Goal: Communication & Community: Answer question/provide support

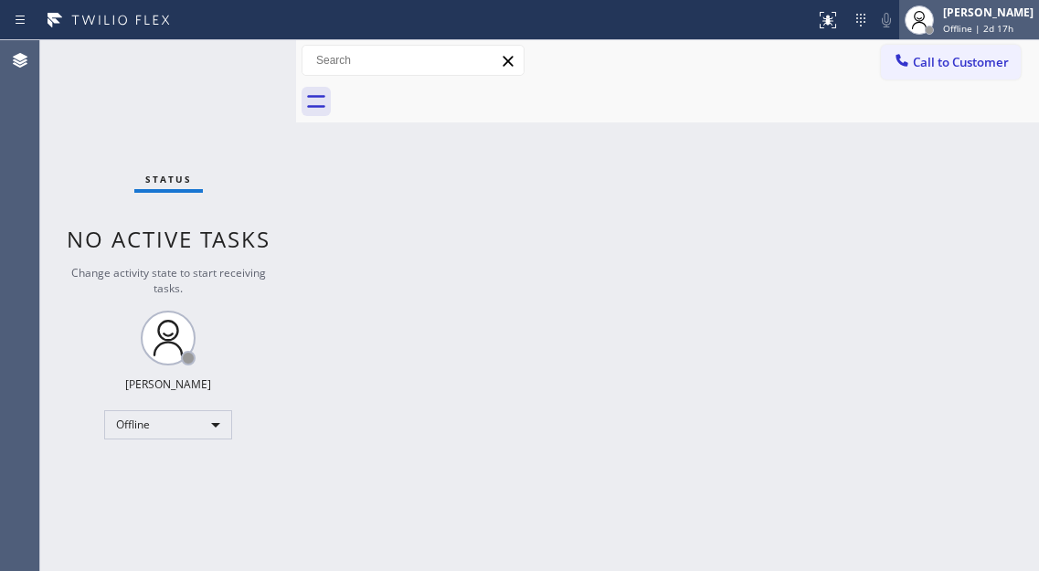
click at [970, 16] on div "[PERSON_NAME]" at bounding box center [988, 13] width 90 height 16
click at [969, 26] on span "Offline | 2d 17h" at bounding box center [978, 28] width 70 height 13
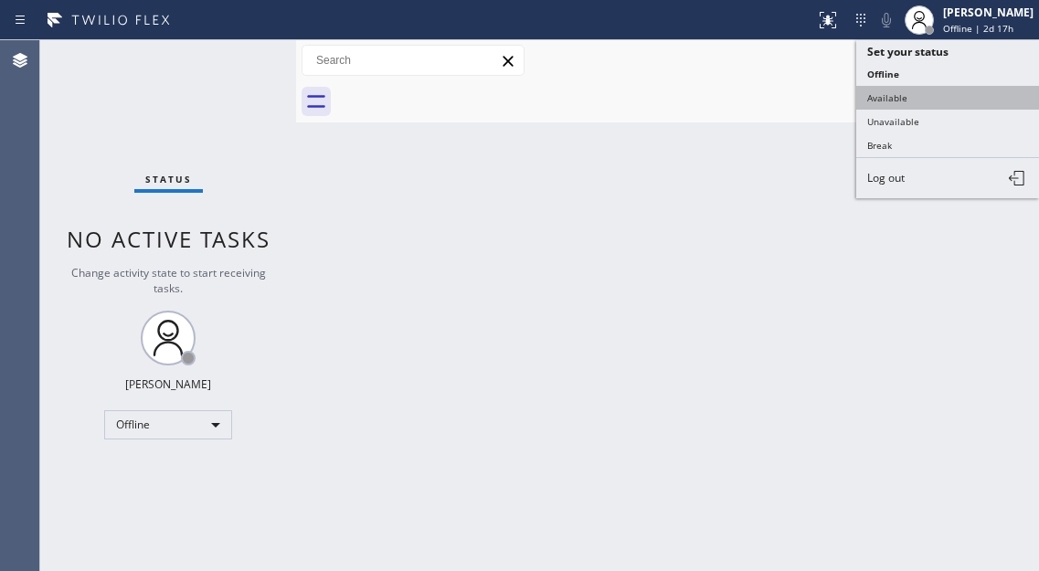
click at [951, 89] on button "Available" at bounding box center [947, 98] width 183 height 24
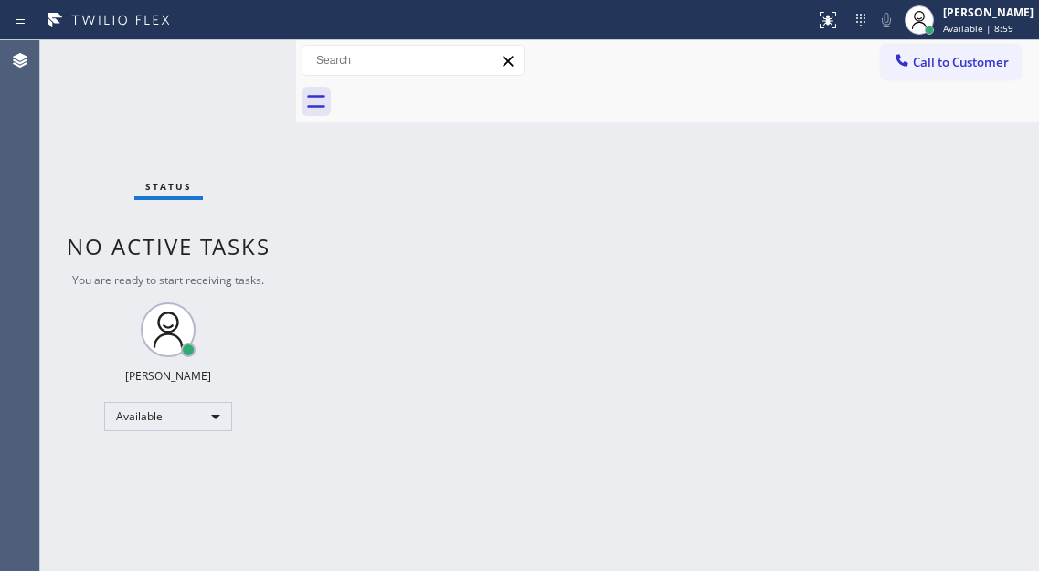
click at [255, 79] on div "Status No active tasks You are ready to start receiving tasks. [PERSON_NAME]" at bounding box center [168, 305] width 256 height 531
click at [206, 90] on div "Status No active tasks You are ready to start receiving tasks. [PERSON_NAME]" at bounding box center [168, 305] width 256 height 531
click at [991, 203] on div "Back to Dashboard Change Sender ID Customers Technicians Select a contact Outbo…" at bounding box center [667, 305] width 743 height 531
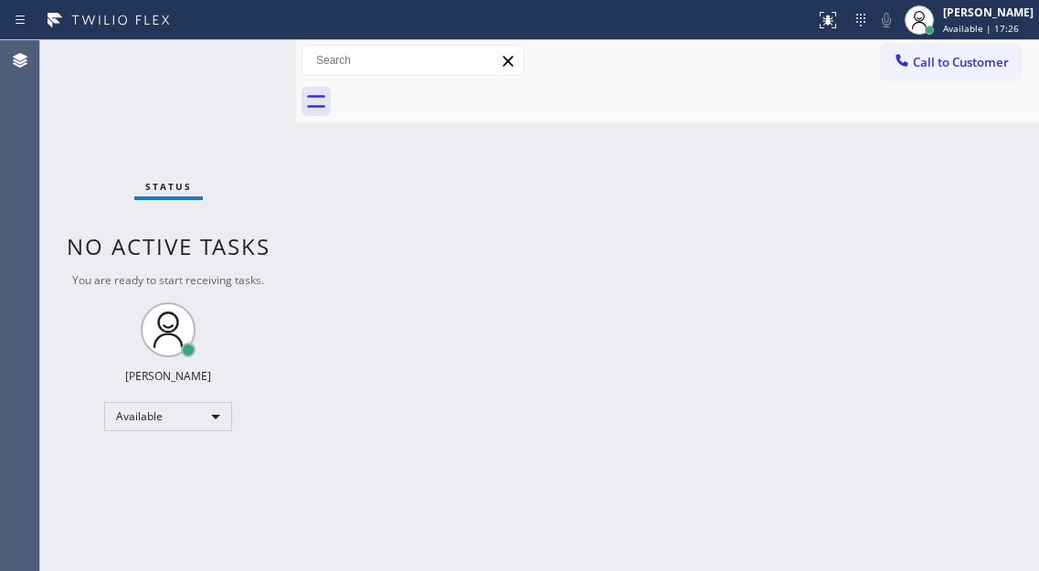
click at [256, 71] on div "Status No active tasks You are ready to start receiving tasks. [PERSON_NAME]" at bounding box center [168, 305] width 256 height 531
click at [953, 140] on div "Back to Dashboard Change Sender ID Customers Technicians Select a contact Outbo…" at bounding box center [667, 305] width 743 height 531
click at [208, 67] on div "Status No active tasks You are ready to start receiving tasks. [PERSON_NAME]" at bounding box center [168, 305] width 256 height 531
click at [177, 62] on div "Status No active tasks You are ready to start receiving tasks. [PERSON_NAME]" at bounding box center [168, 305] width 256 height 531
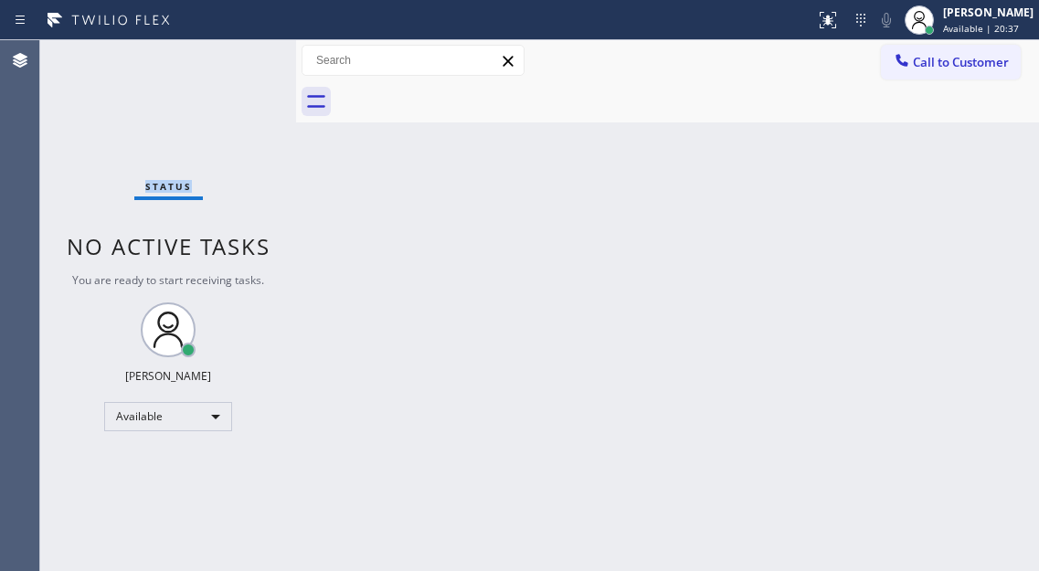
click at [177, 62] on div "Status No active tasks You are ready to start receiving tasks. [PERSON_NAME]" at bounding box center [168, 305] width 256 height 531
click at [203, 61] on div "Status No active tasks You are ready to start receiving tasks. [PERSON_NAME]" at bounding box center [168, 305] width 256 height 531
click at [312, 79] on div "Call to Customer Outbound call Location Search location Your caller id phone nu…" at bounding box center [667, 60] width 743 height 41
click at [252, 54] on div "Status No active tasks You are ready to start receiving tasks. [PERSON_NAME]" at bounding box center [168, 305] width 256 height 531
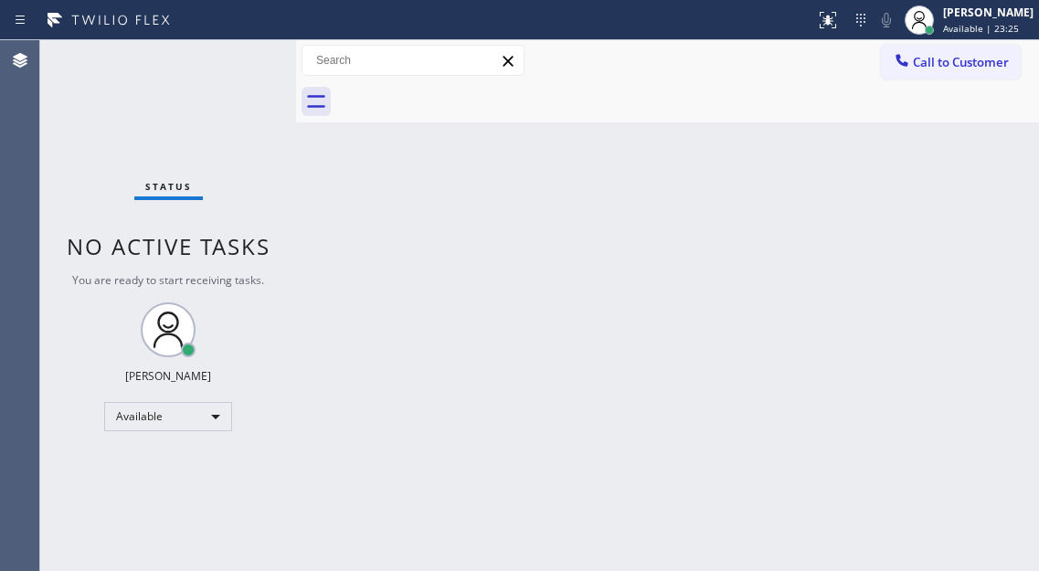
click at [252, 54] on div "Status No active tasks You are ready to start receiving tasks. [PERSON_NAME]" at bounding box center [168, 305] width 256 height 531
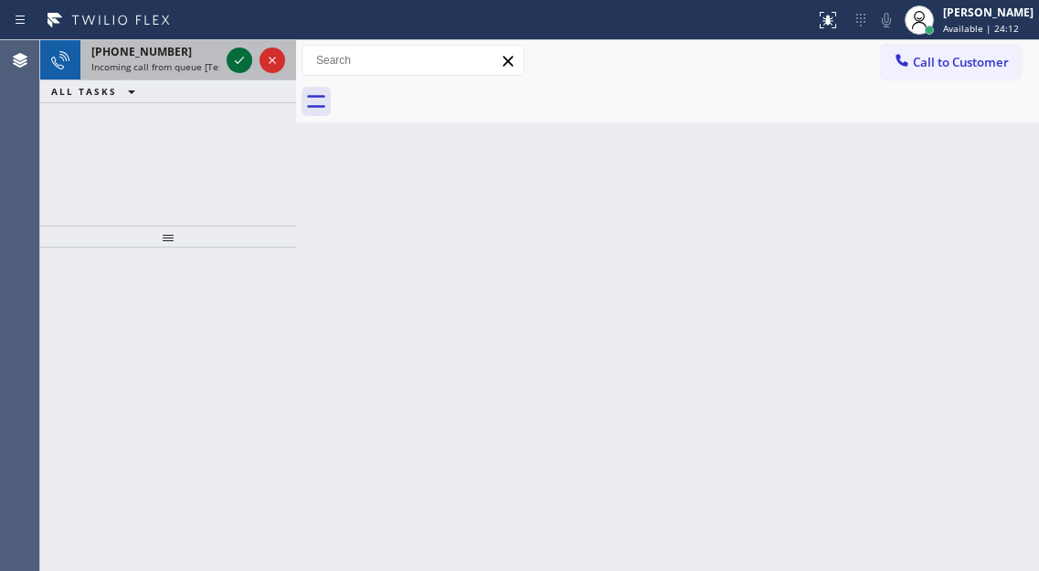
click at [244, 57] on icon at bounding box center [239, 60] width 22 height 22
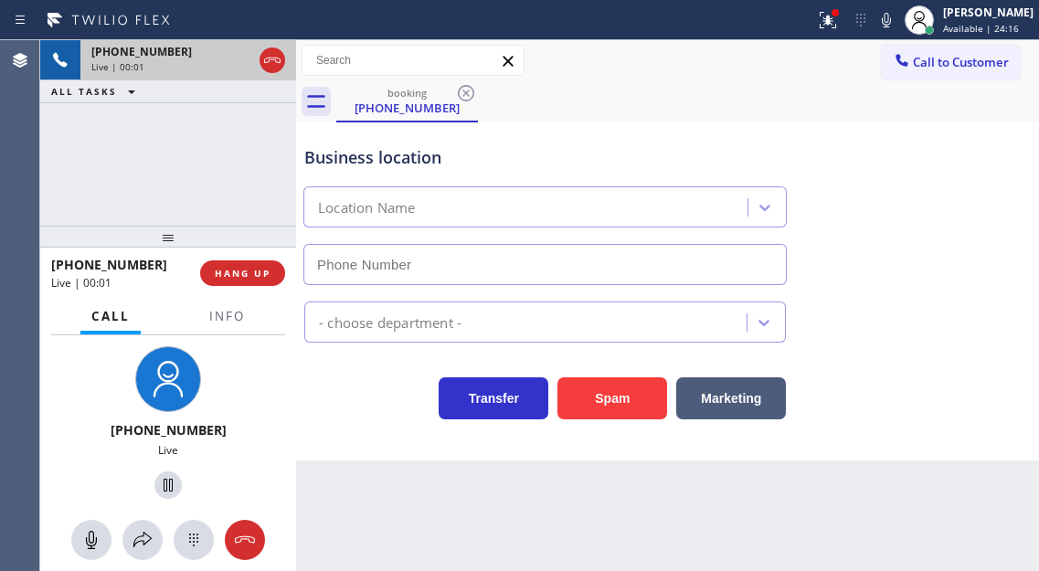
type input "[PHONE_NUMBER]"
click at [235, 314] on span "Info" at bounding box center [227, 316] width 36 height 16
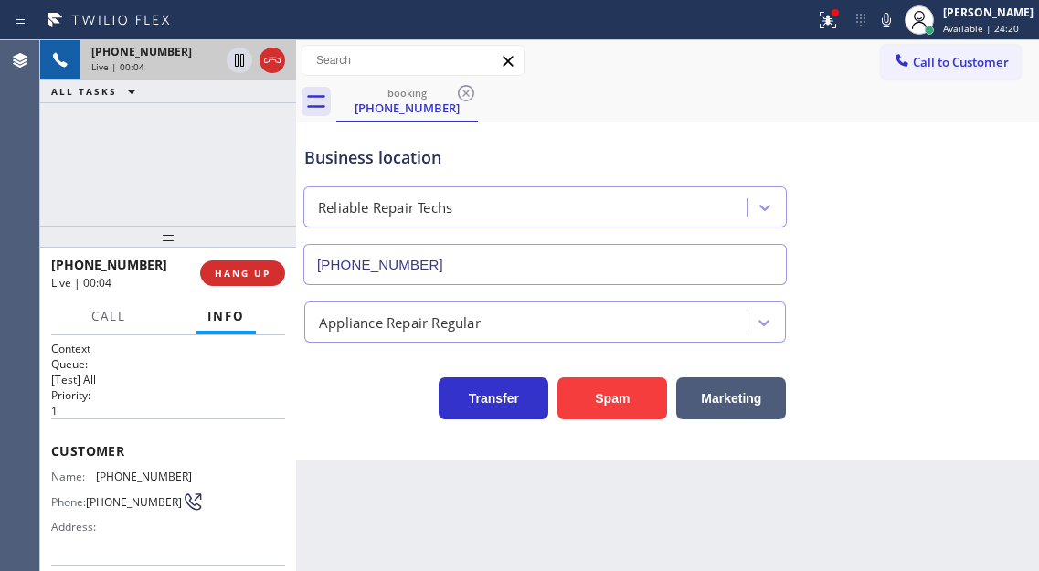
click at [111, 483] on span "[PHONE_NUMBER]" at bounding box center [144, 476] width 96 height 14
copy span "[PHONE_NUMBER]"
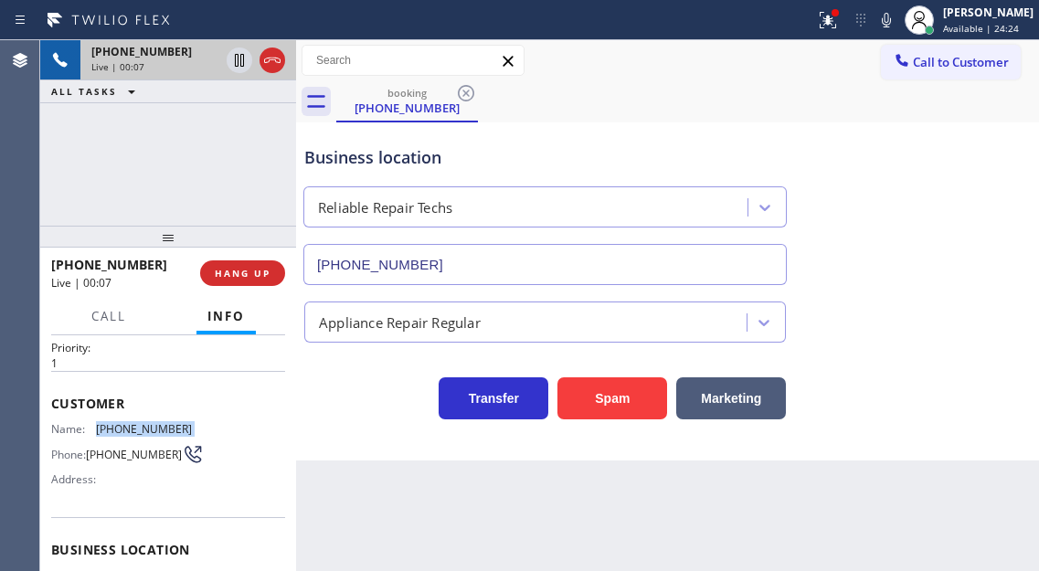
scroll to position [91, 0]
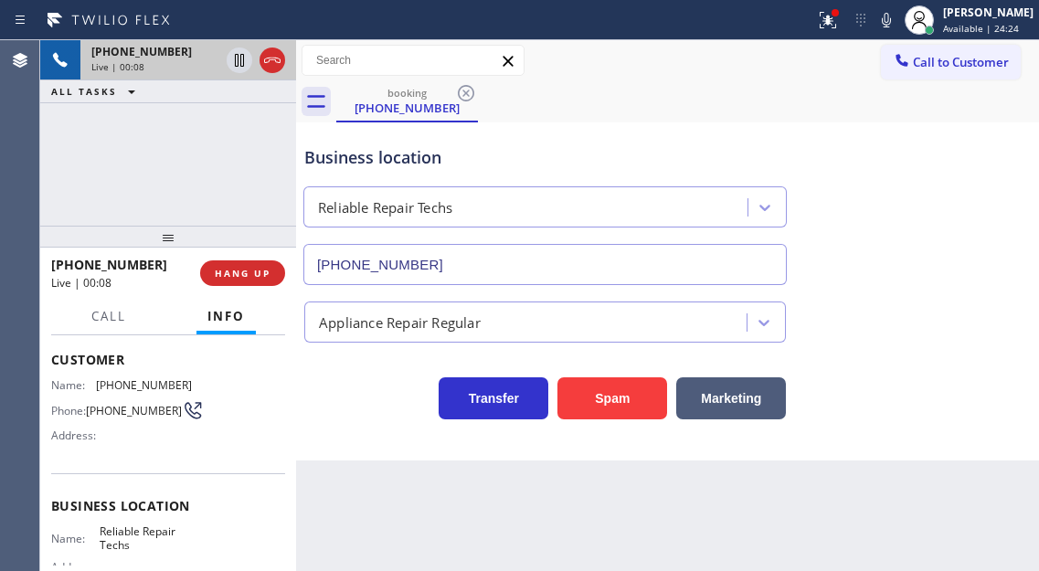
click at [133, 538] on span "Reliable Repair Techs" at bounding box center [145, 538] width 91 height 28
copy span "Reliable Repair Techs"
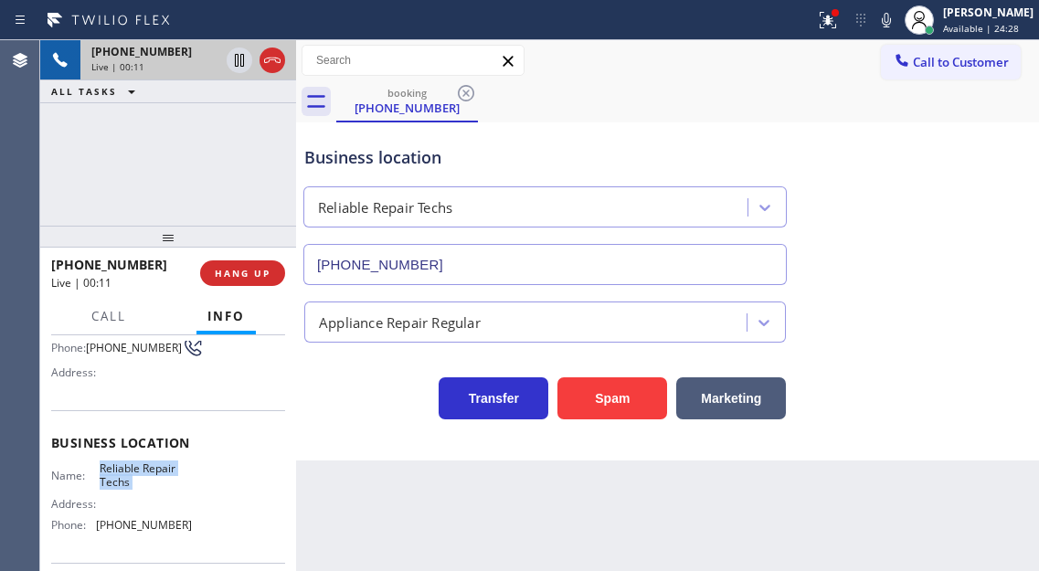
scroll to position [274, 0]
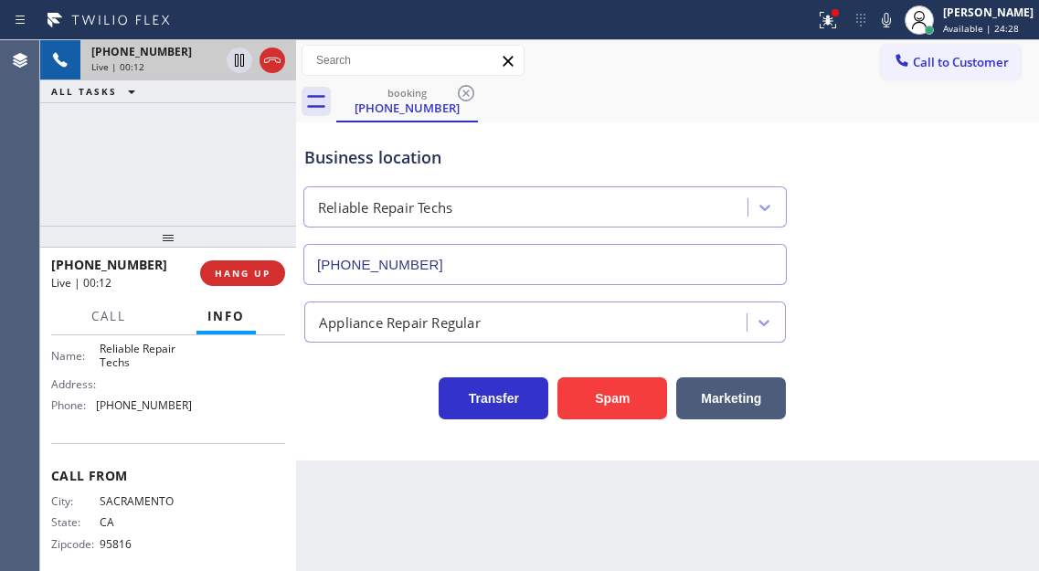
click at [135, 406] on span "[PHONE_NUMBER]" at bounding box center [144, 405] width 96 height 14
copy span "[PHONE_NUMBER]"
click at [642, 149] on div "Business location" at bounding box center [544, 157] width 481 height 25
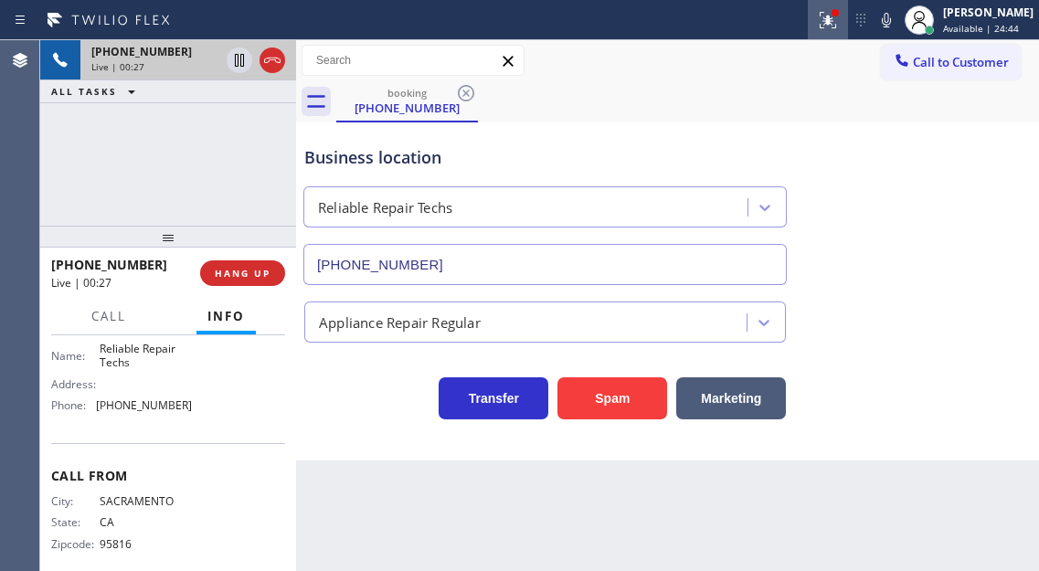
click at [839, 20] on icon at bounding box center [828, 20] width 22 height 22
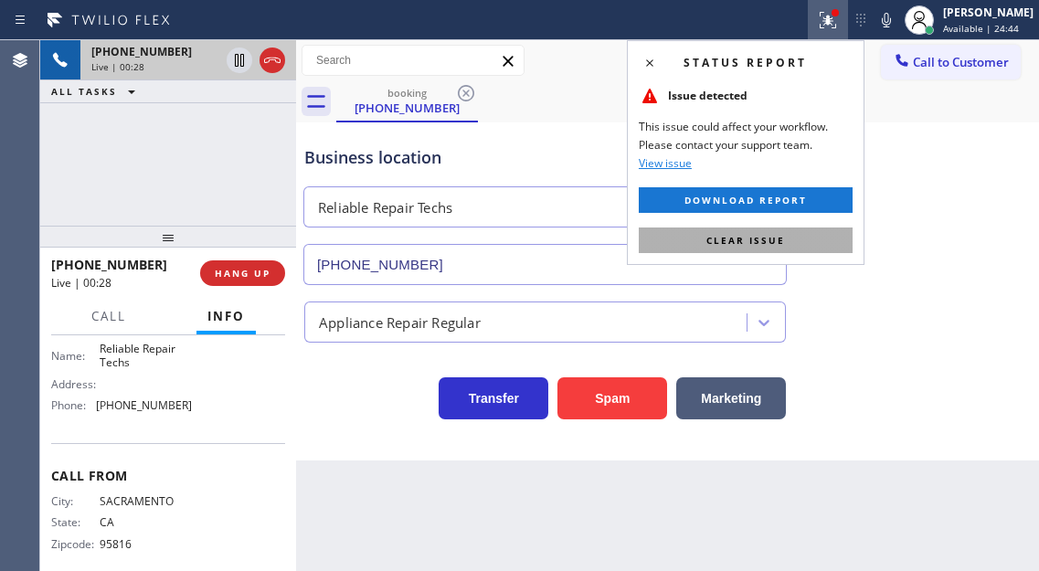
click at [838, 237] on button "Clear issue" at bounding box center [745, 240] width 214 height 26
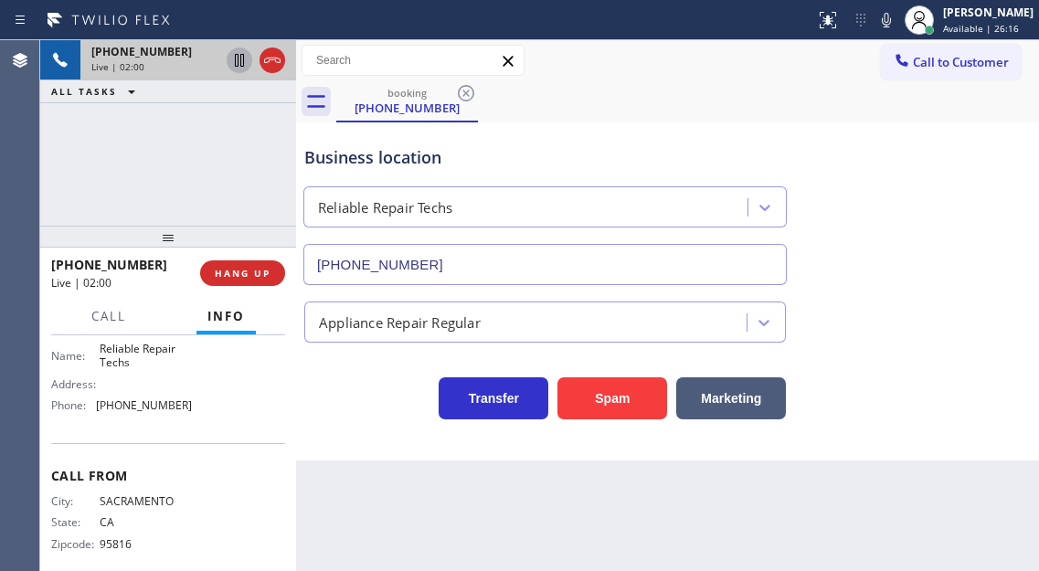
click at [238, 62] on icon at bounding box center [239, 60] width 9 height 13
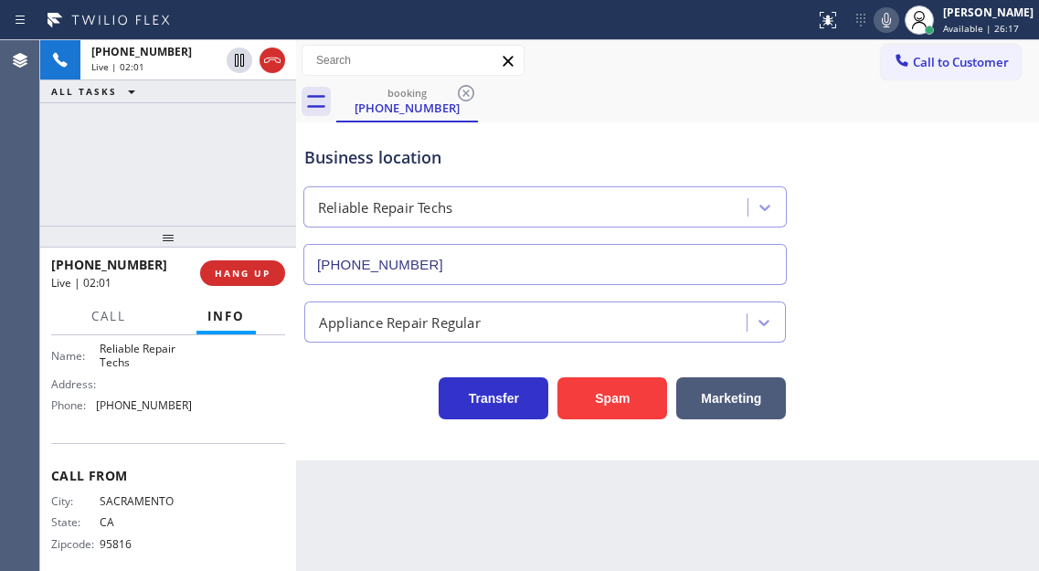
click at [894, 23] on icon at bounding box center [886, 20] width 22 height 22
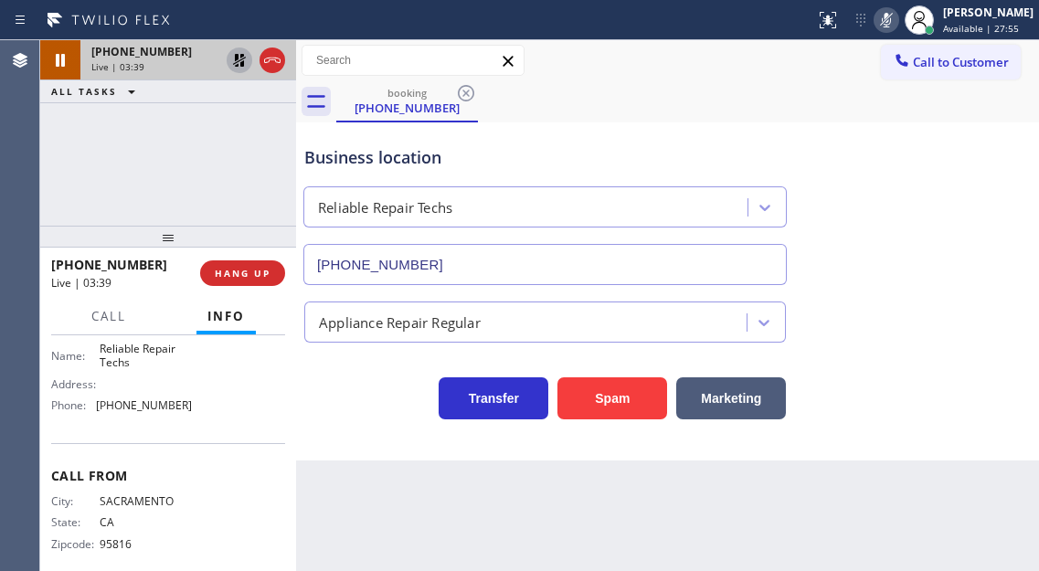
click at [233, 59] on icon at bounding box center [239, 60] width 22 height 22
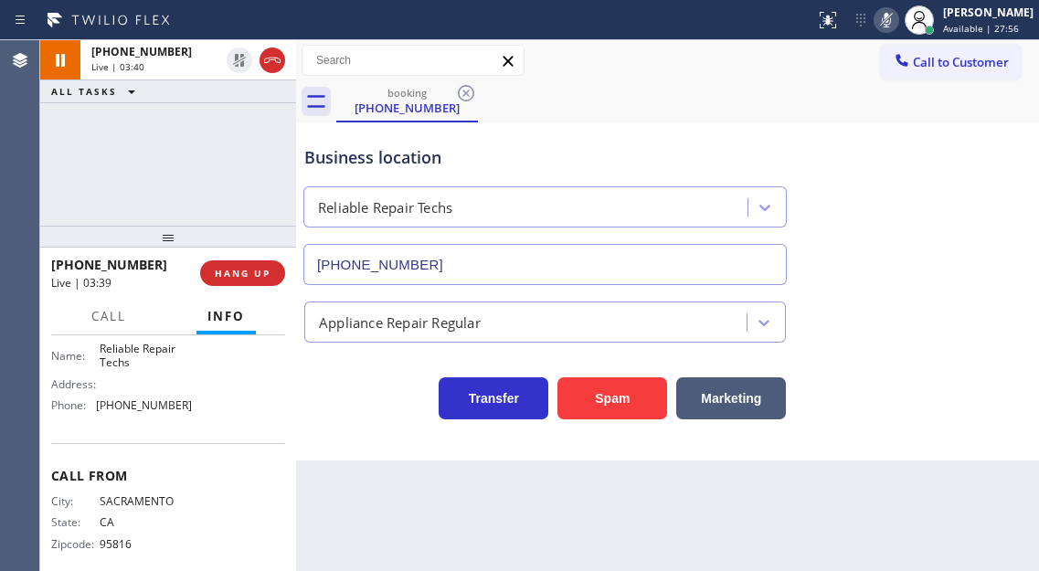
click at [891, 23] on icon at bounding box center [885, 20] width 9 height 15
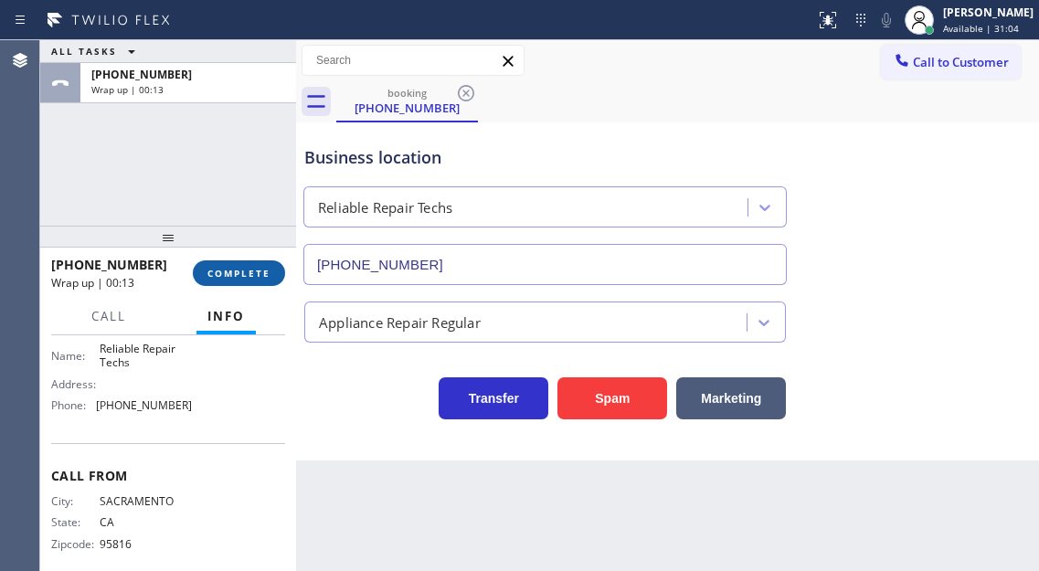
click at [242, 269] on span "COMPLETE" at bounding box center [238, 273] width 63 height 13
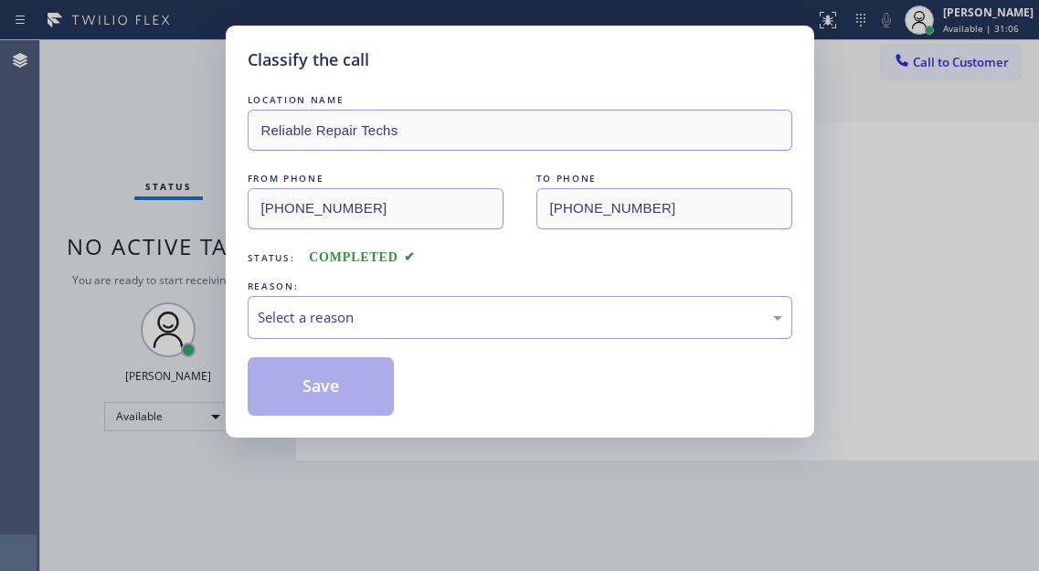
click at [399, 309] on div "Select a reason" at bounding box center [520, 317] width 524 height 21
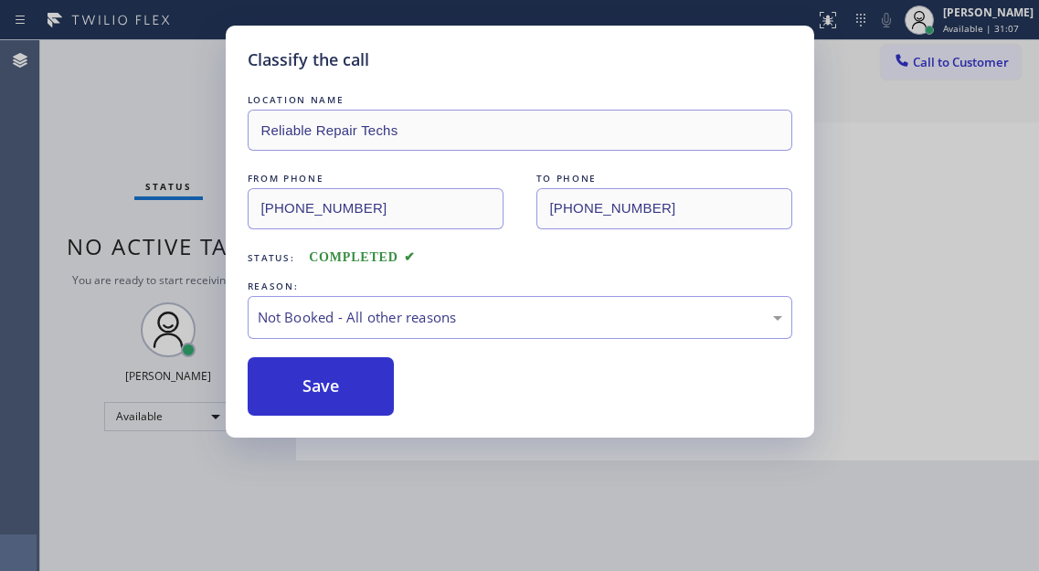
click at [350, 397] on button "Save" at bounding box center [321, 386] width 147 height 58
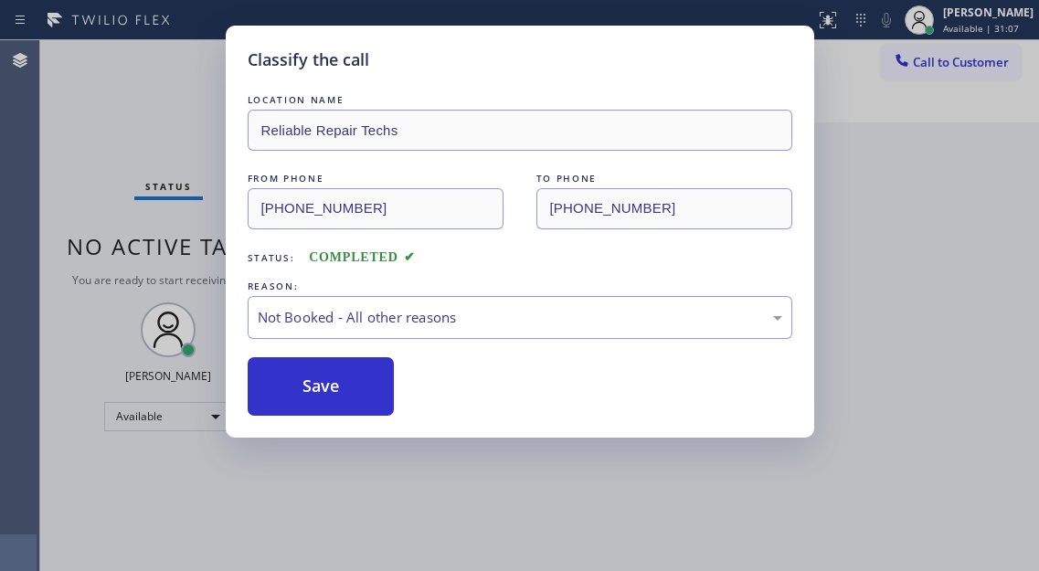
click at [350, 397] on button "Save" at bounding box center [321, 386] width 147 height 58
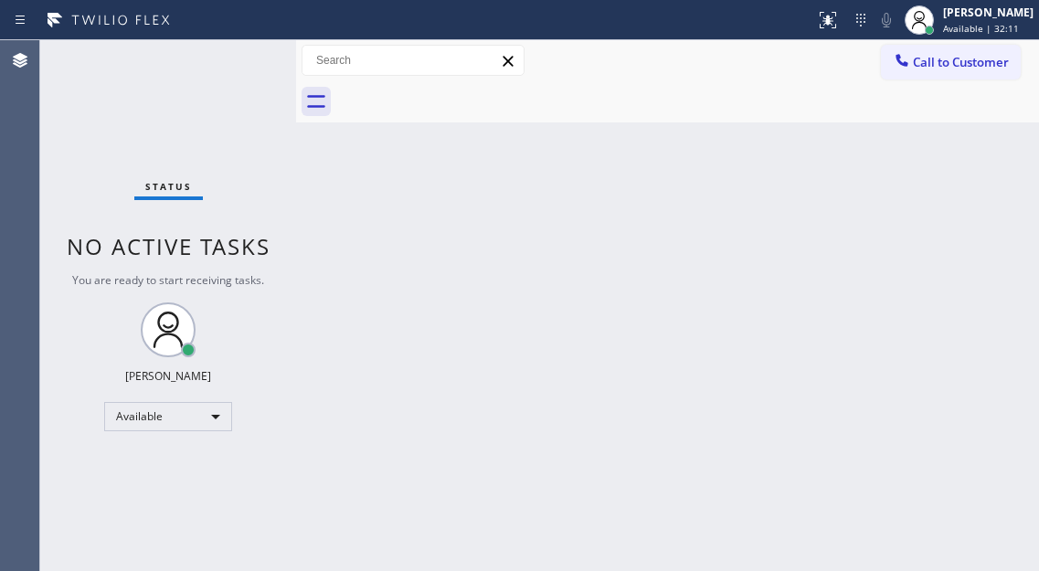
click at [952, 227] on div "Back to Dashboard Change Sender ID Customers Technicians Select a contact Outbo…" at bounding box center [667, 305] width 743 height 531
click at [995, 168] on div "Back to Dashboard Change Sender ID Customers Technicians Select a contact Outbo…" at bounding box center [667, 305] width 743 height 531
click at [226, 65] on div "Status No active tasks You are ready to start receiving tasks. [PERSON_NAME]" at bounding box center [168, 305] width 256 height 531
click at [968, 272] on div "Back to Dashboard Change Sender ID Customers Technicians Select a contact Outbo…" at bounding box center [667, 305] width 743 height 531
click at [252, 62] on div "Status No active tasks You are ready to start receiving tasks. [PERSON_NAME]" at bounding box center [168, 305] width 256 height 531
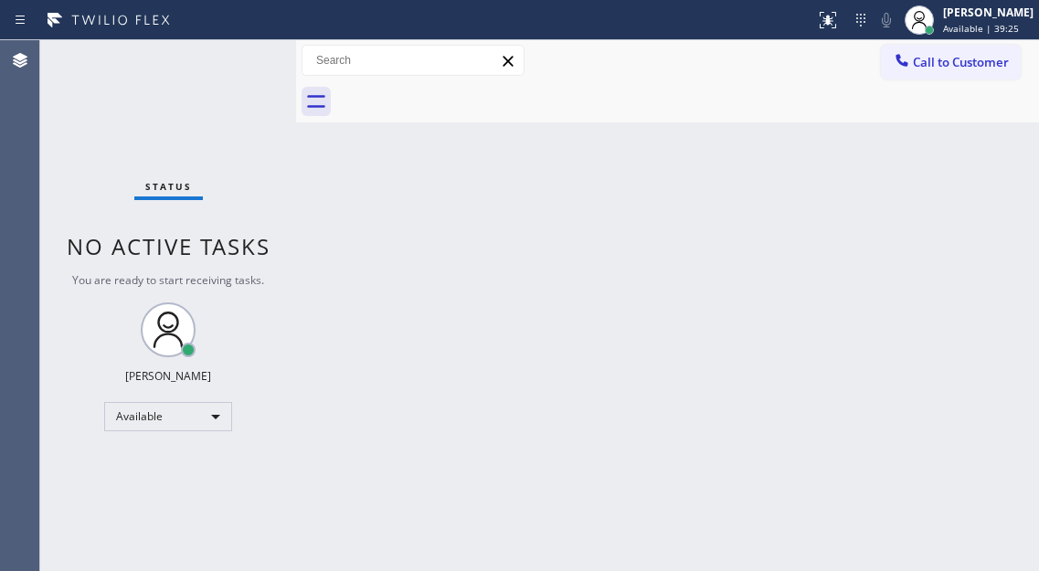
click at [252, 62] on div "Status No active tasks You are ready to start receiving tasks. [PERSON_NAME]" at bounding box center [168, 305] width 256 height 531
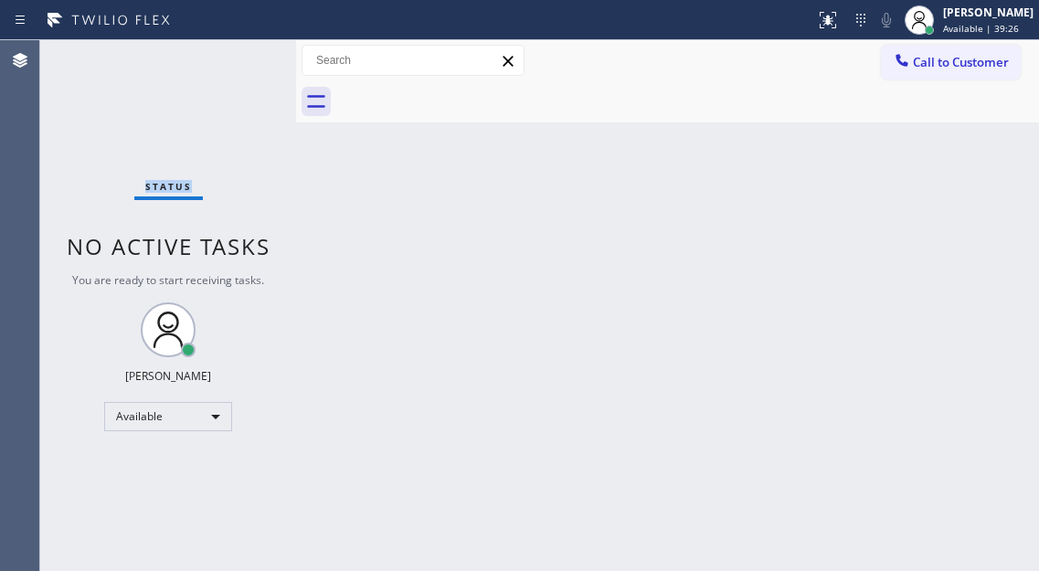
click at [252, 62] on div "Status No active tasks You are ready to start receiving tasks. [PERSON_NAME]" at bounding box center [168, 305] width 256 height 531
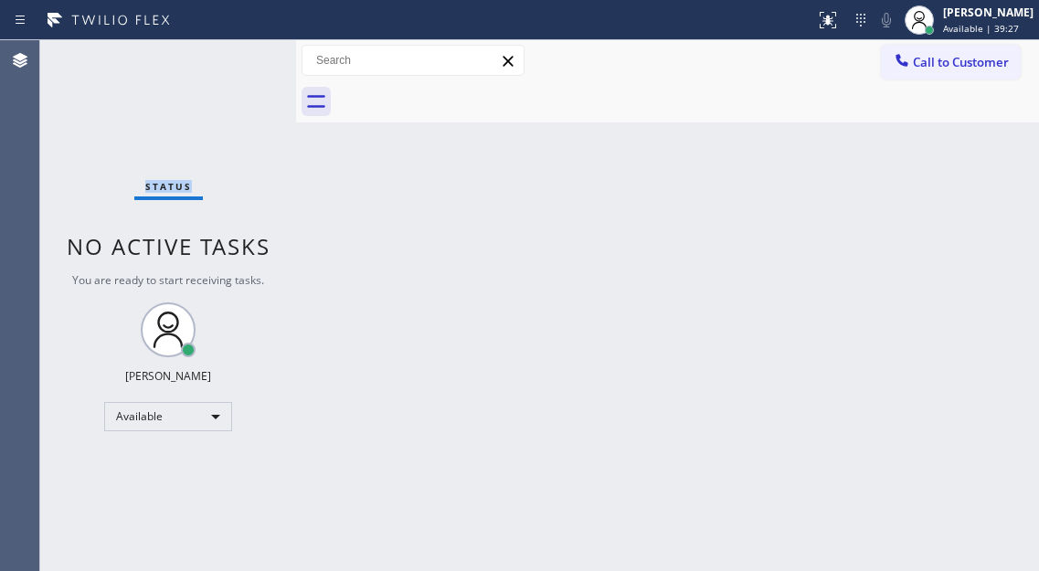
click at [252, 62] on div "Status No active tasks You are ready to start receiving tasks. [PERSON_NAME]" at bounding box center [168, 305] width 256 height 531
click at [248, 55] on div "Status No active tasks You are ready to start receiving tasks. [PERSON_NAME]" at bounding box center [168, 305] width 256 height 531
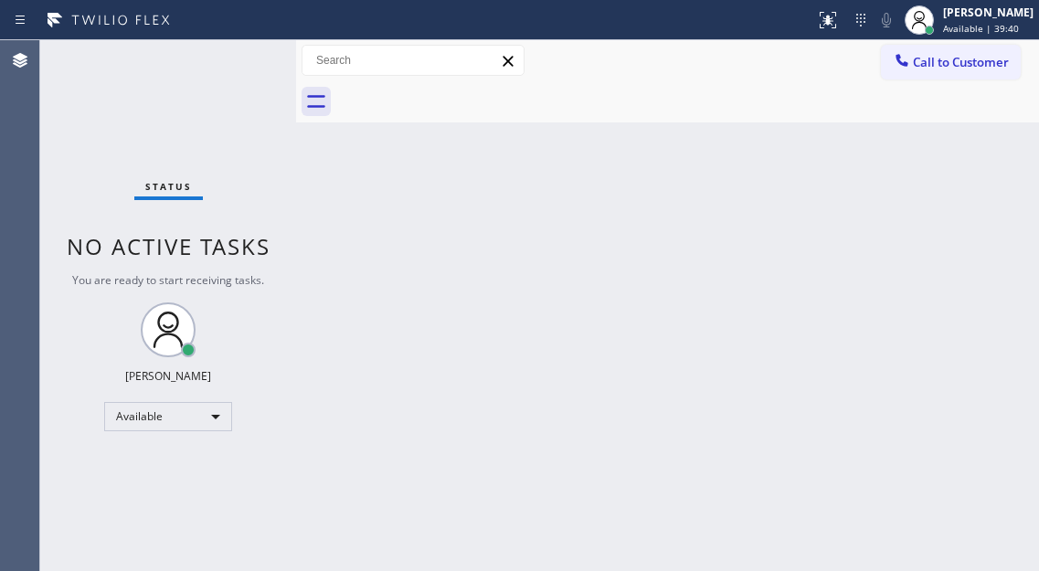
click at [232, 55] on div "Status No active tasks You are ready to start receiving tasks. [PERSON_NAME]" at bounding box center [168, 305] width 256 height 531
click at [977, 151] on div "Back to Dashboard Change Sender ID Customers Technicians Select a contact Outbo…" at bounding box center [667, 305] width 743 height 531
click at [236, 65] on div "Status No active tasks You are ready to start receiving tasks. [PERSON_NAME]" at bounding box center [168, 305] width 256 height 531
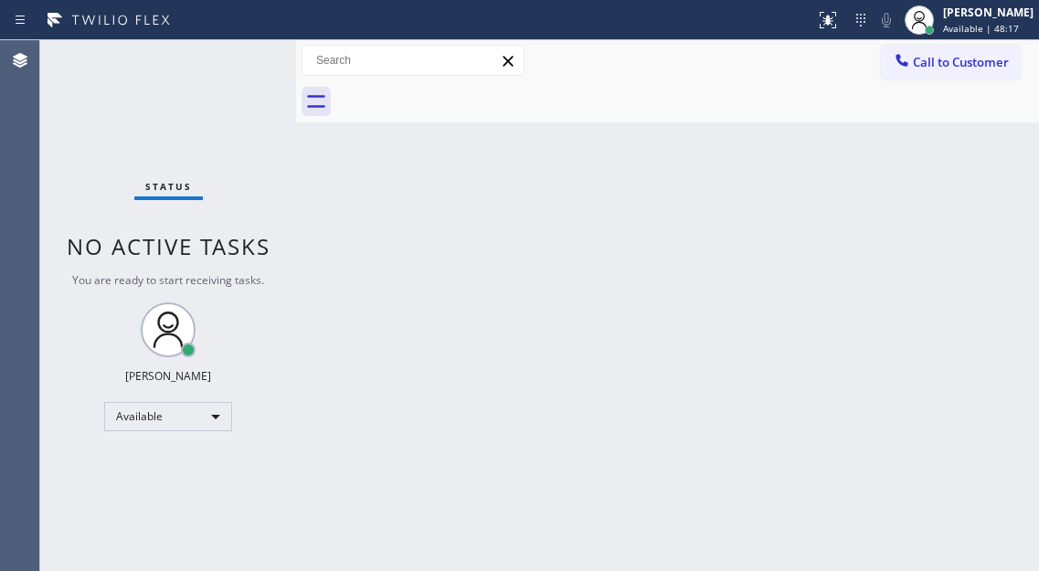
click at [236, 65] on div "Status No active tasks You are ready to start receiving tasks. [PERSON_NAME]" at bounding box center [168, 305] width 256 height 531
click at [949, 199] on div "Back to Dashboard Change Sender ID Customers Technicians Select a contact Outbo…" at bounding box center [667, 305] width 743 height 531
click at [238, 54] on div "Status No active tasks You are ready to start receiving tasks. [PERSON_NAME]" at bounding box center [168, 305] width 256 height 531
click at [1001, 174] on div "Back to Dashboard Change Sender ID Customers Technicians Select a contact Outbo…" at bounding box center [667, 305] width 743 height 531
click at [236, 64] on div "Status No active tasks You are ready to start receiving tasks. [PERSON_NAME]" at bounding box center [168, 305] width 256 height 531
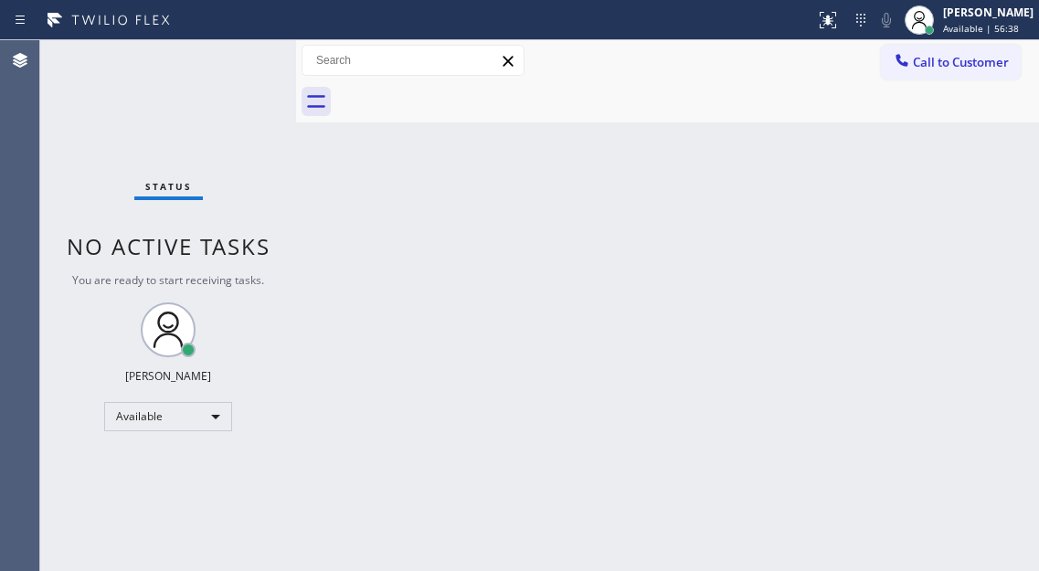
click at [946, 160] on div "Back to Dashboard Change Sender ID Customers Technicians Select a contact Outbo…" at bounding box center [667, 305] width 743 height 531
click at [229, 83] on div "Status No active tasks You are ready to start receiving tasks. [PERSON_NAME]" at bounding box center [168, 305] width 256 height 531
click at [242, 49] on div "Status No active tasks You are ready to start receiving tasks. [PERSON_NAME]" at bounding box center [168, 305] width 256 height 531
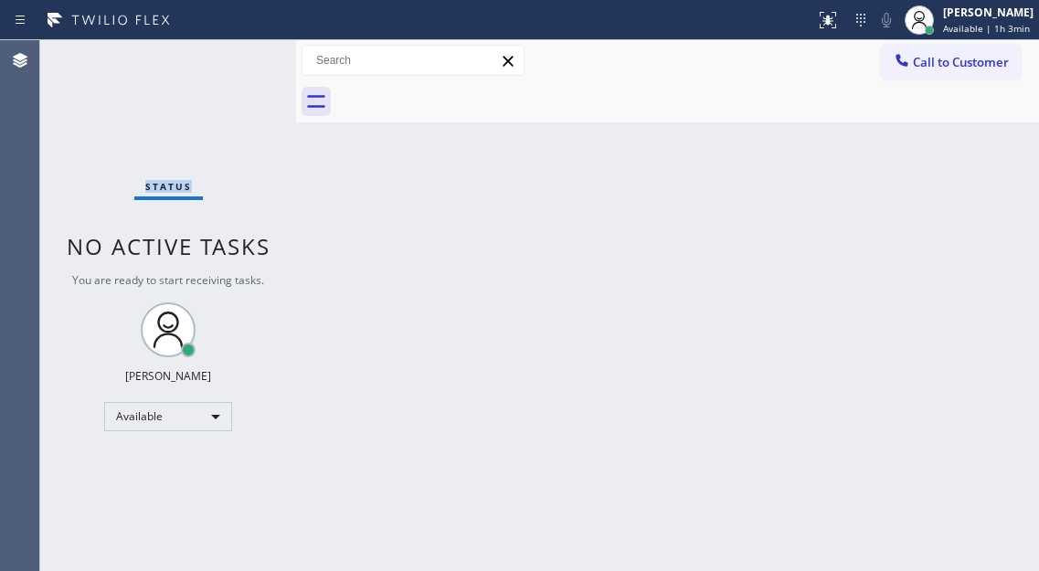
click at [242, 49] on div "Status No active tasks You are ready to start receiving tasks. [PERSON_NAME]" at bounding box center [168, 305] width 256 height 531
click at [241, 49] on div "Status No active tasks You are ready to start receiving tasks. [PERSON_NAME]" at bounding box center [168, 305] width 256 height 531
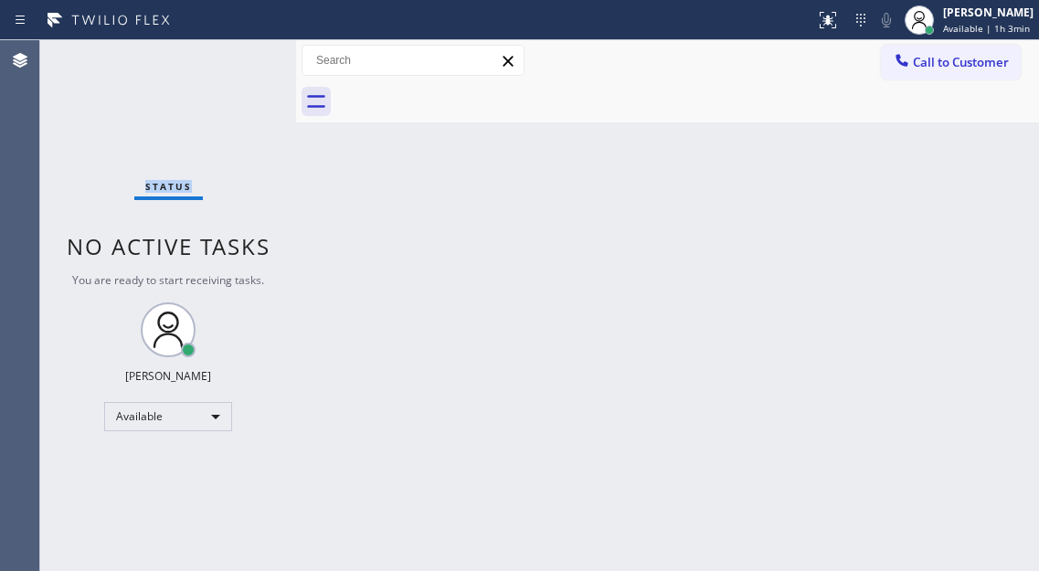
click at [241, 49] on div "Status No active tasks You are ready to start receiving tasks. [PERSON_NAME]" at bounding box center [168, 305] width 256 height 531
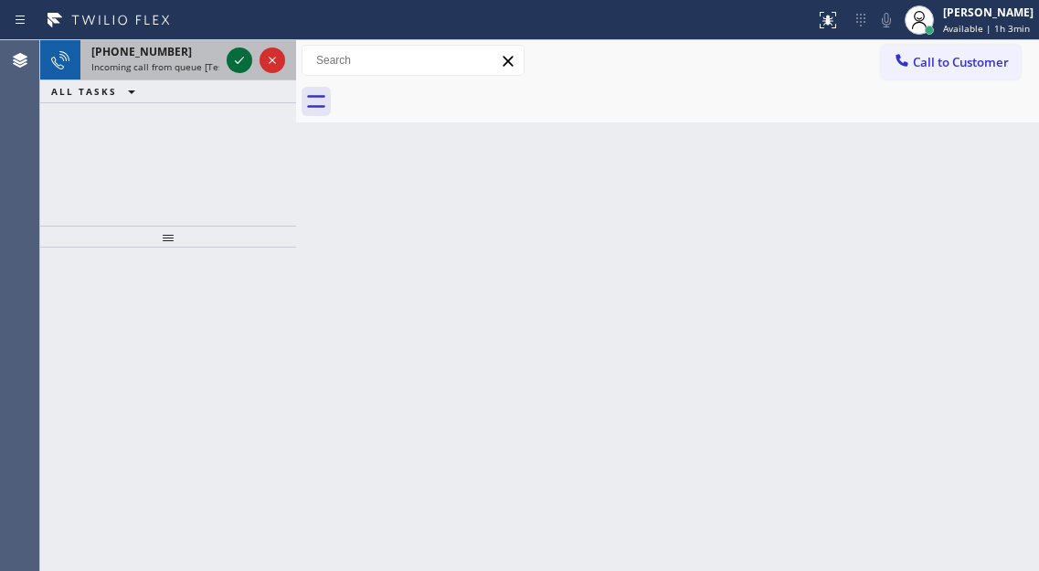
click at [243, 50] on icon at bounding box center [239, 60] width 22 height 22
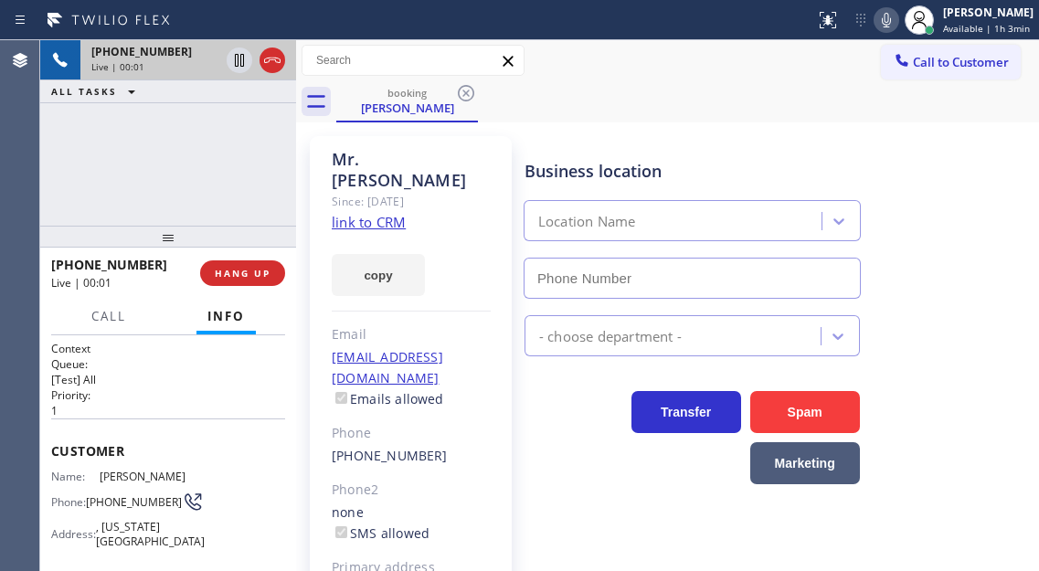
type input "[PHONE_NUMBER]"
click at [376, 213] on link "link to CRM" at bounding box center [369, 222] width 74 height 18
click at [113, 489] on div "Name: [PERSON_NAME] Phone: [PHONE_NUMBER] Address: [GEOGRAPHIC_DATA][US_STATE]" at bounding box center [121, 512] width 141 height 86
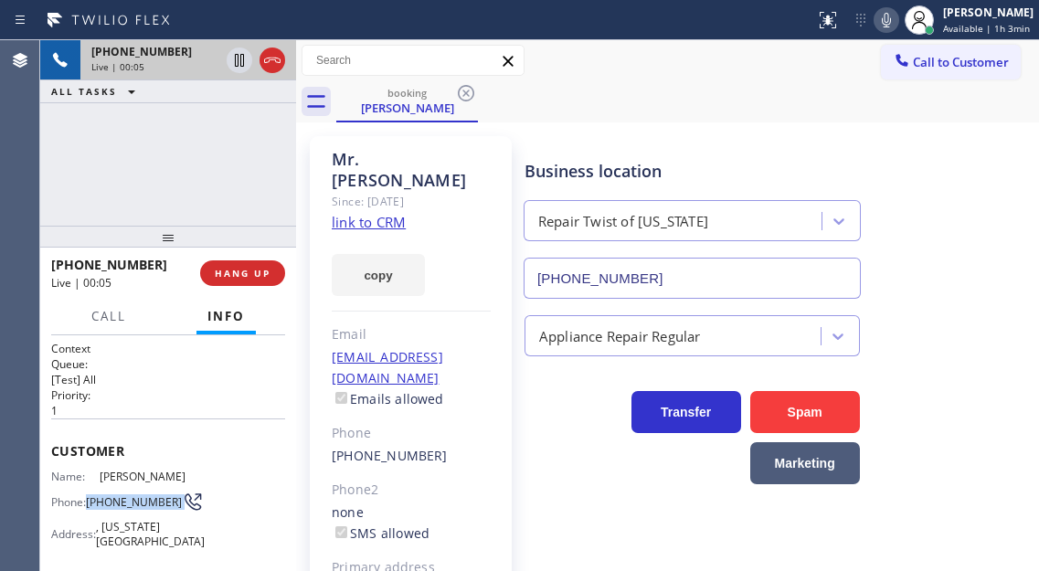
click at [113, 489] on div "Name: [PERSON_NAME] Phone: [PHONE_NUMBER] Address: [GEOGRAPHIC_DATA][US_STATE]" at bounding box center [121, 512] width 141 height 86
copy div "[PHONE_NUMBER]"
click at [286, 395] on div "Context Queue: [Test] All Priority: 1 Customer Name: [PERSON_NAME] Phone: [PHON…" at bounding box center [168, 453] width 256 height 236
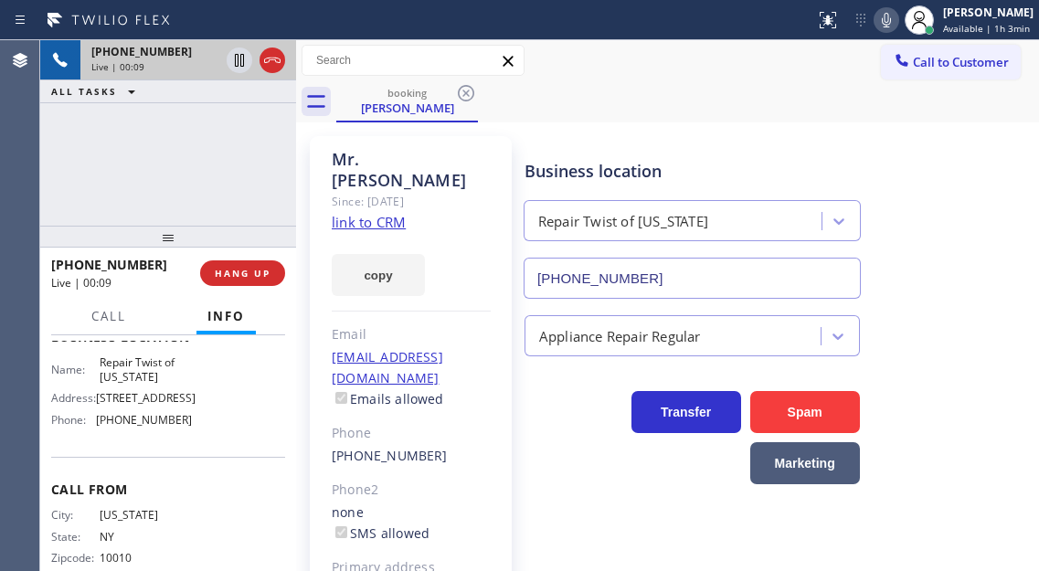
click at [142, 375] on span "Repair Twist of [US_STATE]" at bounding box center [145, 369] width 91 height 28
copy span "Repair Twist of [US_STATE]"
click at [220, 161] on div "[PHONE_NUMBER] Live | 00:29 ALL TASKS ALL TASKS ACTIVE TASKS TASKS IN WRAP UP" at bounding box center [168, 132] width 256 height 185
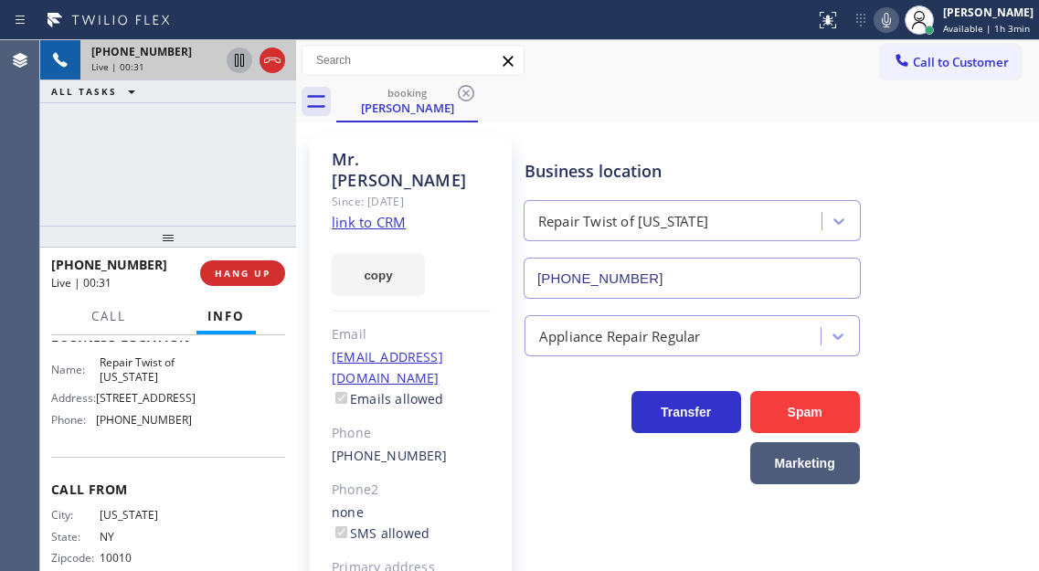
click at [236, 65] on icon at bounding box center [239, 60] width 9 height 13
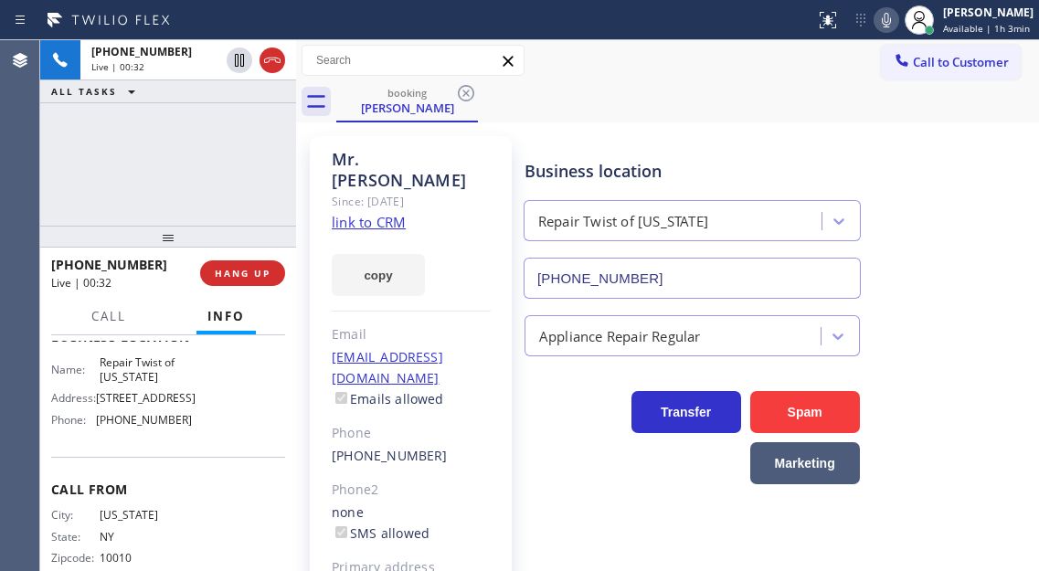
click at [897, 26] on icon at bounding box center [886, 20] width 22 height 22
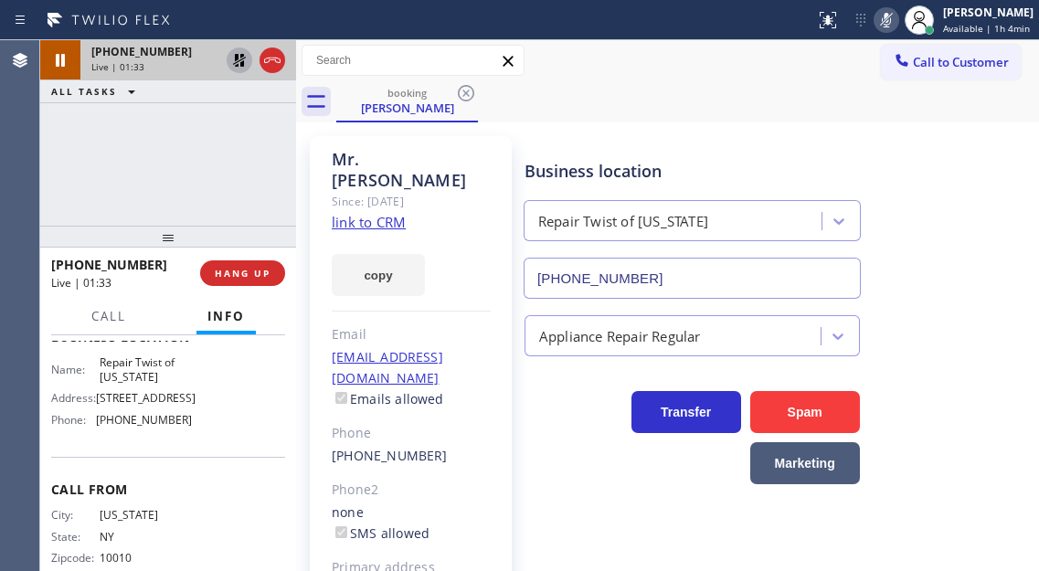
click at [237, 61] on icon at bounding box center [239, 60] width 22 height 22
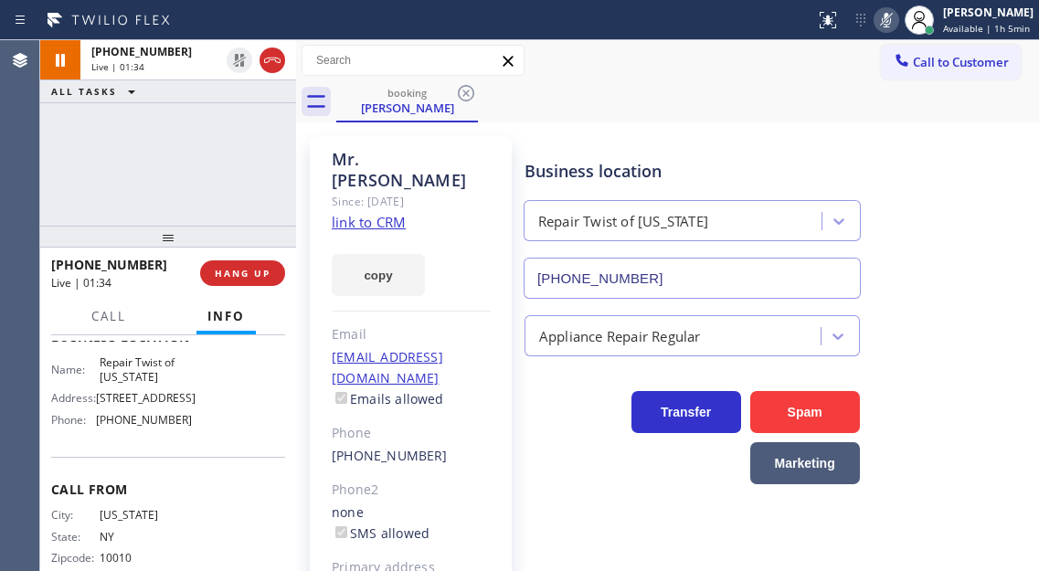
click at [890, 23] on rect at bounding box center [886, 18] width 13 height 13
click at [153, 405] on span "[STREET_ADDRESS]" at bounding box center [146, 398] width 100 height 14
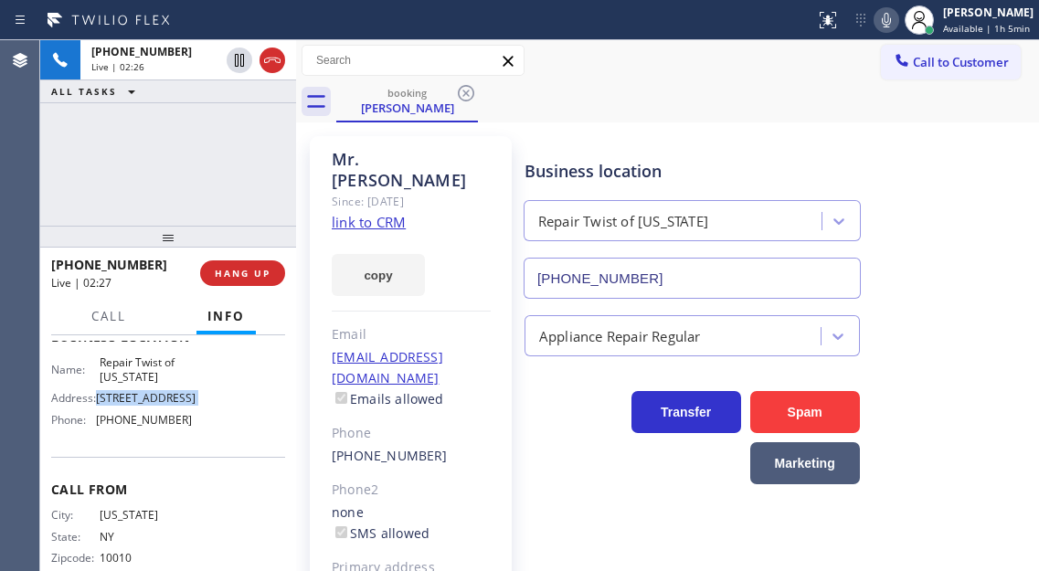
click at [153, 405] on span "[STREET_ADDRESS]" at bounding box center [146, 398] width 100 height 14
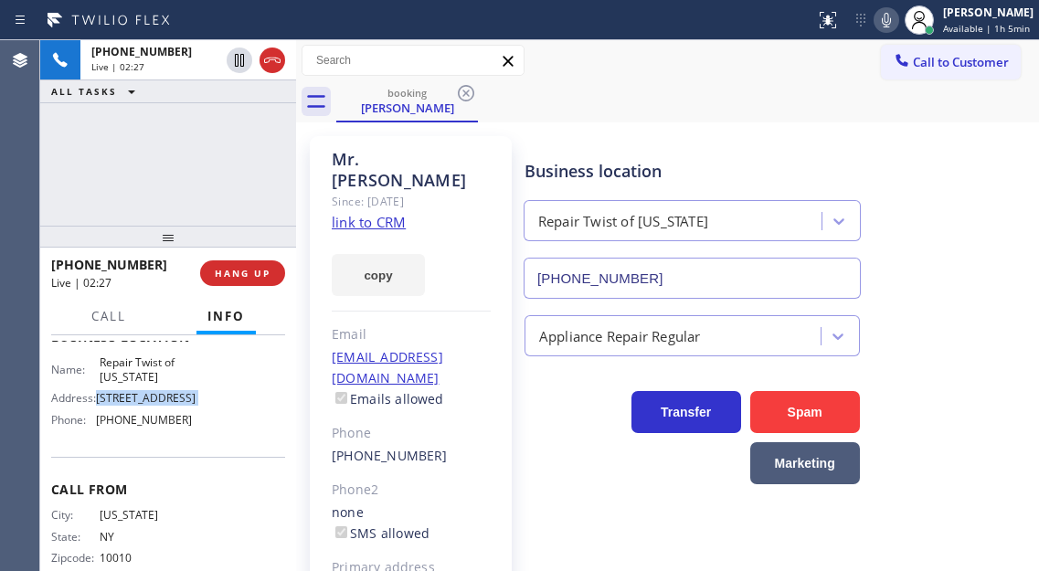
click at [153, 405] on span "[STREET_ADDRESS]" at bounding box center [146, 398] width 100 height 14
click at [249, 269] on span "HANG UP" at bounding box center [243, 273] width 56 height 13
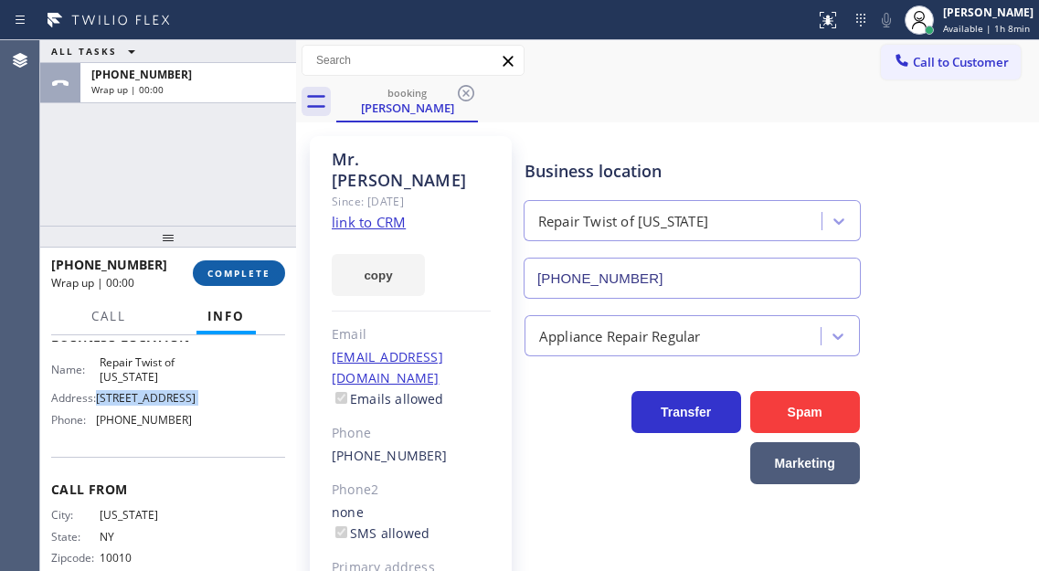
click at [249, 269] on span "COMPLETE" at bounding box center [238, 273] width 63 height 13
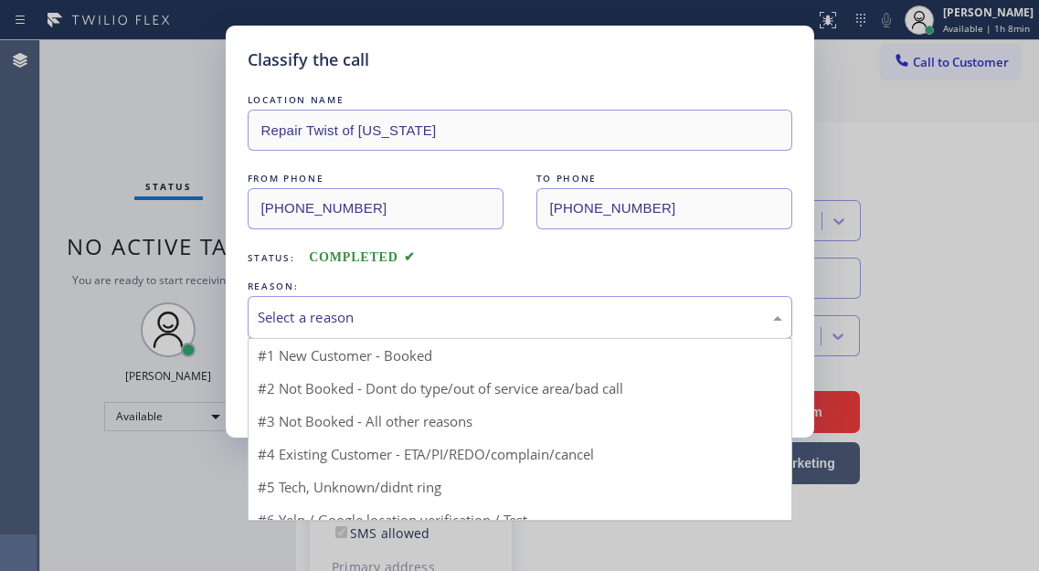
click at [377, 318] on div "Select a reason" at bounding box center [520, 317] width 524 height 21
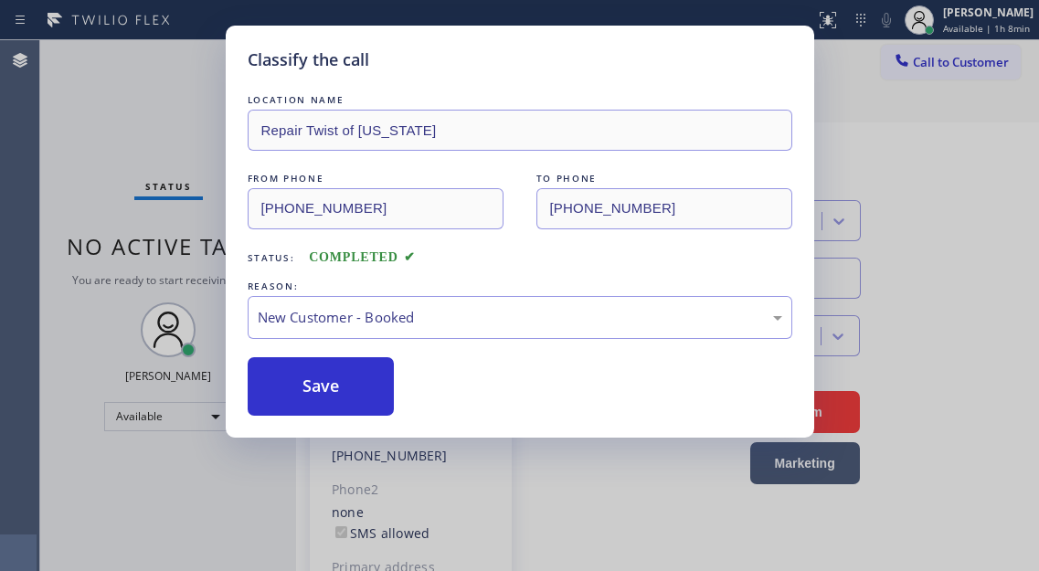
drag, startPoint x: 378, startPoint y: 385, endPoint x: 344, endPoint y: 257, distance: 133.2
click at [378, 386] on button "Save" at bounding box center [321, 386] width 147 height 58
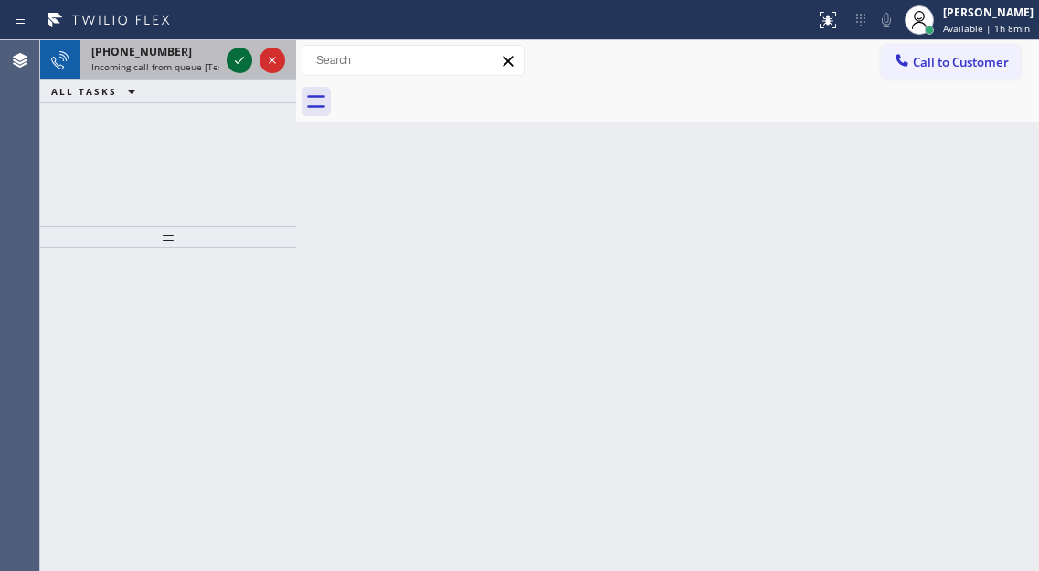
click at [233, 59] on icon at bounding box center [239, 60] width 22 height 22
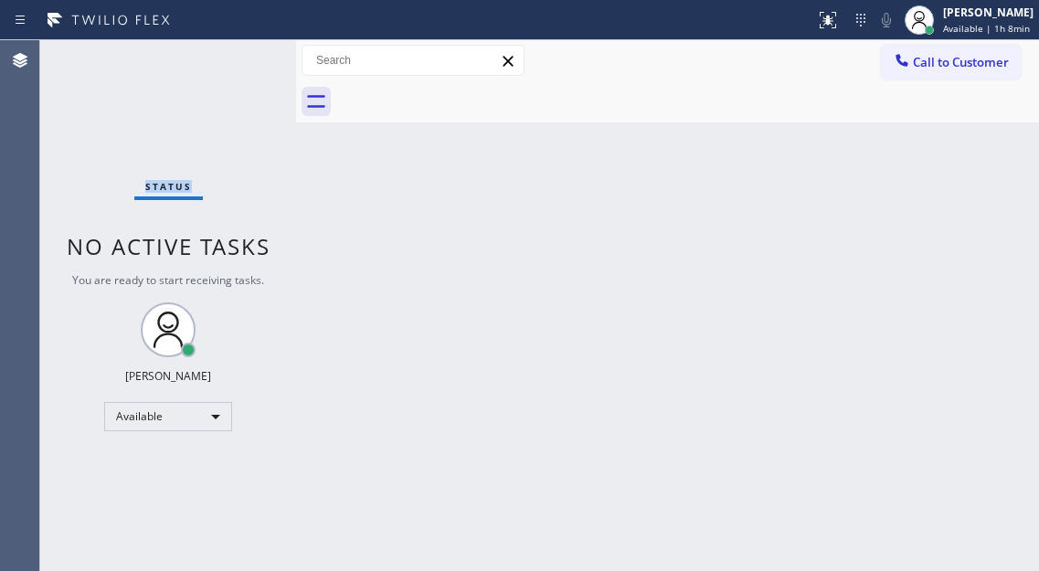
click at [233, 59] on div "Status No active tasks You are ready to start receiving tasks. [PERSON_NAME]" at bounding box center [168, 305] width 256 height 531
click at [991, 155] on div "Back to Dashboard Change Sender ID Customers Technicians Select a contact Outbo…" at bounding box center [667, 305] width 743 height 531
drag, startPoint x: 959, startPoint y: 204, endPoint x: 491, endPoint y: 46, distance: 493.6
click at [959, 204] on div "Back to Dashboard Change Sender ID Customers Technicians Select a contact Outbo…" at bounding box center [667, 305] width 743 height 531
click at [972, 193] on div "Back to Dashboard Change Sender ID Customers Technicians Select a contact Outbo…" at bounding box center [667, 305] width 743 height 531
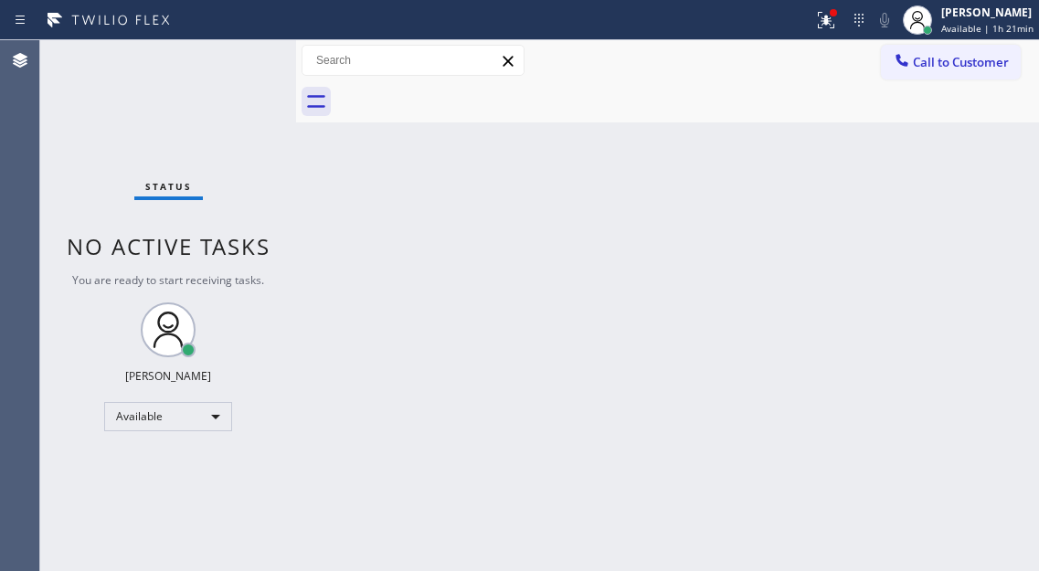
click at [218, 65] on div "Status No active tasks You are ready to start receiving tasks. [PERSON_NAME]" at bounding box center [168, 305] width 256 height 531
click at [828, 31] on button at bounding box center [826, 20] width 40 height 40
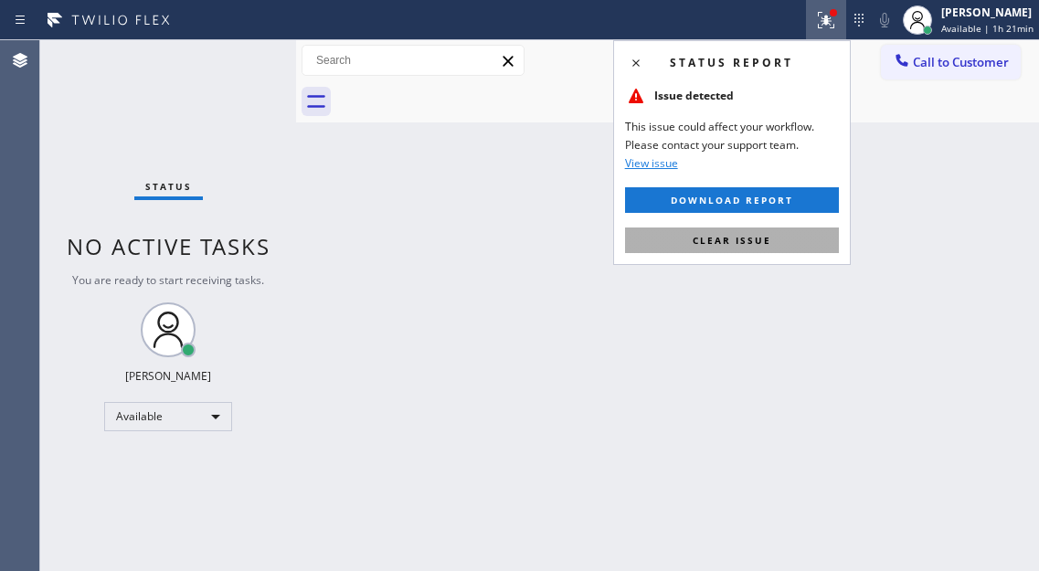
click at [777, 235] on button "Clear issue" at bounding box center [732, 240] width 214 height 26
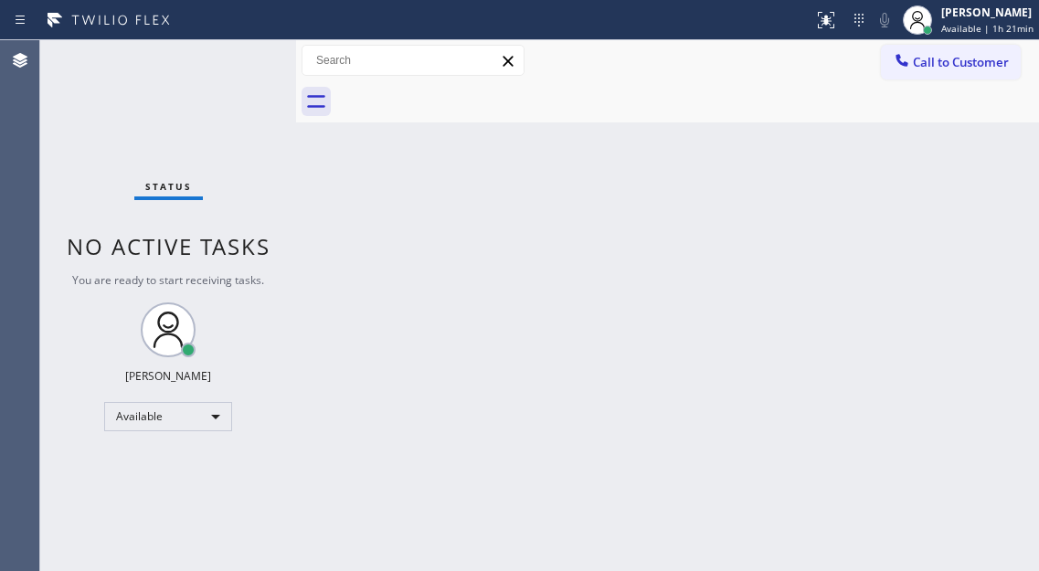
click at [459, 329] on div "Back to Dashboard Change Sender ID Customers Technicians Select a contact Outbo…" at bounding box center [667, 305] width 743 height 531
click at [218, 55] on div "Status No active tasks You are ready to start receiving tasks. [PERSON_NAME]" at bounding box center [168, 305] width 256 height 531
click at [269, 87] on div "Status No active tasks You are ready to start receiving tasks. [PERSON_NAME]" at bounding box center [168, 305] width 256 height 531
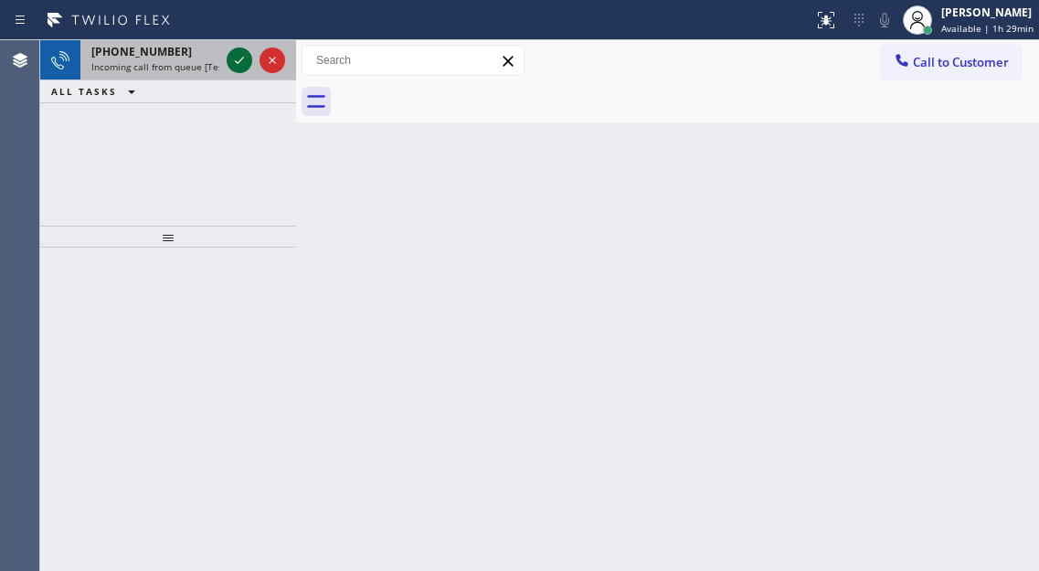
click at [236, 51] on icon at bounding box center [239, 60] width 22 height 22
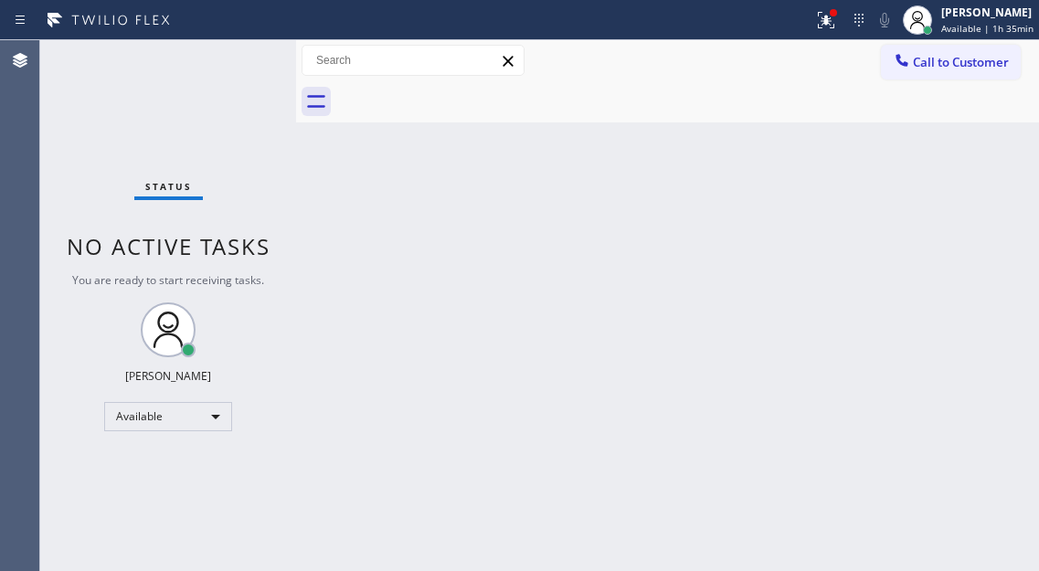
click at [1000, 143] on div "Back to Dashboard Change Sender ID Customers Technicians Select a contact Outbo…" at bounding box center [667, 305] width 743 height 531
click at [236, 56] on div "Status No active tasks You are ready to start receiving tasks. [PERSON_NAME]" at bounding box center [168, 305] width 256 height 531
click at [999, 225] on div "Back to Dashboard Change Sender ID Customers Technicians Select a contact Outbo…" at bounding box center [667, 305] width 743 height 531
click at [976, 186] on div "Back to Dashboard Change Sender ID Customers Technicians Select a contact Outbo…" at bounding box center [667, 305] width 743 height 531
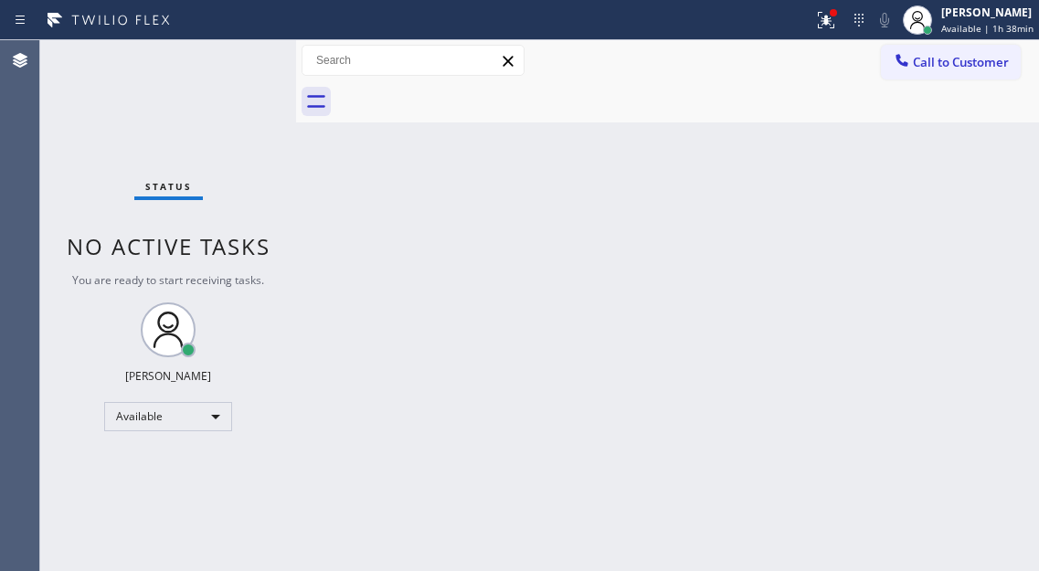
click at [229, 70] on div "Status No active tasks You are ready to start receiving tasks. [PERSON_NAME]" at bounding box center [168, 305] width 256 height 531
click at [831, 33] on button at bounding box center [826, 20] width 40 height 40
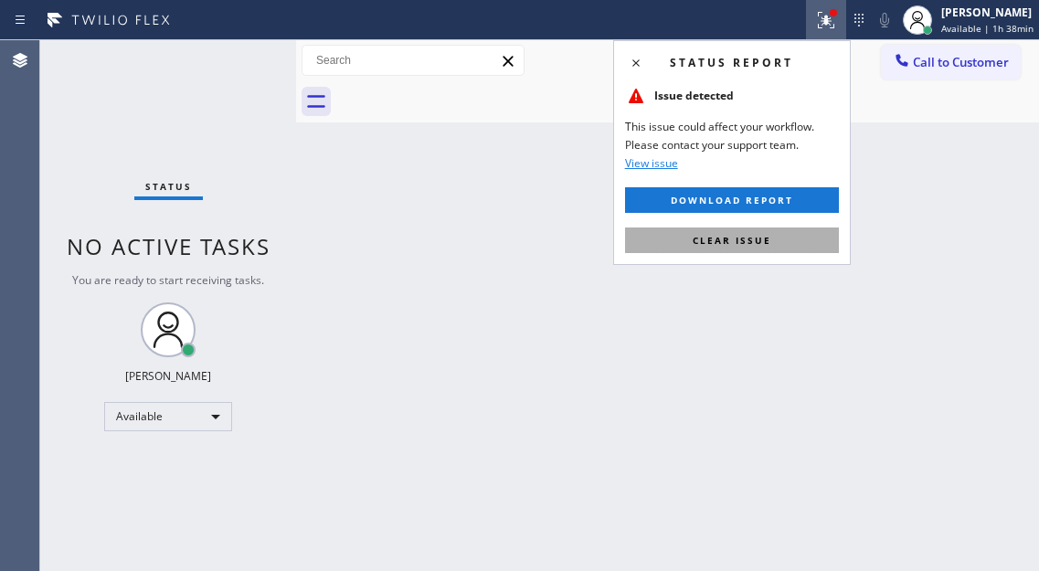
click at [778, 240] on button "Clear issue" at bounding box center [732, 240] width 214 height 26
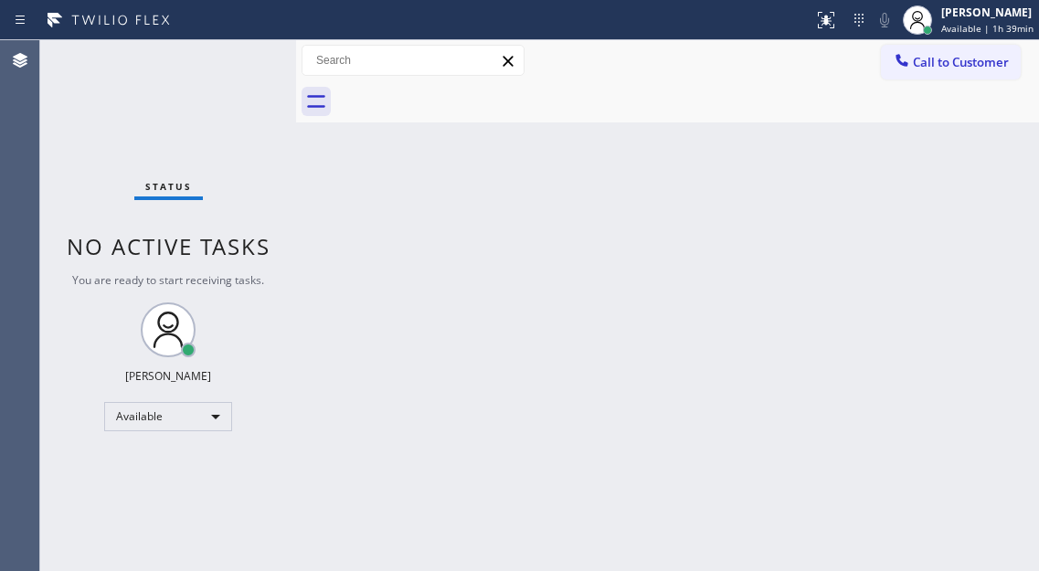
click at [195, 73] on div "Status No active tasks You are ready to start receiving tasks. [PERSON_NAME]" at bounding box center [168, 305] width 256 height 531
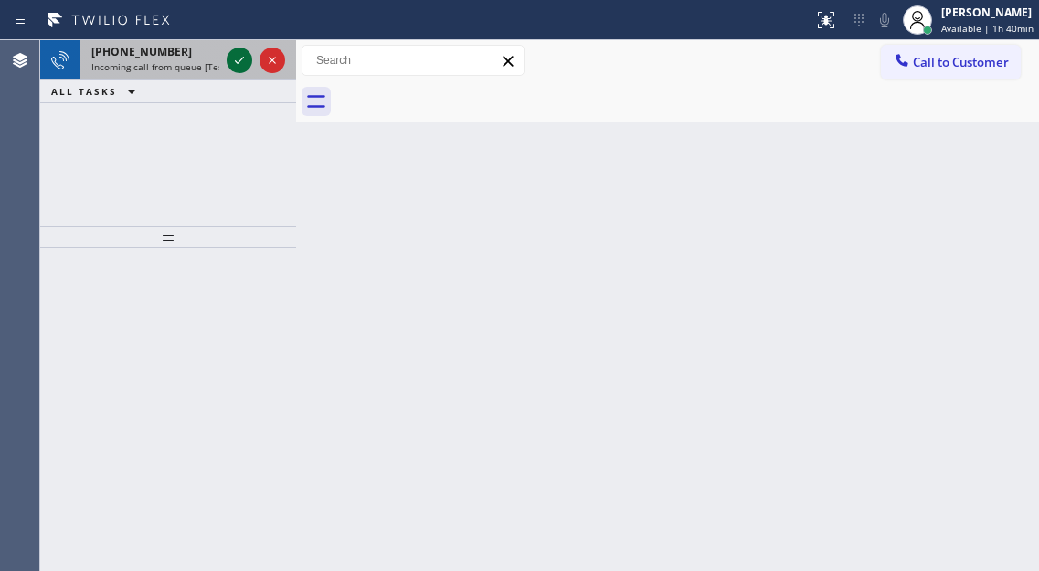
click at [236, 58] on icon at bounding box center [239, 60] width 22 height 22
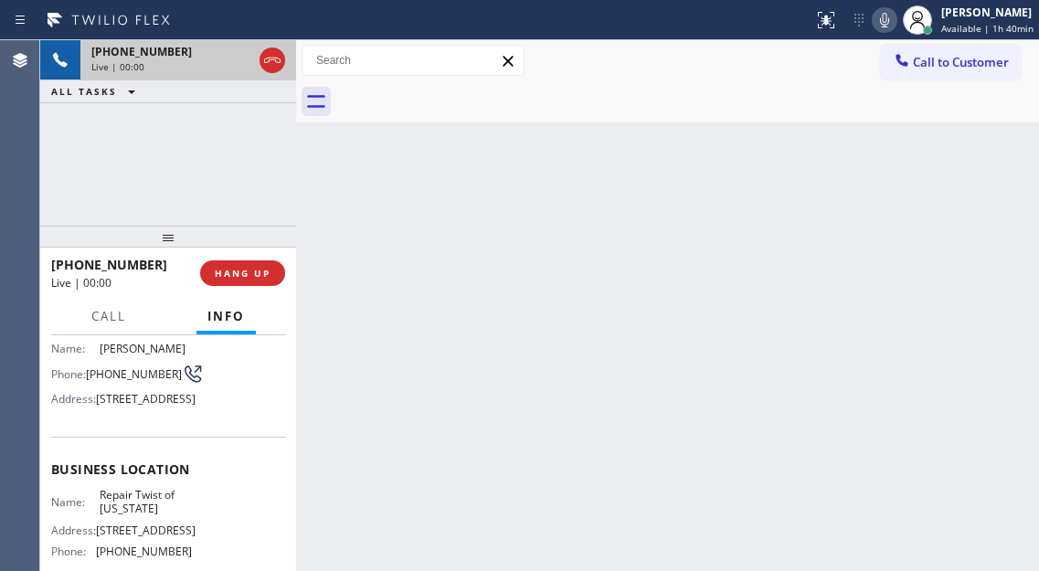
scroll to position [183, 0]
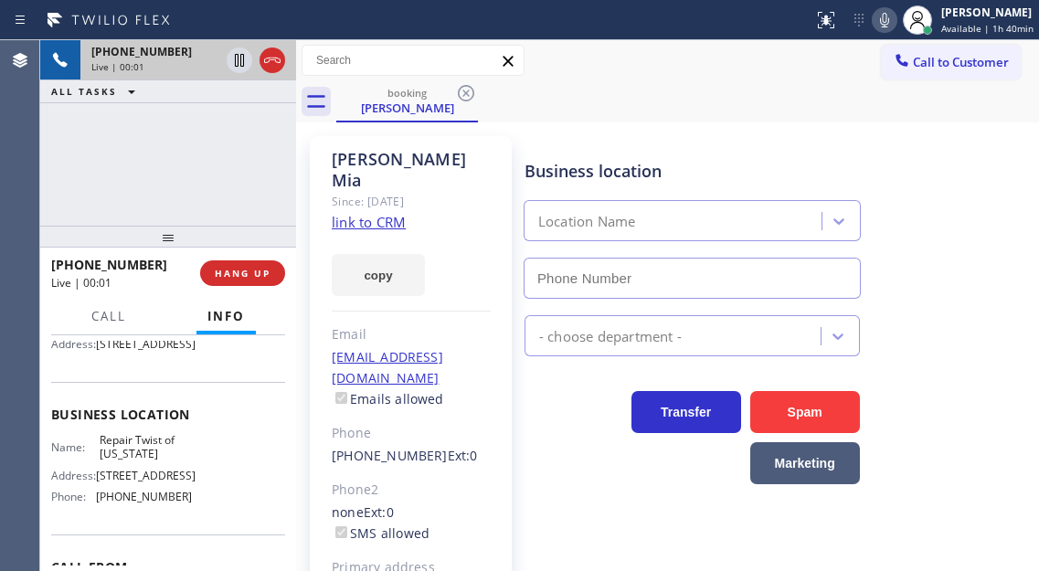
type input "[PHONE_NUMBER]"
click at [383, 213] on link "link to CRM" at bounding box center [369, 222] width 74 height 18
click at [996, 199] on div "Business location Repair Twist of [US_STATE] [PHONE_NUMBER]" at bounding box center [777, 215] width 513 height 165
click at [231, 147] on div "[PHONE_NUMBER] Live | 00:41 ALL TASKS ALL TASKS ACTIVE TASKS TASKS IN WRAP UP" at bounding box center [168, 132] width 256 height 185
click at [237, 65] on icon at bounding box center [239, 60] width 9 height 13
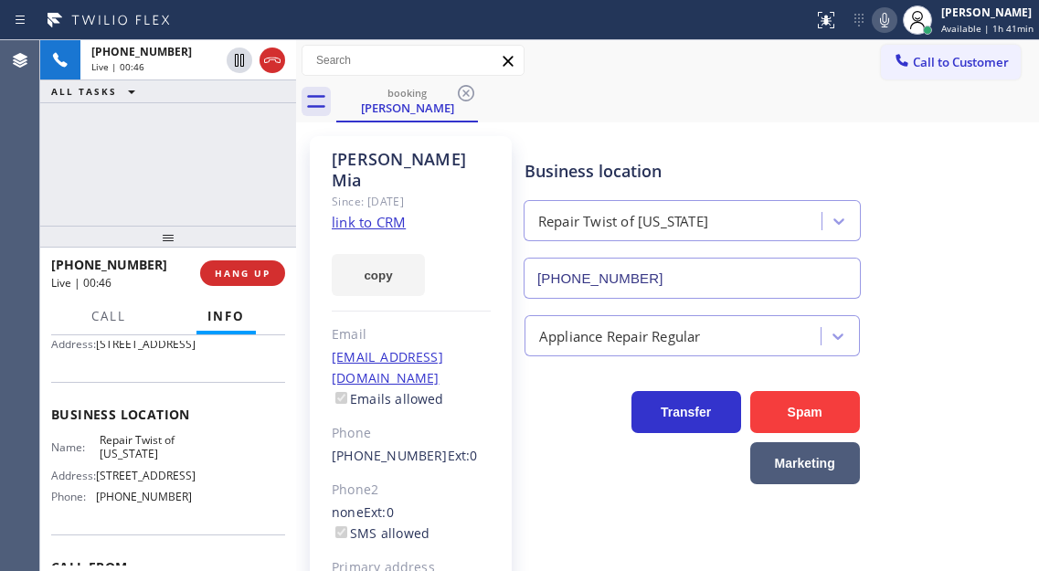
click at [890, 17] on icon at bounding box center [884, 20] width 22 height 22
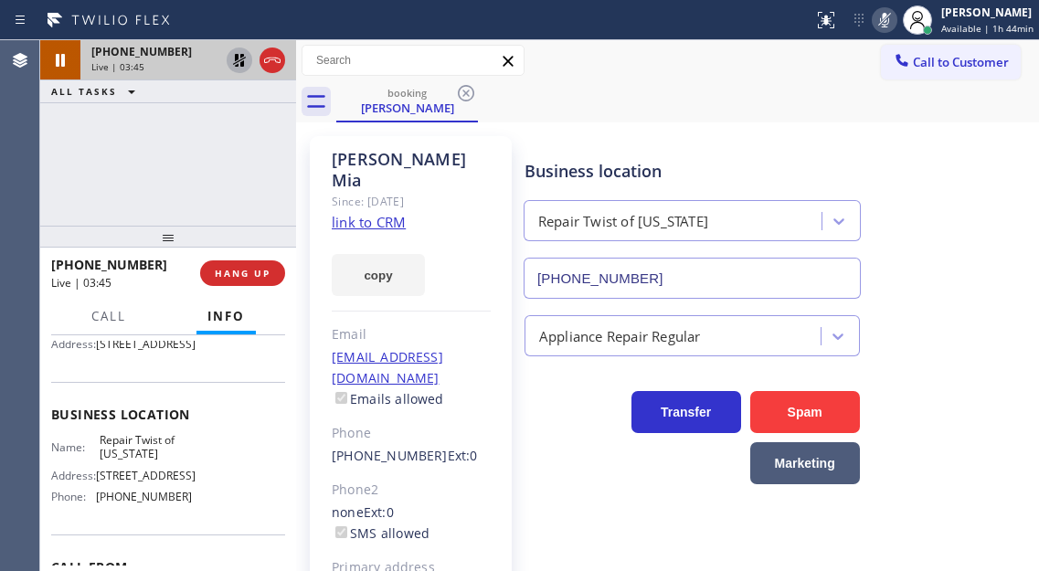
click at [237, 57] on icon at bounding box center [239, 60] width 13 height 13
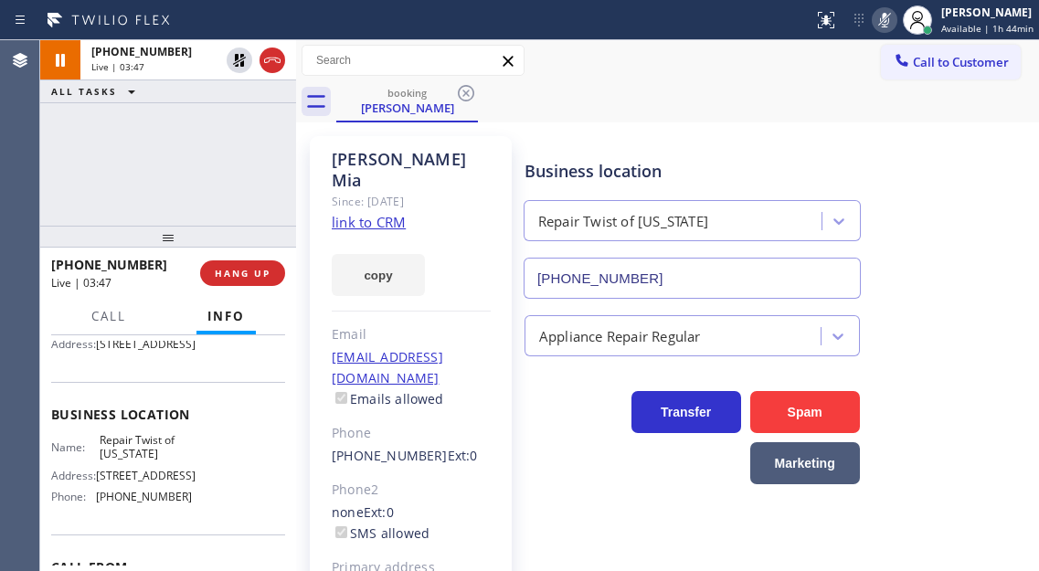
click at [884, 18] on icon at bounding box center [884, 20] width 9 height 15
click at [979, 296] on div "Business location Repair Twist of [US_STATE] [PHONE_NUMBER]" at bounding box center [777, 215] width 513 height 165
click at [226, 169] on div "[PHONE_NUMBER] Live | 04:20 ALL TASKS ALL TASKS ACTIVE TASKS TASKS IN WRAP UP" at bounding box center [168, 132] width 256 height 185
click at [972, 275] on div "Business location Repair Twist of [US_STATE] [PHONE_NUMBER]" at bounding box center [777, 215] width 513 height 165
click at [246, 179] on div "[PHONE_NUMBER] Live | 04:25 ALL TASKS ALL TASKS ACTIVE TASKS TASKS IN WRAP UP" at bounding box center [168, 132] width 256 height 185
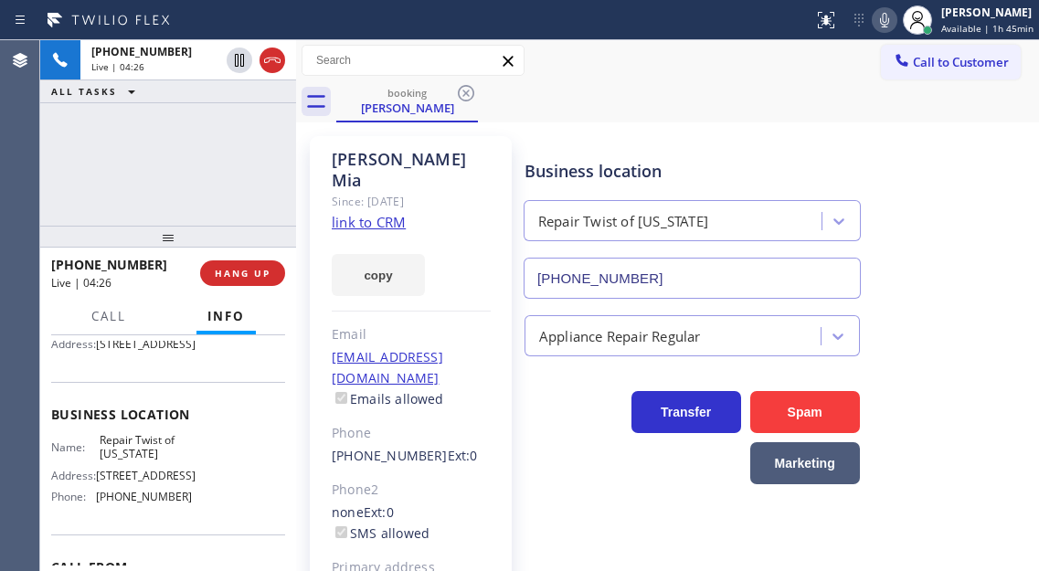
click at [246, 179] on div "[PHONE_NUMBER] Live | 04:26 ALL TASKS ALL TASKS ACTIVE TASKS TASKS IN WRAP UP" at bounding box center [168, 132] width 256 height 185
click at [262, 269] on span "HANG UP" at bounding box center [243, 273] width 56 height 13
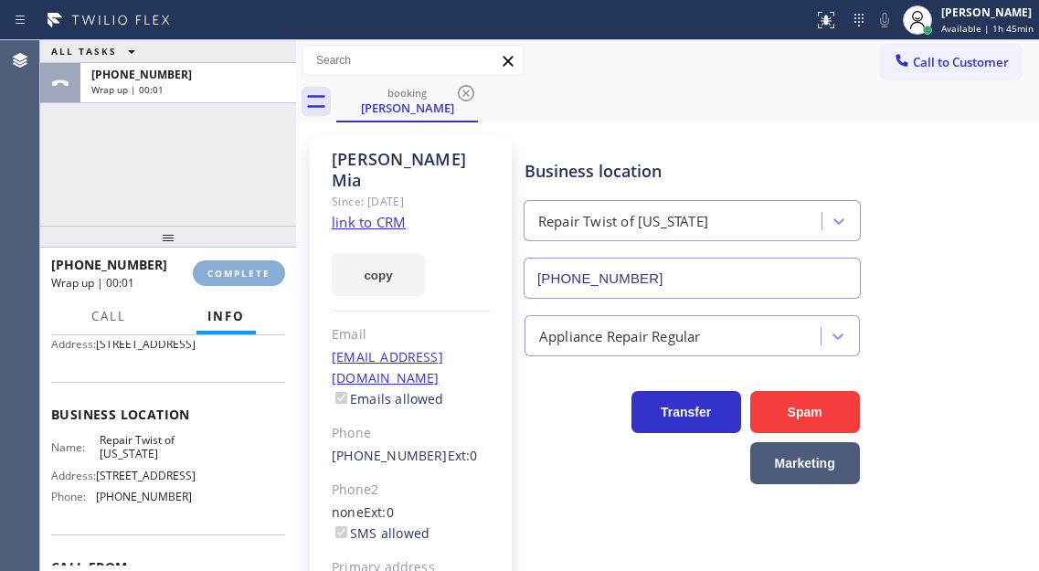
click at [262, 271] on span "COMPLETE" at bounding box center [238, 273] width 63 height 13
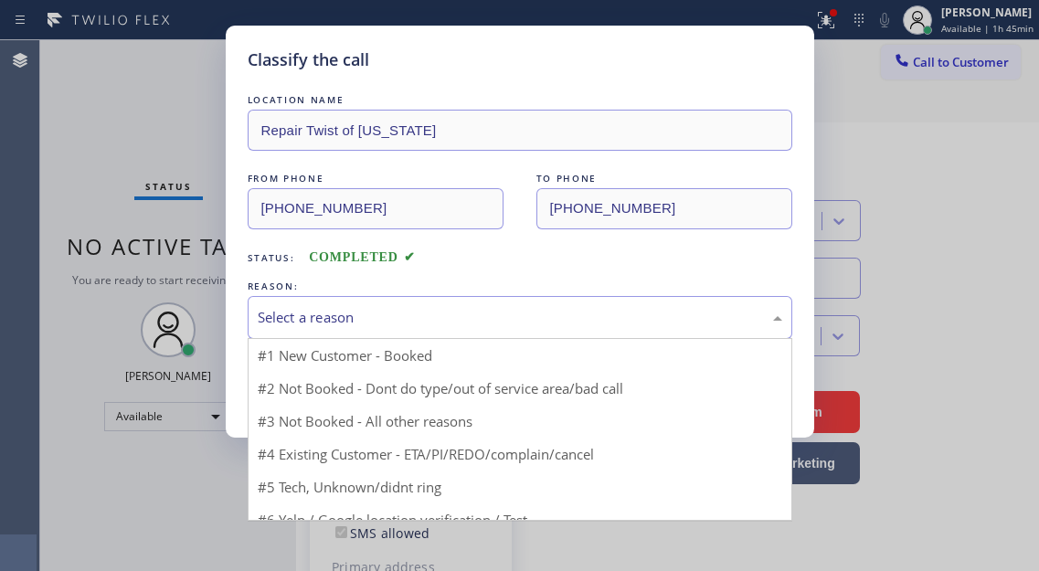
click at [458, 309] on div "Select a reason" at bounding box center [520, 317] width 524 height 21
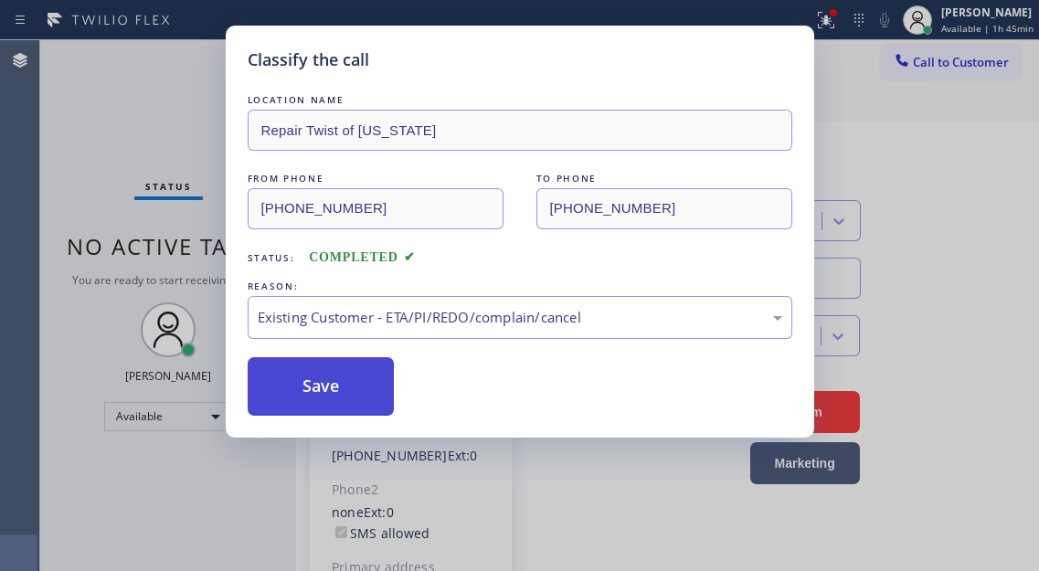
click at [374, 388] on button "Save" at bounding box center [321, 386] width 147 height 58
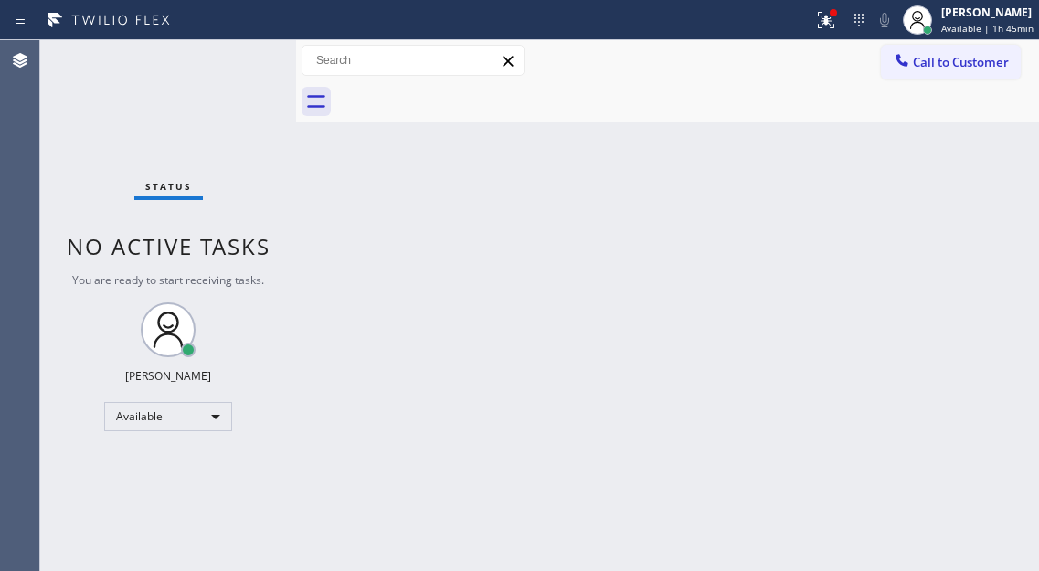
click at [234, 53] on div "Status No active tasks You are ready to start receiving tasks. [PERSON_NAME]" at bounding box center [168, 305] width 256 height 531
click at [961, 290] on div "Back to Dashboard Change Sender ID Customers Technicians Select a contact Outbo…" at bounding box center [667, 305] width 743 height 531
click at [837, 23] on icon at bounding box center [826, 20] width 22 height 22
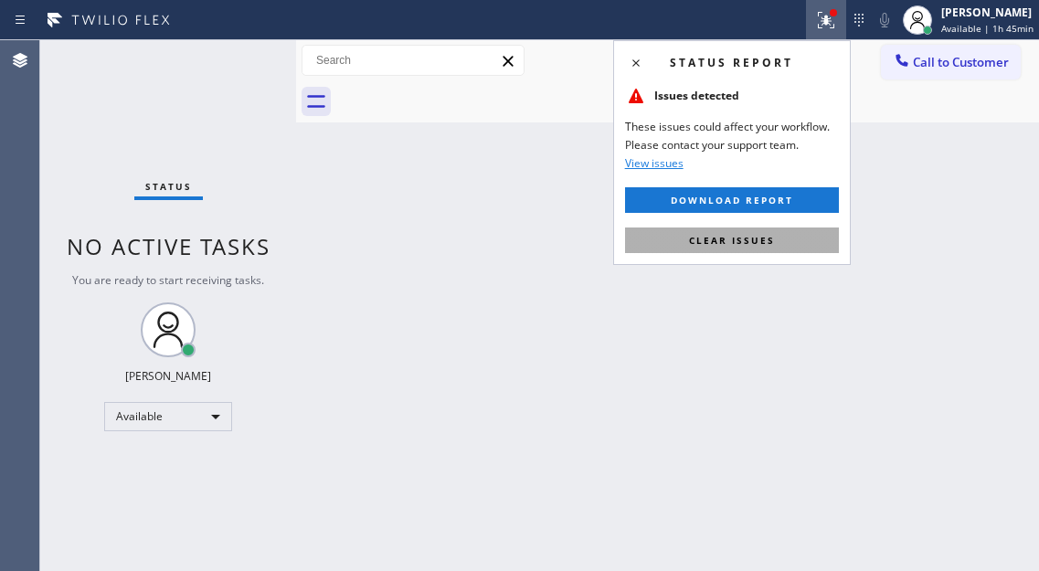
click at [749, 248] on button "Clear issues" at bounding box center [732, 240] width 214 height 26
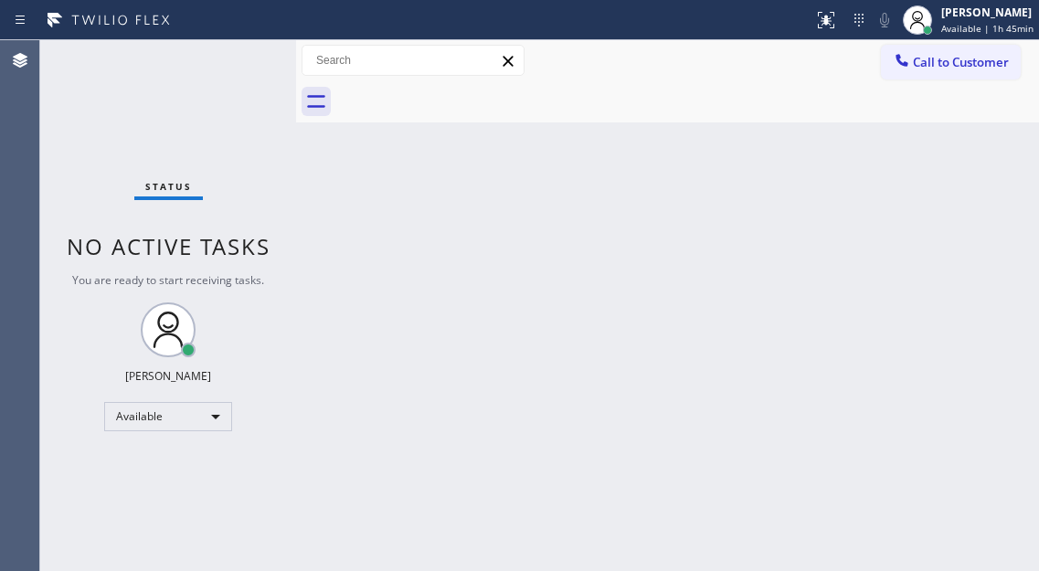
click at [241, 65] on div "Status No active tasks You are ready to start receiving tasks. [PERSON_NAME]" at bounding box center [168, 305] width 256 height 531
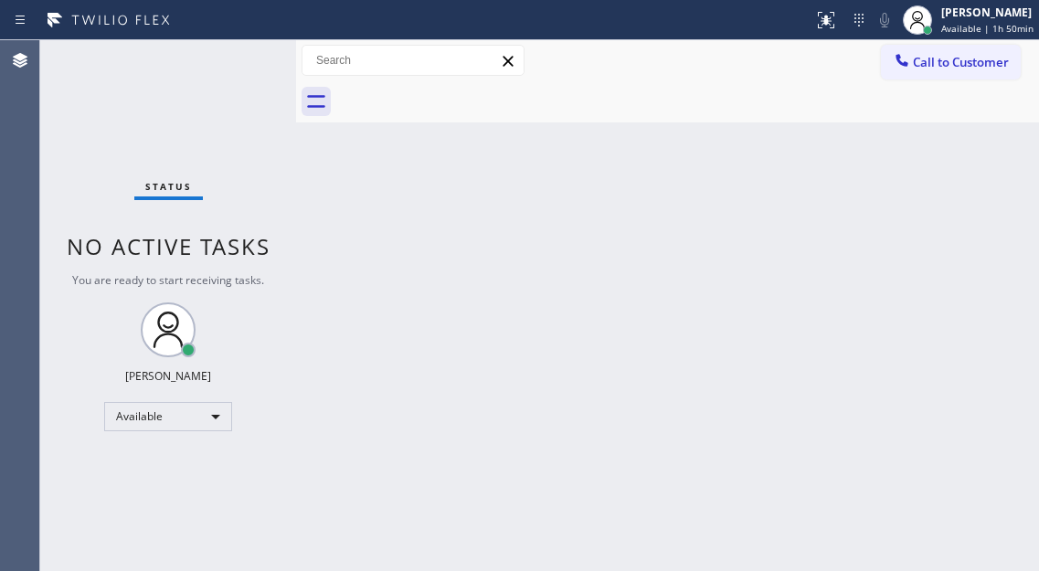
click at [241, 65] on div "Status No active tasks You are ready to start receiving tasks. [PERSON_NAME]" at bounding box center [168, 305] width 256 height 531
click at [958, 173] on div "Back to Dashboard Change Sender ID Customers Technicians Select a contact Outbo…" at bounding box center [667, 305] width 743 height 531
click at [246, 52] on div "Status No active tasks You are ready to start receiving tasks. [PERSON_NAME]" at bounding box center [168, 305] width 256 height 531
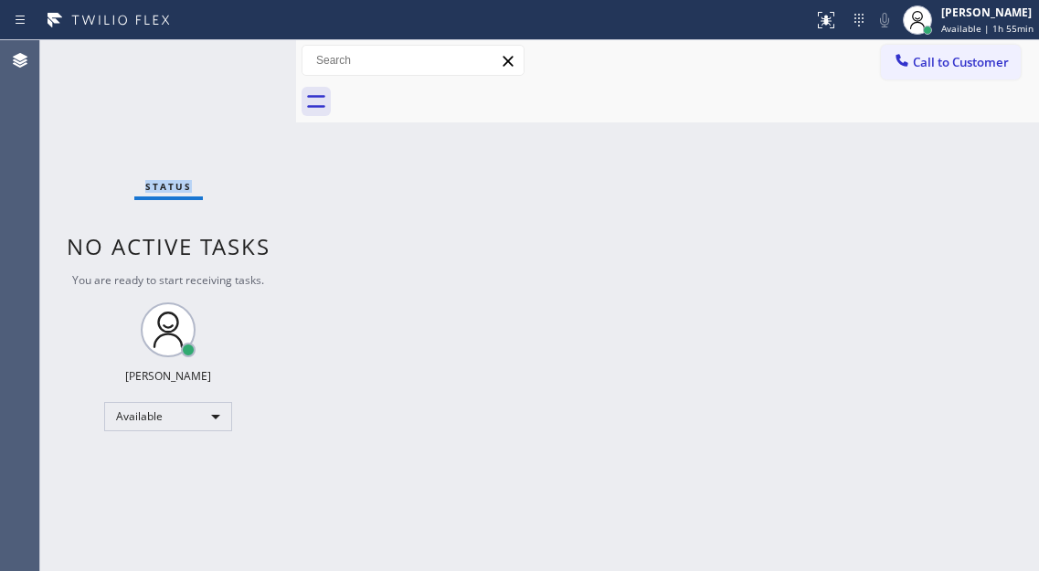
click at [246, 52] on div "Status No active tasks You are ready to start receiving tasks. [PERSON_NAME]" at bounding box center [168, 305] width 256 height 531
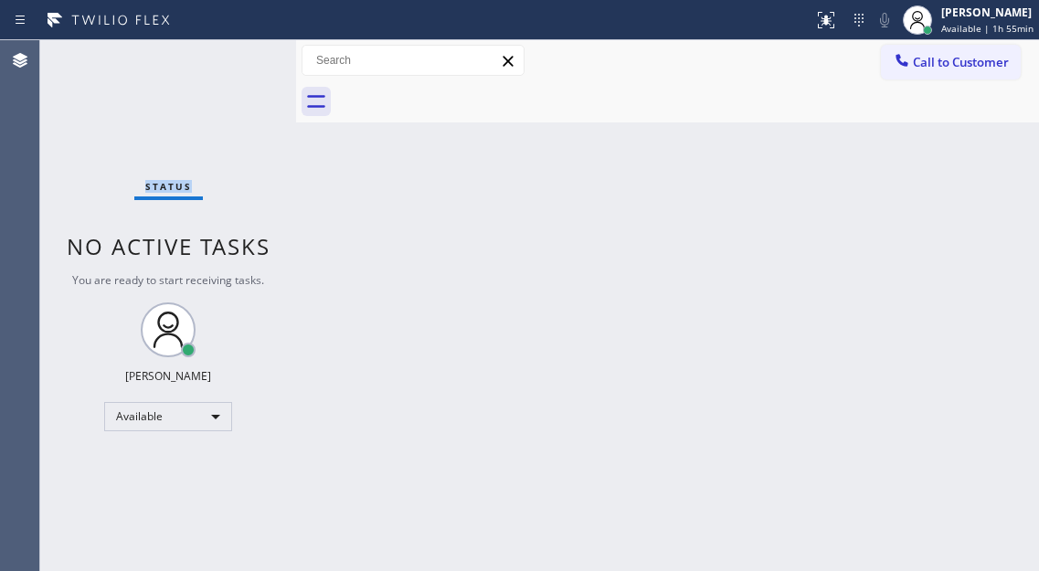
click at [246, 52] on div "Status No active tasks You are ready to start receiving tasks. [PERSON_NAME]" at bounding box center [168, 305] width 256 height 531
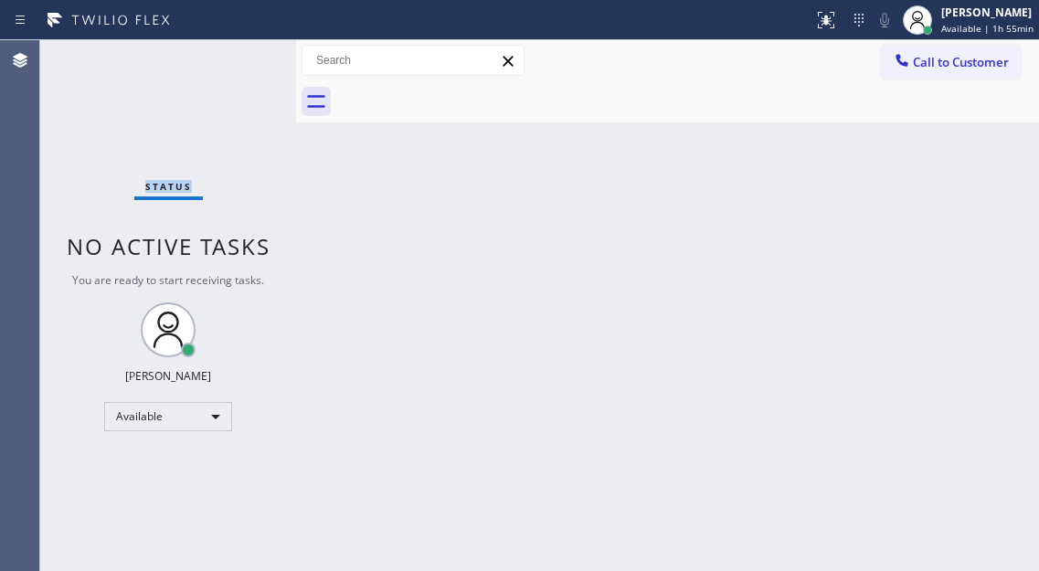
click at [246, 52] on div "Status No active tasks You are ready to start receiving tasks. [PERSON_NAME]" at bounding box center [168, 305] width 256 height 531
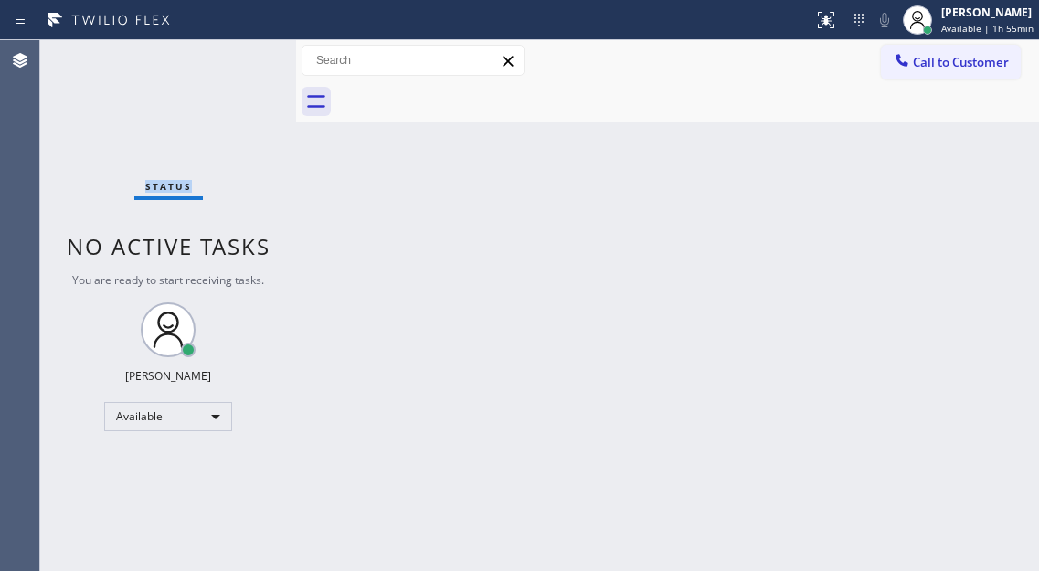
click at [246, 52] on div "Status No active tasks You are ready to start receiving tasks. [PERSON_NAME]" at bounding box center [168, 305] width 256 height 531
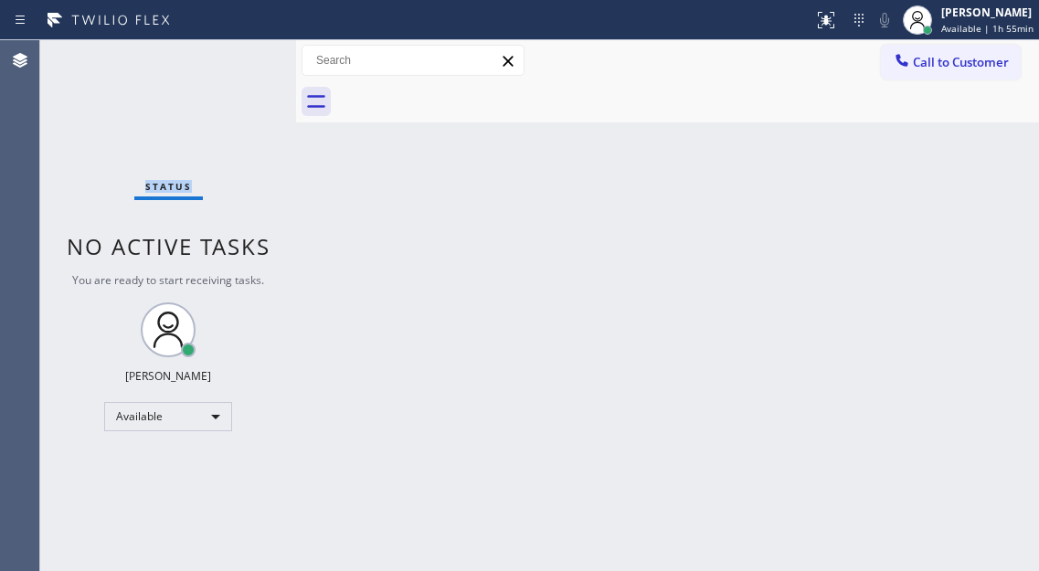
click at [246, 52] on div "Status No active tasks You are ready to start receiving tasks. [PERSON_NAME]" at bounding box center [168, 305] width 256 height 531
click at [229, 53] on div "Status No active tasks You are ready to start receiving tasks. [PERSON_NAME]" at bounding box center [168, 305] width 256 height 531
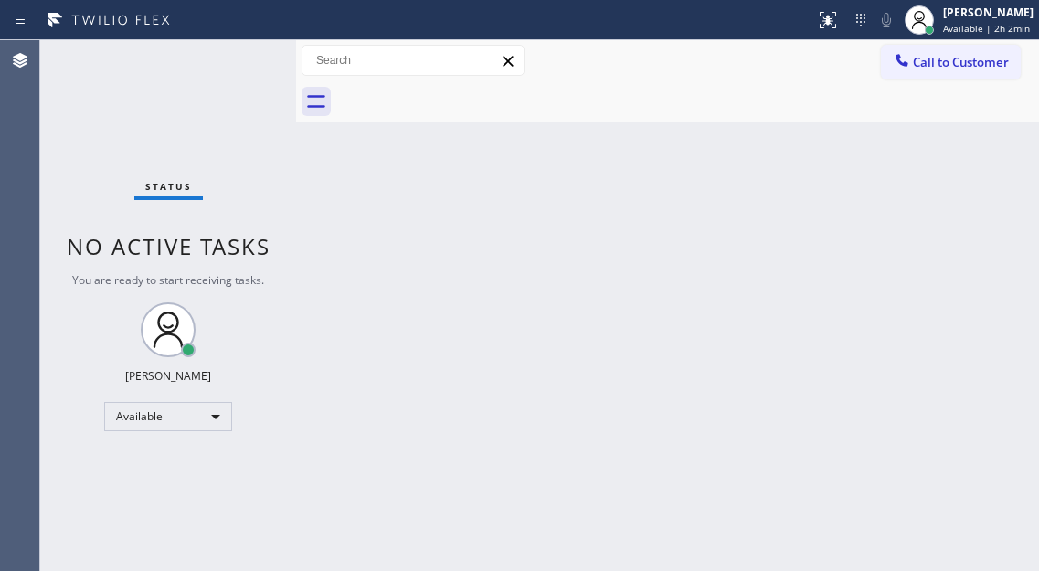
click at [252, 55] on div "Status No active tasks You are ready to start receiving tasks. [PERSON_NAME]" at bounding box center [168, 305] width 256 height 531
click at [978, 173] on div "Back to Dashboard Change Sender ID Customers Technicians Select a contact Outbo…" at bounding box center [667, 305] width 743 height 531
click at [956, 26] on span "Available | 2h 2min" at bounding box center [986, 28] width 87 height 13
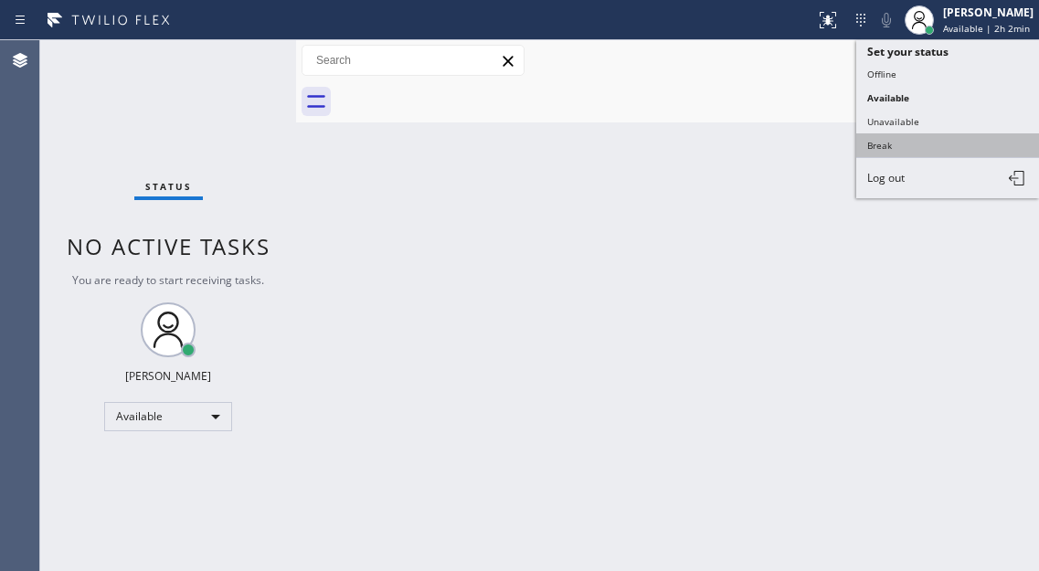
click at [914, 138] on button "Break" at bounding box center [947, 145] width 183 height 24
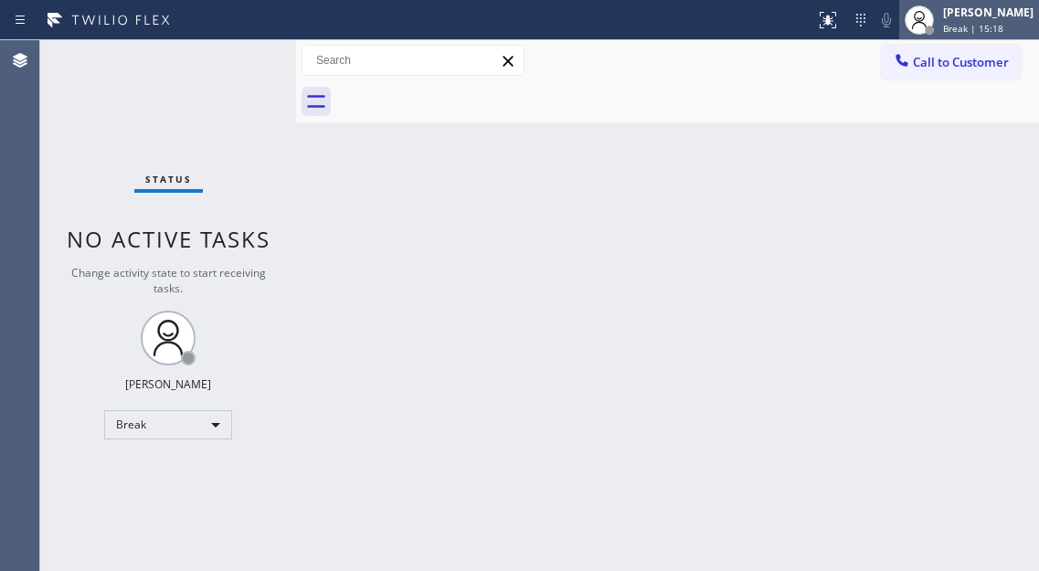
drag, startPoint x: 1007, startPoint y: 20, endPoint x: 995, endPoint y: 36, distance: 20.1
click at [1007, 20] on div "[PERSON_NAME] Break | 15:18" at bounding box center [989, 20] width 100 height 32
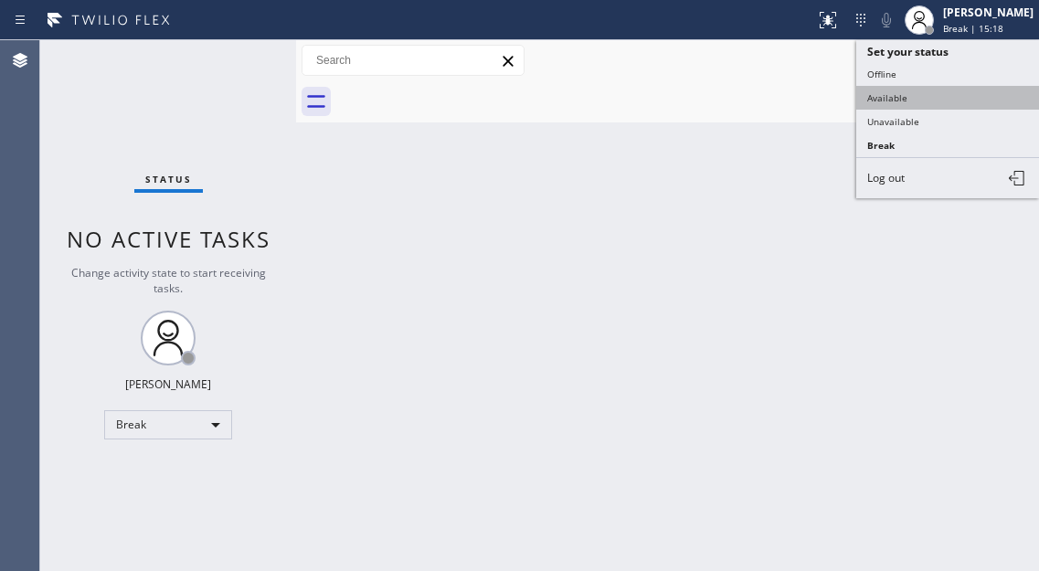
click at [960, 86] on button "Available" at bounding box center [947, 98] width 183 height 24
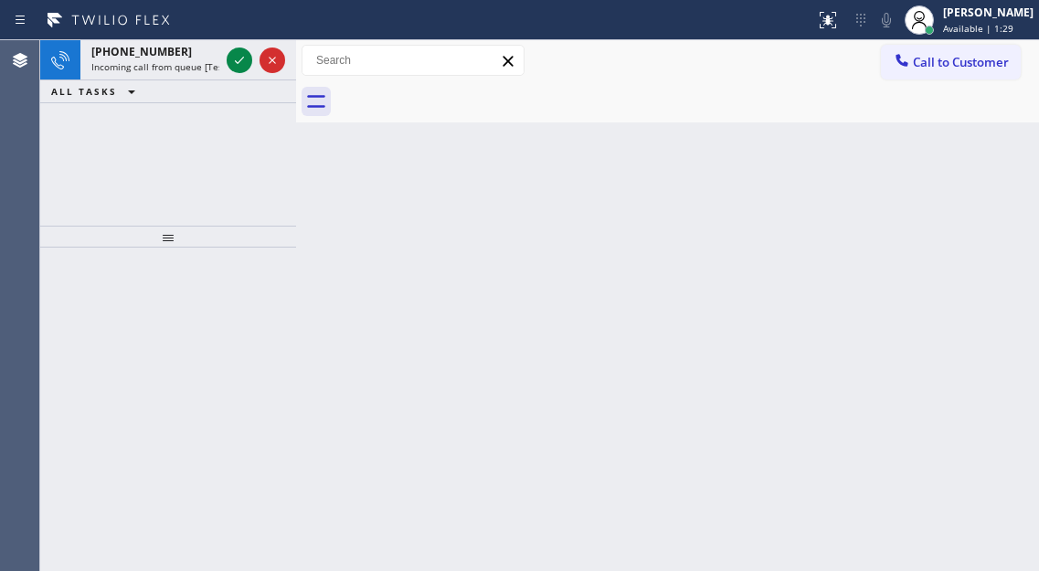
drag, startPoint x: 963, startPoint y: 171, endPoint x: 492, endPoint y: 114, distance: 473.8
click at [963, 171] on div "Back to Dashboard Change Sender ID Customers Technicians Select a contact Outbo…" at bounding box center [667, 305] width 743 height 531
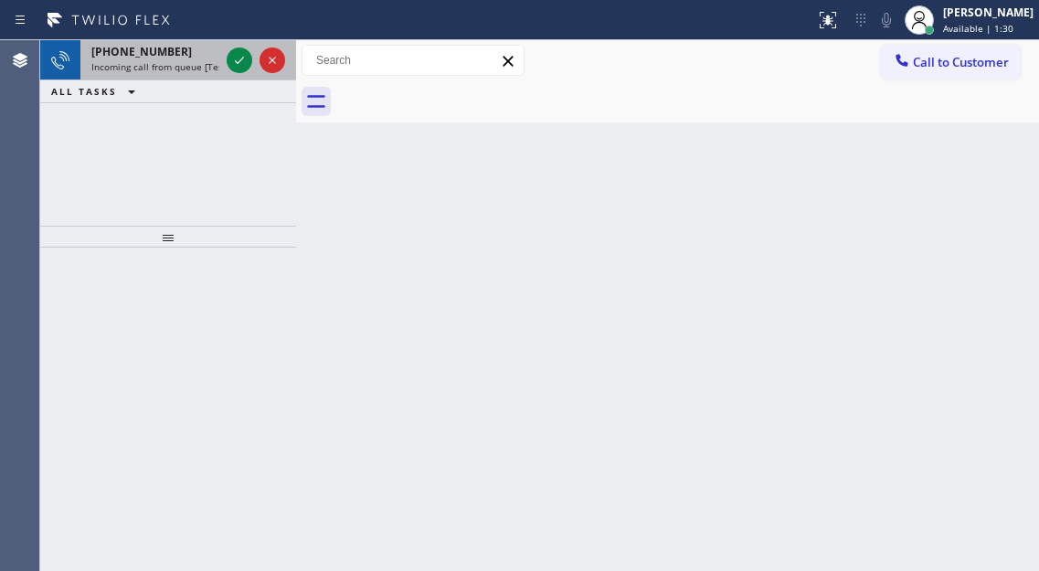
click at [186, 48] on div "[PHONE_NUMBER]" at bounding box center [155, 52] width 128 height 16
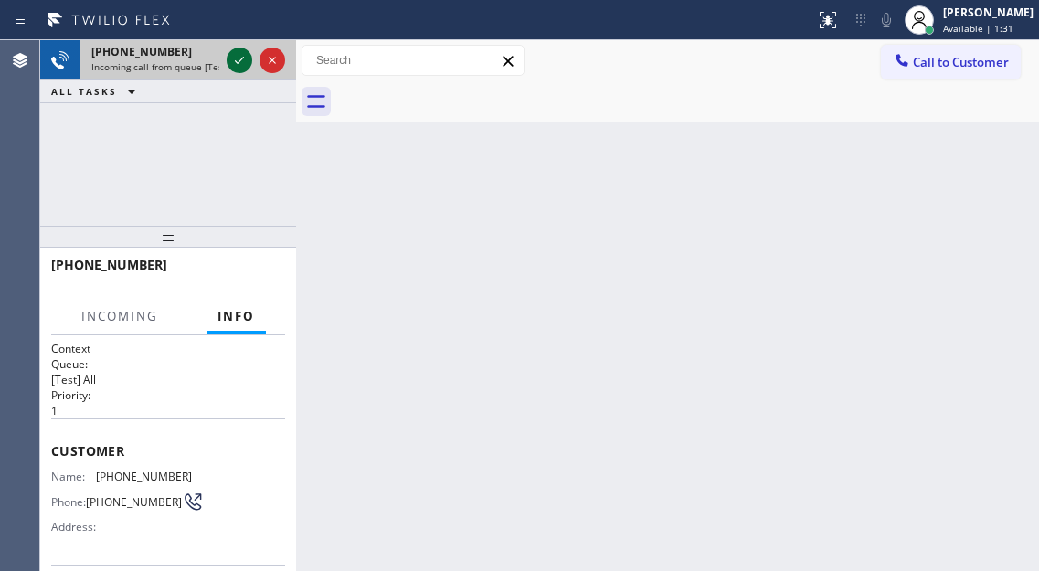
click at [238, 59] on icon at bounding box center [239, 60] width 22 height 22
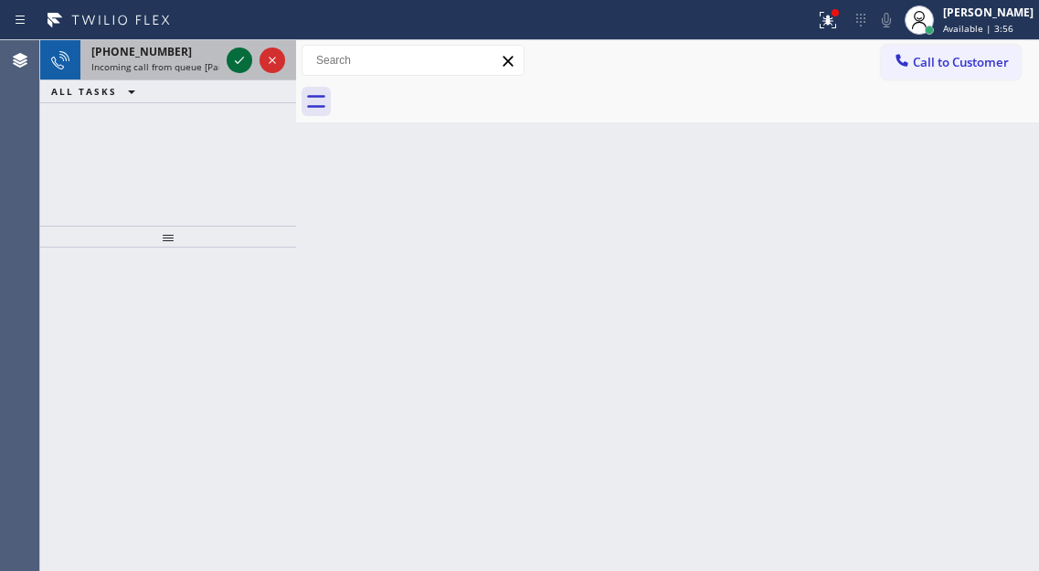
click at [240, 58] on icon at bounding box center [239, 60] width 22 height 22
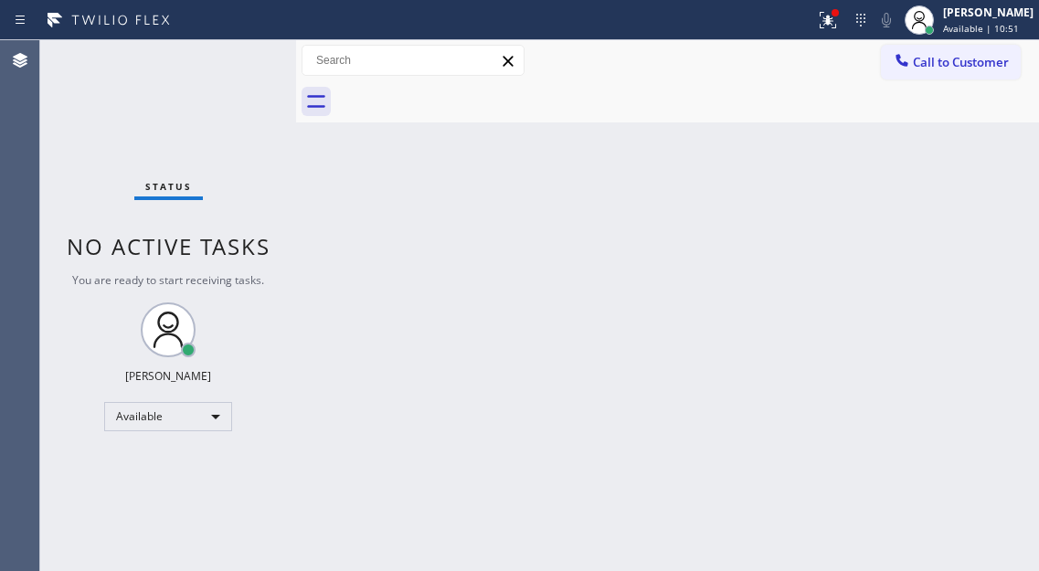
click at [958, 188] on div "Back to Dashboard Change Sender ID Customers Technicians Select a contact Outbo…" at bounding box center [667, 305] width 743 height 531
click at [230, 69] on div "Status No active tasks You are ready to start receiving tasks. [PERSON_NAME]" at bounding box center [168, 305] width 256 height 531
click at [222, 86] on div "Status No active tasks You are ready to start receiving tasks. [PERSON_NAME]" at bounding box center [168, 305] width 256 height 531
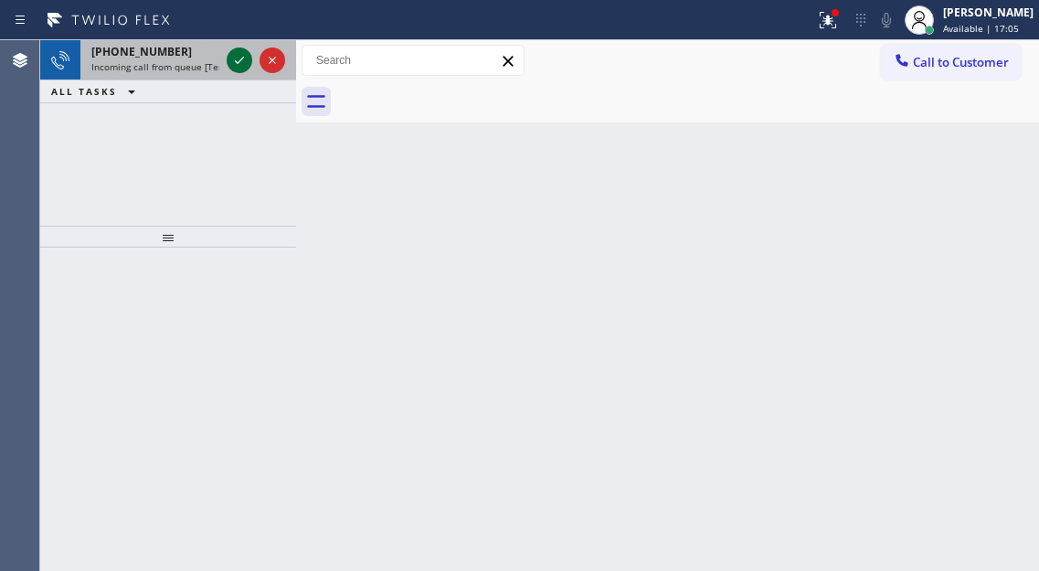
click at [237, 58] on icon at bounding box center [239, 60] width 22 height 22
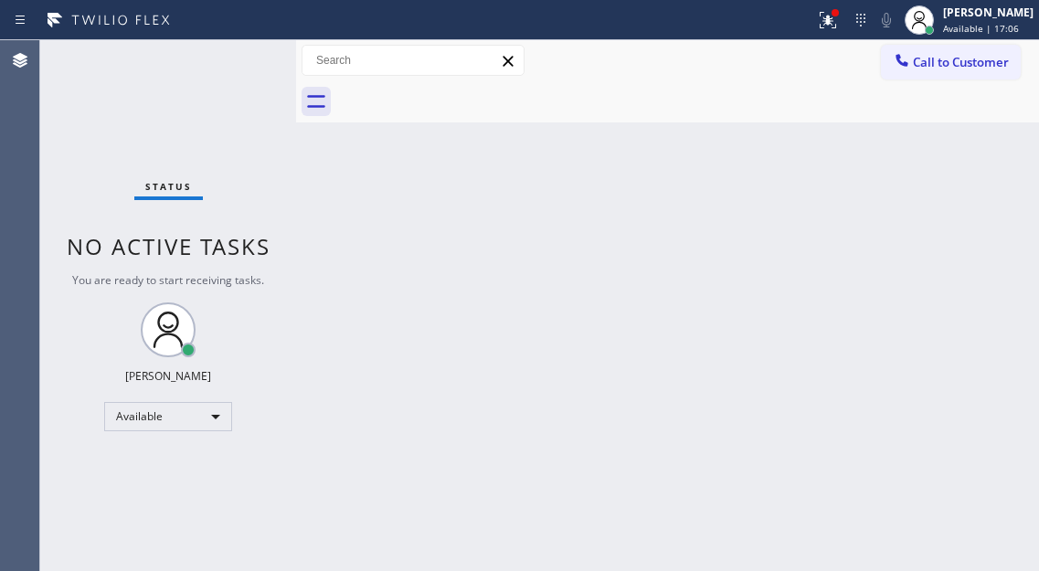
click at [237, 58] on div "Status No active tasks You are ready to start receiving tasks. [PERSON_NAME]" at bounding box center [168, 305] width 256 height 531
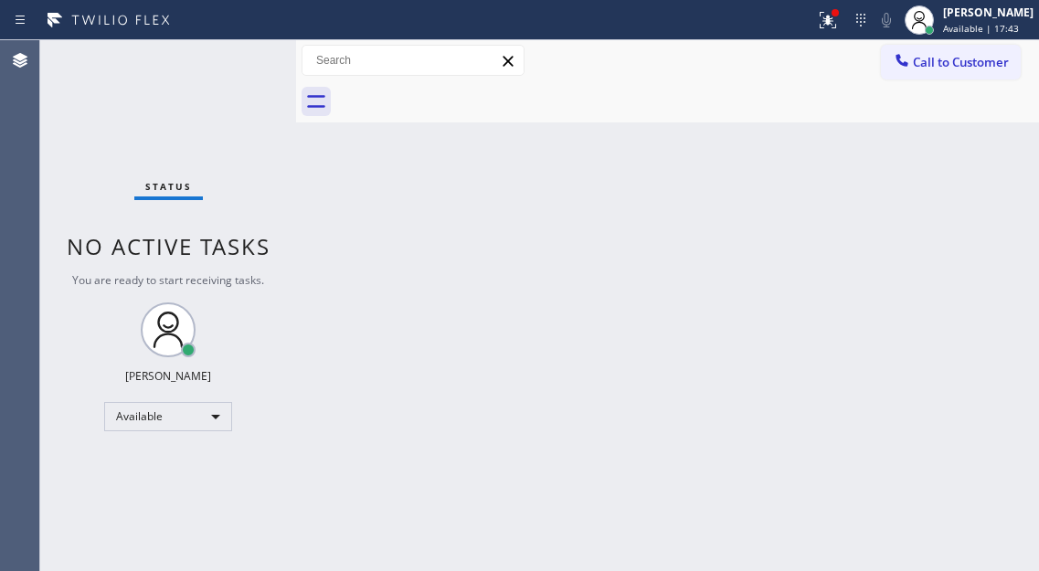
click at [237, 58] on div "Status No active tasks You are ready to start receiving tasks. [PERSON_NAME]" at bounding box center [168, 305] width 256 height 531
click at [945, 175] on div "Back to Dashboard Change Sender ID Customers Technicians Select a contact Outbo…" at bounding box center [667, 305] width 743 height 531
click at [244, 61] on div "Status No active tasks You are ready to start receiving tasks. [PERSON_NAME]" at bounding box center [168, 305] width 256 height 531
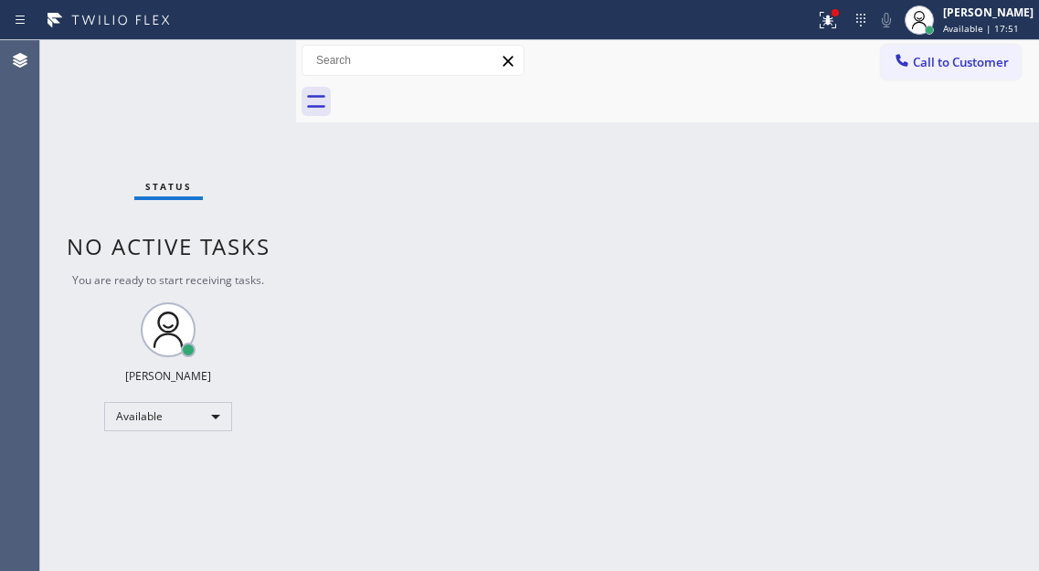
click at [244, 61] on div "Status No active tasks You are ready to start receiving tasks. [PERSON_NAME]" at bounding box center [168, 305] width 256 height 531
click at [207, 67] on div "Status No active tasks You are ready to start receiving tasks. [PERSON_NAME]" at bounding box center [168, 305] width 256 height 531
click at [208, 66] on div "Status No active tasks You are ready to start receiving tasks. [PERSON_NAME]" at bounding box center [168, 305] width 256 height 531
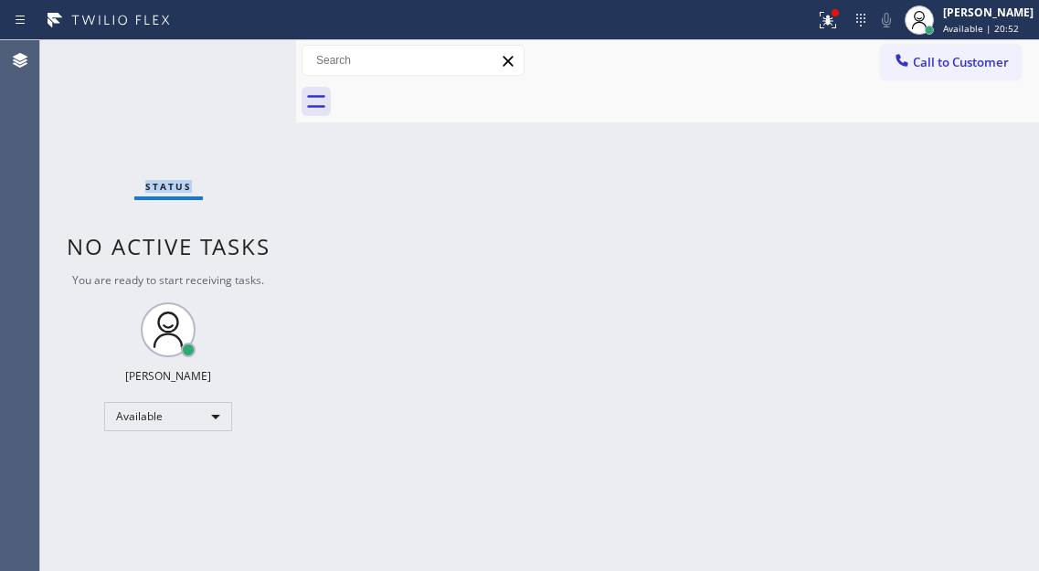
click at [208, 66] on div "Status No active tasks You are ready to start receiving tasks. [PERSON_NAME]" at bounding box center [168, 305] width 256 height 531
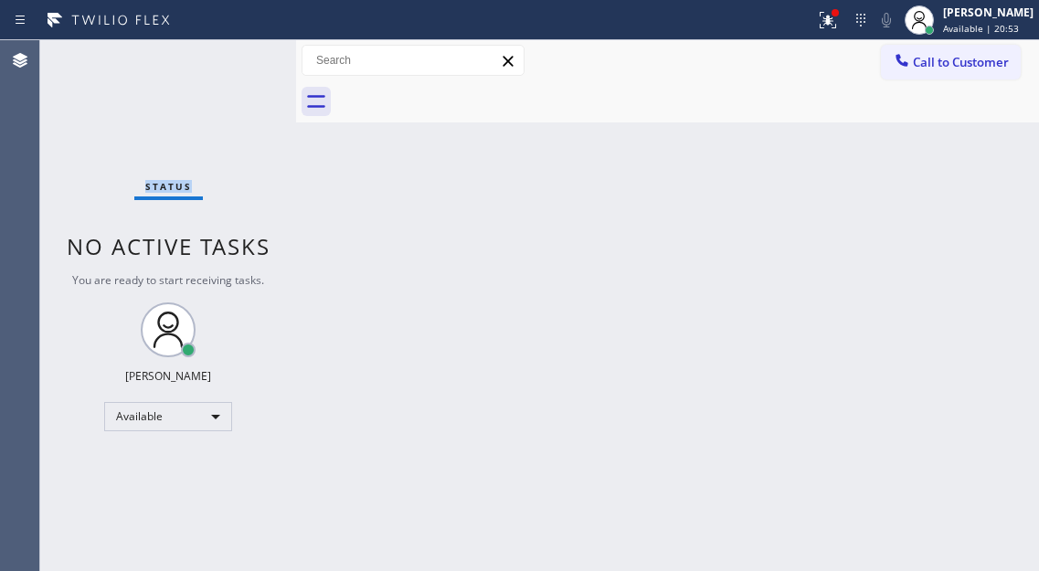
click at [208, 66] on div "Status No active tasks You are ready to start receiving tasks. [PERSON_NAME]" at bounding box center [168, 305] width 256 height 531
click at [955, 172] on div "Back to Dashboard Change Sender ID Customers Technicians Select a contact Outbo…" at bounding box center [667, 305] width 743 height 531
click at [839, 18] on icon at bounding box center [828, 20] width 22 height 22
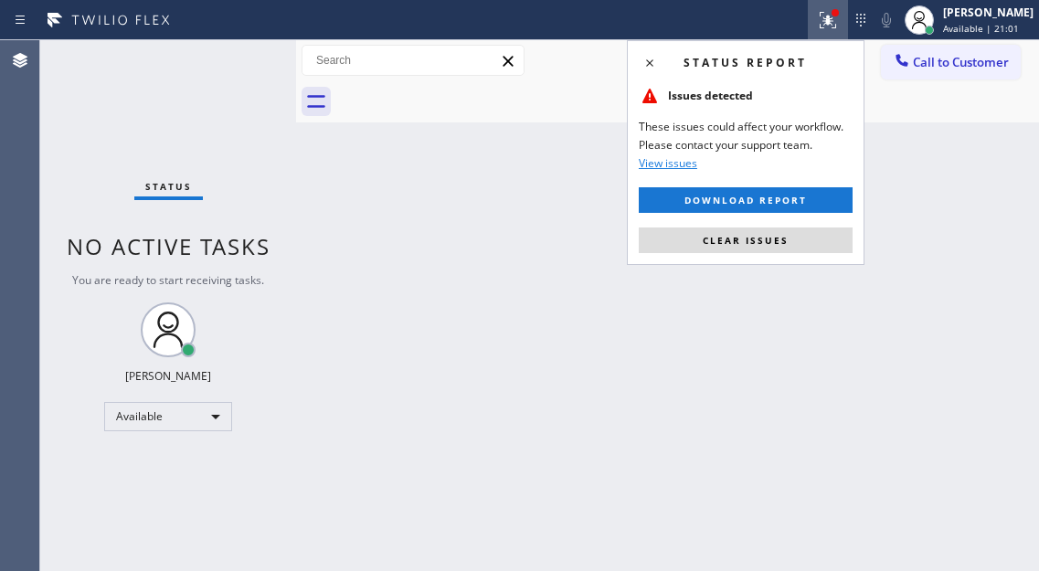
click at [852, 237] on div "Status report Issues detected These issues could affect your workflow. Please c…" at bounding box center [745, 152] width 237 height 225
click at [841, 241] on button "Clear issues" at bounding box center [745, 240] width 214 height 26
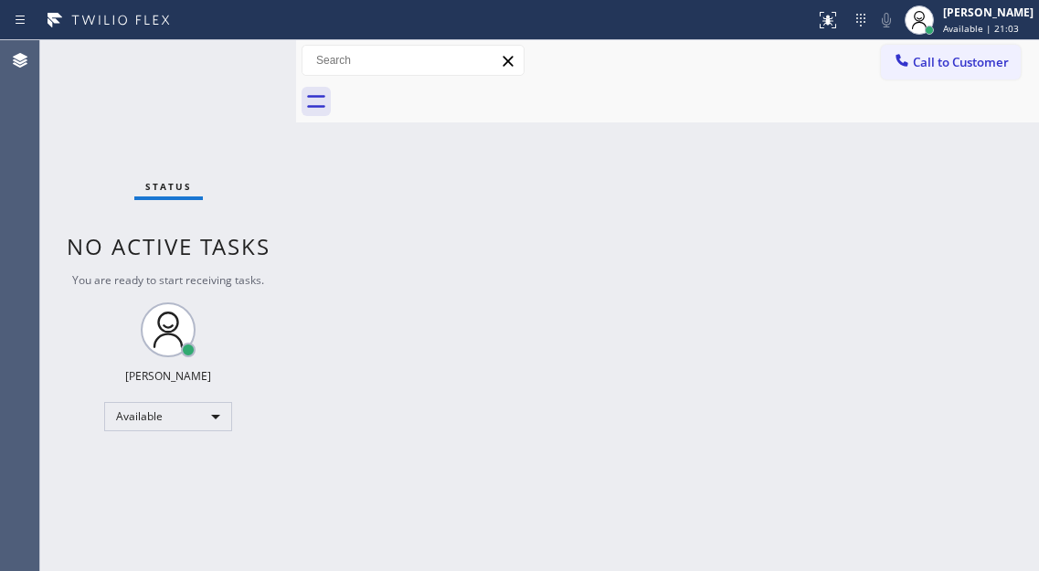
click at [273, 62] on div "Status No active tasks You are ready to start receiving tasks. [PERSON_NAME]" at bounding box center [168, 305] width 256 height 531
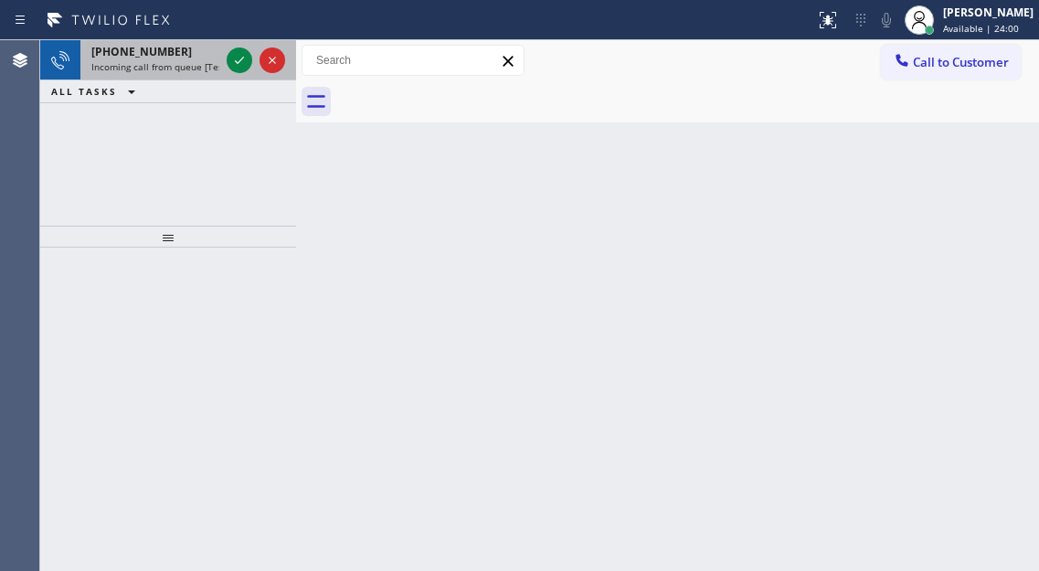
click at [215, 66] on span "Incoming call from queue [Test] All" at bounding box center [167, 66] width 152 height 13
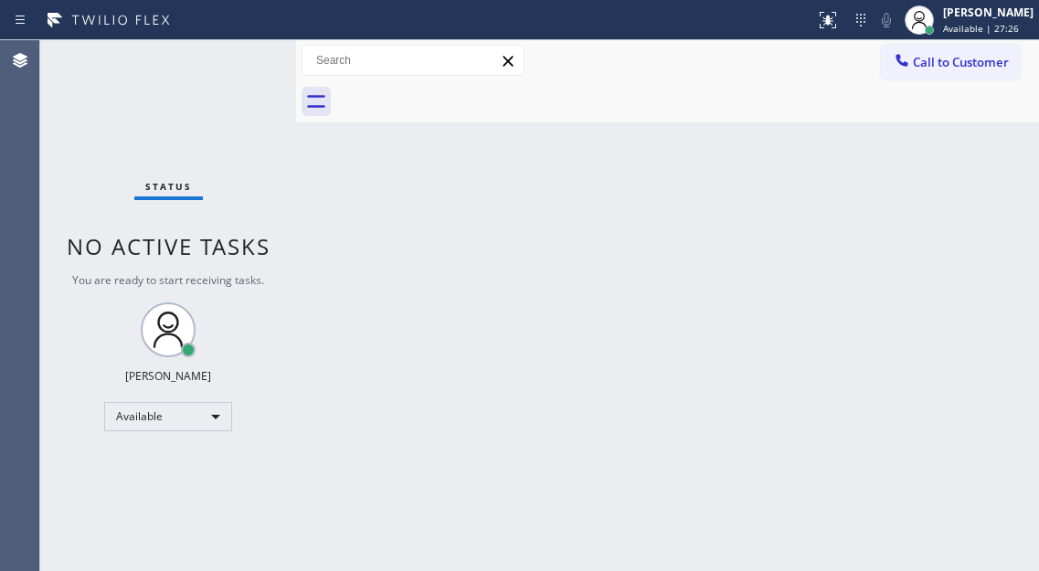
click at [985, 289] on div "Back to Dashboard Change Sender ID Customers Technicians Select a contact Outbo…" at bounding box center [667, 305] width 743 height 531
click at [250, 67] on div "Status No active tasks You are ready to start receiving tasks. [PERSON_NAME]" at bounding box center [168, 305] width 256 height 531
click at [973, 280] on div "Back to Dashboard Change Sender ID Customers Technicians Select a contact Outbo…" at bounding box center [667, 305] width 743 height 531
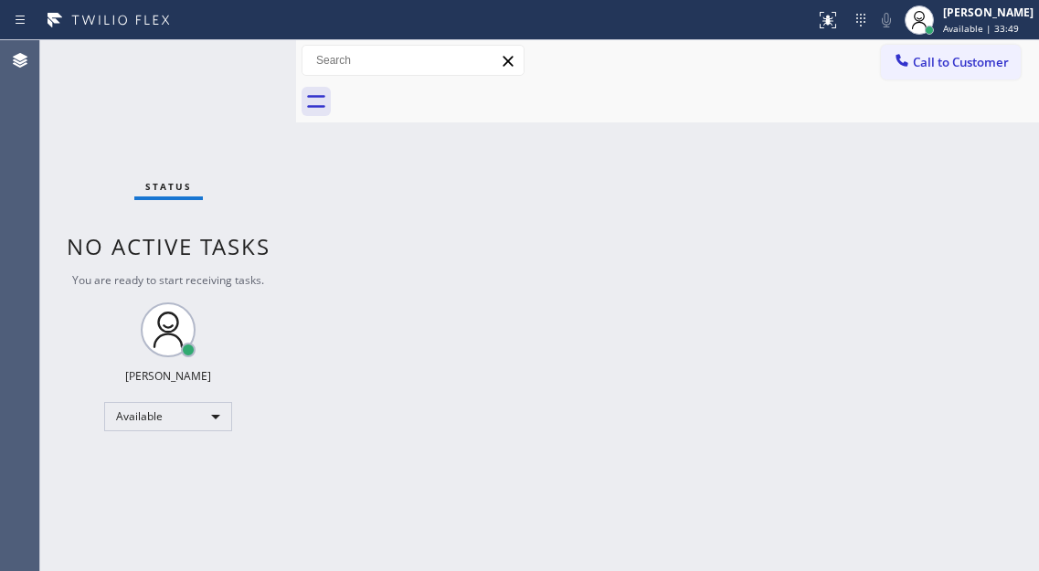
drag, startPoint x: 964, startPoint y: 170, endPoint x: 935, endPoint y: 160, distance: 30.0
click at [964, 170] on div "Back to Dashboard Change Sender ID Customers Technicians Select a contact Outbo…" at bounding box center [667, 305] width 743 height 531
click at [244, 58] on div "Status No active tasks You are ready to start receiving tasks. [PERSON_NAME]" at bounding box center [168, 305] width 256 height 531
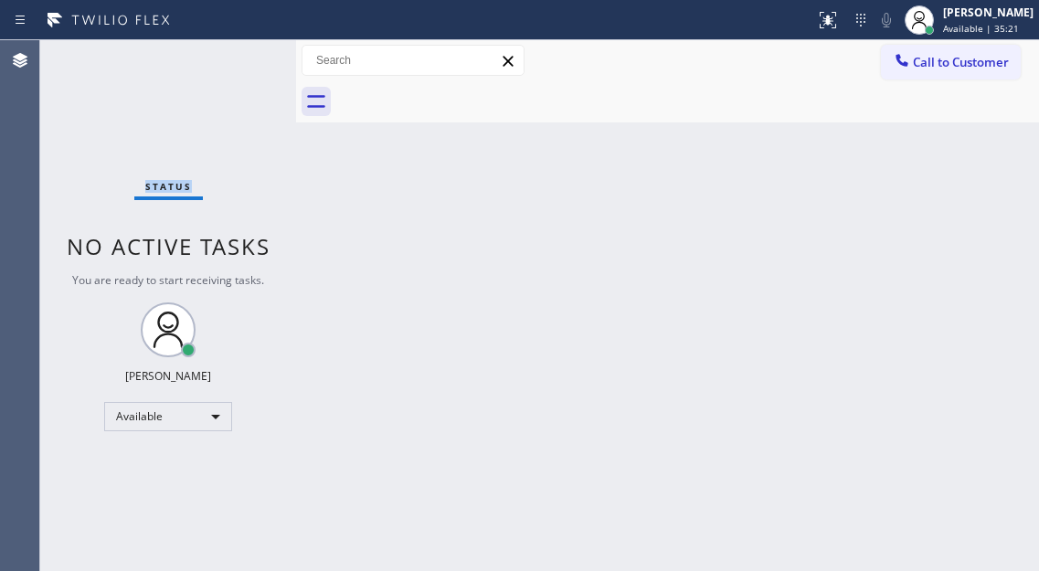
click at [244, 58] on div "Status No active tasks You are ready to start receiving tasks. [PERSON_NAME]" at bounding box center [168, 305] width 256 height 531
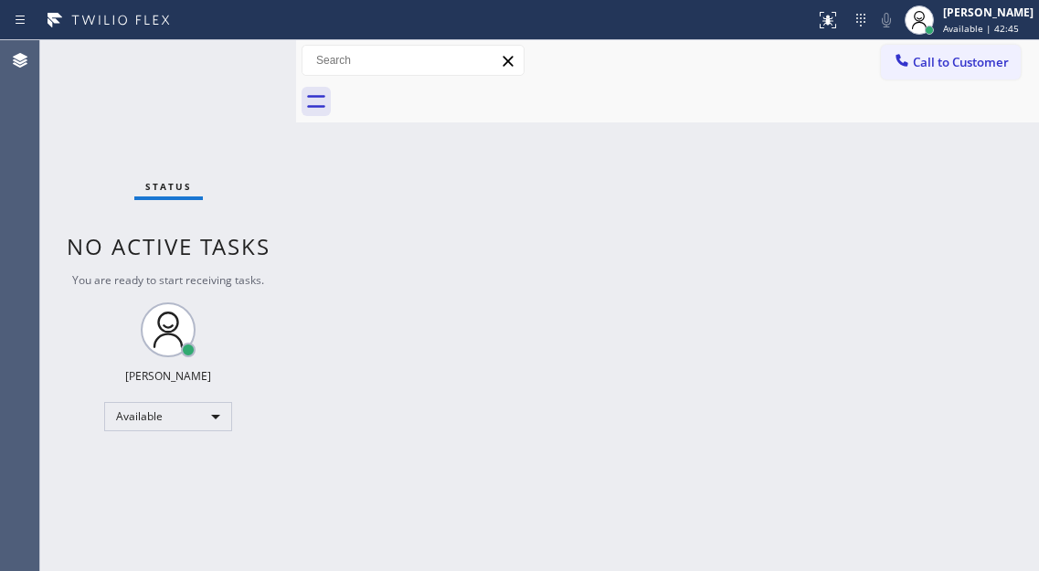
click at [244, 58] on div "Status No active tasks You are ready to start receiving tasks. [PERSON_NAME]" at bounding box center [168, 305] width 256 height 531
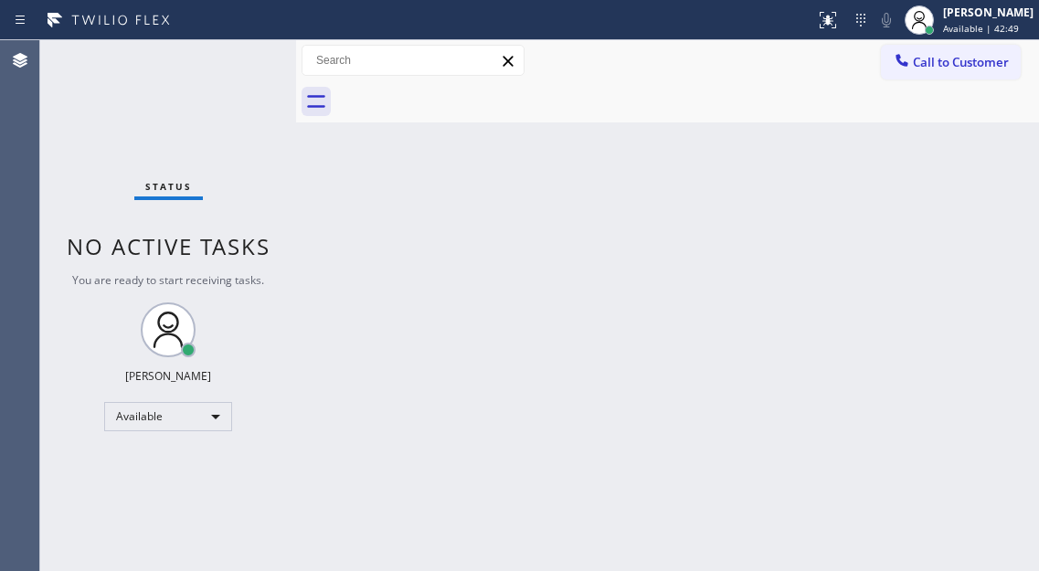
click at [951, 181] on div "Back to Dashboard Change Sender ID Customers Technicians Select a contact Outbo…" at bounding box center [667, 305] width 743 height 531
click at [220, 69] on div "Status No active tasks You are ready to start receiving tasks. [PERSON_NAME]" at bounding box center [168, 305] width 256 height 531
click at [221, 69] on div "Status No active tasks You are ready to start receiving tasks. [PERSON_NAME]" at bounding box center [168, 305] width 256 height 531
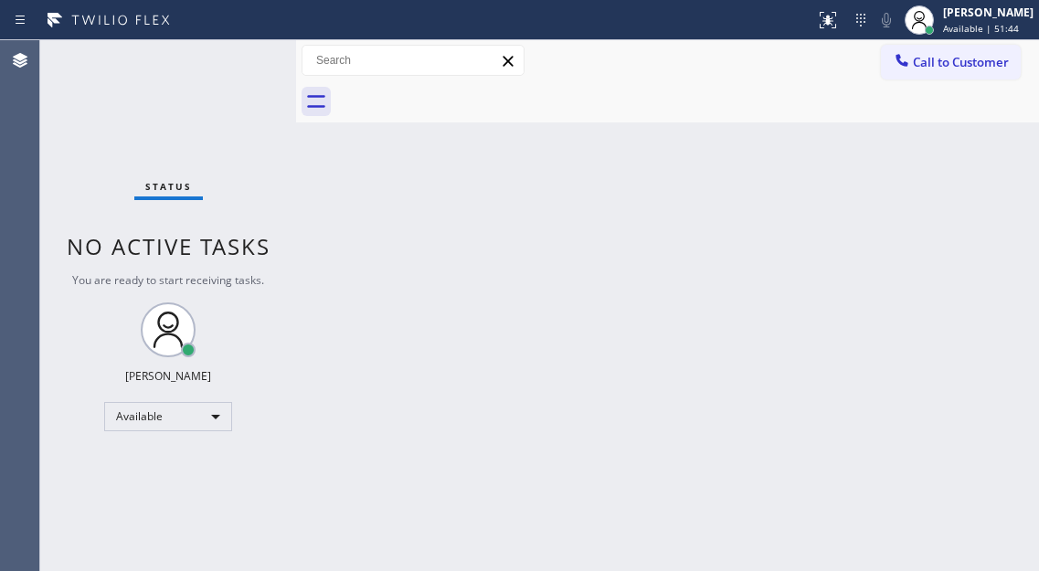
click at [981, 260] on div "Back to Dashboard Change Sender ID Customers Technicians Select a contact Outbo…" at bounding box center [667, 305] width 743 height 531
click at [232, 55] on div "Status No active tasks You are ready to start receiving tasks. [PERSON_NAME]" at bounding box center [168, 305] width 256 height 531
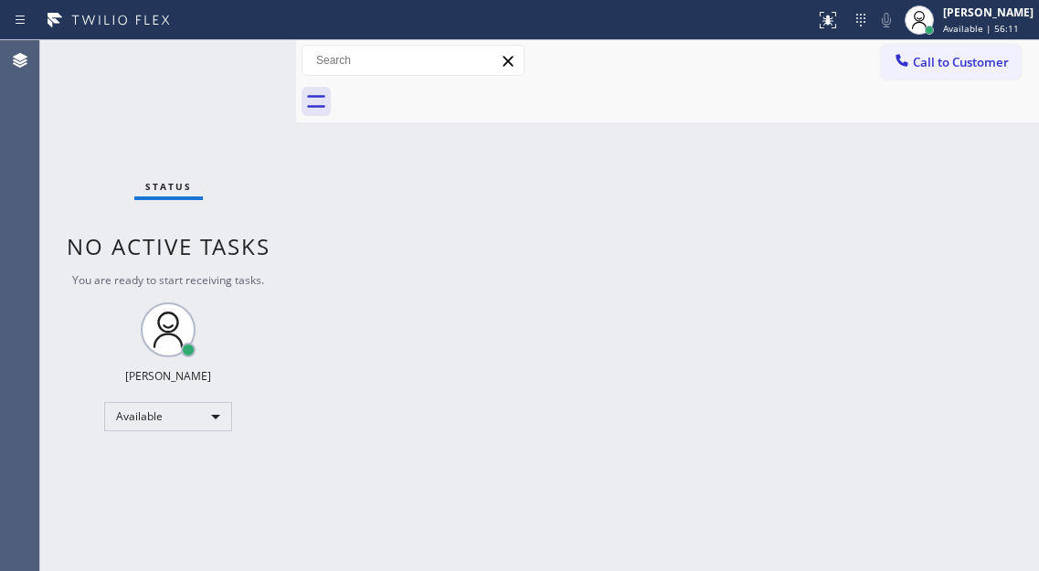
click at [232, 55] on div "Status No active tasks You are ready to start receiving tasks. [PERSON_NAME]" at bounding box center [168, 305] width 256 height 531
click at [224, 78] on div "Status No active tasks You are ready to start receiving tasks. [PERSON_NAME]" at bounding box center [168, 305] width 256 height 531
click at [228, 72] on div "Status No active tasks You are ready to start receiving tasks. [PERSON_NAME]" at bounding box center [168, 305] width 256 height 531
drag, startPoint x: 228, startPoint y: 72, endPoint x: 236, endPoint y: 66, distance: 9.7
click at [236, 66] on div "Status No active tasks You are ready to start receiving tasks. [PERSON_NAME]" at bounding box center [168, 305] width 256 height 531
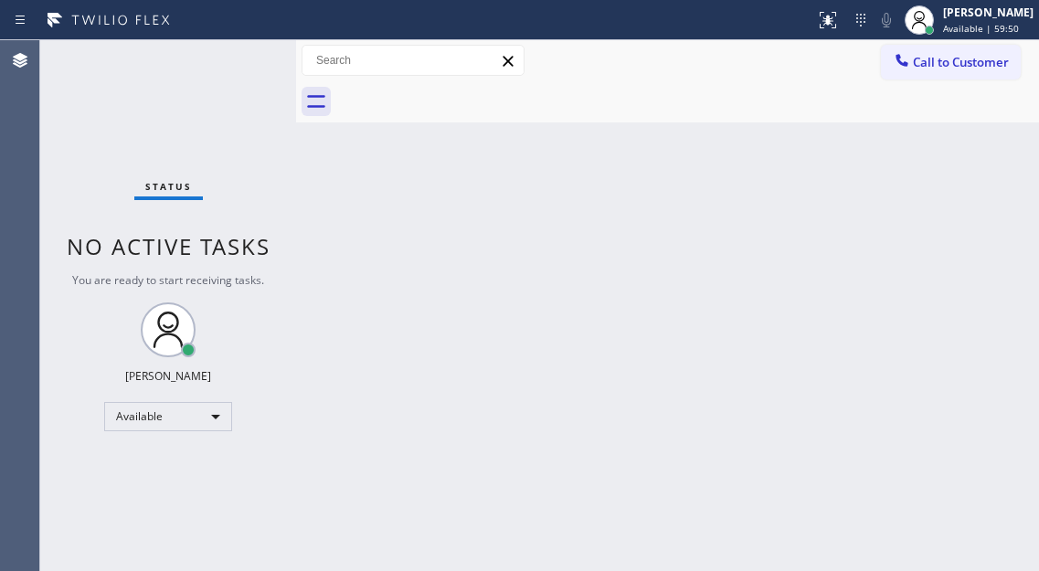
click at [250, 51] on div "Status No active tasks You are ready to start receiving tasks. [PERSON_NAME]" at bounding box center [168, 305] width 256 height 531
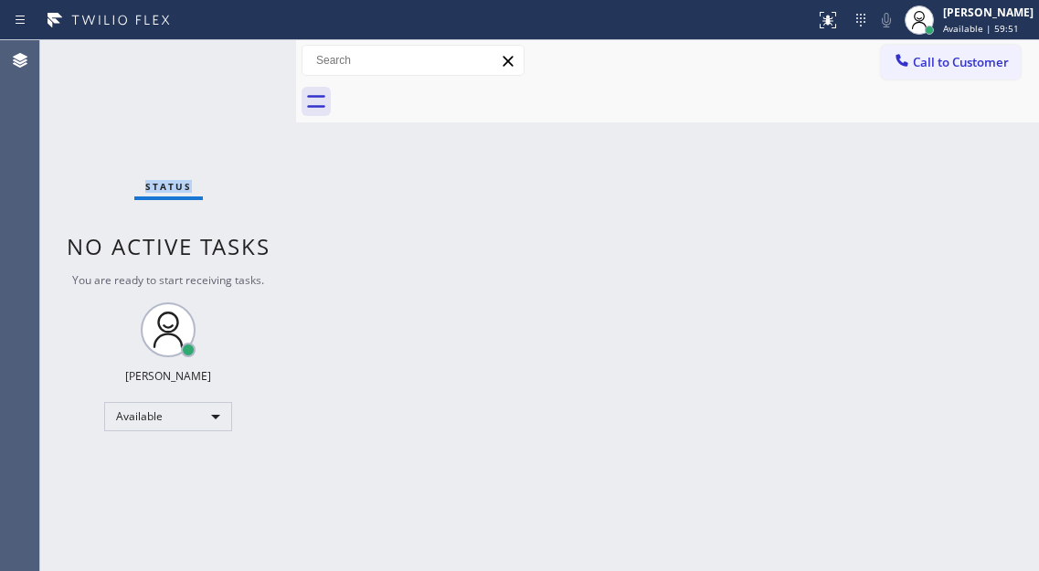
click at [250, 51] on div "Status No active tasks You are ready to start receiving tasks. [PERSON_NAME]" at bounding box center [168, 305] width 256 height 531
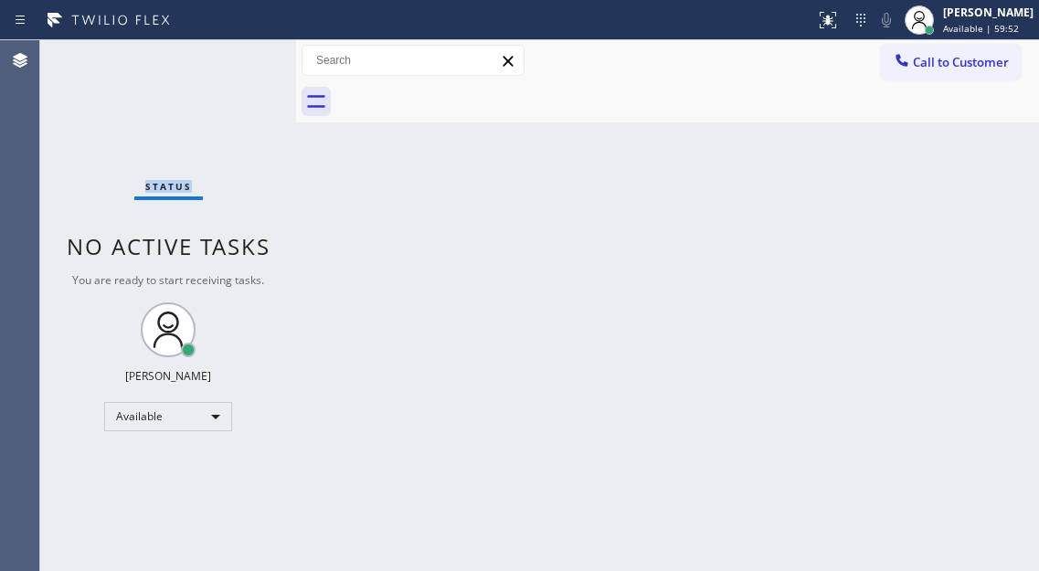
click at [250, 51] on div "Status No active tasks You are ready to start receiving tasks. [PERSON_NAME]" at bounding box center [168, 305] width 256 height 531
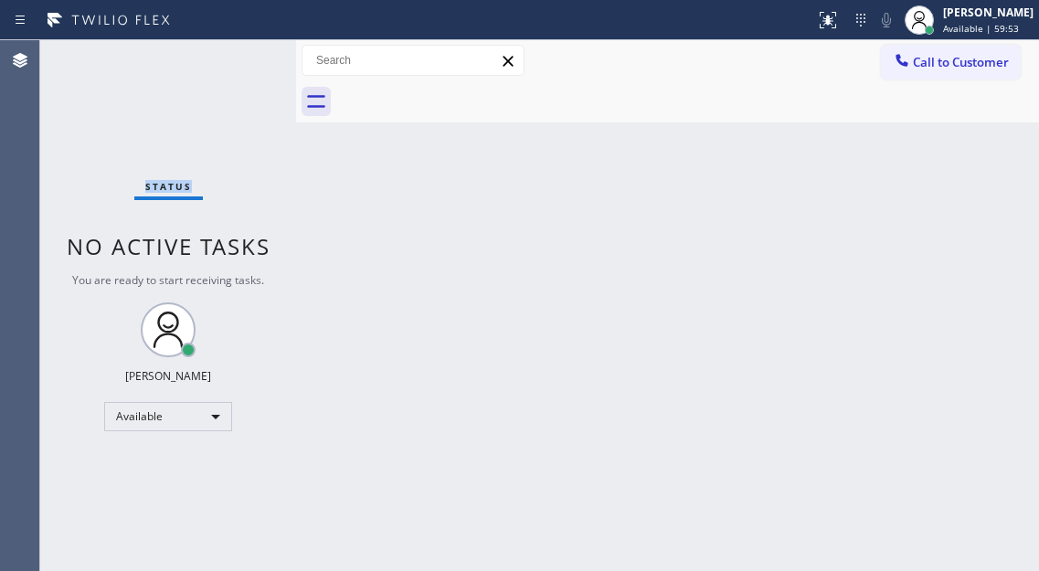
click at [250, 51] on div "Status No active tasks You are ready to start receiving tasks. [PERSON_NAME]" at bounding box center [168, 305] width 256 height 531
click at [251, 45] on div "Status No active tasks You are ready to start receiving tasks. [PERSON_NAME]" at bounding box center [168, 305] width 256 height 531
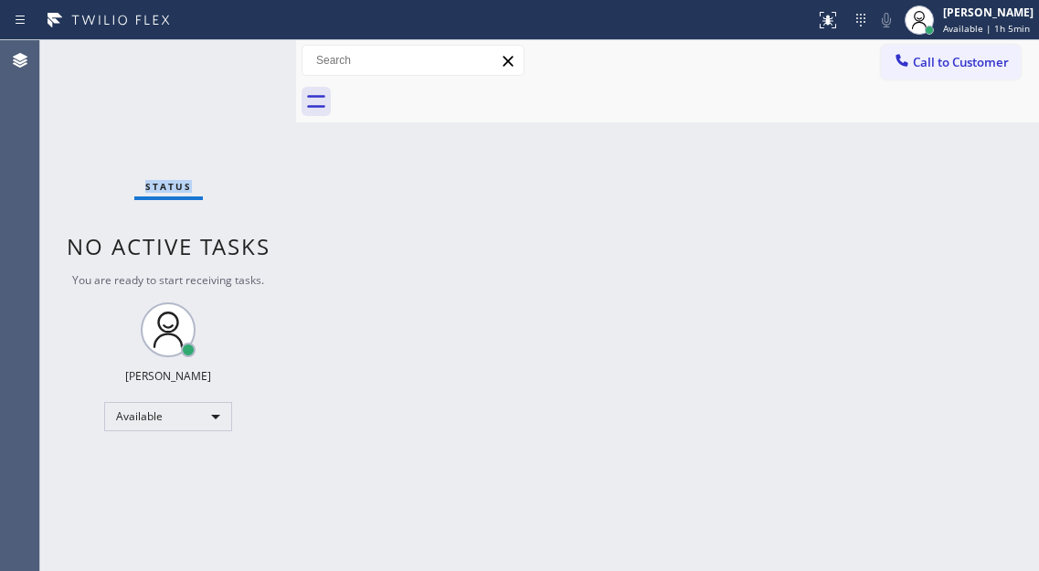
click at [251, 45] on div "Status No active tasks You are ready to start receiving tasks. [PERSON_NAME]" at bounding box center [168, 305] width 256 height 531
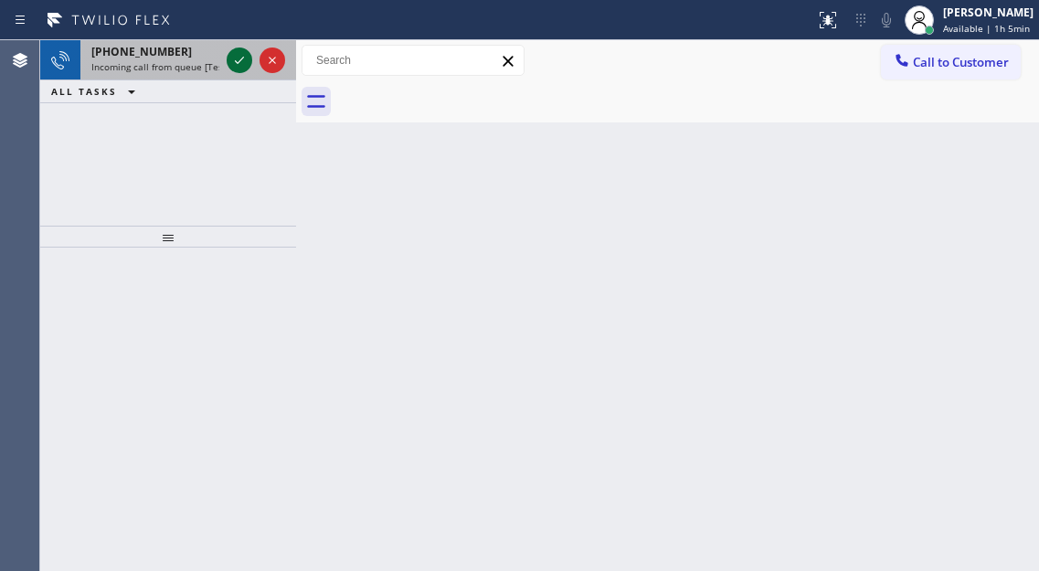
click at [243, 54] on icon at bounding box center [239, 60] width 22 height 22
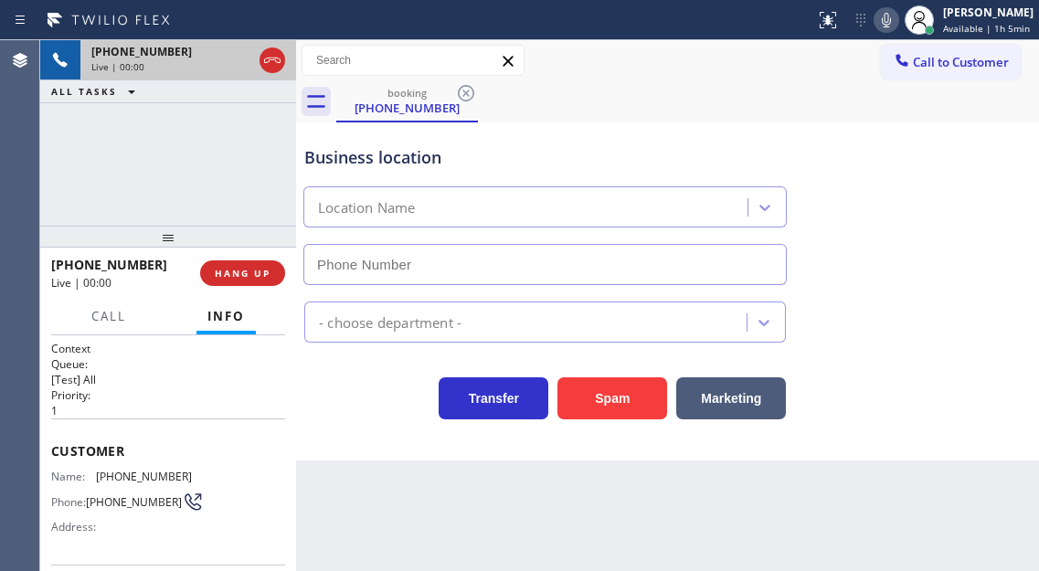
type input "[PHONE_NUMBER]"
click at [121, 473] on span "[PHONE_NUMBER]" at bounding box center [144, 476] width 96 height 14
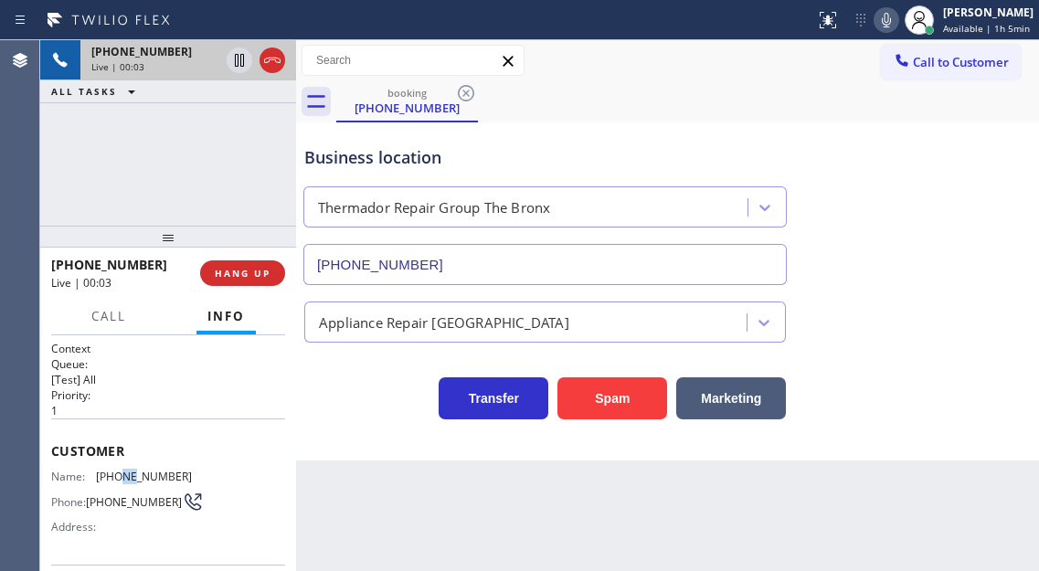
click at [121, 473] on span "[PHONE_NUMBER]" at bounding box center [144, 476] width 96 height 14
copy span "[PHONE_NUMBER]"
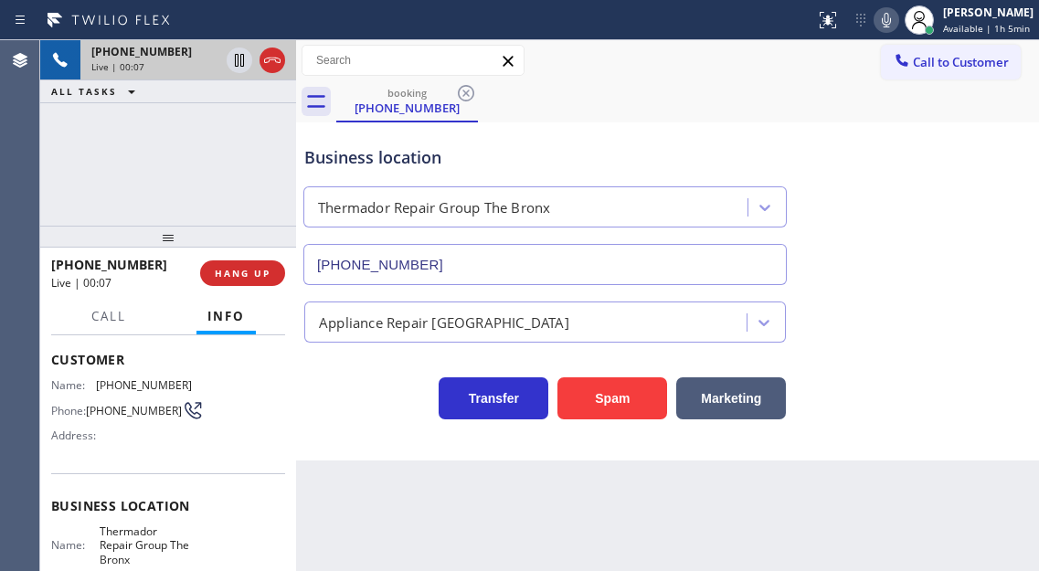
click at [133, 535] on span "Thermador Repair Group The Bronx" at bounding box center [145, 545] width 91 height 42
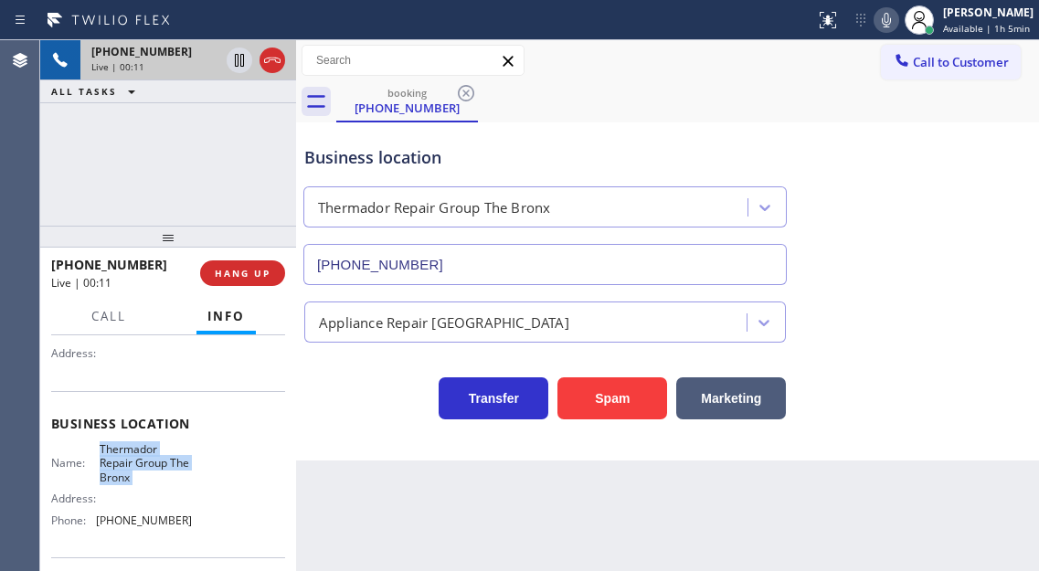
scroll to position [274, 0]
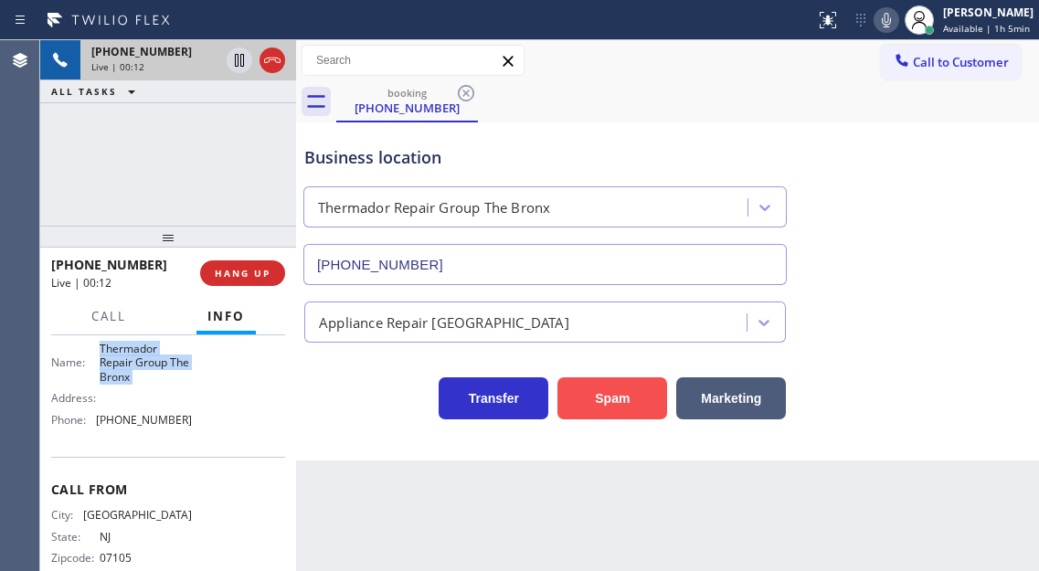
click at [621, 396] on button "Spam" at bounding box center [612, 398] width 110 height 42
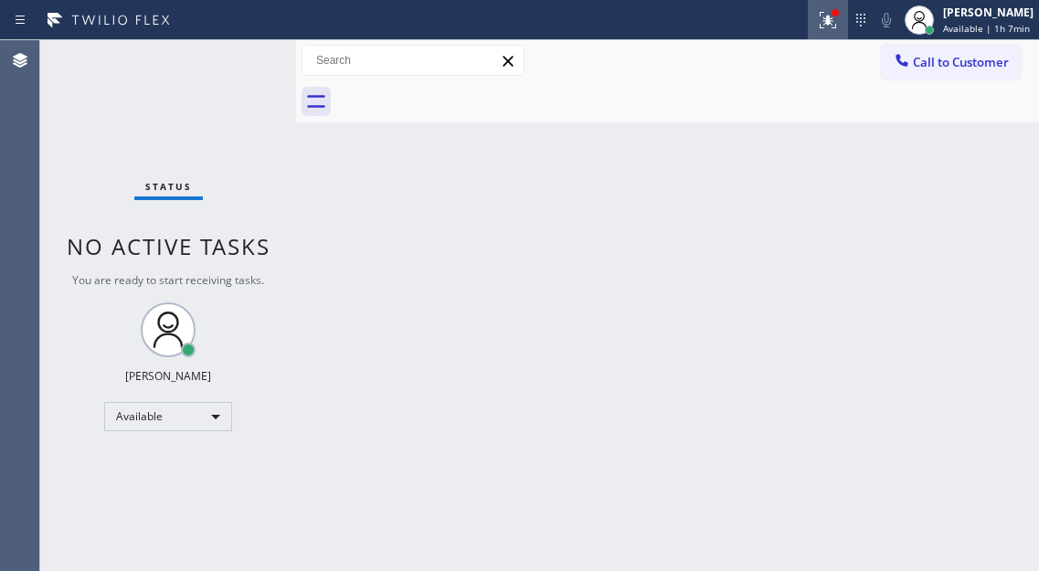
click at [831, 29] on icon at bounding box center [828, 20] width 22 height 22
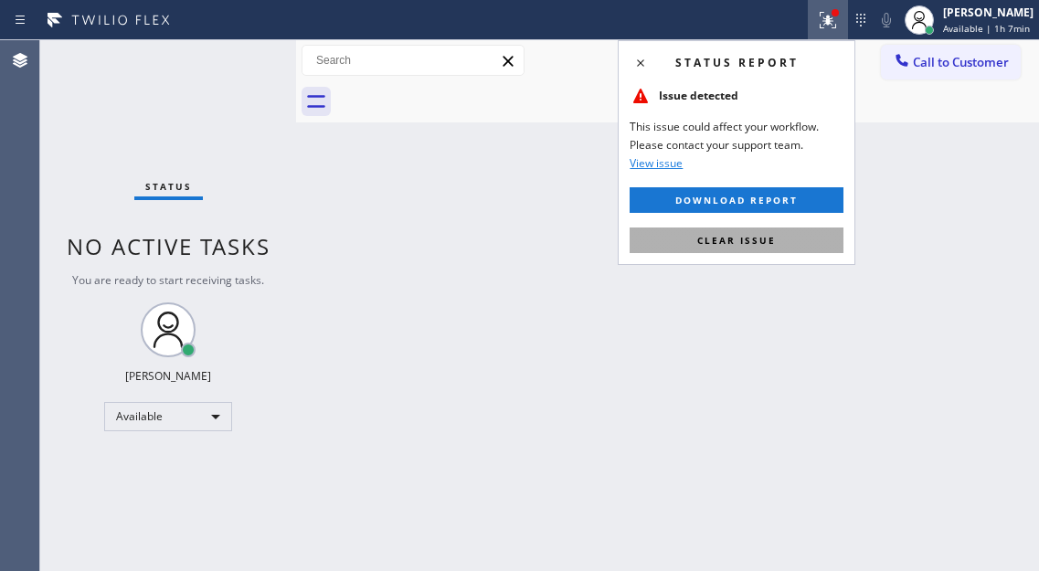
click at [777, 243] on button "Clear issue" at bounding box center [736, 240] width 214 height 26
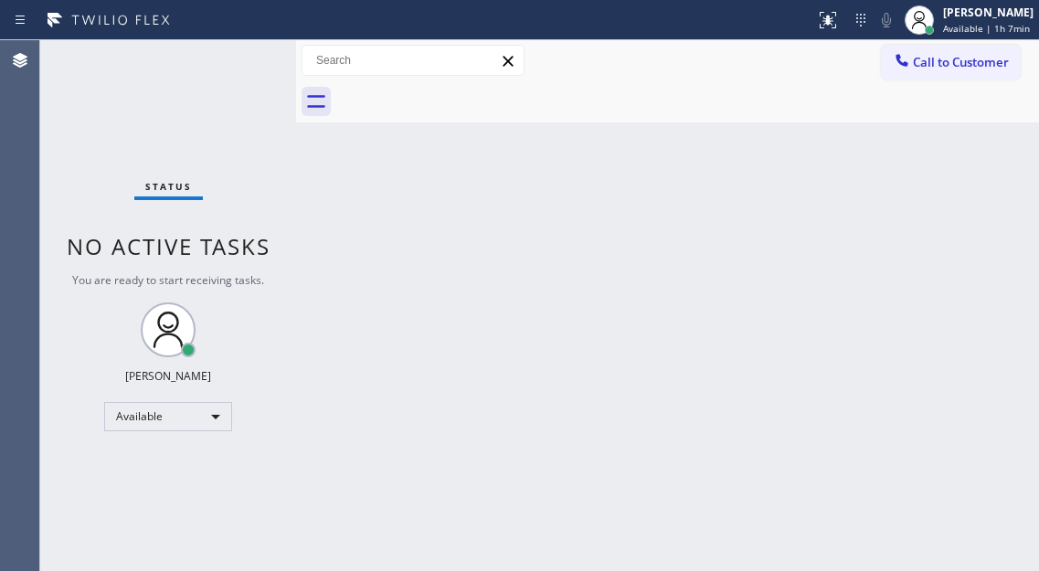
click at [242, 52] on div "Status No active tasks You are ready to start receiving tasks. [PERSON_NAME]" at bounding box center [168, 305] width 256 height 531
click at [248, 59] on div "Status No active tasks You are ready to start receiving tasks. [PERSON_NAME]" at bounding box center [168, 305] width 256 height 531
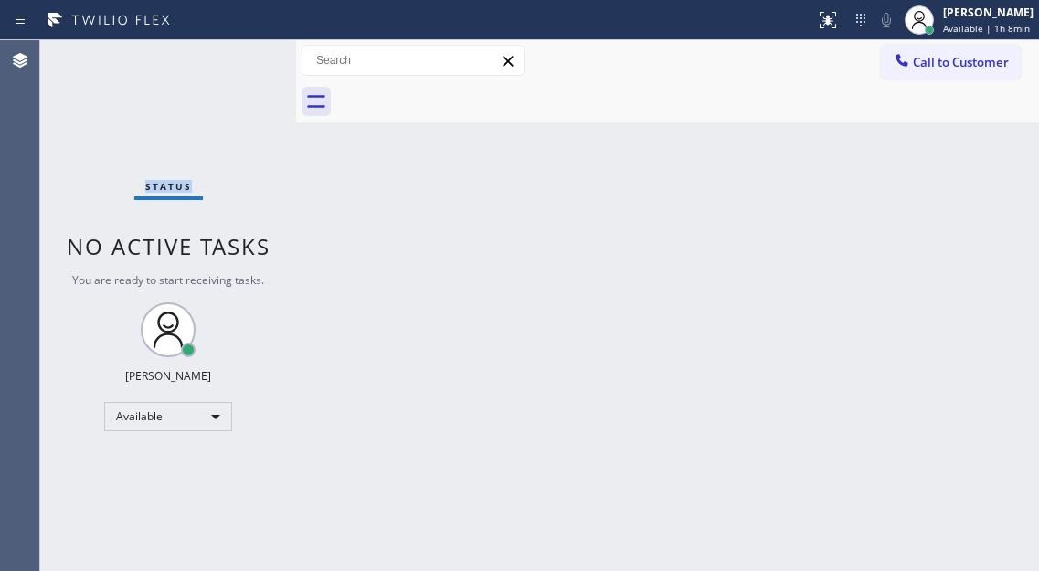
click at [248, 59] on div "Status No active tasks You are ready to start receiving tasks. [PERSON_NAME]" at bounding box center [168, 305] width 256 height 531
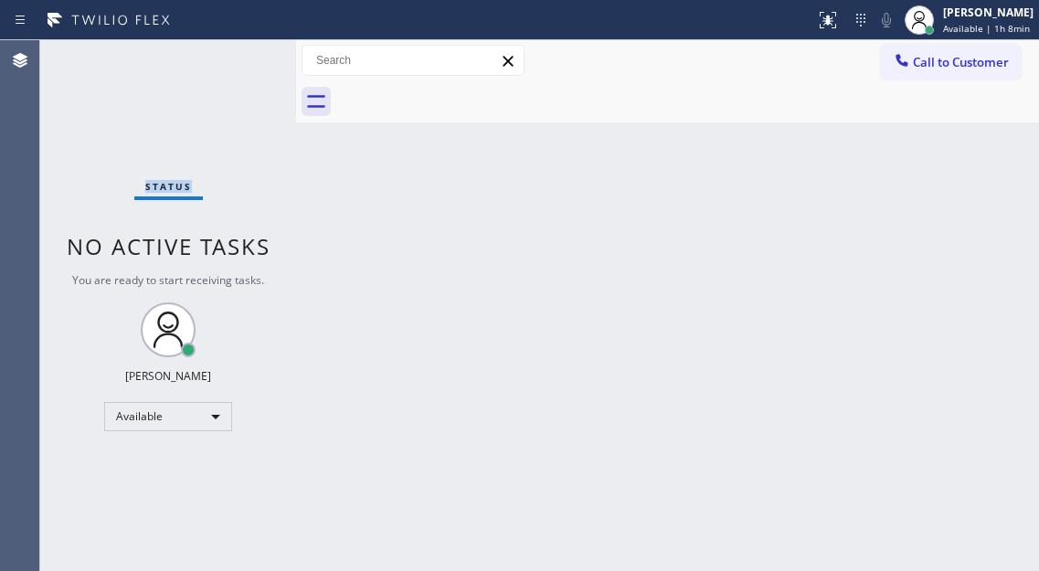
click at [248, 59] on div "Status No active tasks You are ready to start receiving tasks. [PERSON_NAME]" at bounding box center [168, 305] width 256 height 531
click at [246, 55] on div "Status No active tasks You are ready to start receiving tasks. [PERSON_NAME]" at bounding box center [168, 305] width 256 height 531
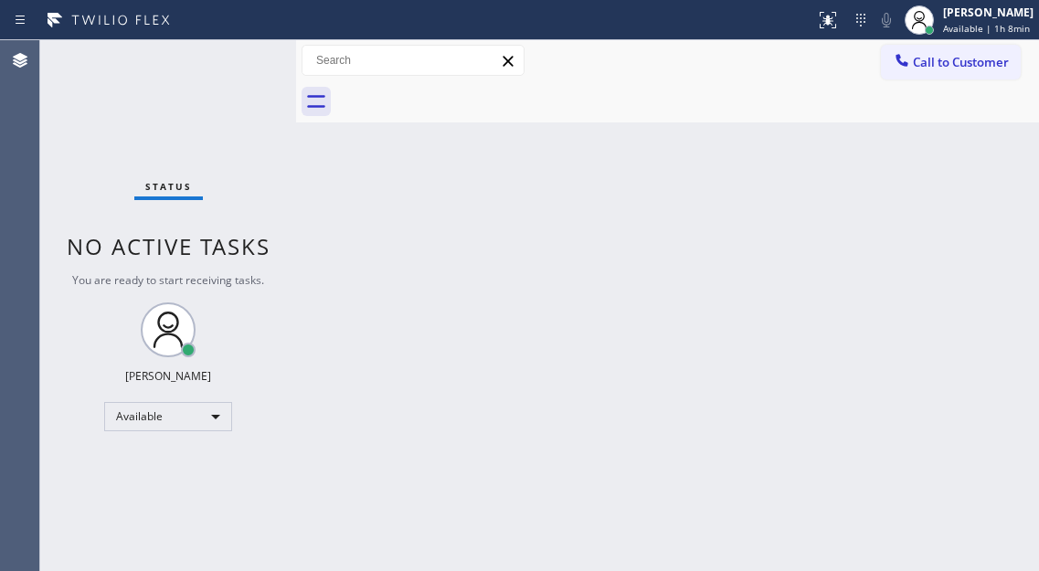
click at [242, 53] on div "Status No active tasks You are ready to start receiving tasks. [PERSON_NAME]" at bounding box center [168, 305] width 256 height 531
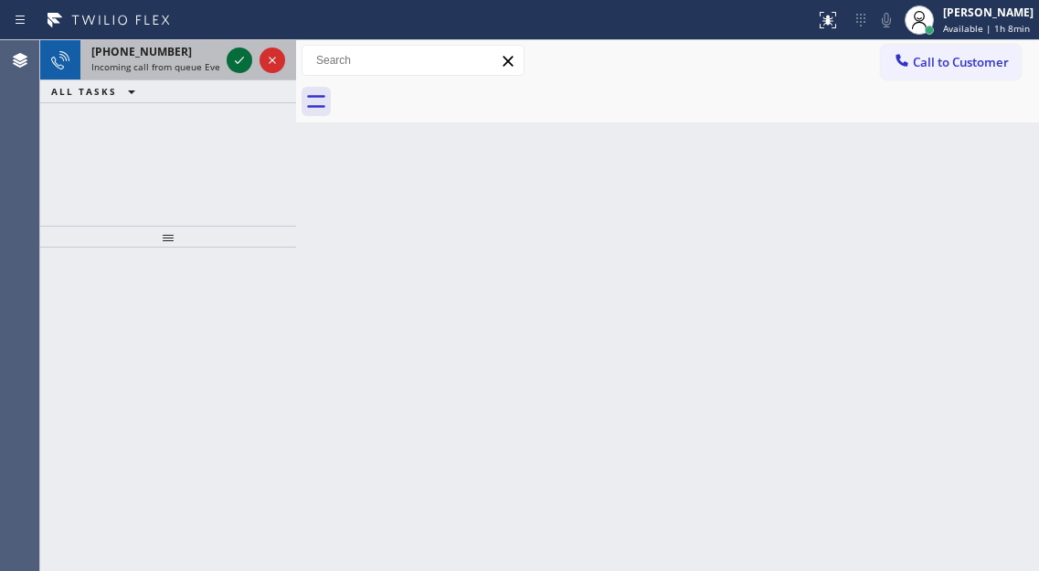
click at [241, 52] on icon at bounding box center [239, 60] width 22 height 22
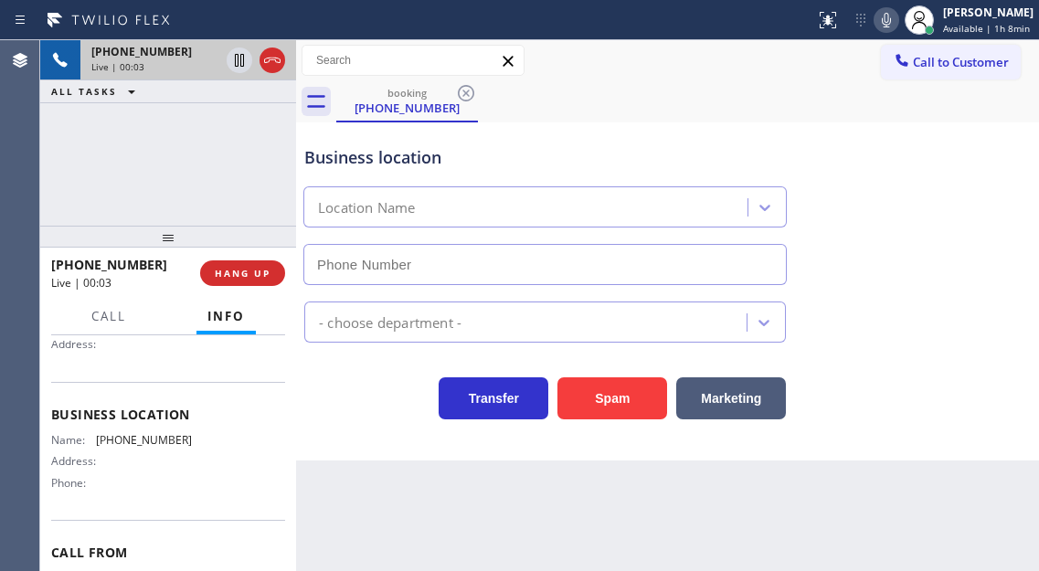
scroll to position [91, 0]
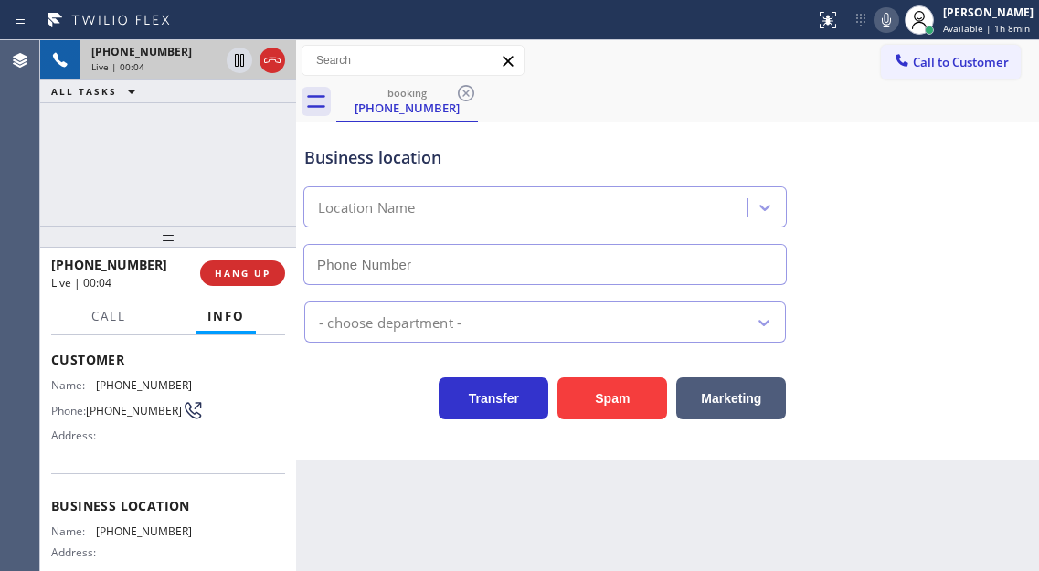
click at [130, 406] on span "[PHONE_NUMBER]" at bounding box center [134, 411] width 96 height 14
copy div "[PHONE_NUMBER]"
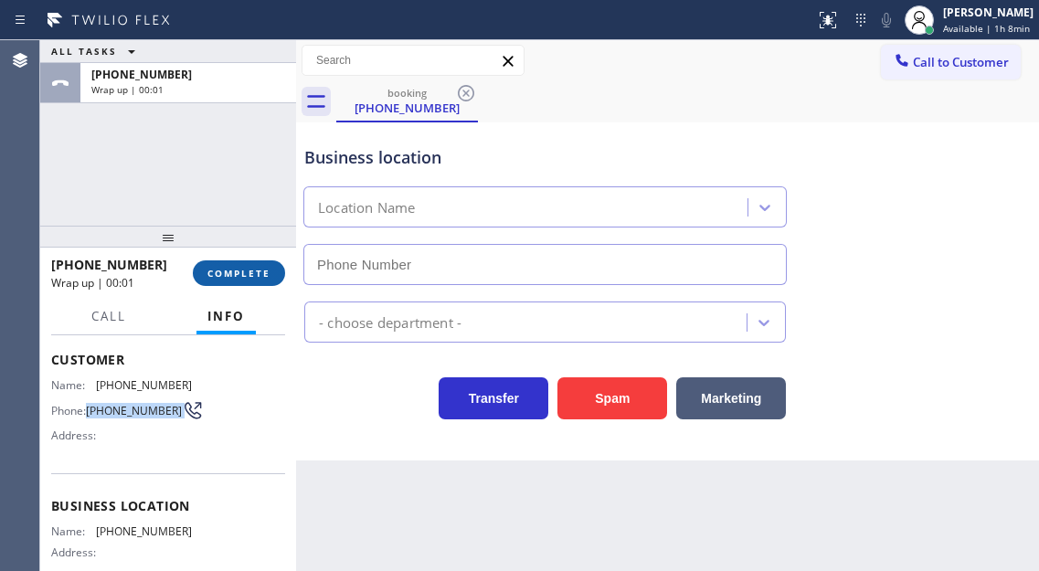
click at [262, 269] on span "COMPLETE" at bounding box center [238, 273] width 63 height 13
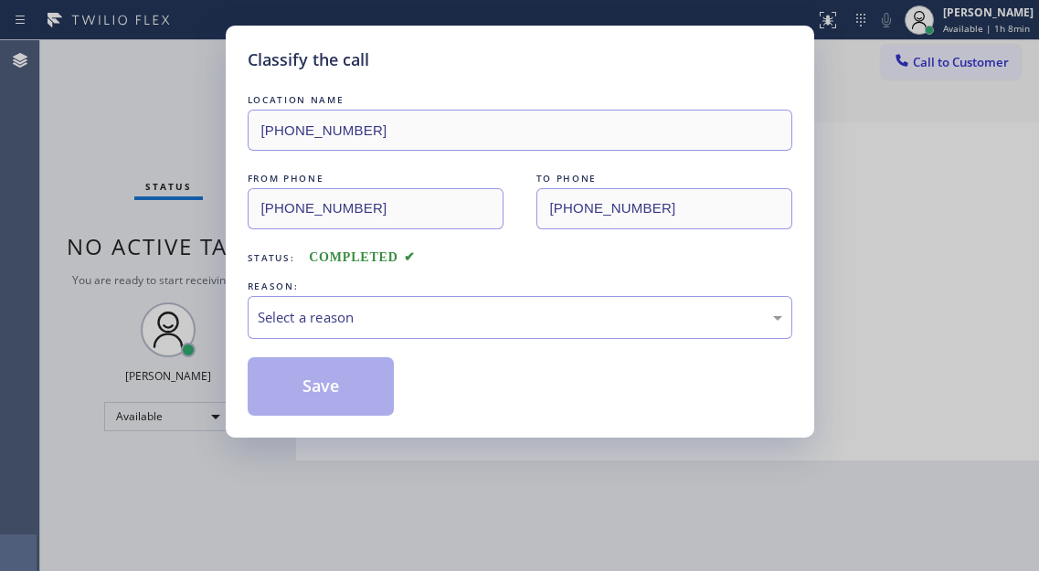
click at [262, 269] on div "LOCATION NAME [PHONE_NUMBER] FROM PHONE [PHONE_NUMBER] TO PHONE [PHONE_NUMBER] …" at bounding box center [520, 252] width 544 height 325
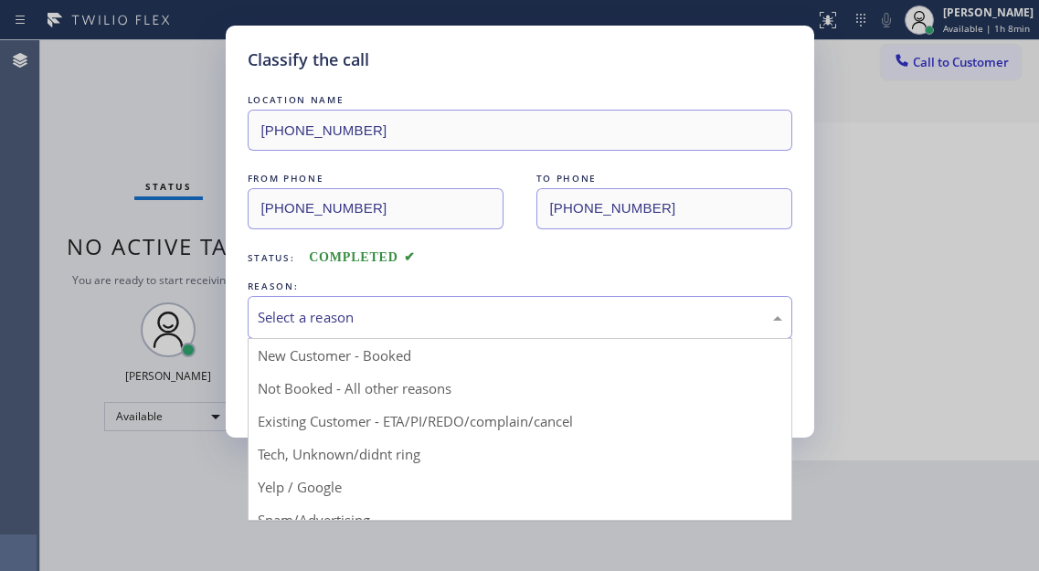
click at [535, 329] on div "Select a reason" at bounding box center [520, 317] width 544 height 43
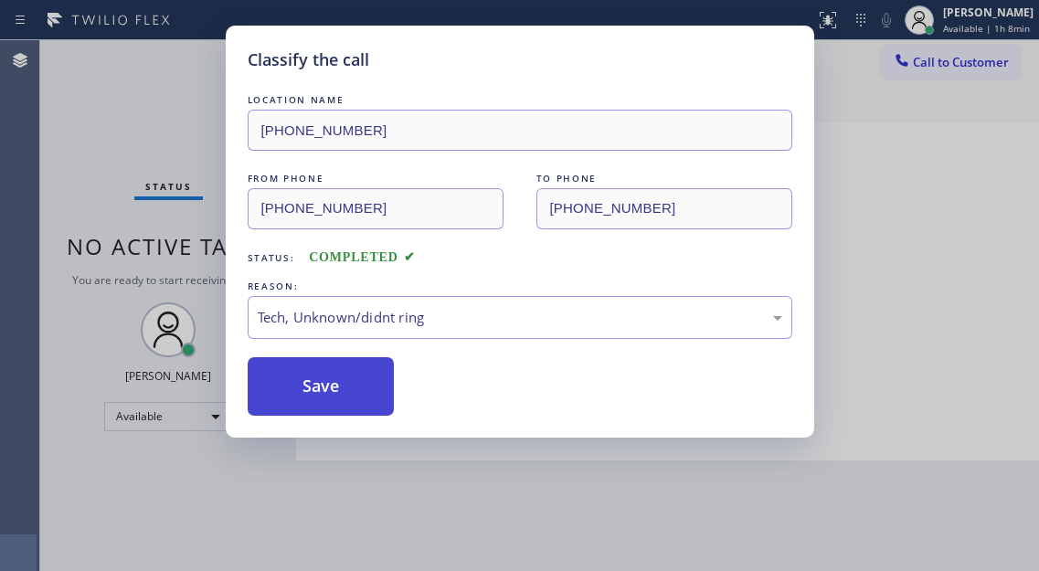
click at [349, 401] on button "Save" at bounding box center [321, 386] width 147 height 58
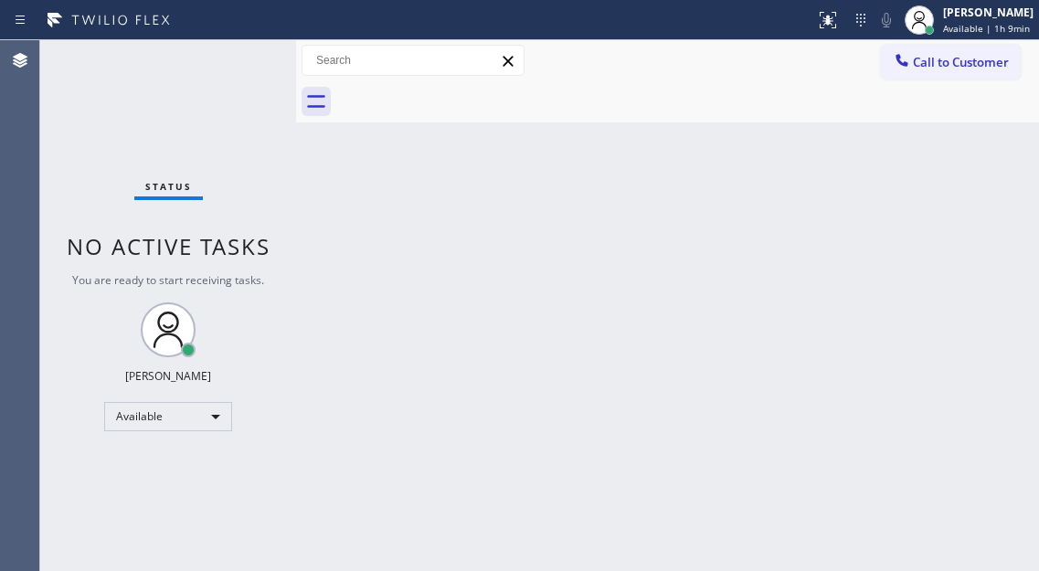
click at [230, 51] on div "Status No active tasks You are ready to start receiving tasks. [PERSON_NAME]" at bounding box center [168, 305] width 256 height 531
click at [248, 56] on div "Status No active tasks You are ready to start receiving tasks. [PERSON_NAME]" at bounding box center [168, 305] width 256 height 531
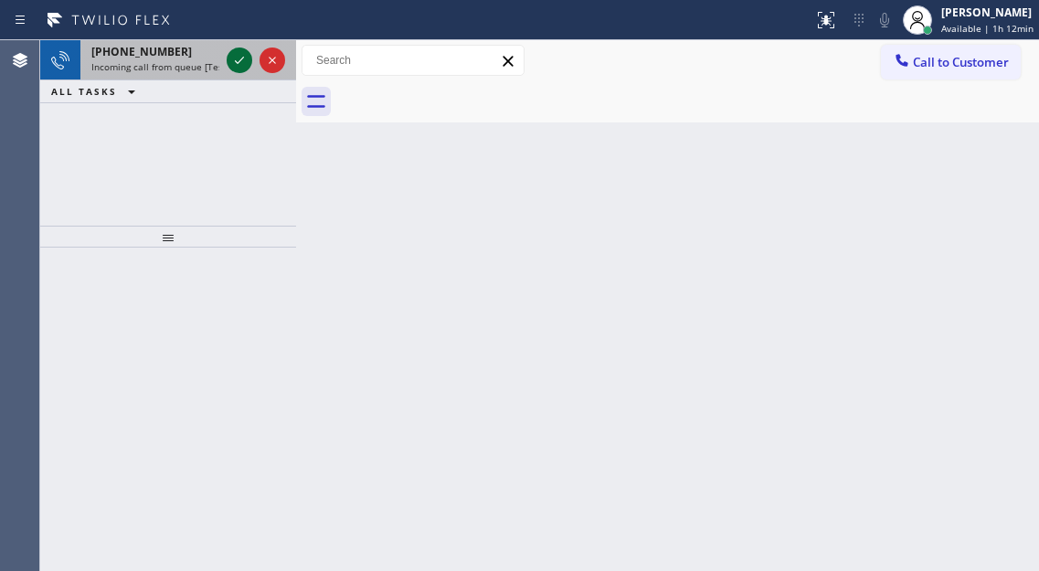
click at [240, 58] on icon at bounding box center [239, 60] width 22 height 22
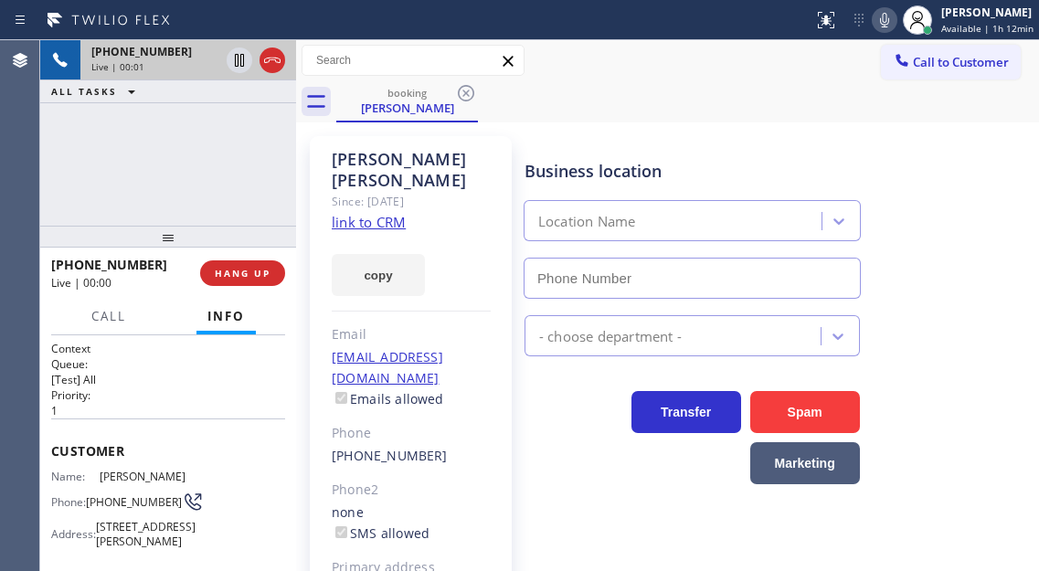
type input "[PHONE_NUMBER]"
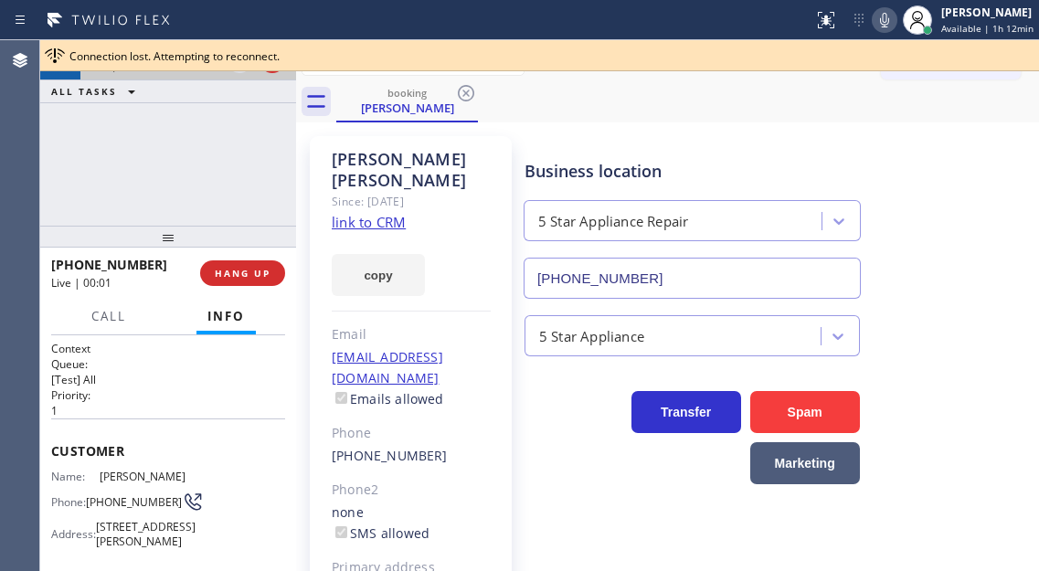
click at [393, 213] on link "link to CRM" at bounding box center [369, 222] width 74 height 18
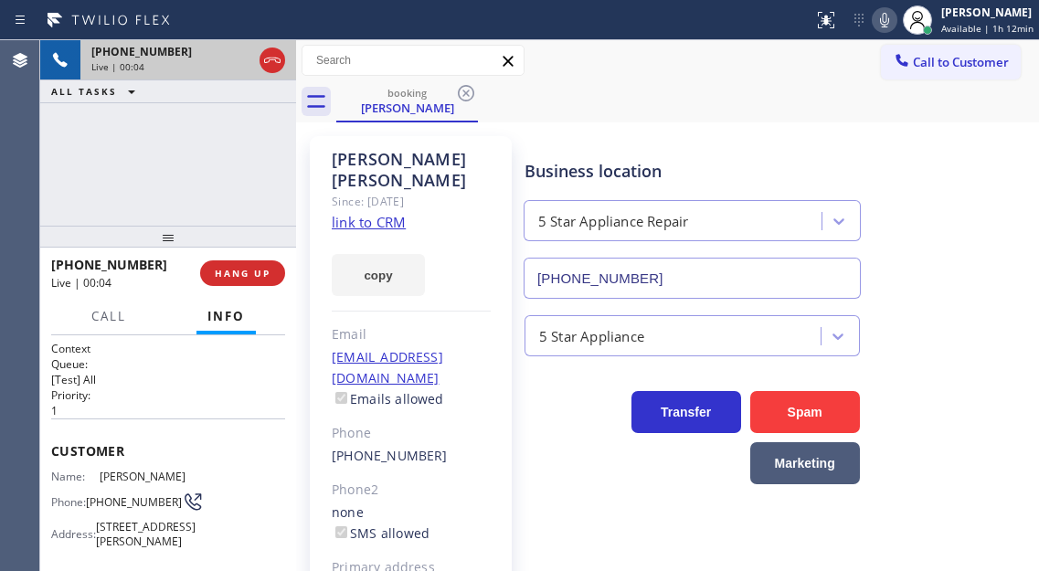
click at [124, 495] on span "[PHONE_NUMBER]" at bounding box center [134, 502] width 96 height 14
copy div "[PHONE_NUMBER]"
drag, startPoint x: 766, startPoint y: 153, endPoint x: 748, endPoint y: 153, distance: 18.3
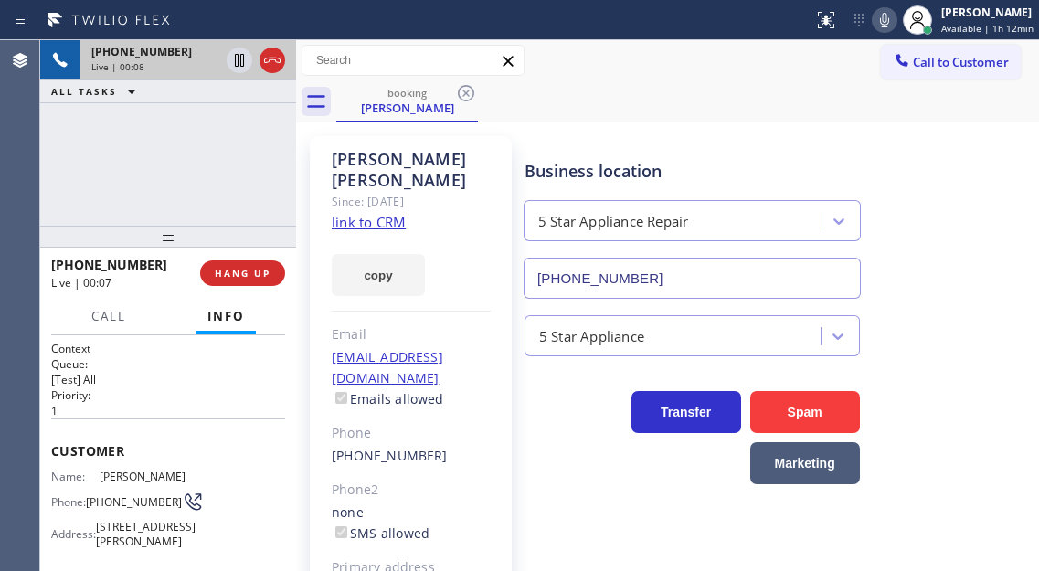
click at [766, 153] on div "Business location 5 Star Appliance Repair [PHONE_NUMBER]" at bounding box center [692, 220] width 343 height 158
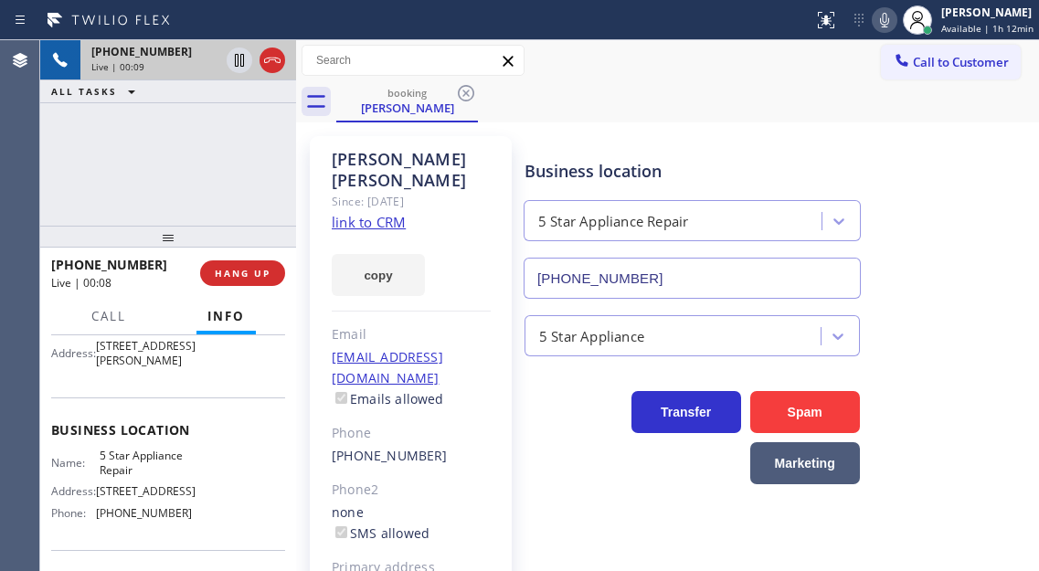
scroll to position [183, 0]
click at [146, 475] on span "5 Star Appliance Repair" at bounding box center [145, 461] width 91 height 28
copy span "5 Star Appliance Repair"
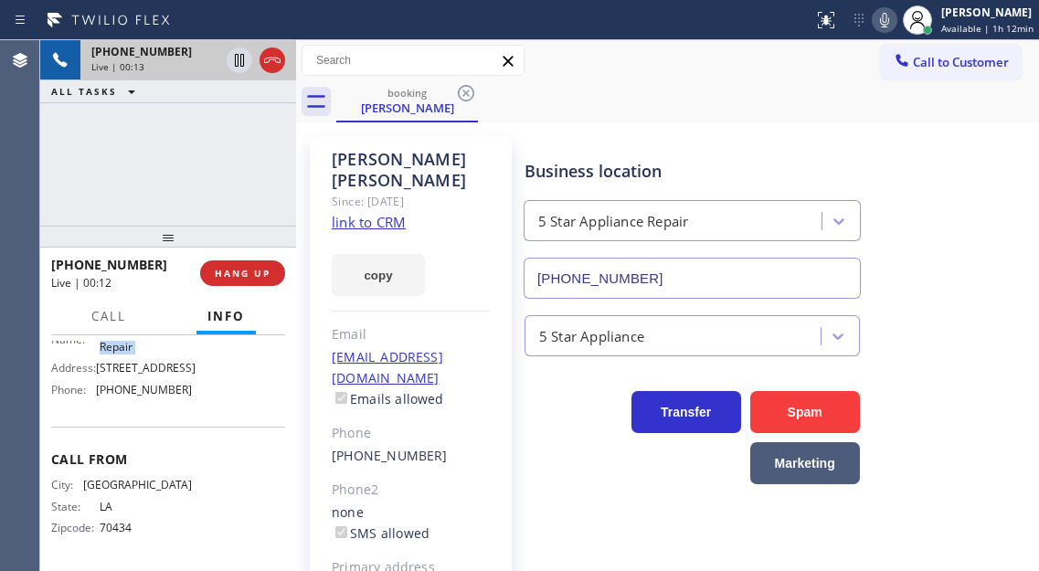
scroll to position [324, 0]
click at [159, 395] on span "[PHONE_NUMBER]" at bounding box center [144, 390] width 96 height 14
copy span "[PHONE_NUMBER]"
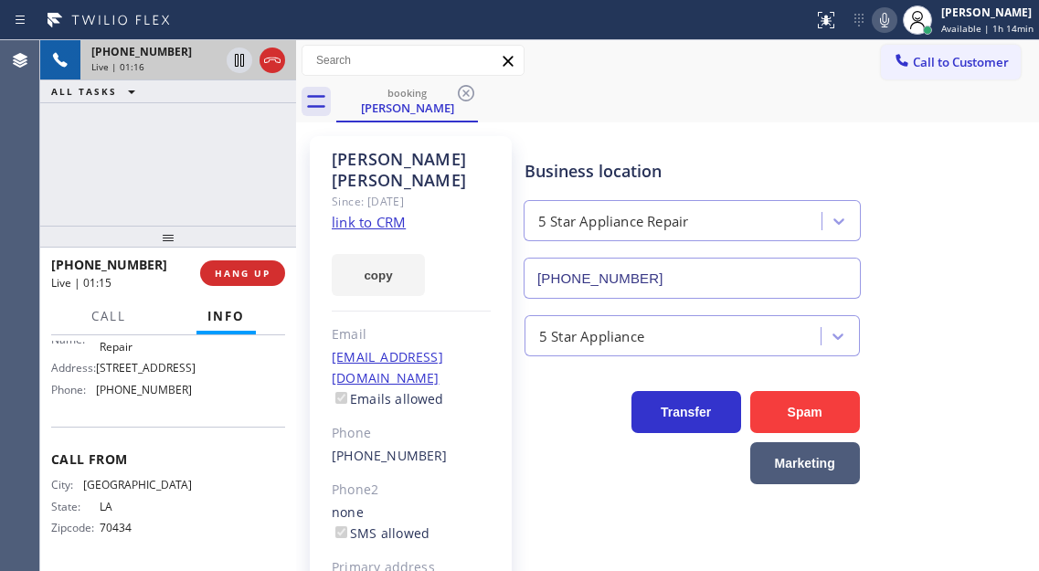
click at [207, 142] on div "[PHONE_NUMBER] Live | 01:16 ALL TASKS ALL TASKS ACTIVE TASKS TASKS IN WRAP UP" at bounding box center [168, 132] width 256 height 185
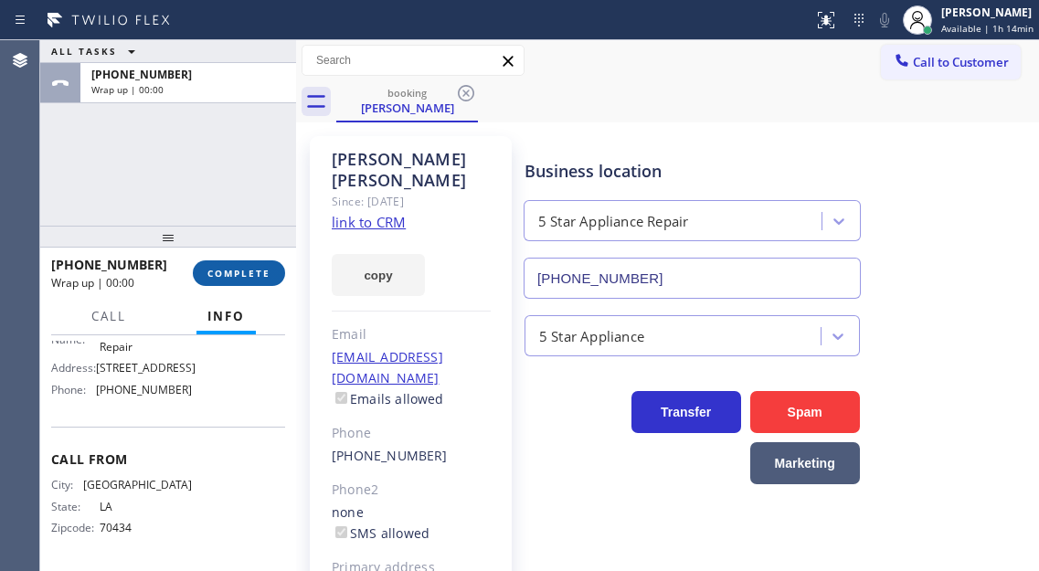
click at [264, 270] on span "COMPLETE" at bounding box center [238, 273] width 63 height 13
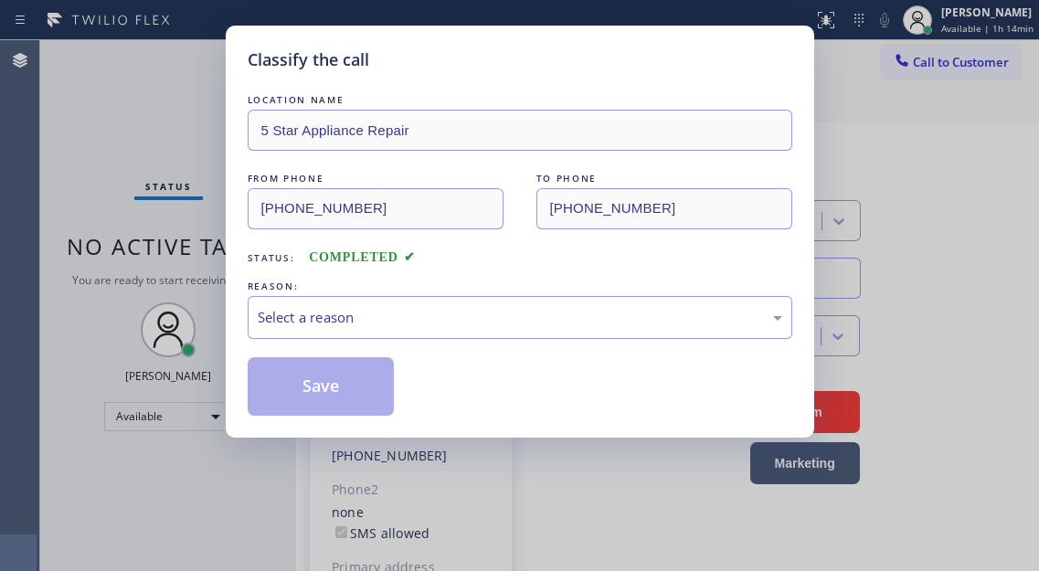
click at [264, 270] on div "LOCATION NAME 5 Star Appliance Repair FROM PHONE [PHONE_NUMBER] TO PHONE [PHONE…" at bounding box center [520, 252] width 544 height 325
click at [464, 322] on div "Select a reason" at bounding box center [520, 317] width 524 height 21
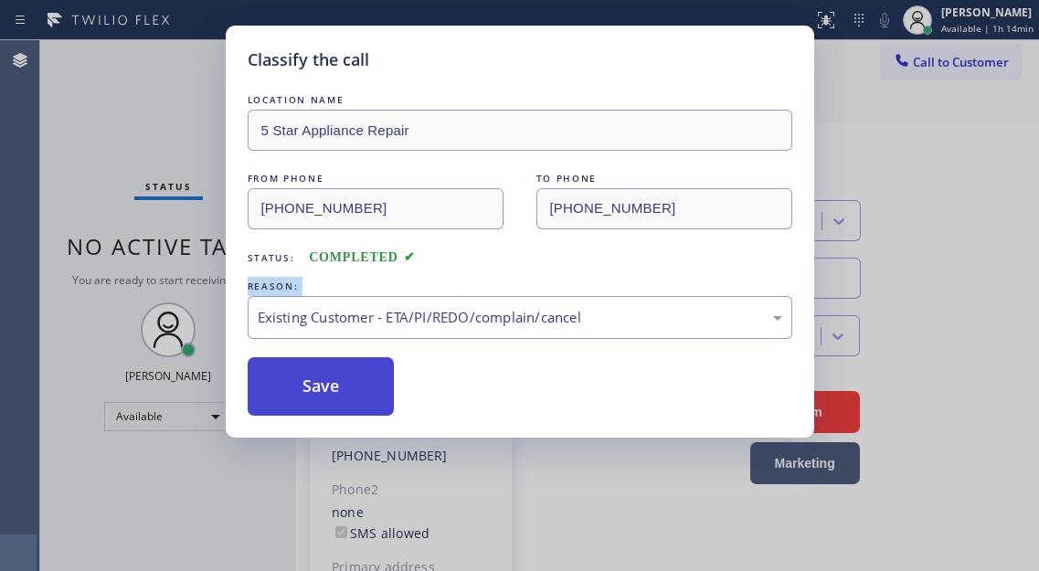
click at [370, 400] on button "Save" at bounding box center [321, 386] width 147 height 58
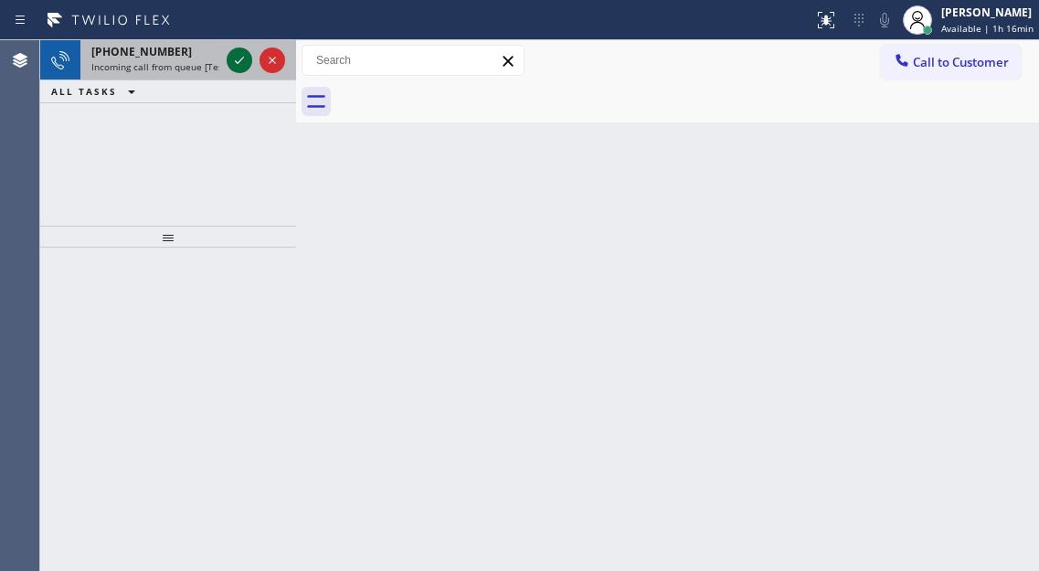
click at [237, 61] on icon at bounding box center [239, 60] width 22 height 22
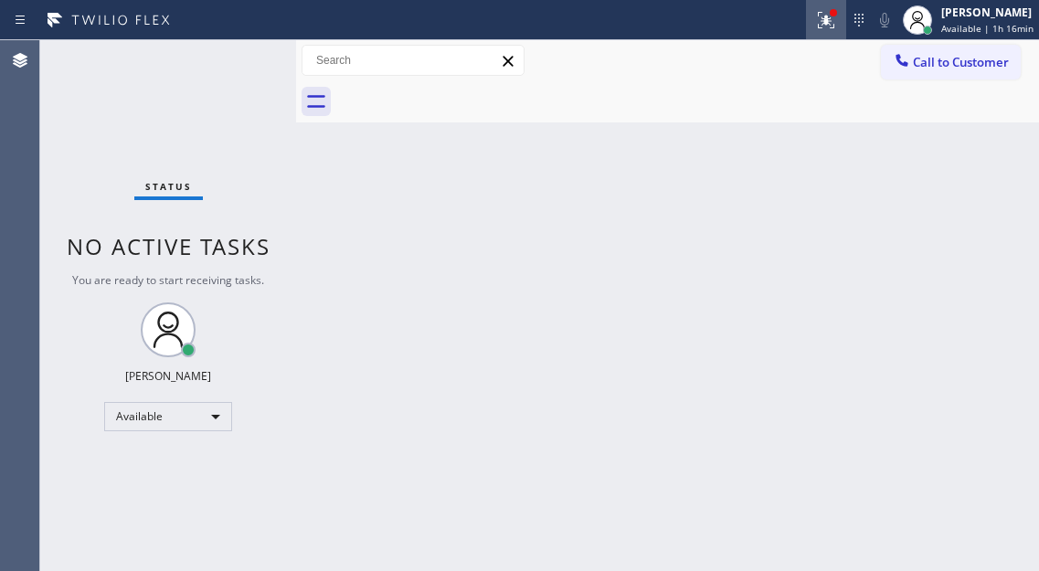
click at [843, 21] on div at bounding box center [826, 20] width 40 height 22
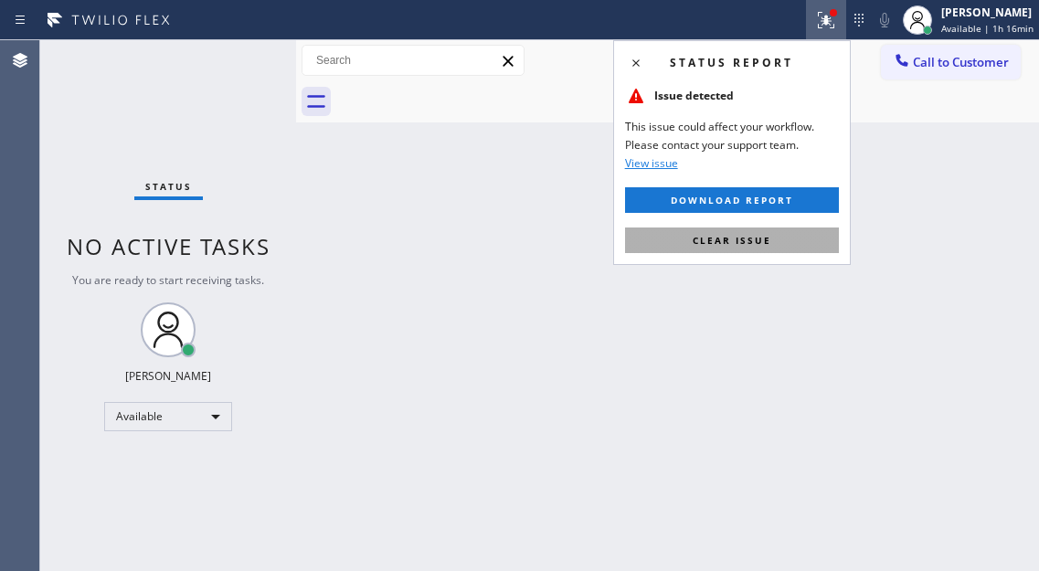
click at [782, 249] on button "Clear issue" at bounding box center [732, 240] width 214 height 26
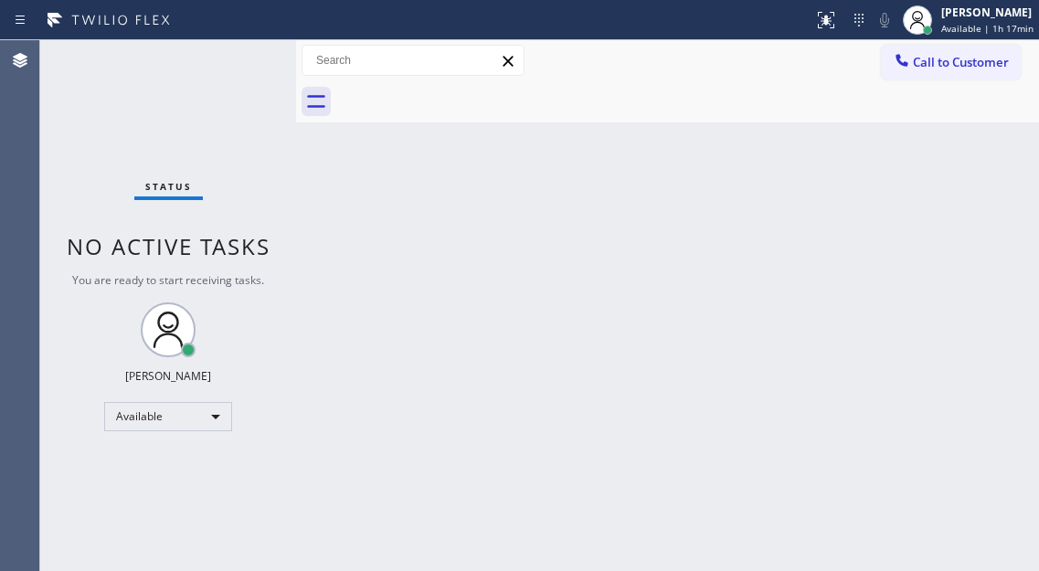
click at [222, 58] on div "Status No active tasks You are ready to start receiving tasks. [PERSON_NAME]" at bounding box center [168, 305] width 256 height 531
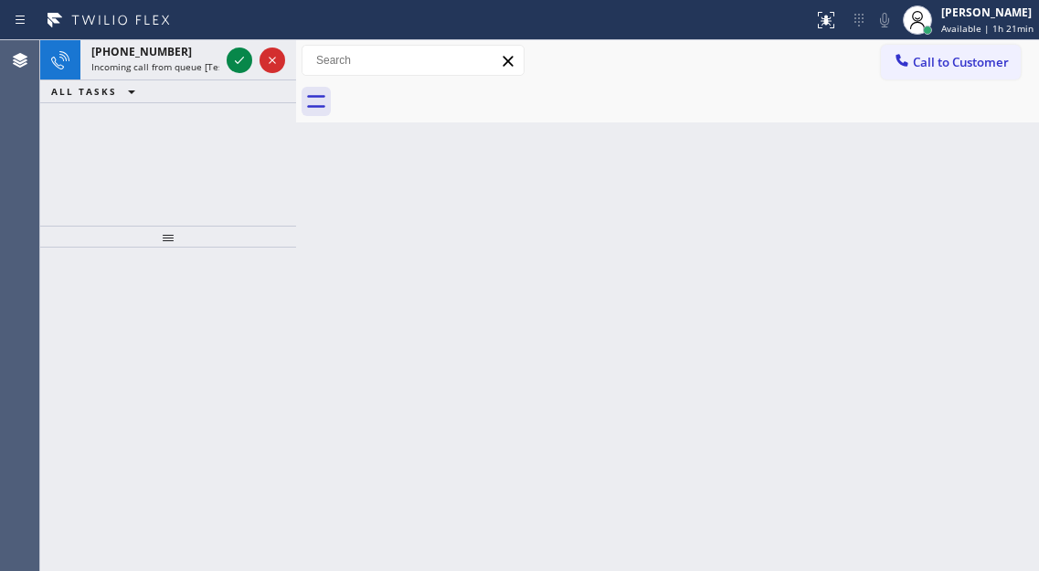
click at [222, 59] on div "[PHONE_NUMBER] Incoming call from queue [Test] All" at bounding box center [151, 60] width 142 height 40
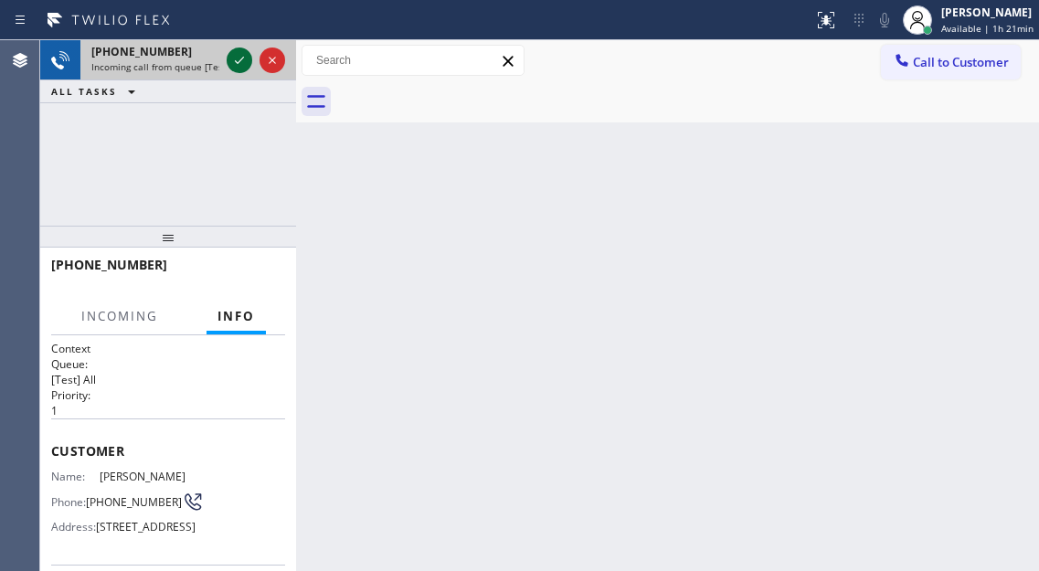
click at [235, 54] on icon at bounding box center [239, 60] width 22 height 22
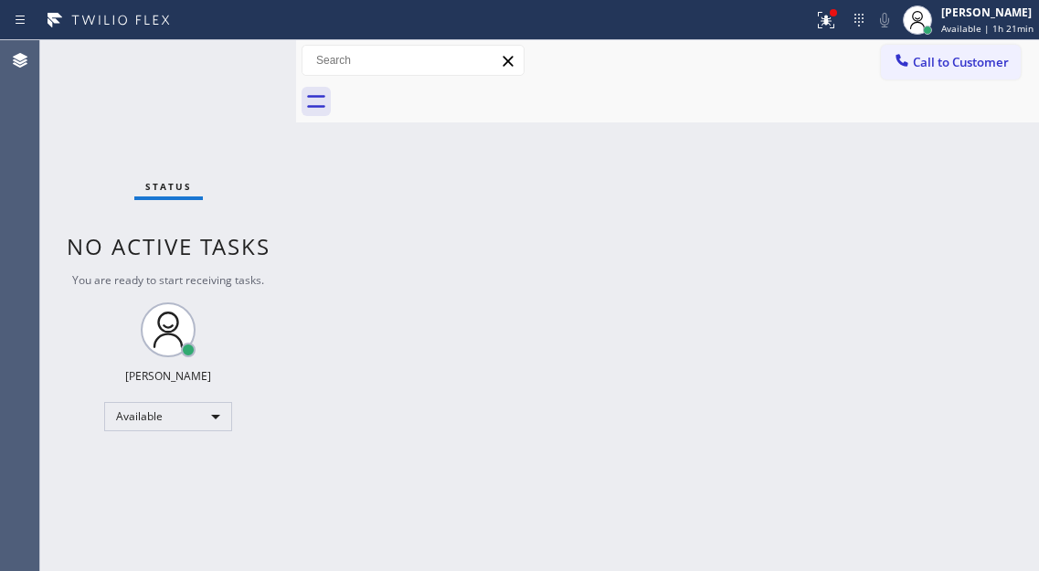
click at [235, 54] on div "Status No active tasks You are ready to start receiving tasks. [PERSON_NAME]" at bounding box center [168, 305] width 256 height 531
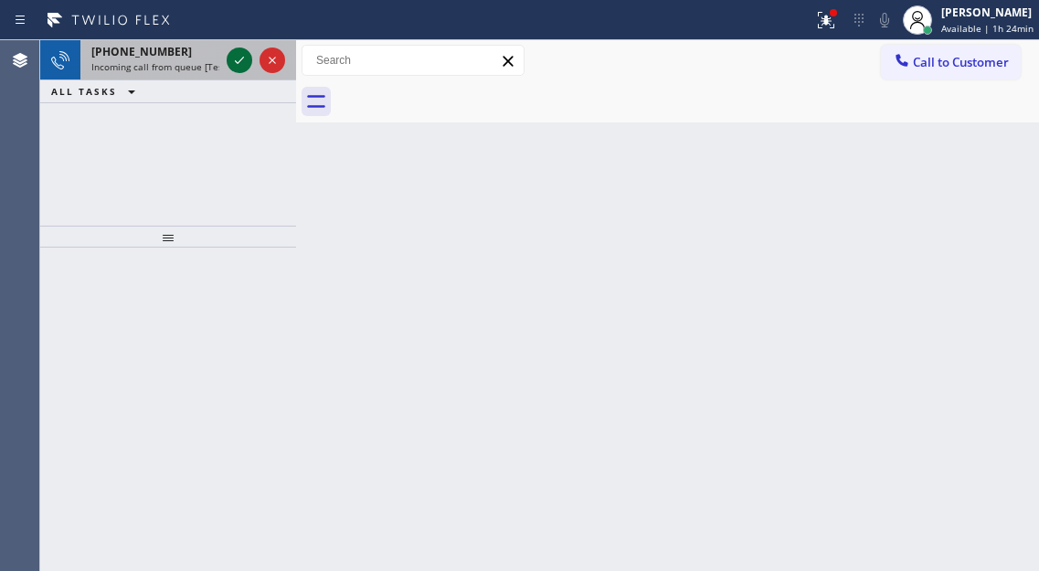
click at [235, 53] on icon at bounding box center [239, 60] width 22 height 22
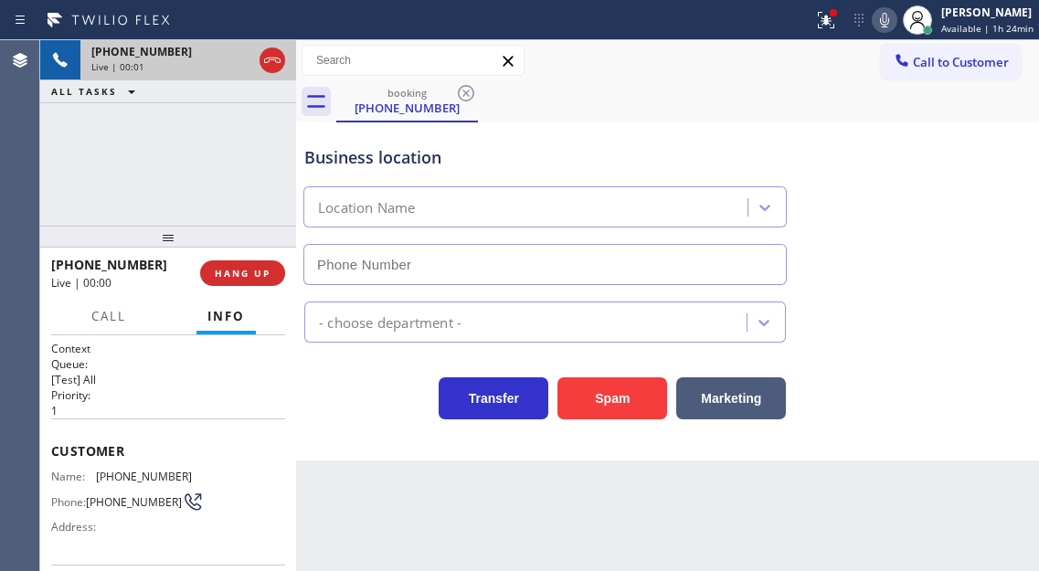
type input "[PHONE_NUMBER]"
click at [887, 14] on icon at bounding box center [884, 20] width 9 height 15
click at [836, 12] on div at bounding box center [832, 12] width 7 height 7
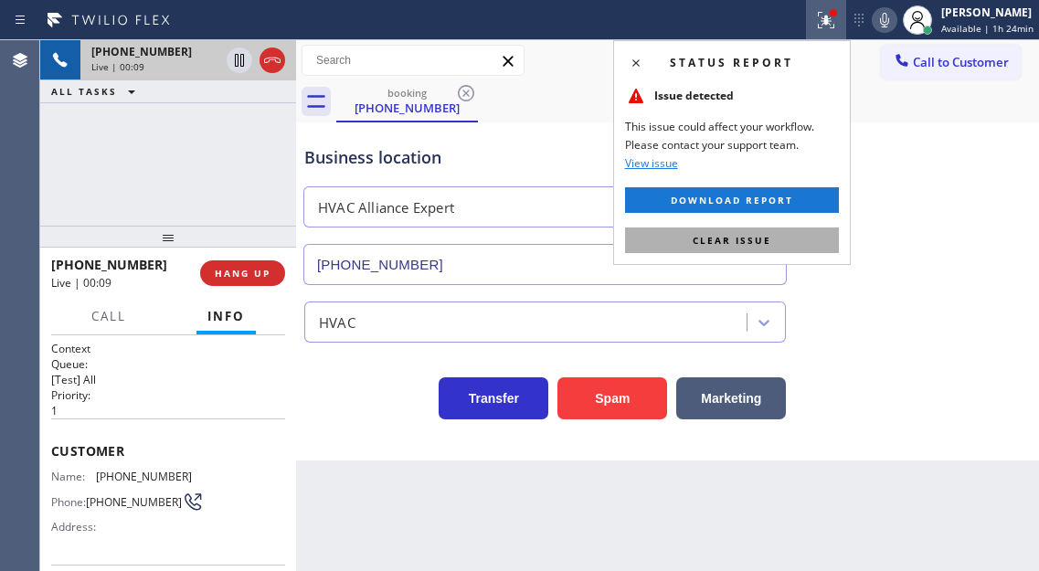
click at [792, 241] on button "Clear issue" at bounding box center [732, 240] width 214 height 26
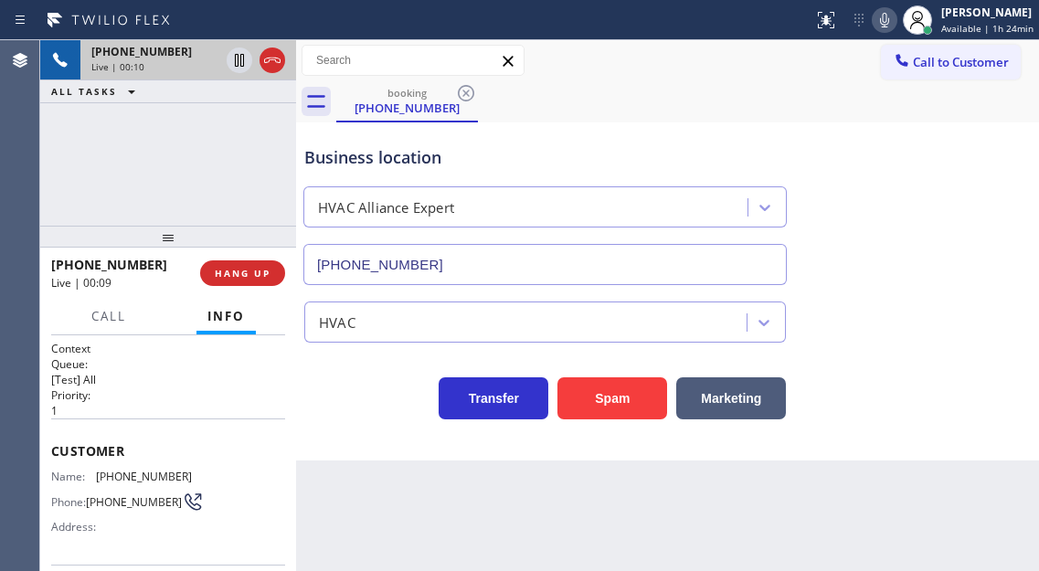
click at [132, 482] on span "[PHONE_NUMBER]" at bounding box center [144, 476] width 96 height 14
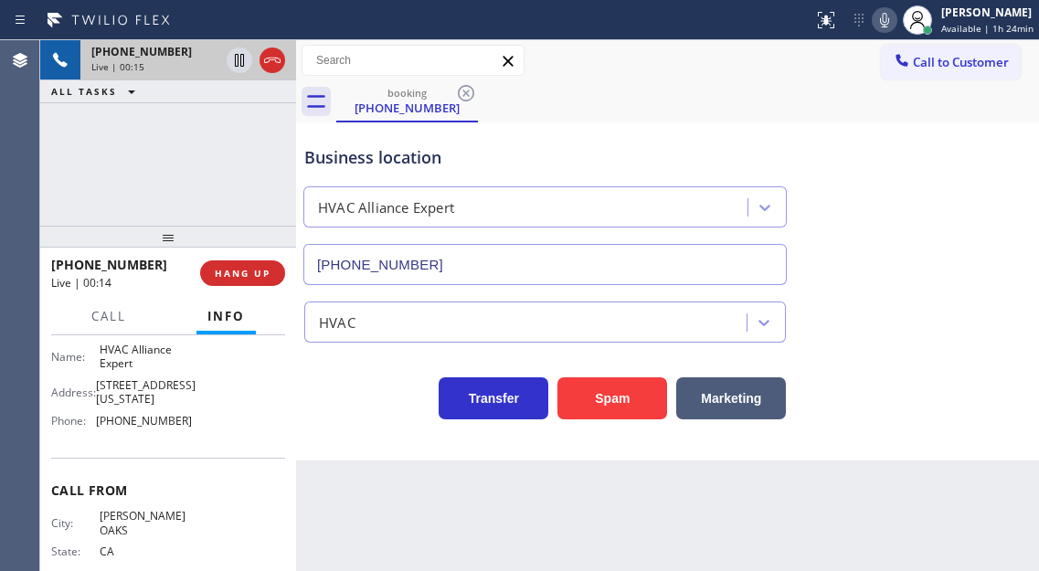
scroll to position [274, 0]
click at [132, 354] on span "HVAC Alliance Expert" at bounding box center [145, 356] width 91 height 28
click at [270, 457] on div "Business location Name: HVAC Alliance Expert Address: [STREET_ADDRESS][US_STATE…" at bounding box center [168, 373] width 234 height 166
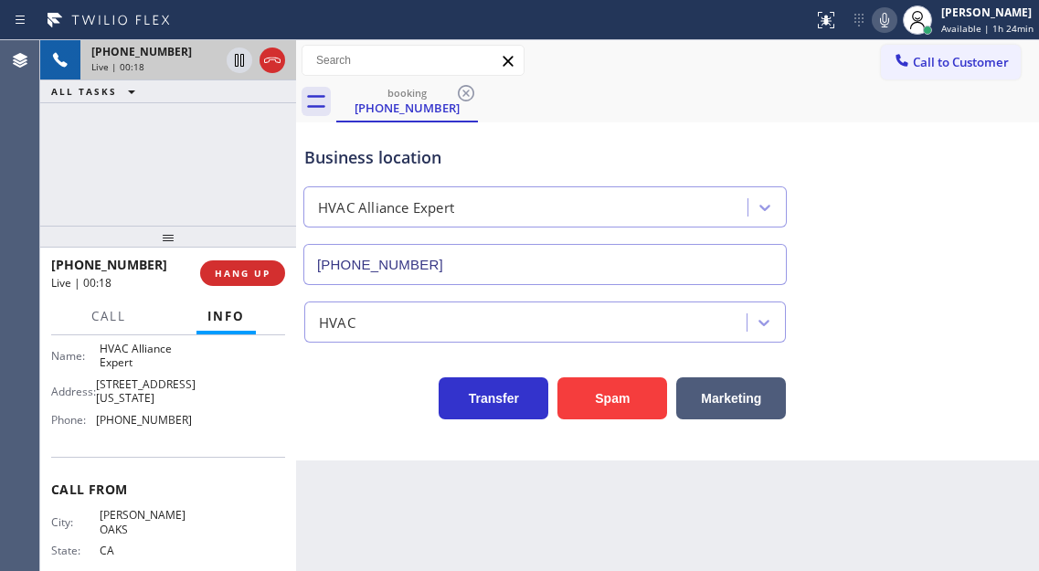
click at [145, 424] on span "[PHONE_NUMBER]" at bounding box center [144, 420] width 96 height 14
click at [979, 159] on div "Business location HVAC Alliance Expert [PHONE_NUMBER]" at bounding box center [667, 202] width 733 height 165
click at [382, 153] on div "Business location" at bounding box center [544, 157] width 481 height 25
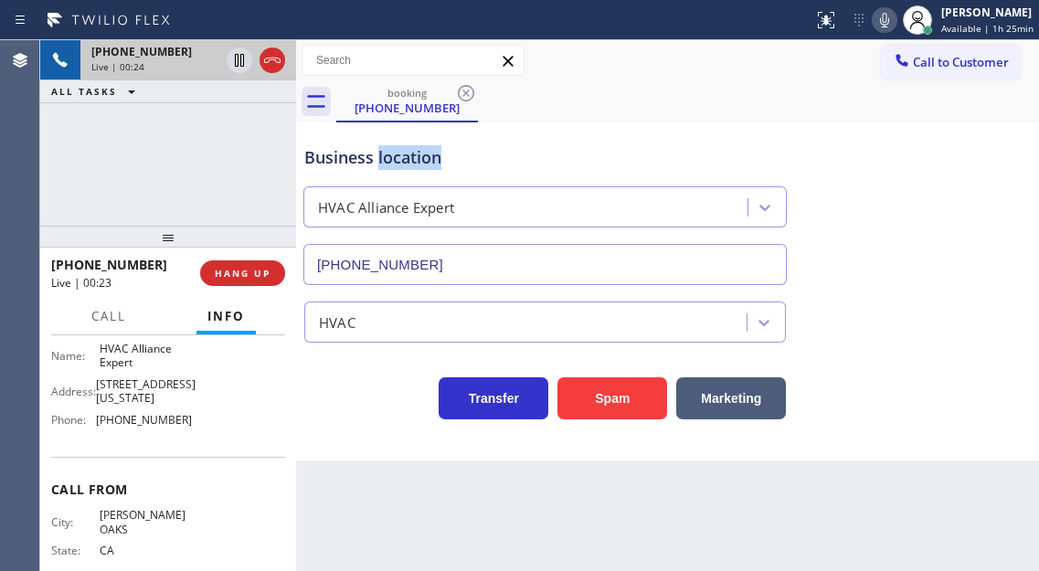
click at [382, 153] on div "Business location" at bounding box center [544, 157] width 481 height 25
click at [239, 206] on div "[PHONE_NUMBER] Live | 00:28 ALL TASKS ALL TASKS ACTIVE TASKS TASKS IN WRAP UP" at bounding box center [168, 132] width 256 height 185
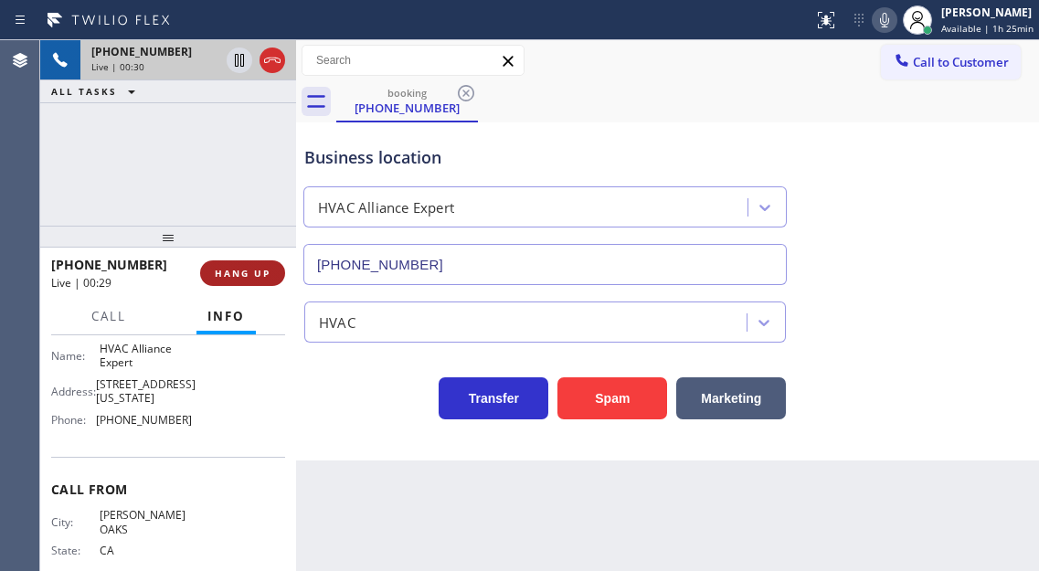
click at [260, 280] on span "HANG UP" at bounding box center [243, 273] width 56 height 13
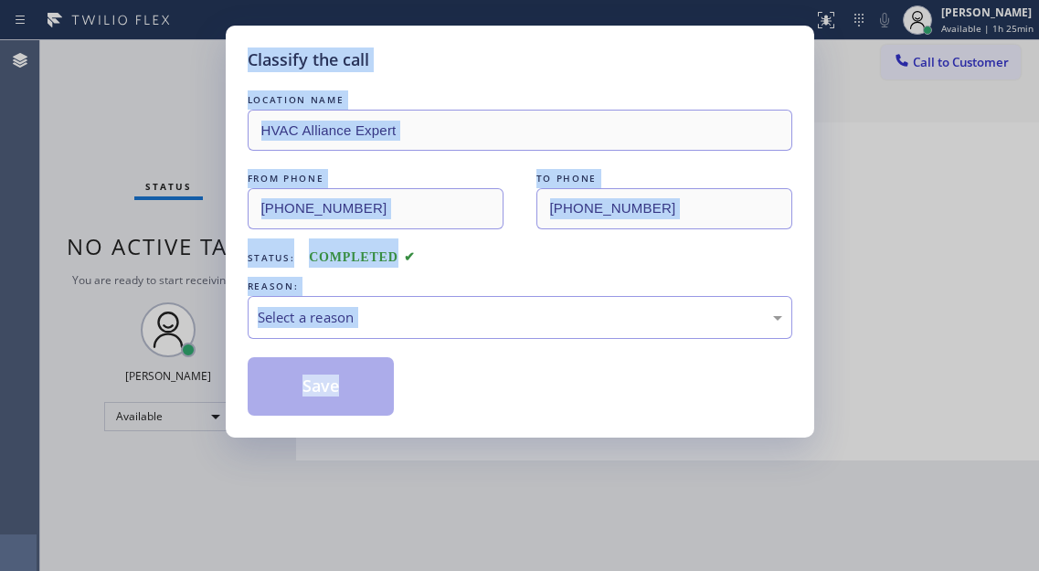
click at [260, 280] on div "REASON:" at bounding box center [520, 286] width 544 height 19
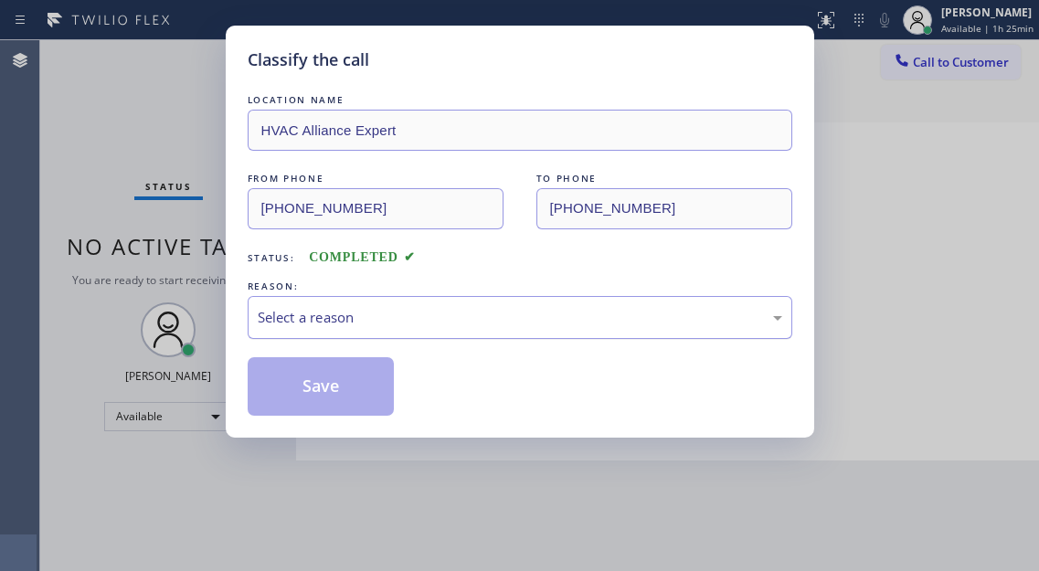
click at [356, 303] on div "Select a reason" at bounding box center [520, 317] width 544 height 43
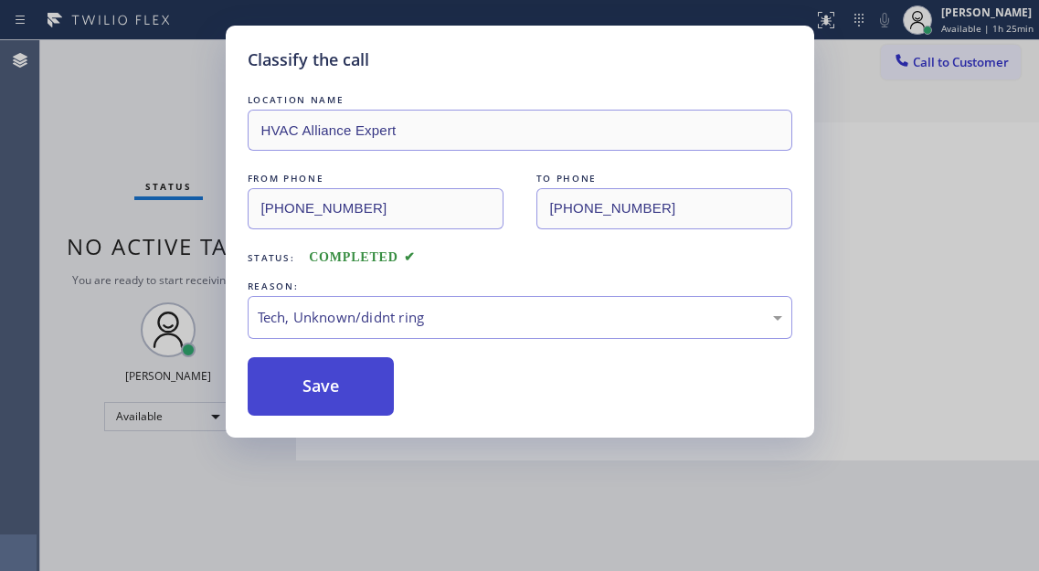
click at [331, 399] on button "Save" at bounding box center [321, 386] width 147 height 58
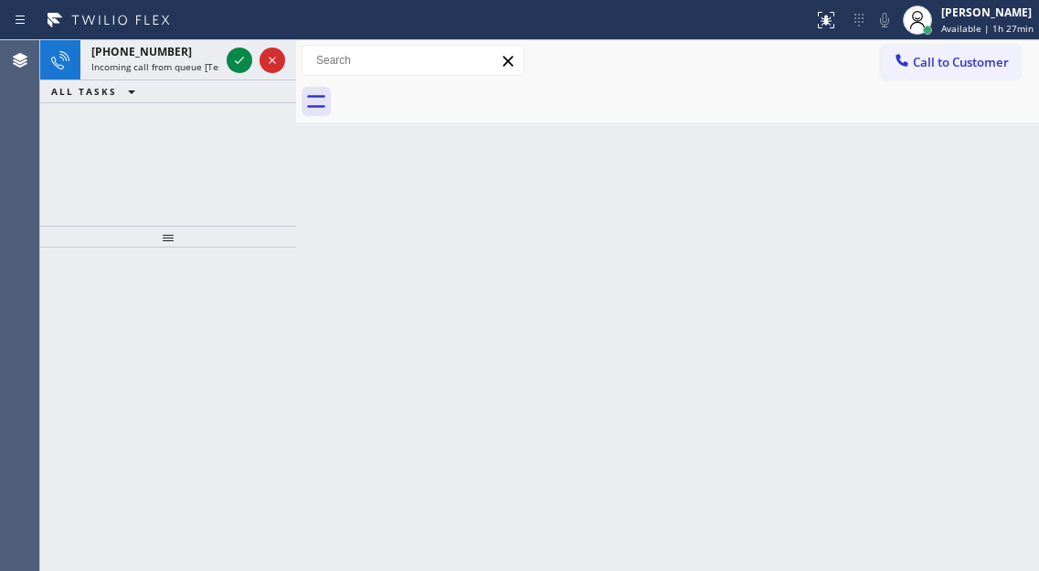
click at [981, 174] on div "Back to Dashboard Change Sender ID Customers Technicians Select a contact Outbo…" at bounding box center [667, 305] width 743 height 531
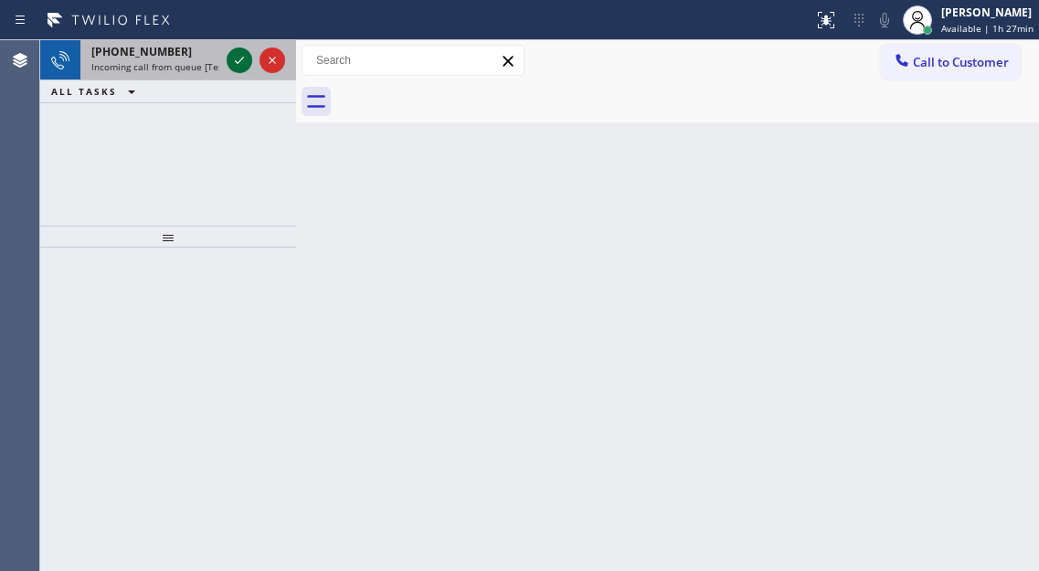
click at [239, 62] on icon at bounding box center [239, 60] width 9 height 7
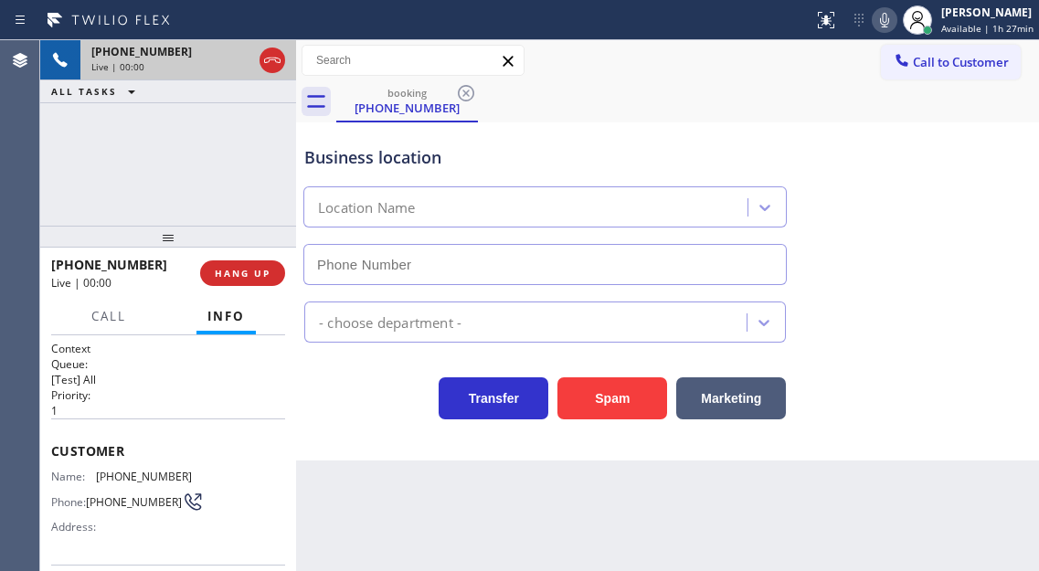
type input "[PHONE_NUMBER]"
click at [118, 472] on span "[PHONE_NUMBER]" at bounding box center [144, 476] width 96 height 14
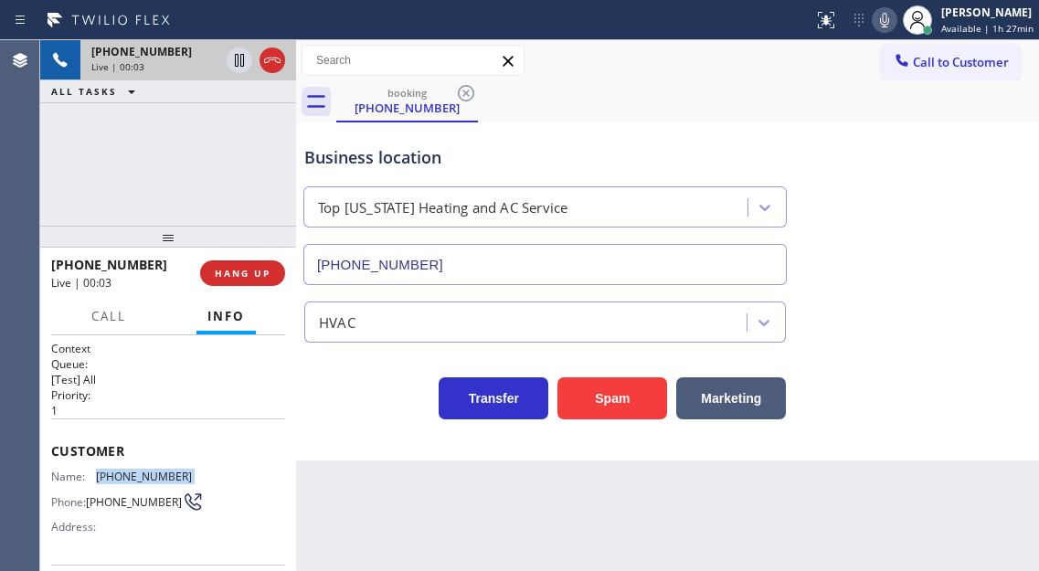
click at [118, 472] on span "[PHONE_NUMBER]" at bounding box center [144, 476] width 96 height 14
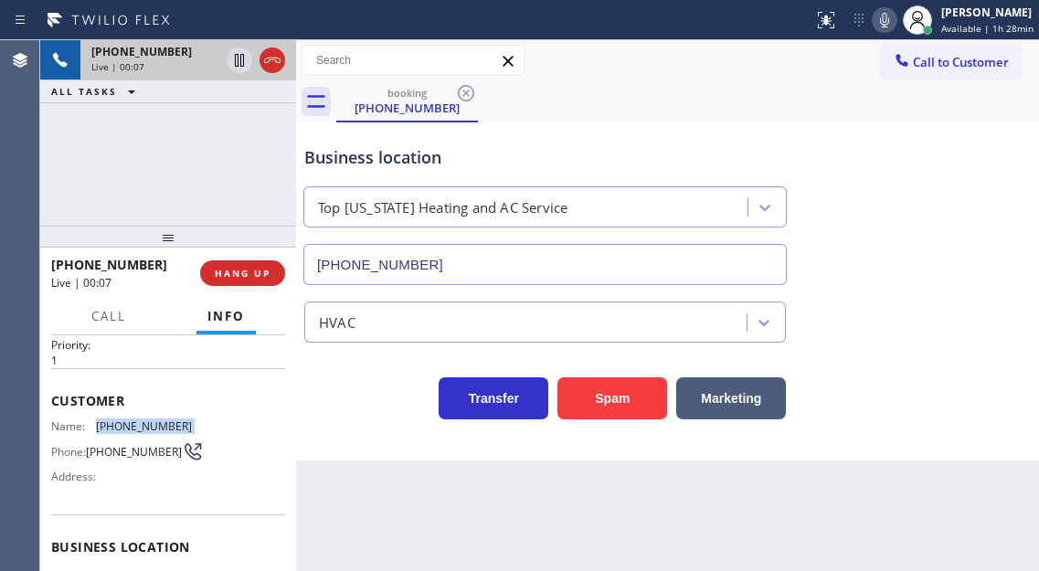
scroll to position [91, 0]
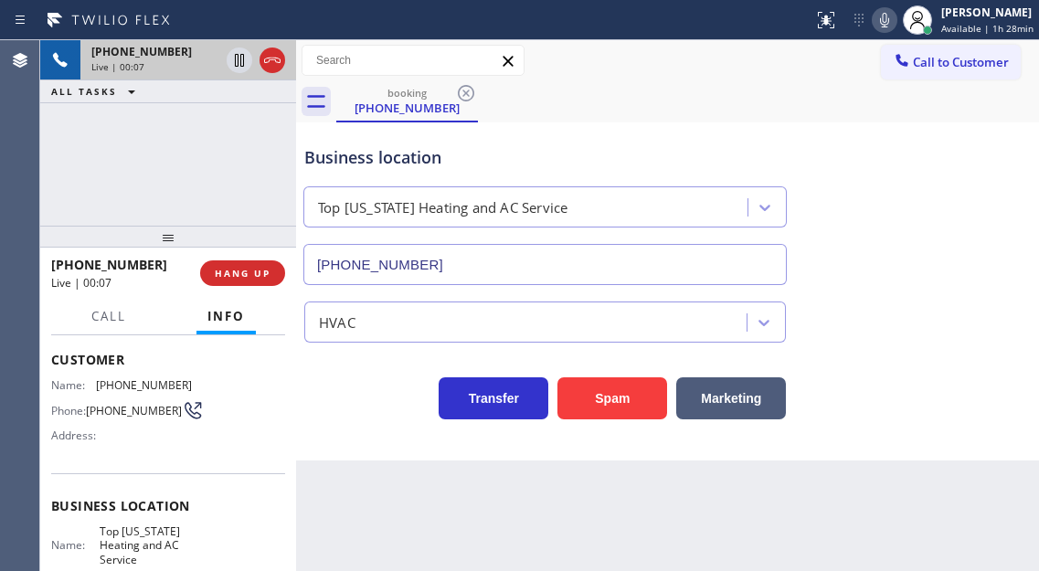
click at [123, 547] on span "Top [US_STATE] Heating and AC Service" at bounding box center [145, 545] width 91 height 42
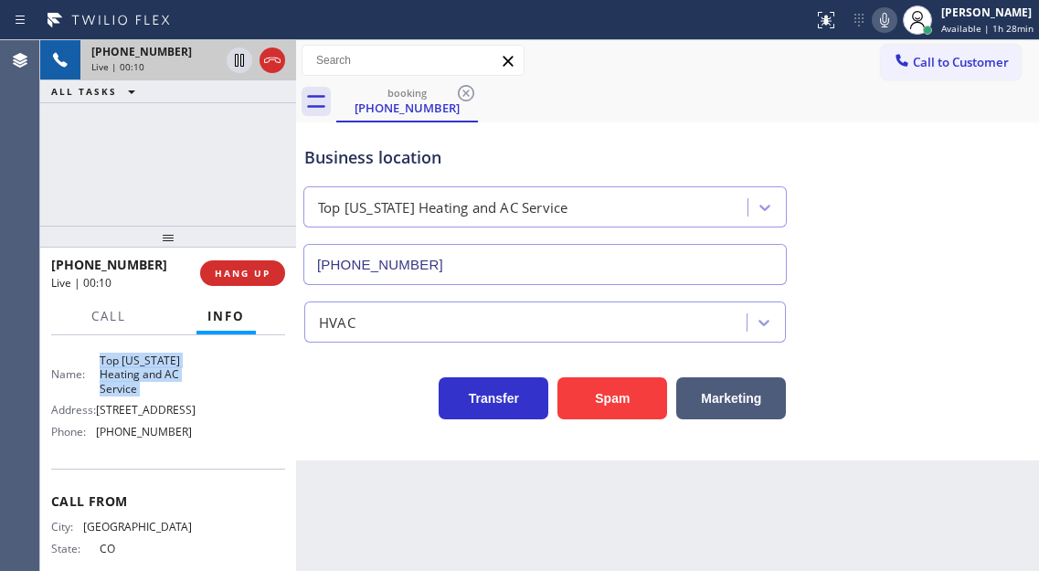
scroll to position [274, 0]
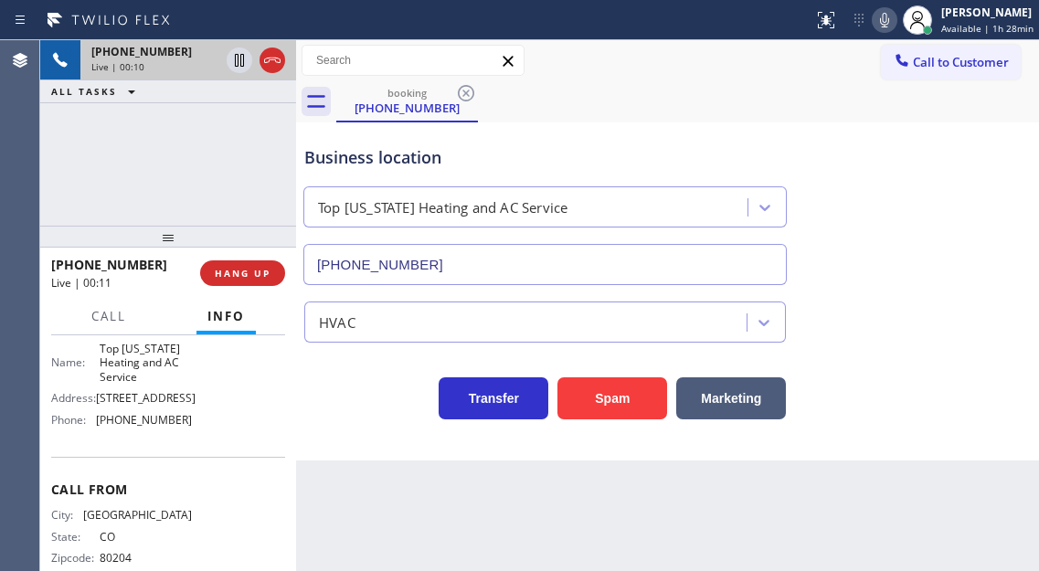
click at [140, 427] on span "[PHONE_NUMBER]" at bounding box center [144, 420] width 96 height 14
click at [408, 153] on div "Business location" at bounding box center [544, 157] width 481 height 25
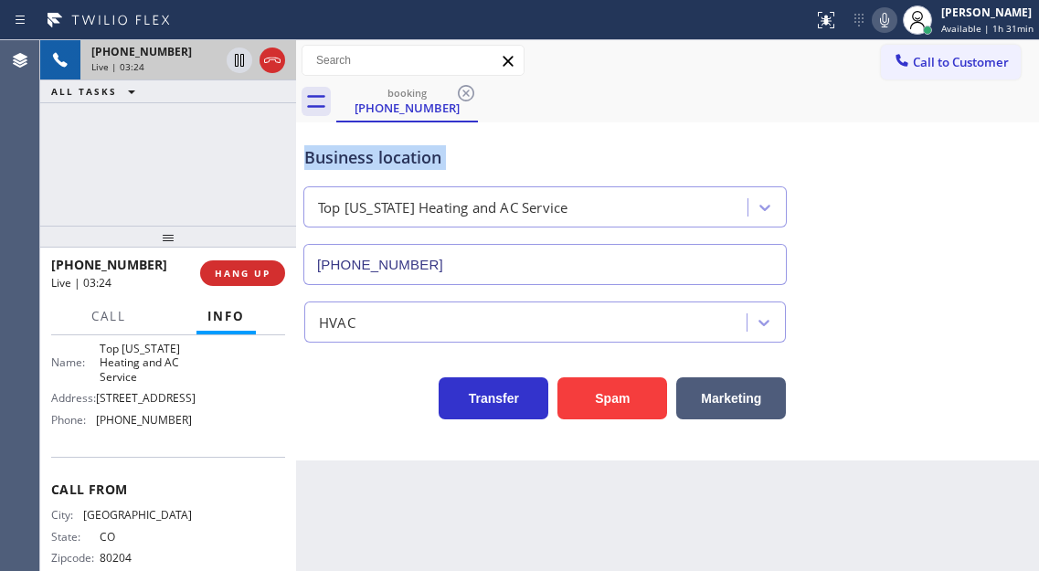
click at [408, 153] on div "Business location" at bounding box center [544, 157] width 481 height 25
click at [455, 160] on div "Business location" at bounding box center [544, 157] width 481 height 25
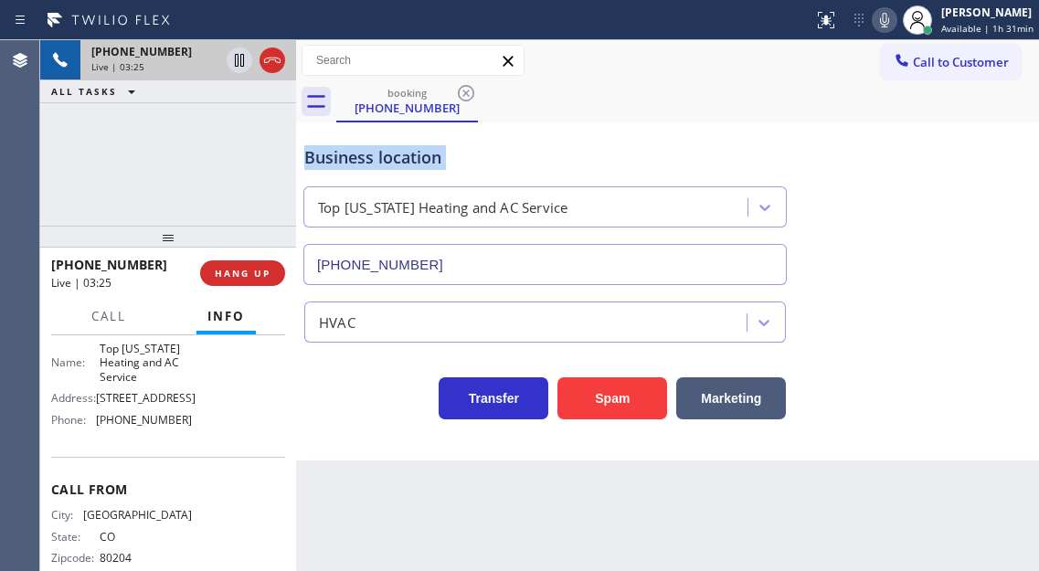
click at [455, 160] on div "Business location" at bounding box center [544, 157] width 481 height 25
click at [232, 65] on icon at bounding box center [239, 60] width 22 height 22
drag, startPoint x: 970, startPoint y: 269, endPoint x: 919, endPoint y: 219, distance: 71.1
click at [970, 269] on div "Business location Top [US_STATE] Heating and AC Service [PHONE_NUMBER]" at bounding box center [667, 202] width 733 height 165
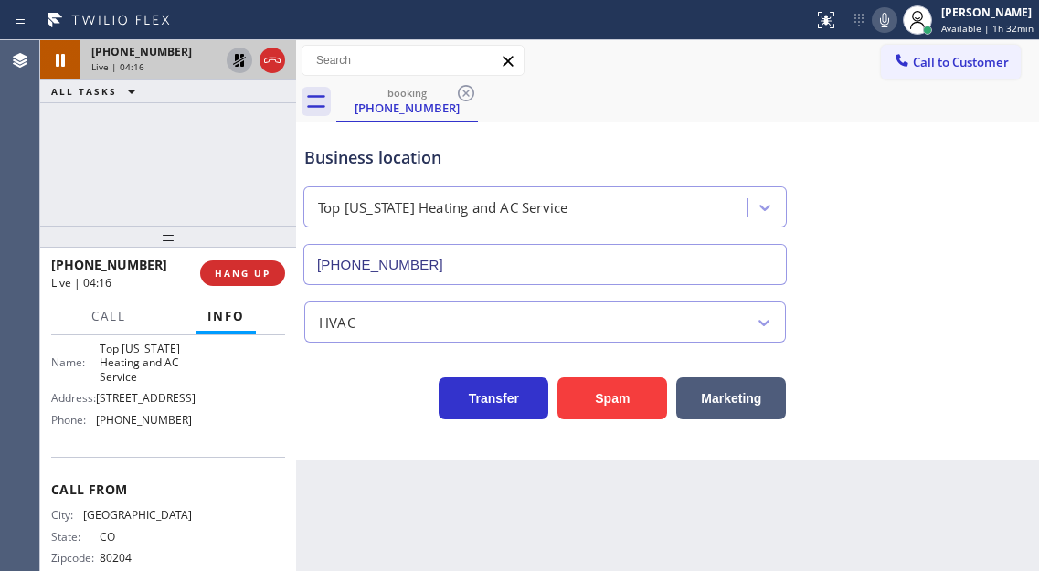
click at [233, 63] on icon at bounding box center [239, 60] width 22 height 22
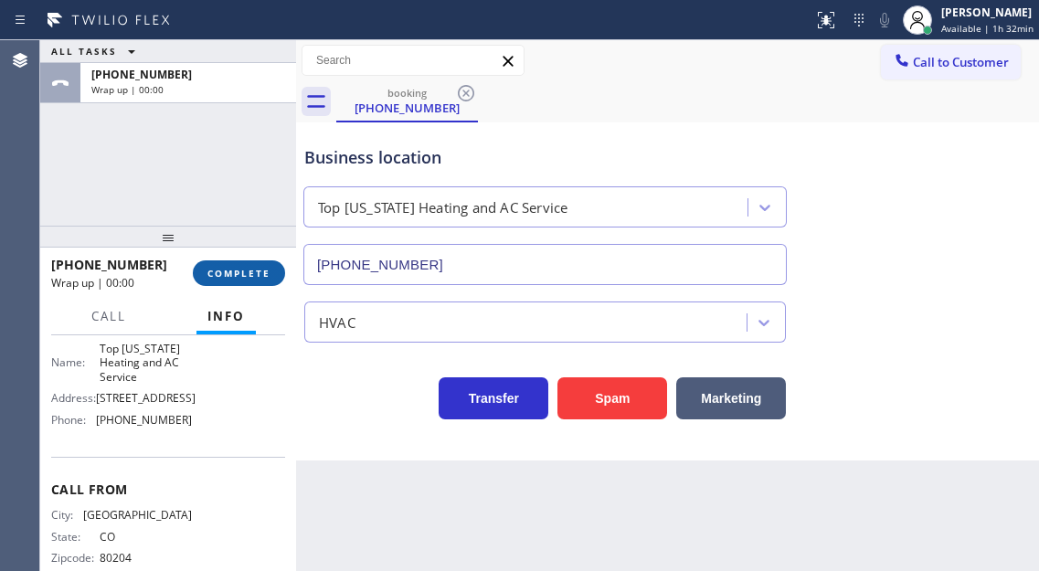
click at [243, 277] on span "COMPLETE" at bounding box center [238, 273] width 63 height 13
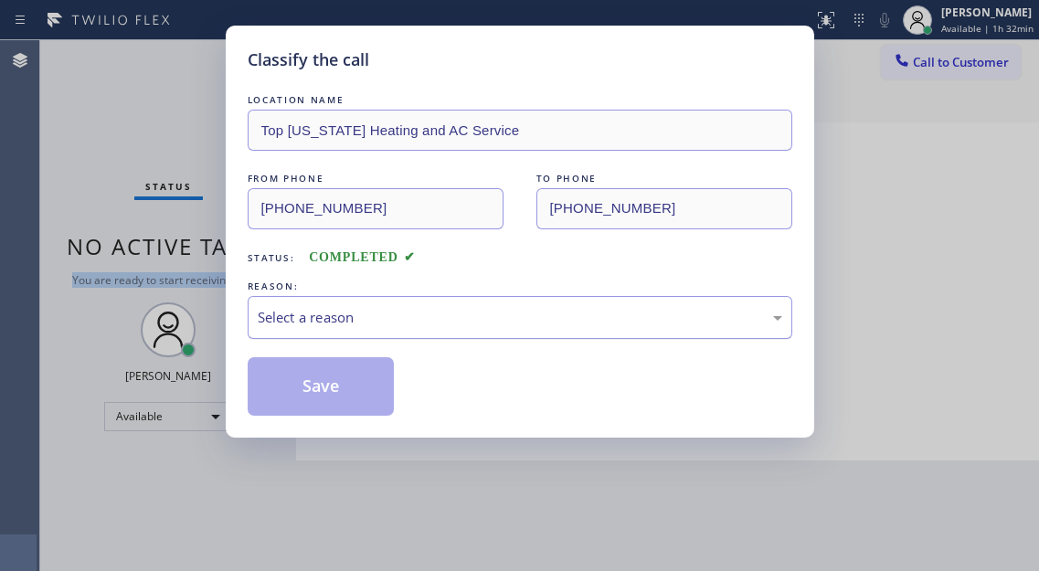
click at [313, 317] on div "Select a reason" at bounding box center [520, 317] width 524 height 21
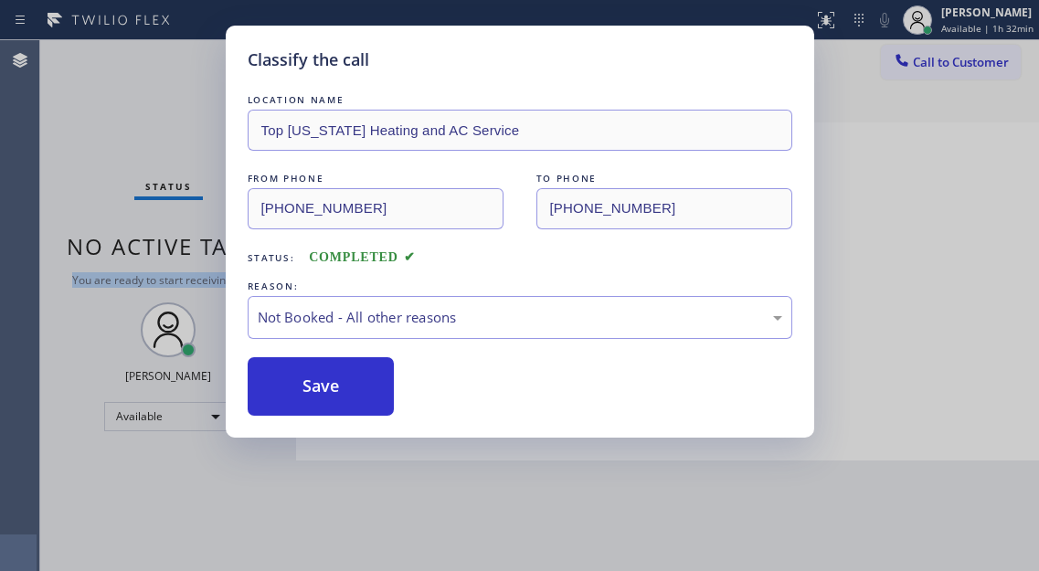
click at [308, 396] on button "Save" at bounding box center [321, 386] width 147 height 58
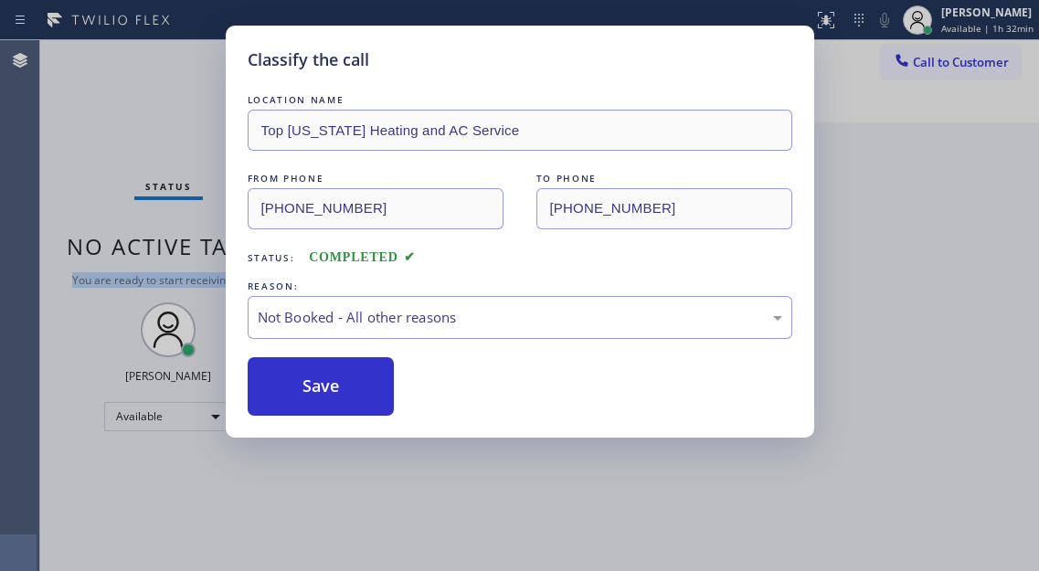
click at [308, 396] on button "Save" at bounding box center [321, 386] width 147 height 58
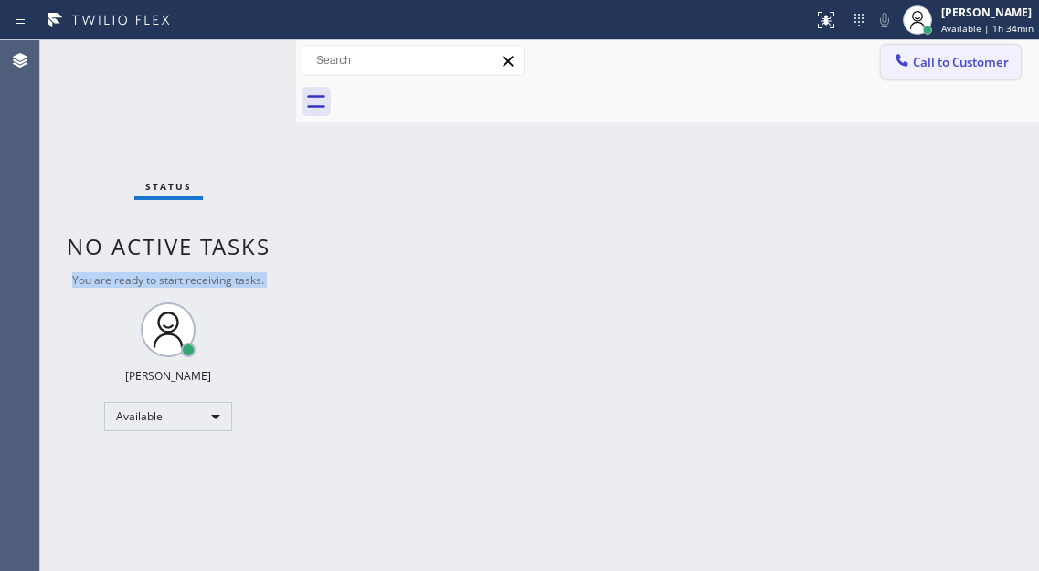
click at [927, 78] on button "Call to Customer" at bounding box center [951, 62] width 140 height 35
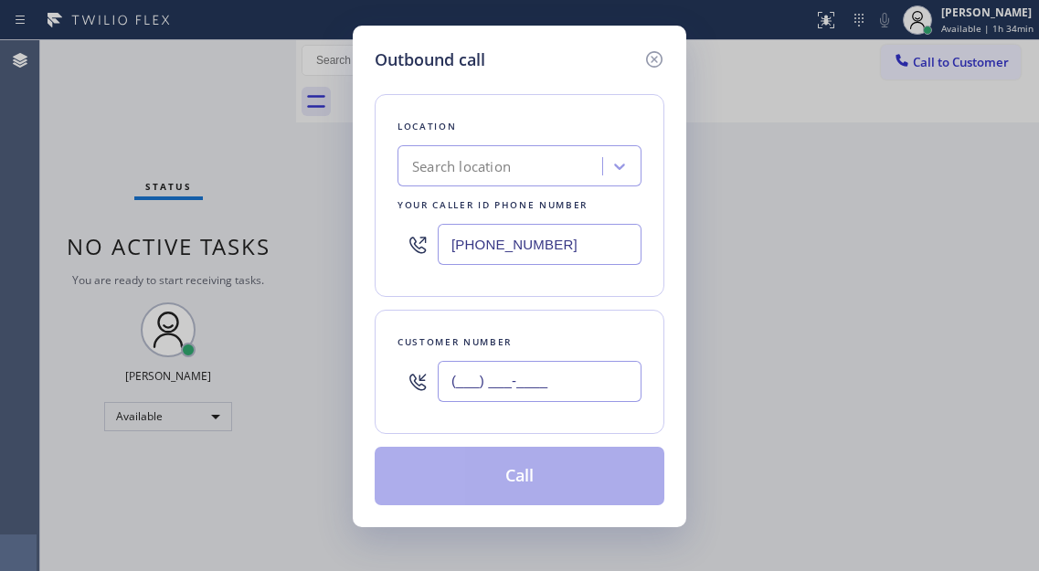
click at [532, 394] on input "(___) ___-____" at bounding box center [540, 381] width 204 height 41
paste input "720) 891-3855"
type input "[PHONE_NUMBER]"
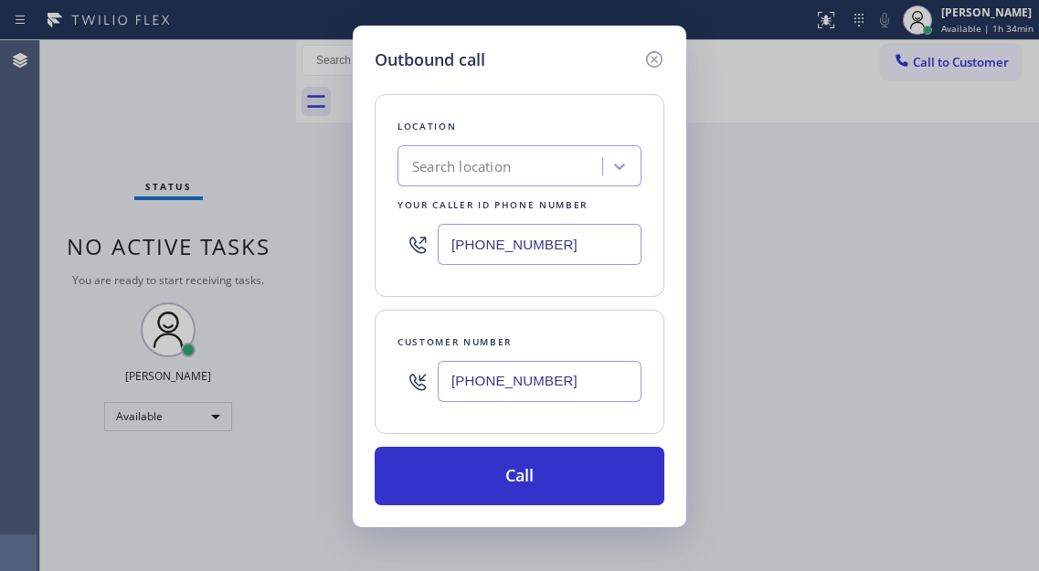
click at [561, 258] on input "[PHONE_NUMBER]" at bounding box center [540, 244] width 204 height 41
paste input "646) 846-9755"
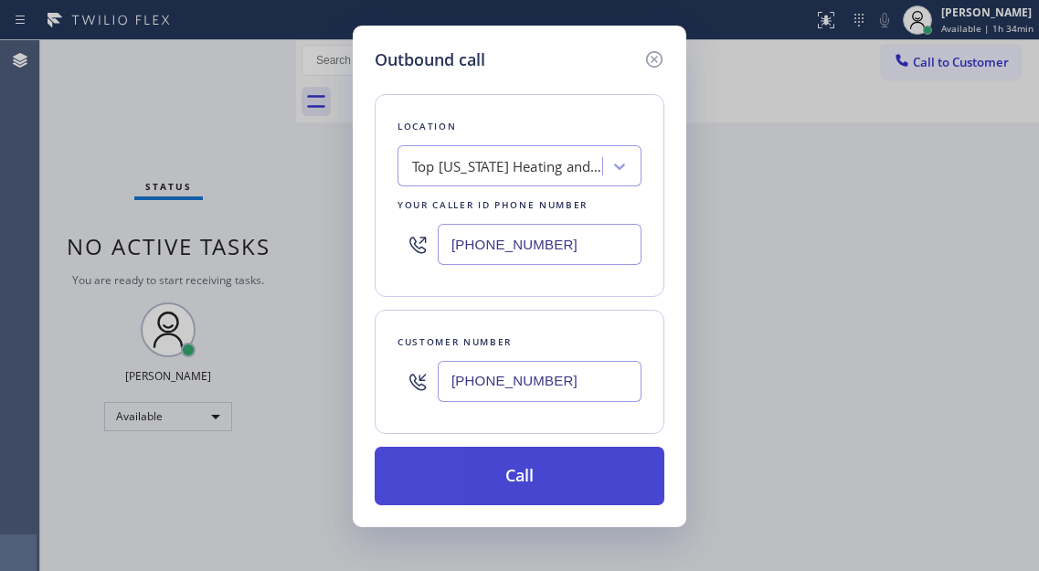
type input "[PHONE_NUMBER]"
click at [552, 480] on button "Call" at bounding box center [520, 476] width 290 height 58
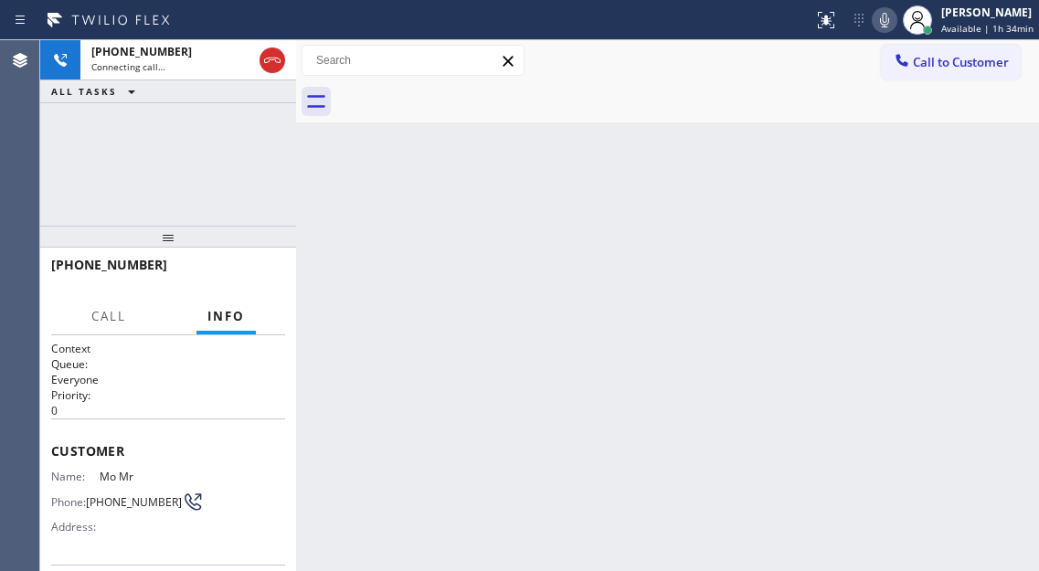
click at [969, 201] on div "Back to Dashboard Change Sender ID Customers Technicians Select a contact Outbo…" at bounding box center [667, 305] width 743 height 531
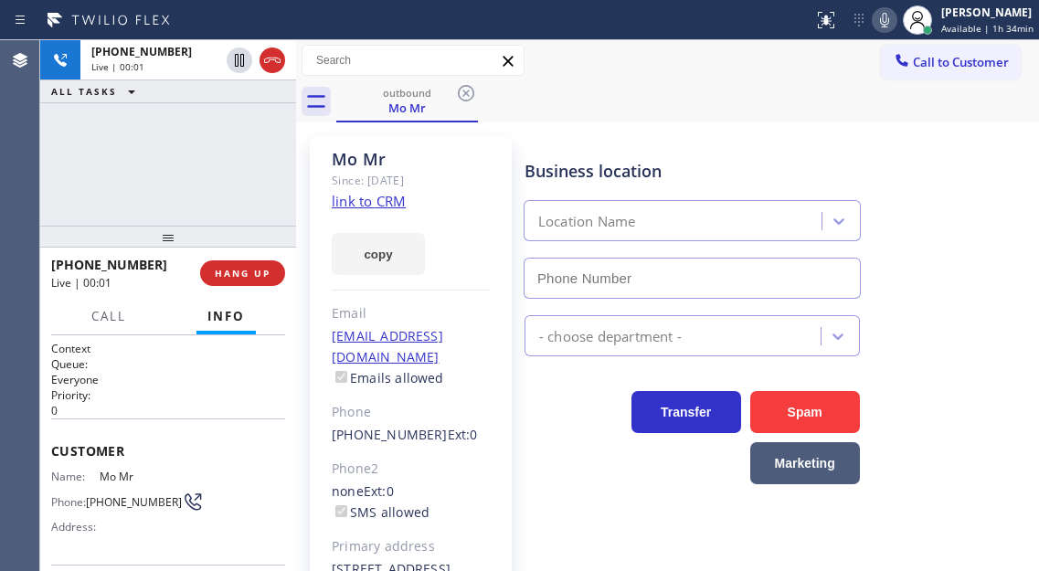
type input "[PHONE_NUMBER]"
click at [218, 161] on div "[PHONE_NUMBER] Live | 00:17 ALL TASKS ALL TASKS ACTIVE TASKS TASKS IN WRAP UP" at bounding box center [168, 132] width 256 height 185
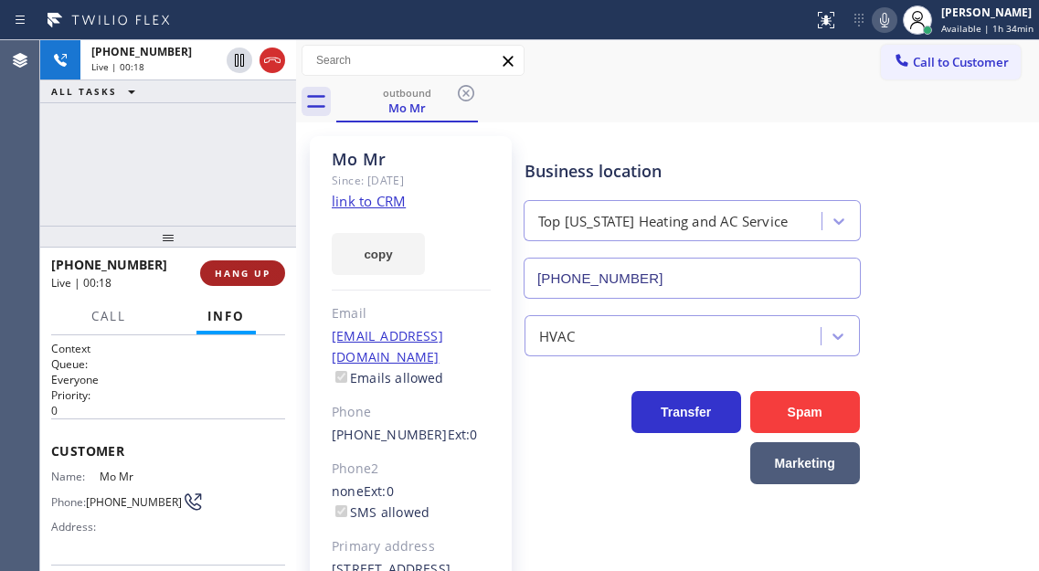
click at [254, 271] on span "HANG UP" at bounding box center [243, 273] width 56 height 13
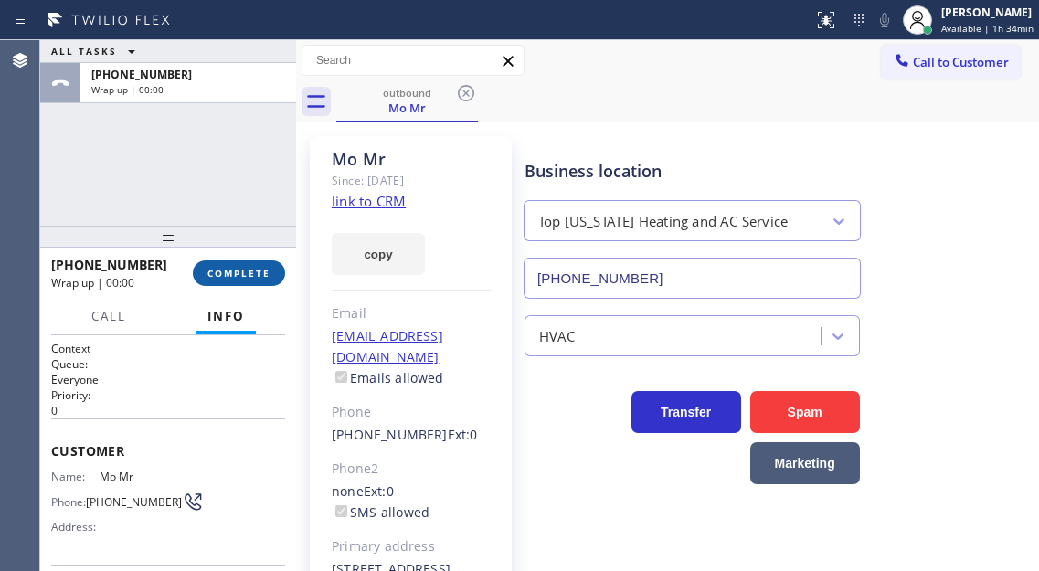
click at [254, 271] on span "COMPLETE" at bounding box center [238, 273] width 63 height 13
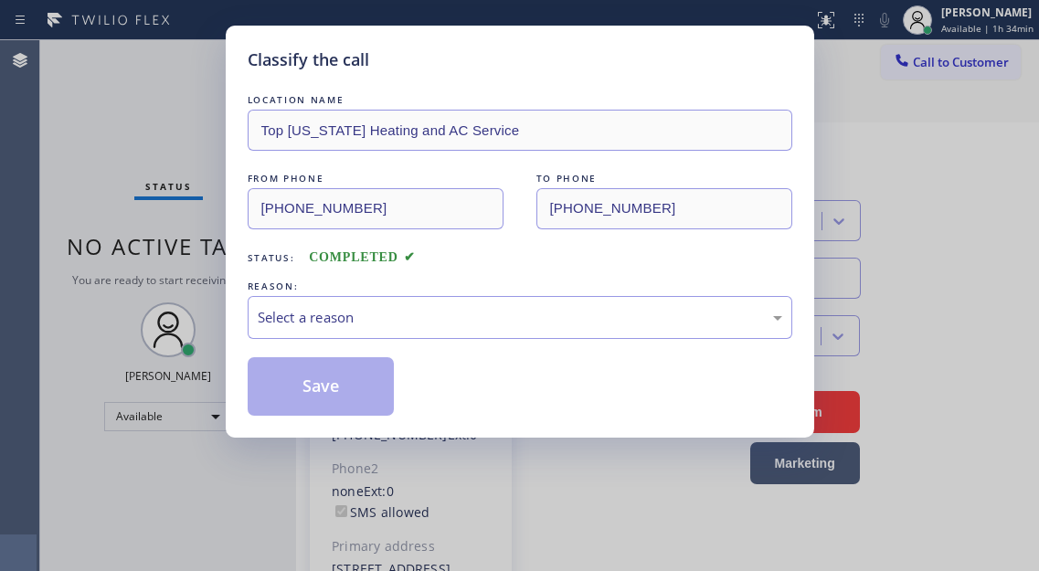
click at [254, 271] on div "LOCATION NAME Top [US_STATE] Heating and AC Service FROM PHONE [PHONE_NUMBER] T…" at bounding box center [520, 252] width 544 height 325
click at [388, 322] on div "Select a reason" at bounding box center [520, 317] width 524 height 21
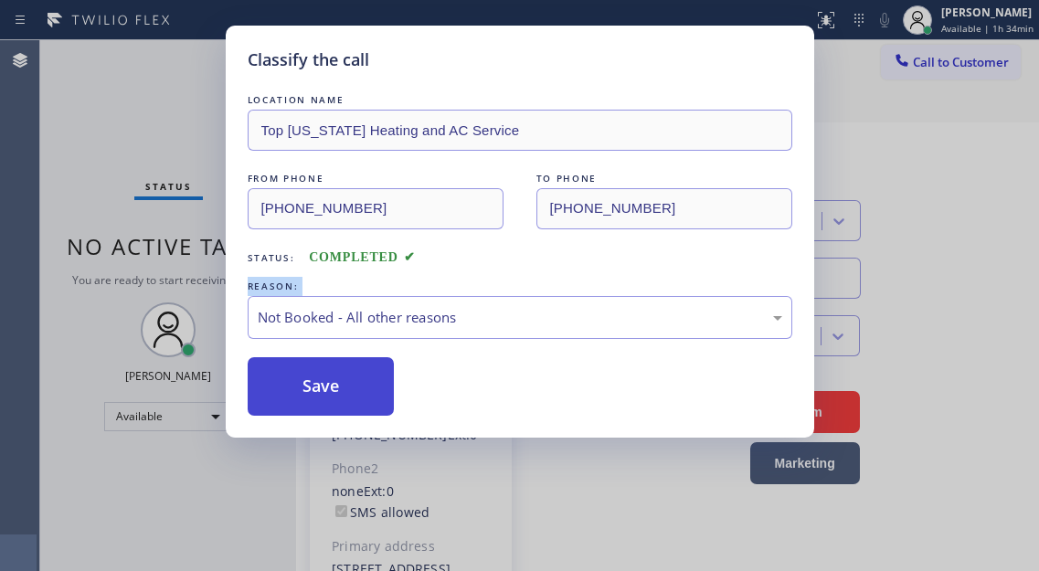
click at [351, 365] on button "Save" at bounding box center [321, 386] width 147 height 58
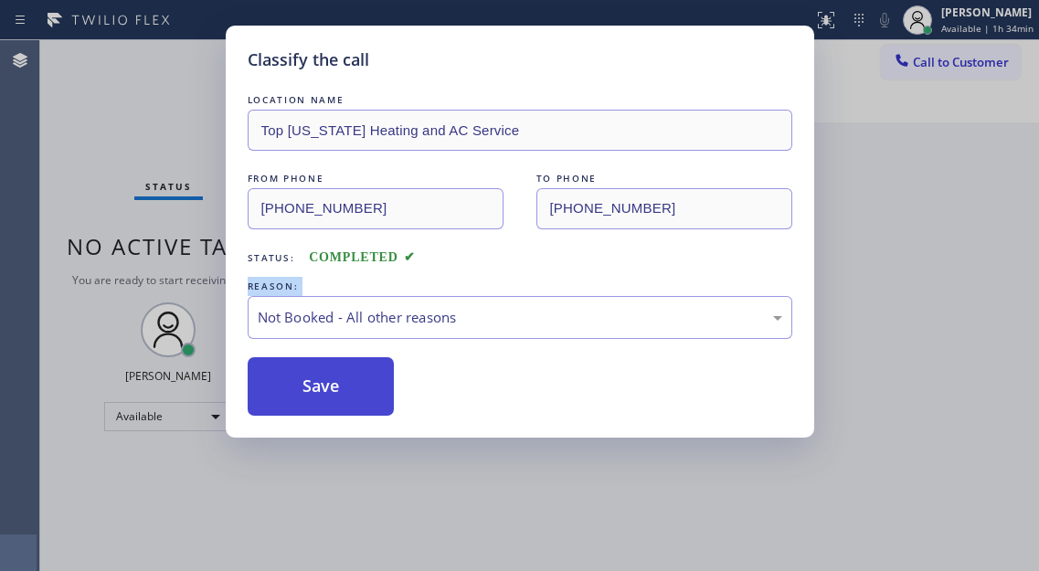
click at [351, 365] on button "Save" at bounding box center [321, 386] width 147 height 58
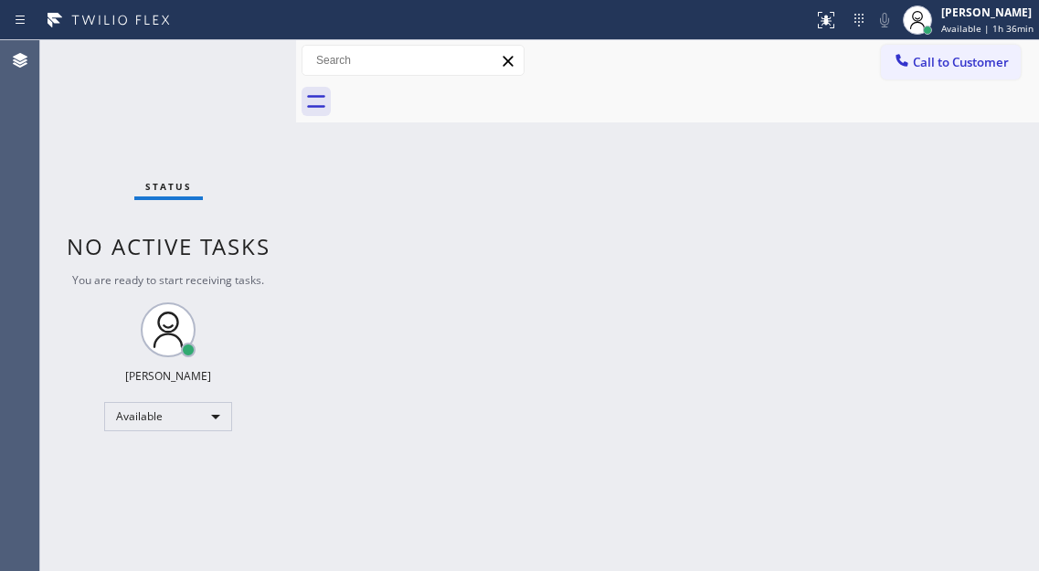
drag, startPoint x: 994, startPoint y: 139, endPoint x: 954, endPoint y: 141, distance: 40.2
click at [994, 139] on div "Back to Dashboard Change Sender ID Customers Technicians Select a contact Outbo…" at bounding box center [667, 305] width 743 height 531
click at [247, 56] on div "Status No active tasks You are ready to start receiving tasks. [PERSON_NAME]" at bounding box center [168, 305] width 256 height 531
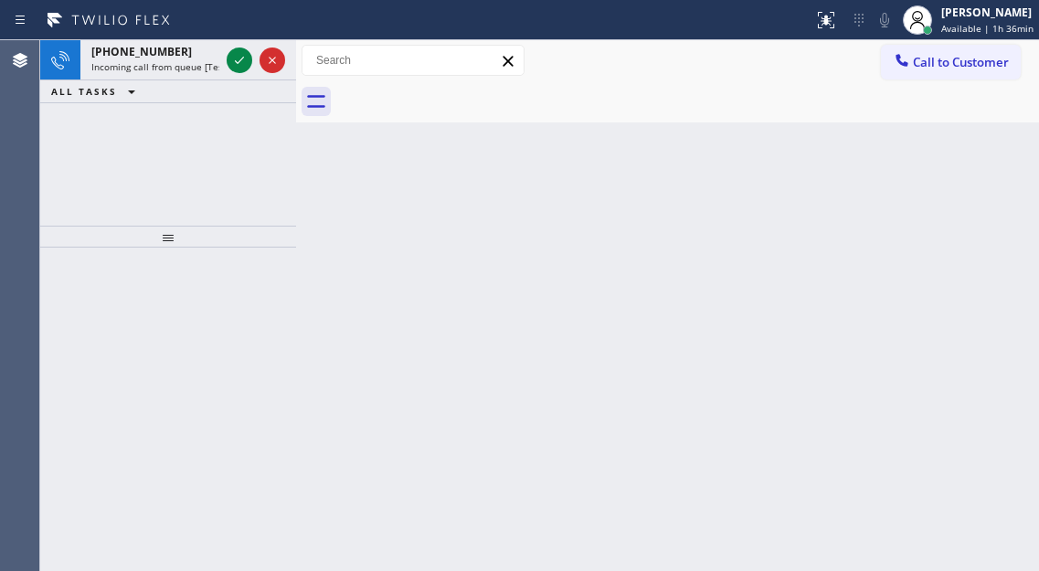
click at [981, 159] on div "Back to Dashboard Change Sender ID Customers Technicians Select a contact Outbo…" at bounding box center [667, 305] width 743 height 531
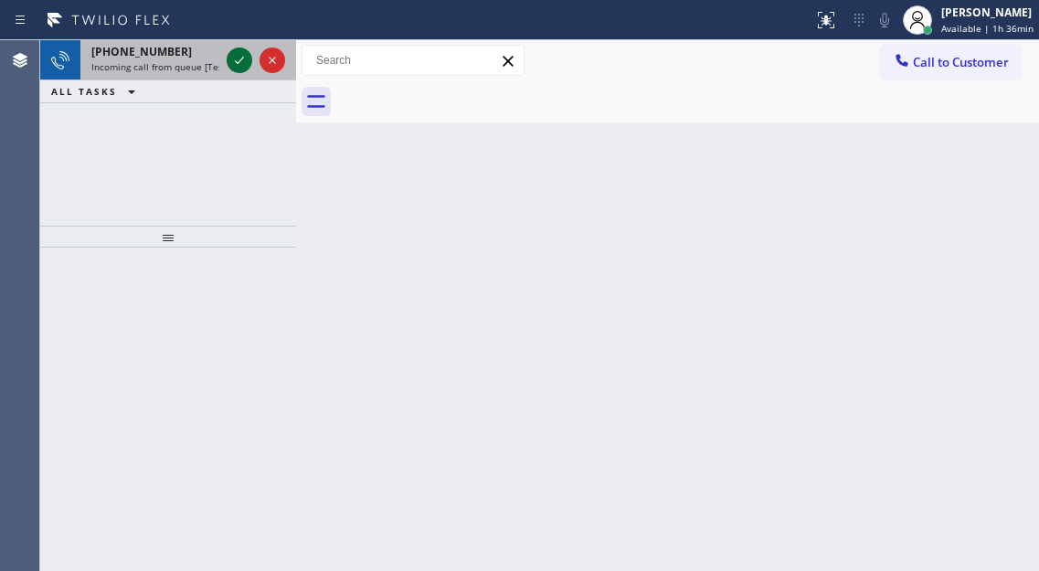
click at [237, 64] on icon at bounding box center [239, 60] width 22 height 22
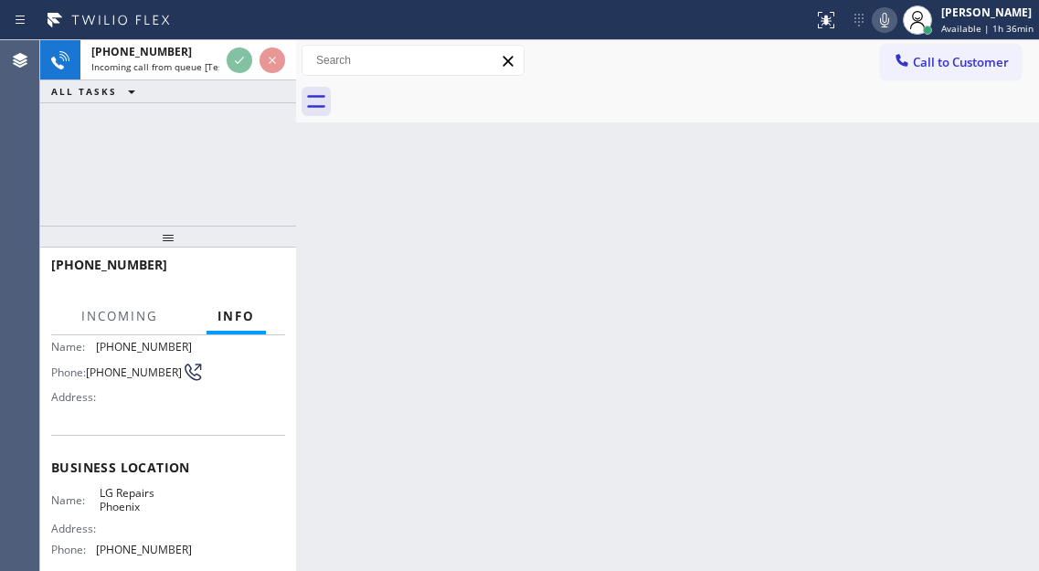
scroll to position [183, 0]
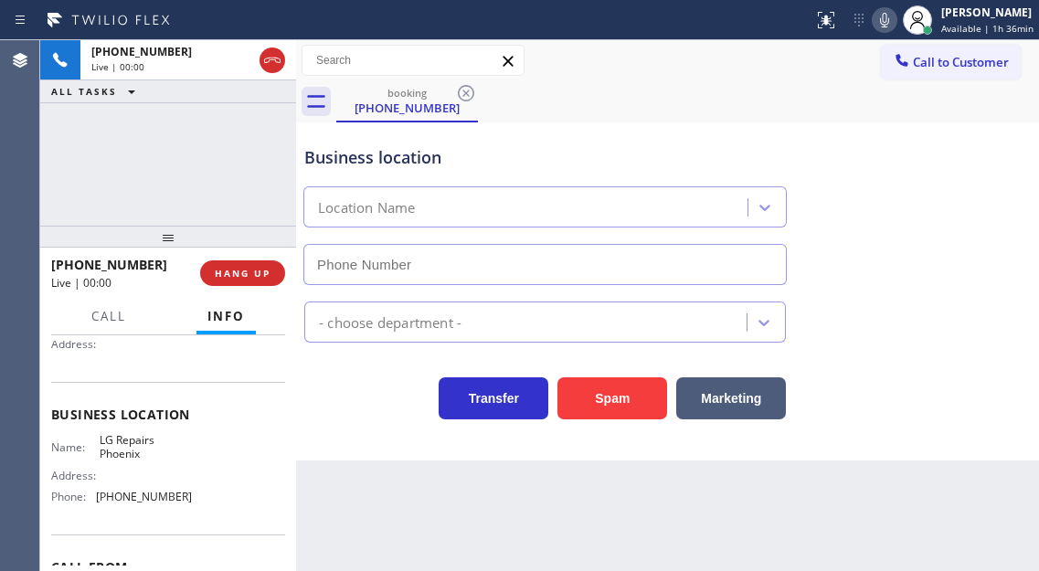
type input "[PHONE_NUMBER]"
click at [143, 452] on span "LG Repairs Phoenix" at bounding box center [145, 447] width 91 height 28
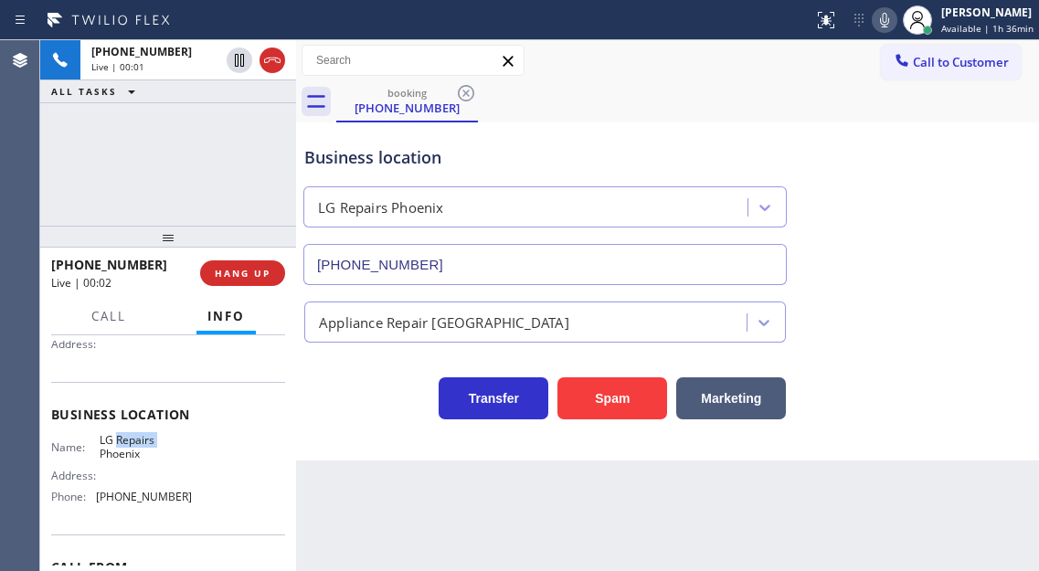
click at [143, 452] on span "LG Repairs Phoenix" at bounding box center [145, 447] width 91 height 28
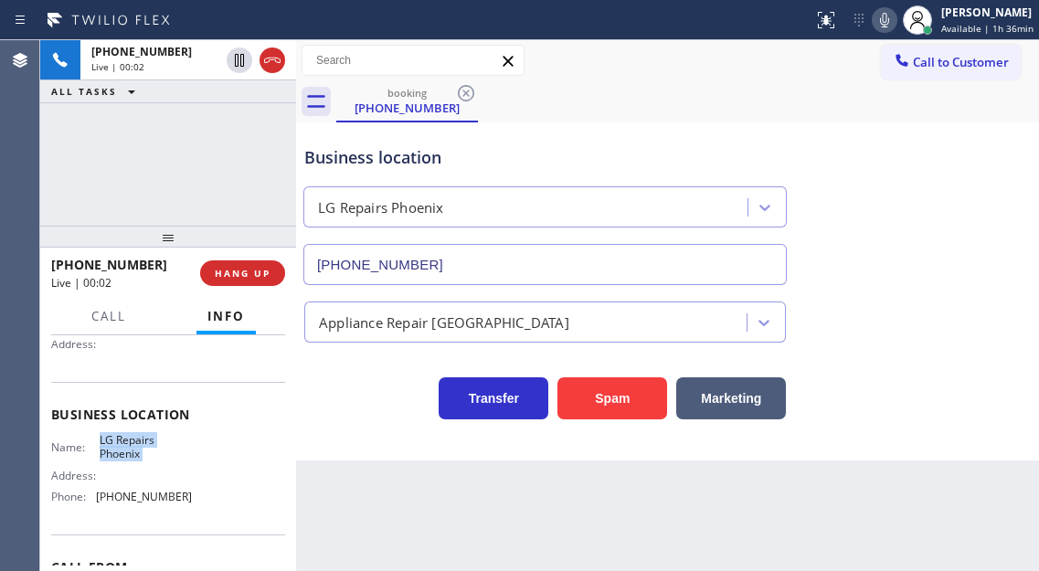
click at [143, 452] on span "LG Repairs Phoenix" at bounding box center [145, 447] width 91 height 28
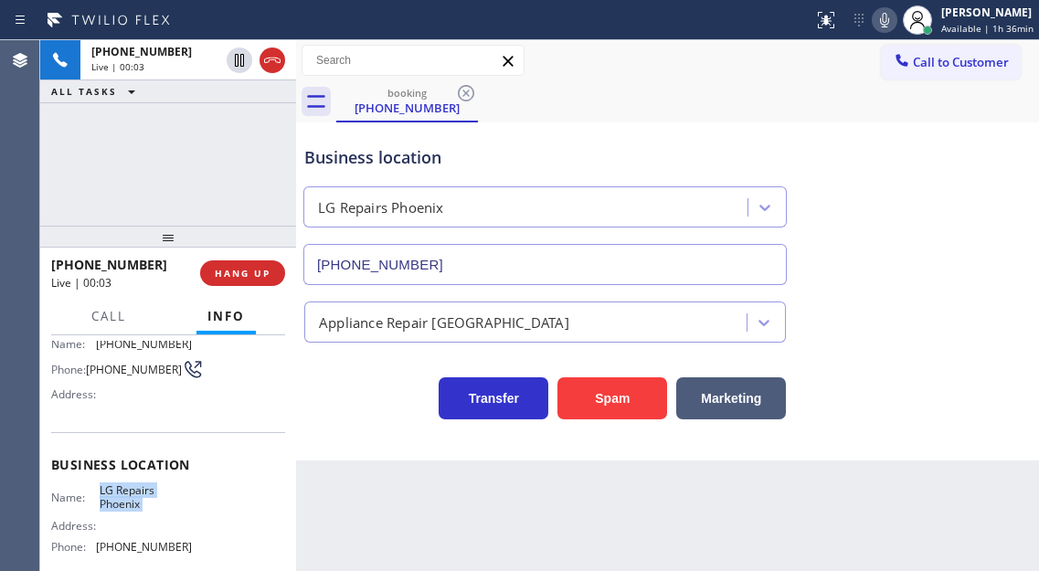
scroll to position [91, 0]
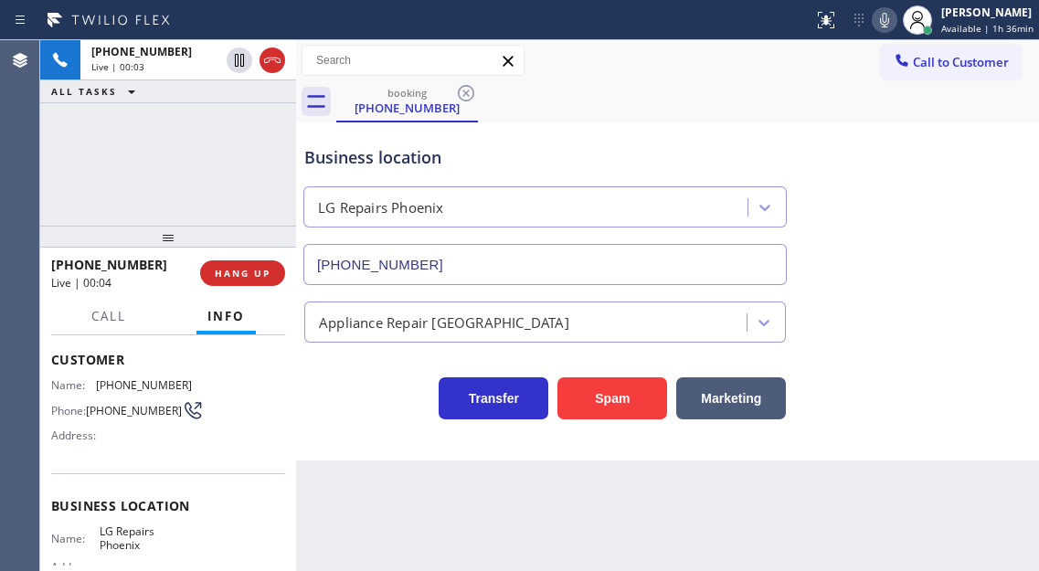
click at [124, 411] on span "[PHONE_NUMBER]" at bounding box center [134, 411] width 96 height 14
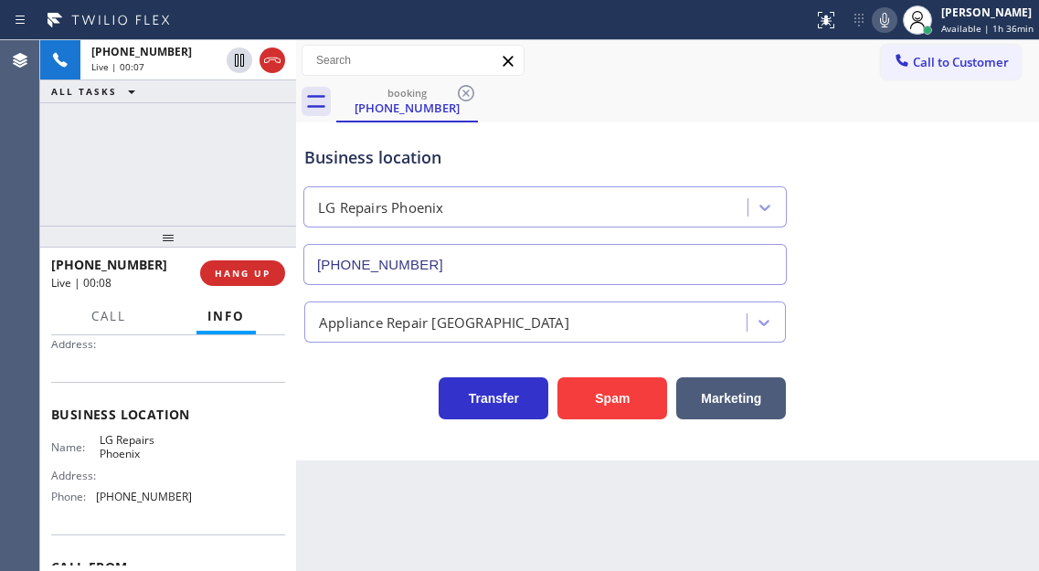
click at [122, 447] on span "LG Repairs Phoenix" at bounding box center [145, 447] width 91 height 28
click at [145, 503] on span "[PHONE_NUMBER]" at bounding box center [144, 497] width 96 height 14
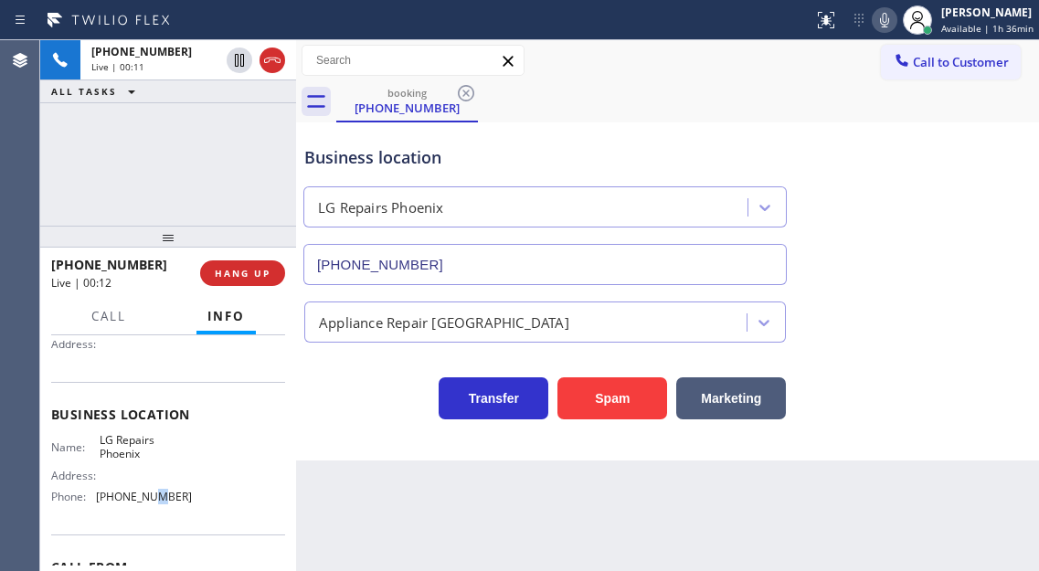
click at [145, 503] on span "[PHONE_NUMBER]" at bounding box center [144, 497] width 96 height 14
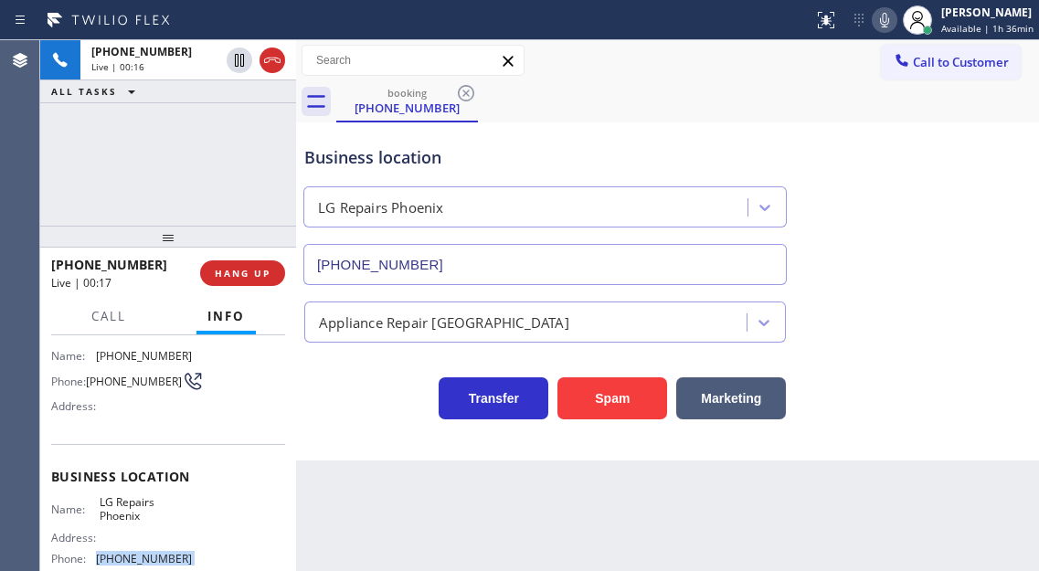
scroll to position [118, 0]
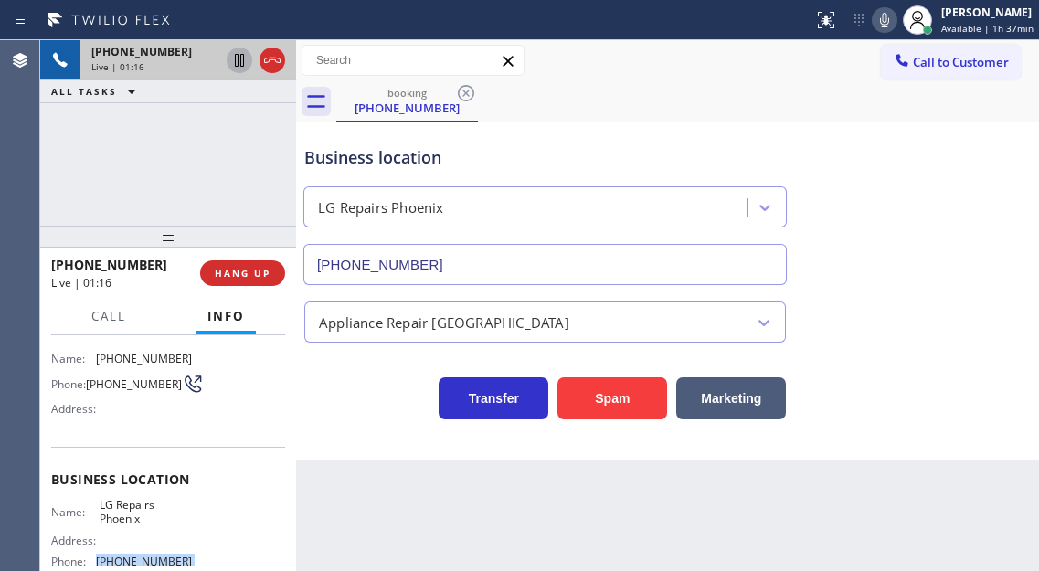
click at [236, 66] on icon at bounding box center [239, 60] width 9 height 13
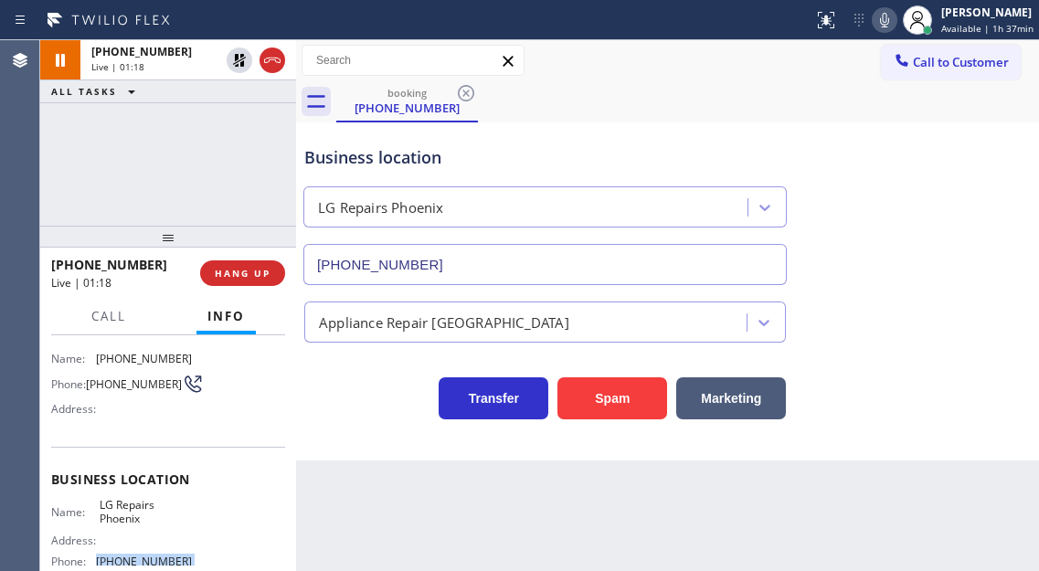
click at [881, 25] on icon at bounding box center [884, 20] width 22 height 22
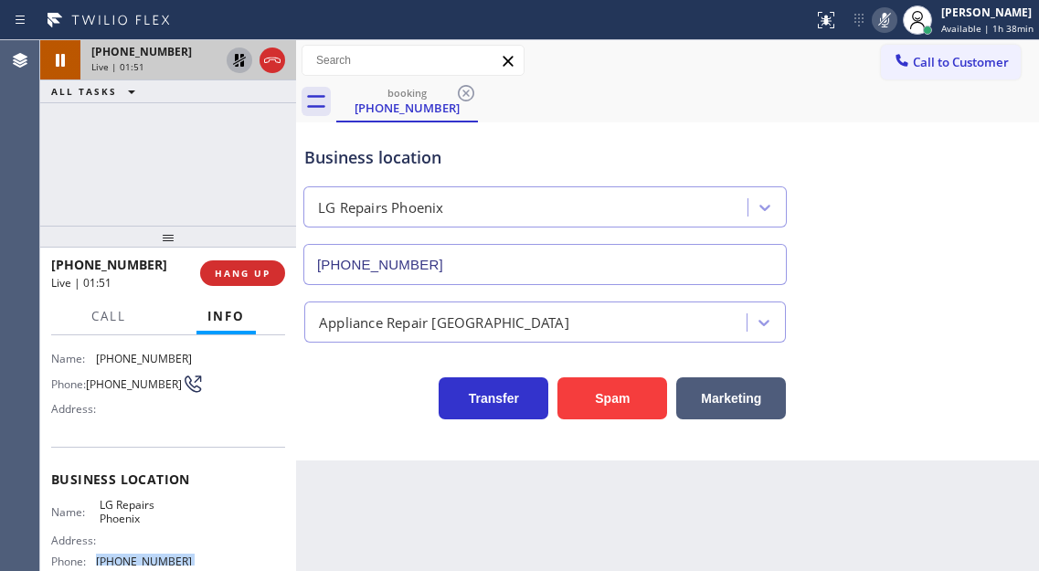
click at [228, 58] on icon at bounding box center [239, 60] width 22 height 22
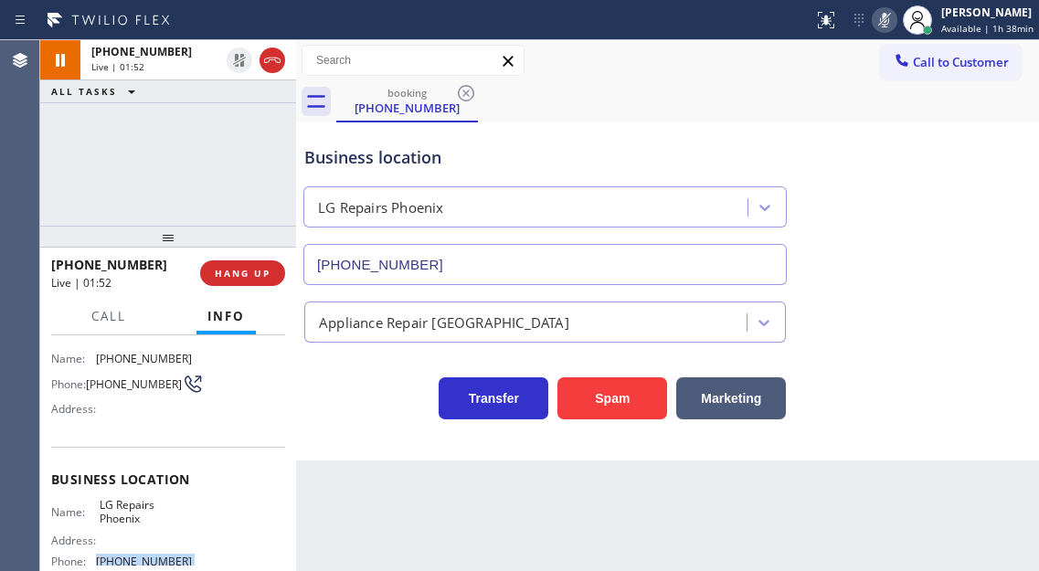
click at [889, 21] on icon at bounding box center [884, 20] width 9 height 15
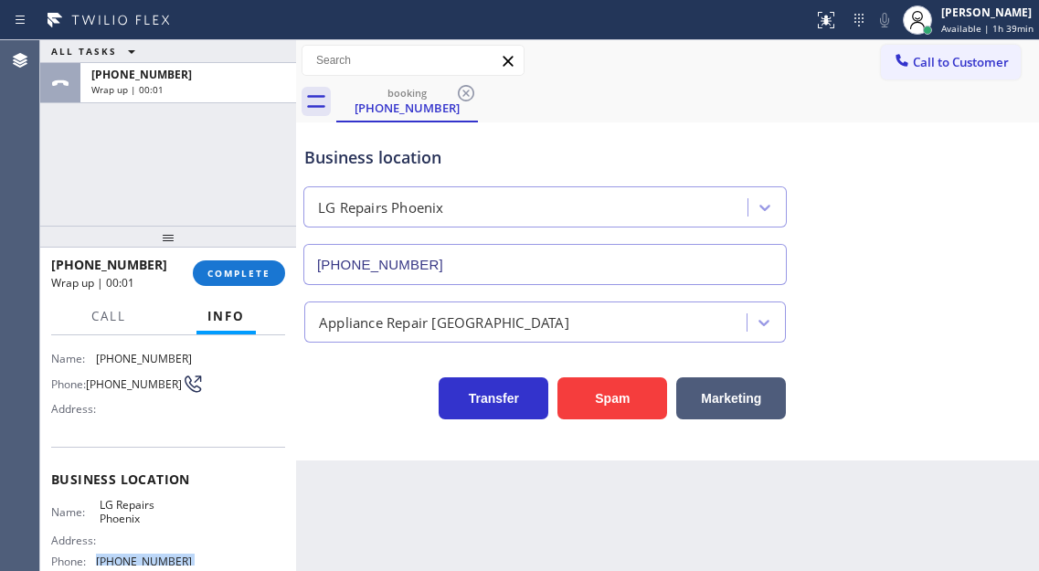
click at [258, 269] on span "COMPLETE" at bounding box center [238, 273] width 63 height 13
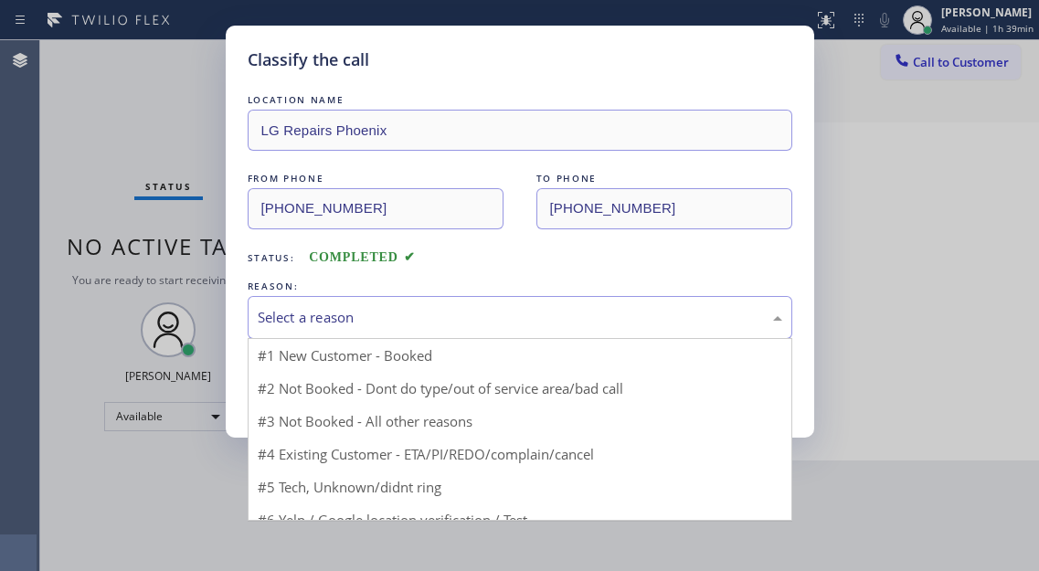
click at [359, 321] on div "Select a reason" at bounding box center [520, 317] width 524 height 21
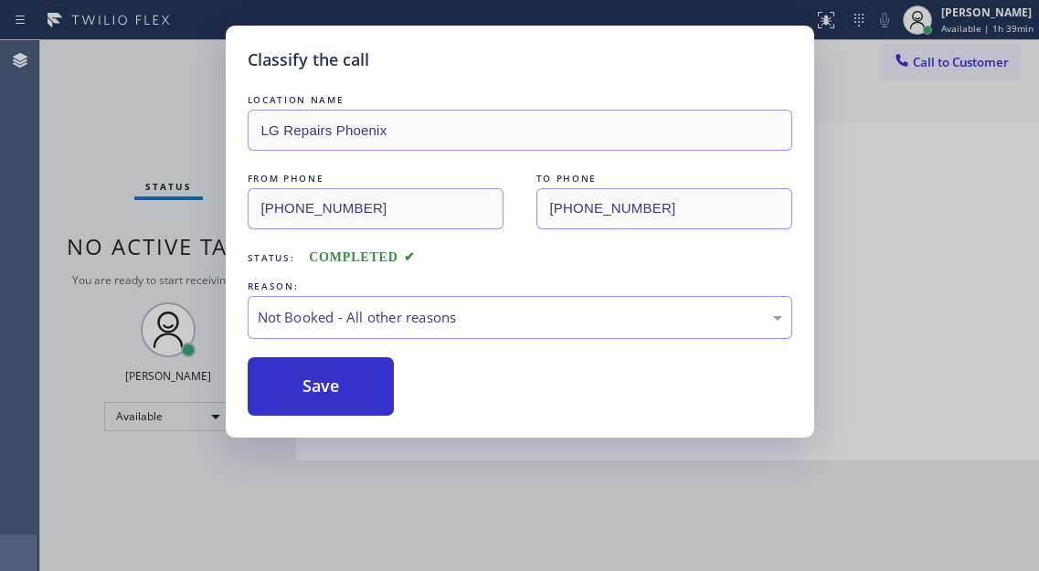
click at [341, 385] on button "Save" at bounding box center [321, 386] width 147 height 58
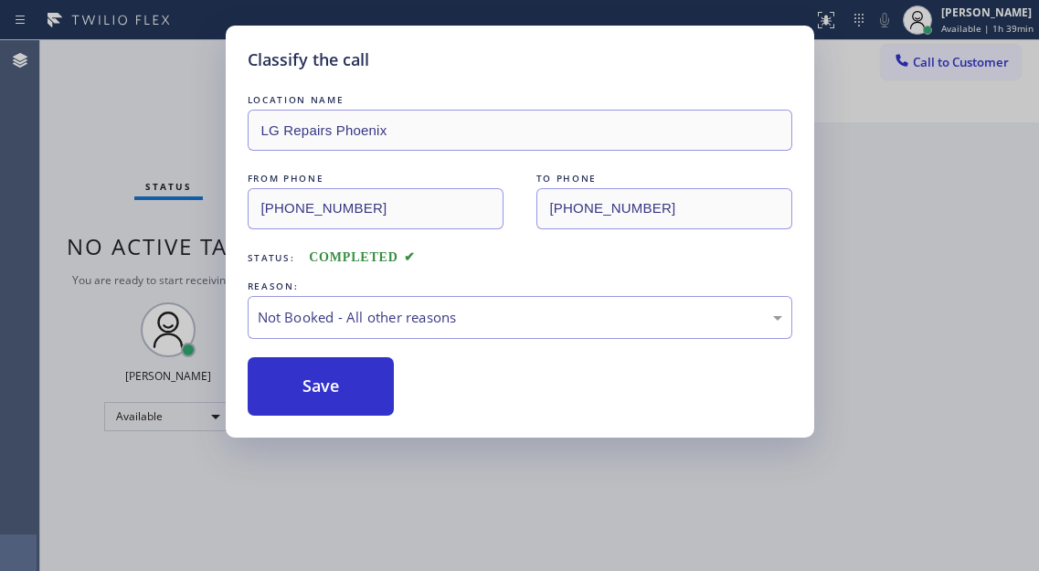
click at [341, 385] on button "Save" at bounding box center [321, 386] width 147 height 58
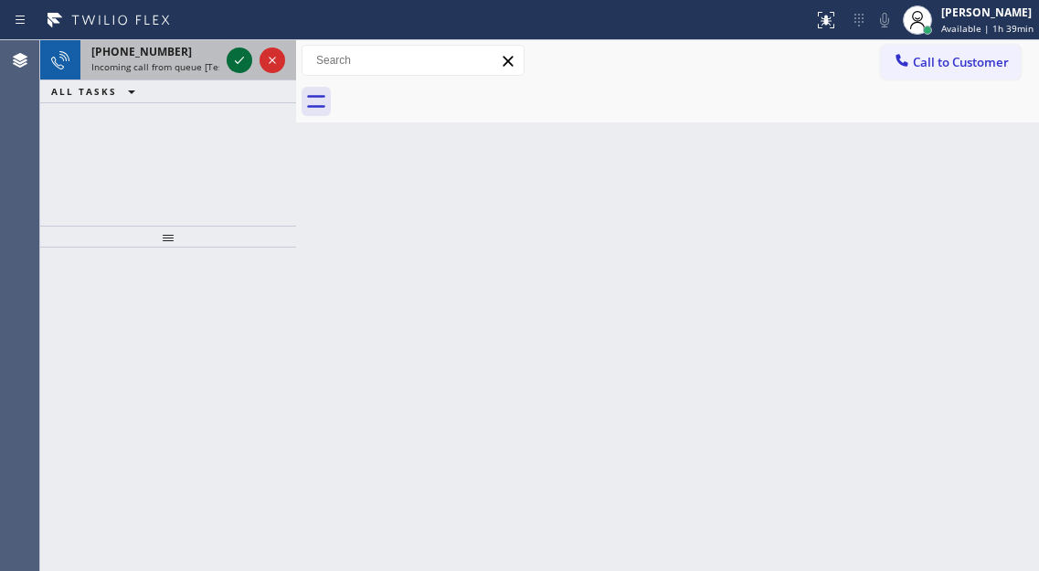
click at [237, 61] on icon at bounding box center [239, 60] width 22 height 22
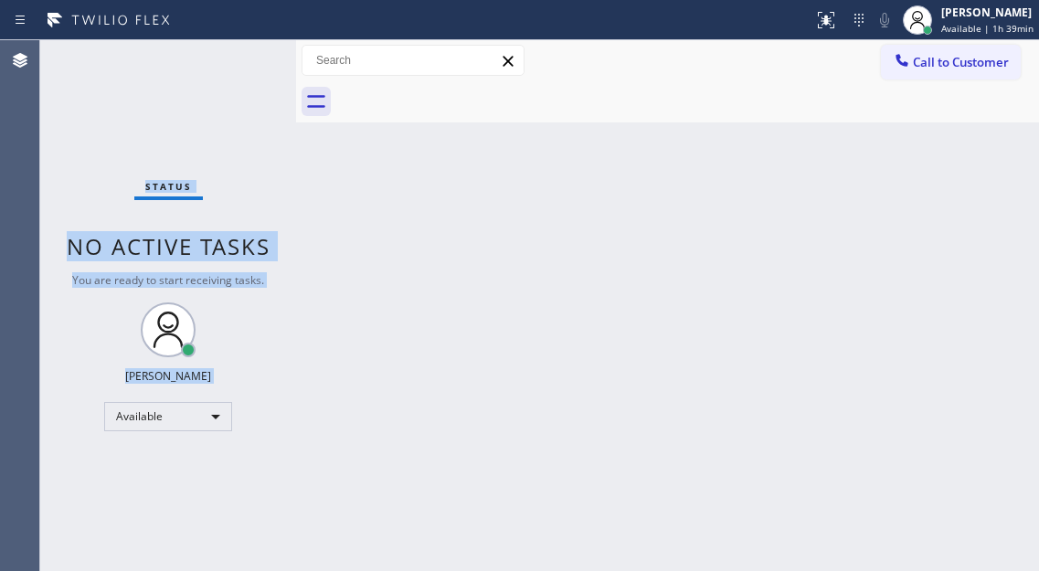
click at [237, 61] on div "Status No active tasks You are ready to start receiving tasks. [PERSON_NAME]" at bounding box center [168, 305] width 256 height 531
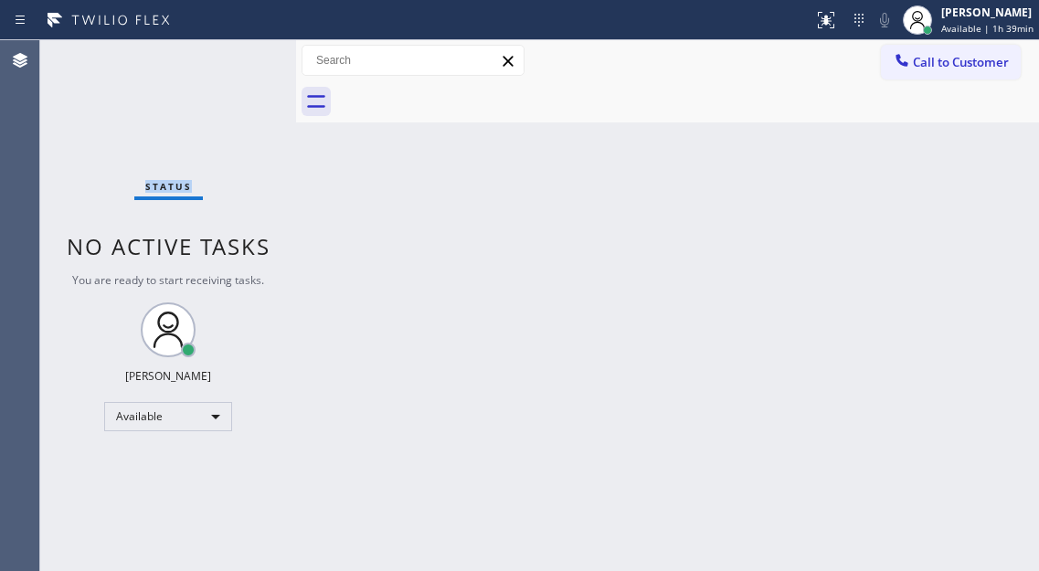
click at [237, 61] on div "Status No active tasks You are ready to start receiving tasks. [PERSON_NAME]" at bounding box center [168, 305] width 256 height 531
click at [384, 190] on div "Back to Dashboard Change Sender ID Customers Technicians Select a contact Outbo…" at bounding box center [667, 305] width 743 height 531
click at [989, 163] on div "Back to Dashboard Change Sender ID Customers Technicians Select a contact Outbo…" at bounding box center [667, 305] width 743 height 531
click at [830, 34] on button at bounding box center [826, 20] width 40 height 40
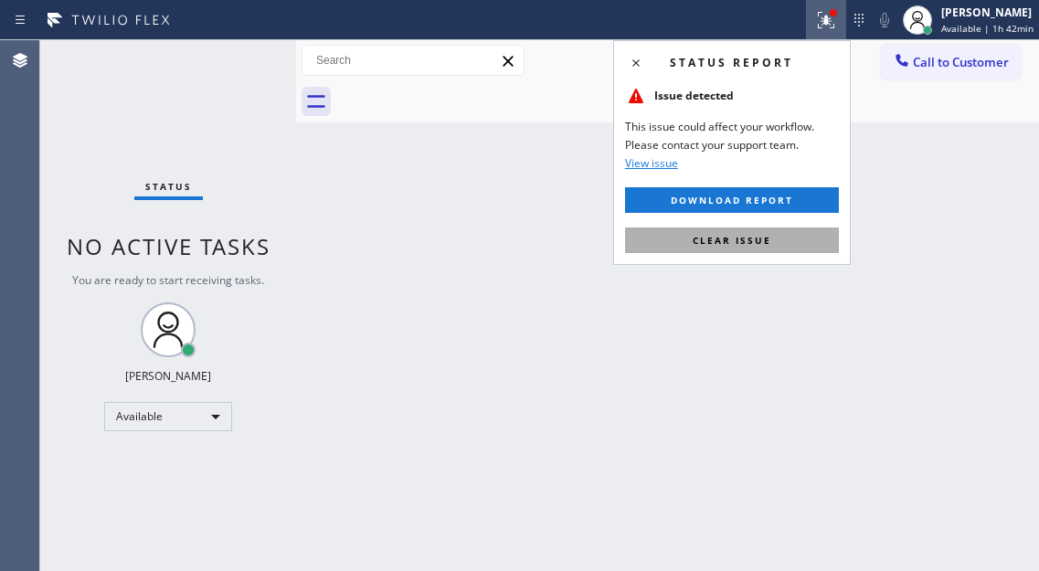
click at [713, 248] on button "Clear issue" at bounding box center [732, 240] width 214 height 26
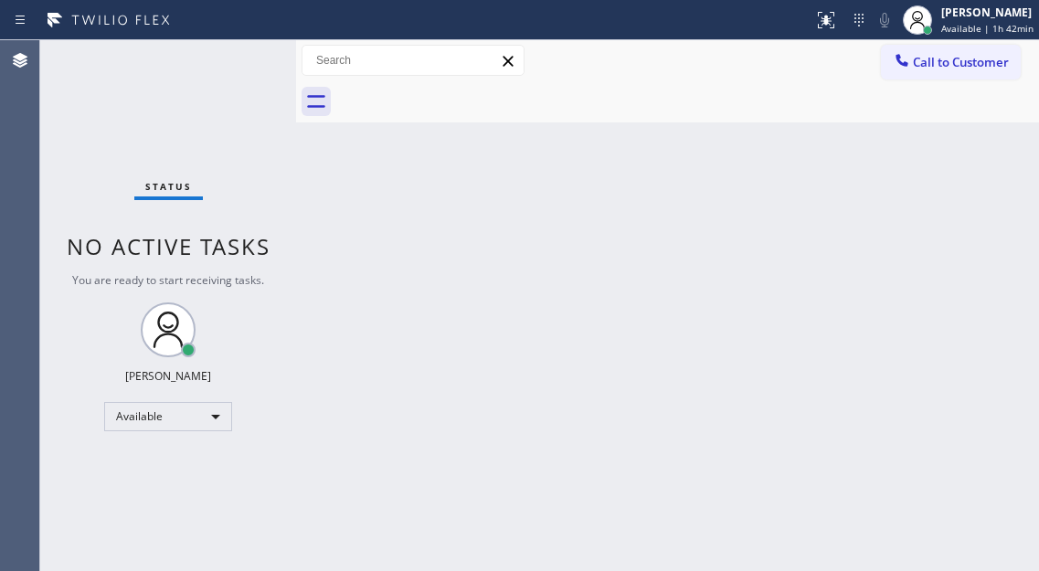
click at [1016, 233] on div "Back to Dashboard Change Sender ID Customers Technicians Select a contact Outbo…" at bounding box center [667, 305] width 743 height 531
click at [934, 250] on div "Back to Dashboard Change Sender ID Customers Technicians Select a contact Outbo…" at bounding box center [667, 305] width 743 height 531
click at [945, 13] on div "[PERSON_NAME]" at bounding box center [987, 13] width 92 height 16
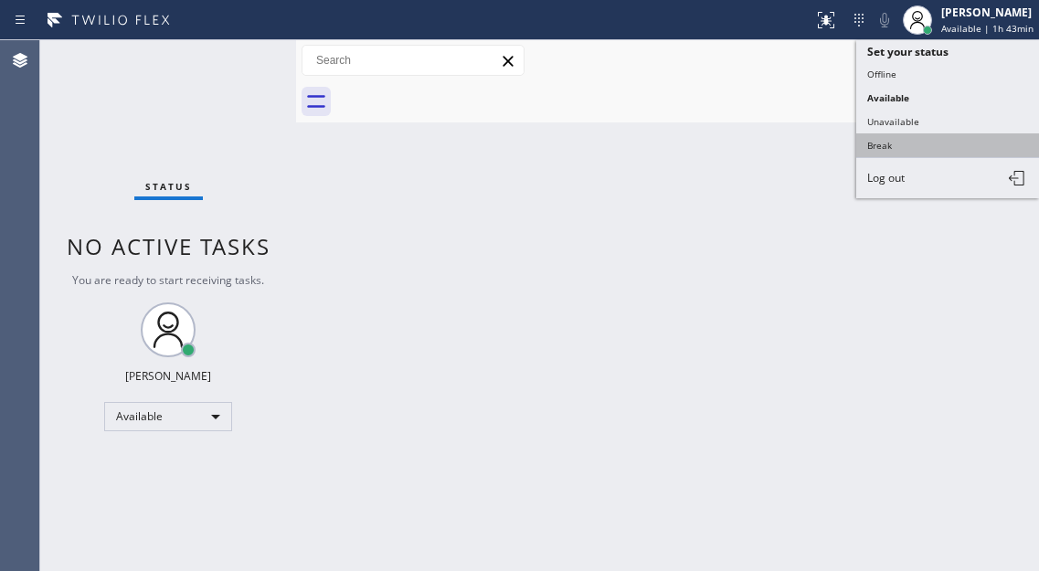
click at [921, 142] on button "Break" at bounding box center [947, 145] width 183 height 24
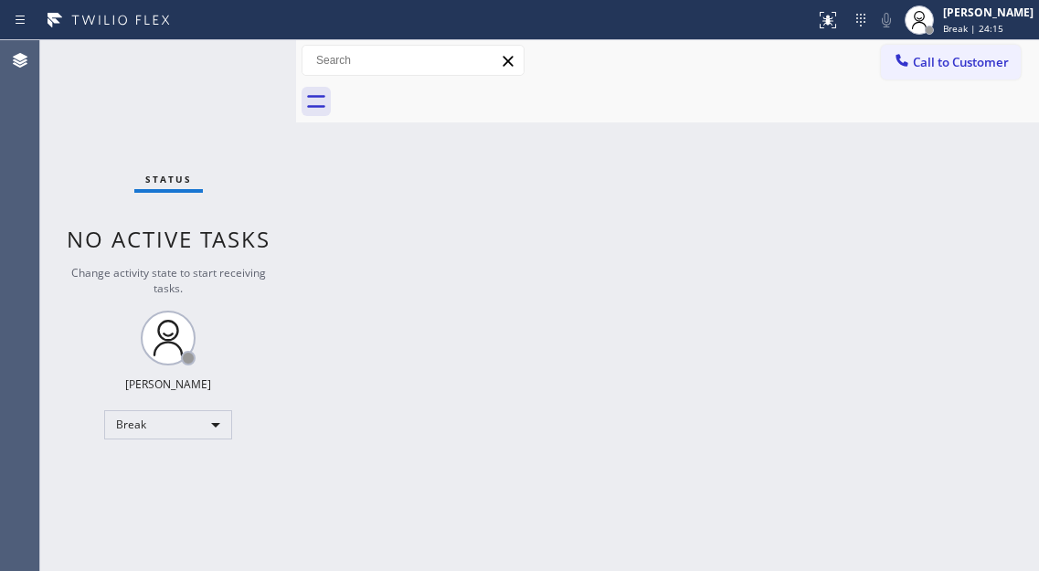
click at [939, 228] on div "Back to Dashboard Change Sender ID Customers Technicians Select a contact Outbo…" at bounding box center [667, 305] width 743 height 531
click at [215, 47] on div "Status No active tasks Change activity state to start receiving tasks. [PERSON_…" at bounding box center [168, 305] width 256 height 531
click at [939, 167] on div "Back to Dashboard Change Sender ID Customers Technicians Select a contact Outbo…" at bounding box center [667, 305] width 743 height 531
click at [226, 78] on div "Status No active tasks Change activity state to start receiving tasks. [PERSON_…" at bounding box center [168, 305] width 256 height 531
drag, startPoint x: 954, startPoint y: 273, endPoint x: 954, endPoint y: 206, distance: 67.6
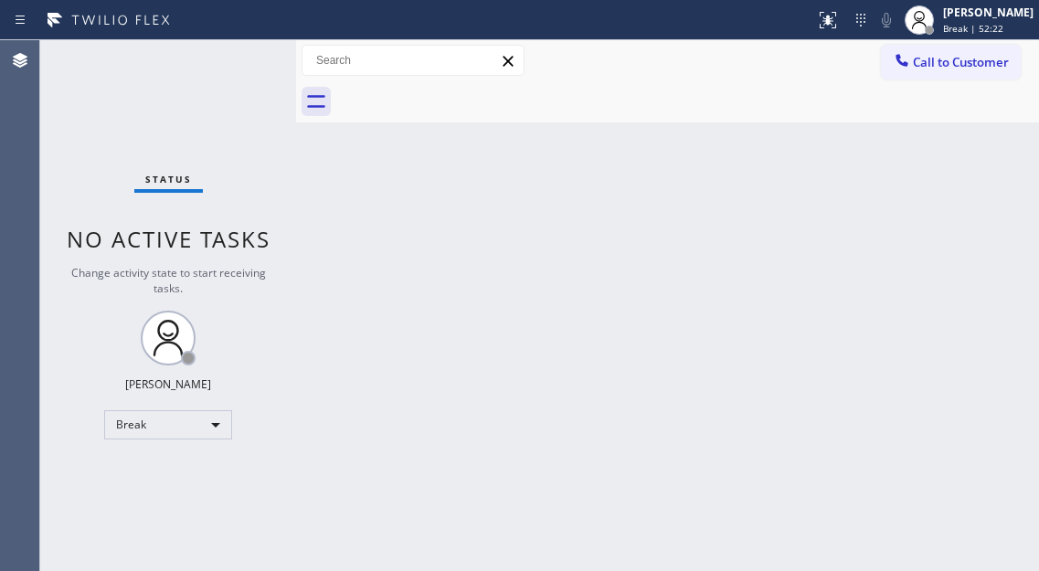
click at [954, 273] on div "Back to Dashboard Change Sender ID Customers Technicians Select a contact Outbo…" at bounding box center [667, 305] width 743 height 531
click at [962, 17] on div "[PERSON_NAME]" at bounding box center [988, 13] width 90 height 16
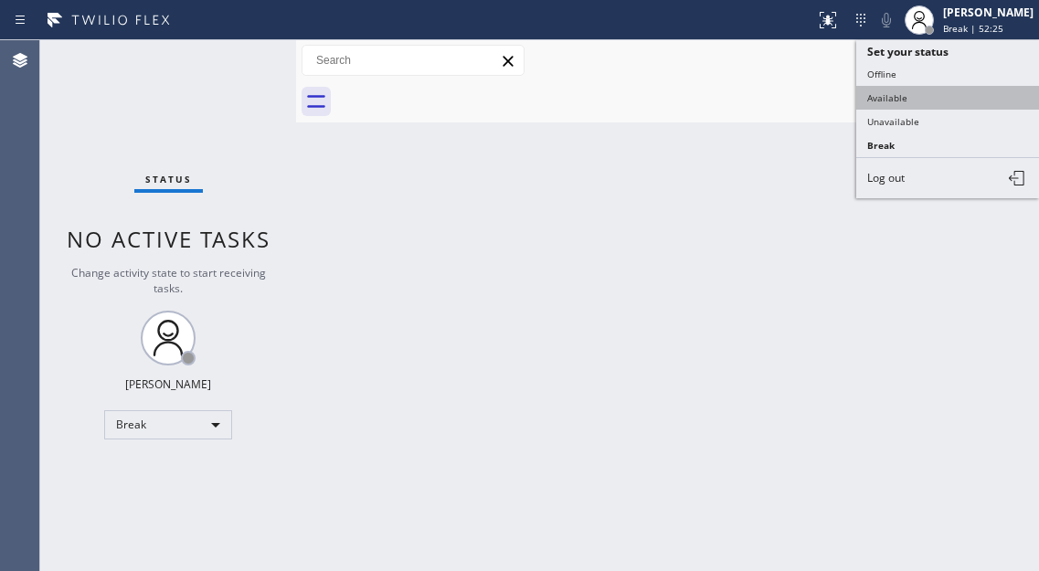
click at [918, 102] on button "Available" at bounding box center [947, 98] width 183 height 24
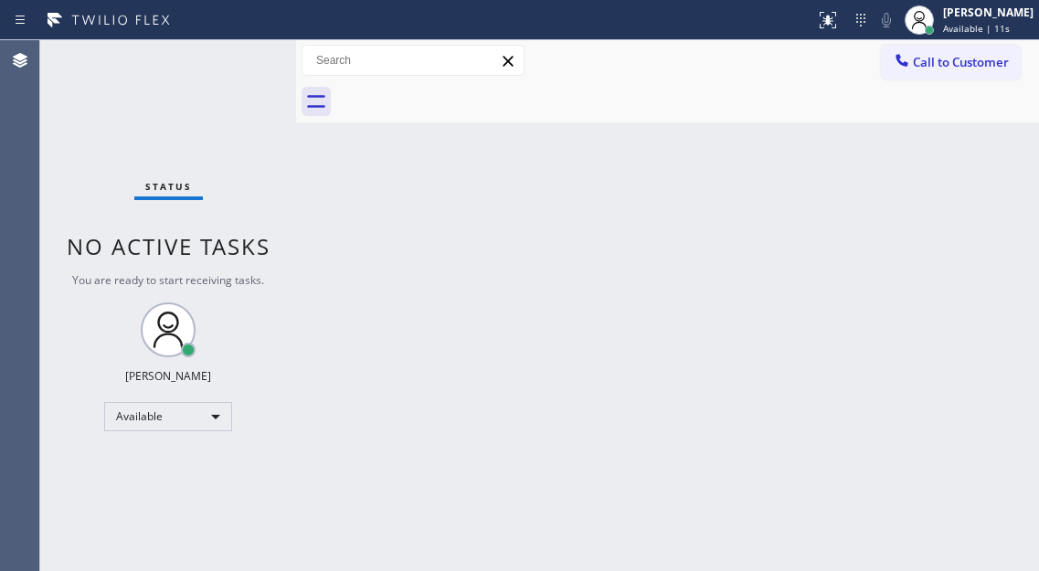
click at [958, 193] on div "Back to Dashboard Change Sender ID Customers Technicians Select a contact Outbo…" at bounding box center [667, 305] width 743 height 531
click at [234, 57] on div "Status No active tasks You are ready to start receiving tasks. [PERSON_NAME]" at bounding box center [168, 305] width 256 height 531
click at [962, 166] on div "Back to Dashboard Change Sender ID Customers Technicians Select a contact Outbo…" at bounding box center [667, 305] width 743 height 531
click at [231, 60] on div "Status No active tasks You are ready to start receiving tasks. [PERSON_NAME]" at bounding box center [168, 305] width 256 height 531
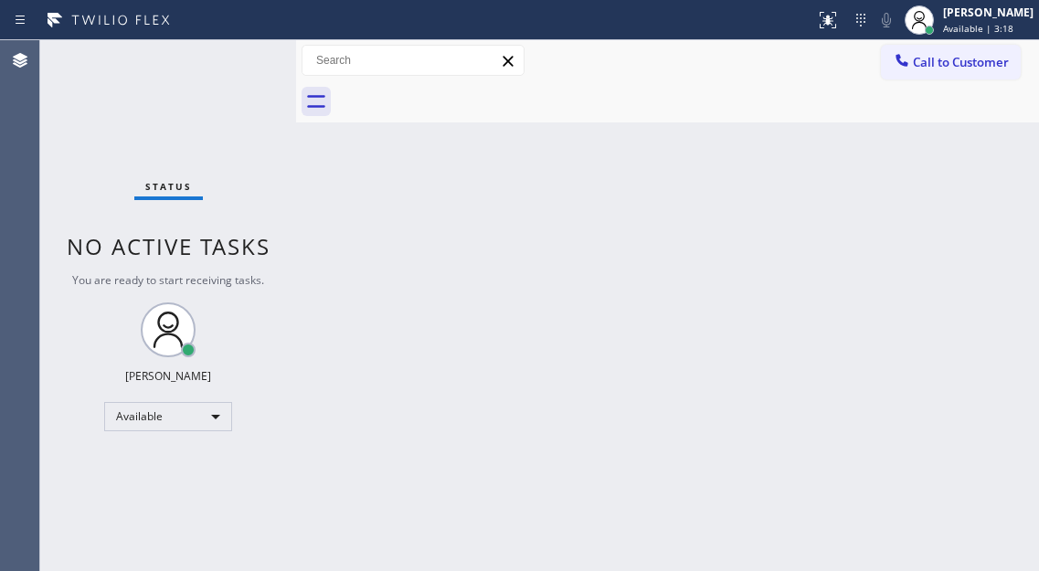
click at [231, 60] on div "Status No active tasks You are ready to start receiving tasks. [PERSON_NAME]" at bounding box center [168, 305] width 256 height 531
click at [232, 73] on div "Status No active tasks You are ready to start receiving tasks. [PERSON_NAME]" at bounding box center [168, 305] width 256 height 531
click at [227, 66] on div "Status No active tasks You are ready to start receiving tasks. [PERSON_NAME]" at bounding box center [168, 305] width 256 height 531
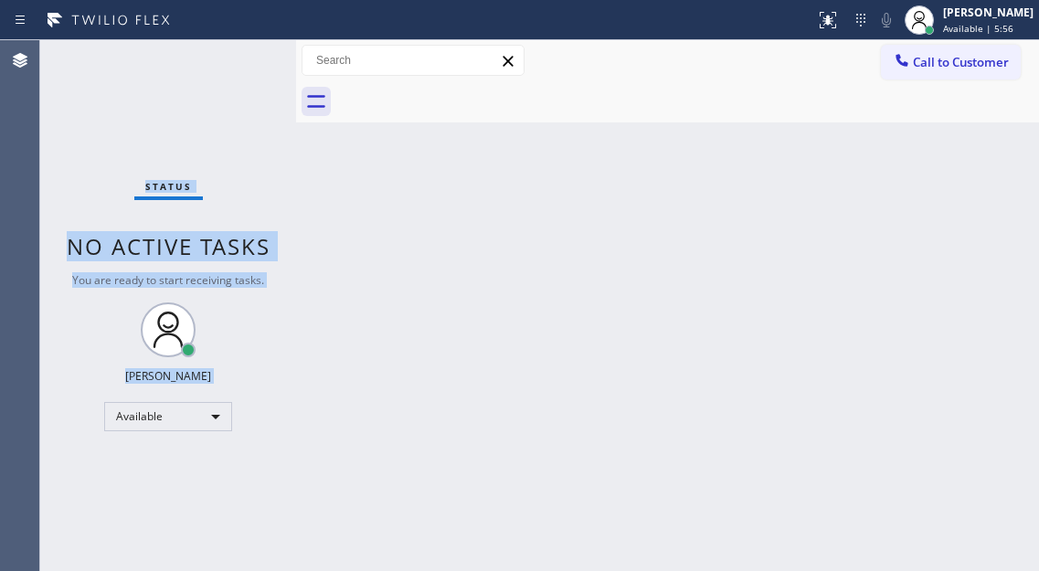
click at [232, 61] on div "Status No active tasks You are ready to start receiving tasks. [PERSON_NAME]" at bounding box center [168, 305] width 256 height 531
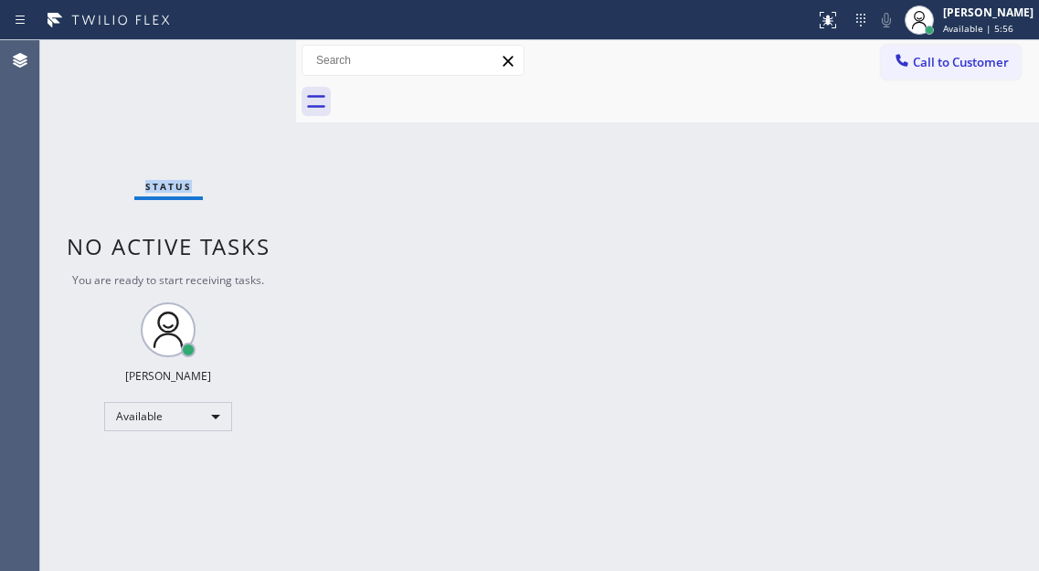
click at [232, 61] on div "Status No active tasks You are ready to start receiving tasks. [PERSON_NAME]" at bounding box center [168, 305] width 256 height 531
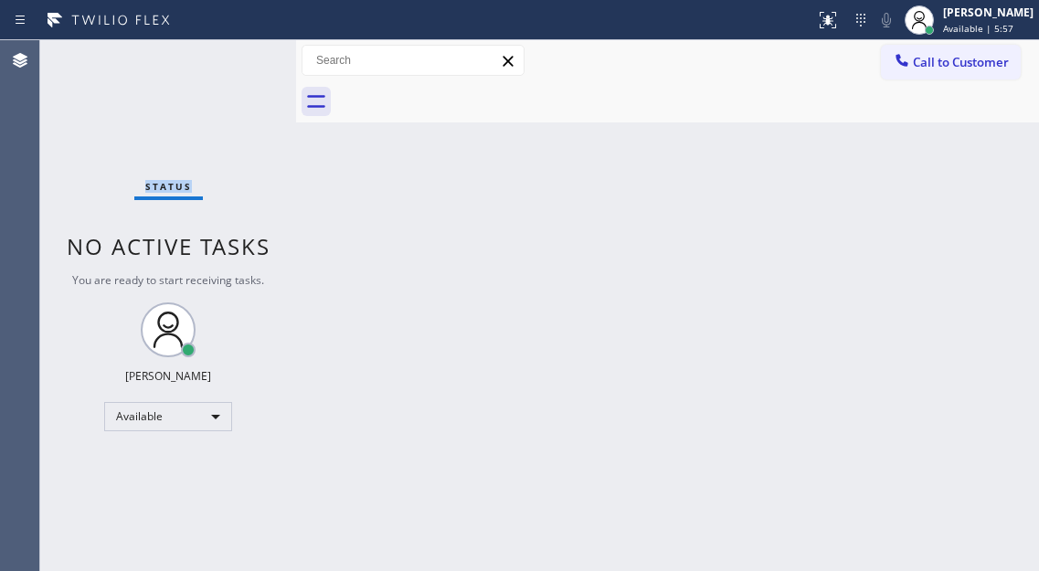
click at [243, 65] on div "Status No active tasks You are ready to start receiving tasks. [PERSON_NAME]" at bounding box center [168, 305] width 256 height 531
click at [236, 61] on div "Status No active tasks You are ready to start receiving tasks. [PERSON_NAME]" at bounding box center [168, 305] width 256 height 531
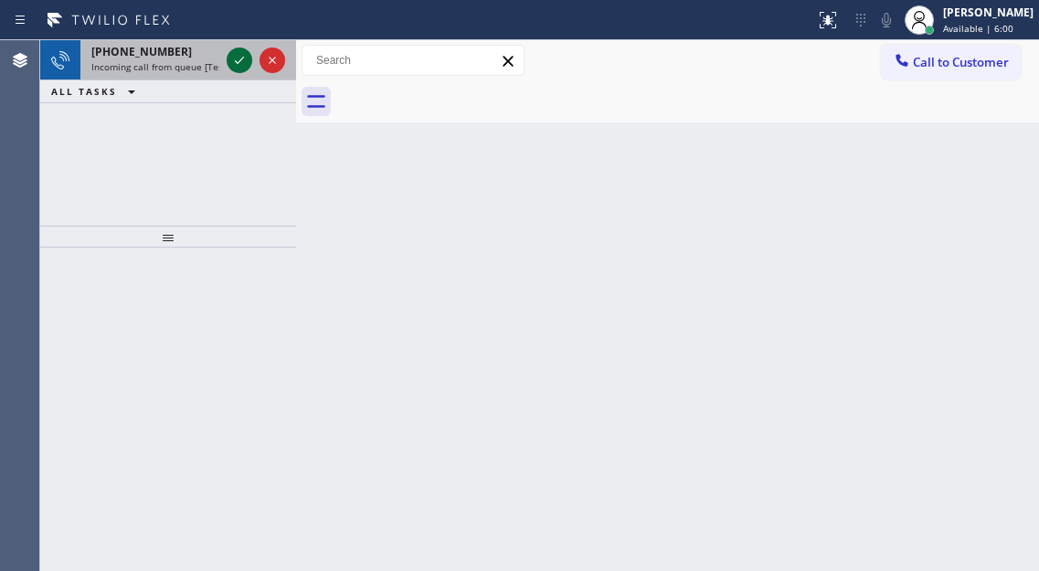
click at [237, 62] on icon at bounding box center [239, 60] width 9 height 7
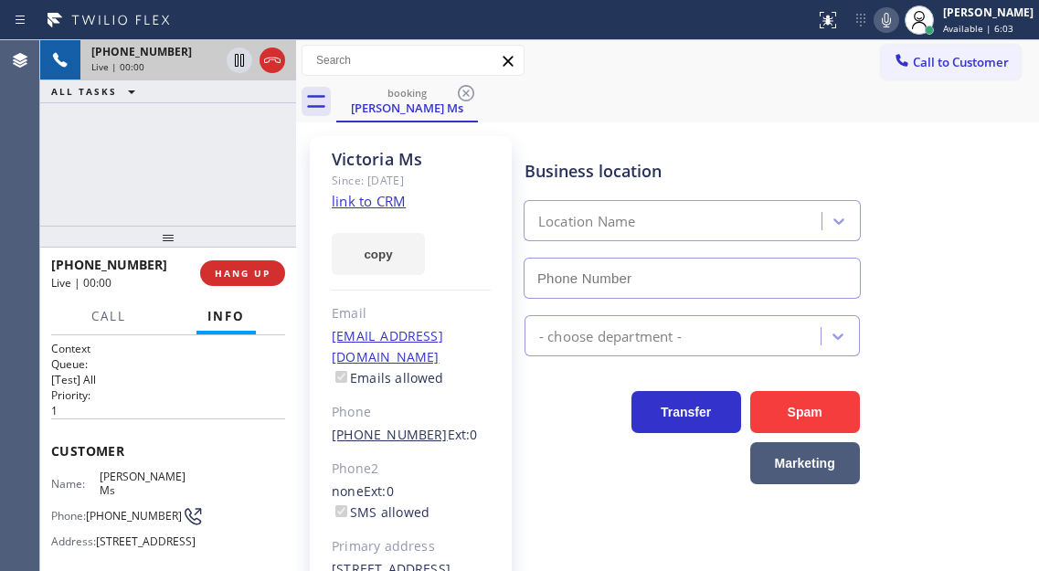
type input "[PHONE_NUMBER]"
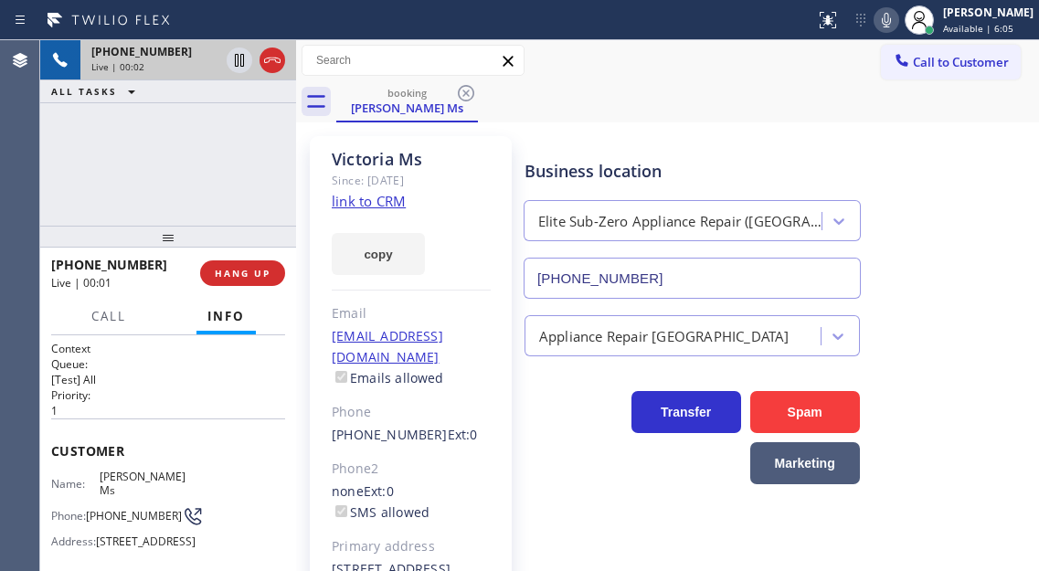
click at [379, 203] on link "link to CRM" at bounding box center [369, 201] width 74 height 18
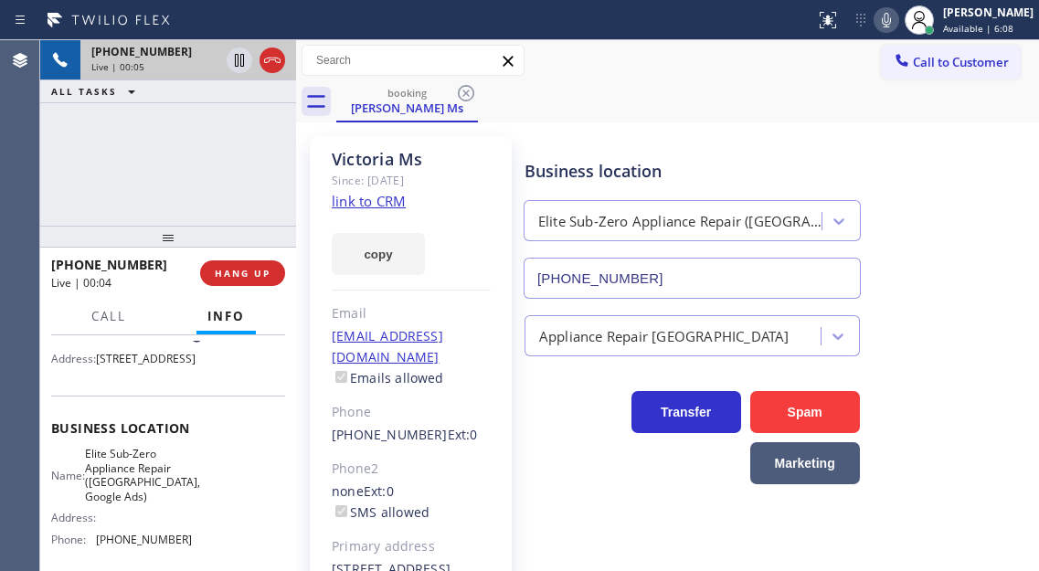
click at [148, 503] on span "Elite Sub-Zero Appliance Repair ([GEOGRAPHIC_DATA], Google Ads)" at bounding box center [142, 475] width 115 height 57
click at [164, 153] on div "[PHONE_NUMBER] Live | 00:19 ALL TASKS ALL TASKS ACTIVE TASKS TASKS IN WRAP UP" at bounding box center [168, 132] width 256 height 185
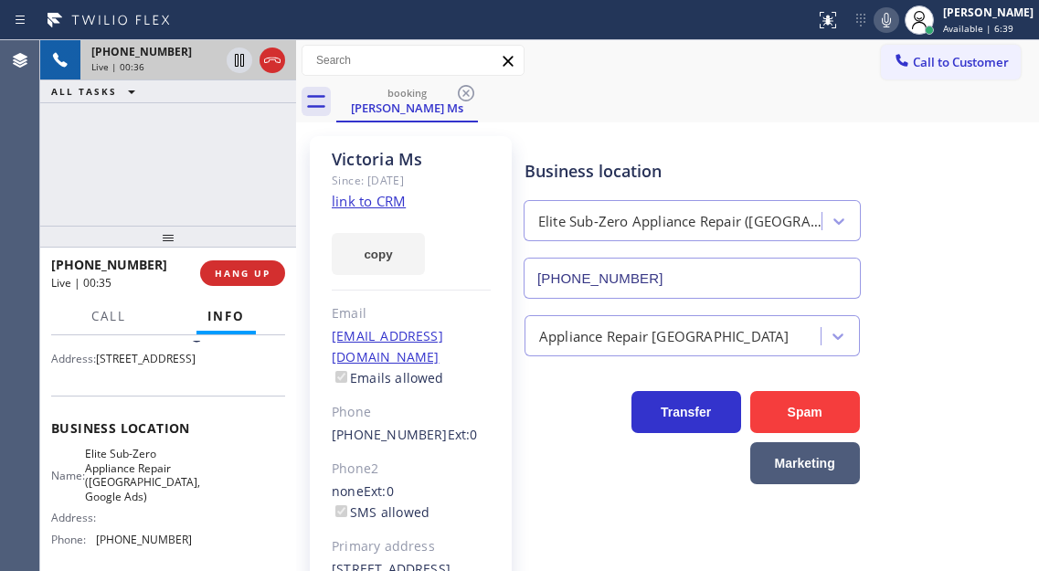
click at [168, 170] on div "[PHONE_NUMBER] Live | 00:36 ALL TASKS ALL TASKS ACTIVE TASKS TASKS IN WRAP UP" at bounding box center [168, 132] width 256 height 185
click at [104, 321] on span "Call" at bounding box center [108, 316] width 35 height 16
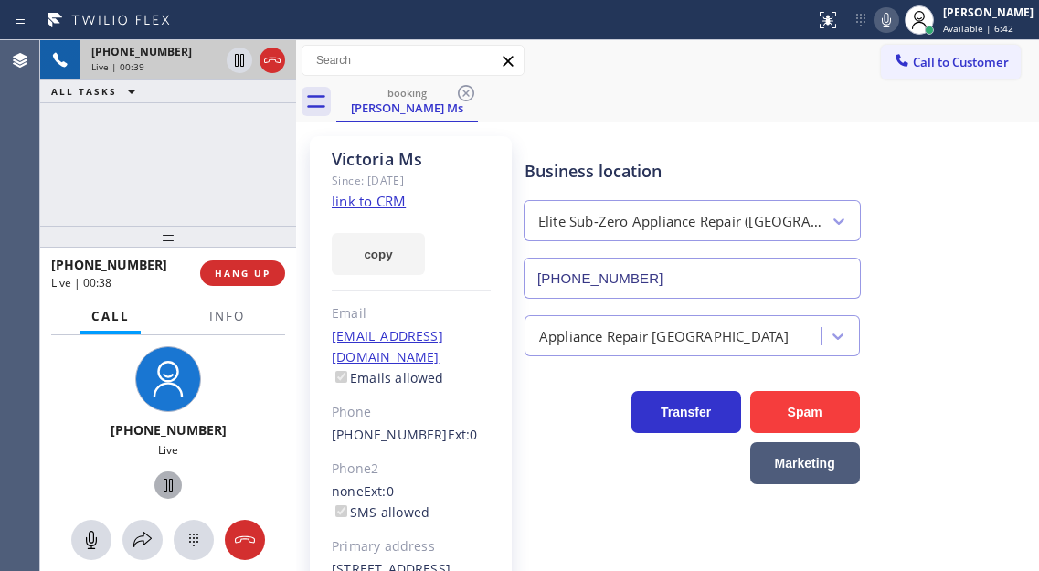
click at [158, 484] on icon at bounding box center [168, 485] width 22 height 22
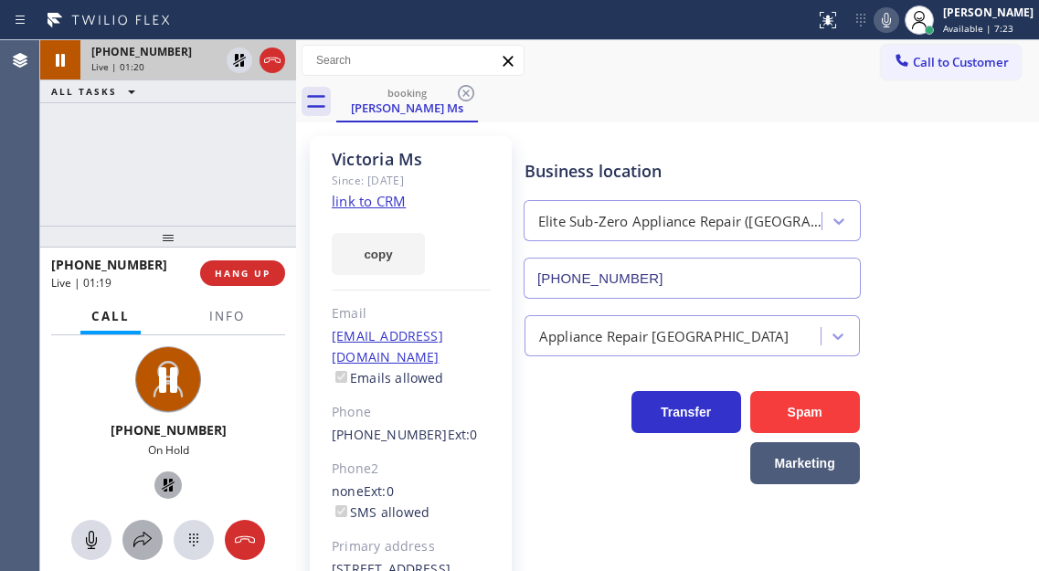
click at [142, 536] on icon at bounding box center [142, 540] width 18 height 16
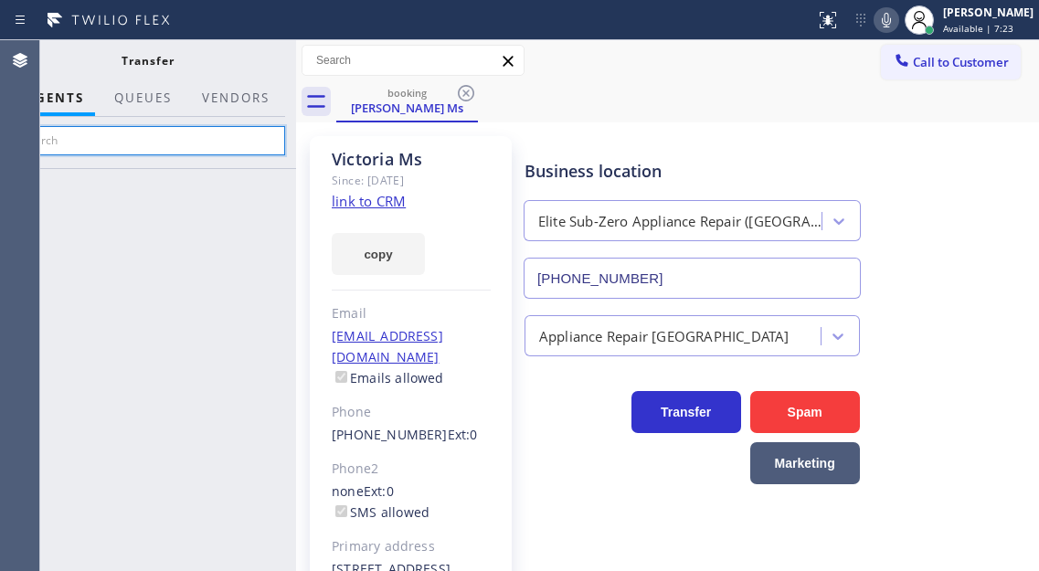
click at [252, 146] on input "text" at bounding box center [147, 140] width 275 height 29
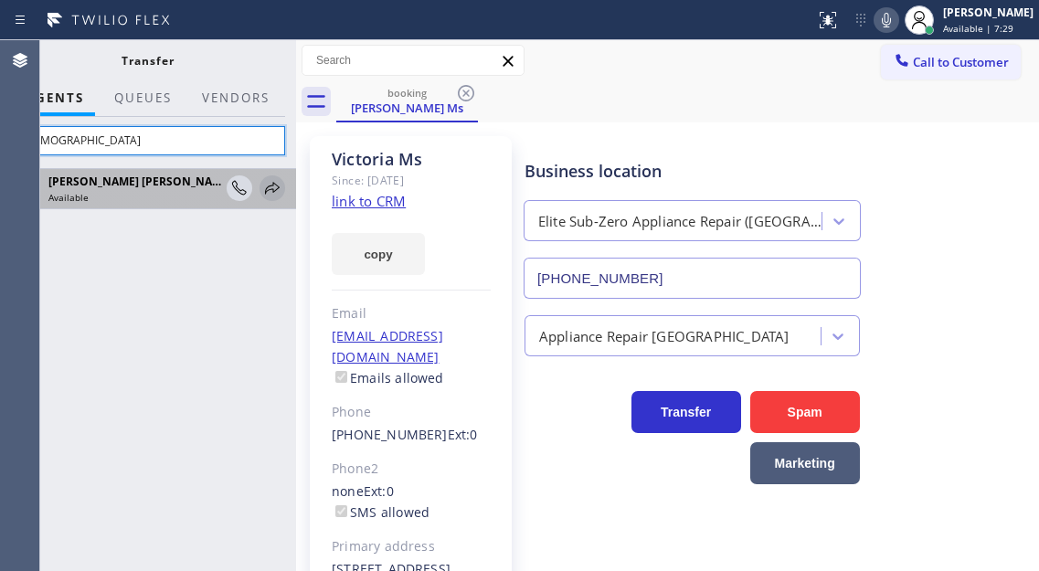
type input "[DEMOGRAPHIC_DATA]"
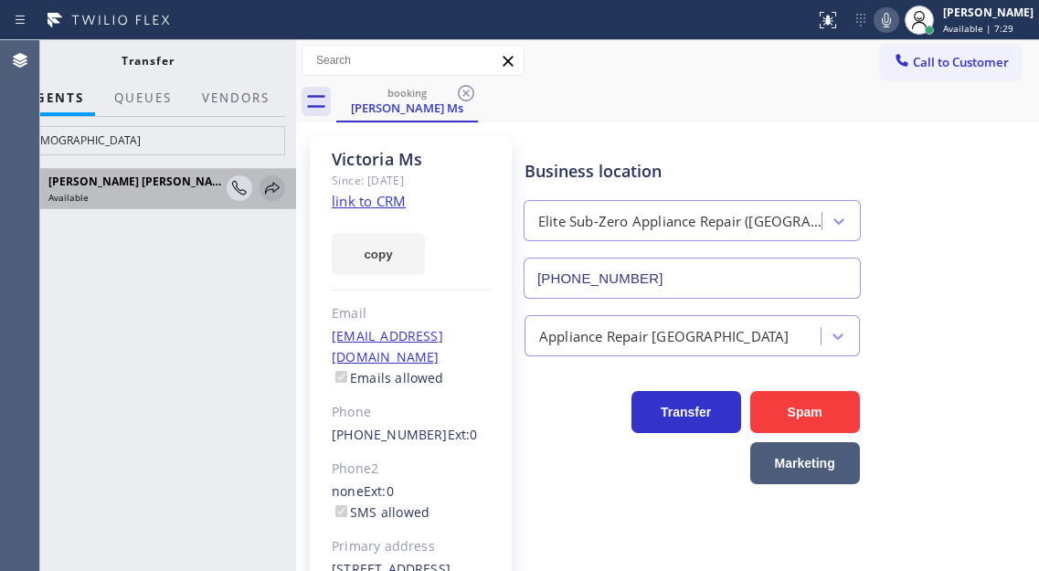
click at [281, 184] on icon at bounding box center [272, 188] width 22 height 22
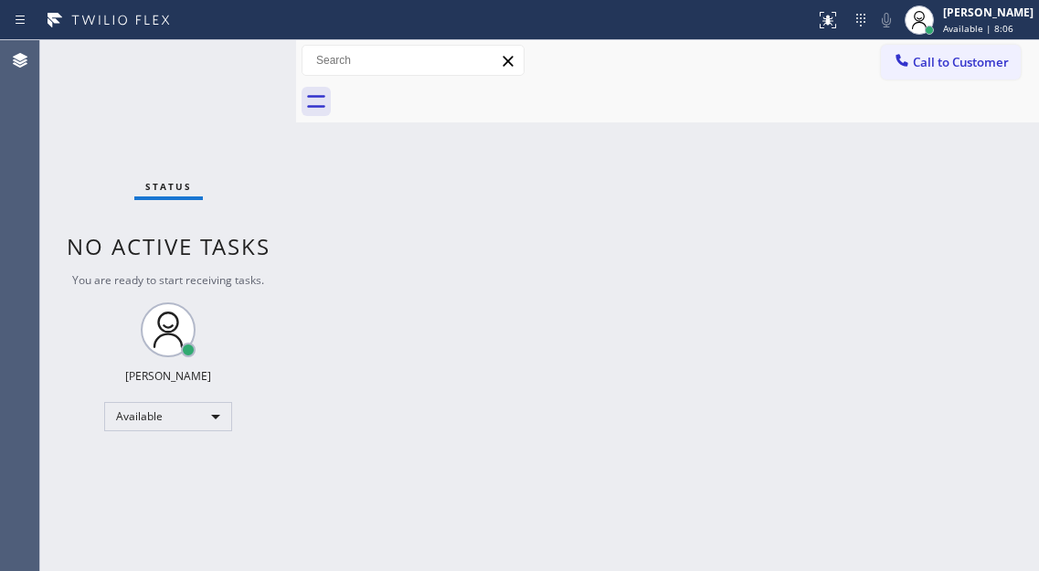
click at [983, 189] on div "Back to Dashboard Change Sender ID Customers Technicians Select a contact Outbo…" at bounding box center [667, 305] width 743 height 531
click at [224, 63] on div "Status No active tasks You are ready to start receiving tasks. [PERSON_NAME]" at bounding box center [168, 305] width 256 height 531
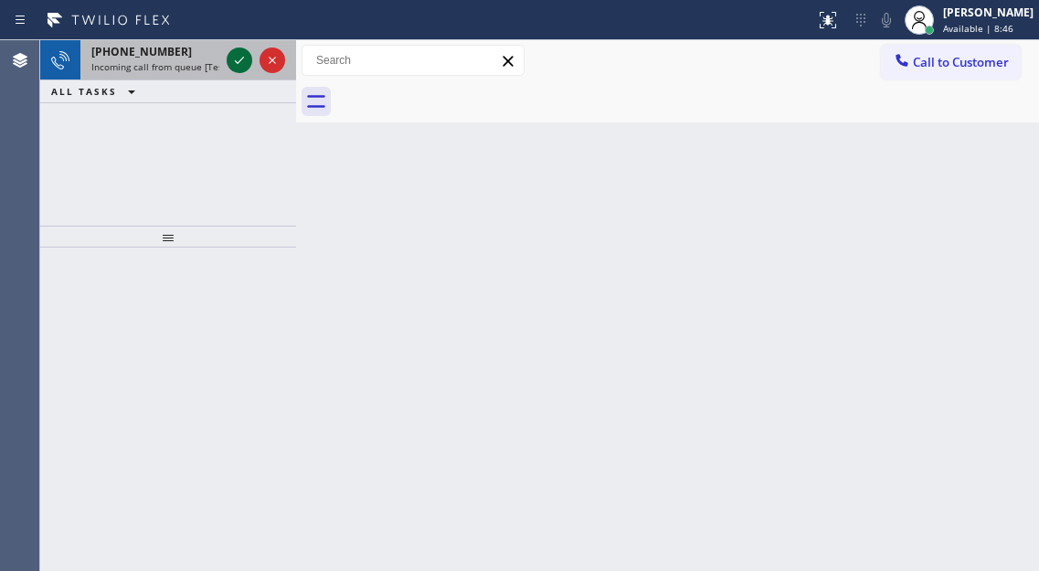
click at [230, 62] on icon at bounding box center [239, 60] width 22 height 22
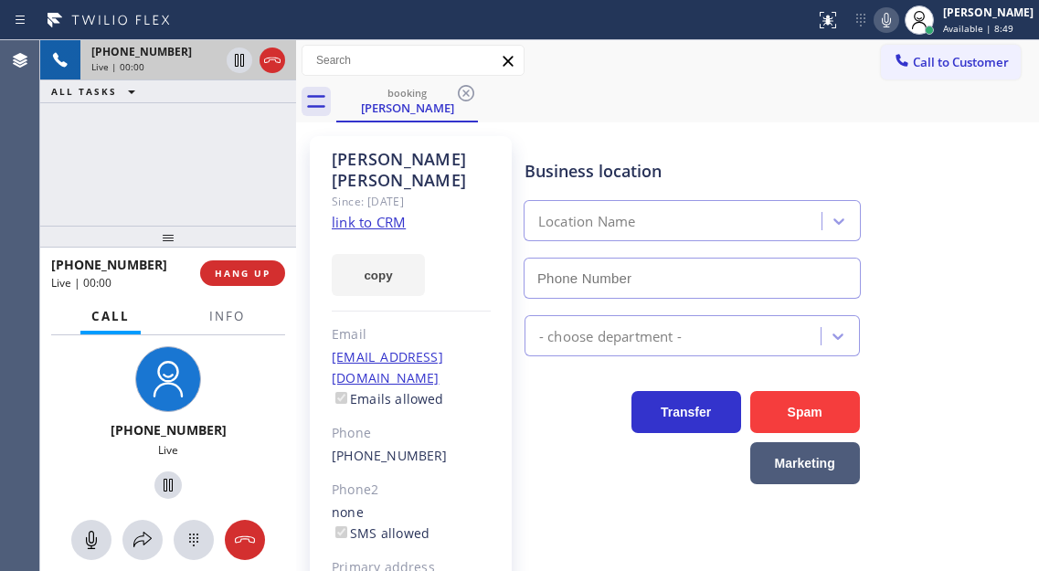
type input "[PHONE_NUMBER]"
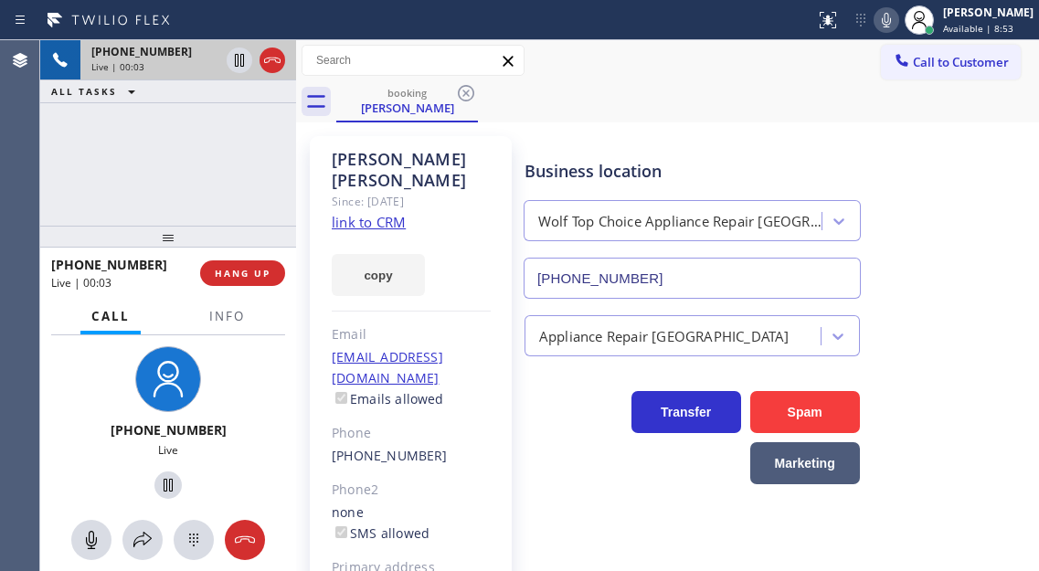
click at [387, 213] on link "link to CRM" at bounding box center [369, 222] width 74 height 18
click at [216, 318] on span "Info" at bounding box center [227, 316] width 36 height 16
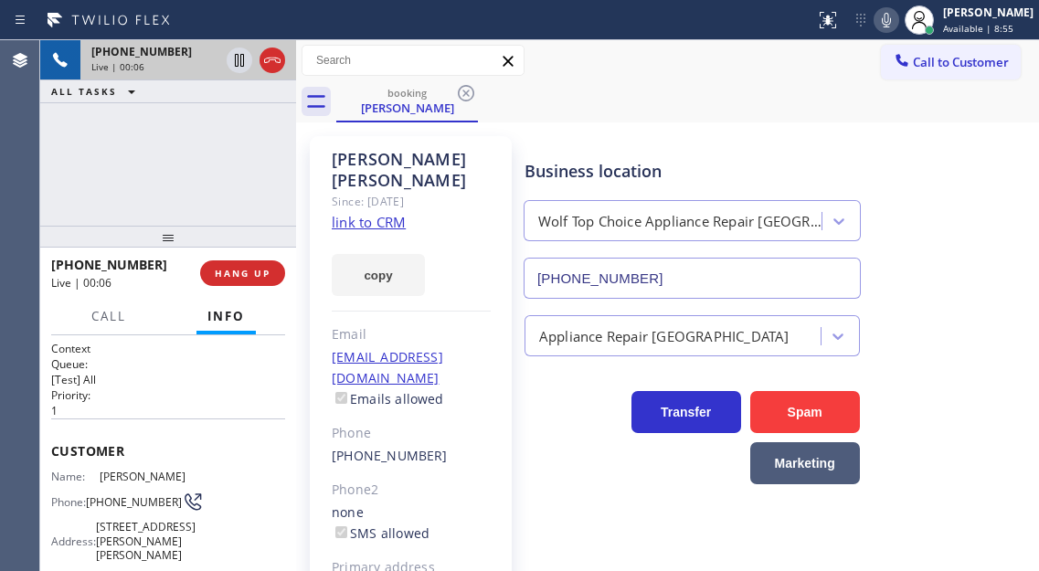
scroll to position [183, 0]
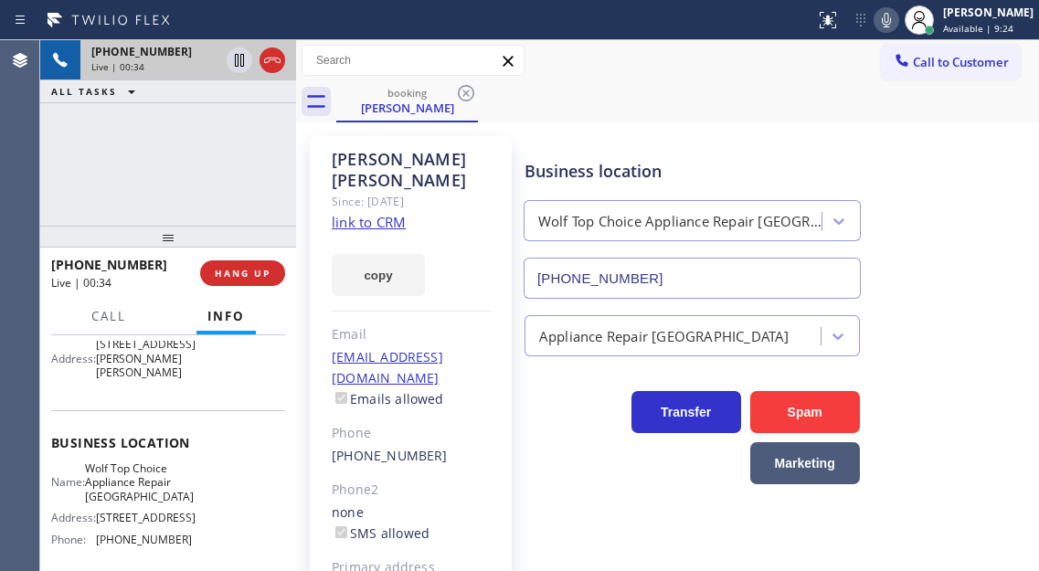
click at [196, 178] on div "[PHONE_NUMBER] Live | 00:34 ALL TASKS ALL TASKS ACTIVE TASKS TASKS IN WRAP UP" at bounding box center [168, 132] width 256 height 185
click at [240, 64] on icon at bounding box center [239, 60] width 9 height 13
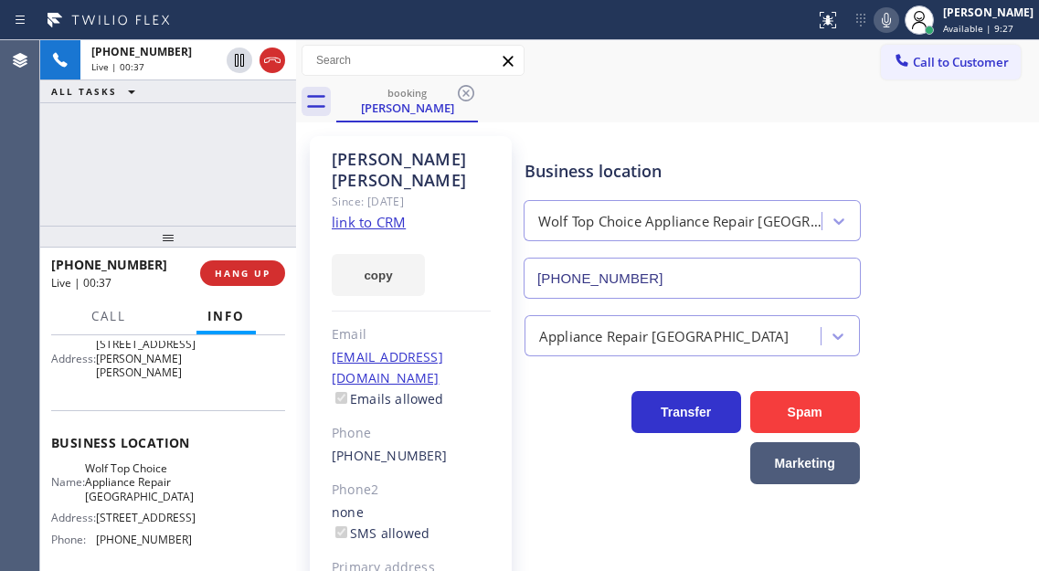
click at [890, 12] on div at bounding box center [886, 20] width 26 height 22
click at [965, 203] on div "Business location Wolf Top Choice Appliance Repair [GEOGRAPHIC_DATA] [PHONE_NUM…" at bounding box center [777, 215] width 513 height 165
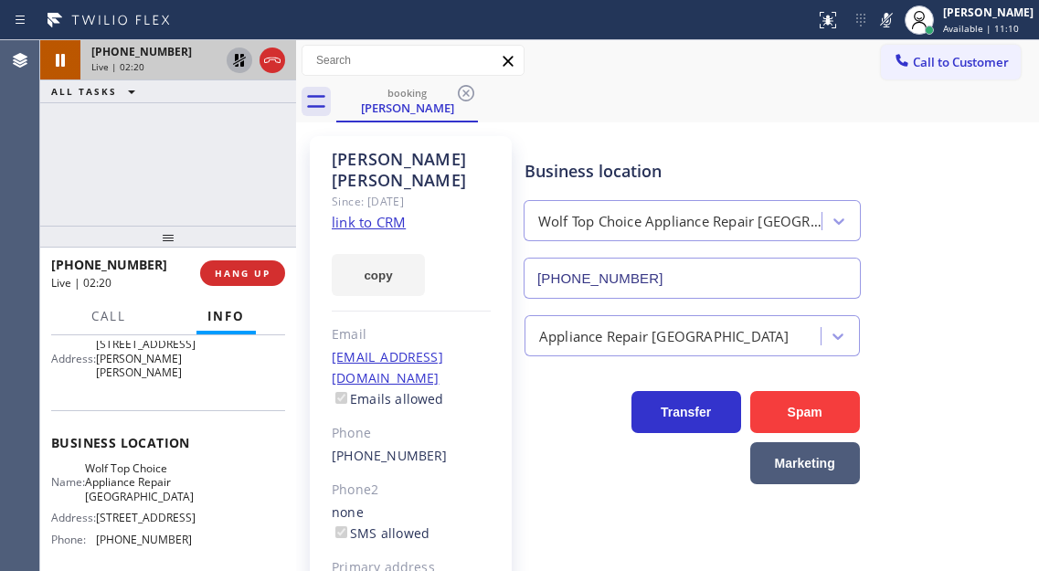
click at [239, 66] on icon at bounding box center [239, 60] width 22 height 22
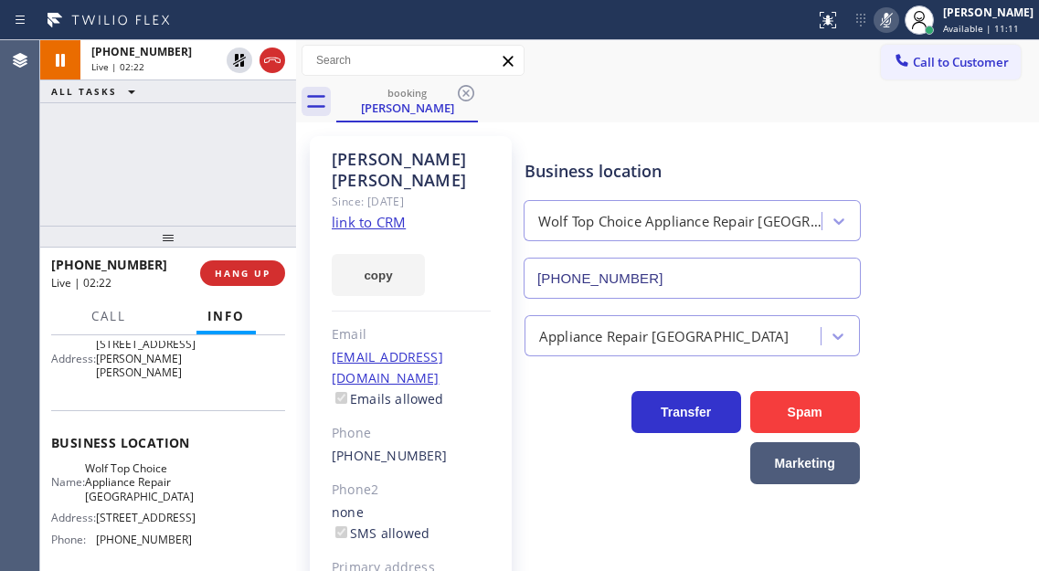
click at [897, 9] on icon at bounding box center [886, 20] width 22 height 22
click at [986, 174] on div "Business location Wolf Top Choice Appliance Repair [GEOGRAPHIC_DATA] [PHONE_NUM…" at bounding box center [777, 215] width 513 height 165
click at [258, 268] on span "HANG UP" at bounding box center [243, 273] width 56 height 13
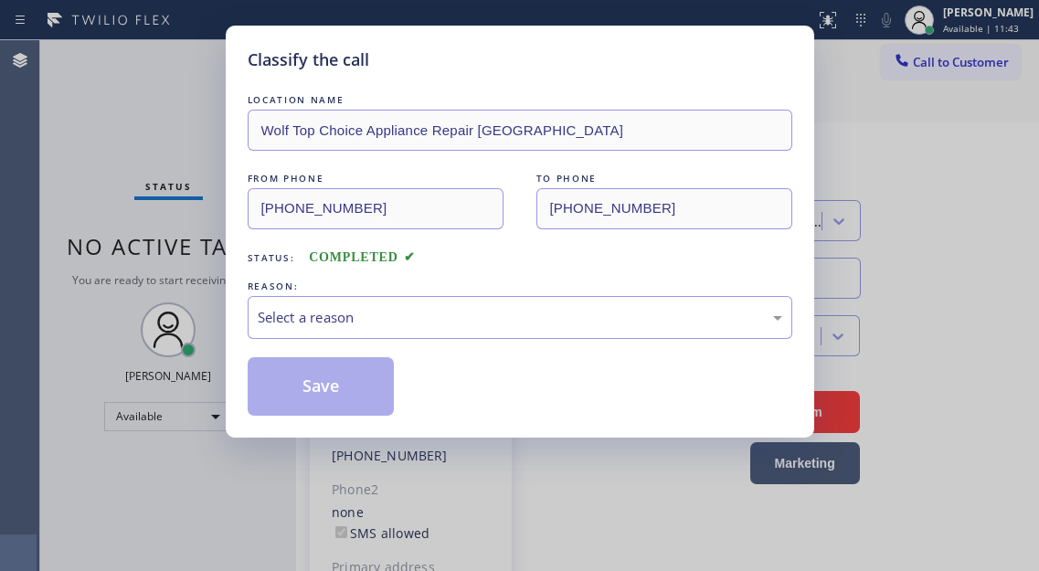
click at [258, 269] on div "LOCATION NAME Wolf Top Choice Appliance Repair Alameda FROM PHONE [PHONE_NUMBER…" at bounding box center [520, 252] width 544 height 325
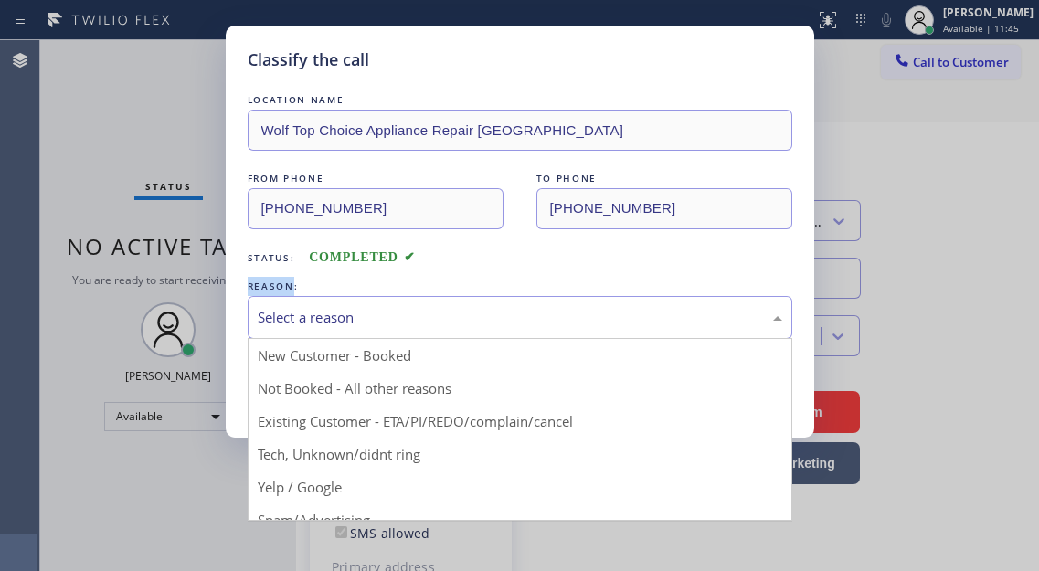
click at [391, 310] on div "Select a reason" at bounding box center [520, 317] width 524 height 21
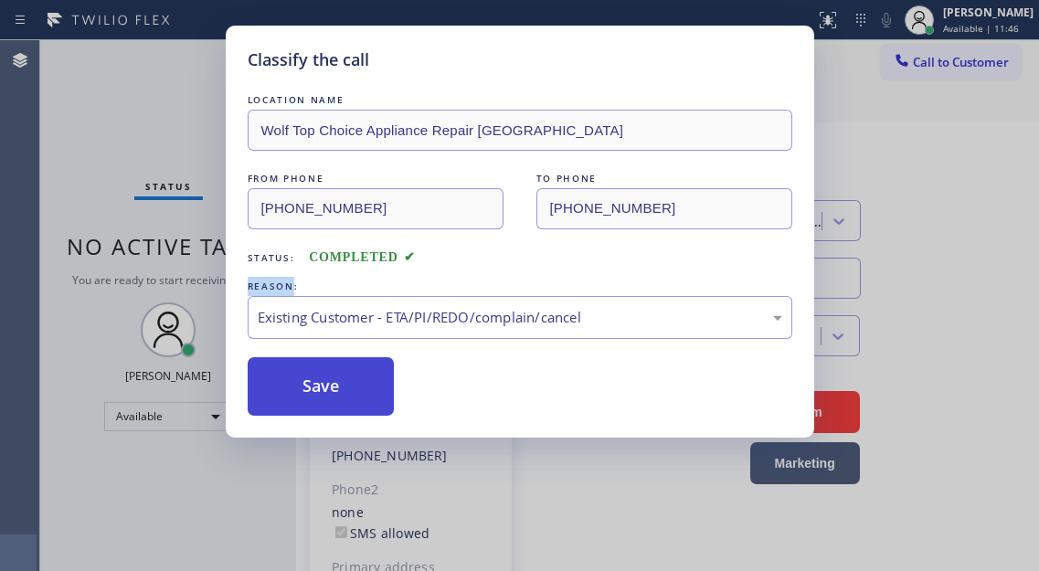
click at [355, 391] on button "Save" at bounding box center [321, 386] width 147 height 58
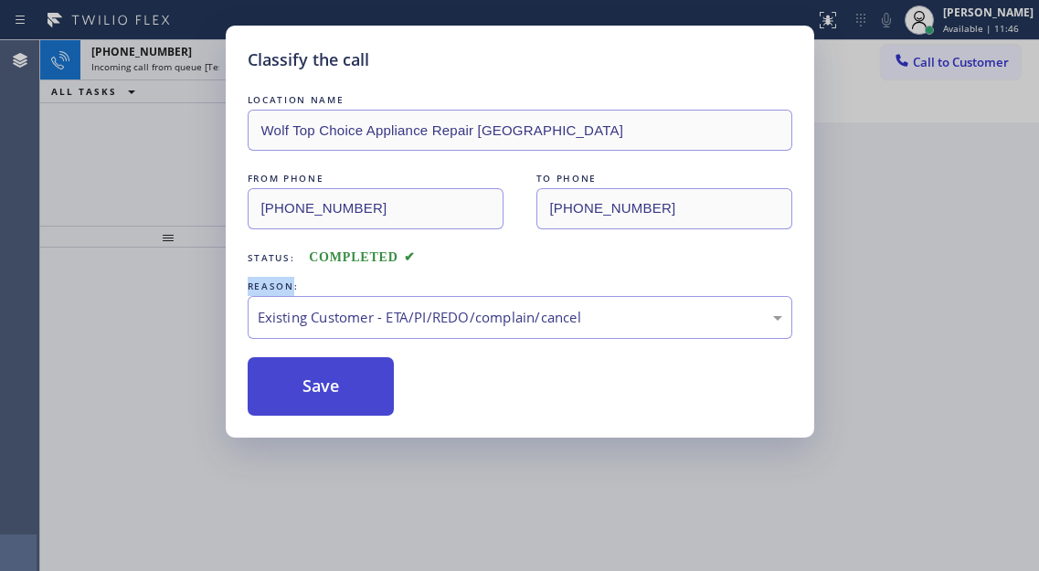
click at [355, 391] on button "Save" at bounding box center [321, 386] width 147 height 58
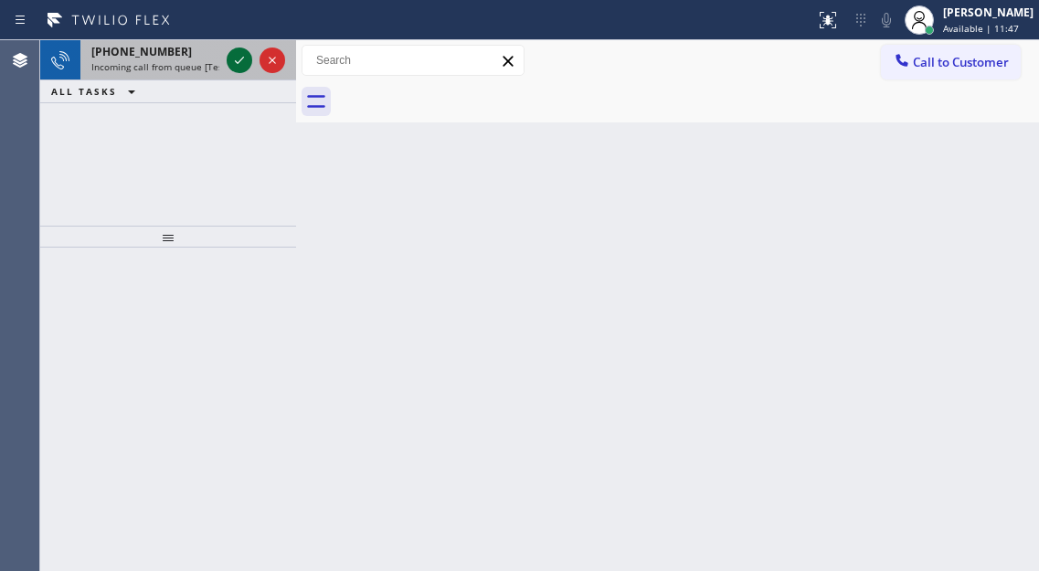
click at [241, 66] on icon at bounding box center [239, 60] width 22 height 22
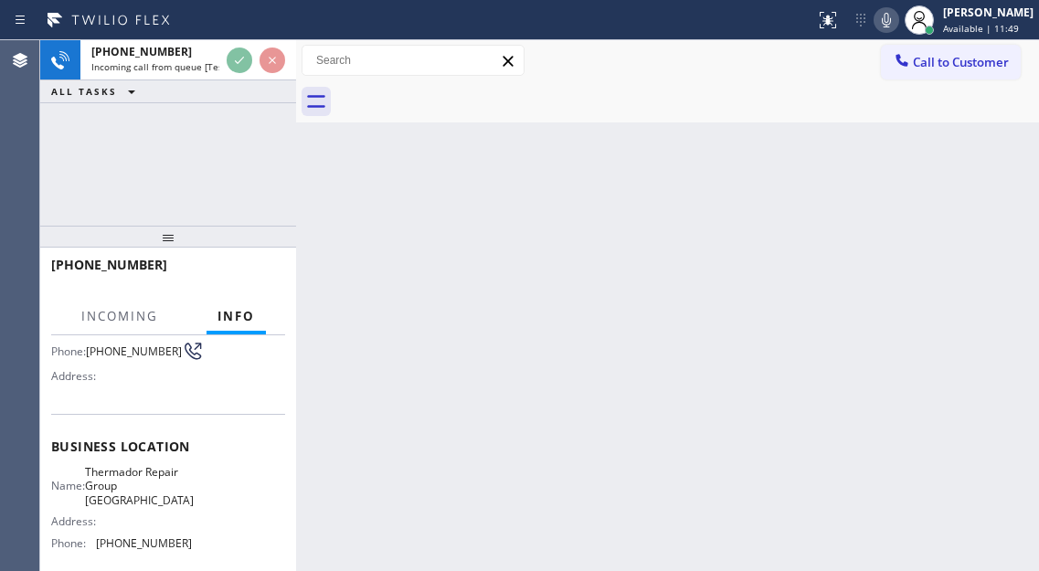
scroll to position [183, 0]
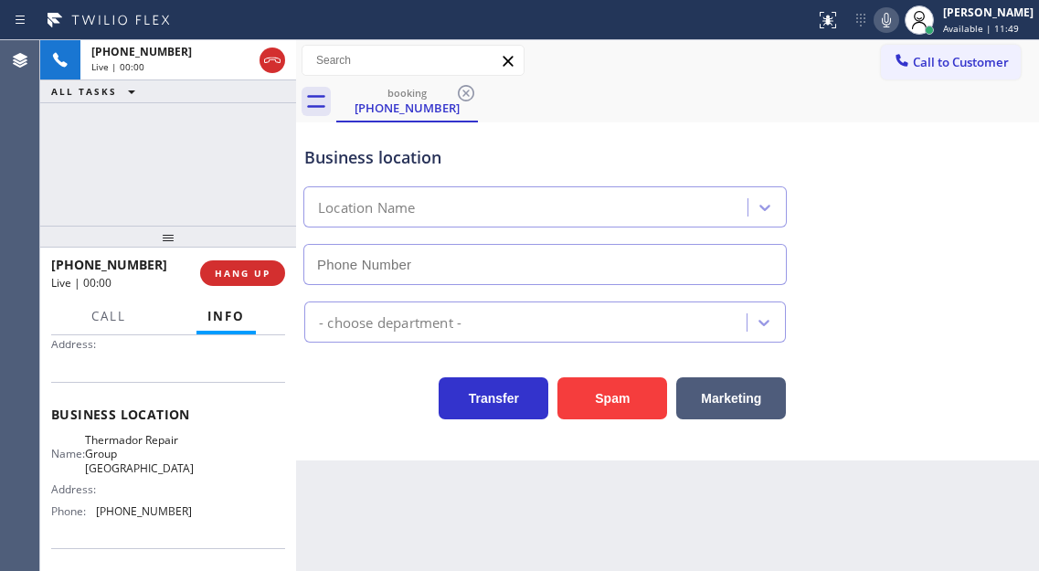
type input "[PHONE_NUMBER]"
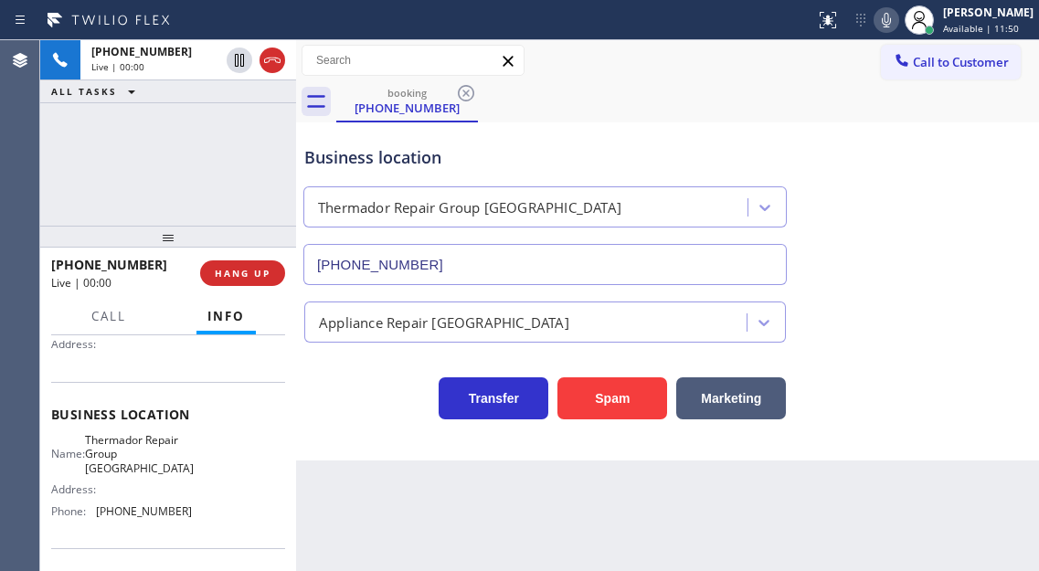
click at [116, 432] on div "Business location Name: Thermador Repair Group Glenside Address: Phone: [PHONE_…" at bounding box center [168, 465] width 234 height 166
click at [125, 460] on span "Thermador Repair Group [GEOGRAPHIC_DATA]" at bounding box center [139, 454] width 109 height 42
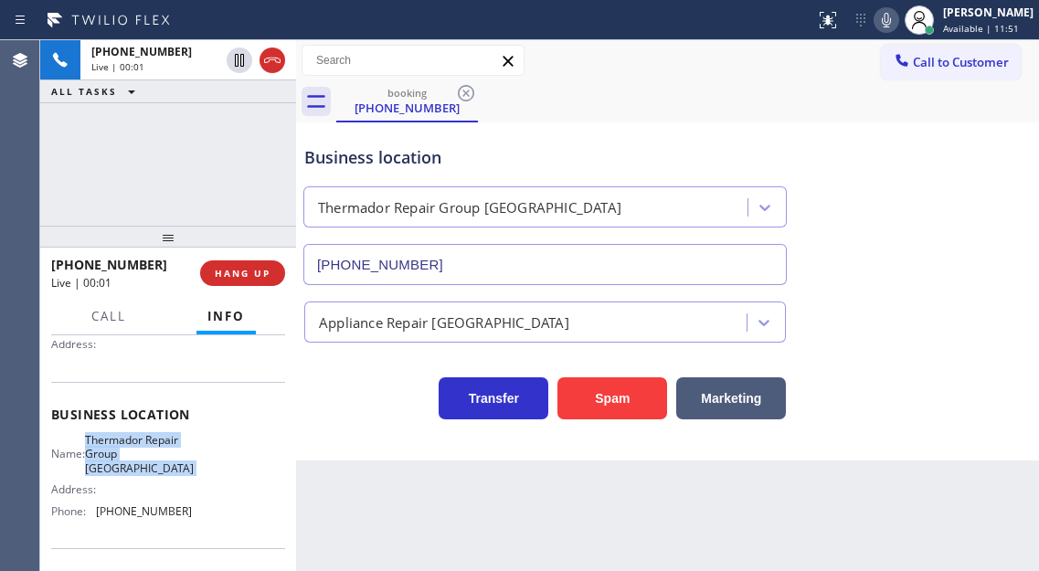
click at [125, 460] on span "Thermador Repair Group [GEOGRAPHIC_DATA]" at bounding box center [139, 454] width 109 height 42
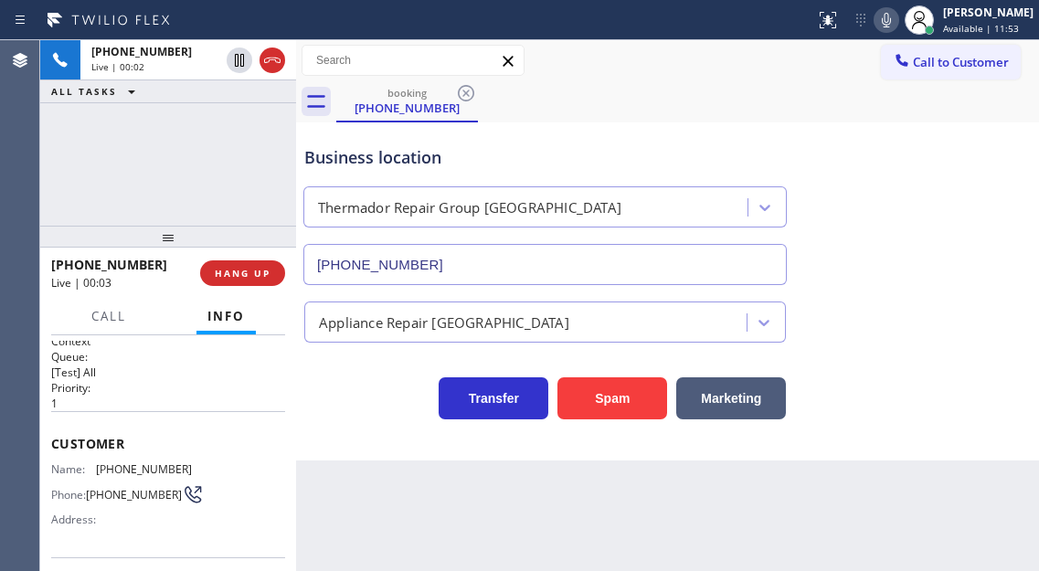
scroll to position [0, 0]
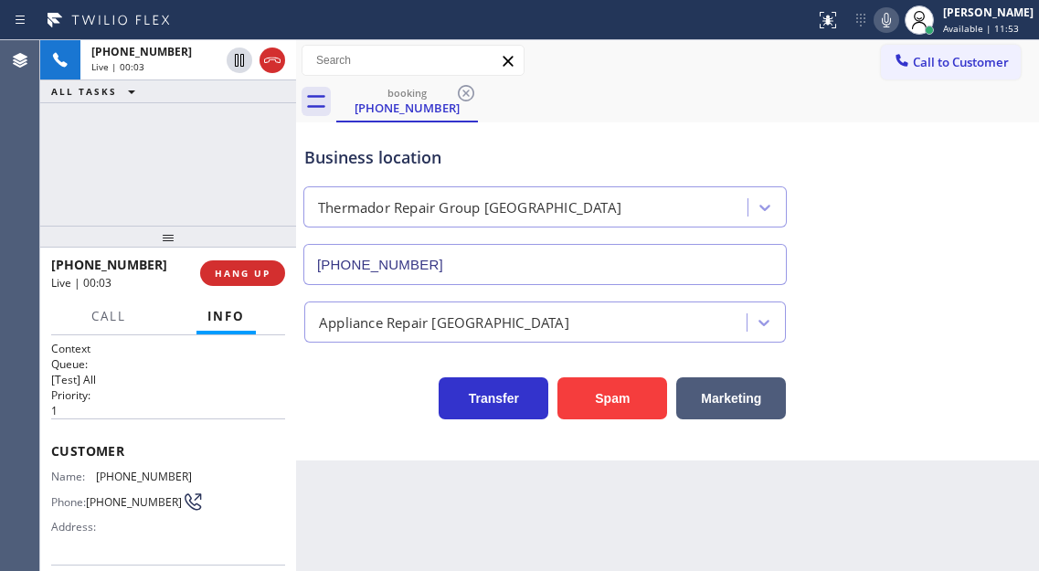
click at [112, 478] on span "[PHONE_NUMBER]" at bounding box center [144, 476] width 96 height 14
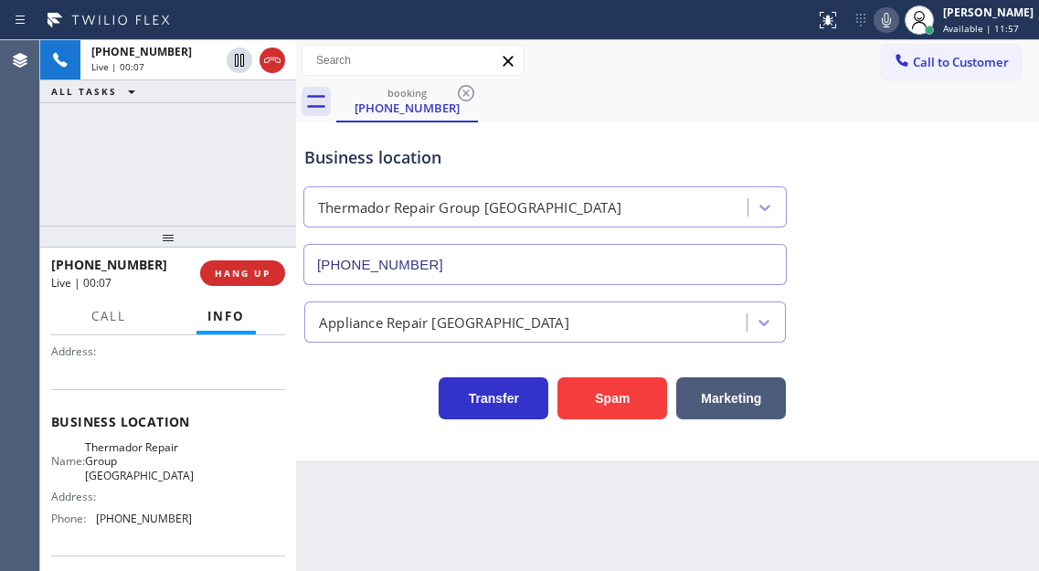
scroll to position [183, 0]
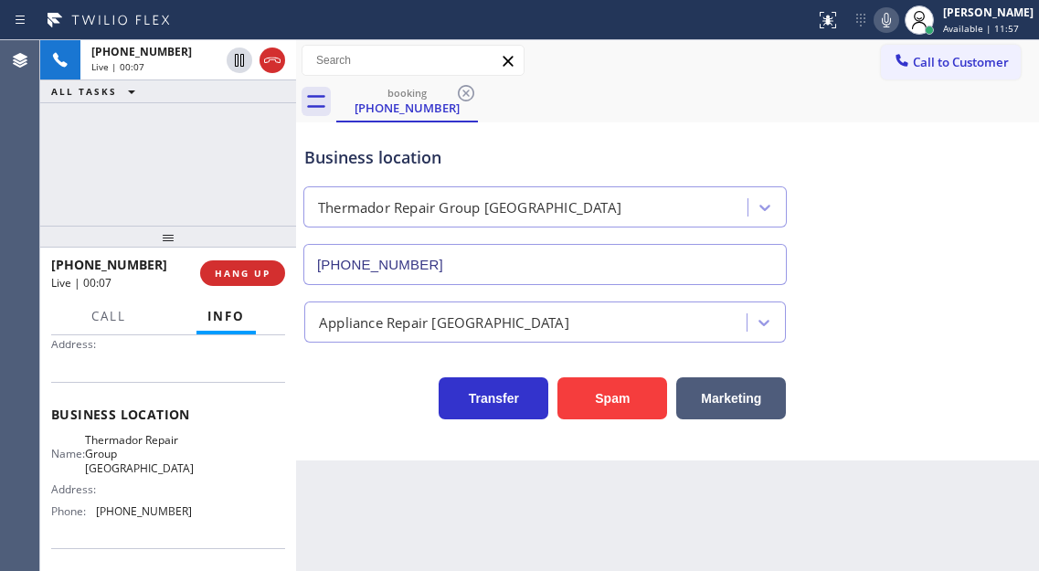
click at [132, 452] on span "Thermador Repair Group [GEOGRAPHIC_DATA]" at bounding box center [139, 454] width 109 height 42
click at [147, 525] on div "Name: Thermador Repair Group Glenside Address: Phone: [PHONE_NUMBER]" at bounding box center [121, 479] width 141 height 92
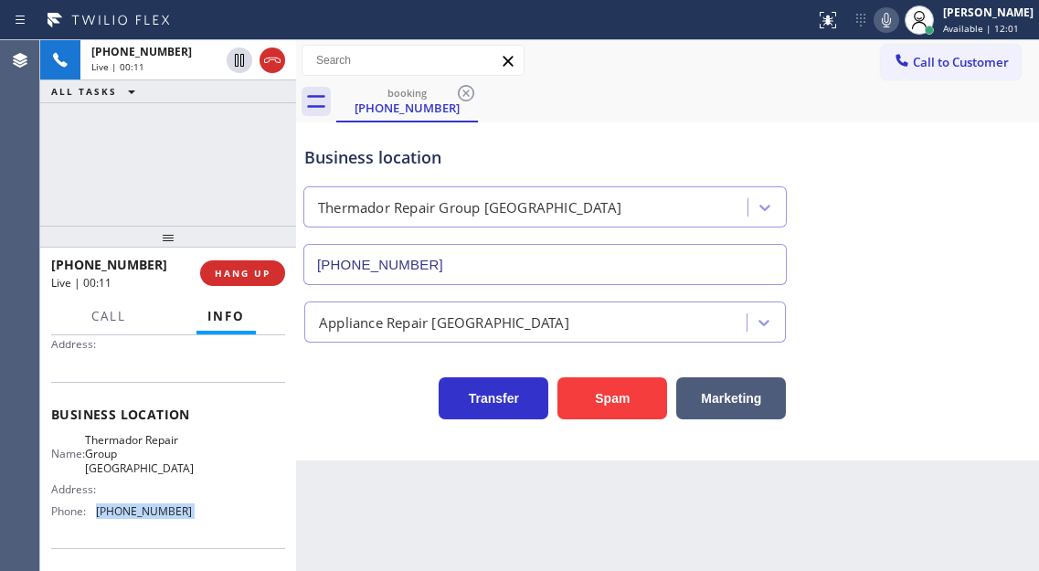
click at [147, 525] on div "Name: Thermador Repair Group Glenside Address: Phone: [PHONE_NUMBER]" at bounding box center [121, 479] width 141 height 92
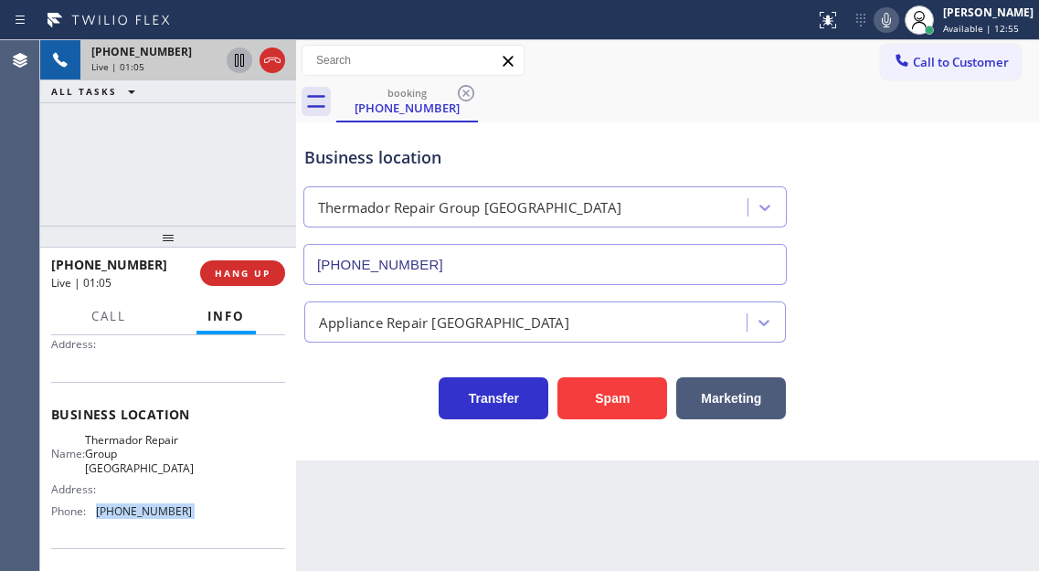
click at [231, 59] on icon at bounding box center [239, 60] width 22 height 22
click at [237, 59] on icon at bounding box center [239, 60] width 13 height 13
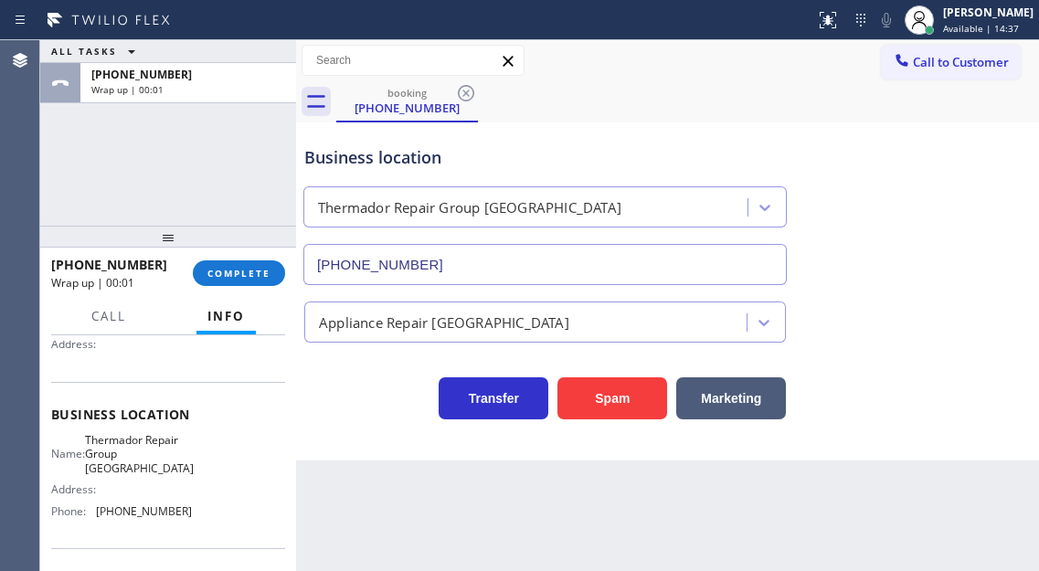
click at [260, 258] on div "[PHONE_NUMBER] Wrap up | 00:01 COMPLETE" at bounding box center [168, 272] width 234 height 47
click at [259, 264] on button "COMPLETE" at bounding box center [239, 273] width 92 height 26
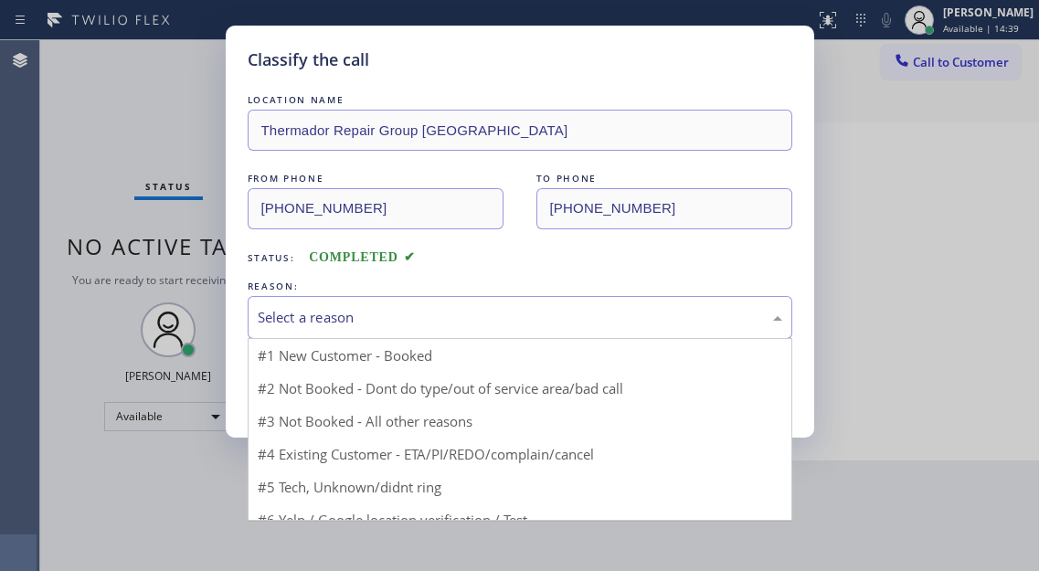
click at [353, 314] on div "Select a reason" at bounding box center [520, 317] width 524 height 21
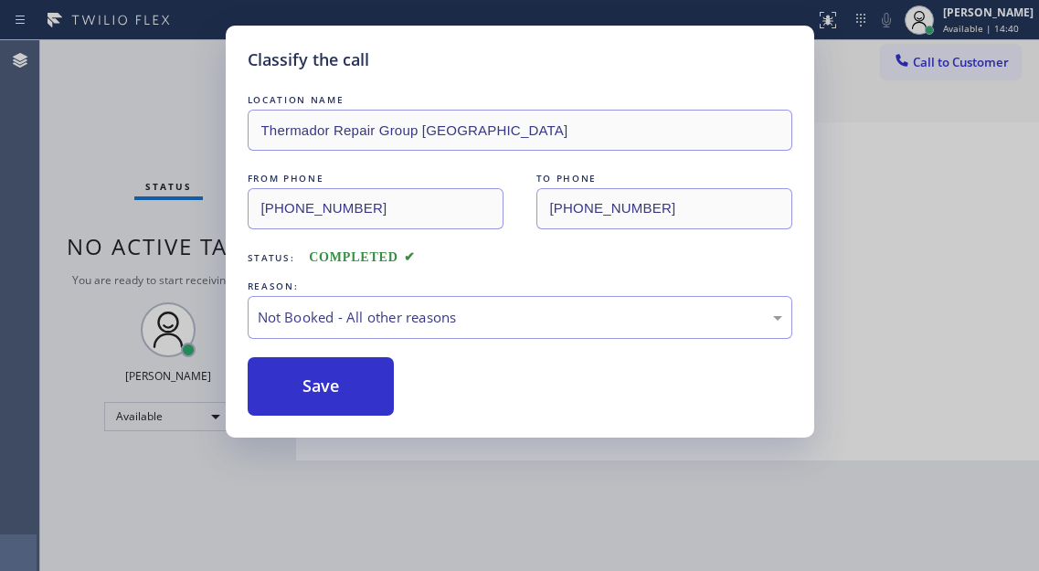
click at [369, 388] on button "Save" at bounding box center [321, 386] width 147 height 58
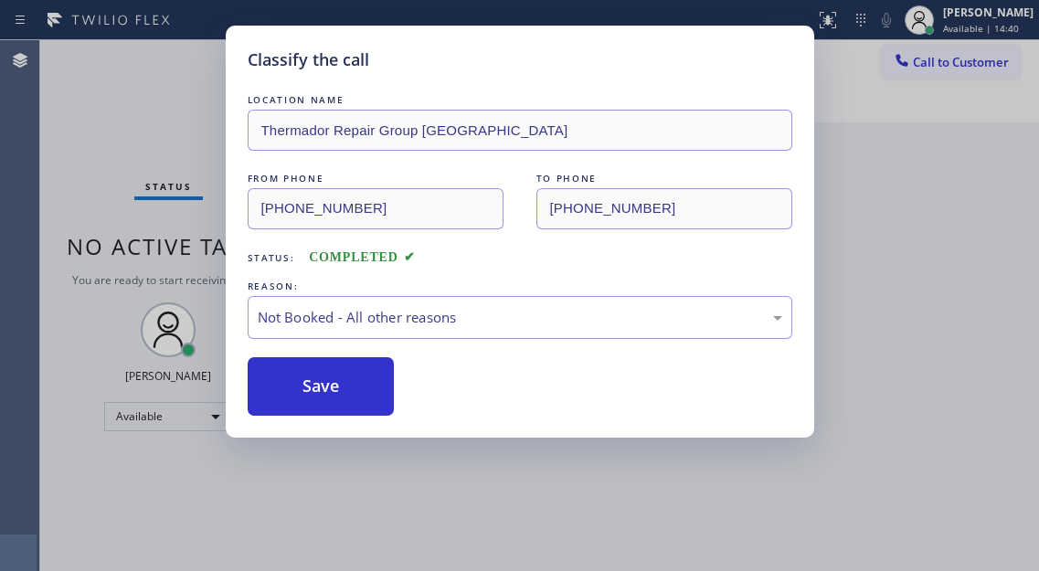
click at [369, 388] on button "Save" at bounding box center [321, 386] width 147 height 58
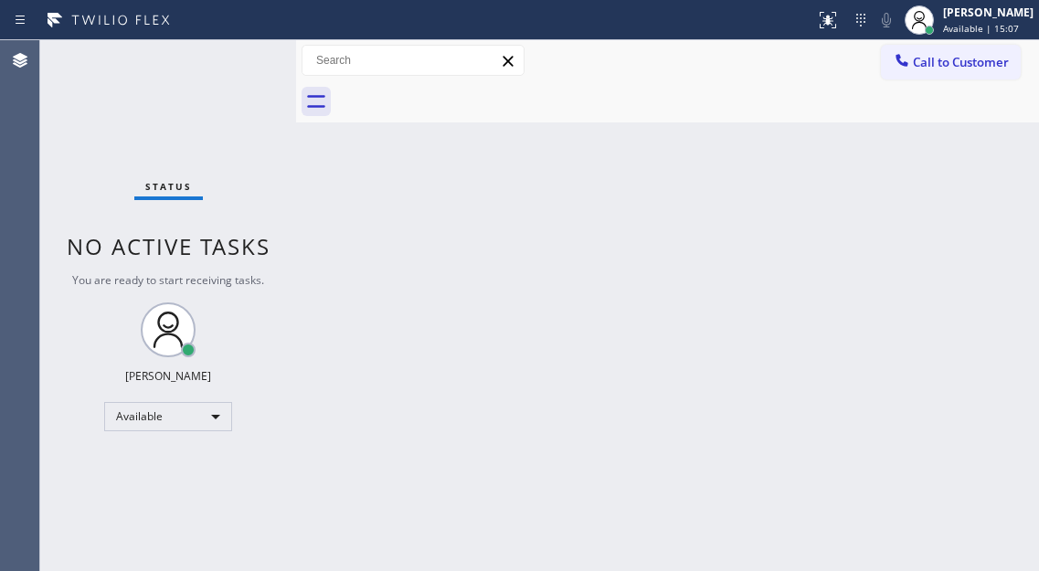
click at [941, 193] on div "Back to Dashboard Change Sender ID Customers Technicians Select a contact Outbo…" at bounding box center [667, 305] width 743 height 531
click at [244, 64] on div "Status No active tasks You are ready to start receiving tasks. [PERSON_NAME]" at bounding box center [168, 305] width 256 height 531
click at [247, 63] on div "Status No active tasks You are ready to start receiving tasks. [PERSON_NAME]" at bounding box center [168, 305] width 256 height 531
click at [249, 51] on div "Status No active tasks You are ready to start receiving tasks. [PERSON_NAME]" at bounding box center [168, 305] width 256 height 531
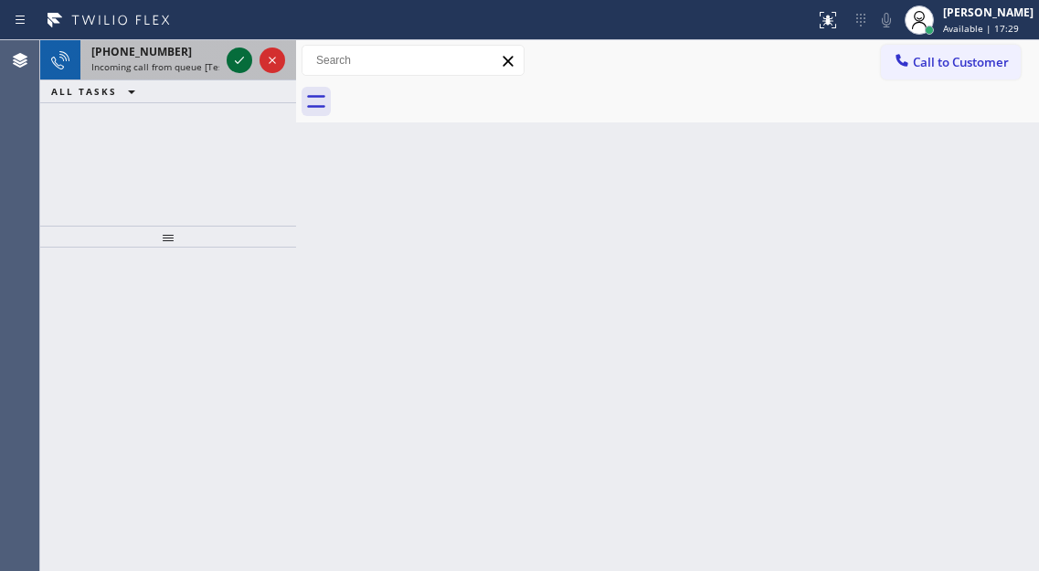
click at [249, 51] on icon at bounding box center [239, 60] width 22 height 22
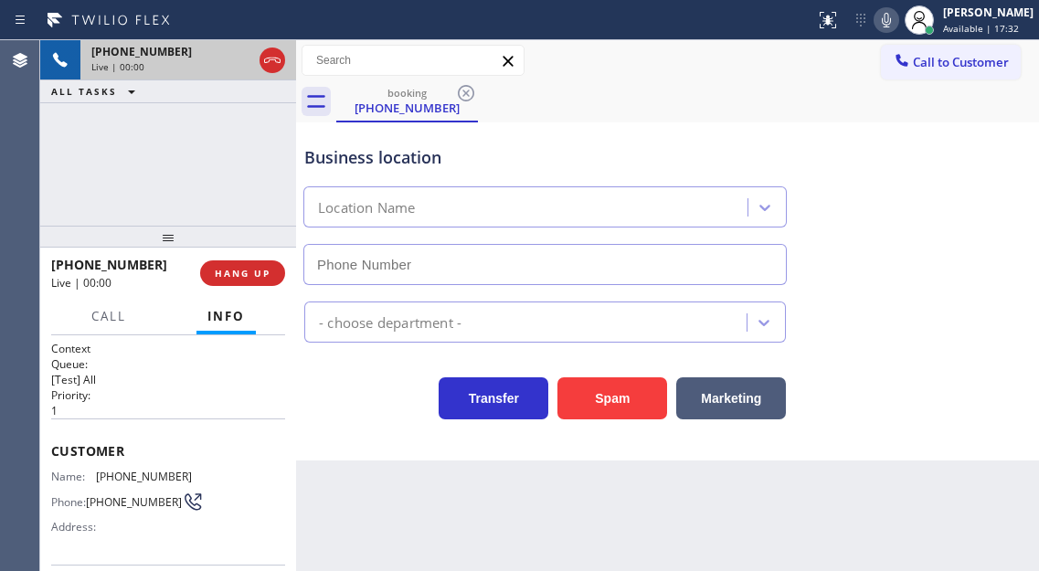
type input "[PHONE_NUMBER]"
click at [139, 471] on span "[PHONE_NUMBER]" at bounding box center [144, 476] width 96 height 14
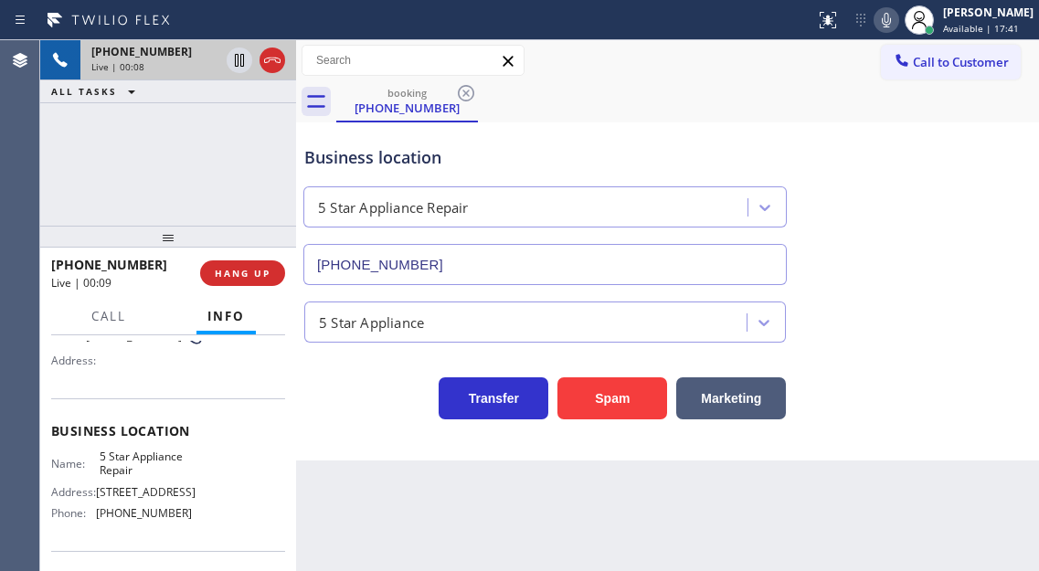
scroll to position [183, 0]
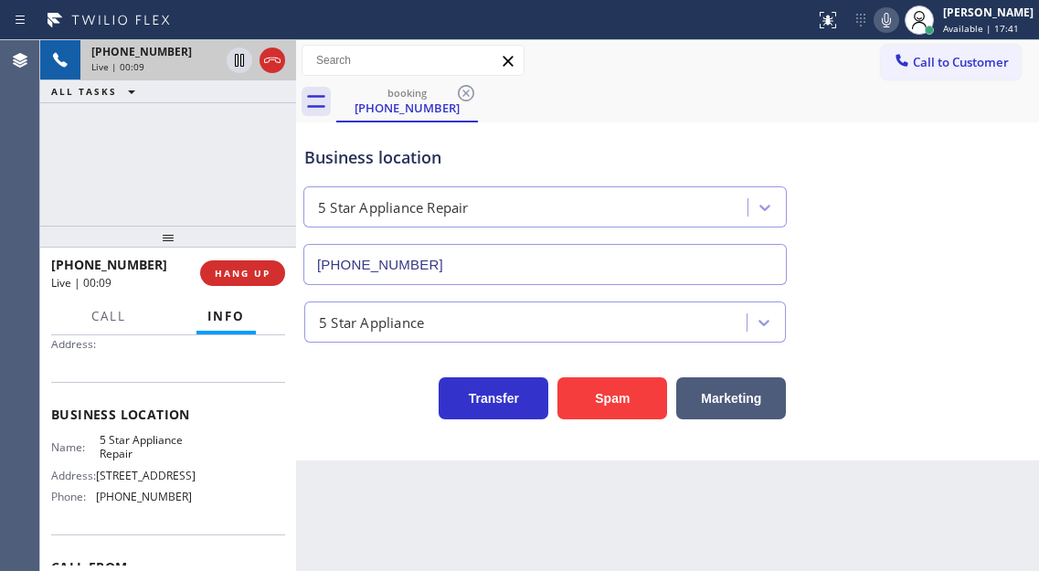
click at [139, 458] on span "5 Star Appliance Repair" at bounding box center [145, 447] width 91 height 28
click at [289, 470] on div "Context Queue: [Test] All Priority: 1 Customer Name: [PHONE_NUMBER] Phone: [PHO…" at bounding box center [168, 453] width 256 height 236
click at [151, 503] on span "[PHONE_NUMBER]" at bounding box center [144, 497] width 96 height 14
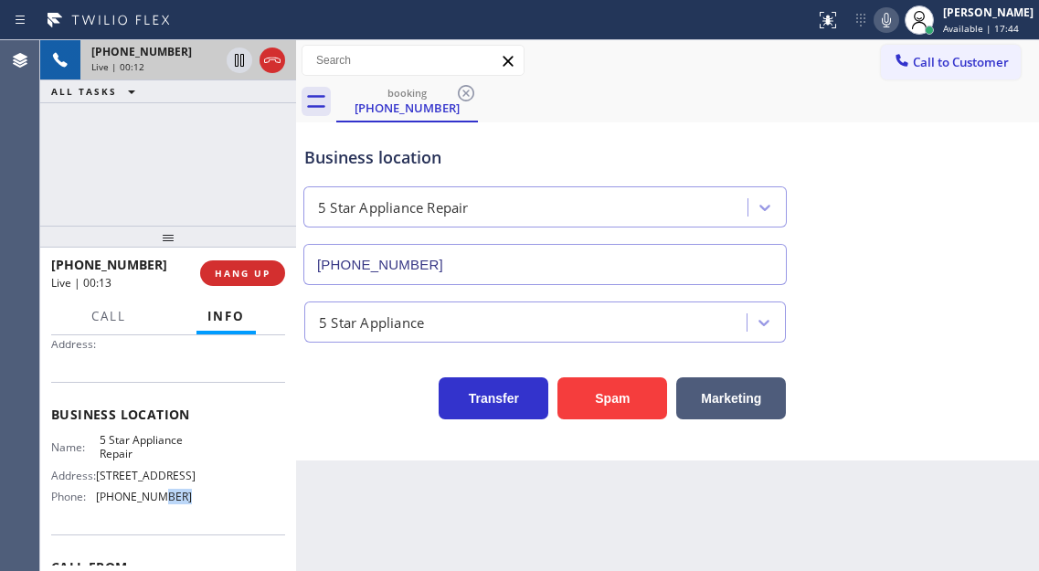
click at [151, 503] on span "[PHONE_NUMBER]" at bounding box center [144, 497] width 96 height 14
click at [182, 164] on div "[PHONE_NUMBER] Live | 00:50 ALL TASKS ALL TASKS ACTIVE TASKS TASKS IN WRAP UP" at bounding box center [168, 132] width 256 height 185
click at [251, 211] on div "[PHONE_NUMBER] Live | 00:52 ALL TASKS ALL TASKS ACTIVE TASKS TASKS IN WRAP UP" at bounding box center [168, 132] width 256 height 185
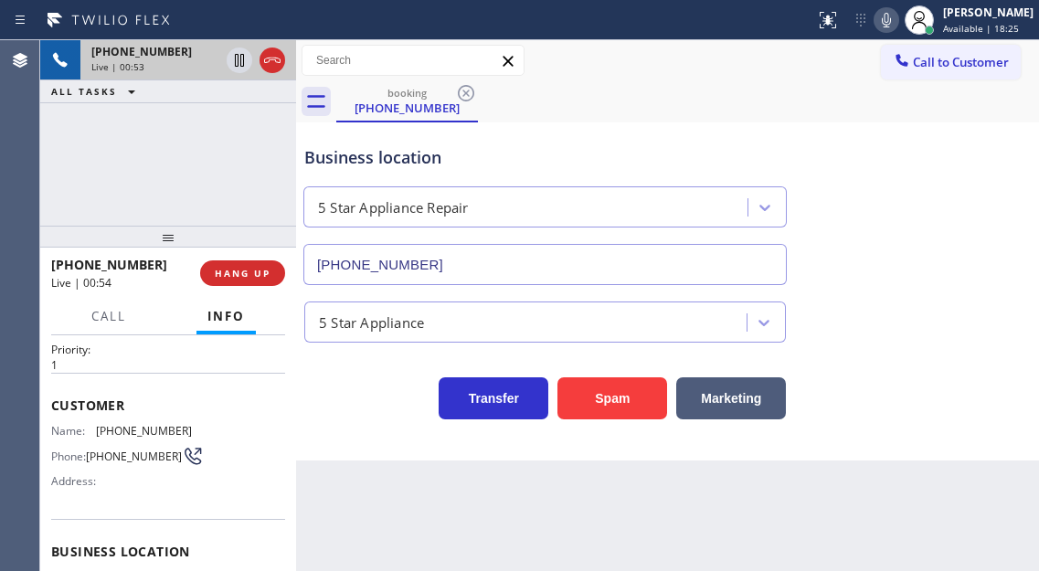
scroll to position [0, 0]
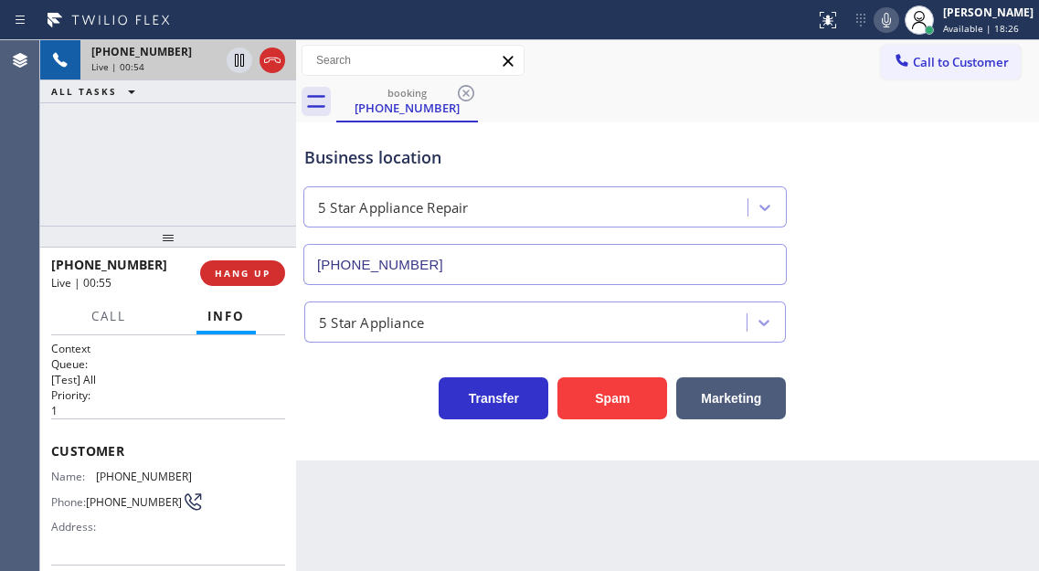
click at [248, 195] on div "[PHONE_NUMBER] Live | 00:54 ALL TASKS ALL TASKS ACTIVE TASKS TASKS IN WRAP UP" at bounding box center [168, 132] width 256 height 185
click at [258, 274] on span "HANG UP" at bounding box center [243, 273] width 56 height 13
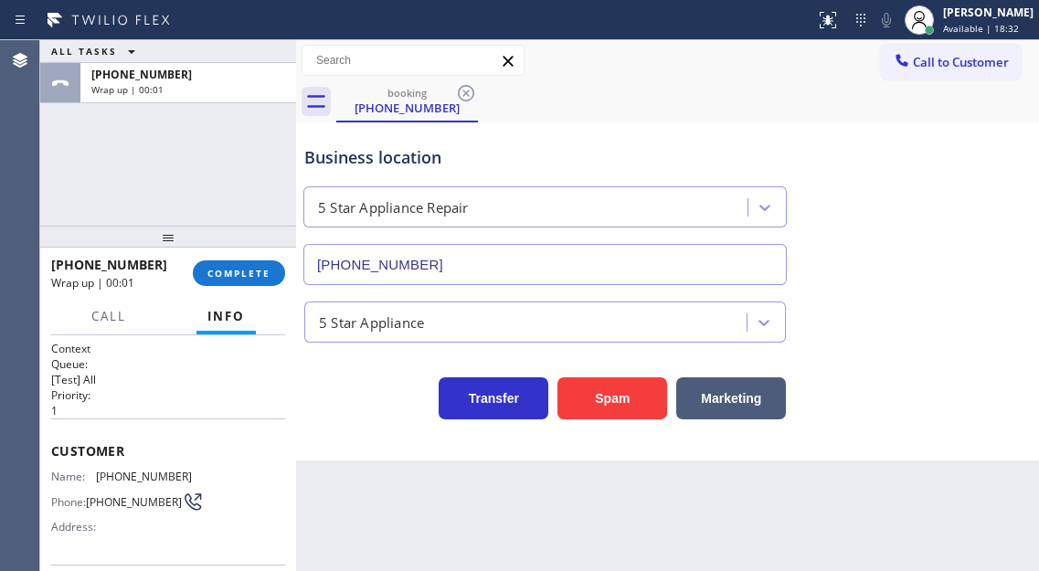
drag, startPoint x: 250, startPoint y: 165, endPoint x: 250, endPoint y: 251, distance: 85.9
click at [250, 165] on div "ALL TASKS ALL TASKS ACTIVE TASKS TASKS IN WRAP UP [PHONE_NUMBER] Wrap up | 00:01" at bounding box center [168, 132] width 256 height 185
click at [250, 279] on span "COMPLETE" at bounding box center [238, 273] width 63 height 13
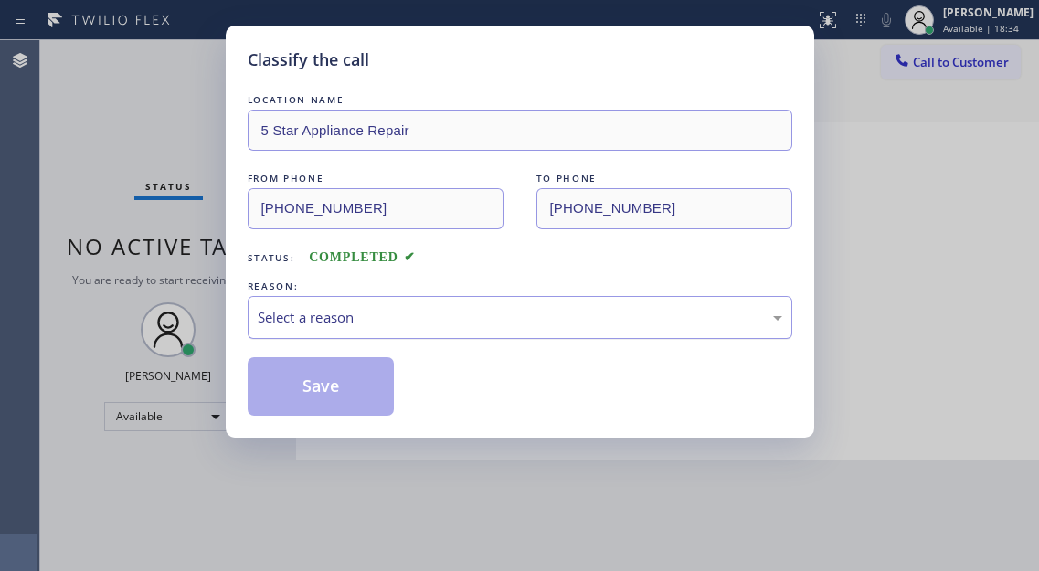
click at [442, 325] on div "Select a reason" at bounding box center [520, 317] width 524 height 21
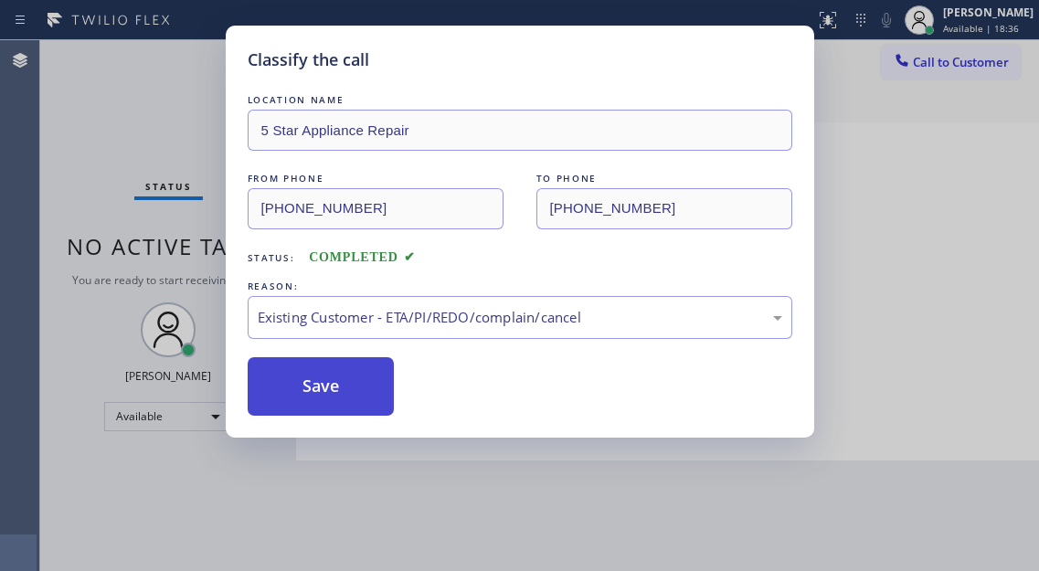
click at [361, 381] on button "Save" at bounding box center [321, 386] width 147 height 58
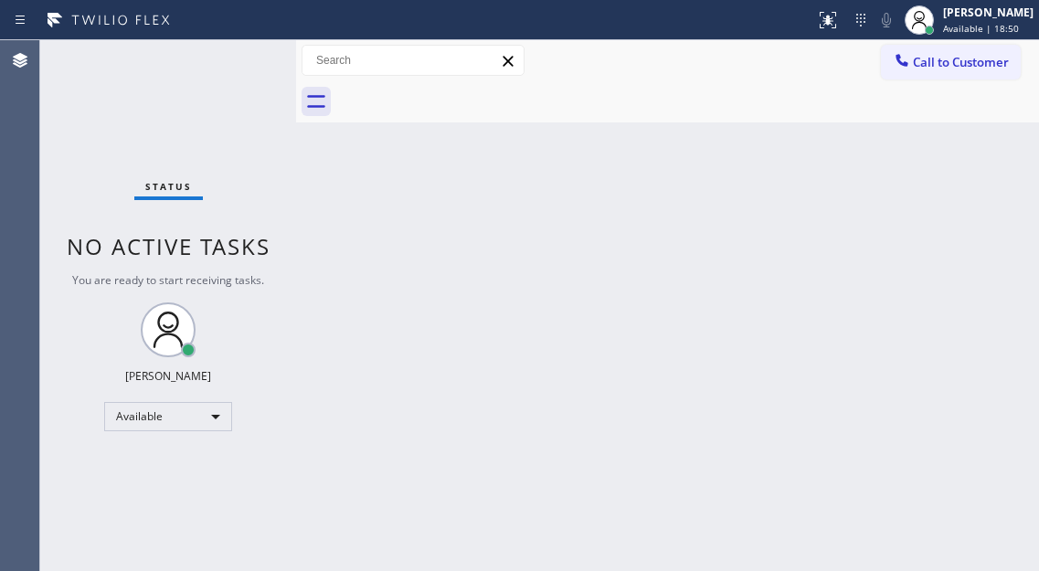
click at [997, 130] on div "Back to Dashboard Change Sender ID Customers Technicians Select a contact Outbo…" at bounding box center [667, 305] width 743 height 531
click at [966, 279] on div "Back to Dashboard Change Sender ID Customers Technicians Select a contact Outbo…" at bounding box center [667, 305] width 743 height 531
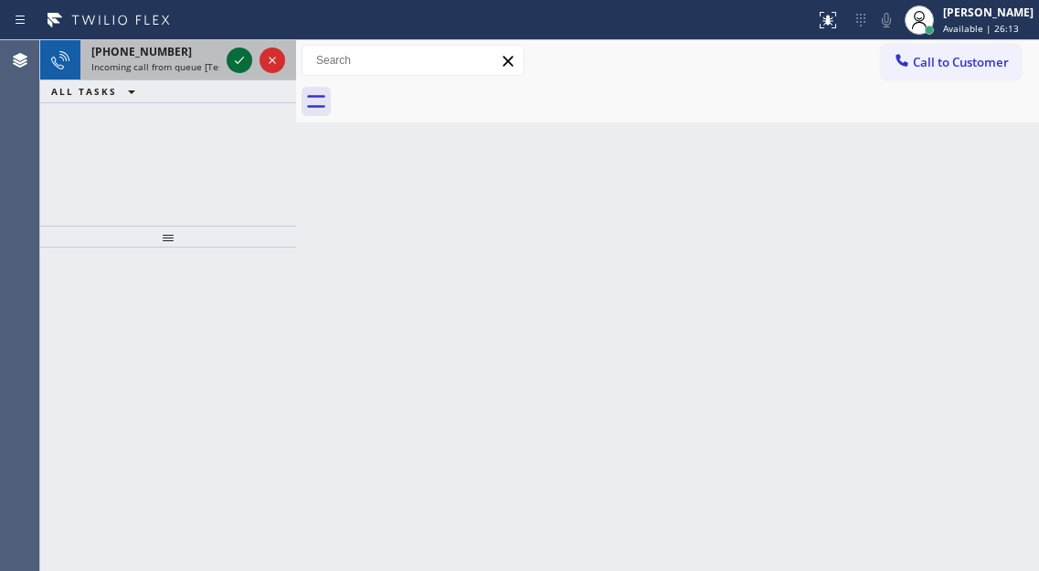
click at [243, 69] on icon at bounding box center [239, 60] width 22 height 22
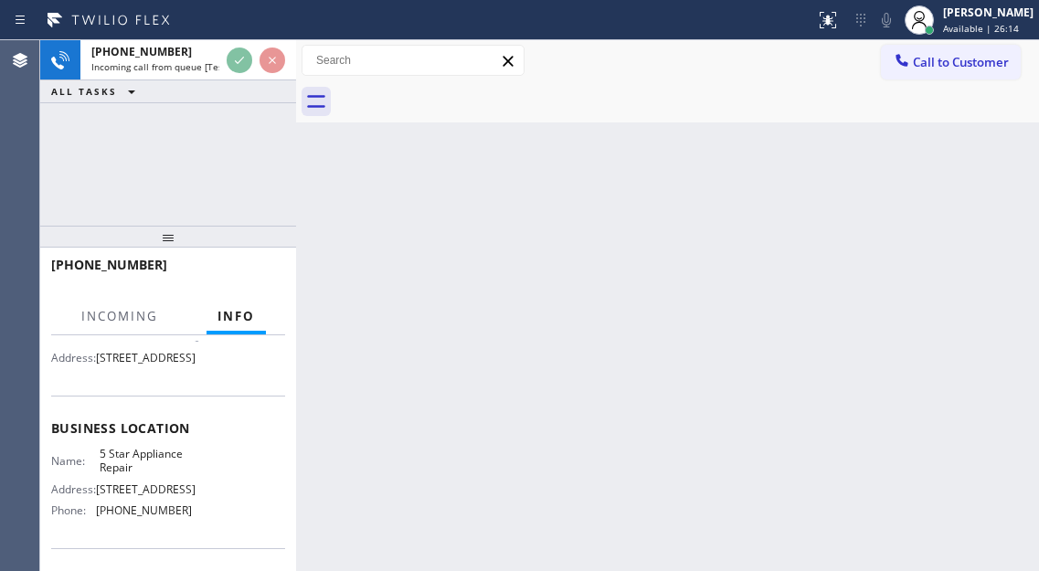
scroll to position [183, 0]
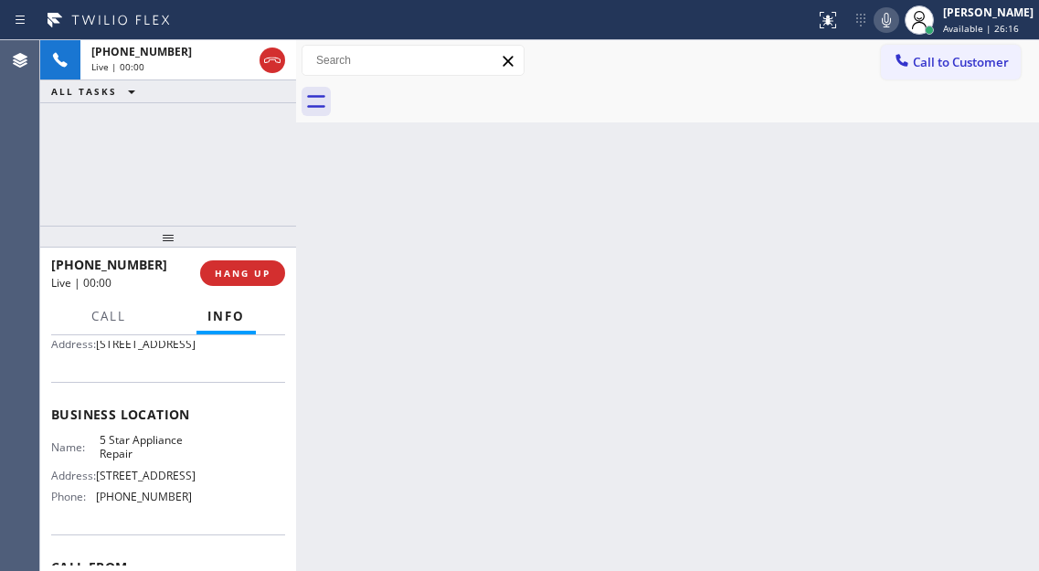
click at [148, 461] on span "5 Star Appliance Repair" at bounding box center [145, 447] width 91 height 28
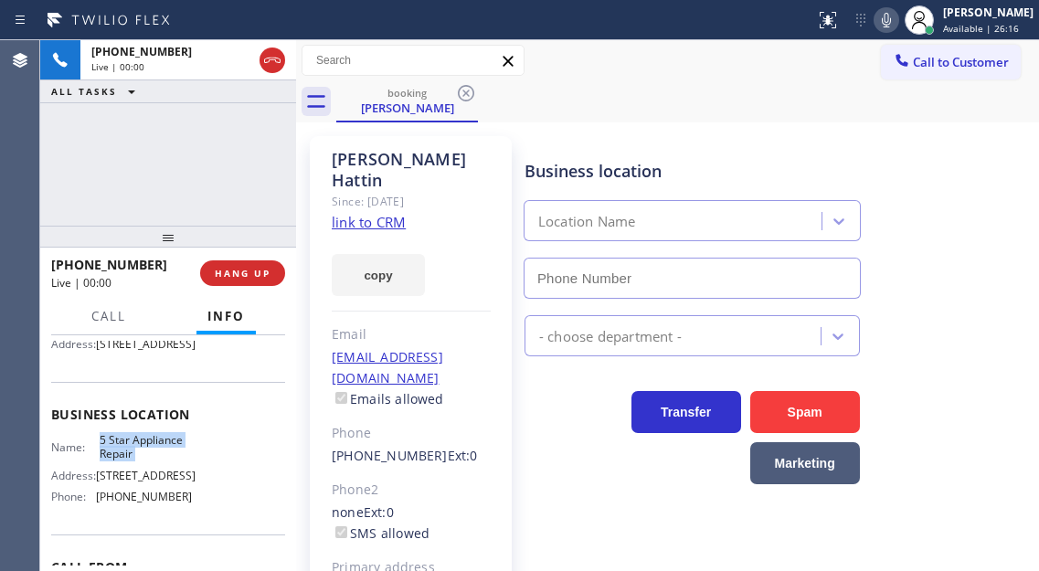
click at [148, 461] on span "5 Star Appliance Repair" at bounding box center [145, 447] width 91 height 28
type input "[PHONE_NUMBER]"
click at [148, 461] on span "5 Star Appliance Repair" at bounding box center [145, 447] width 91 height 28
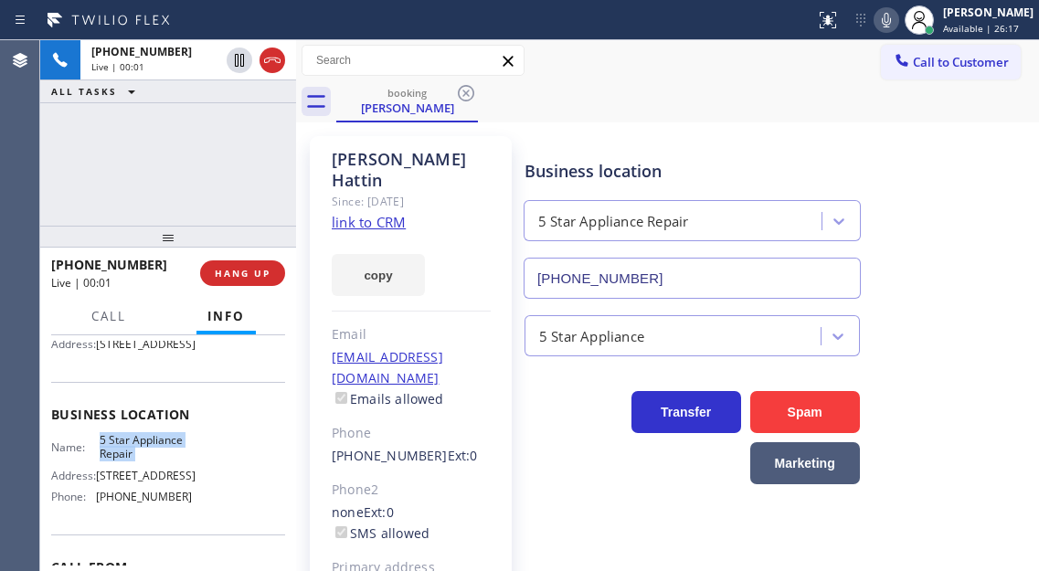
click at [148, 461] on span "5 Star Appliance Repair" at bounding box center [145, 447] width 91 height 28
click at [371, 213] on link "link to CRM" at bounding box center [369, 222] width 74 height 18
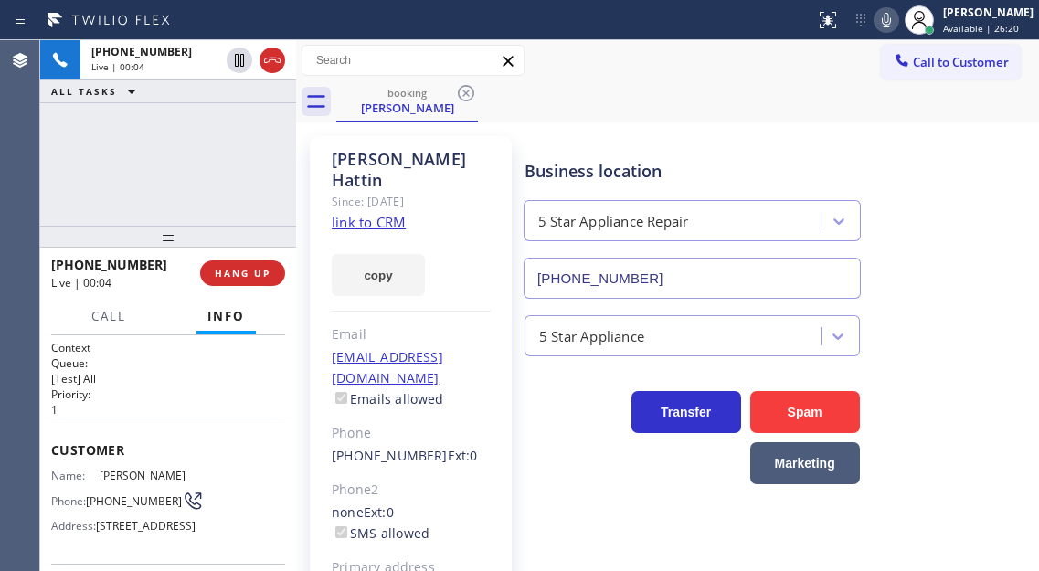
scroll to position [0, 0]
click at [121, 507] on span "[PHONE_NUMBER]" at bounding box center [134, 502] width 96 height 14
click at [270, 412] on p "1" at bounding box center [168, 411] width 234 height 16
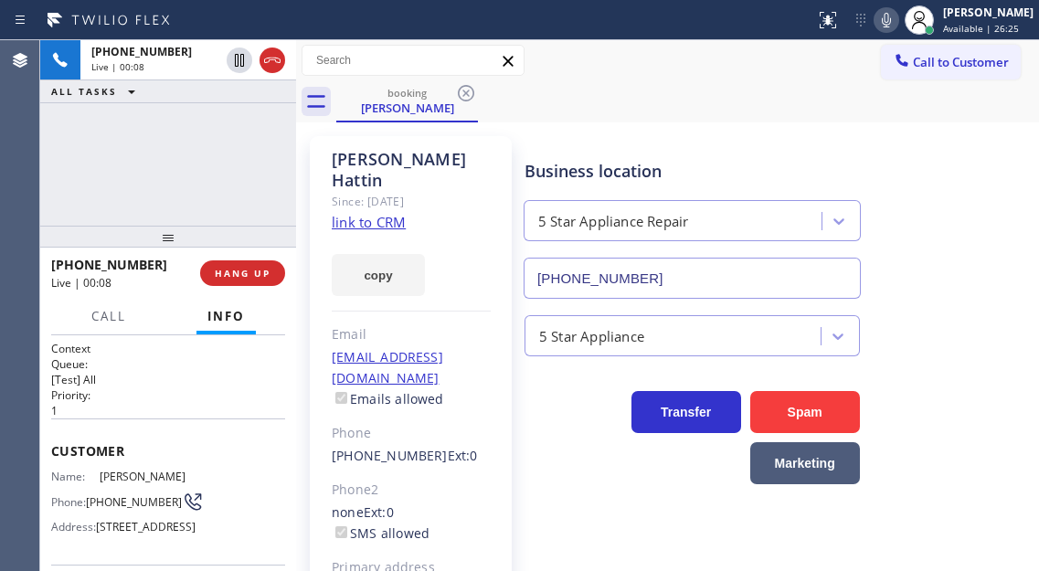
scroll to position [183, 0]
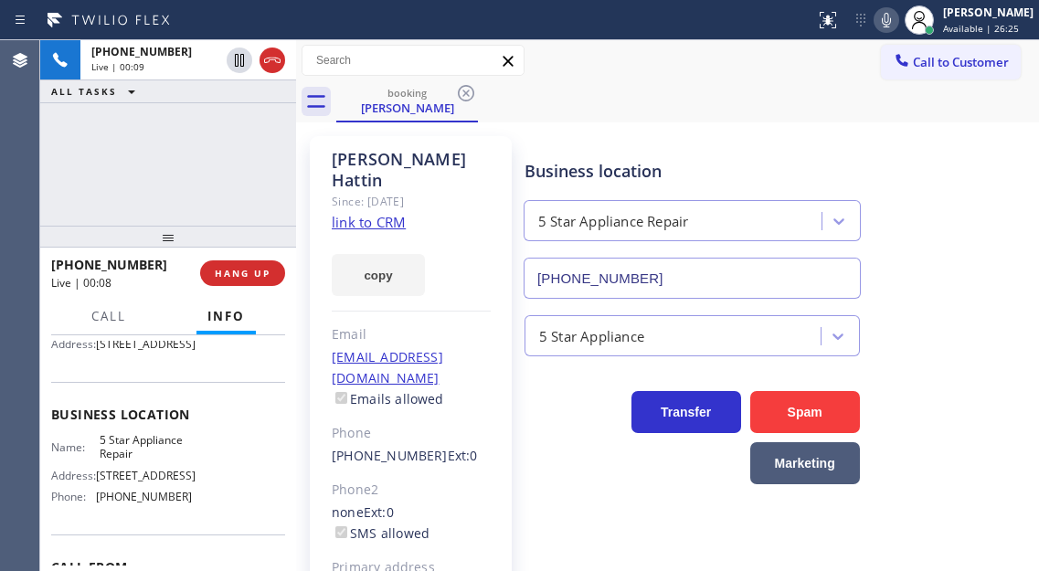
click at [142, 461] on span "5 Star Appliance Repair" at bounding box center [145, 447] width 91 height 28
click at [173, 172] on div "[PHONE_NUMBER] Live | 01:22 ALL TASKS ALL TASKS ACTIVE TASKS TASKS IN WRAP UP" at bounding box center [168, 132] width 256 height 185
click at [201, 164] on div "[PHONE_NUMBER] Live | 01:26 ALL TASKS ALL TASKS ACTIVE TASKS TASKS IN WRAP UP" at bounding box center [168, 132] width 256 height 185
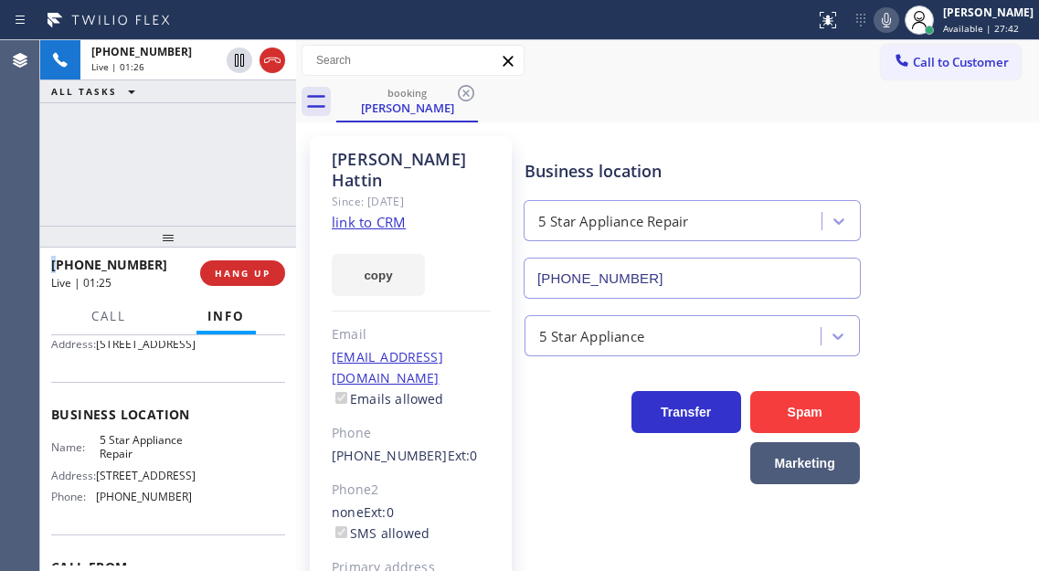
click at [201, 164] on div "[PHONE_NUMBER] Live | 01:26 ALL TASKS ALL TASKS ACTIVE TASKS TASKS IN WRAP UP" at bounding box center [168, 132] width 256 height 185
click at [201, 164] on div "[PHONE_NUMBER] Live | 01:27 ALL TASKS ALL TASKS ACTIVE TASKS TASKS IN WRAP UP" at bounding box center [168, 132] width 256 height 185
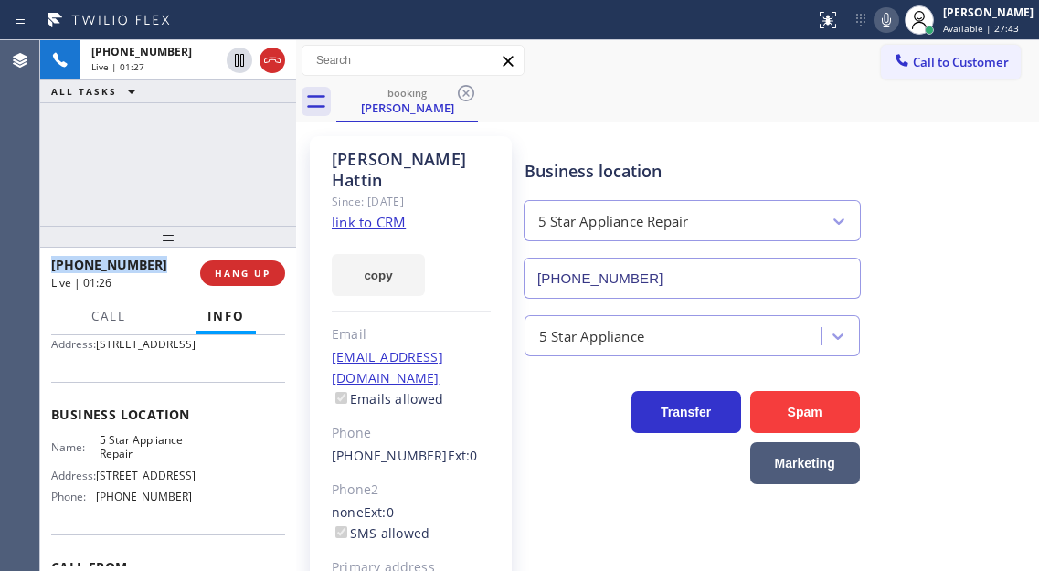
click at [201, 164] on div "[PHONE_NUMBER] Live | 01:27 ALL TASKS ALL TASKS ACTIVE TASKS TASKS IN WRAP UP" at bounding box center [168, 132] width 256 height 185
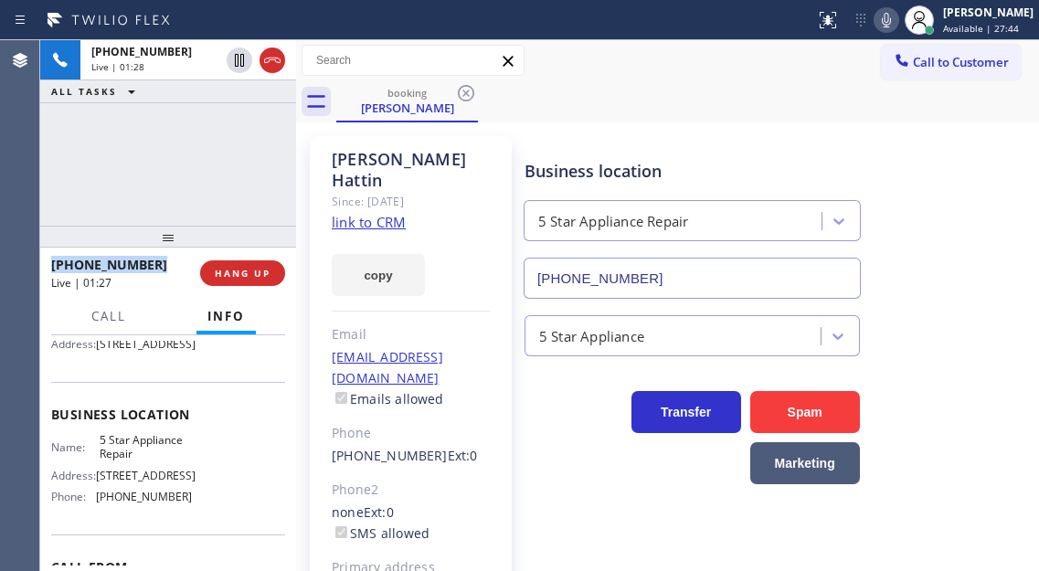
click at [201, 164] on div "[PHONE_NUMBER] Live | 01:28 ALL TASKS ALL TASKS ACTIVE TASKS TASKS IN WRAP UP" at bounding box center [168, 132] width 256 height 185
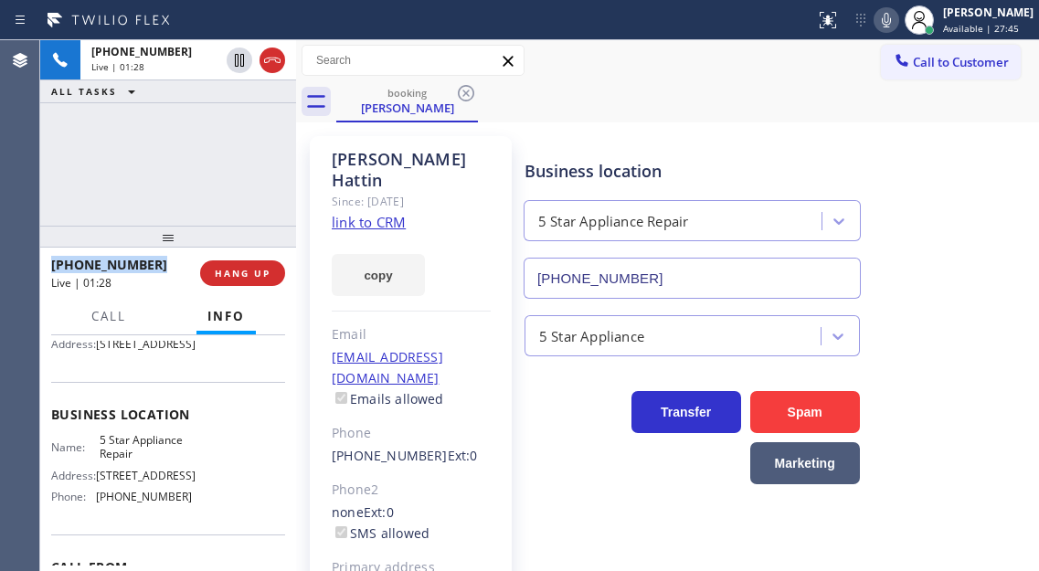
click at [201, 164] on div "[PHONE_NUMBER] Live | 01:28 ALL TASKS ALL TASKS ACTIVE TASKS TASKS IN WRAP UP" at bounding box center [168, 132] width 256 height 185
click at [201, 164] on div "[PHONE_NUMBER] Live | 01:29 ALL TASKS ALL TASKS ACTIVE TASKS TASKS IN WRAP UP" at bounding box center [168, 132] width 256 height 185
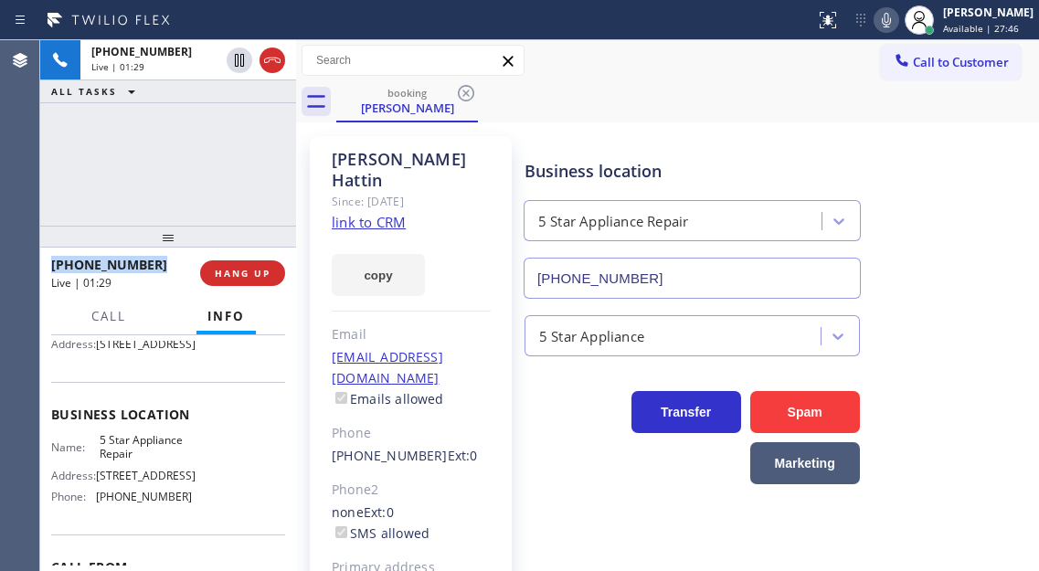
click at [201, 164] on div "[PHONE_NUMBER] Live | 01:29 ALL TASKS ALL TASKS ACTIVE TASKS TASKS IN WRAP UP" at bounding box center [168, 132] width 256 height 185
click at [201, 164] on div "[PHONE_NUMBER] Live | 01:30 ALL TASKS ALL TASKS ACTIVE TASKS TASKS IN WRAP UP" at bounding box center [168, 132] width 256 height 185
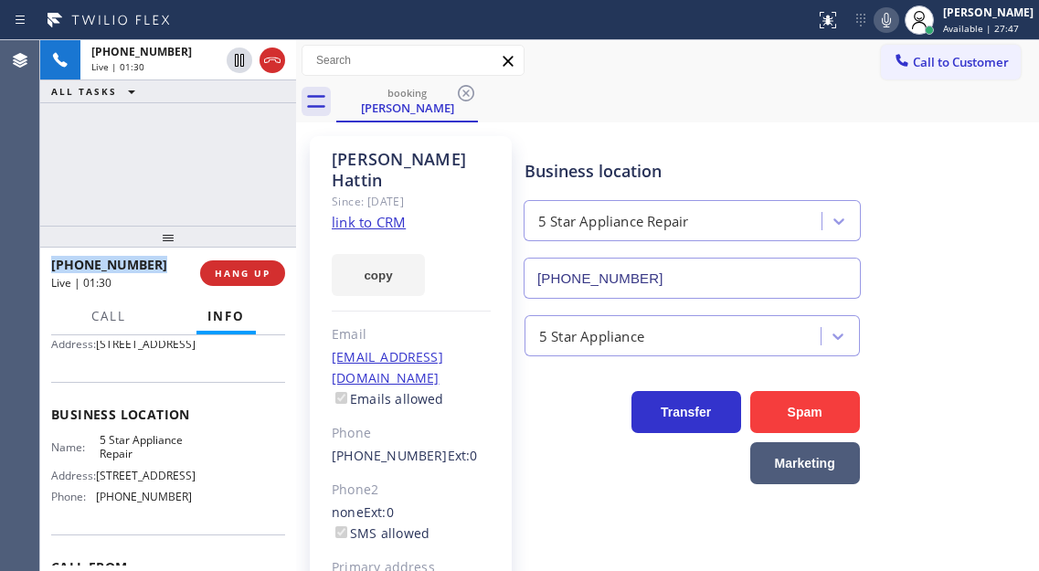
click at [201, 164] on div "[PHONE_NUMBER] Live | 01:30 ALL TASKS ALL TASKS ACTIVE TASKS TASKS IN WRAP UP" at bounding box center [168, 132] width 256 height 185
click at [201, 164] on div "[PHONE_NUMBER] Live | 01:31 ALL TASKS ALL TASKS ACTIVE TASKS TASKS IN WRAP UP" at bounding box center [168, 132] width 256 height 185
click at [227, 166] on div "[PHONE_NUMBER] Live | 01:31 ALL TASKS ALL TASKS ACTIVE TASKS TASKS IN WRAP UP" at bounding box center [168, 132] width 256 height 185
click at [227, 166] on div "[PHONE_NUMBER] Live | 01:32 ALL TASKS ALL TASKS ACTIVE TASKS TASKS IN WRAP UP" at bounding box center [168, 132] width 256 height 185
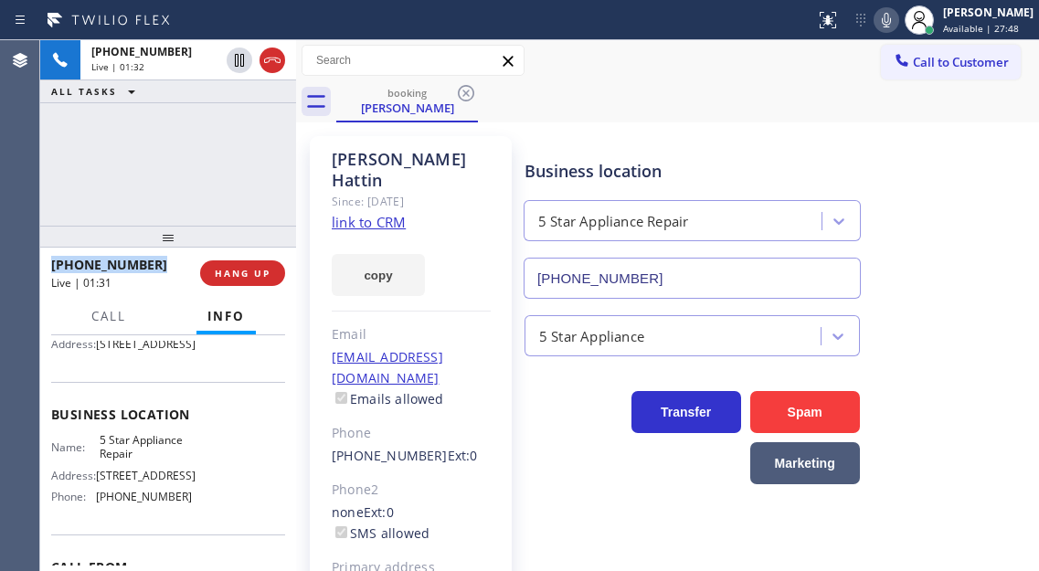
click at [227, 166] on div "[PHONE_NUMBER] Live | 01:32 ALL TASKS ALL TASKS ACTIVE TASKS TASKS IN WRAP UP" at bounding box center [168, 132] width 256 height 185
click at [254, 272] on span "HANG UP" at bounding box center [243, 273] width 56 height 13
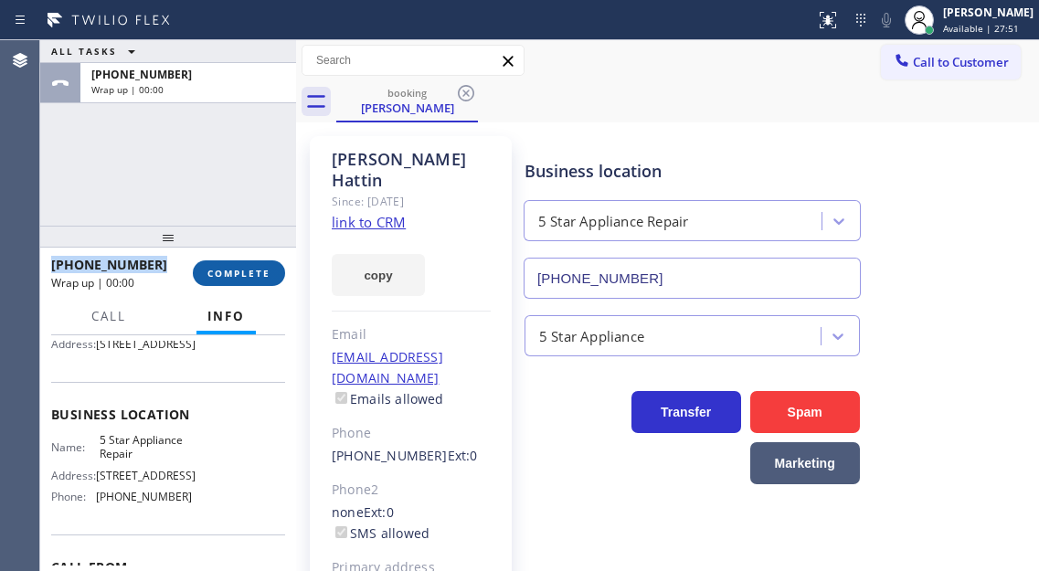
click at [254, 272] on span "COMPLETE" at bounding box center [238, 273] width 63 height 13
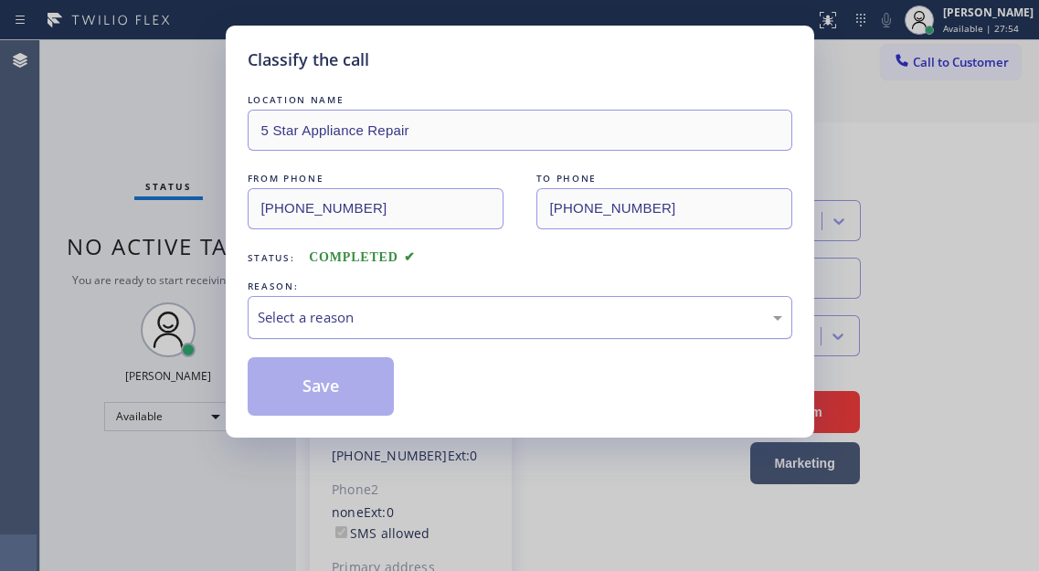
click at [330, 324] on div "Select a reason" at bounding box center [520, 317] width 524 height 21
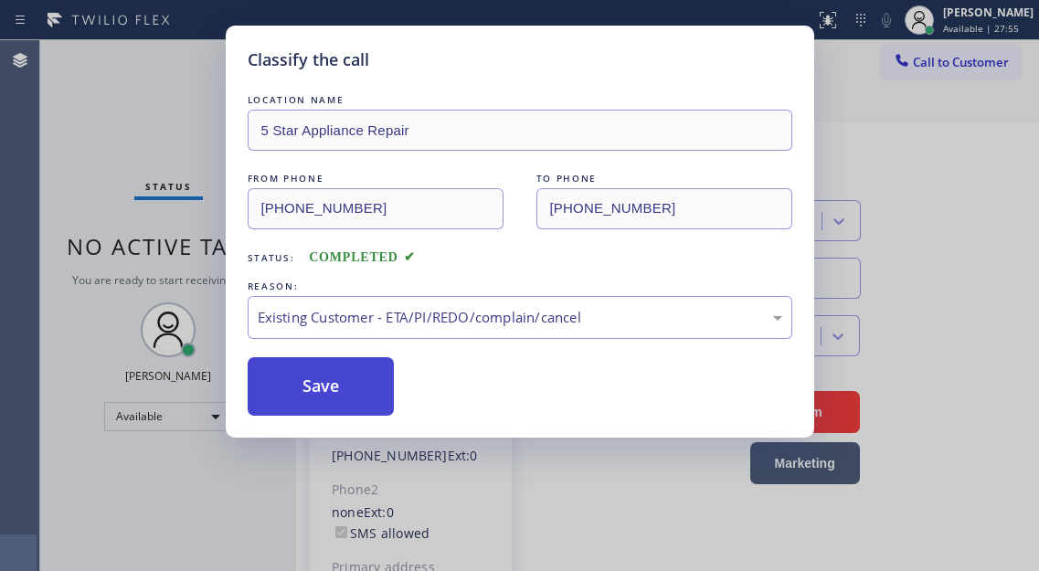
click at [362, 397] on button "Save" at bounding box center [321, 386] width 147 height 58
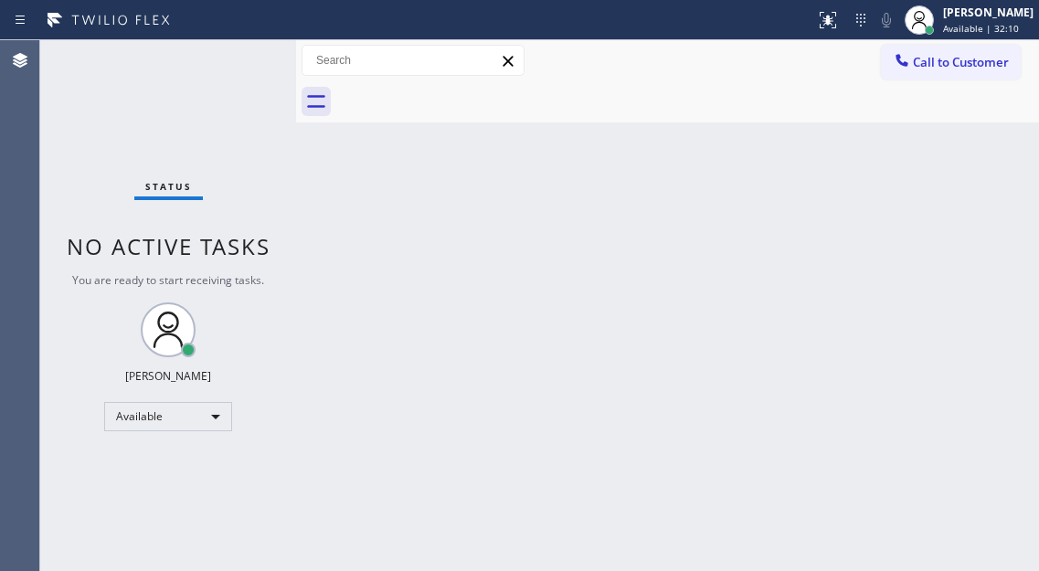
click at [938, 234] on div "Back to Dashboard Change Sender ID Customers Technicians Select a contact Outbo…" at bounding box center [667, 305] width 743 height 531
click at [981, 205] on div "Back to Dashboard Change Sender ID Customers Technicians Select a contact Outbo…" at bounding box center [667, 305] width 743 height 531
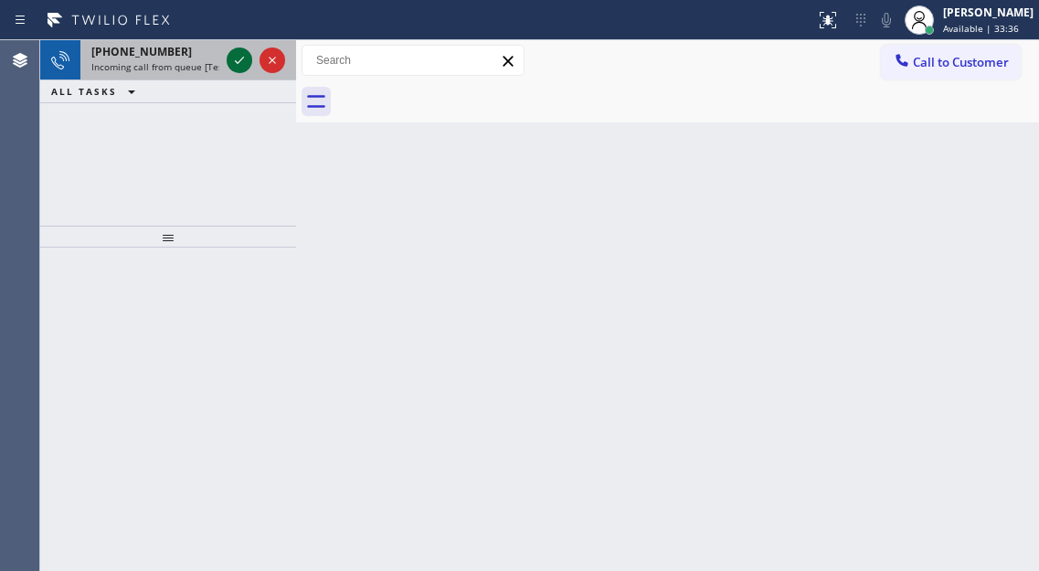
click at [239, 58] on icon at bounding box center [239, 60] width 22 height 22
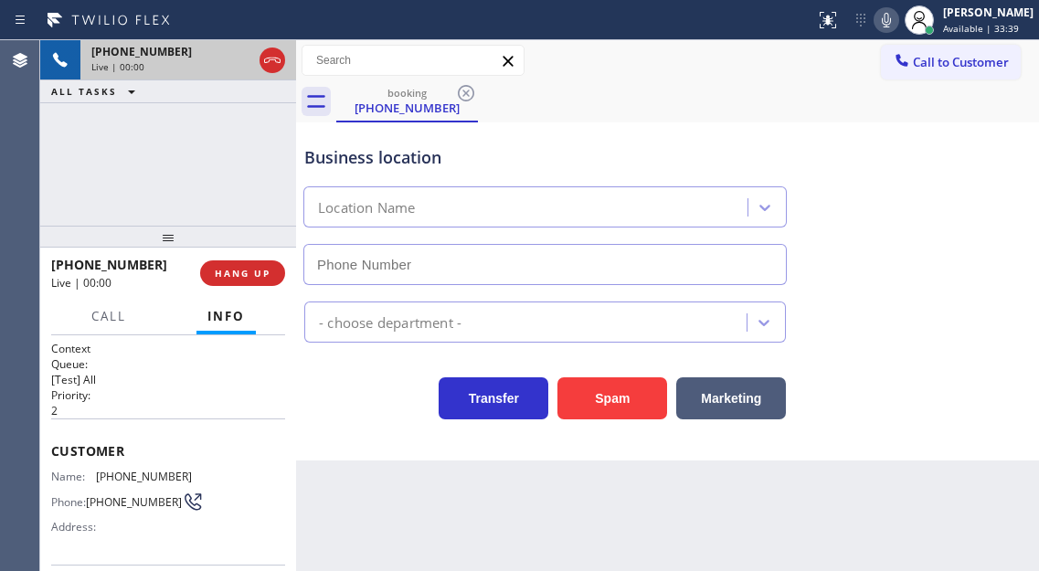
type input "[PHONE_NUMBER]"
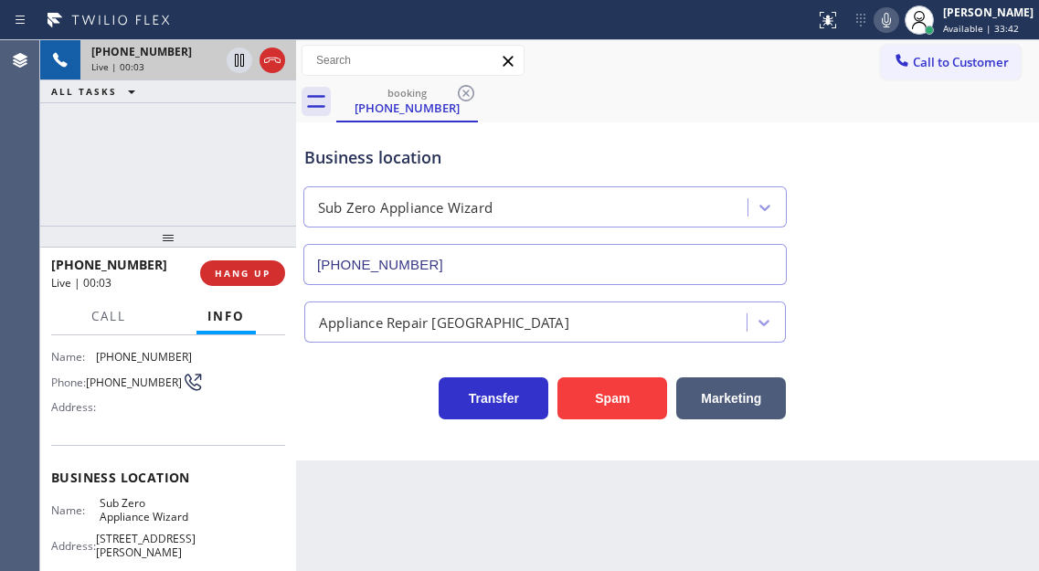
scroll to position [91, 0]
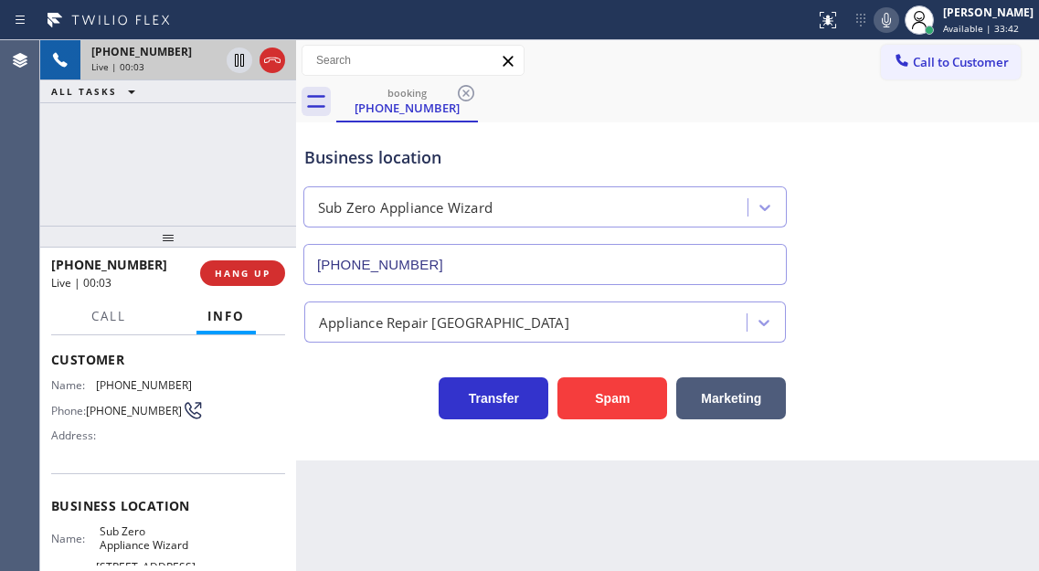
click at [123, 411] on span "[PHONE_NUMBER]" at bounding box center [134, 411] width 96 height 14
click at [290, 427] on div "Context Queue: [Test] All Priority: 2 Customer Name: [PHONE_NUMBER] Phone: [PHO…" at bounding box center [168, 453] width 256 height 236
click at [270, 420] on div "Name: [PHONE_NUMBER] Phone: [PHONE_NUMBER] Address:" at bounding box center [168, 414] width 234 height 72
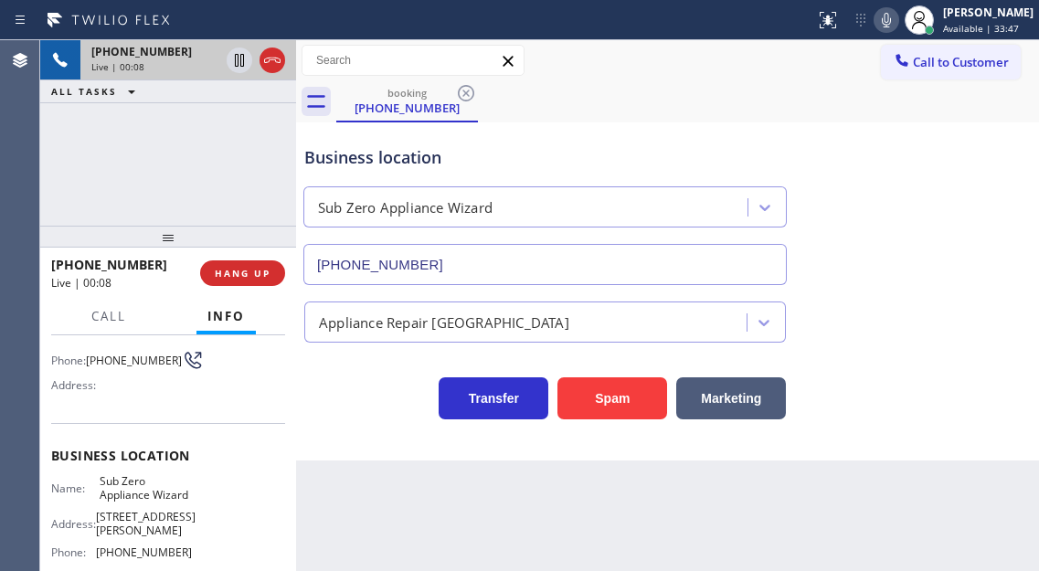
scroll to position [183, 0]
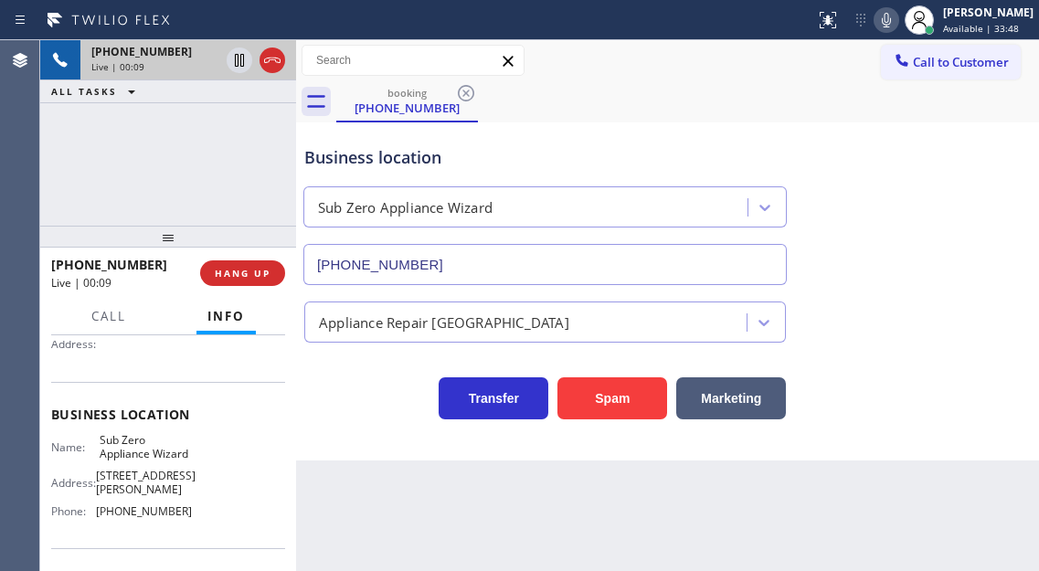
click at [124, 461] on span "Sub Zero Appliance Wizard" at bounding box center [145, 447] width 91 height 28
click at [169, 518] on span "[PHONE_NUMBER]" at bounding box center [144, 511] width 96 height 14
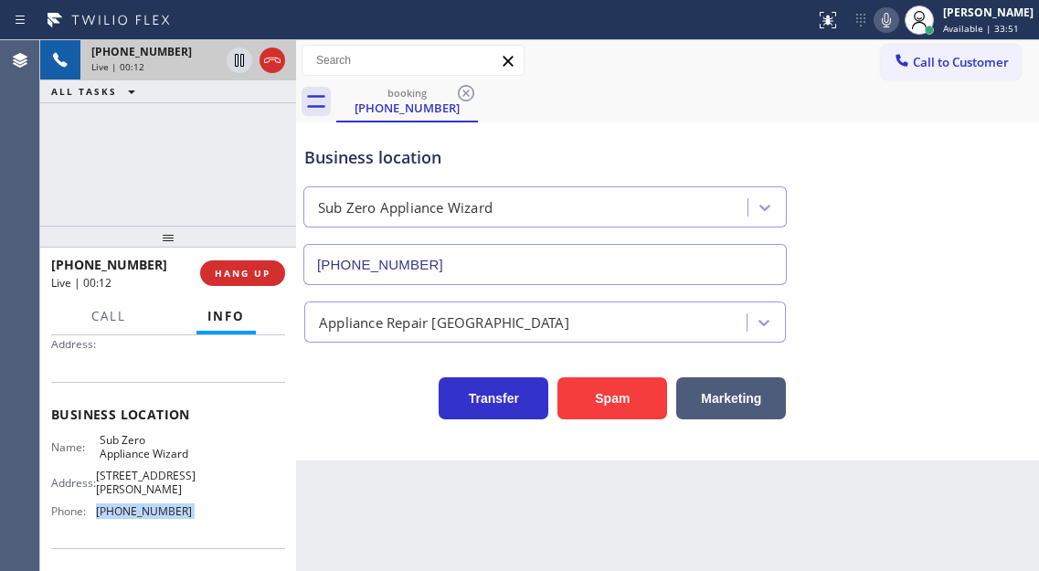
click at [169, 518] on span "[PHONE_NUMBER]" at bounding box center [144, 511] width 96 height 14
click at [286, 450] on div "Context Queue: [Test] All Priority: 2 Customer Name: [PHONE_NUMBER] Phone: [PHO…" at bounding box center [168, 453] width 256 height 236
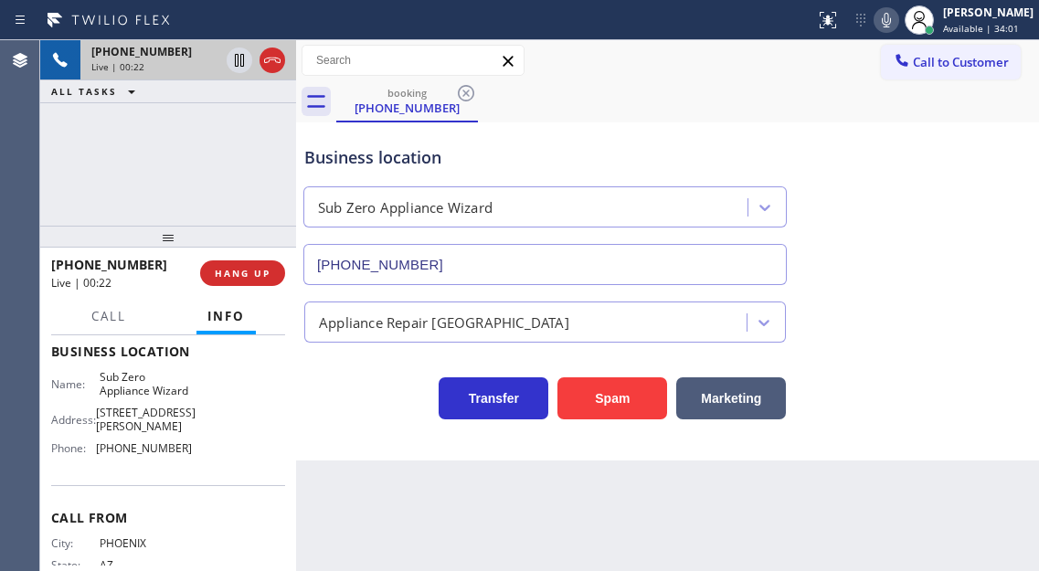
scroll to position [274, 0]
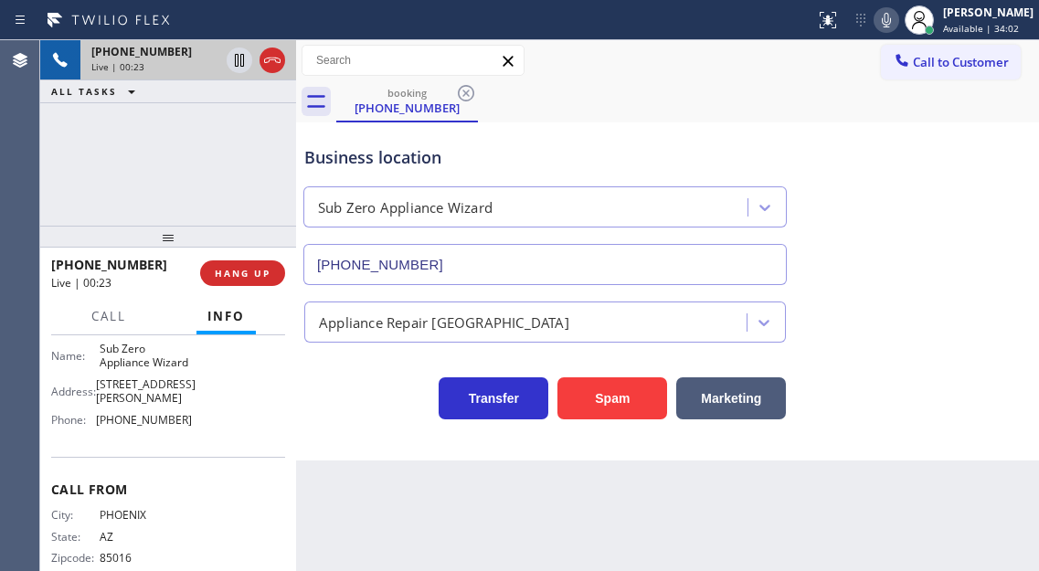
click at [148, 427] on span "[PHONE_NUMBER]" at bounding box center [144, 420] width 96 height 14
click at [140, 406] on span "[STREET_ADDRESS][PERSON_NAME]" at bounding box center [146, 391] width 100 height 28
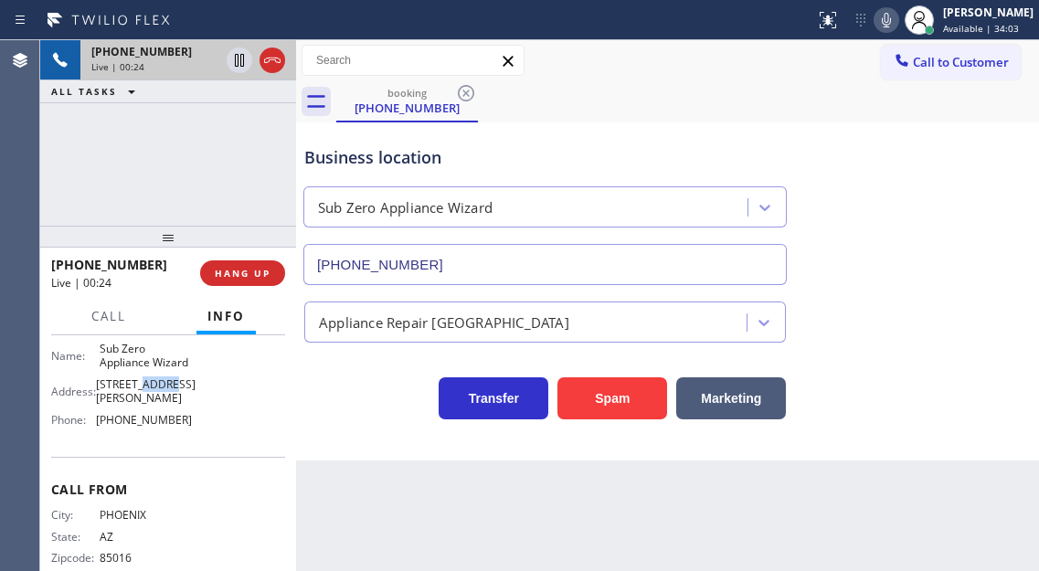
click at [140, 406] on span "[STREET_ADDRESS][PERSON_NAME]" at bounding box center [146, 391] width 100 height 28
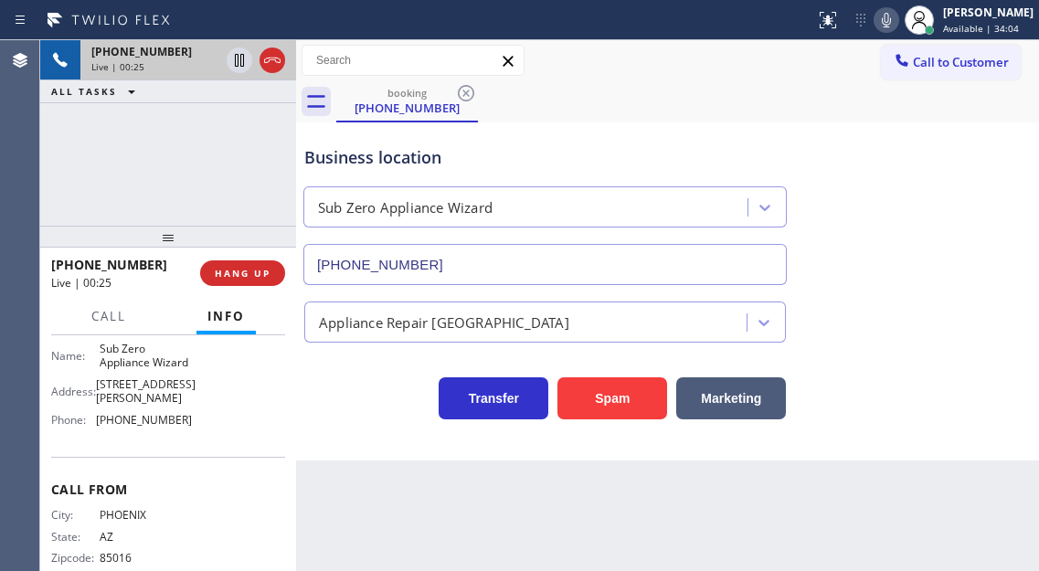
click at [142, 370] on span "Sub Zero Appliance Wizard" at bounding box center [145, 356] width 91 height 28
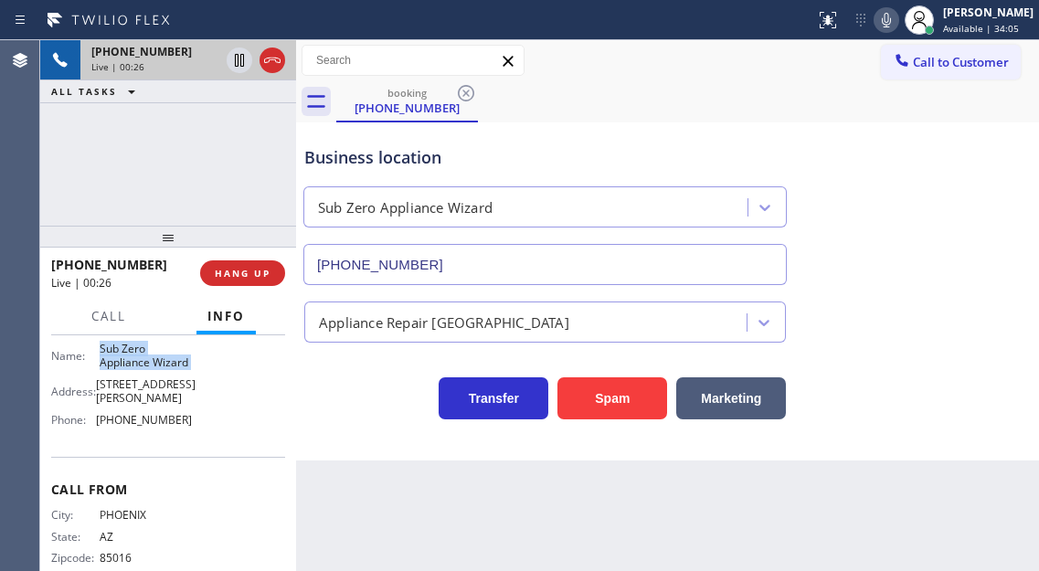
click at [142, 370] on span "Sub Zero Appliance Wizard" at bounding box center [145, 356] width 91 height 28
click at [897, 22] on icon at bounding box center [886, 20] width 22 height 22
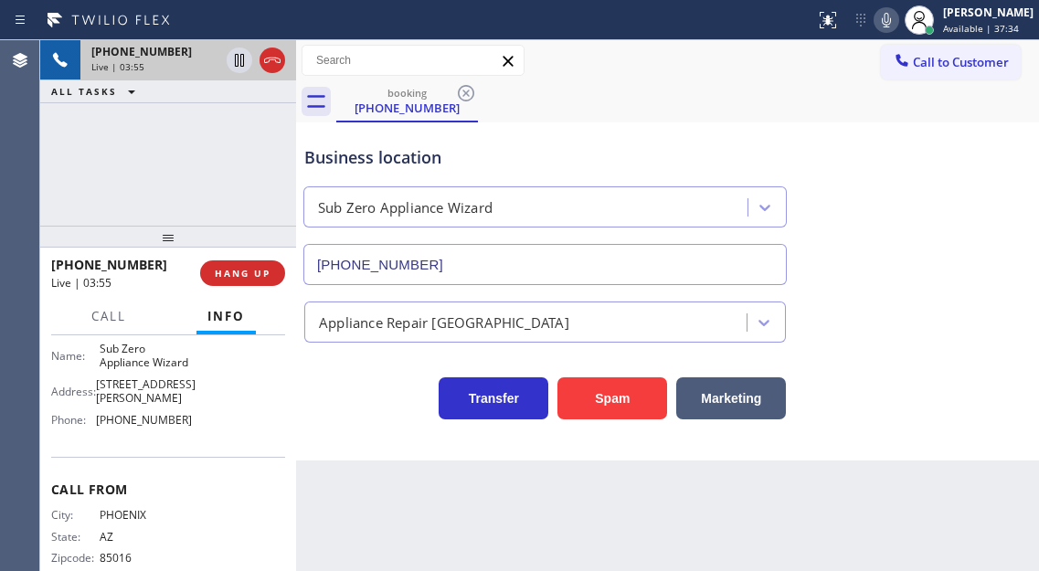
click at [344, 148] on div "Business location" at bounding box center [544, 157] width 481 height 25
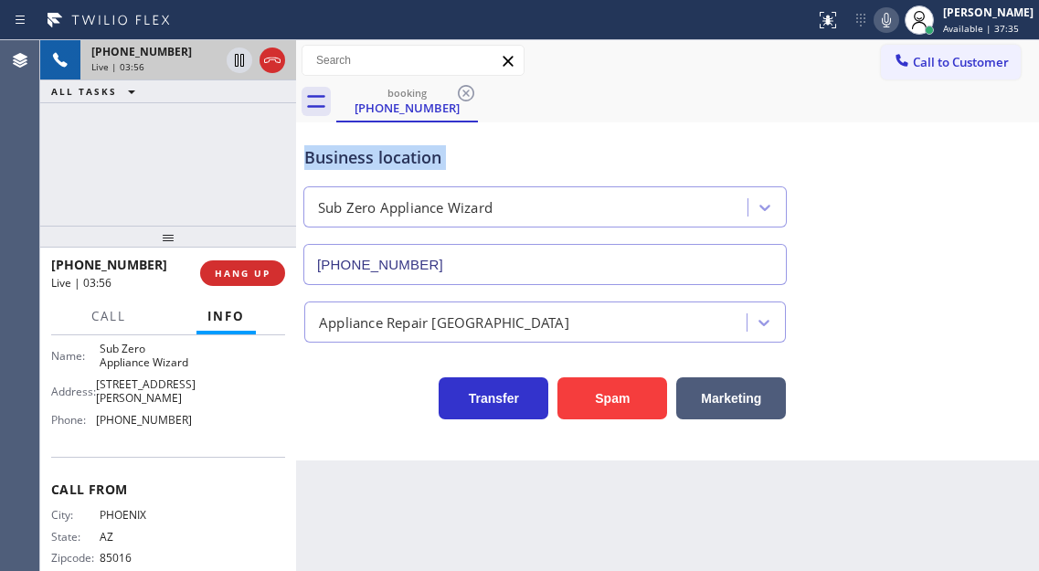
click at [344, 148] on div "Business location" at bounding box center [544, 157] width 481 height 25
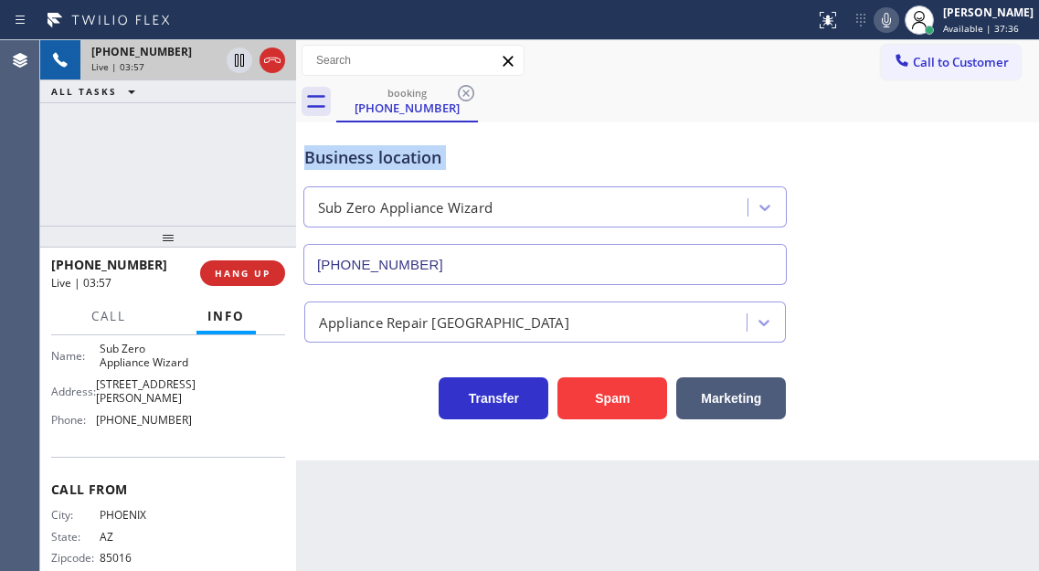
click at [344, 148] on div "Business location" at bounding box center [544, 157] width 481 height 25
click at [348, 157] on div "Business location" at bounding box center [544, 157] width 481 height 25
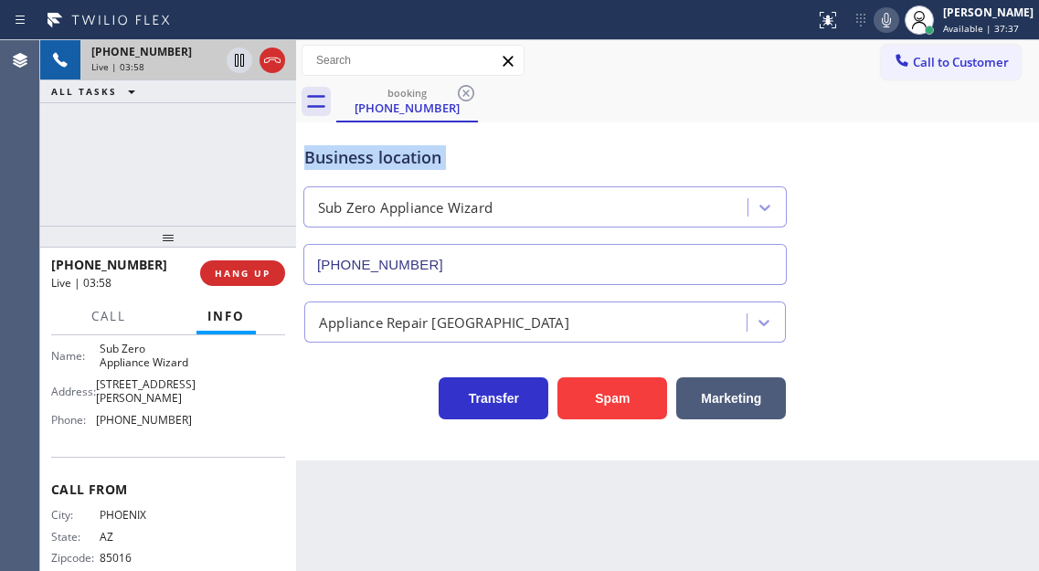
click at [348, 157] on div "Business location" at bounding box center [544, 157] width 481 height 25
click at [250, 145] on div "[PHONE_NUMBER] Live | 03:59 ALL TASKS ALL TASKS ACTIVE TASKS TASKS IN WRAP UP" at bounding box center [168, 132] width 256 height 185
click at [237, 60] on icon at bounding box center [239, 60] width 22 height 22
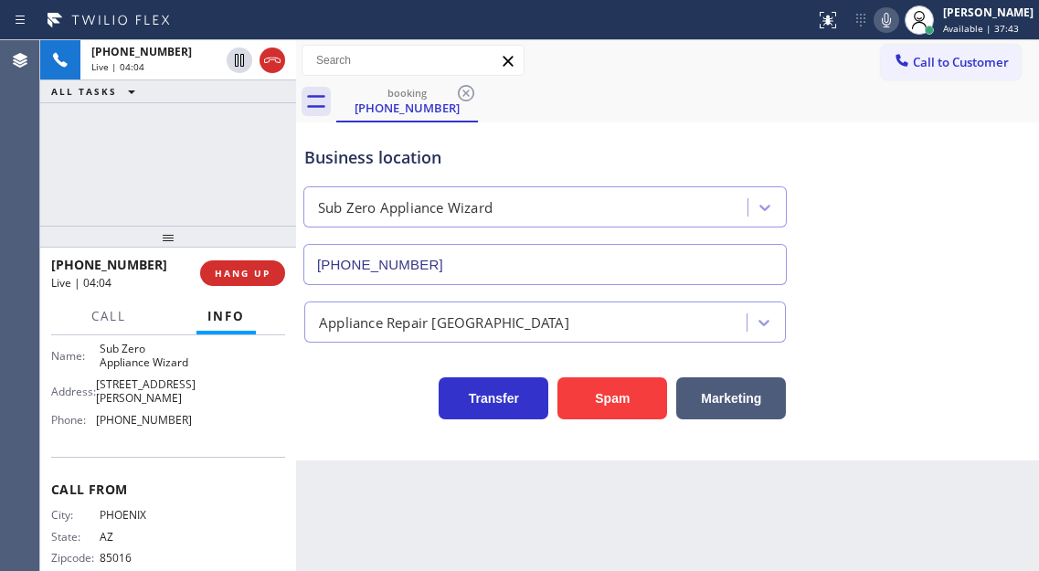
click at [897, 22] on icon at bounding box center [886, 20] width 22 height 22
click at [957, 198] on div "Business location Sub Zero Appliance Wizard [PHONE_NUMBER]" at bounding box center [667, 202] width 733 height 165
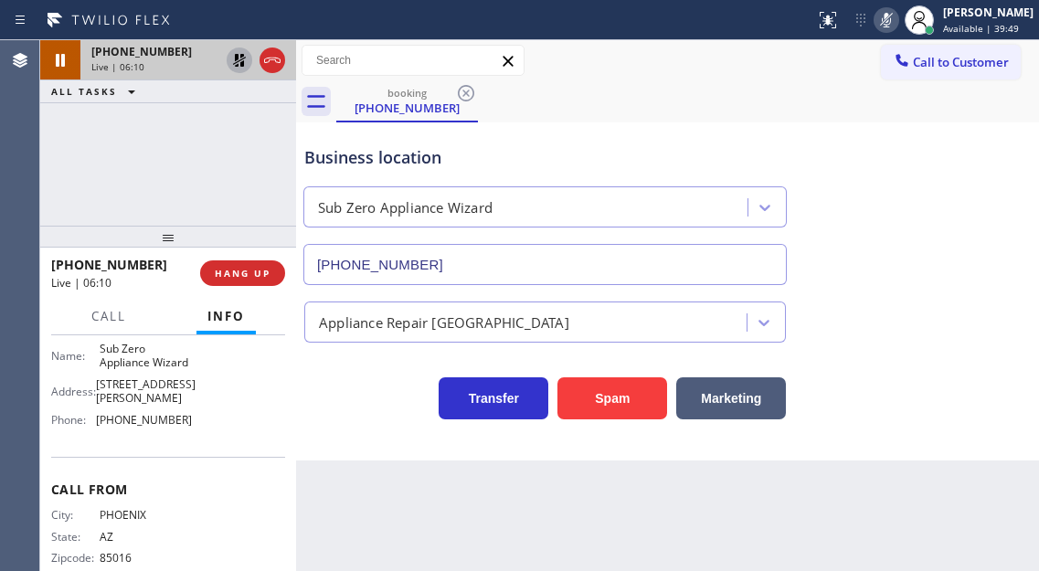
click at [234, 62] on icon at bounding box center [239, 60] width 22 height 22
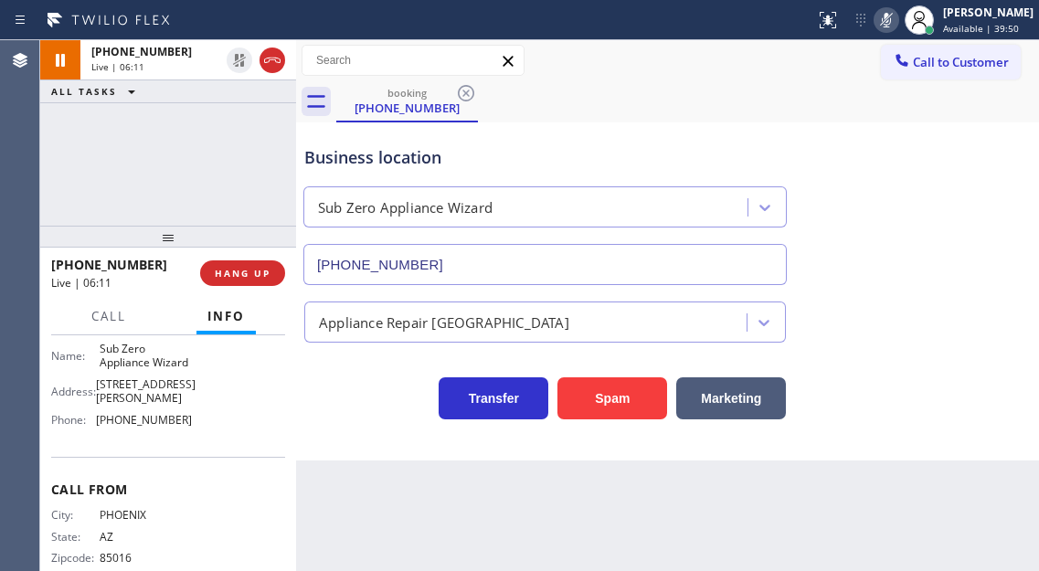
click at [889, 36] on div "Status report No issues detected If you experience an issue, please download th…" at bounding box center [922, 20] width 231 height 40
click at [891, 23] on icon at bounding box center [886, 20] width 22 height 22
drag, startPoint x: 983, startPoint y: 215, endPoint x: 824, endPoint y: 138, distance: 176.5
click at [983, 215] on div "Business location Sub Zero Appliance Wizard [PHONE_NUMBER]" at bounding box center [667, 202] width 733 height 165
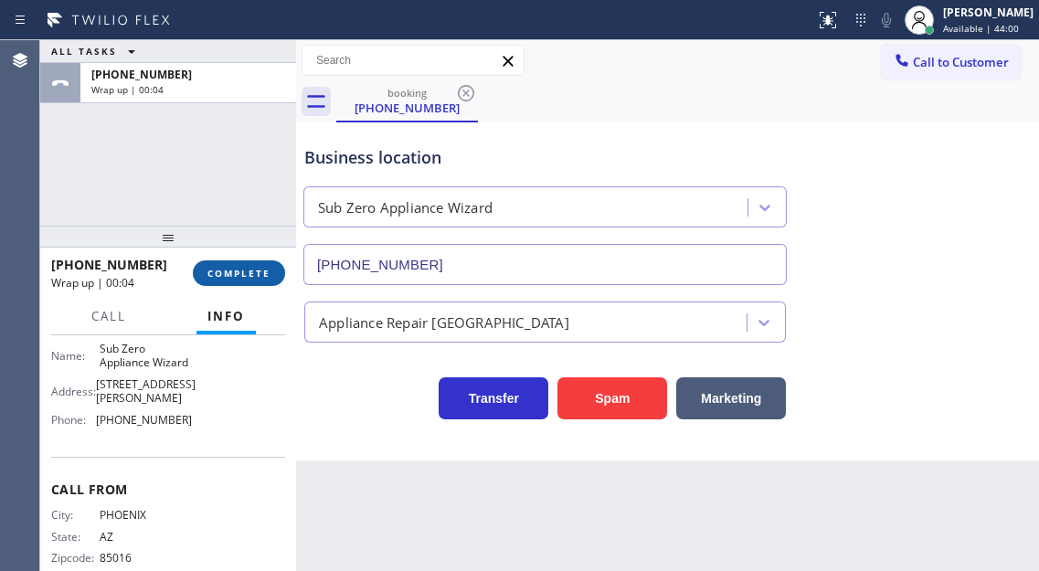
click at [246, 280] on span "COMPLETE" at bounding box center [238, 273] width 63 height 13
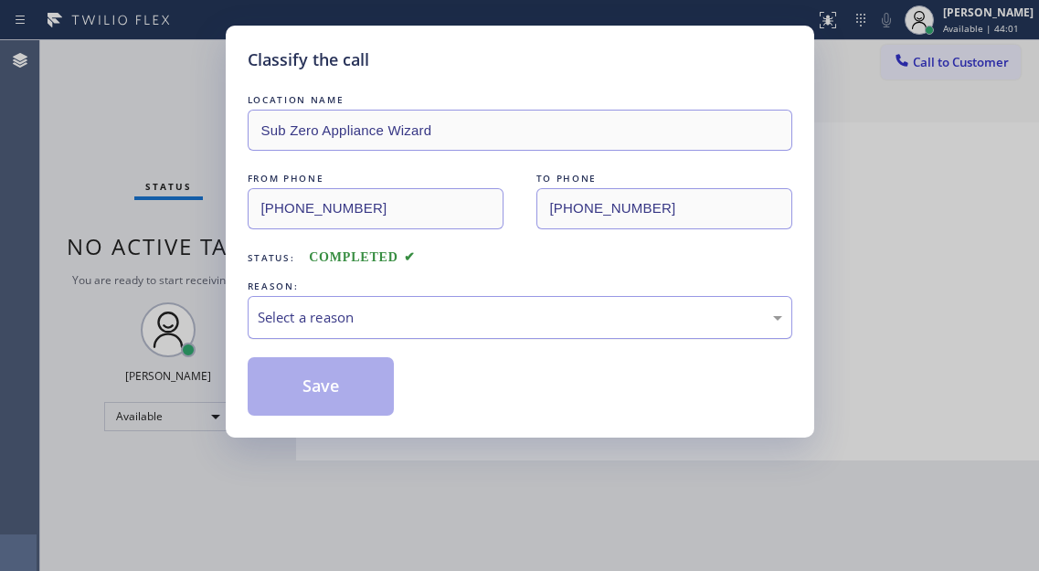
click at [338, 311] on div "Select a reason" at bounding box center [520, 317] width 524 height 21
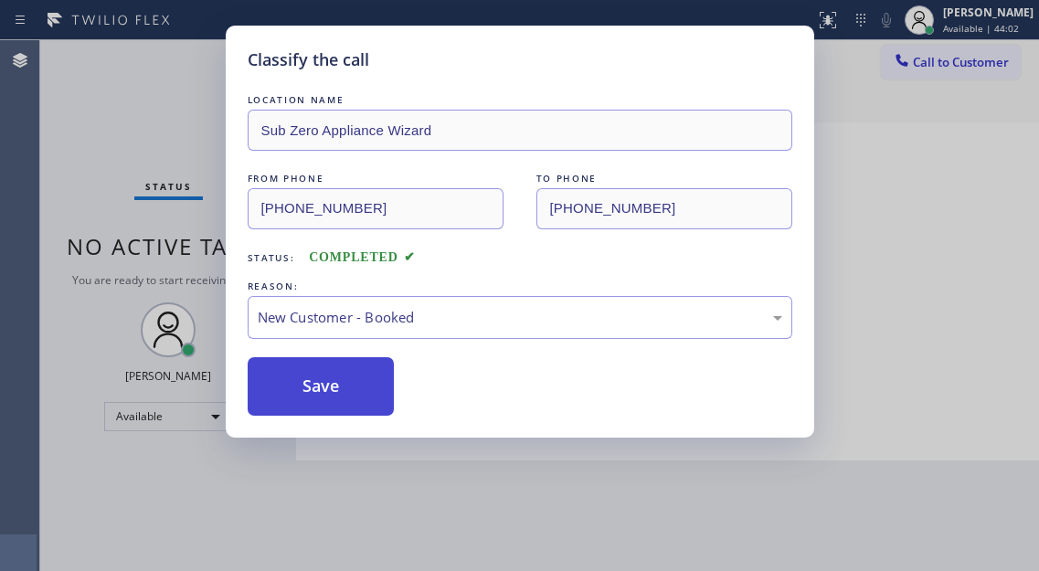
click at [340, 366] on button "Save" at bounding box center [321, 386] width 147 height 58
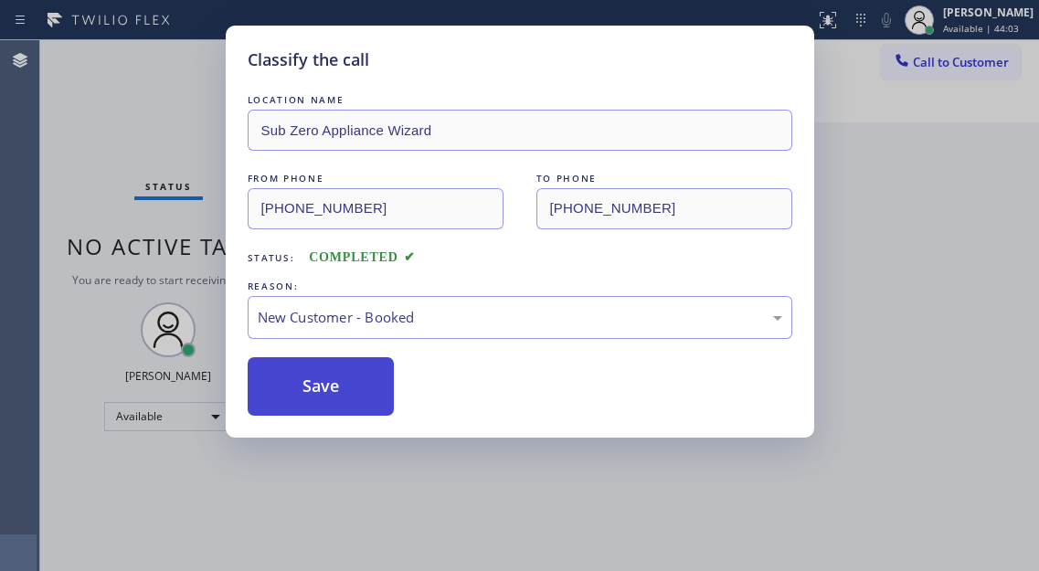
click at [344, 384] on button "Save" at bounding box center [321, 386] width 147 height 58
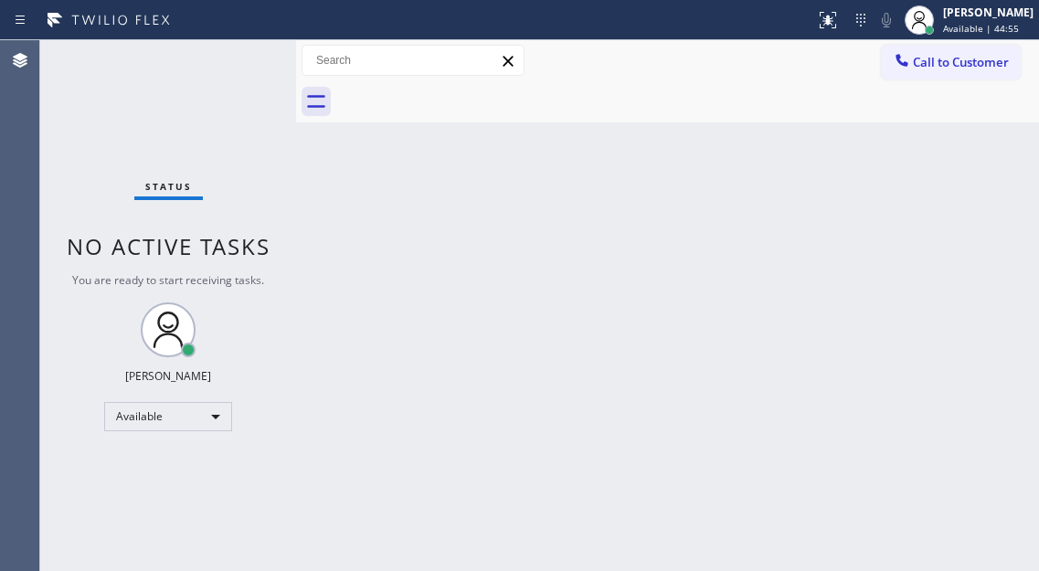
click at [959, 211] on div "Back to Dashboard Change Sender ID Customers Technicians Select a contact Outbo…" at bounding box center [667, 305] width 743 height 531
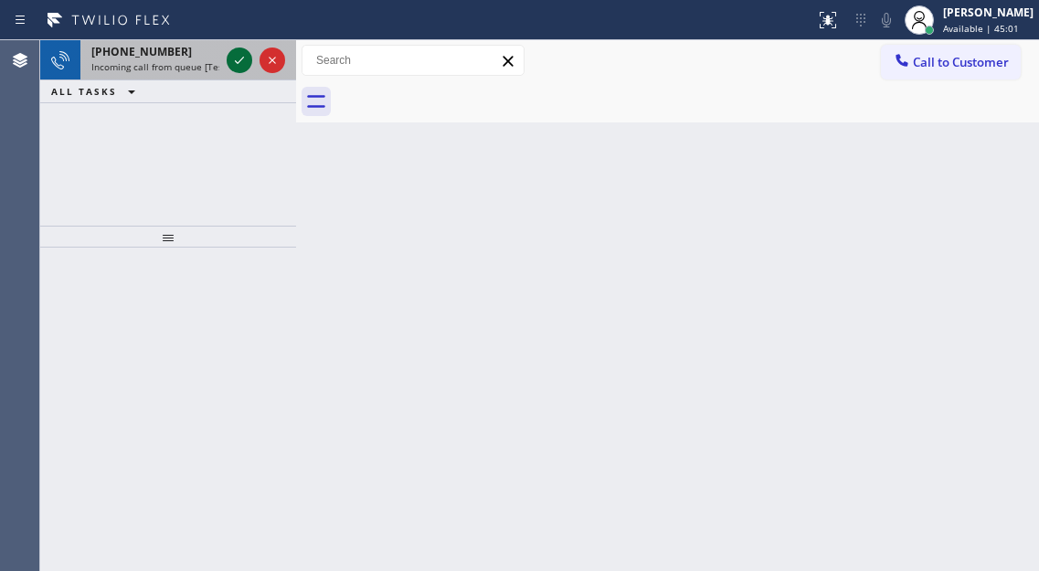
click at [249, 65] on icon at bounding box center [239, 60] width 22 height 22
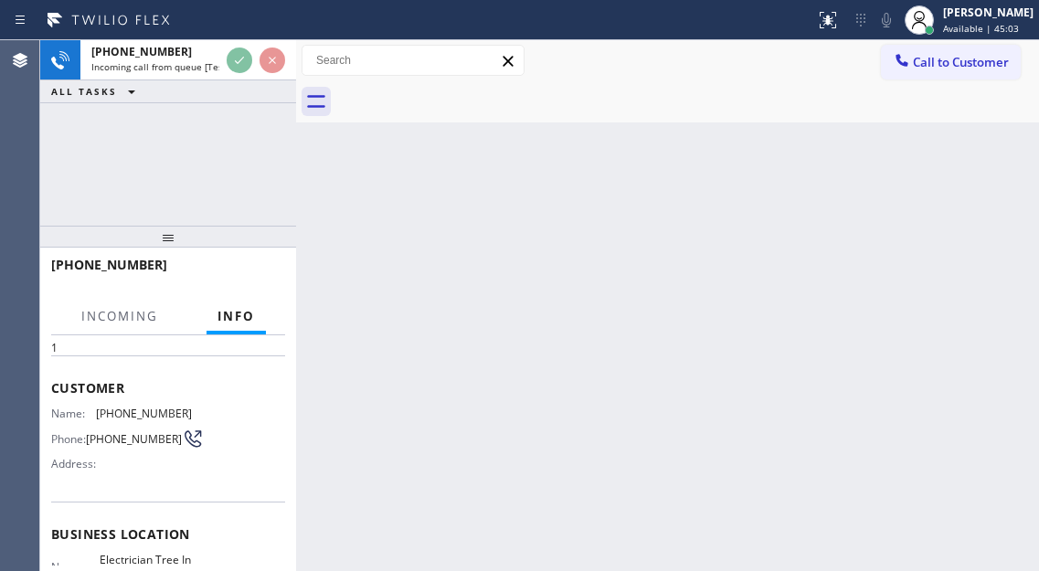
scroll to position [91, 0]
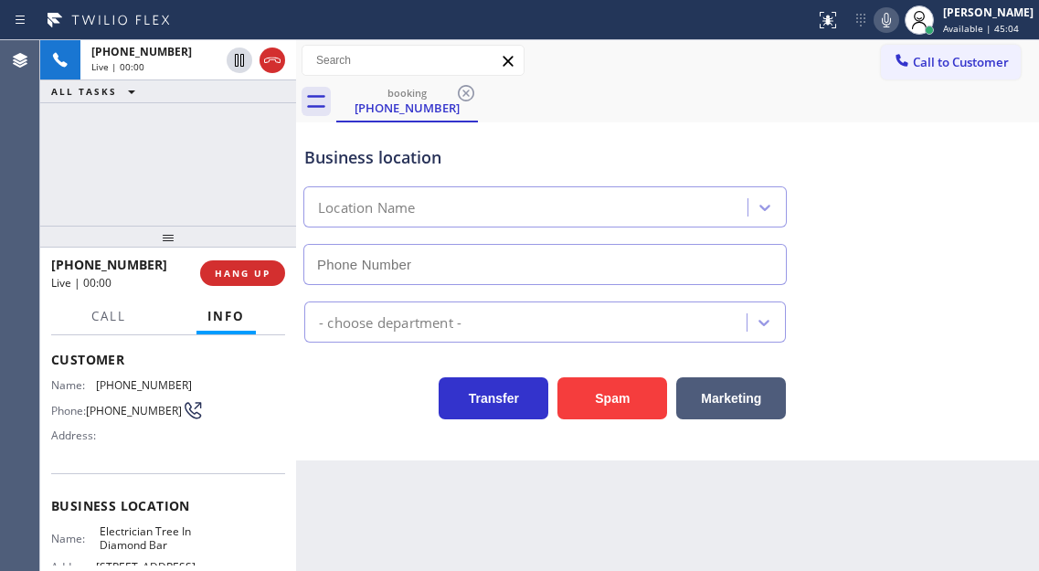
click at [133, 537] on span "Electrician Tree In Diamond Bar" at bounding box center [145, 538] width 91 height 28
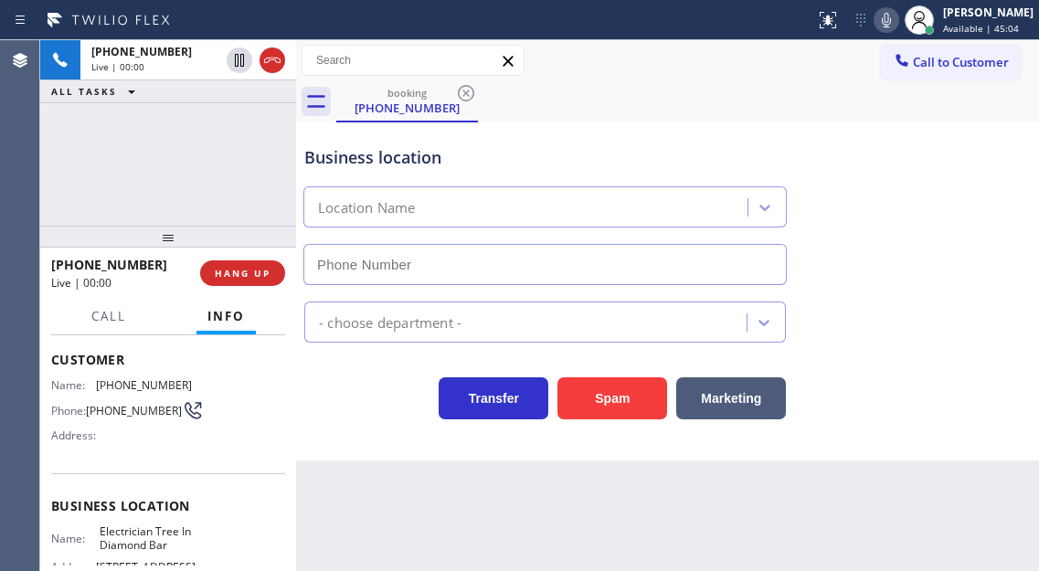
click at [133, 537] on span "Electrician Tree In Diamond Bar" at bounding box center [145, 538] width 91 height 28
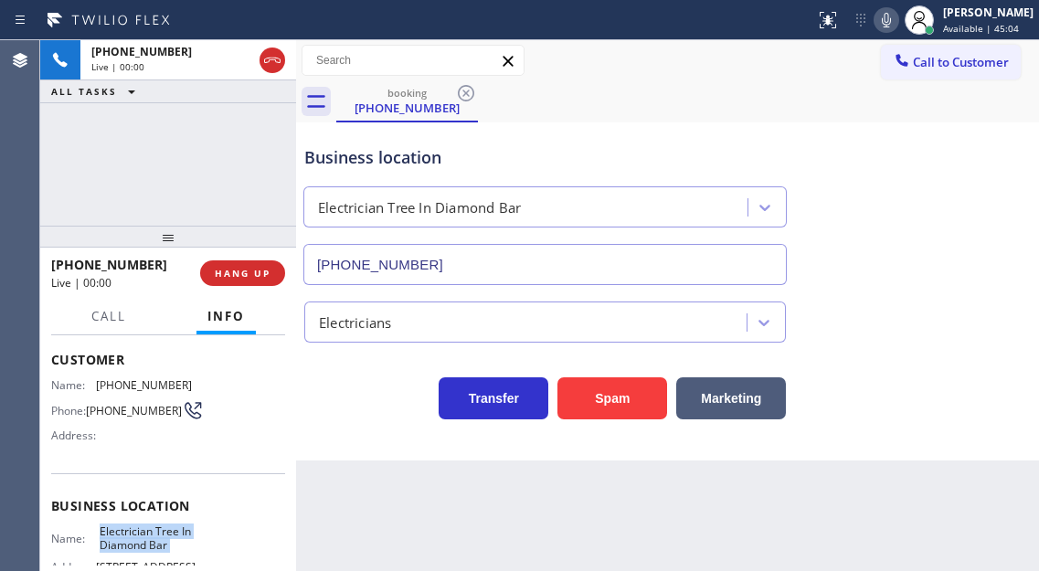
type input "[PHONE_NUMBER]"
click at [133, 537] on span "Electrician Tree In Diamond Bar" at bounding box center [145, 538] width 91 height 28
click at [125, 392] on span "[PHONE_NUMBER]" at bounding box center [144, 385] width 96 height 14
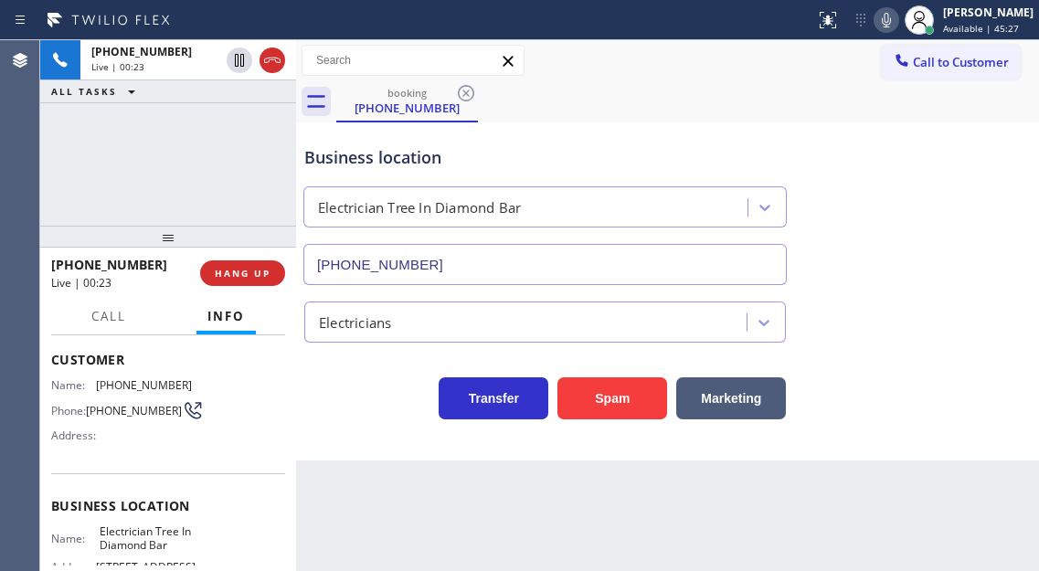
click at [266, 427] on div "Name: [PHONE_NUMBER] Phone: [PHONE_NUMBER] Address:" at bounding box center [168, 414] width 234 height 72
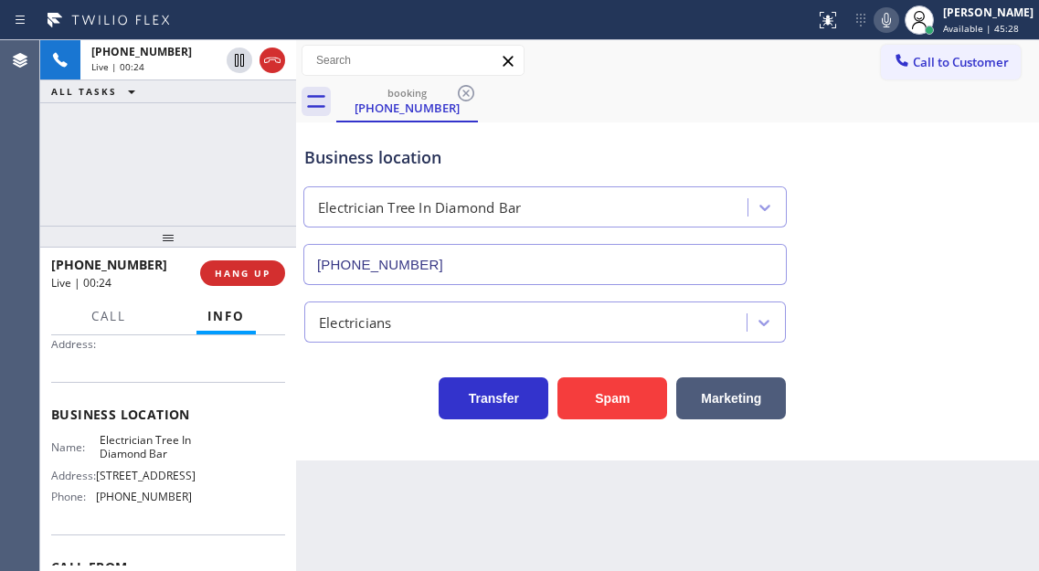
click at [142, 461] on span "Electrician Tree In Diamond Bar" at bounding box center [145, 447] width 91 height 28
click at [296, 460] on div at bounding box center [296, 305] width 0 height 531
click at [136, 512] on div "Name: Electrician Tree In Diamond Bar Address: [STREET_ADDRESS] Phone: [PHONE_N…" at bounding box center [121, 472] width 141 height 79
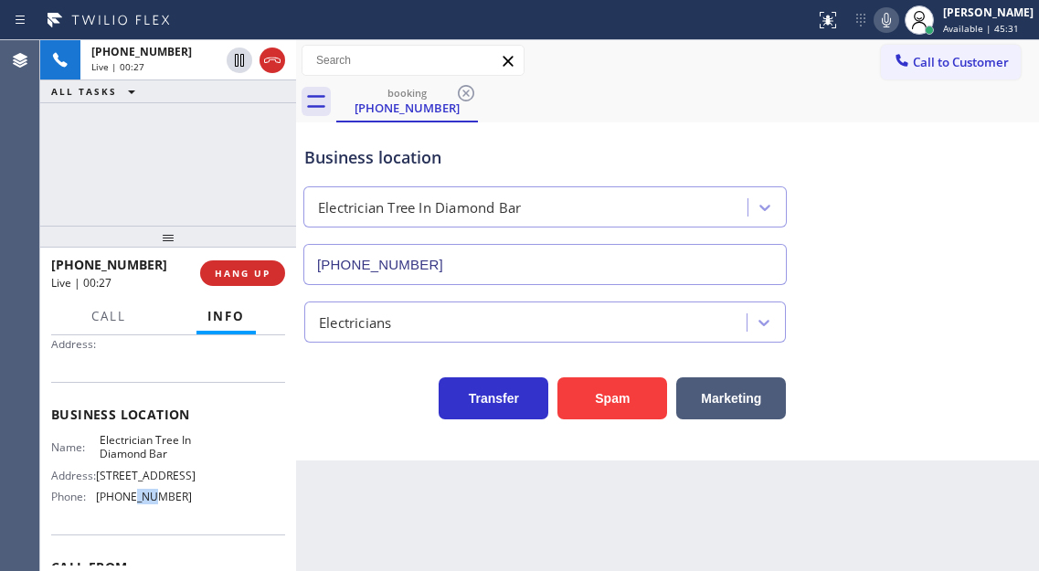
click at [136, 512] on div "Name: Electrician Tree In Diamond Bar Address: [STREET_ADDRESS] Phone: [PHONE_N…" at bounding box center [121, 472] width 141 height 79
click at [219, 146] on div "[PHONE_NUMBER] Live | 02:00 ALL TASKS ALL TASKS ACTIVE TASKS TASKS IN WRAP UP" at bounding box center [168, 132] width 256 height 185
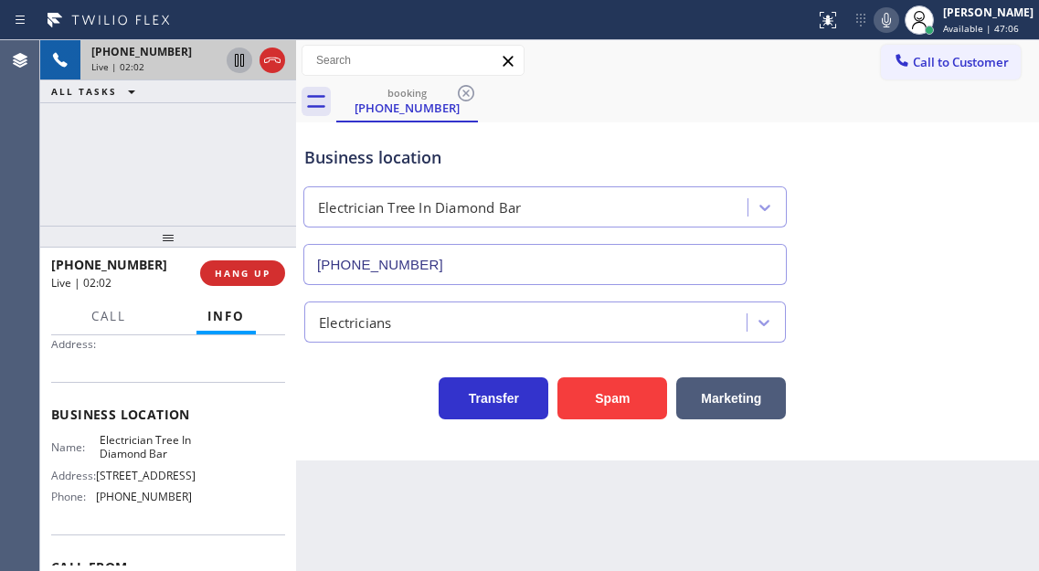
click at [237, 58] on icon at bounding box center [239, 60] width 22 height 22
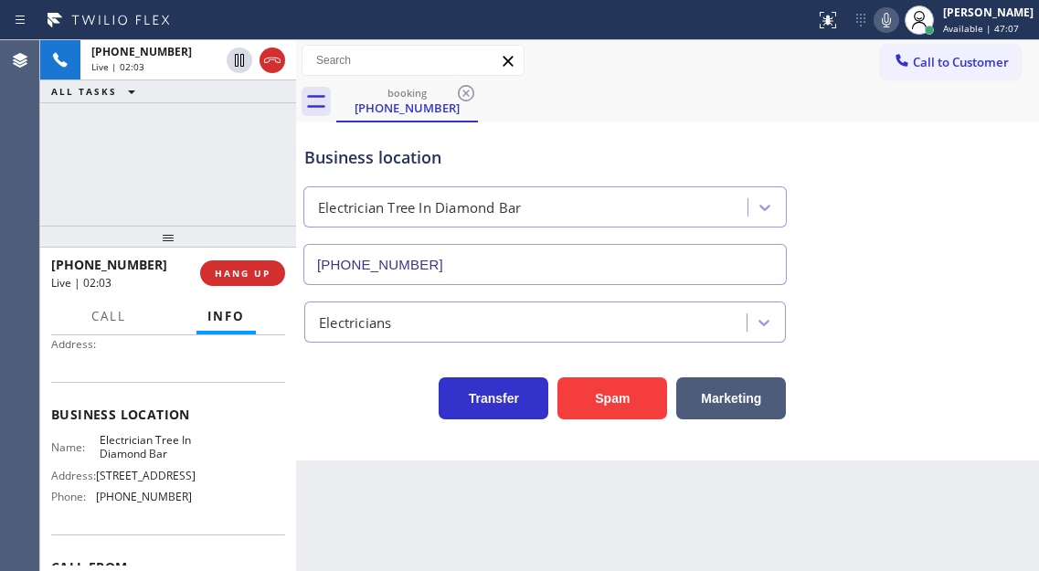
click at [894, 25] on icon at bounding box center [886, 20] width 22 height 22
click at [983, 227] on div "Business location Electrician Tree In [GEOGRAPHIC_DATA] [PHONE_NUMBER]" at bounding box center [667, 202] width 733 height 165
click at [991, 153] on div "Business location Electrician Tree In [GEOGRAPHIC_DATA] [PHONE_NUMBER]" at bounding box center [667, 202] width 733 height 165
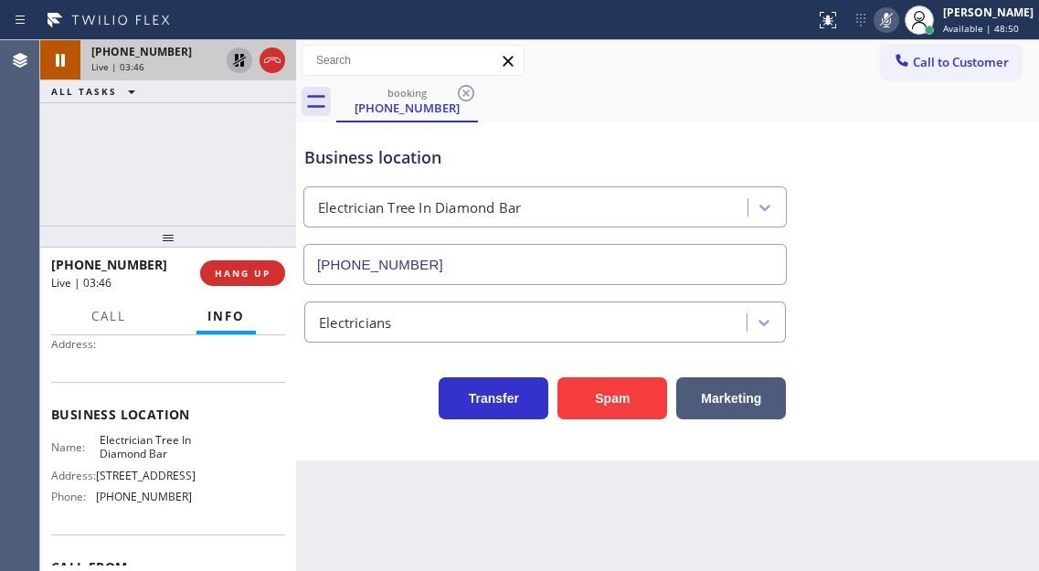
click at [230, 58] on icon at bounding box center [239, 60] width 22 height 22
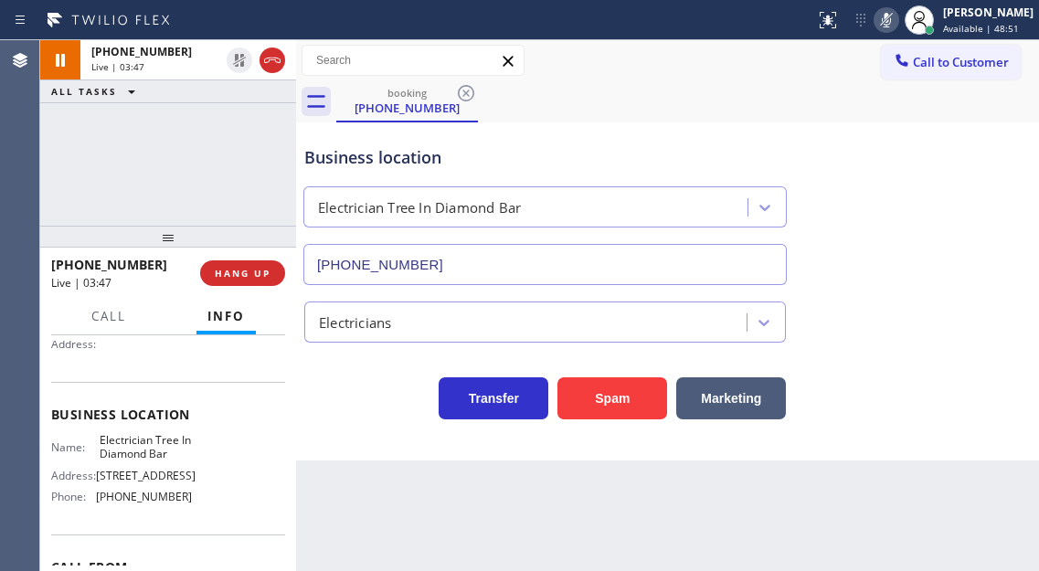
click at [891, 16] on icon at bounding box center [885, 20] width 9 height 15
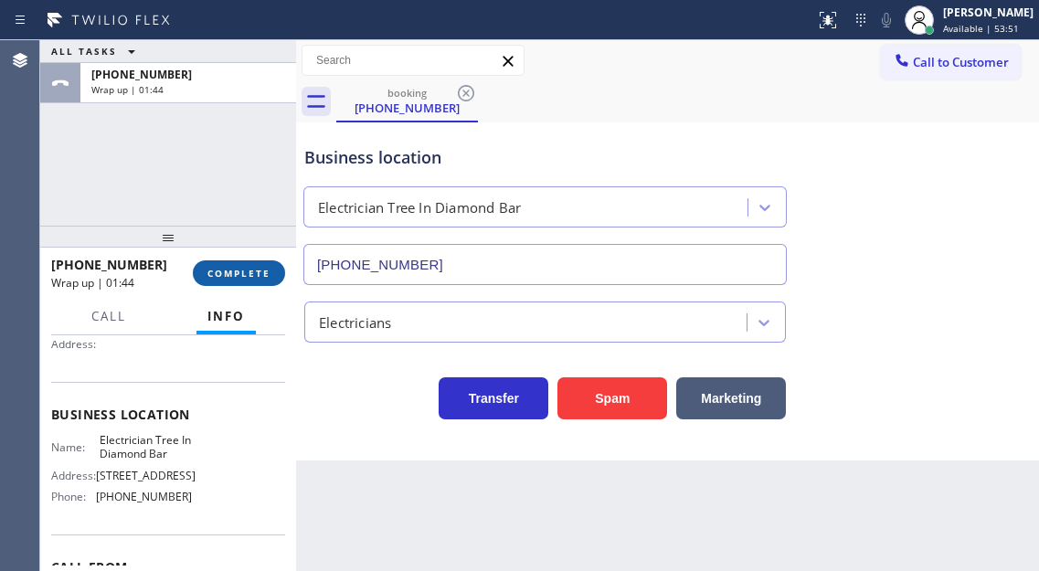
click at [242, 271] on span "COMPLETE" at bounding box center [238, 273] width 63 height 13
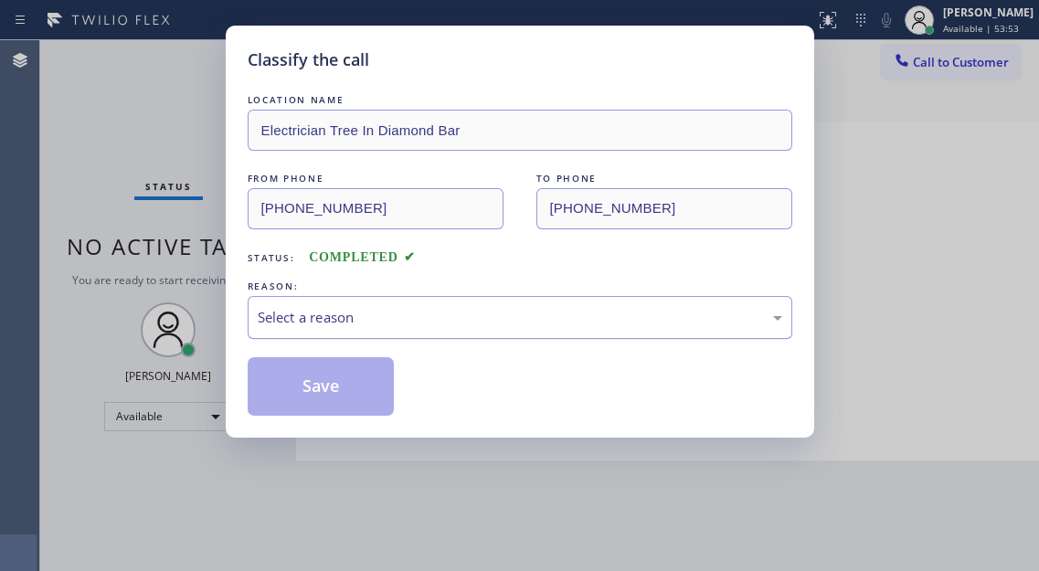
click at [387, 324] on div "Select a reason" at bounding box center [520, 317] width 524 height 21
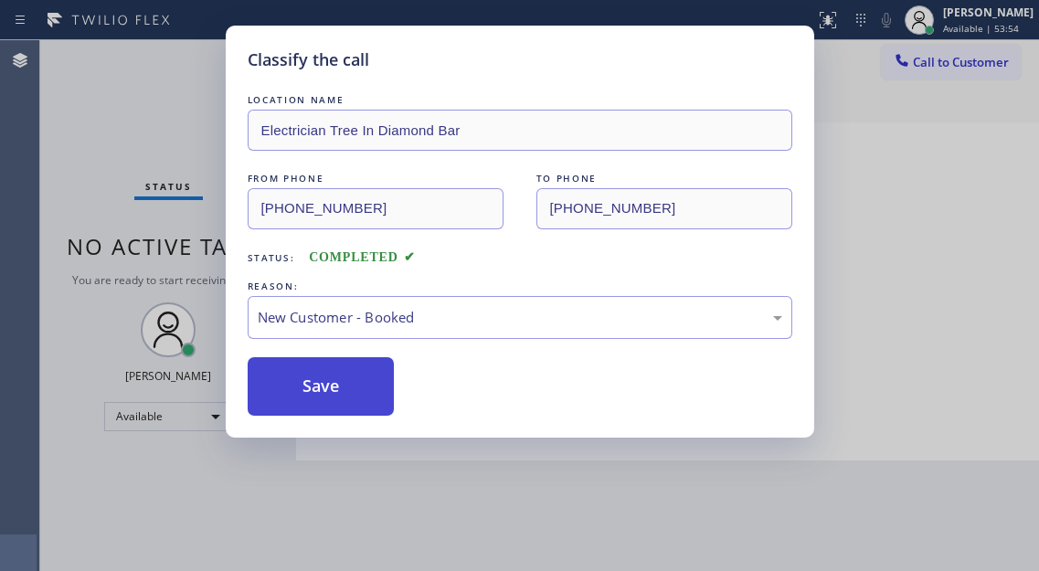
click at [357, 412] on button "Save" at bounding box center [321, 386] width 147 height 58
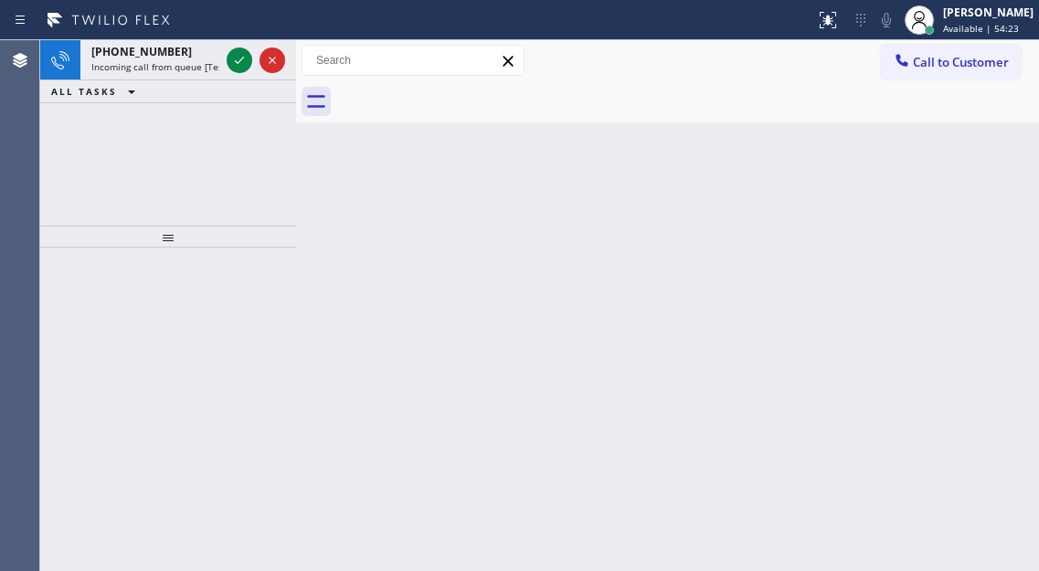
click at [964, 204] on div "Back to Dashboard Change Sender ID Customers Technicians Select a contact Outbo…" at bounding box center [667, 305] width 743 height 531
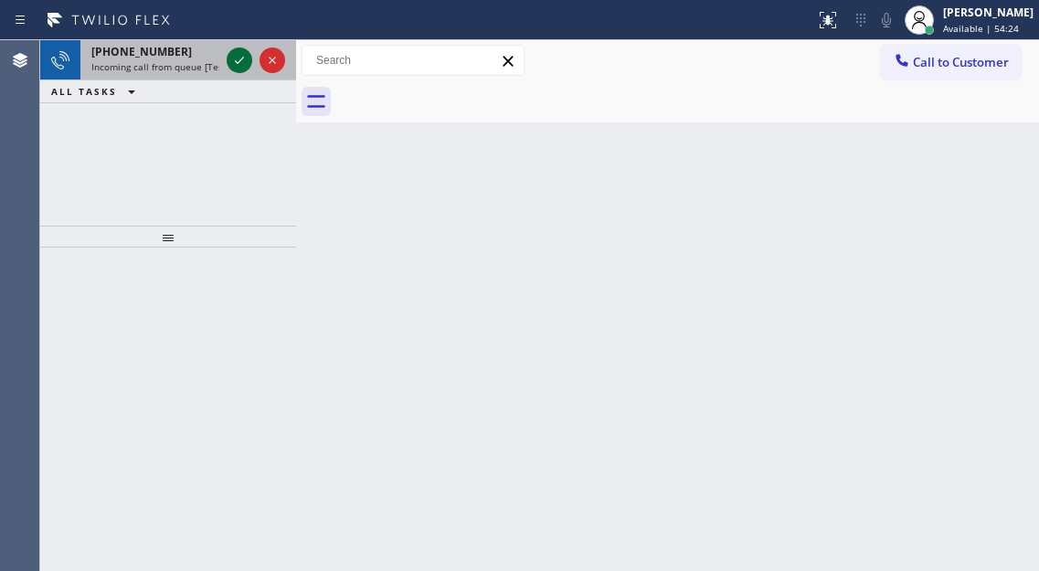
click at [233, 60] on icon at bounding box center [239, 60] width 22 height 22
click at [237, 60] on icon at bounding box center [239, 60] width 22 height 22
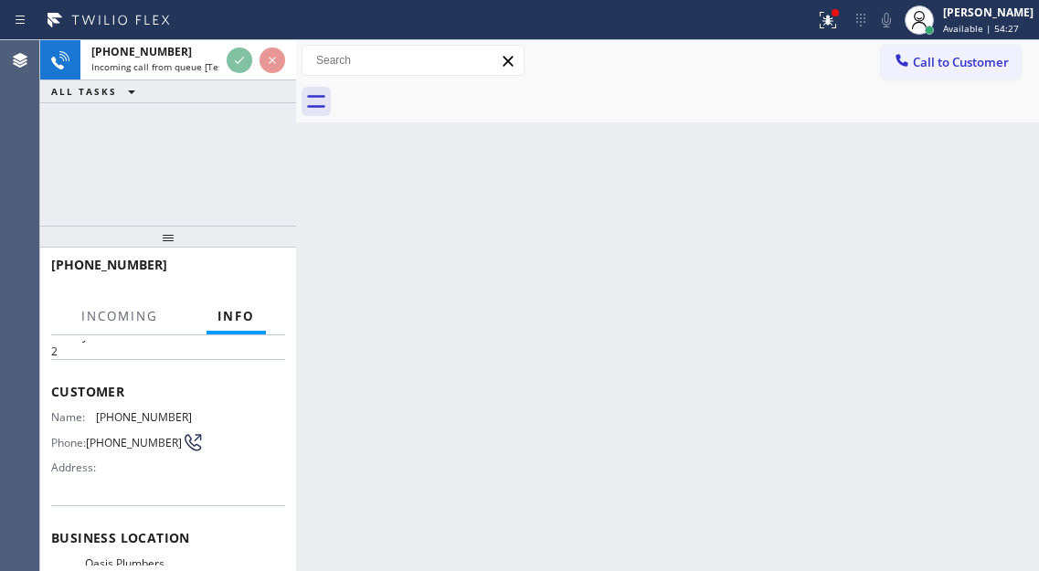
scroll to position [183, 0]
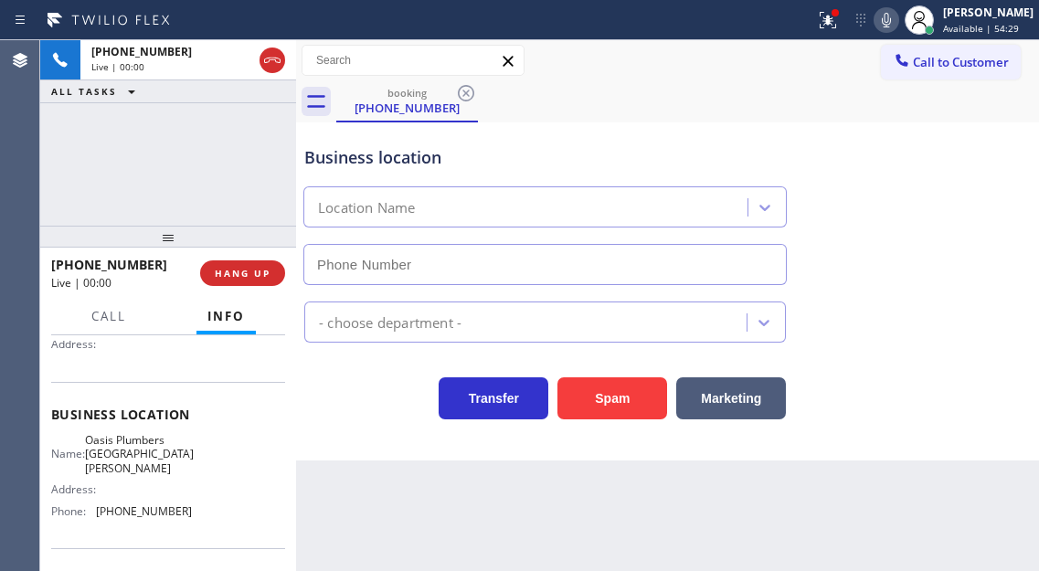
click at [148, 450] on span "Oasis Plumbers [GEOGRAPHIC_DATA][PERSON_NAME]" at bounding box center [139, 454] width 109 height 42
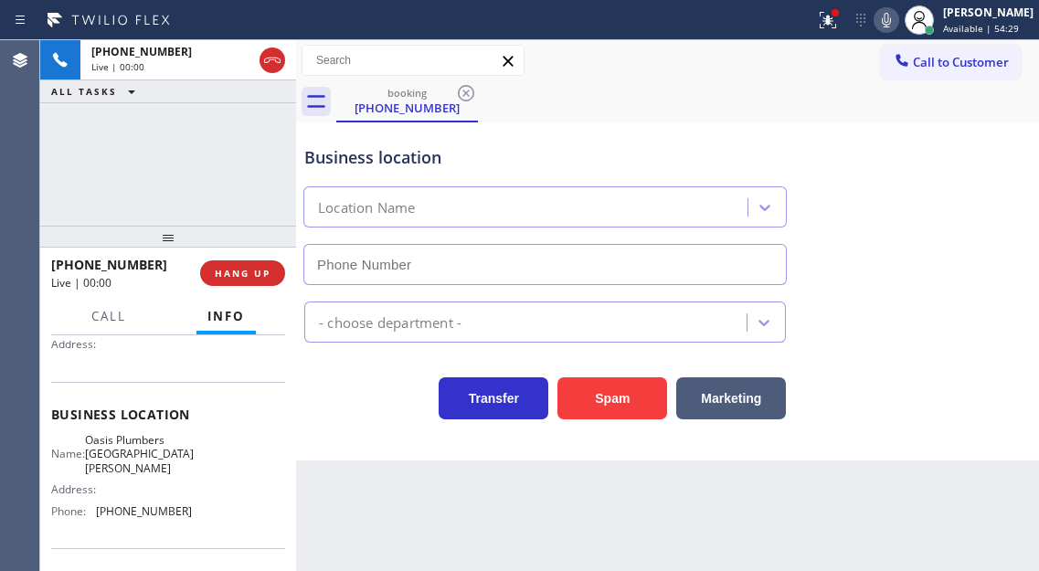
click at [148, 450] on span "Oasis Plumbers [GEOGRAPHIC_DATA][PERSON_NAME]" at bounding box center [139, 454] width 109 height 42
type input "[PHONE_NUMBER]"
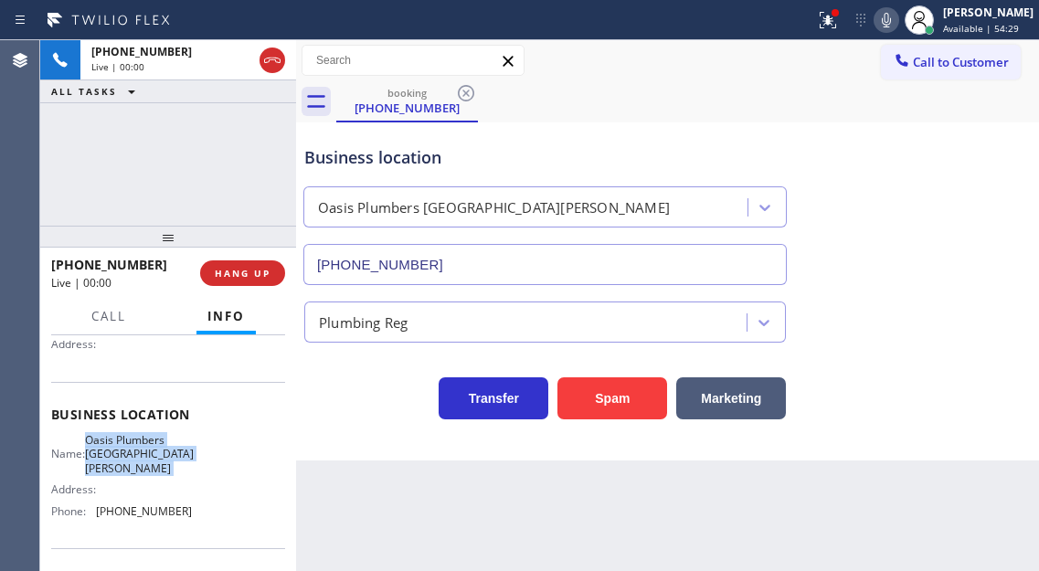
click at [148, 450] on span "Oasis Plumbers [GEOGRAPHIC_DATA][PERSON_NAME]" at bounding box center [139, 454] width 109 height 42
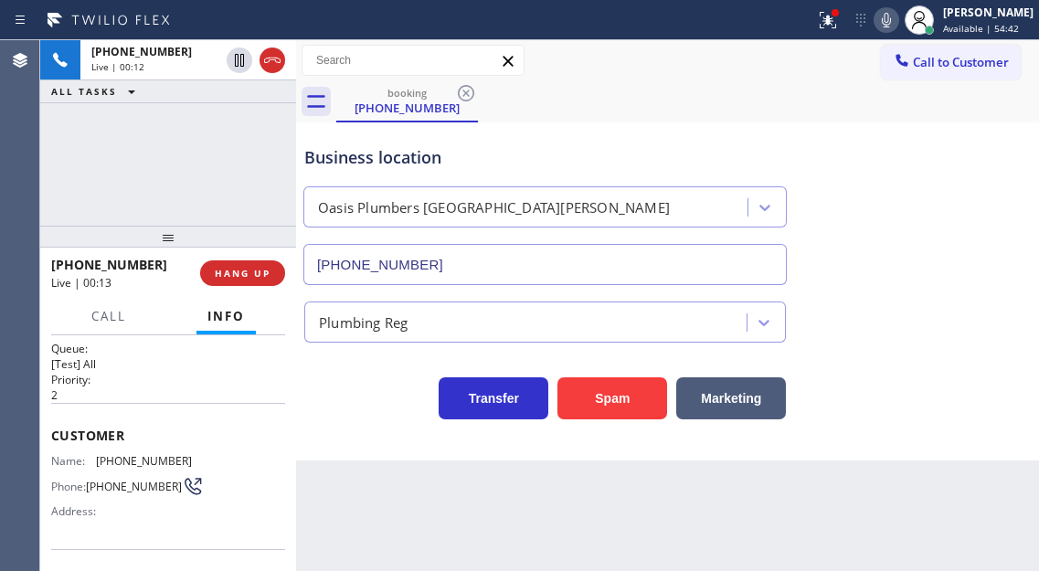
scroll to position [0, 0]
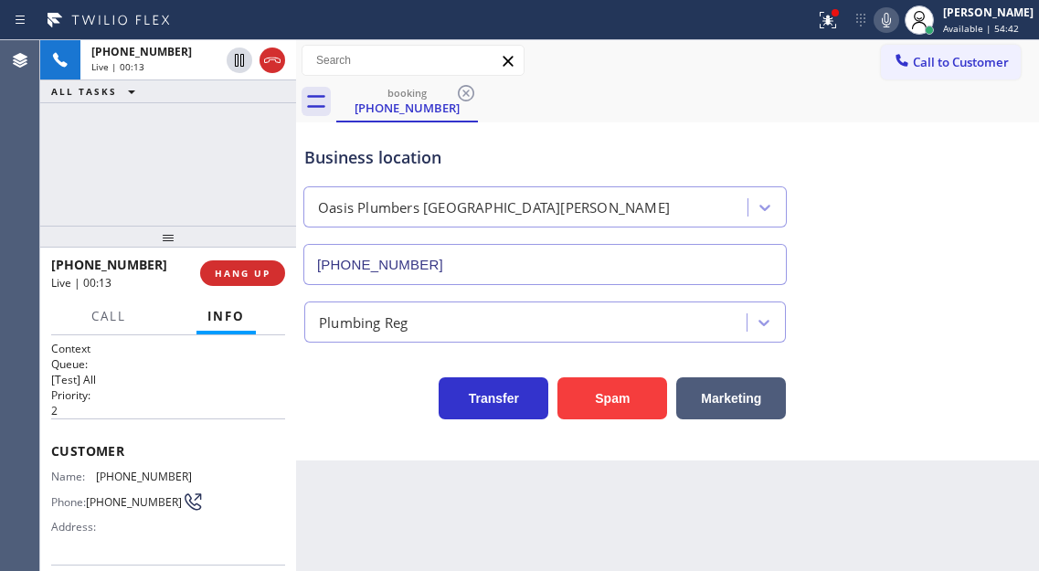
click at [123, 484] on div "Name: [PHONE_NUMBER] Phone: [PHONE_NUMBER] Address:" at bounding box center [121, 505] width 141 height 72
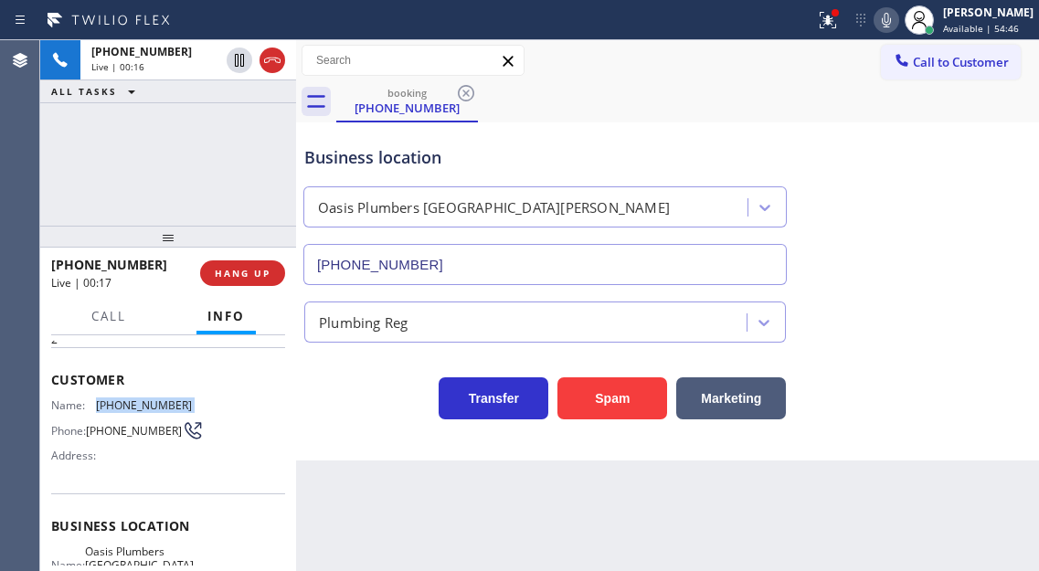
scroll to position [91, 0]
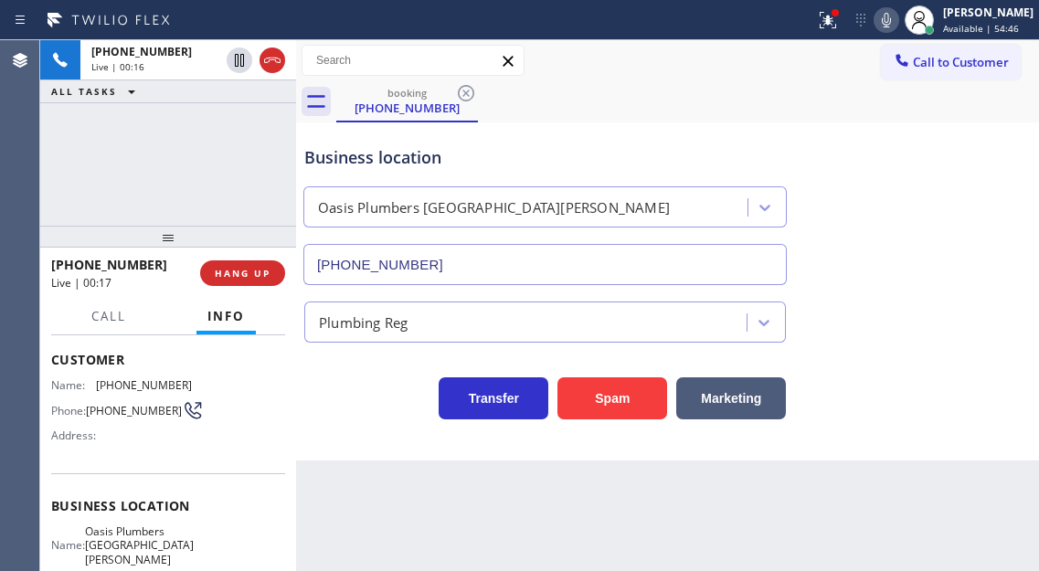
click at [135, 535] on span "Oasis Plumbers [GEOGRAPHIC_DATA][PERSON_NAME]" at bounding box center [139, 545] width 109 height 42
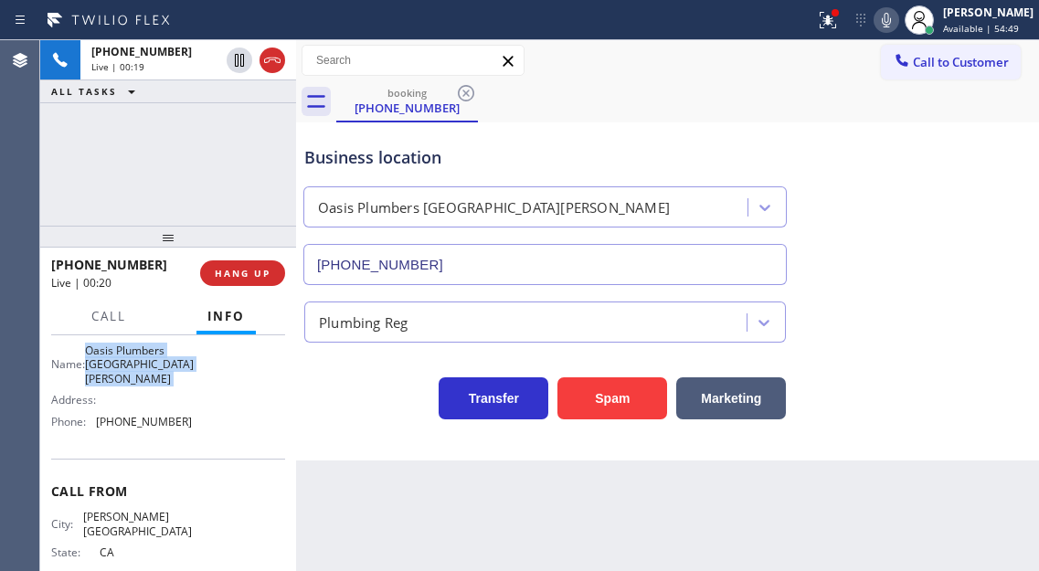
scroll to position [274, 0]
click at [163, 416] on span "[PHONE_NUMBER]" at bounding box center [144, 420] width 96 height 14
click at [321, 147] on div "Business location" at bounding box center [544, 157] width 481 height 25
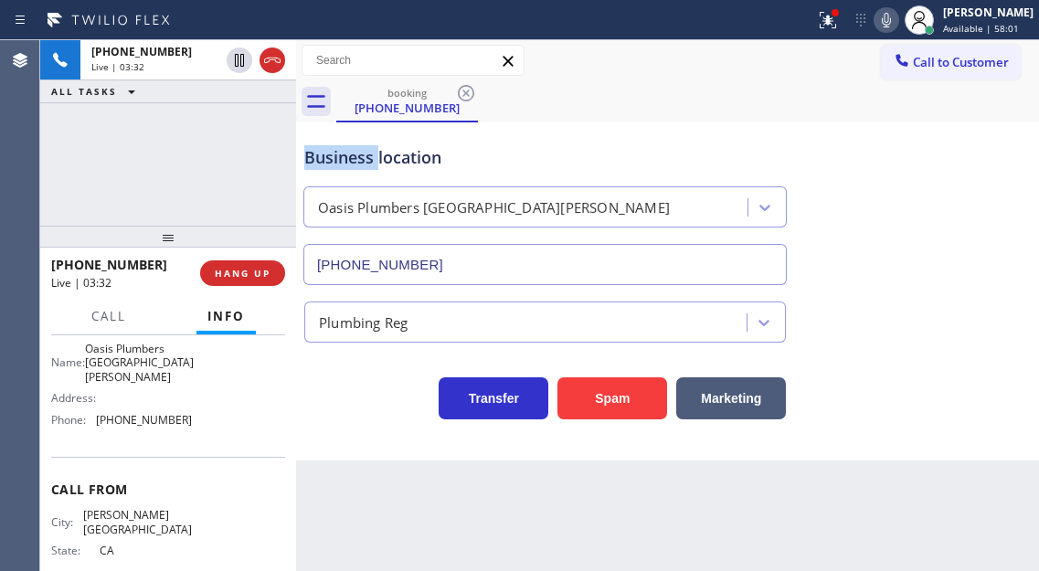
click at [321, 147] on div "Business location" at bounding box center [544, 157] width 481 height 25
click at [186, 159] on div "[PHONE_NUMBER] Live | 03:33 ALL TASKS ALL TASKS ACTIVE TASKS TASKS IN WRAP UP" at bounding box center [168, 132] width 256 height 185
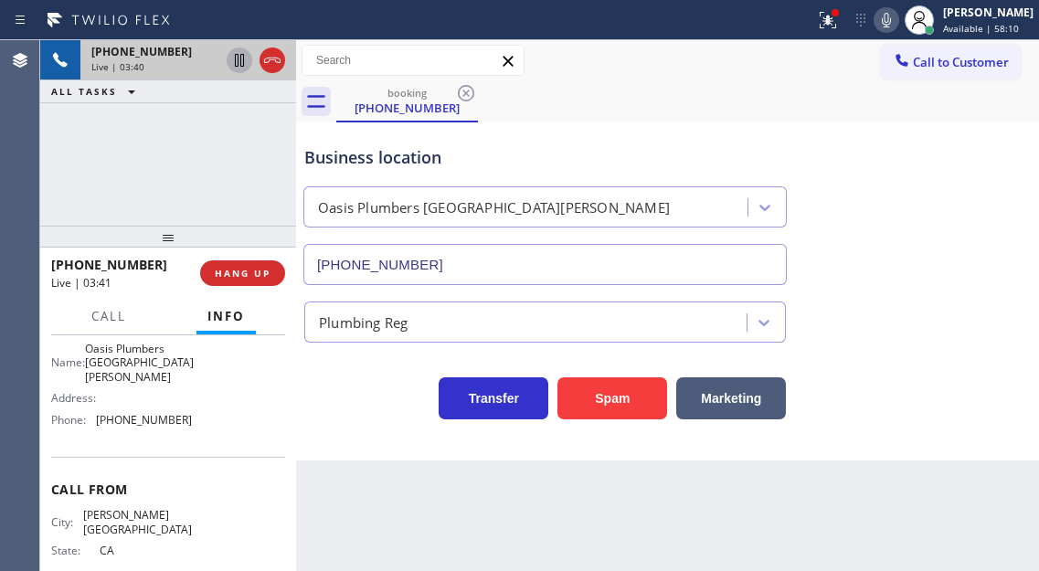
click at [239, 65] on icon at bounding box center [239, 60] width 22 height 22
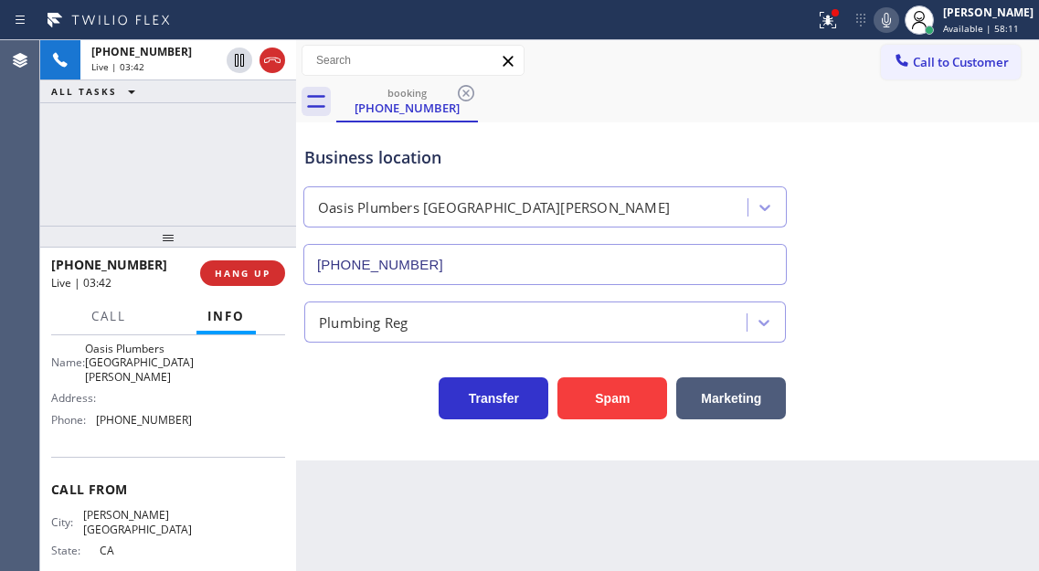
click at [893, 23] on icon at bounding box center [886, 20] width 22 height 22
drag, startPoint x: 969, startPoint y: 197, endPoint x: 960, endPoint y: 191, distance: 11.1
click at [969, 197] on div "Business location [GEOGRAPHIC_DATA] [GEOGRAPHIC_DATA][PERSON_NAME] [PHONE_NUMBE…" at bounding box center [667, 202] width 733 height 165
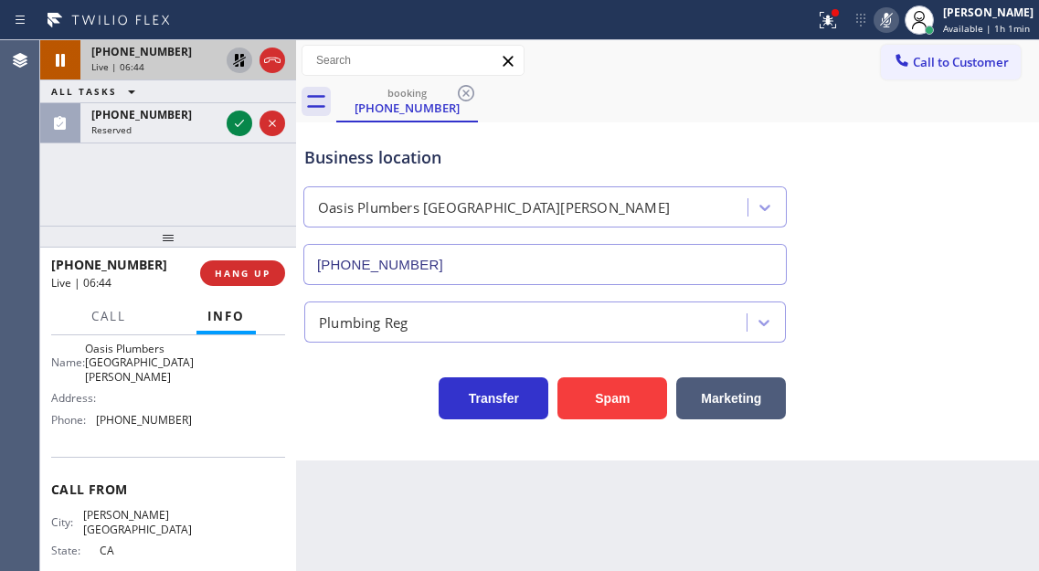
click at [241, 61] on icon at bounding box center [239, 60] width 22 height 22
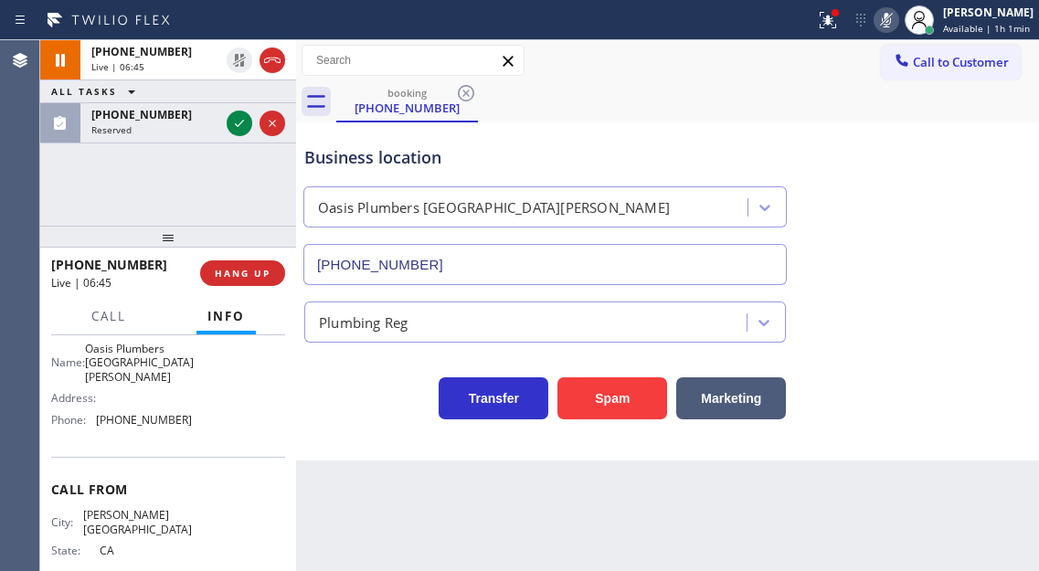
click at [897, 22] on icon at bounding box center [886, 20] width 22 height 22
click at [829, 30] on icon at bounding box center [828, 20] width 22 height 22
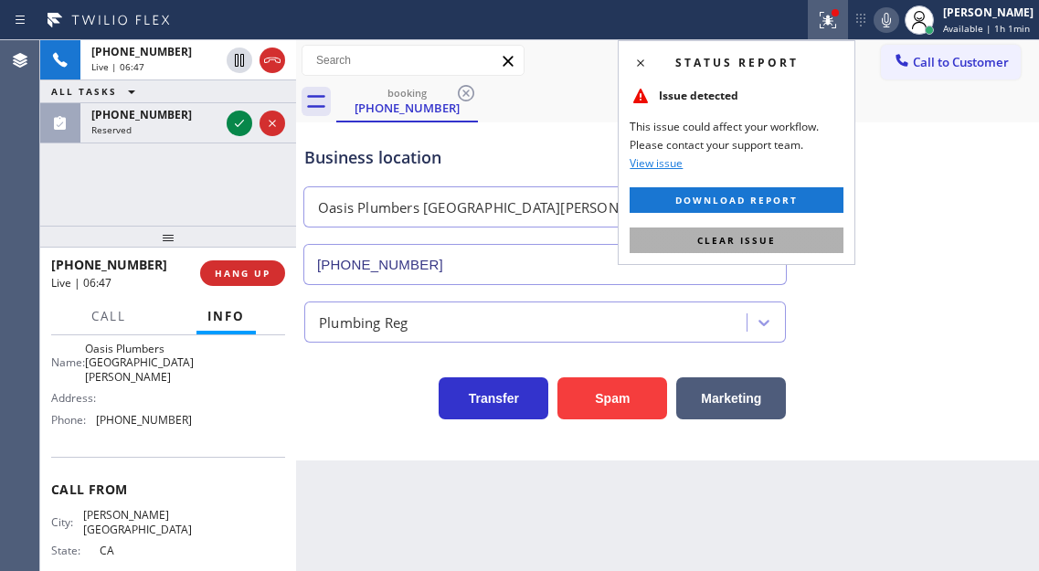
click at [806, 238] on button "Clear issue" at bounding box center [736, 240] width 214 height 26
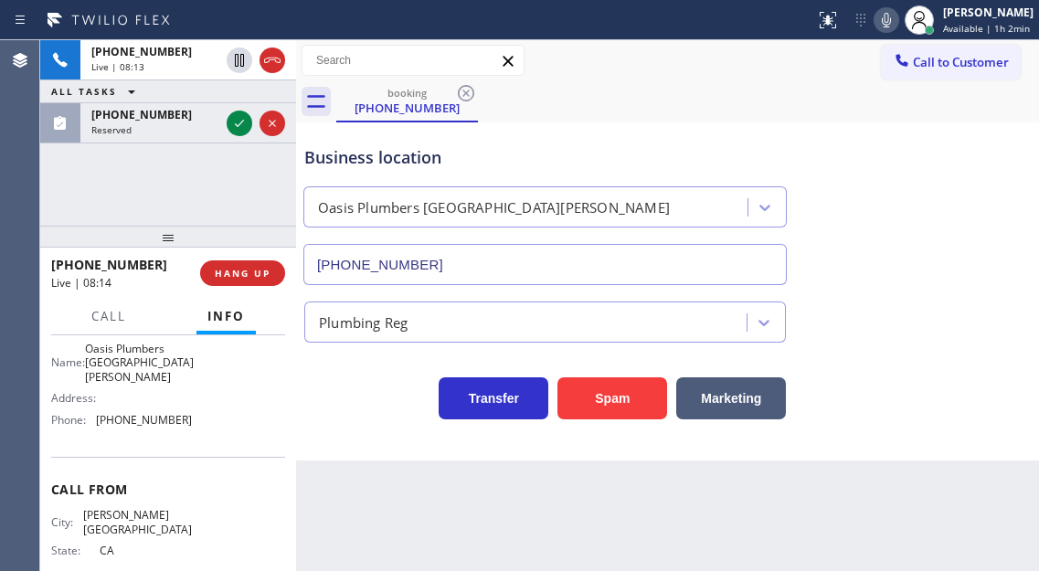
click at [972, 190] on div "Business location [GEOGRAPHIC_DATA] [GEOGRAPHIC_DATA][PERSON_NAME] [PHONE_NUMBE…" at bounding box center [667, 202] width 733 height 165
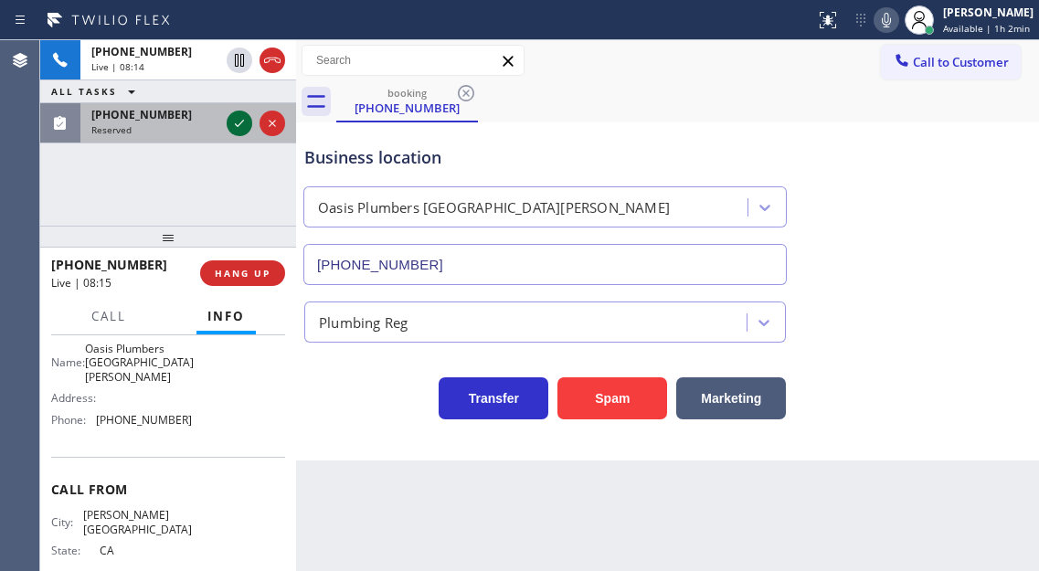
click at [238, 126] on icon at bounding box center [239, 123] width 9 height 7
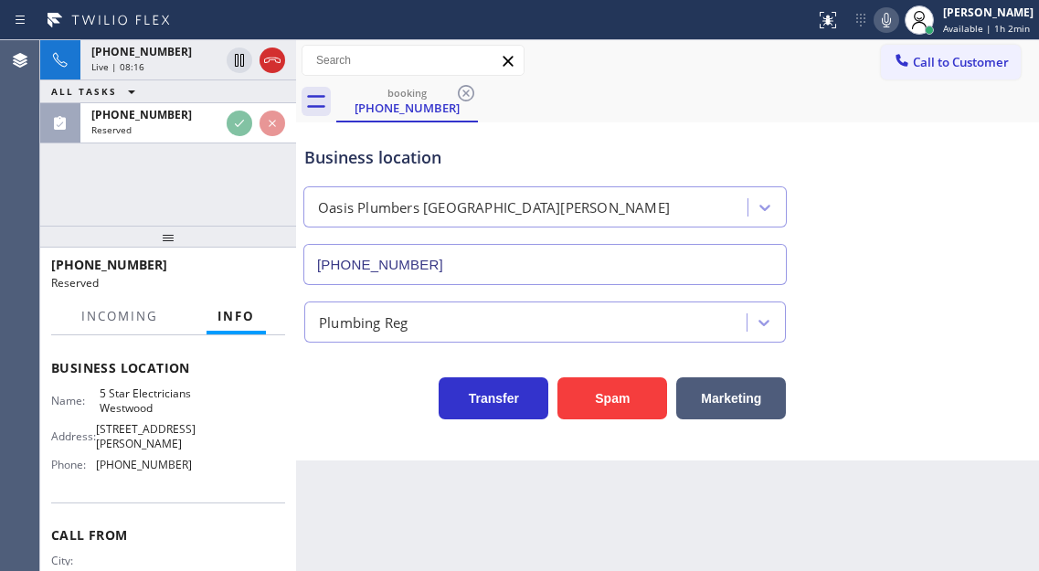
scroll to position [333, 0]
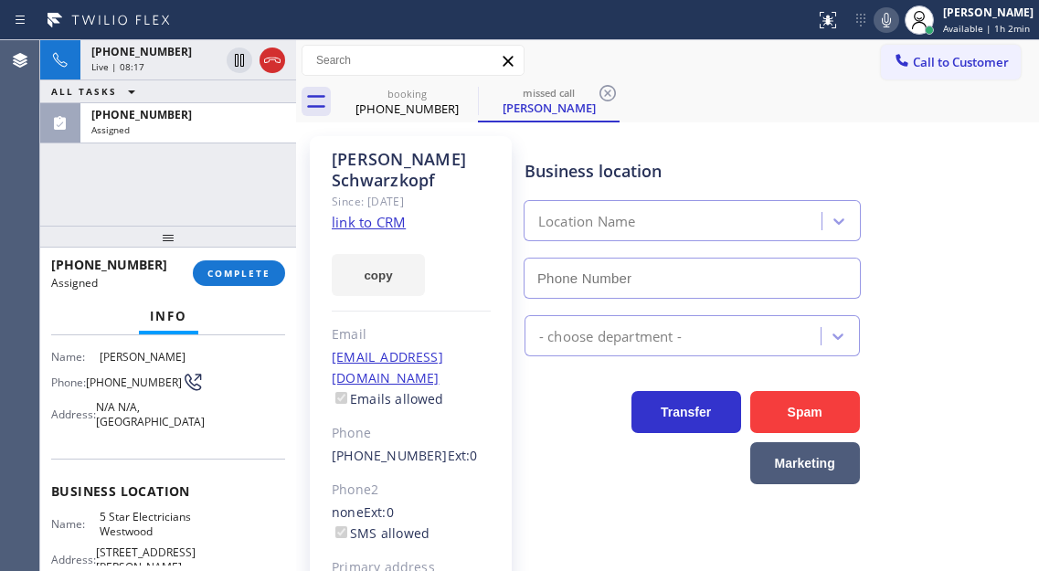
type input "[PHONE_NUMBER]"
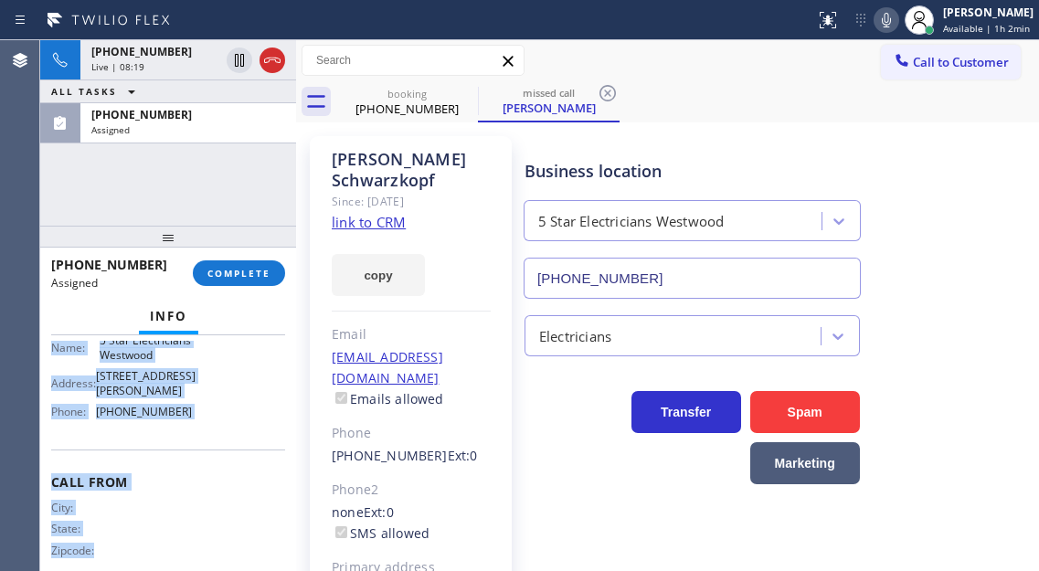
scroll to position [370, 0]
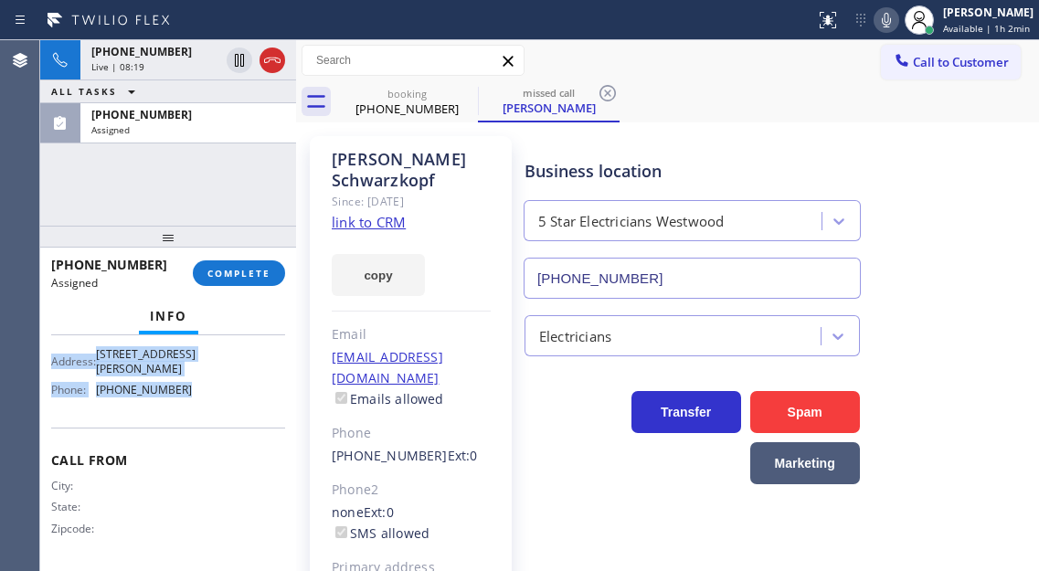
drag, startPoint x: 53, startPoint y: 479, endPoint x: 214, endPoint y: 381, distance: 188.1
click at [214, 381] on div "Context Queue: Electrical Priority: 0 Task Age: [DEMOGRAPHIC_DATA] minute(s) Cu…" at bounding box center [168, 279] width 234 height 574
click at [255, 274] on span "COMPLETE" at bounding box center [238, 273] width 63 height 13
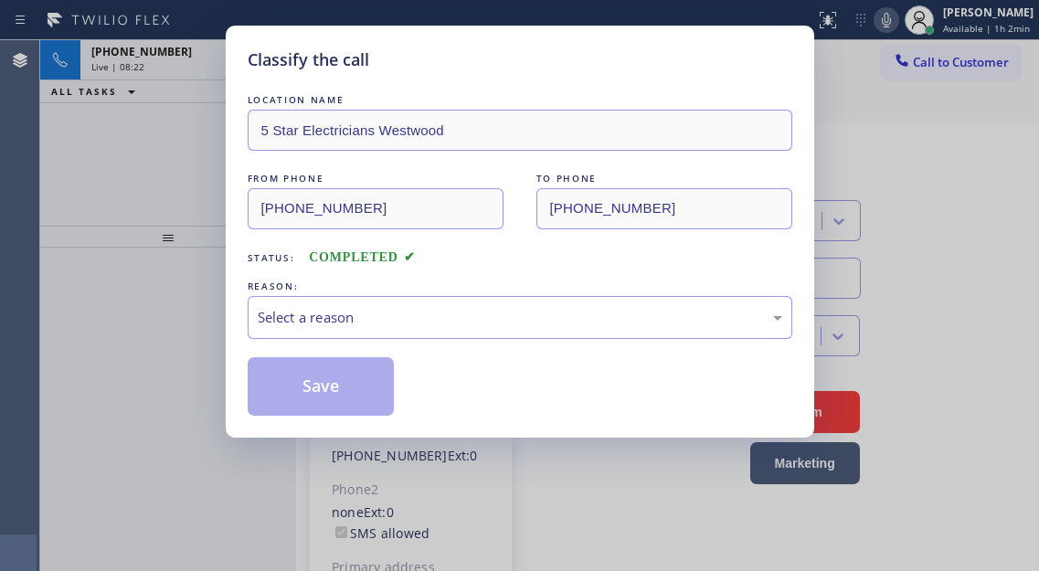
click at [500, 328] on div "Select a reason" at bounding box center [520, 317] width 544 height 43
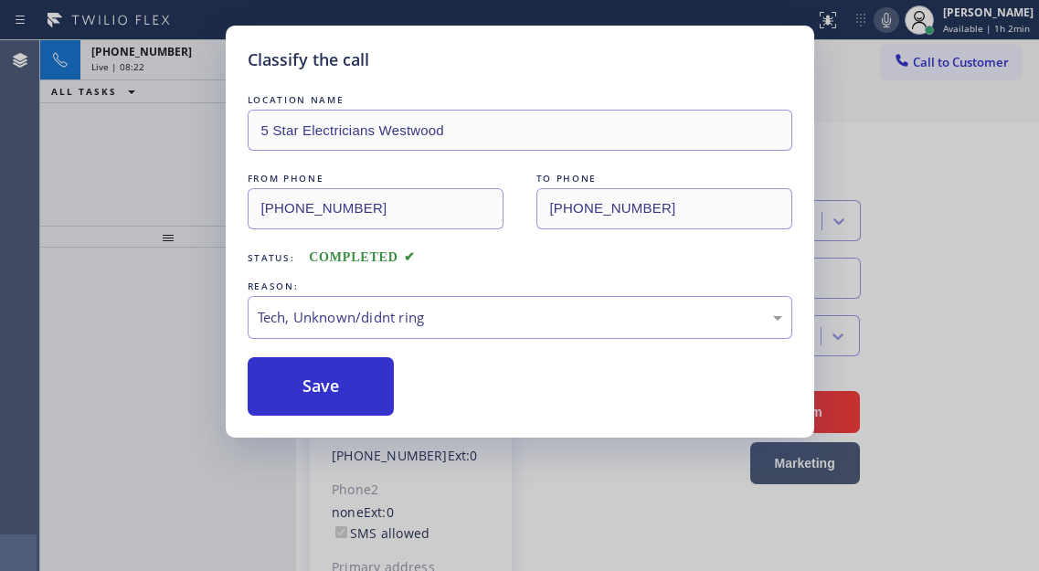
click at [364, 351] on div "LOCATION NAME 5 Star Electricians Westwood FROM PHONE [PHONE_NUMBER] TO PHONE […" at bounding box center [520, 252] width 544 height 325
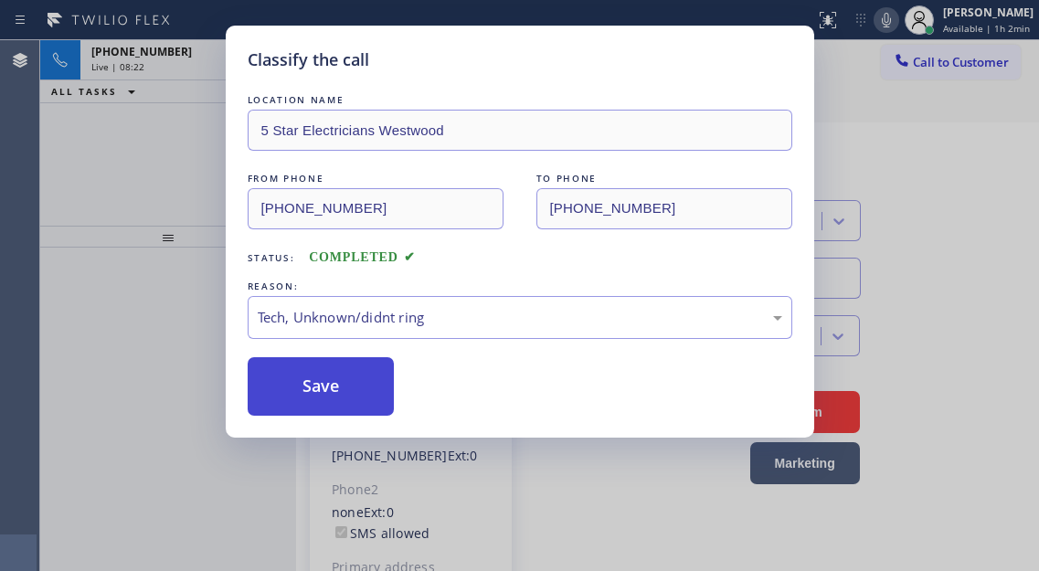
click at [366, 383] on button "Save" at bounding box center [321, 386] width 147 height 58
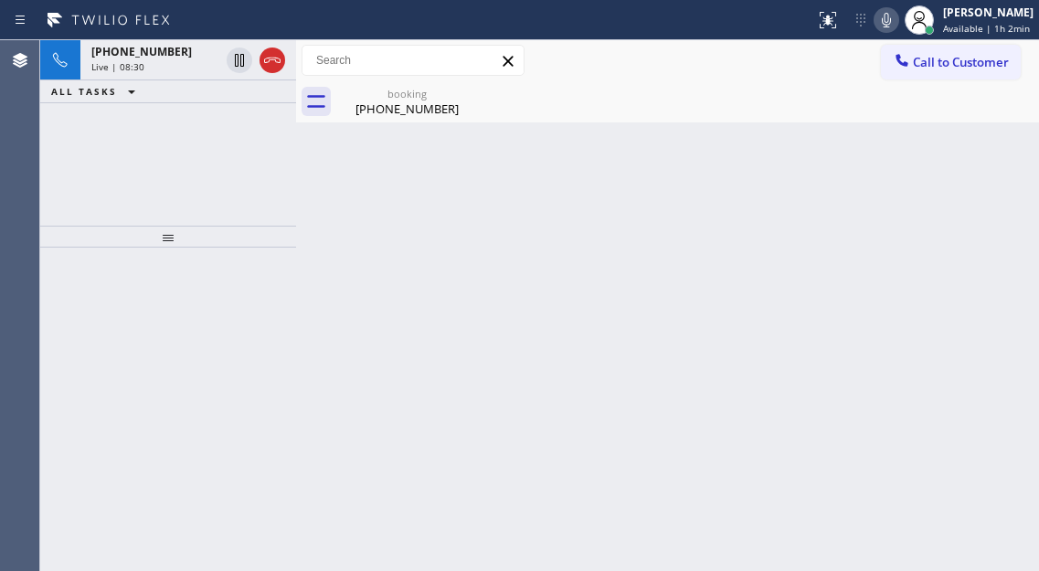
click at [973, 188] on div "Back to Dashboard Change Sender ID Customers Technicians Select a contact Outbo…" at bounding box center [667, 305] width 743 height 531
click at [370, 95] on div "booking" at bounding box center [407, 94] width 138 height 14
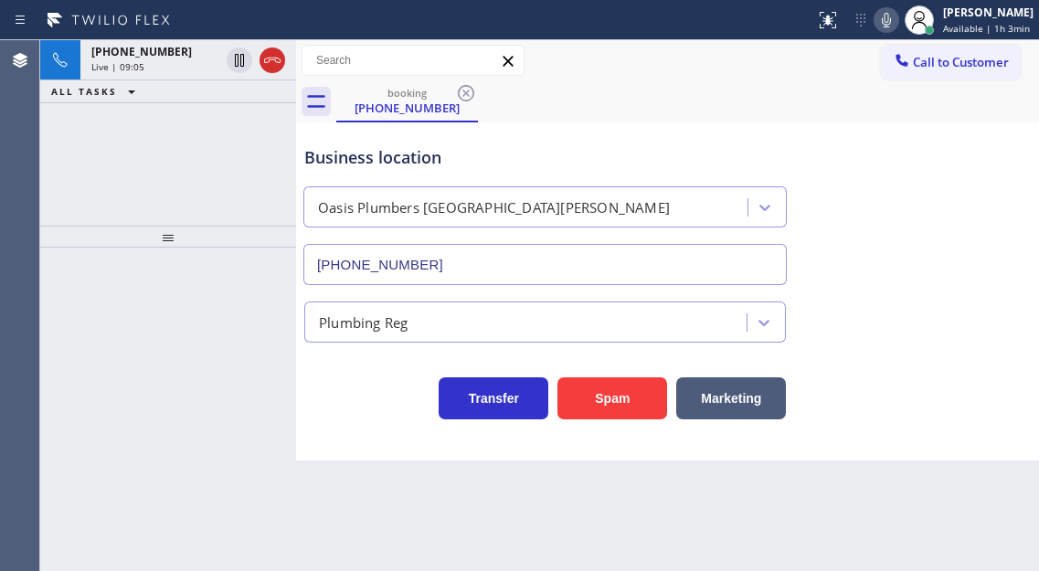
click at [165, 143] on div "[PHONE_NUMBER] Live | 09:05 ALL TASKS ALL TASKS ACTIVE TASKS TASKS IN WRAP UP" at bounding box center [168, 132] width 256 height 185
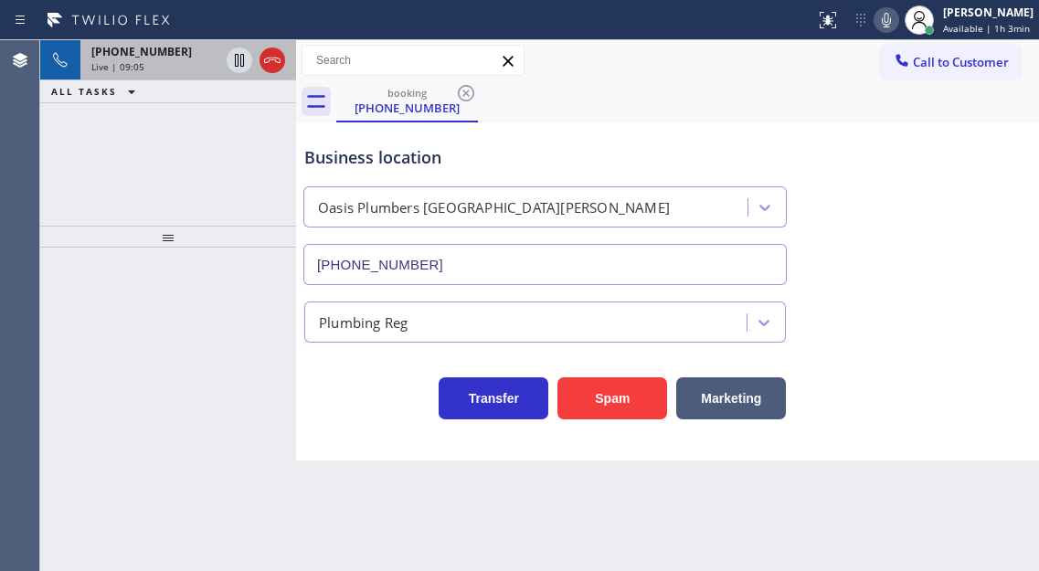
click at [171, 77] on div "[PHONE_NUMBER] Live | 09:05" at bounding box center [151, 60] width 142 height 40
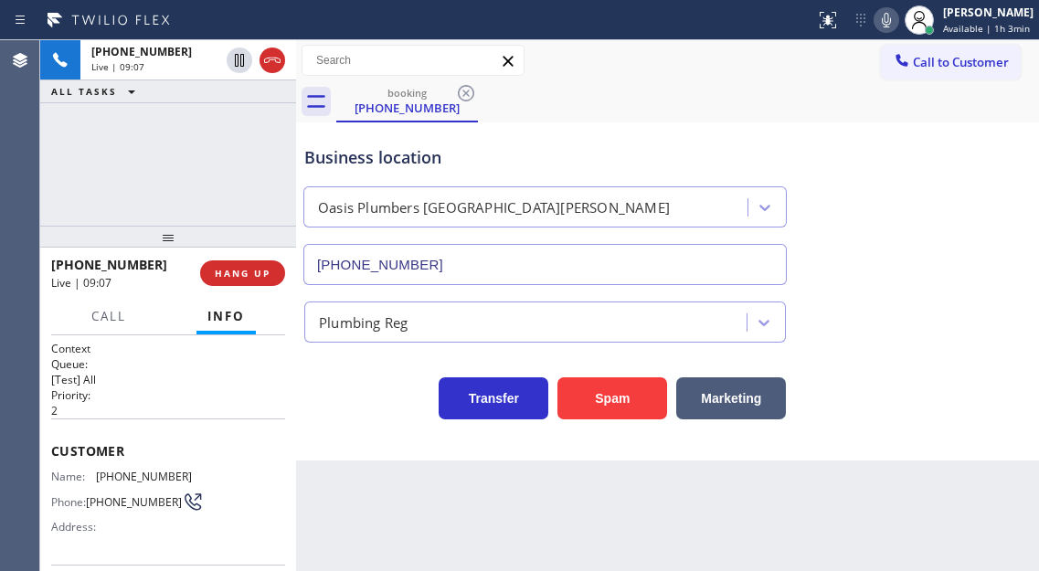
click at [214, 185] on div "[PHONE_NUMBER] Live | 09:07 ALL TASKS ALL TASKS ACTIVE TASKS TASKS IN WRAP UP" at bounding box center [168, 132] width 256 height 185
click at [249, 209] on div "[PHONE_NUMBER] Live | 09:07 ALL TASKS ALL TASKS ACTIVE TASKS TASKS IN WRAP UP" at bounding box center [168, 132] width 256 height 185
click at [272, 274] on button "HANG UP" at bounding box center [242, 273] width 85 height 26
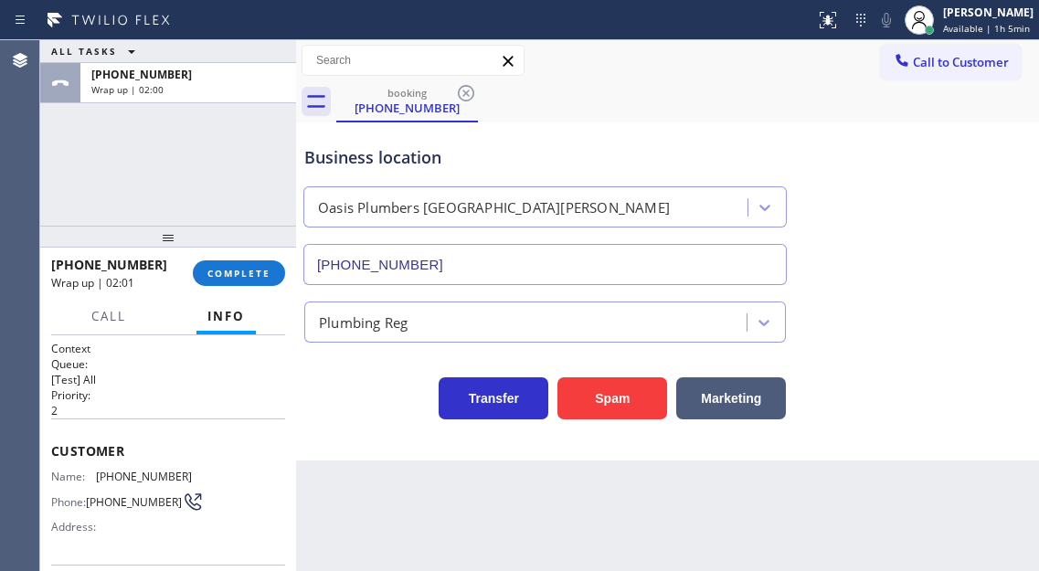
click at [245, 258] on div "[PHONE_NUMBER] Wrap up | 02:01 COMPLETE" at bounding box center [168, 272] width 234 height 47
click at [246, 265] on button "COMPLETE" at bounding box center [239, 273] width 92 height 26
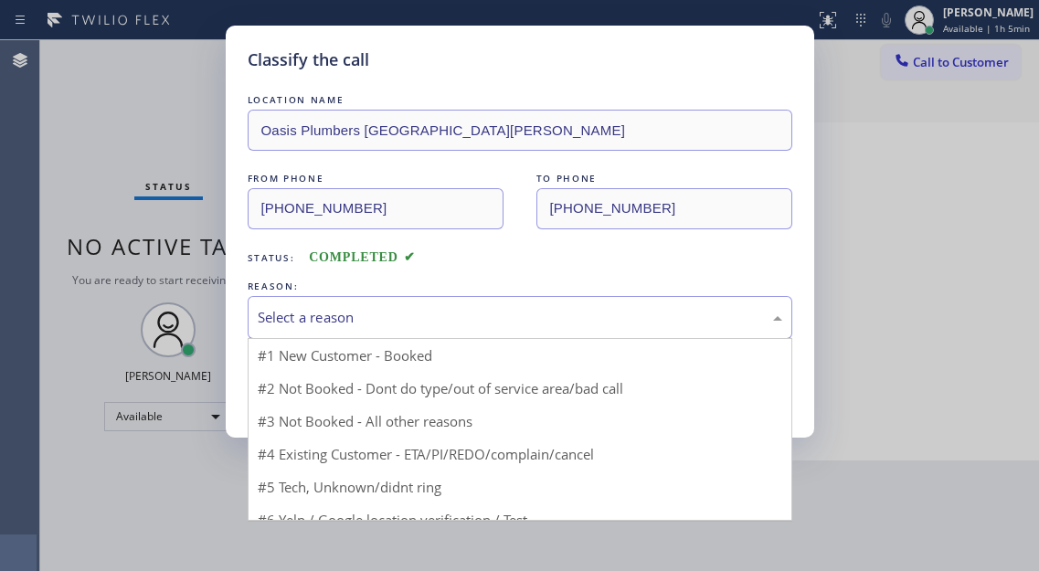
click at [396, 311] on div "Select a reason" at bounding box center [520, 317] width 524 height 21
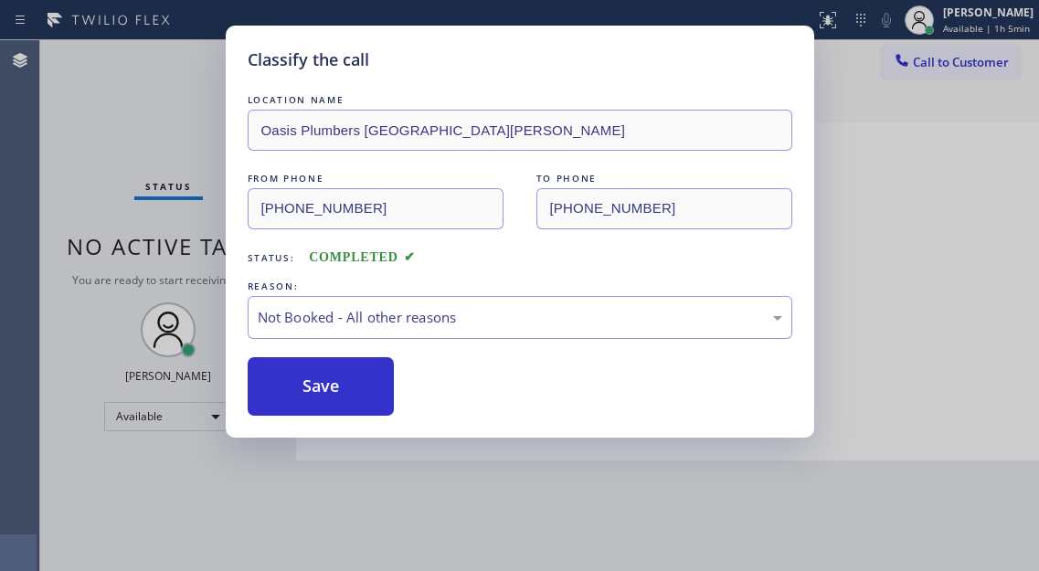
click at [370, 392] on button "Save" at bounding box center [321, 386] width 147 height 58
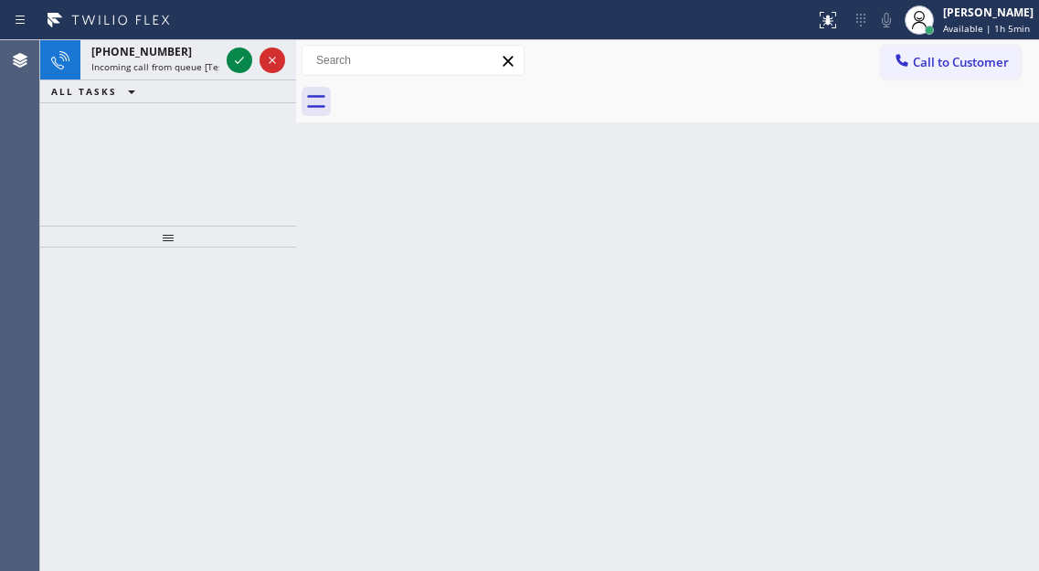
click at [959, 149] on div "Back to Dashboard Change Sender ID Customers Technicians Select a contact Outbo…" at bounding box center [667, 305] width 743 height 531
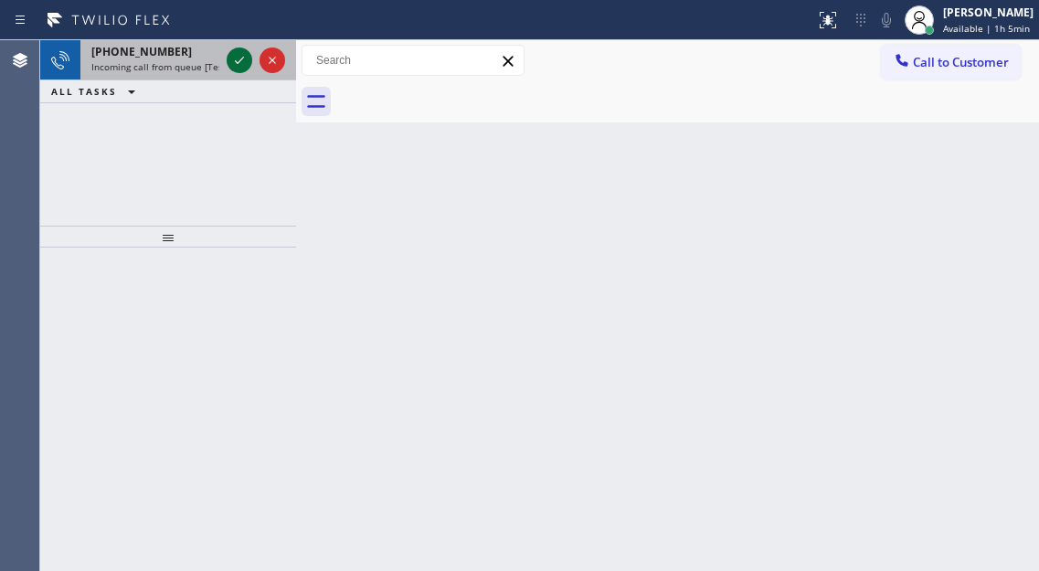
click at [235, 59] on icon at bounding box center [239, 60] width 22 height 22
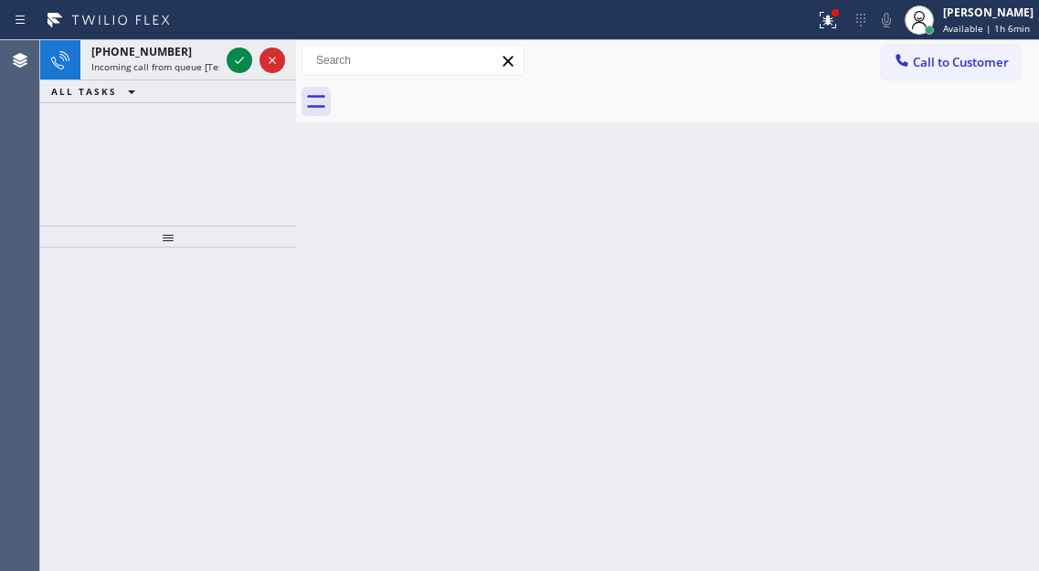
click at [965, 252] on div "Back to Dashboard Change Sender ID Customers Technicians Select a contact Outbo…" at bounding box center [667, 305] width 743 height 531
click at [947, 157] on div "Back to Dashboard Change Sender ID Customers Technicians Select a contact Outbo…" at bounding box center [667, 305] width 743 height 531
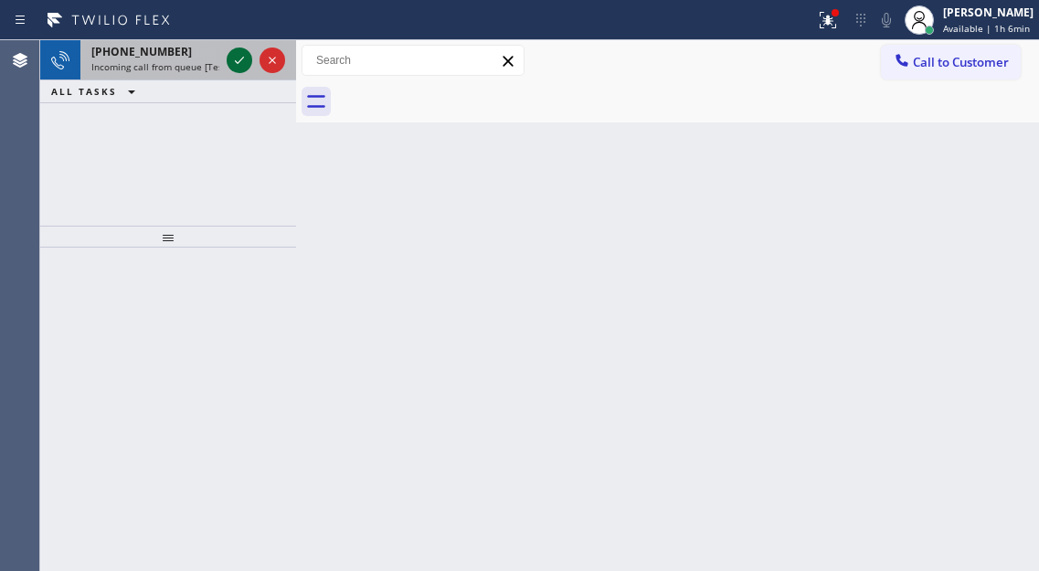
click at [236, 59] on icon at bounding box center [239, 60] width 22 height 22
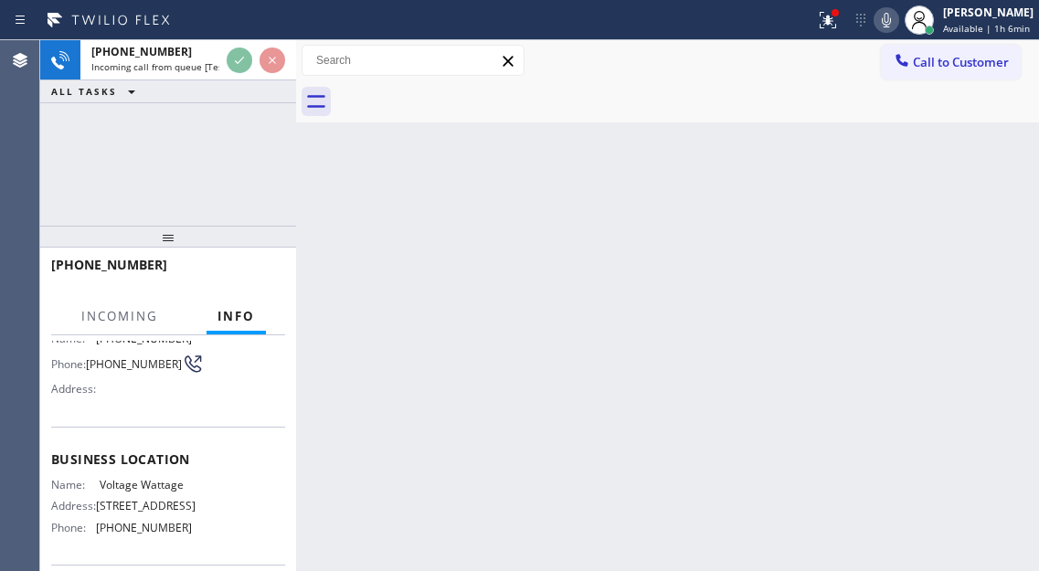
scroll to position [183, 0]
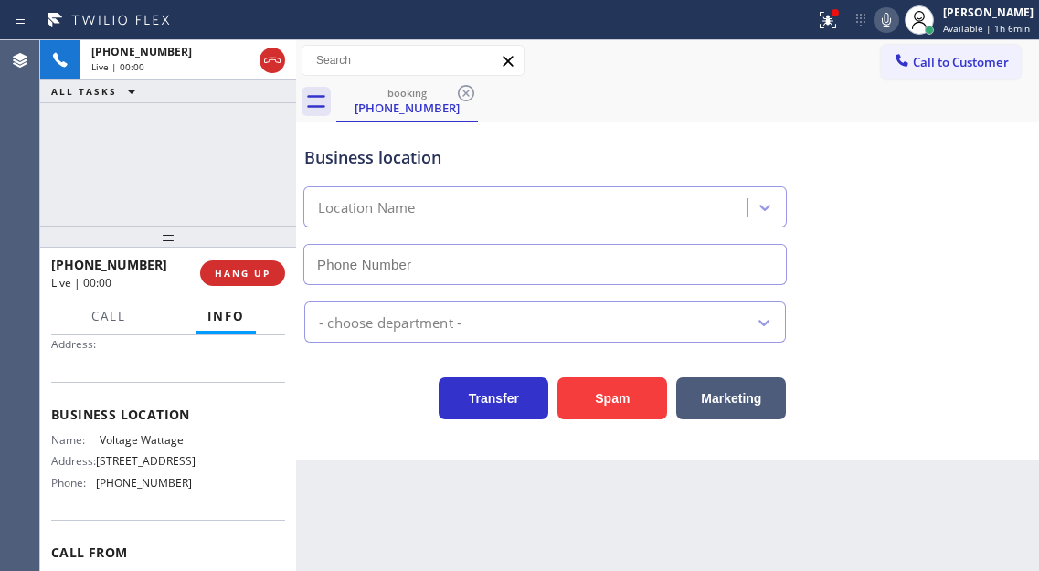
type input "[PHONE_NUMBER]"
click at [143, 439] on span "Voltage Wattage" at bounding box center [145, 440] width 91 height 14
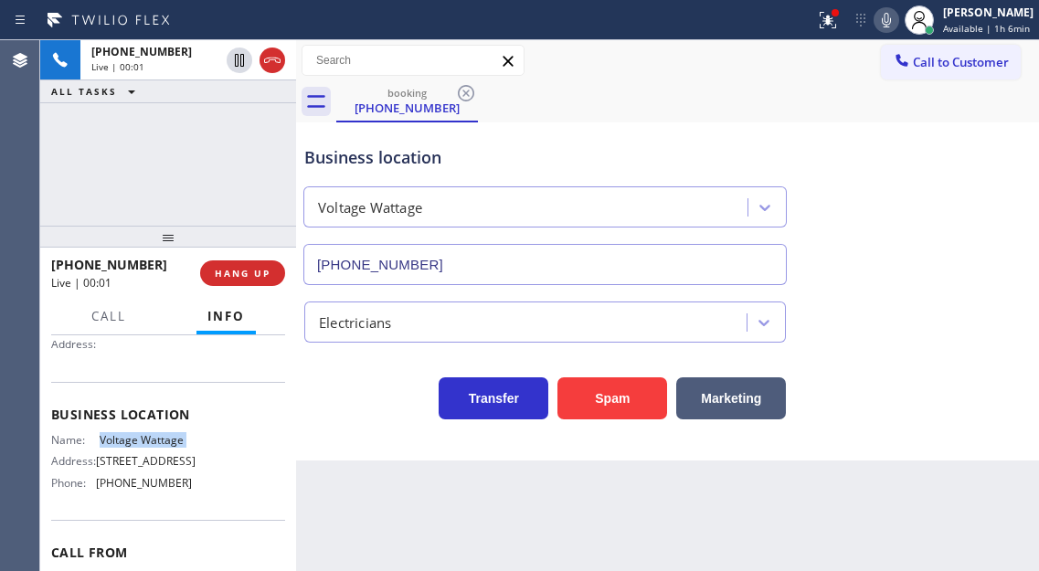
click at [143, 439] on span "Voltage Wattage" at bounding box center [145, 440] width 91 height 14
click at [959, 187] on div "Business location [GEOGRAPHIC_DATA] [PHONE_NUMBER]" at bounding box center [667, 202] width 733 height 165
click at [839, 18] on icon at bounding box center [828, 20] width 22 height 22
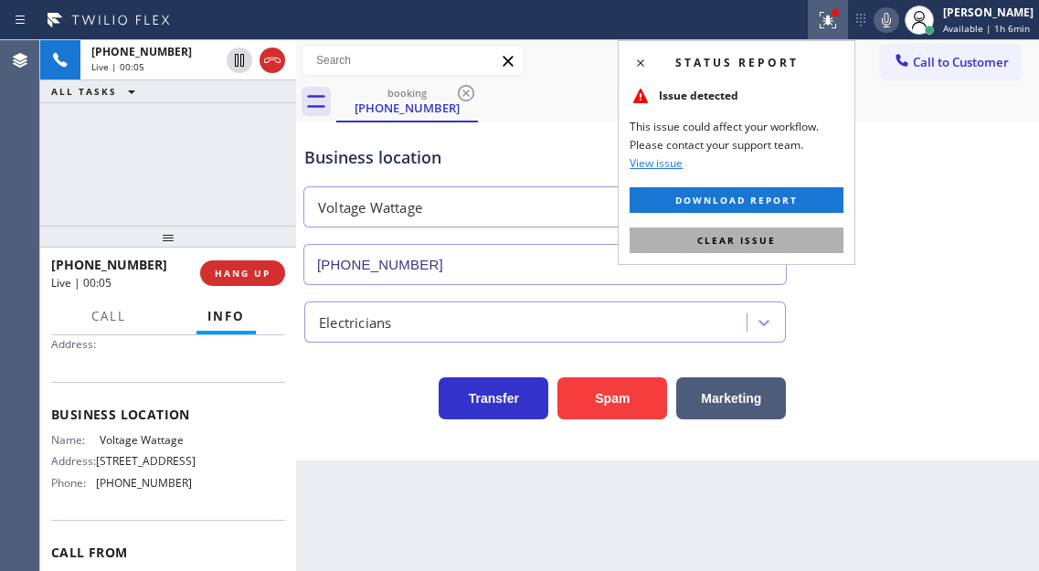
click at [822, 229] on button "Clear issue" at bounding box center [736, 240] width 214 height 26
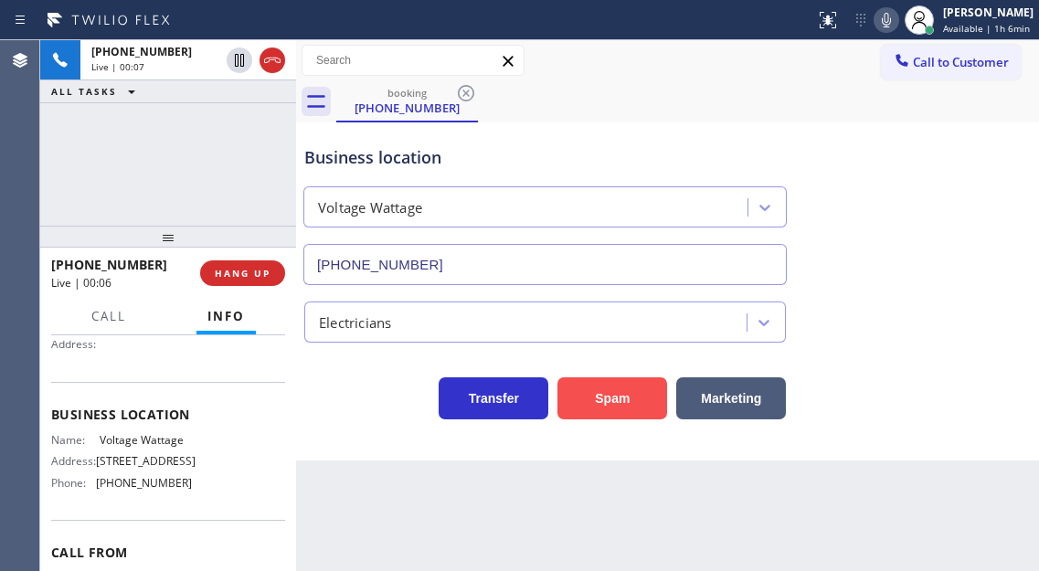
click at [588, 395] on button "Spam" at bounding box center [612, 398] width 110 height 42
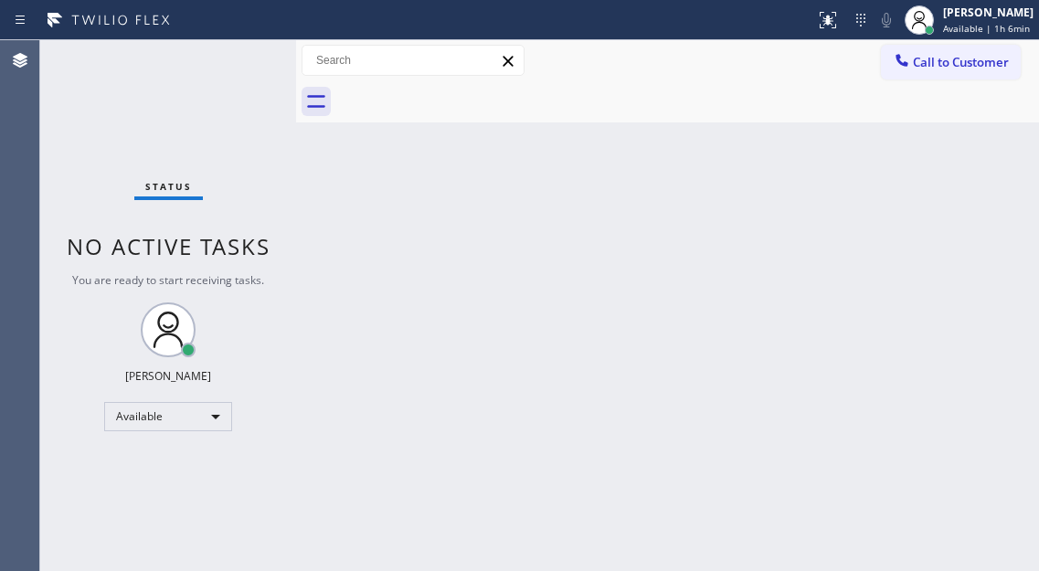
click at [955, 200] on div "Back to Dashboard Change Sender ID Customers Technicians Select a contact Outbo…" at bounding box center [667, 305] width 743 height 531
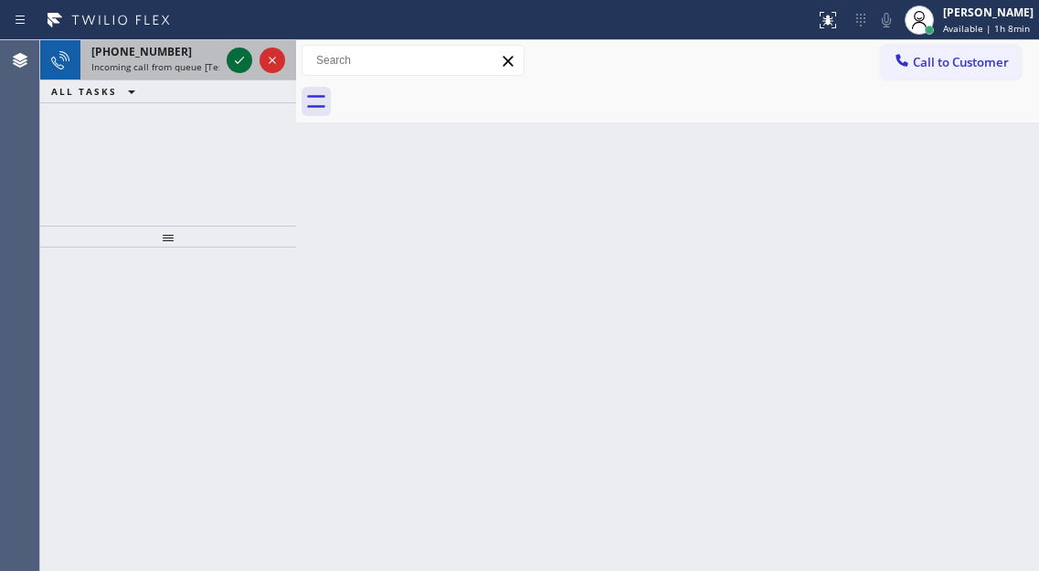
click at [234, 67] on icon at bounding box center [239, 60] width 22 height 22
click at [238, 61] on icon at bounding box center [239, 60] width 22 height 22
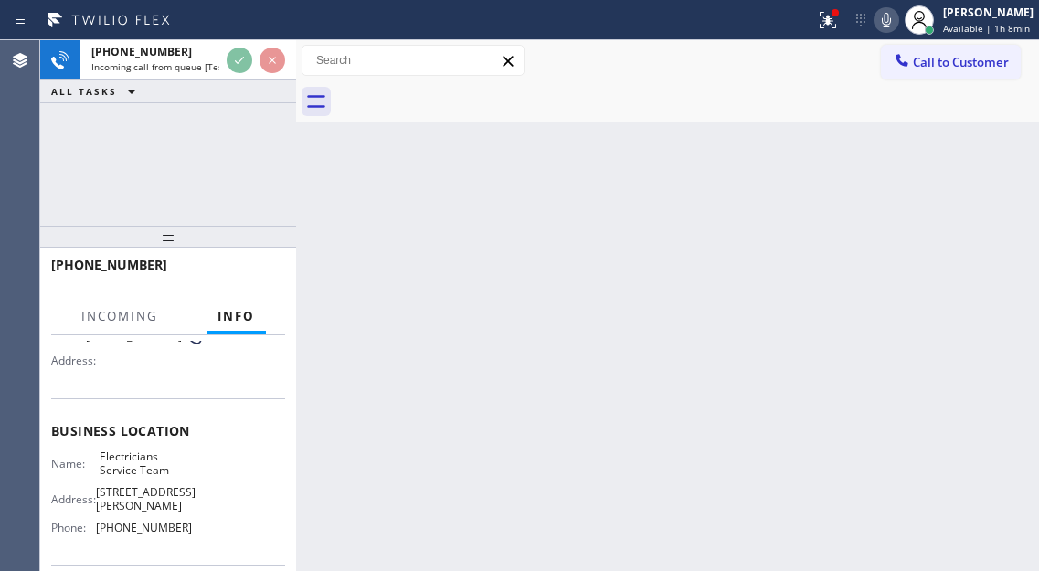
scroll to position [183, 0]
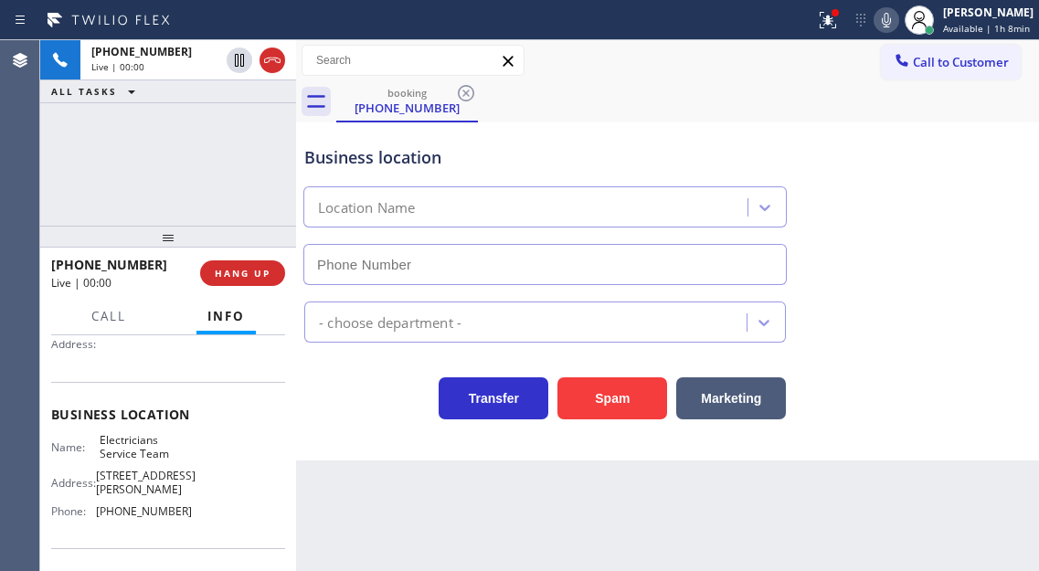
type input "[PHONE_NUMBER]"
click at [187, 456] on div "Name: Electricians Service Team Address: [STREET_ADDRESS][PERSON_NAME] Phone: […" at bounding box center [168, 479] width 234 height 92
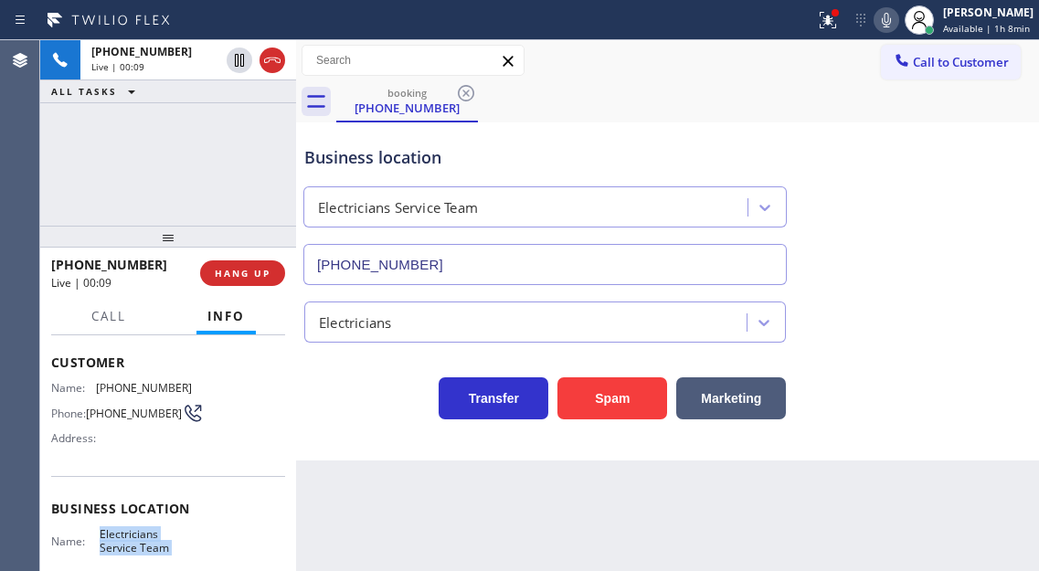
scroll to position [0, 0]
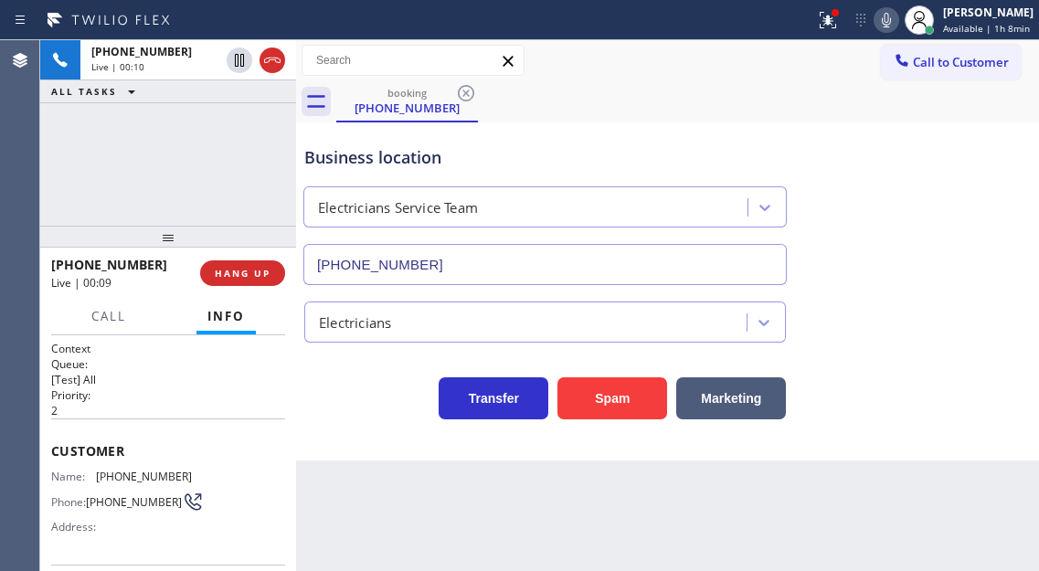
click at [108, 470] on span "[PHONE_NUMBER]" at bounding box center [144, 476] width 96 height 14
click at [269, 413] on p "2" at bounding box center [168, 411] width 234 height 16
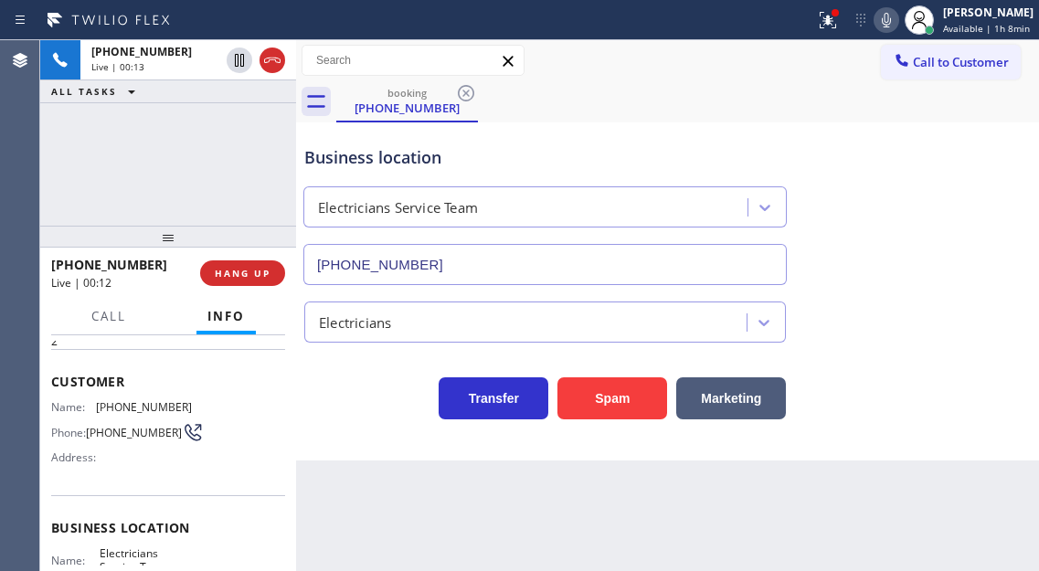
scroll to position [183, 0]
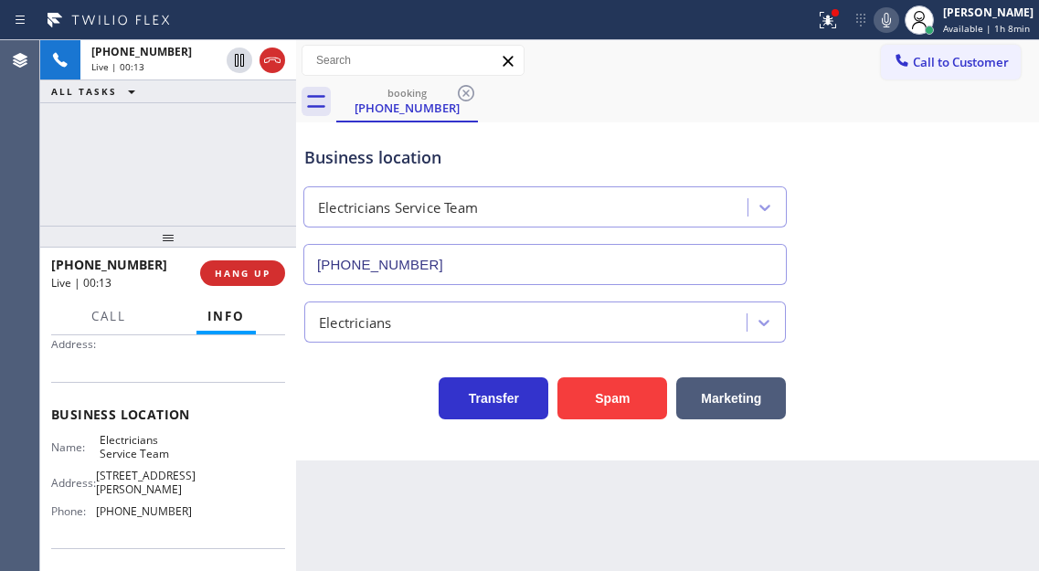
click at [127, 452] on span "Electricians Service Team" at bounding box center [145, 447] width 91 height 28
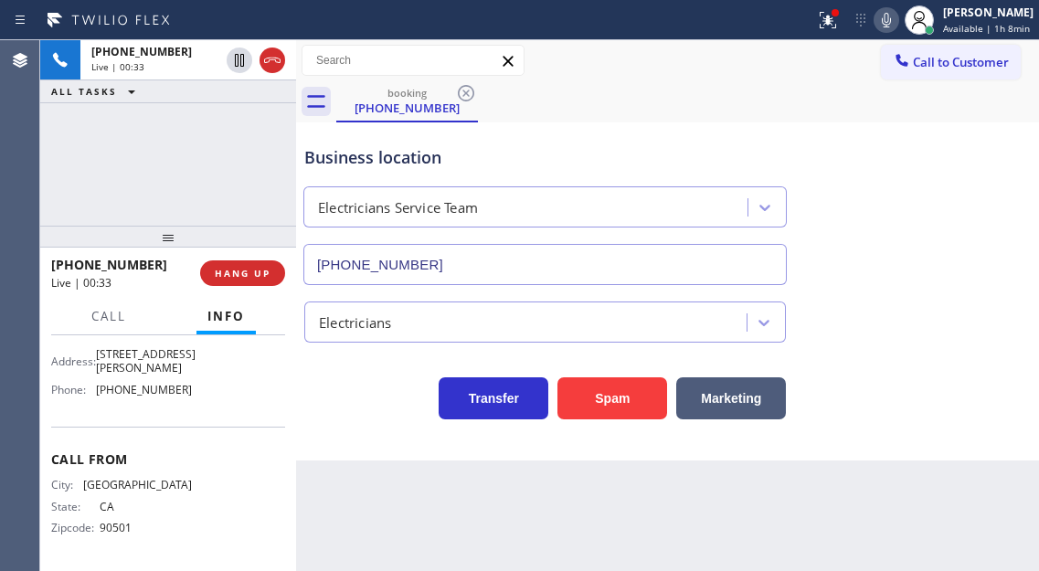
scroll to position [311, 0]
click at [123, 386] on span "[PHONE_NUMBER]" at bounding box center [144, 390] width 96 height 14
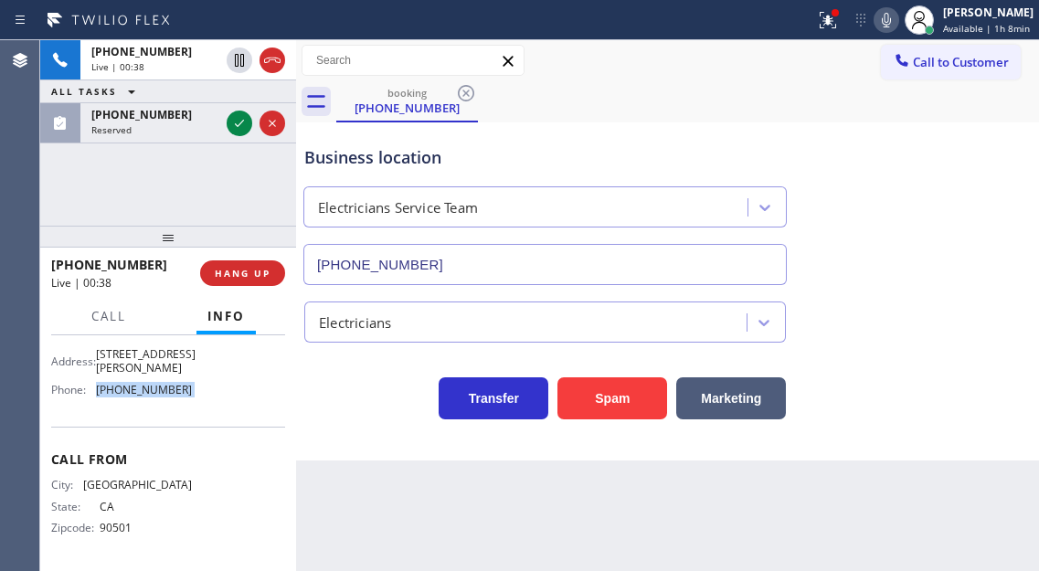
drag, startPoint x: 237, startPoint y: 187, endPoint x: 237, endPoint y: 136, distance: 51.2
click at [237, 187] on div "[PHONE_NUMBER] Live | 00:38 ALL TASKS ALL TASKS ACTIVE TASKS TASKS IN WRAP UP […" at bounding box center [168, 132] width 256 height 185
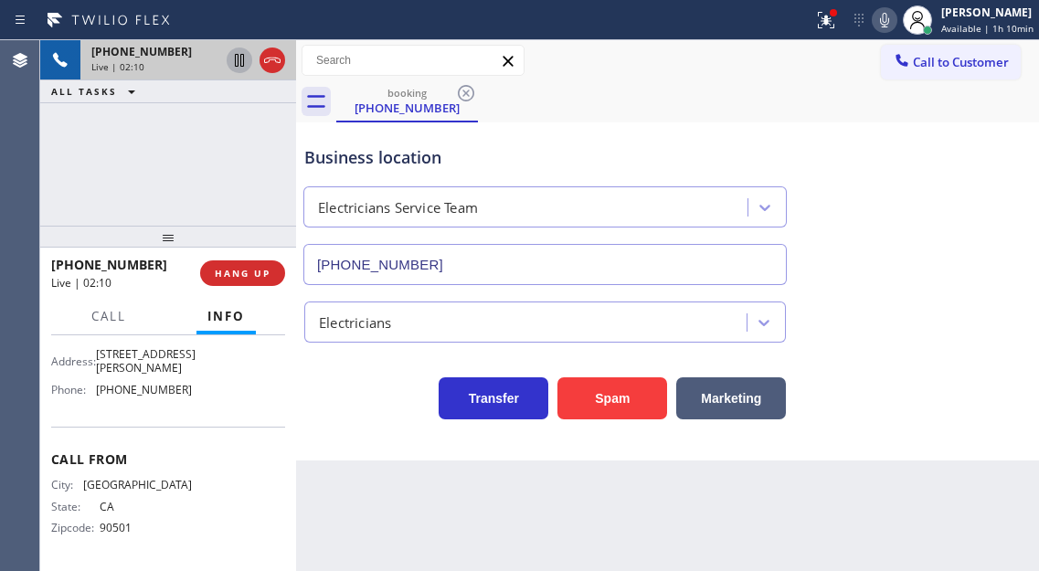
click at [241, 58] on icon at bounding box center [239, 60] width 9 height 13
click at [988, 248] on div "Business location Electricians Service Team [PHONE_NUMBER]" at bounding box center [667, 202] width 733 height 165
click at [240, 61] on icon at bounding box center [239, 60] width 22 height 22
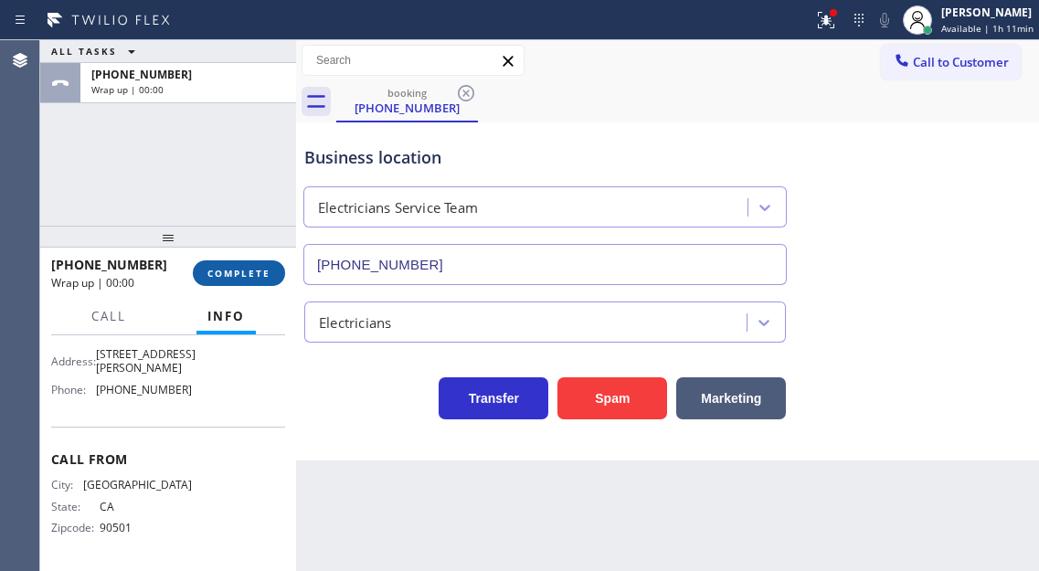
click at [256, 270] on span "COMPLETE" at bounding box center [238, 273] width 63 height 13
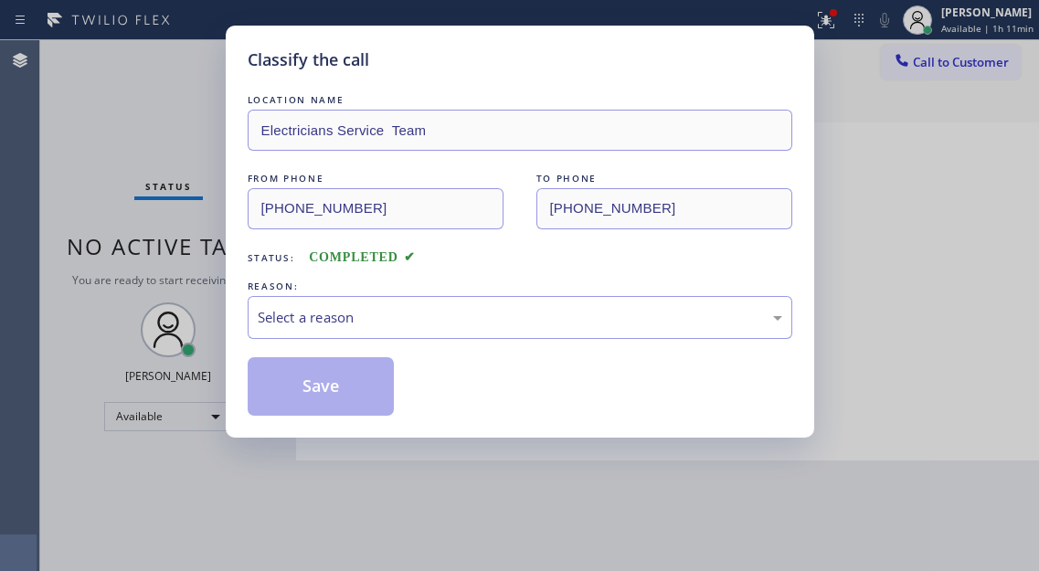
click at [349, 284] on div "REASON:" at bounding box center [520, 286] width 544 height 19
click at [349, 297] on div "Select a reason" at bounding box center [520, 317] width 544 height 43
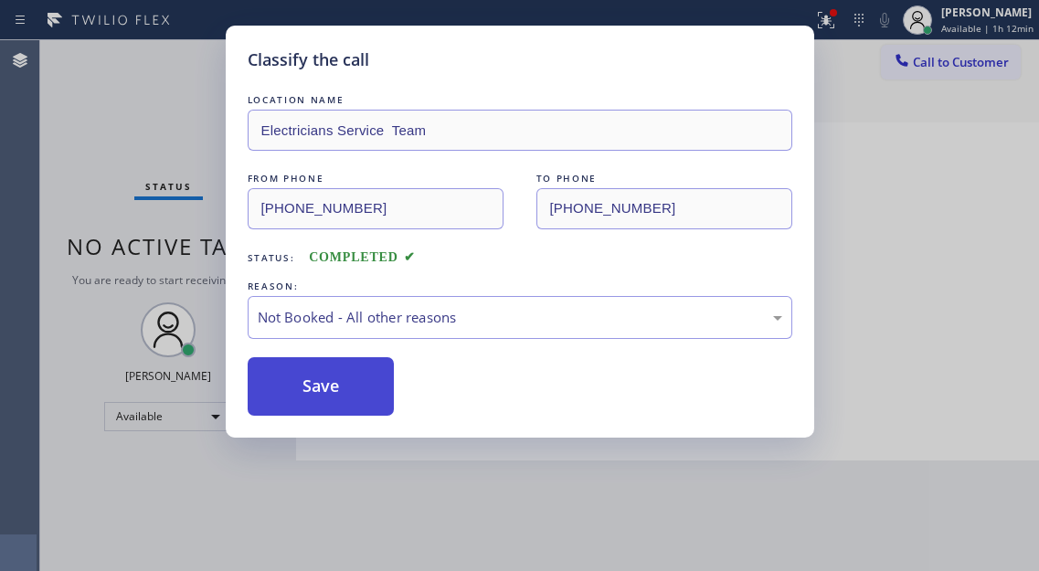
click at [334, 369] on button "Save" at bounding box center [321, 386] width 147 height 58
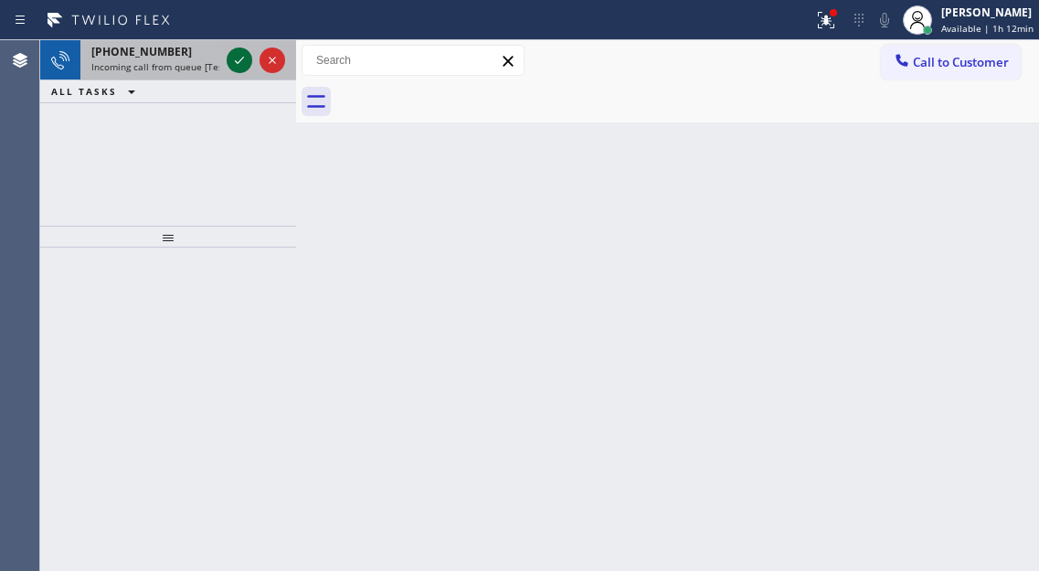
click at [242, 61] on icon at bounding box center [239, 60] width 22 height 22
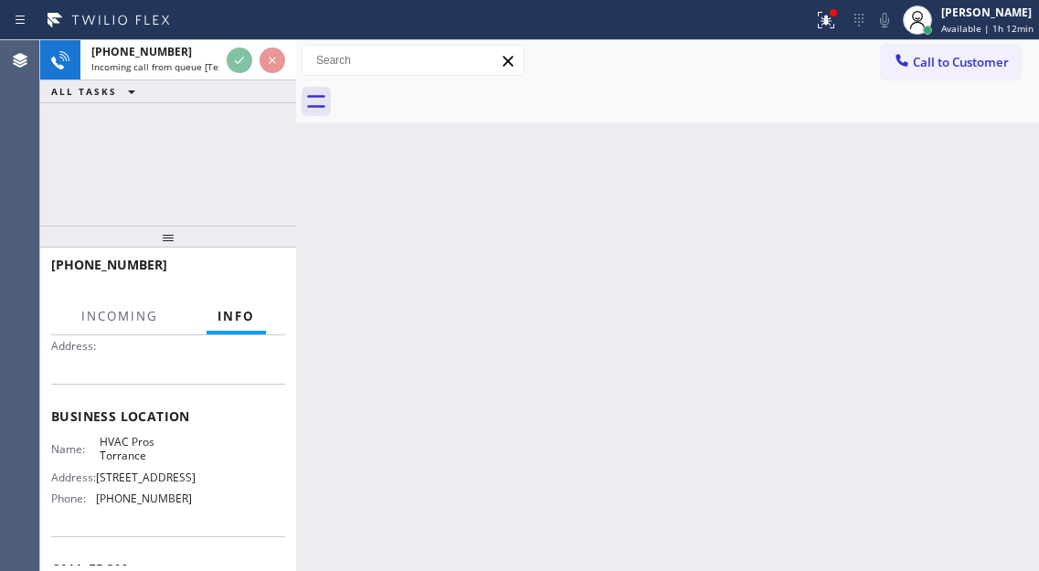
scroll to position [183, 0]
click at [139, 457] on span "HVAC Pros Torrance" at bounding box center [145, 447] width 91 height 28
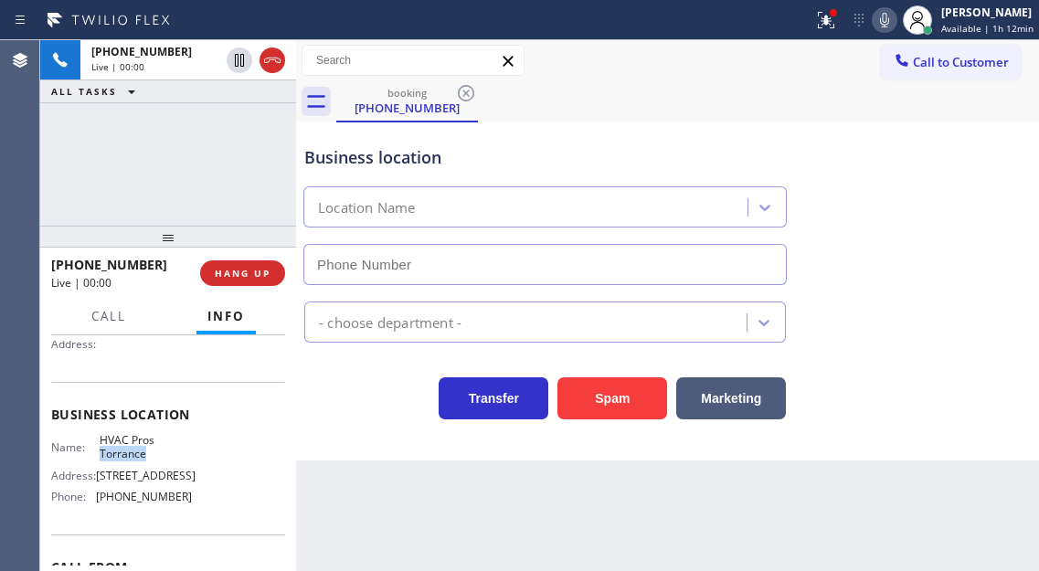
click at [139, 457] on span "HVAC Pros Torrance" at bounding box center [145, 447] width 91 height 28
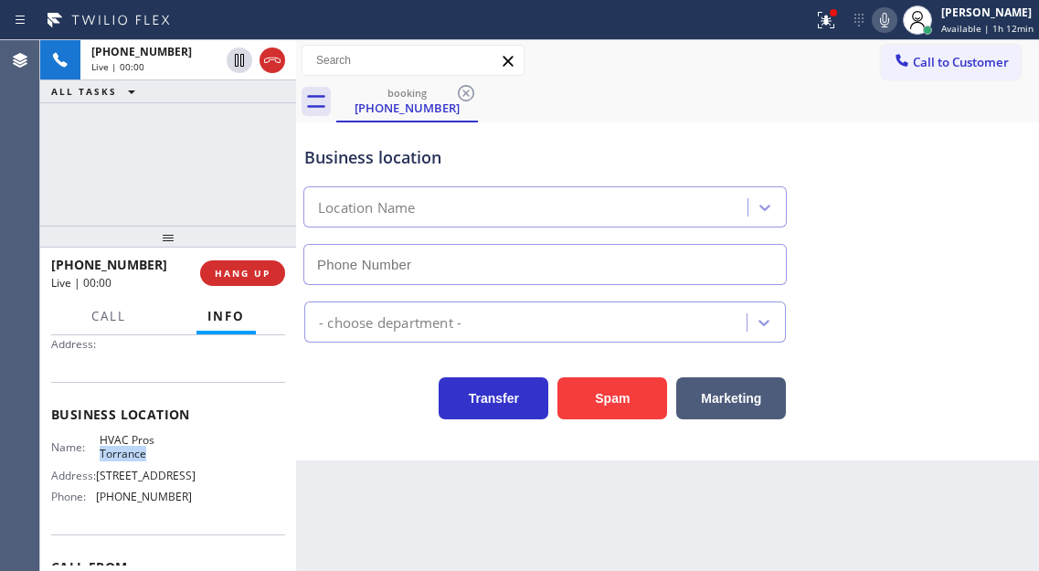
click at [139, 457] on span "HVAC Pros Torrance" at bounding box center [145, 447] width 91 height 28
type input "[PHONE_NUMBER]"
click at [139, 457] on span "HVAC Pros Torrance" at bounding box center [145, 447] width 91 height 28
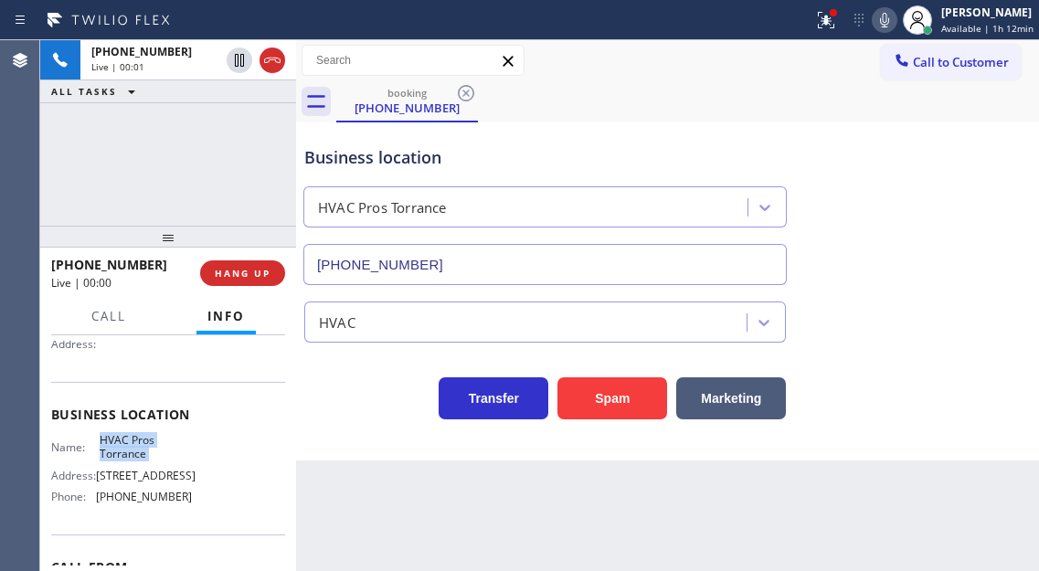
click at [139, 457] on span "HVAC Pros Torrance" at bounding box center [145, 447] width 91 height 28
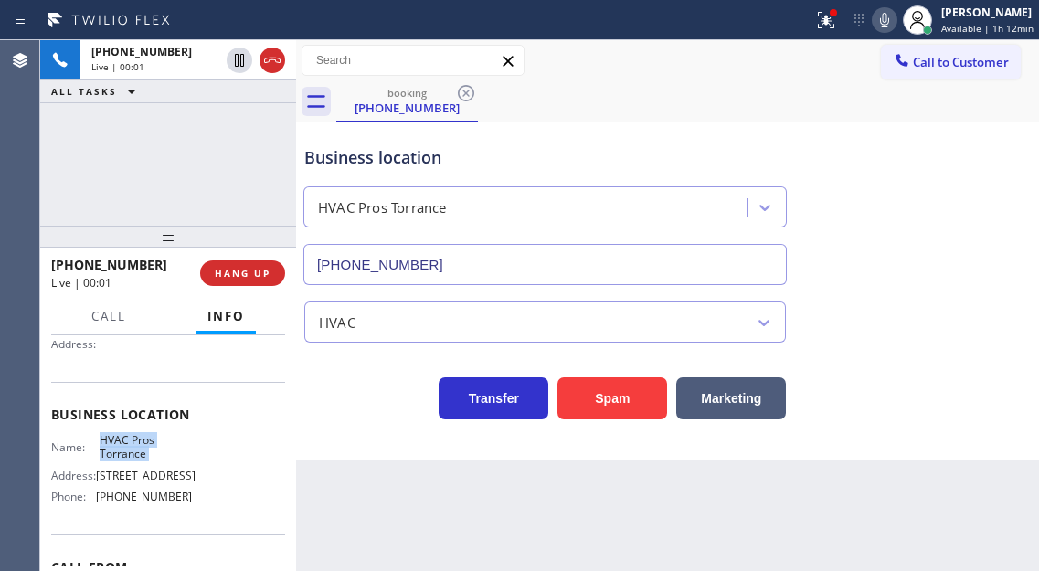
click at [139, 457] on span "HVAC Pros Torrance" at bounding box center [145, 447] width 91 height 28
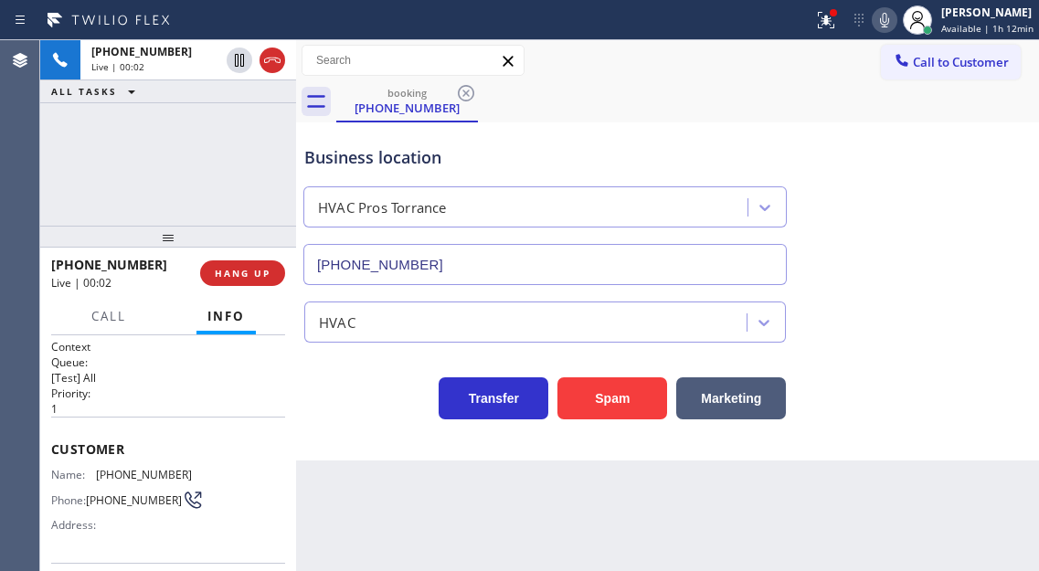
scroll to position [0, 0]
click at [111, 474] on span "[PHONE_NUMBER]" at bounding box center [144, 476] width 96 height 14
click at [268, 404] on p "1" at bounding box center [168, 411] width 234 height 16
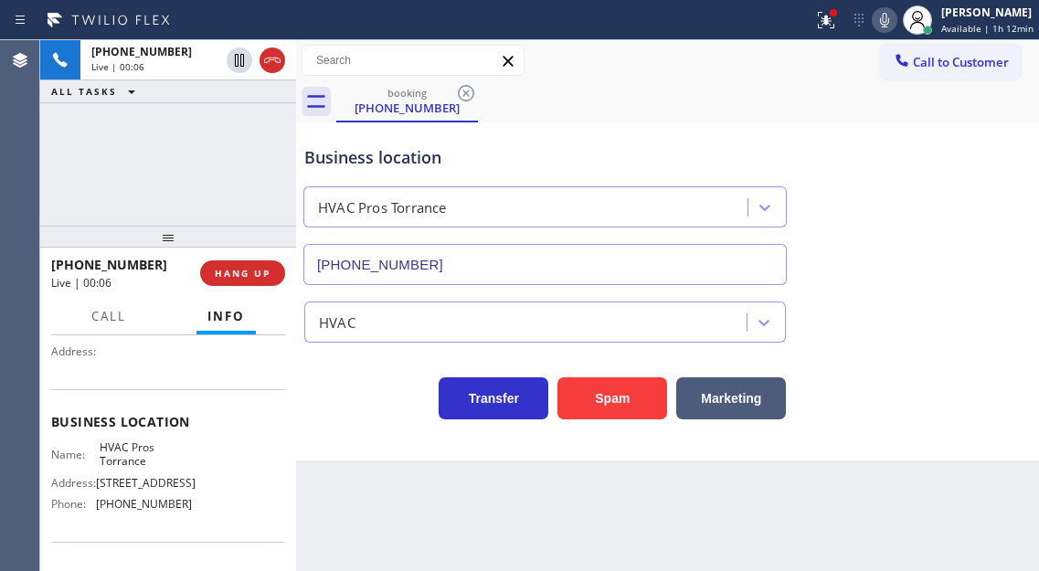
scroll to position [183, 0]
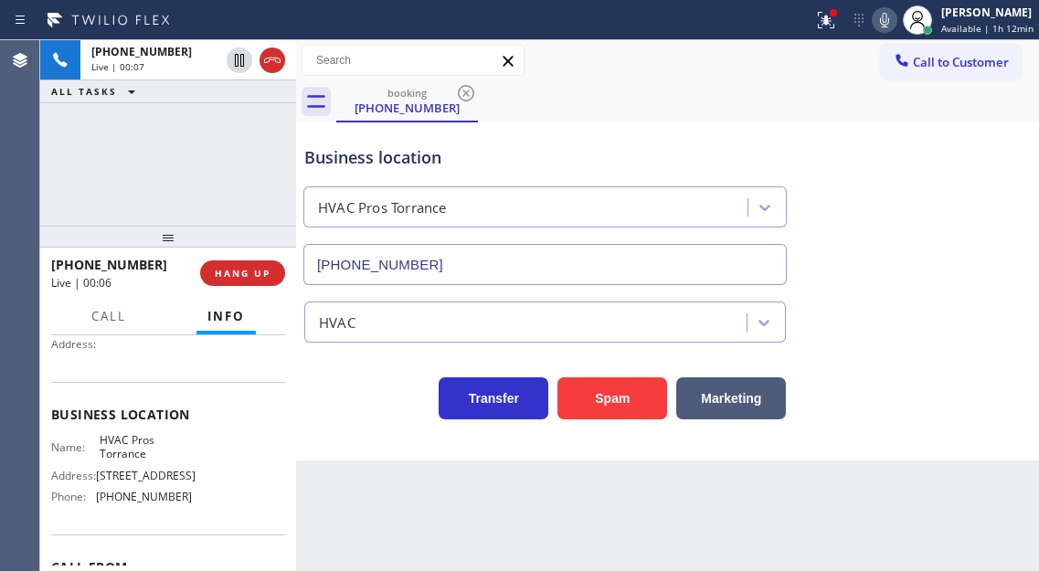
click at [128, 461] on span "HVAC Pros Torrance" at bounding box center [145, 447] width 91 height 28
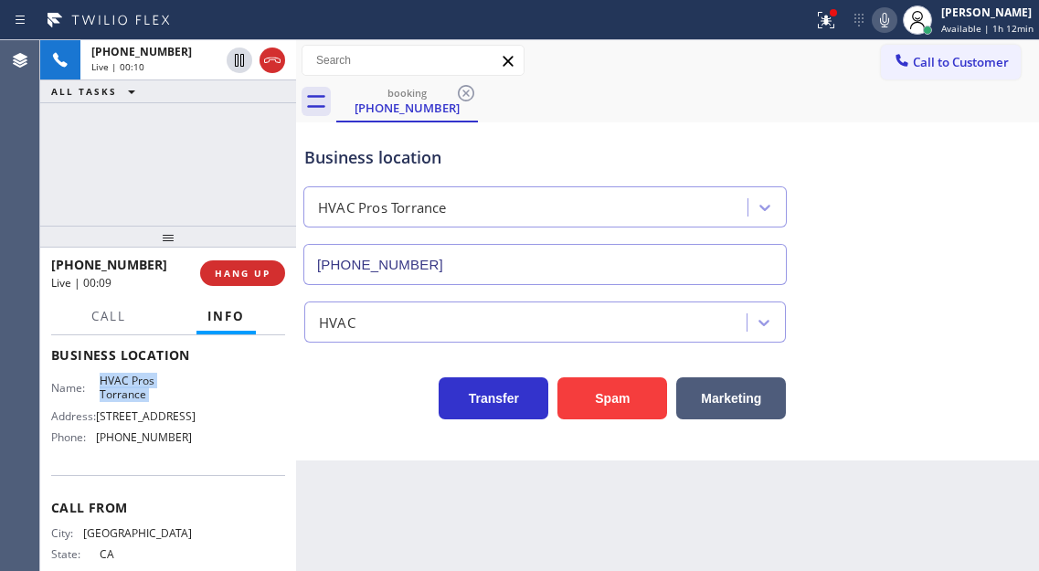
scroll to position [274, 0]
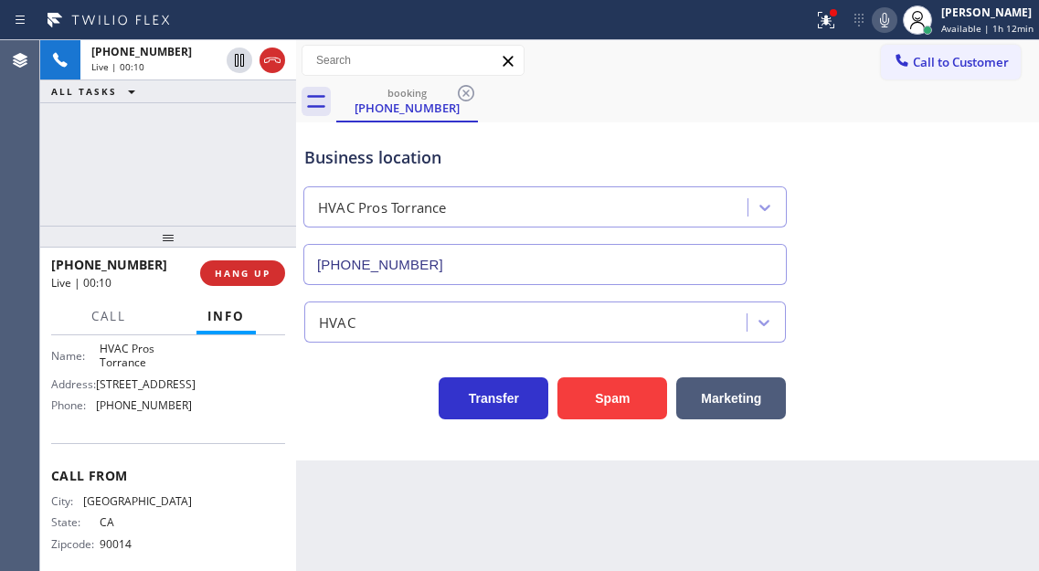
click at [159, 420] on div "Name: HVAC Pros Torrance Address: [STREET_ADDRESS] Phone: [PHONE_NUMBER]" at bounding box center [121, 381] width 141 height 79
click at [833, 25] on icon at bounding box center [826, 20] width 22 height 22
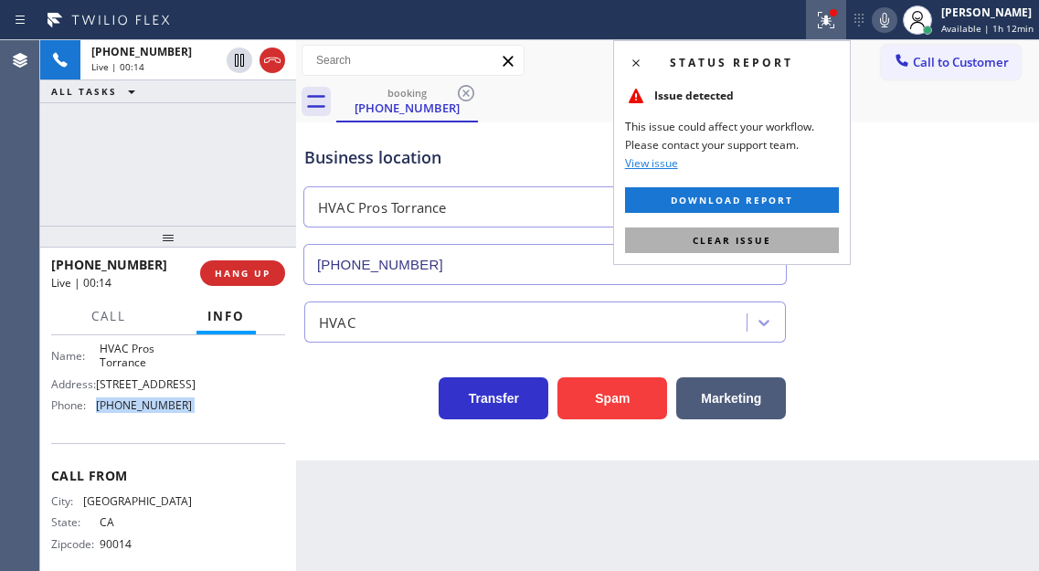
click at [821, 239] on button "Clear issue" at bounding box center [732, 240] width 214 height 26
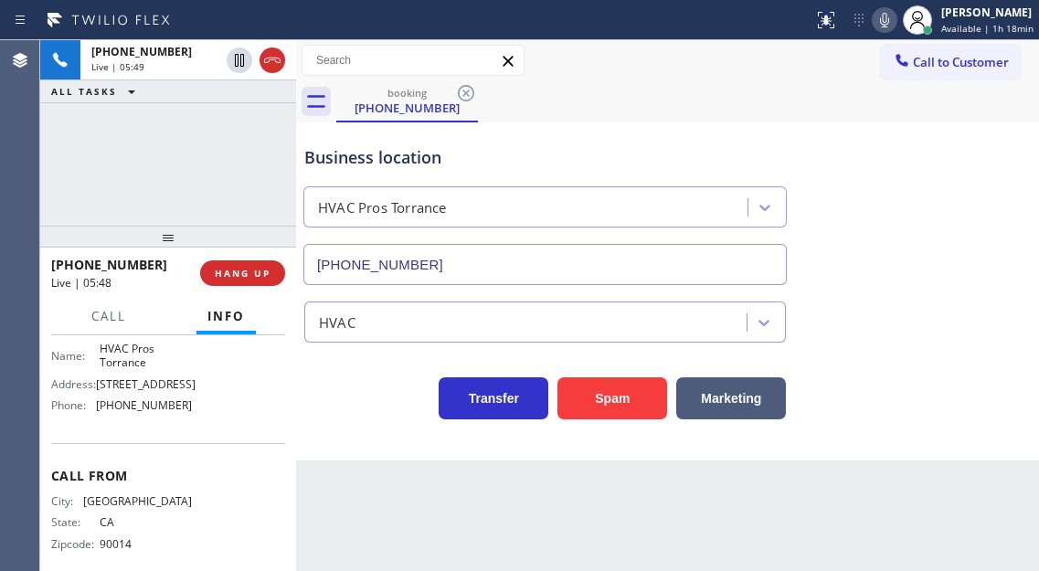
click at [236, 184] on div "[PHONE_NUMBER] Live | 05:49 ALL TASKS ALL TASKS ACTIVE TASKS TASKS IN WRAP UP" at bounding box center [168, 132] width 256 height 185
click at [341, 162] on div "Business location" at bounding box center [544, 157] width 481 height 25
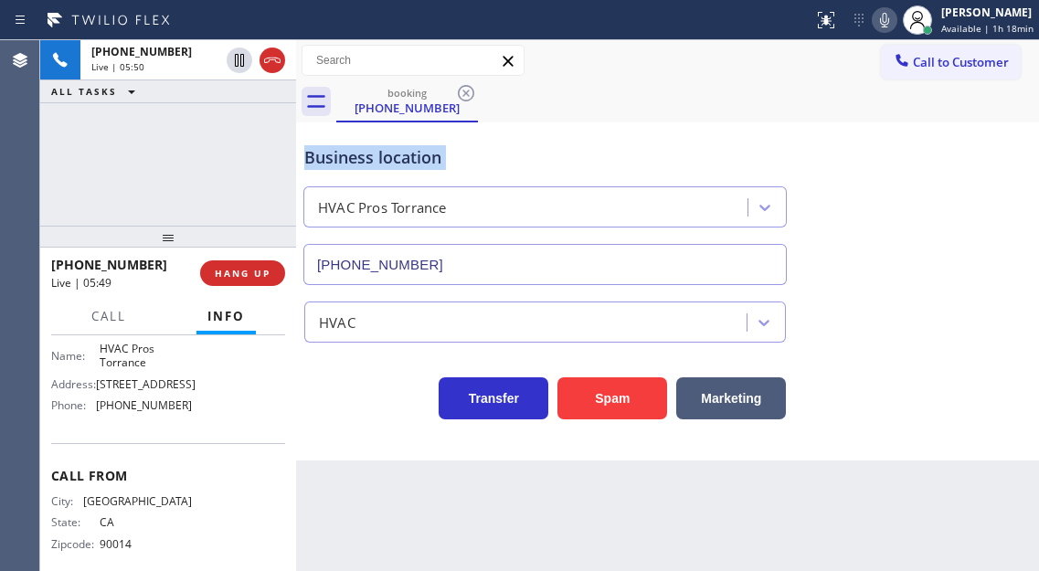
click at [341, 162] on div "Business location" at bounding box center [544, 157] width 481 height 25
click at [342, 161] on div "Business location" at bounding box center [544, 157] width 481 height 25
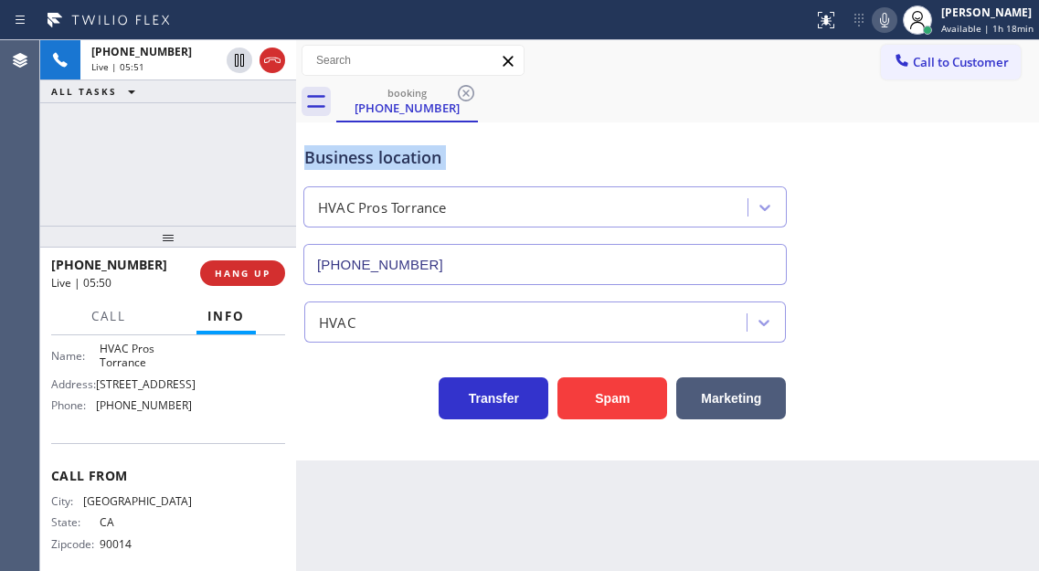
click at [342, 161] on div "Business location" at bounding box center [544, 157] width 481 height 25
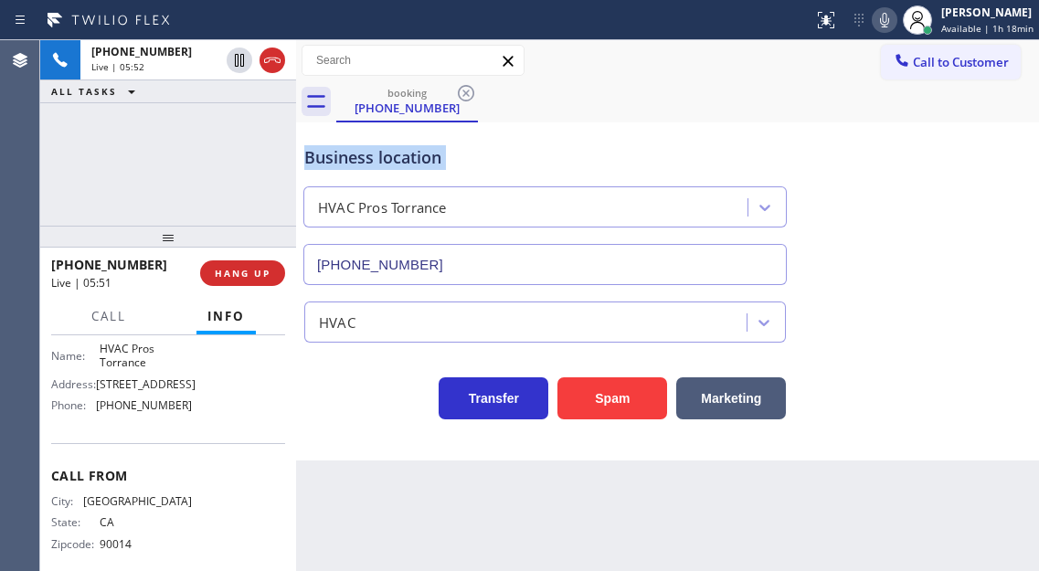
click at [342, 161] on div "Business location" at bounding box center [544, 157] width 481 height 25
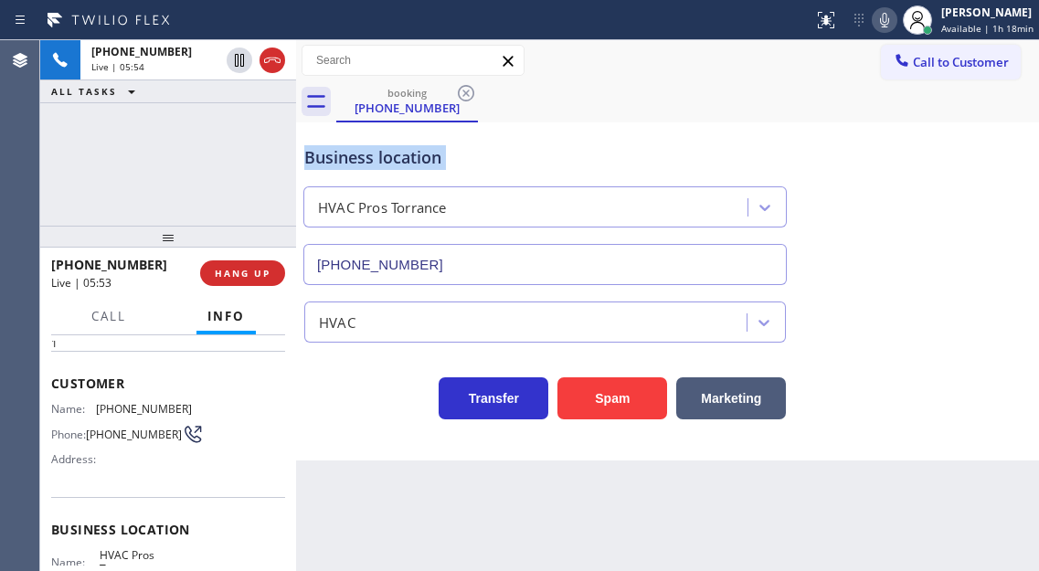
scroll to position [17, 0]
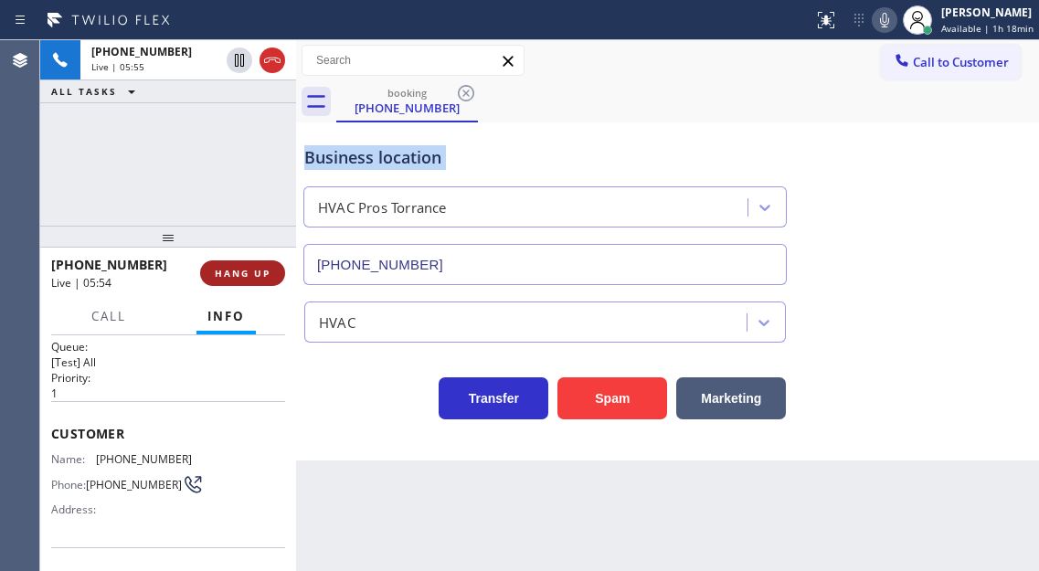
click at [258, 278] on span "HANG UP" at bounding box center [243, 273] width 56 height 13
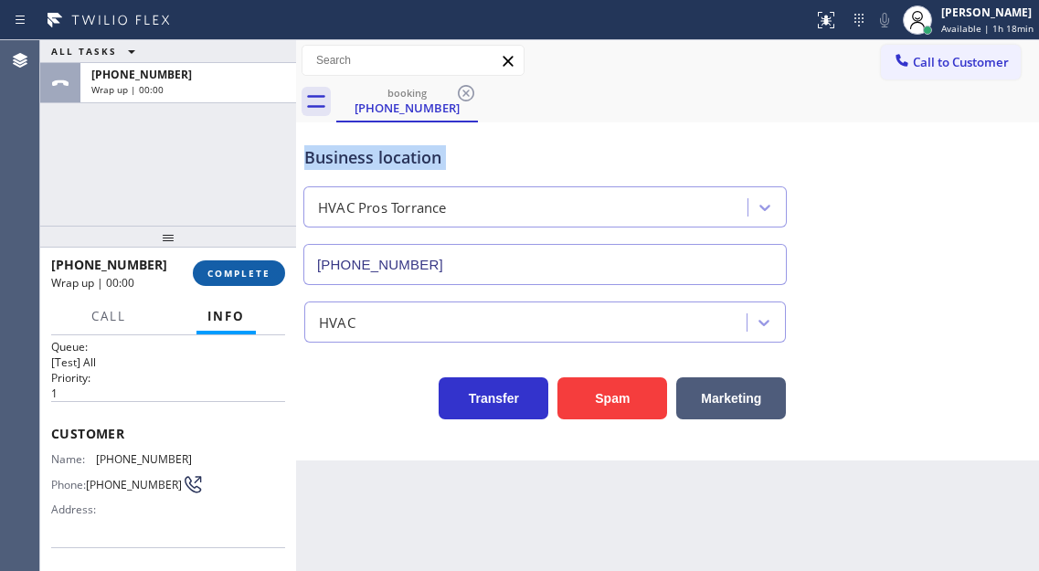
click at [258, 278] on span "COMPLETE" at bounding box center [238, 273] width 63 height 13
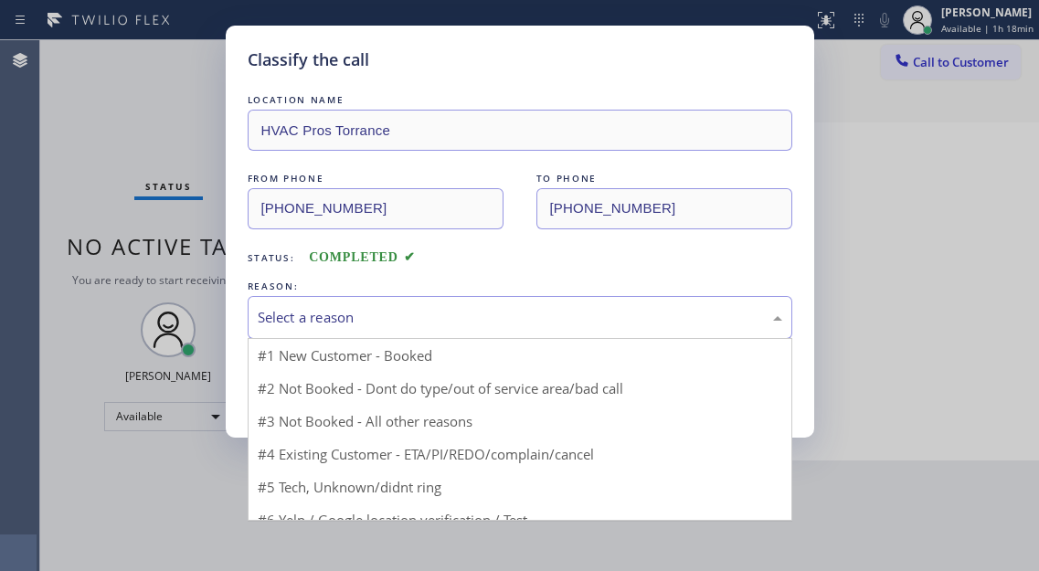
click at [429, 329] on div "Select a reason" at bounding box center [520, 317] width 544 height 43
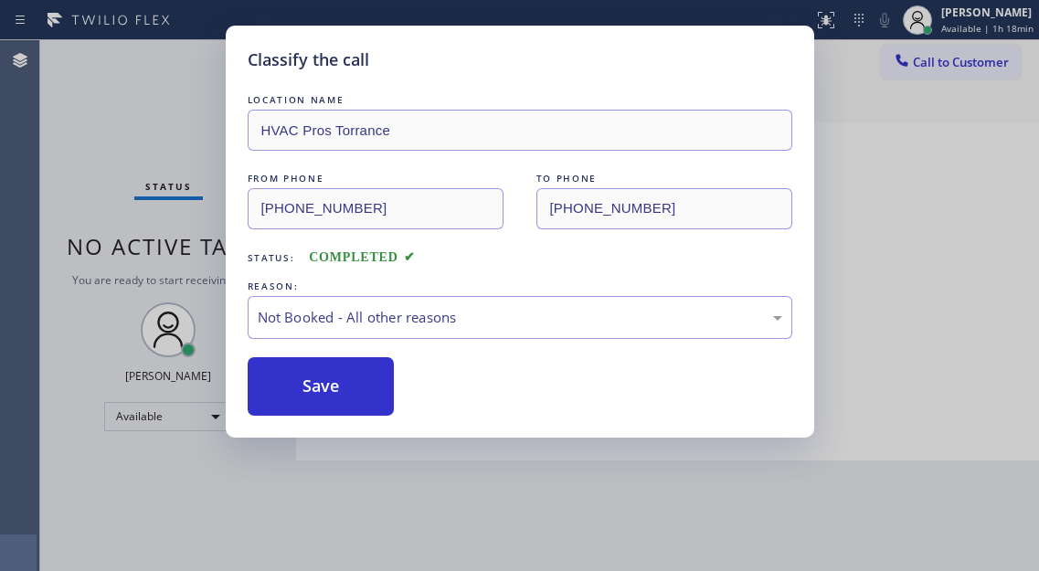
click at [369, 388] on button "Save" at bounding box center [321, 386] width 147 height 58
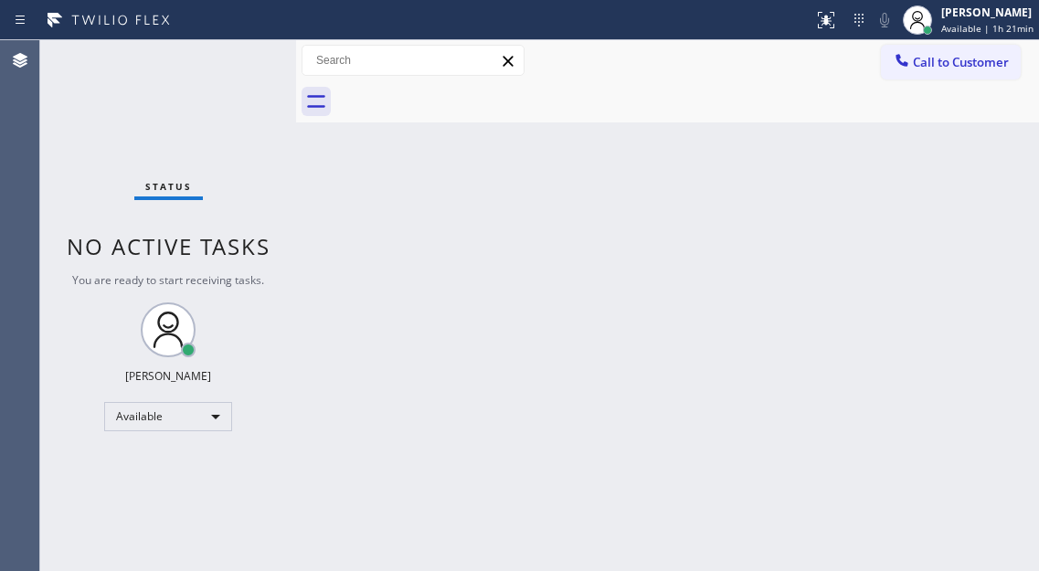
click at [976, 180] on div "Back to Dashboard Change Sender ID Customers Technicians Select a contact Outbo…" at bounding box center [667, 305] width 743 height 531
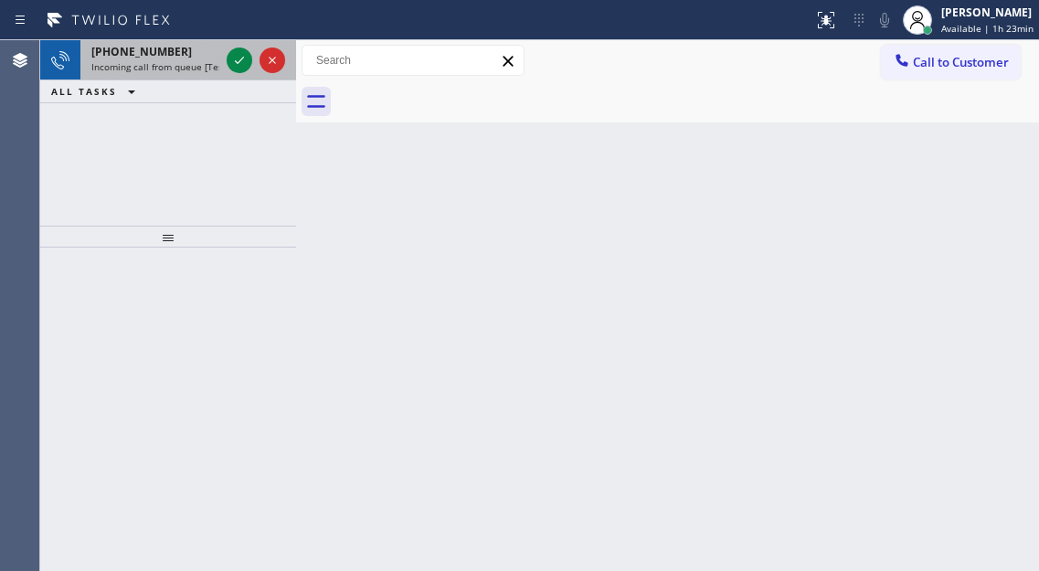
click at [189, 75] on div "[PHONE_NUMBER] Incoming call from queue [Test] All" at bounding box center [151, 60] width 142 height 40
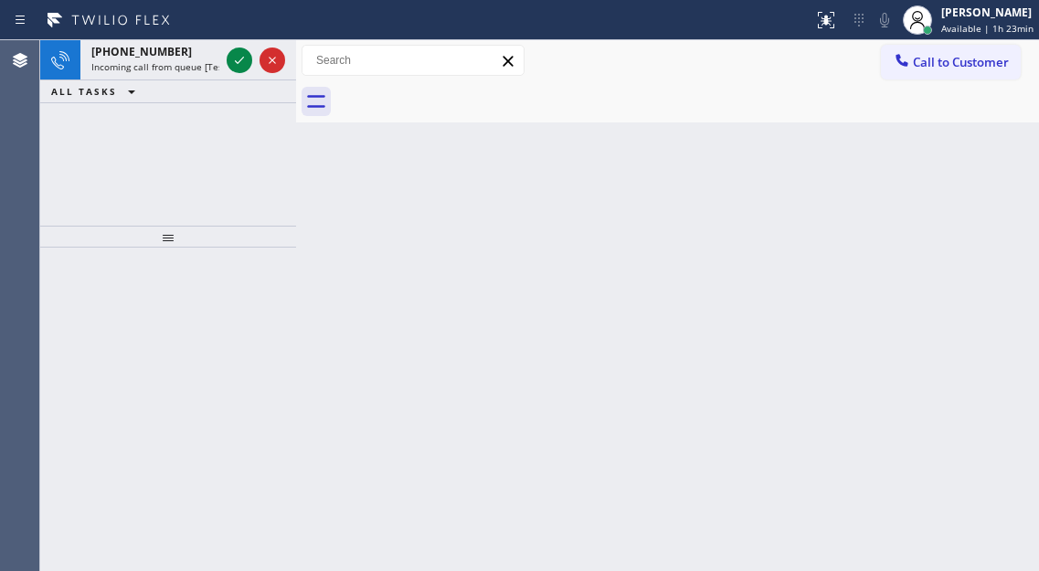
click at [187, 51] on div "[PHONE_NUMBER]" at bounding box center [155, 52] width 128 height 16
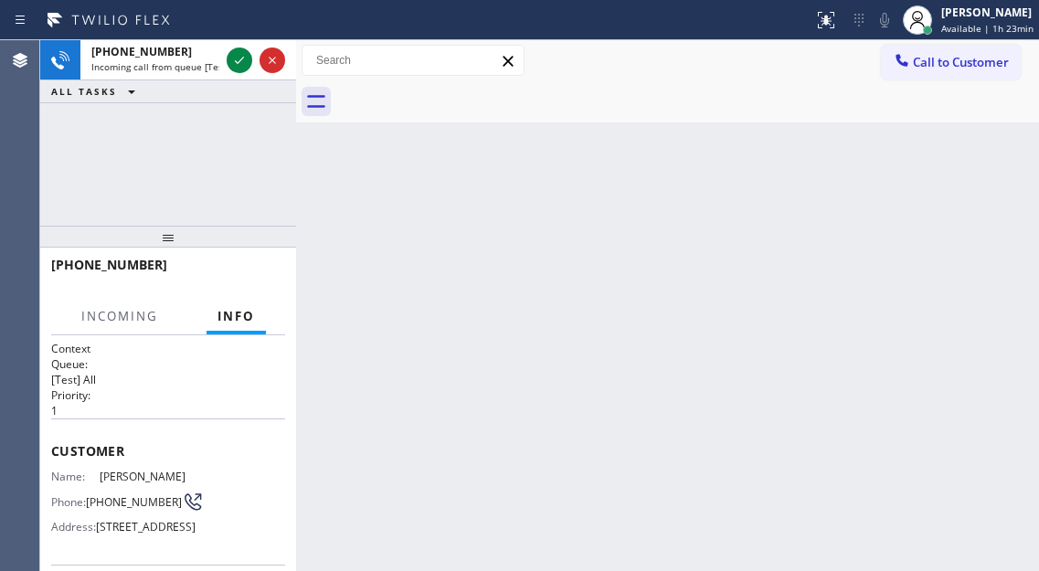
scroll to position [91, 0]
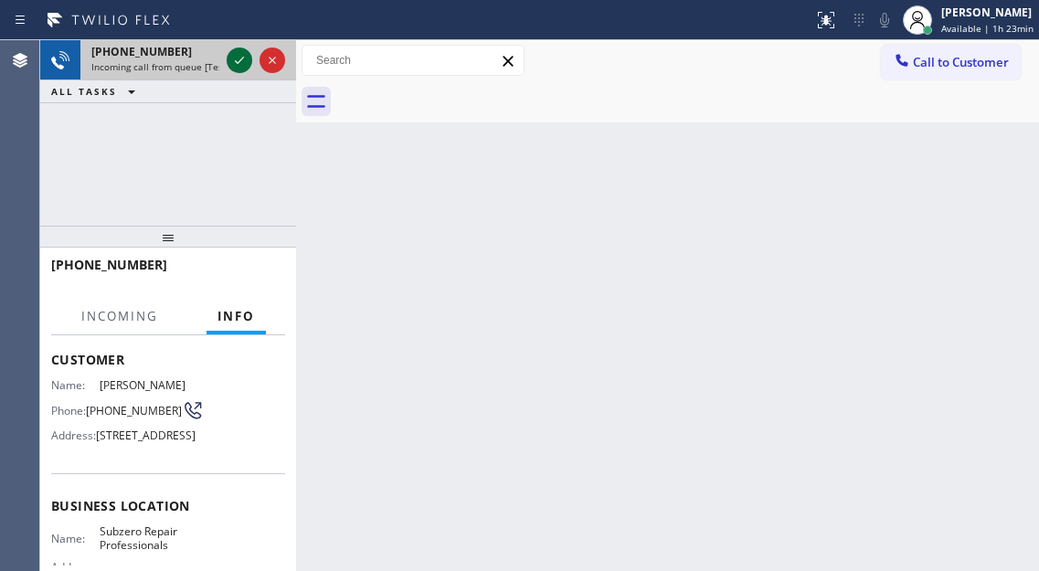
click at [230, 64] on icon at bounding box center [239, 60] width 22 height 22
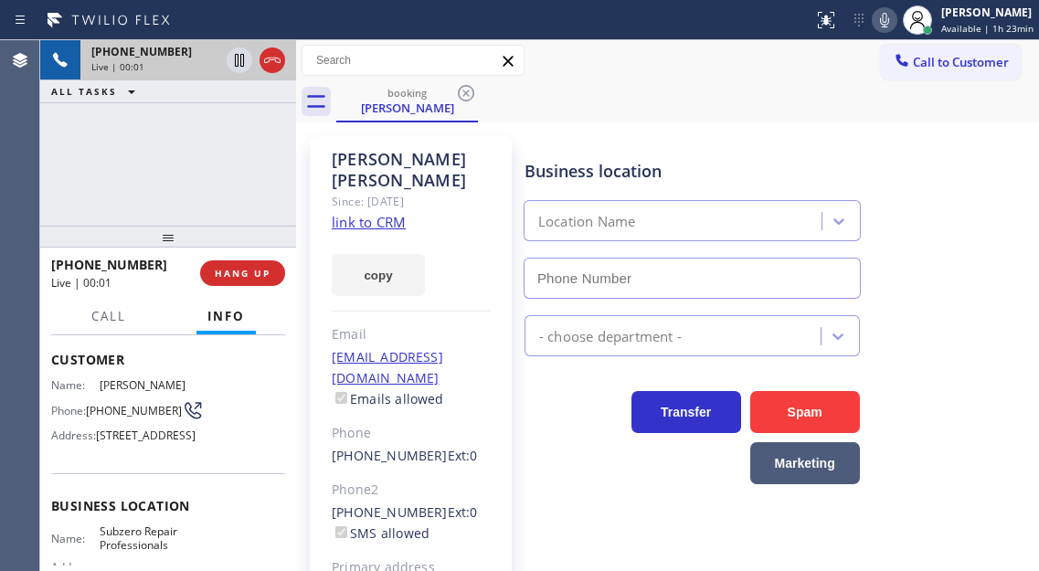
type input "[PHONE_NUMBER]"
click at [367, 213] on link "link to CRM" at bounding box center [369, 222] width 74 height 18
click at [118, 408] on span "[PHONE_NUMBER]" at bounding box center [134, 411] width 96 height 14
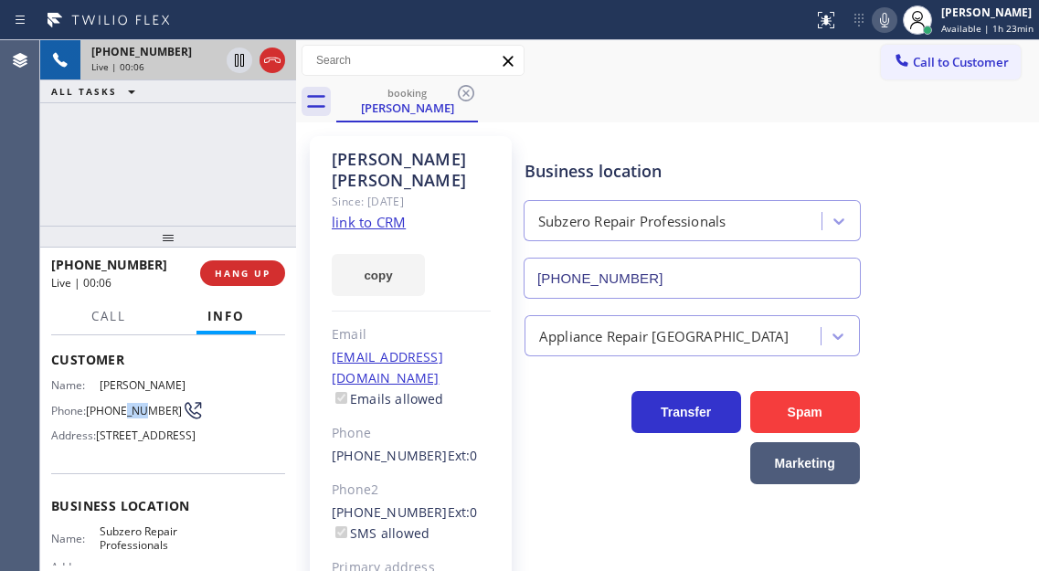
click at [118, 408] on span "[PHONE_NUMBER]" at bounding box center [134, 411] width 96 height 14
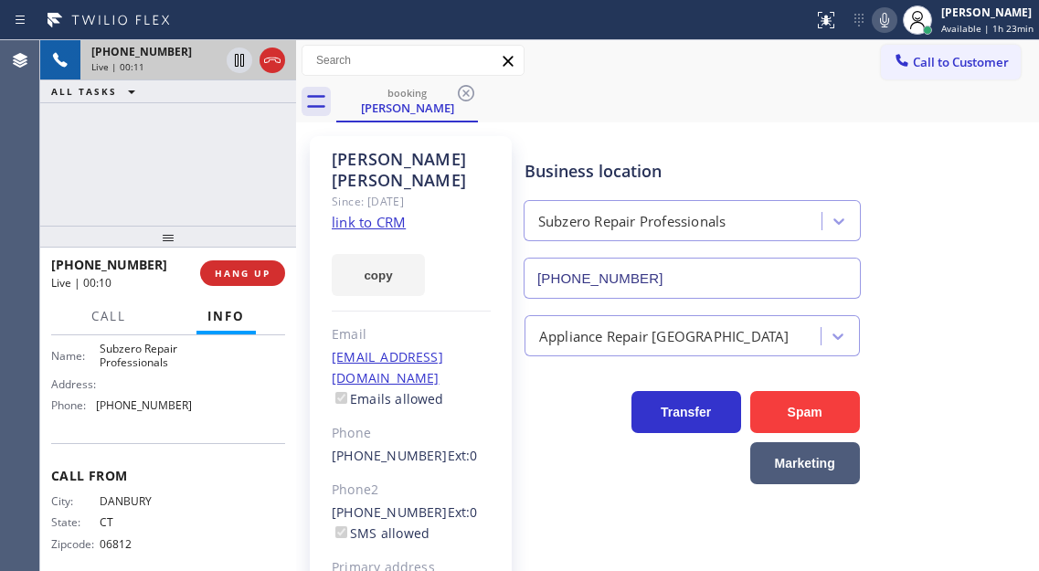
click at [144, 370] on span "Subzero Repair Professionals" at bounding box center [145, 356] width 91 height 28
click at [237, 58] on icon at bounding box center [239, 60] width 9 height 13
click at [236, 60] on icon at bounding box center [239, 60] width 13 height 13
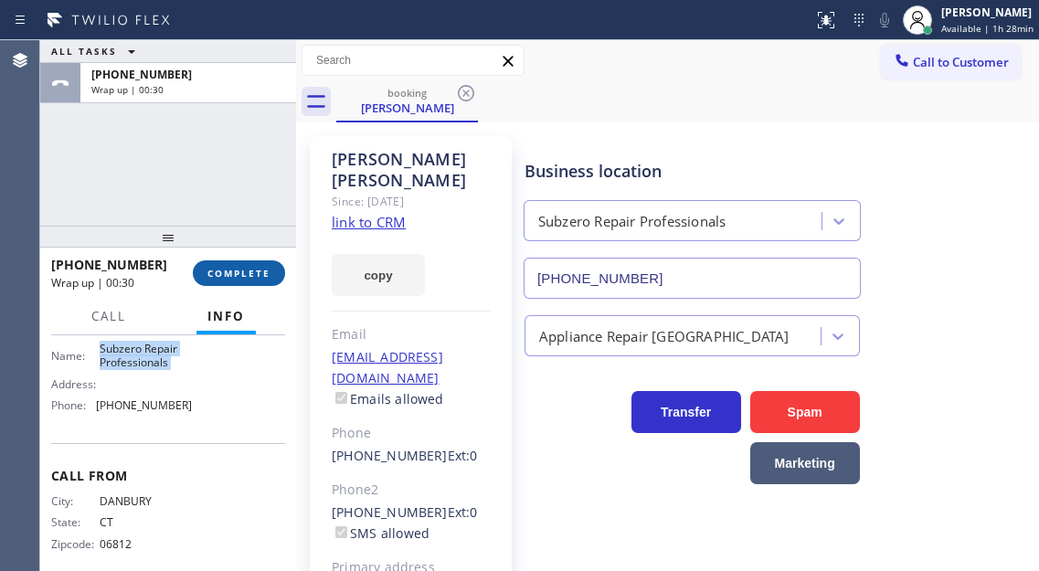
click at [258, 267] on span "COMPLETE" at bounding box center [238, 273] width 63 height 13
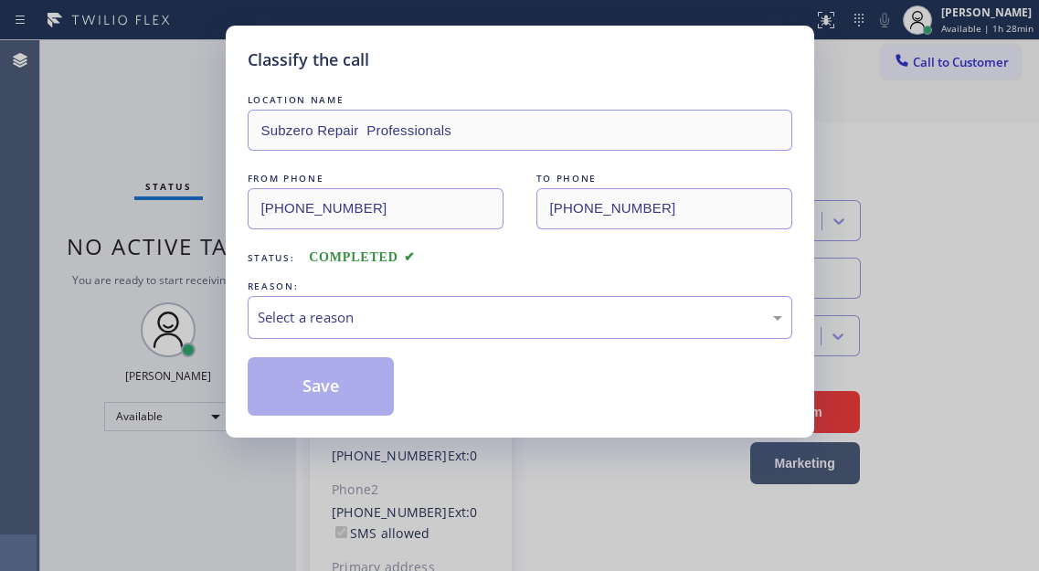
click at [385, 315] on div "Select a reason" at bounding box center [520, 317] width 524 height 21
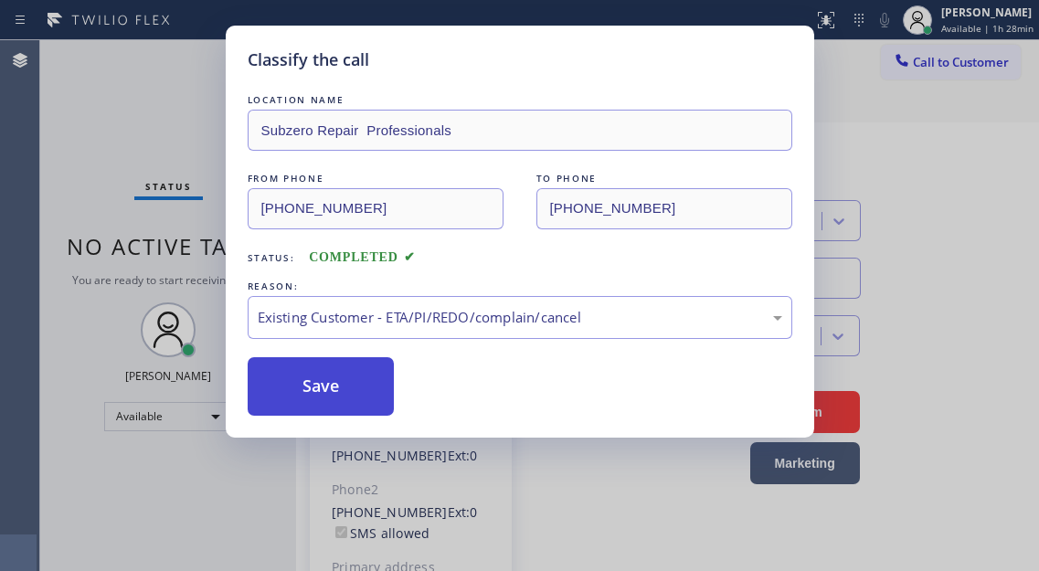
click at [381, 399] on button "Save" at bounding box center [321, 386] width 147 height 58
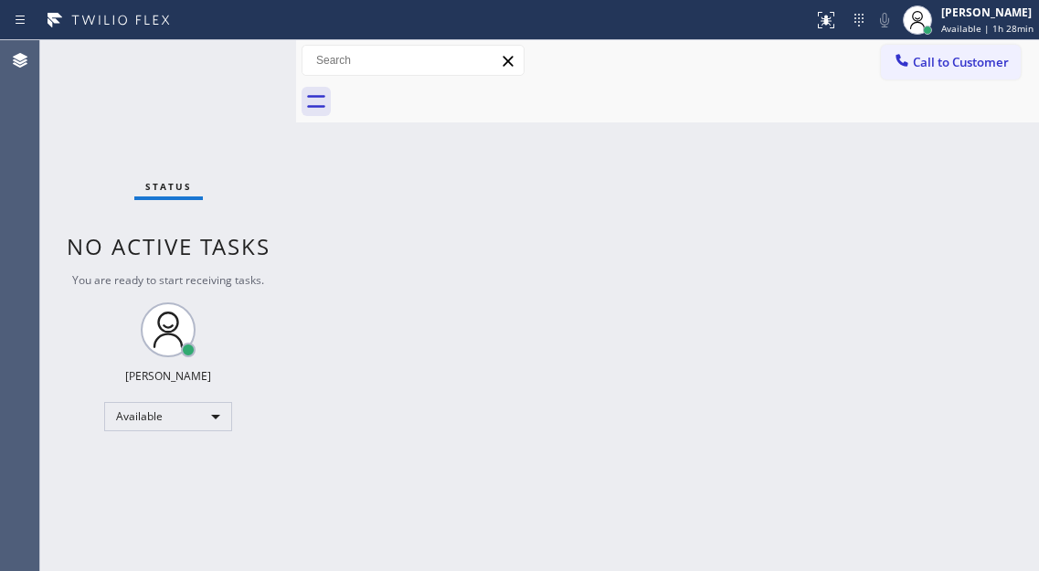
drag, startPoint x: 950, startPoint y: 209, endPoint x: 829, endPoint y: 158, distance: 131.0
click at [950, 209] on div "Back to Dashboard Change Sender ID Customers Technicians Select a contact Outbo…" at bounding box center [667, 305] width 743 height 531
click at [959, 167] on div "Back to Dashboard Change Sender ID Customers Technicians Select a contact Outbo…" at bounding box center [667, 305] width 743 height 531
click at [998, 193] on div "Back to Dashboard Change Sender ID Customers Technicians Select a contact Outbo…" at bounding box center [667, 305] width 743 height 531
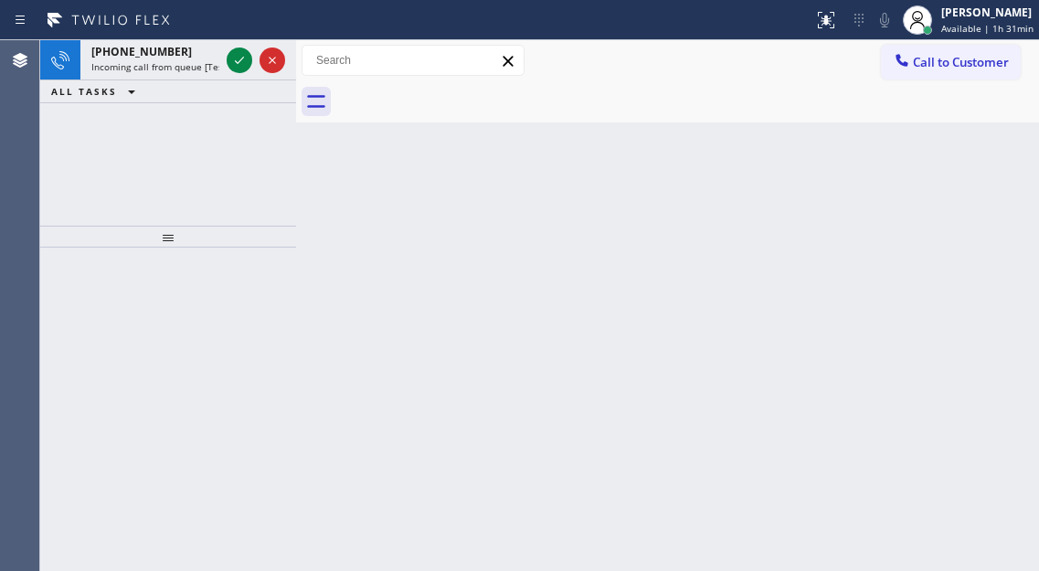
click at [950, 211] on div "Back to Dashboard Change Sender ID Customers Technicians Select a contact Outbo…" at bounding box center [667, 305] width 743 height 531
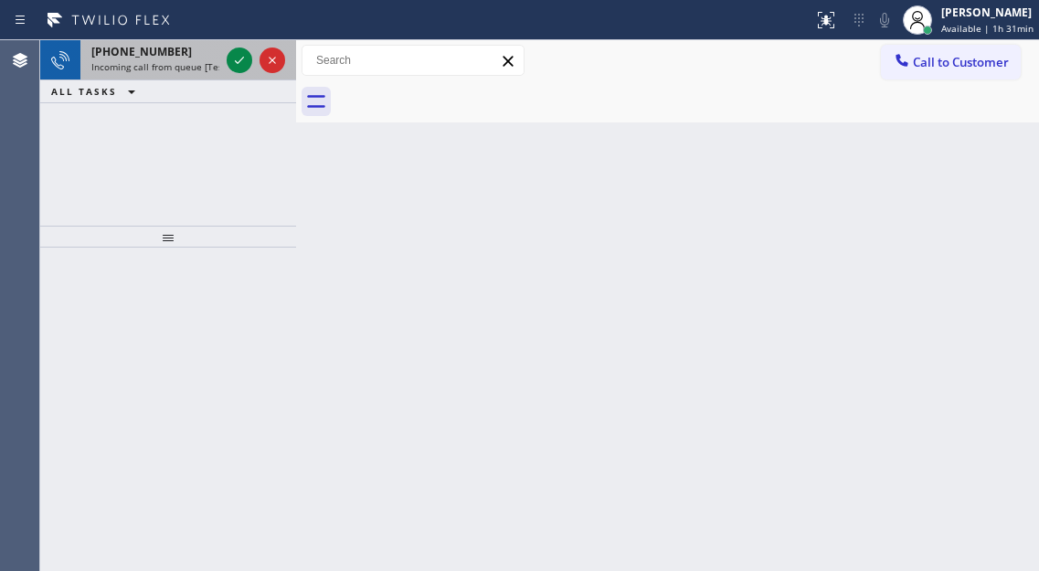
click at [217, 64] on span "Incoming call from queue [Test] All" at bounding box center [167, 66] width 152 height 13
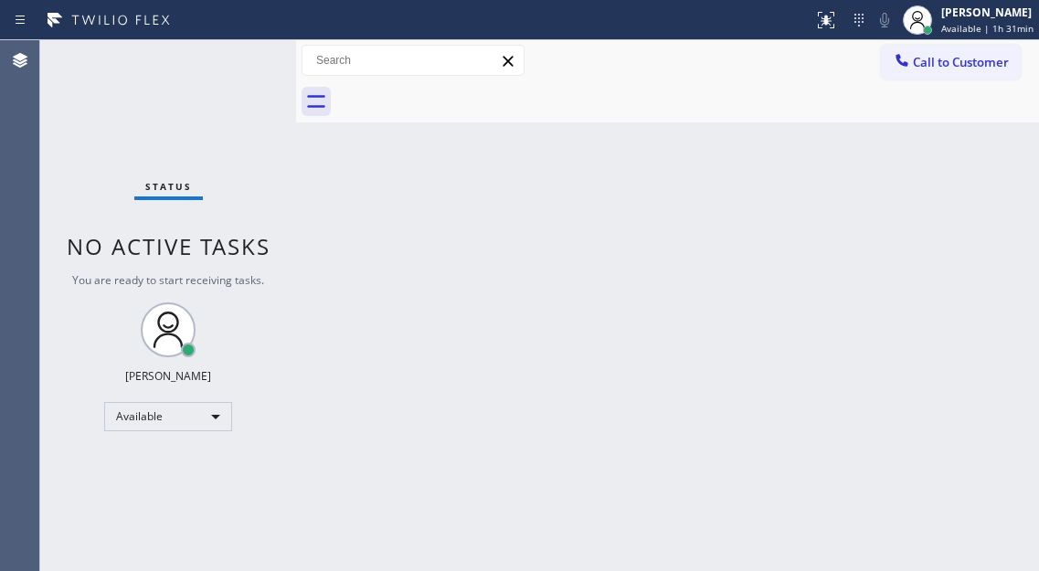
click at [230, 59] on div "Status No active tasks You are ready to start receiving tasks. [PERSON_NAME]" at bounding box center [168, 305] width 256 height 531
click at [958, 181] on div "Back to Dashboard Change Sender ID Customers Technicians Select a contact Outbo…" at bounding box center [667, 305] width 743 height 531
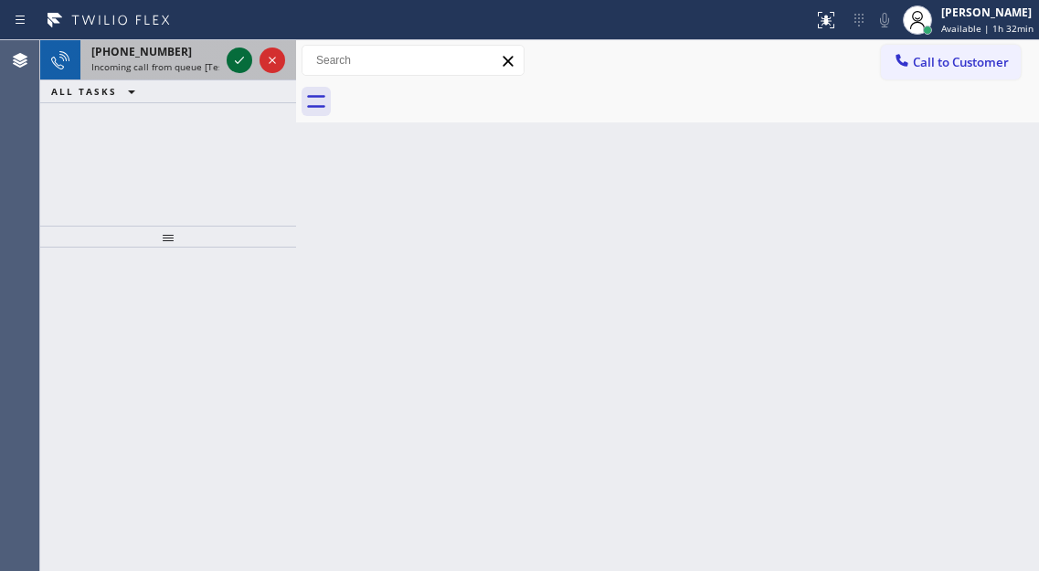
click at [240, 62] on icon at bounding box center [239, 60] width 22 height 22
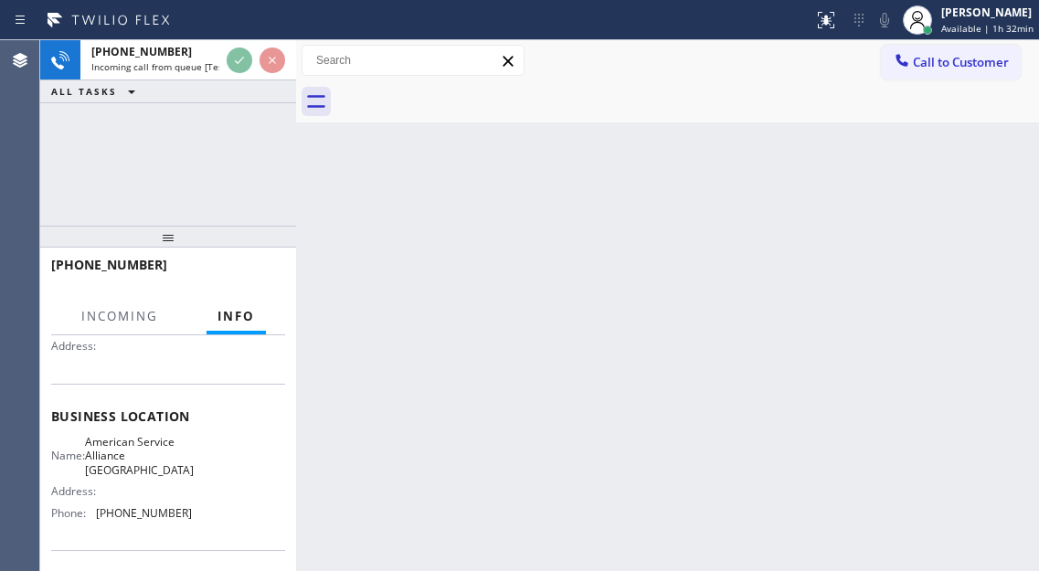
scroll to position [183, 0]
click at [135, 464] on span "American Service Alliance [GEOGRAPHIC_DATA]" at bounding box center [139, 454] width 109 height 42
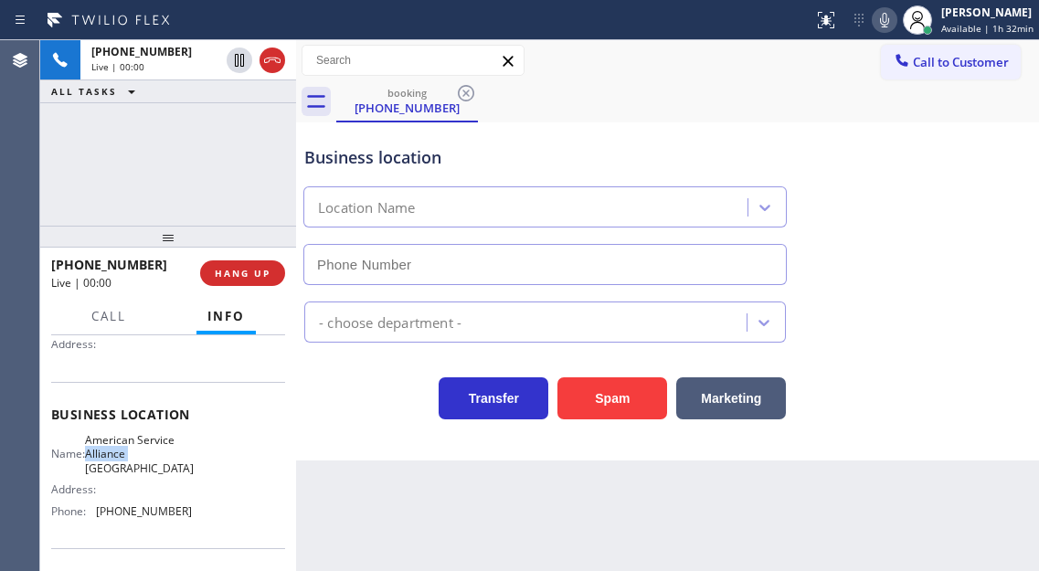
click at [135, 464] on span "American Service Alliance [GEOGRAPHIC_DATA]" at bounding box center [139, 454] width 109 height 42
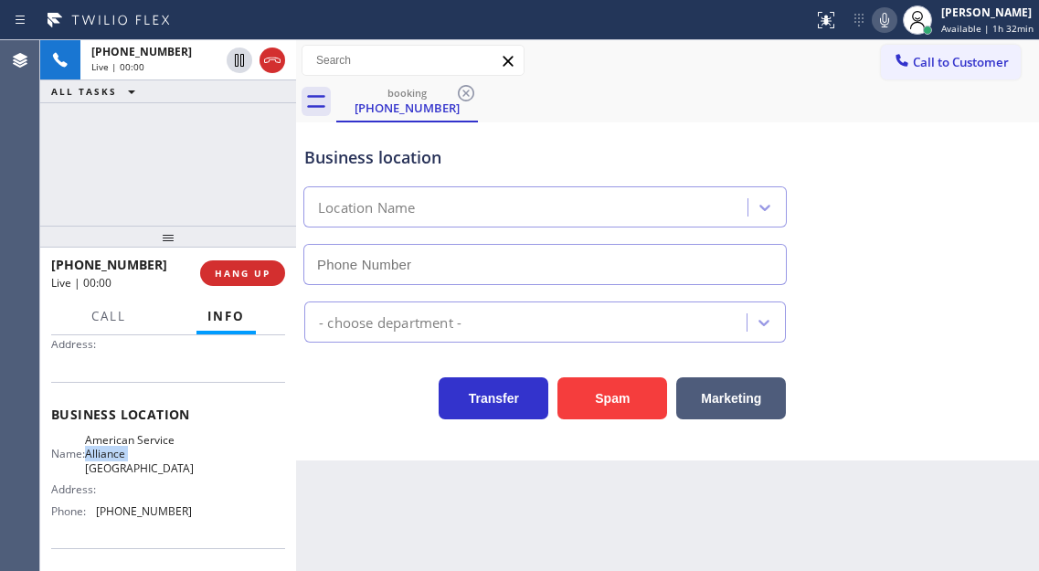
click at [135, 464] on span "American Service Alliance [GEOGRAPHIC_DATA]" at bounding box center [139, 454] width 109 height 42
type input "[PHONE_NUMBER]"
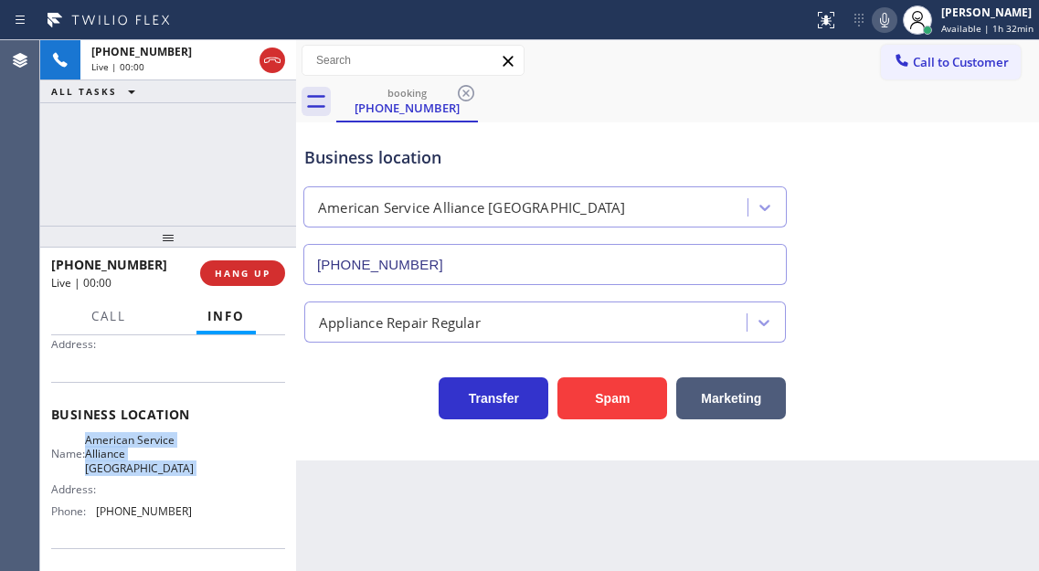
click at [135, 464] on span "American Service Alliance [GEOGRAPHIC_DATA]" at bounding box center [139, 454] width 109 height 42
click at [171, 455] on span "American Service Alliance [GEOGRAPHIC_DATA]" at bounding box center [139, 454] width 109 height 42
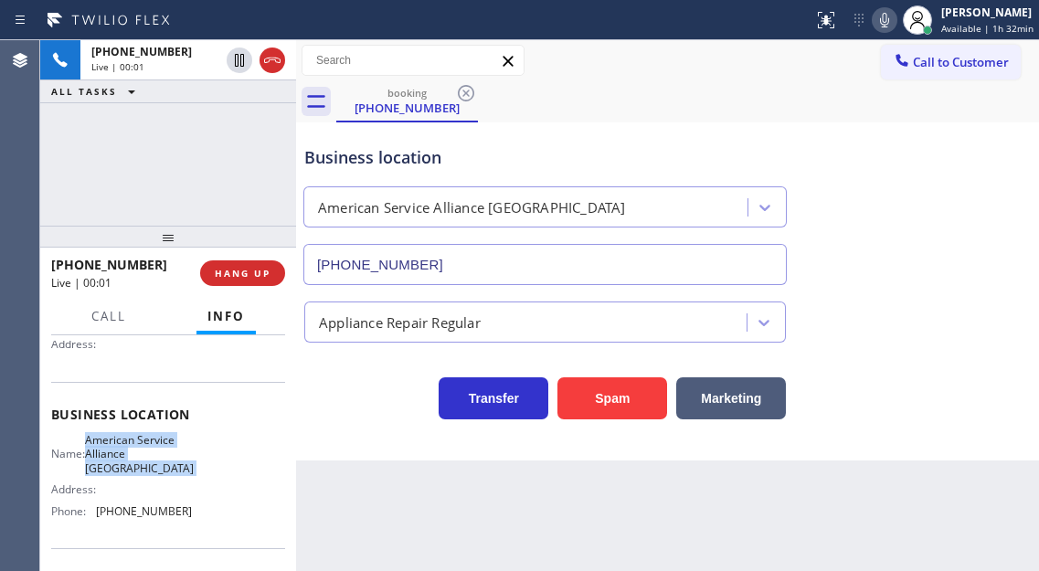
click at [171, 455] on span "American Service Alliance [GEOGRAPHIC_DATA]" at bounding box center [139, 454] width 109 height 42
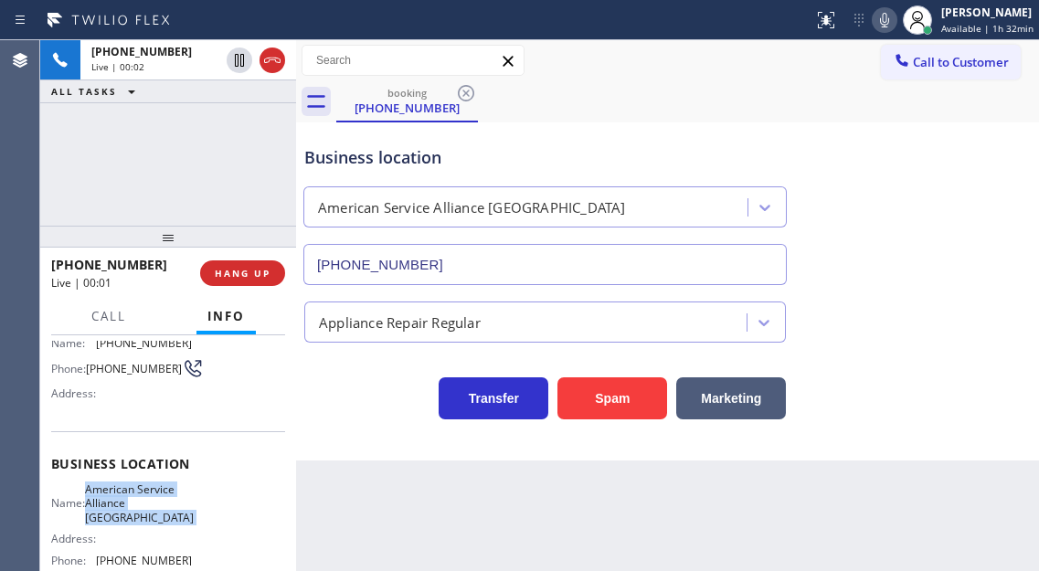
scroll to position [91, 0]
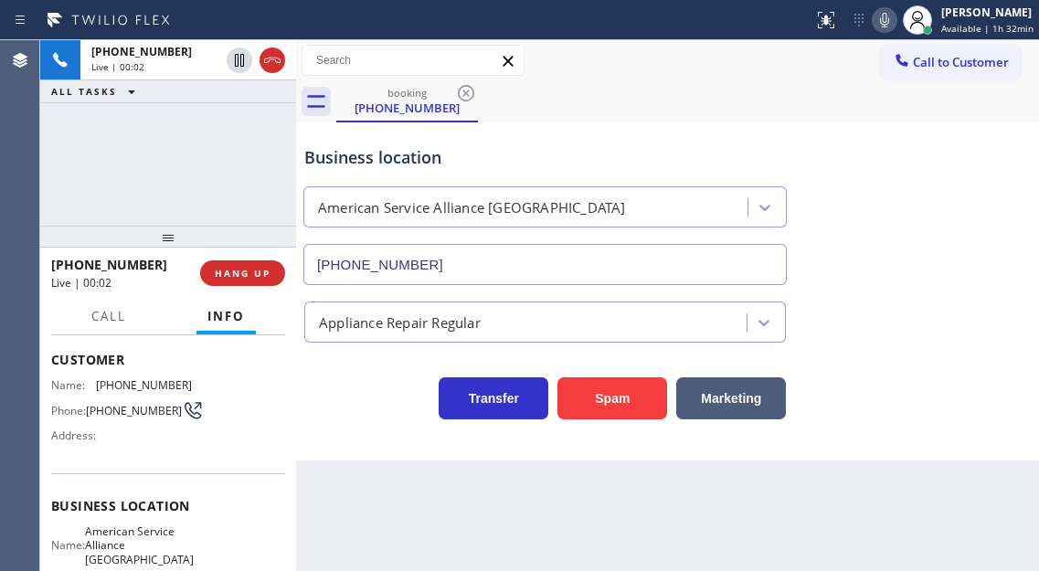
click at [125, 415] on span "[PHONE_NUMBER]" at bounding box center [134, 411] width 96 height 14
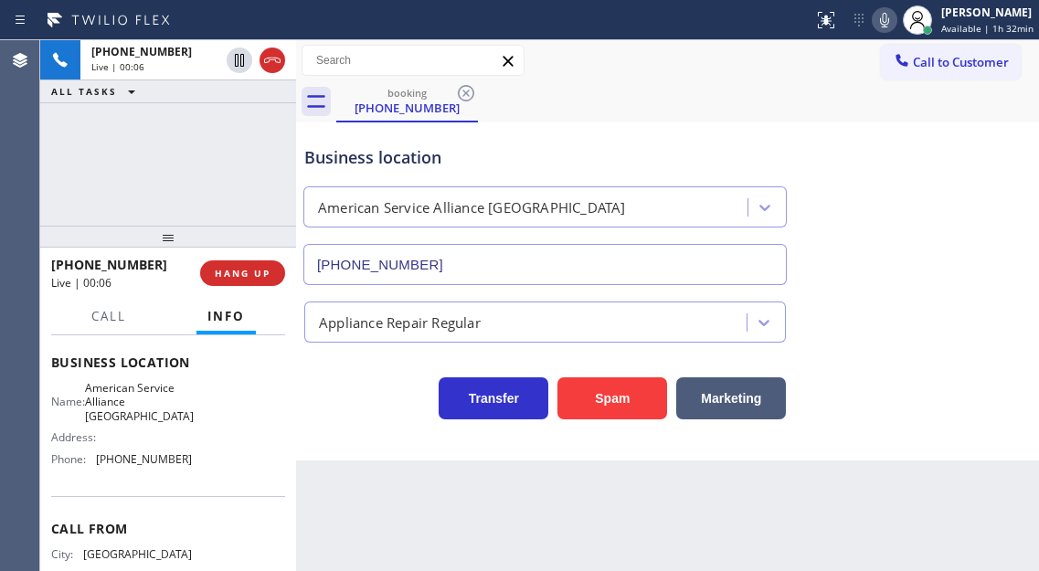
scroll to position [274, 0]
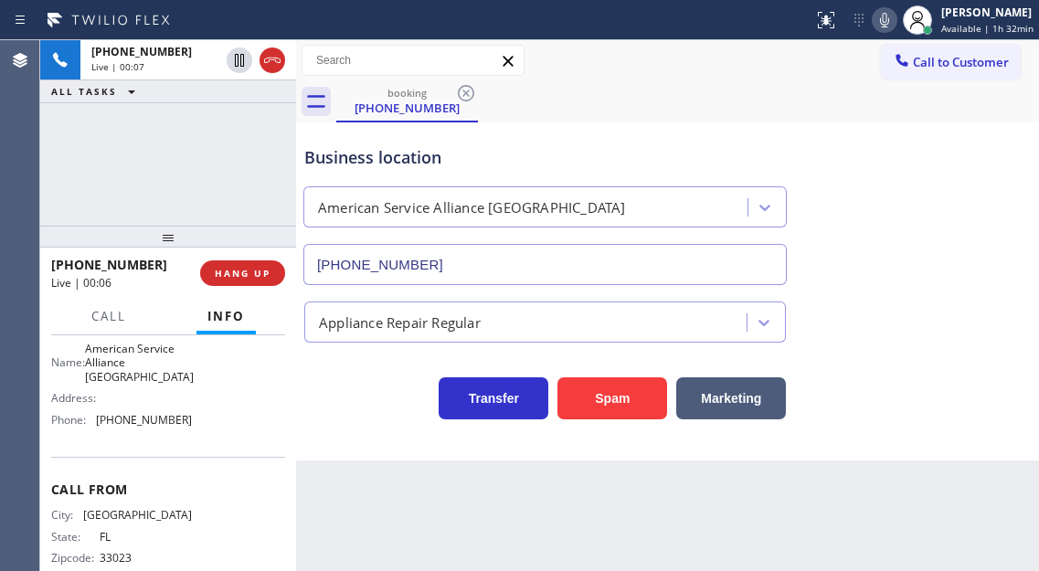
click at [129, 355] on span "American Service Alliance [GEOGRAPHIC_DATA]" at bounding box center [139, 363] width 109 height 42
click at [119, 427] on span "[PHONE_NUMBER]" at bounding box center [144, 420] width 96 height 14
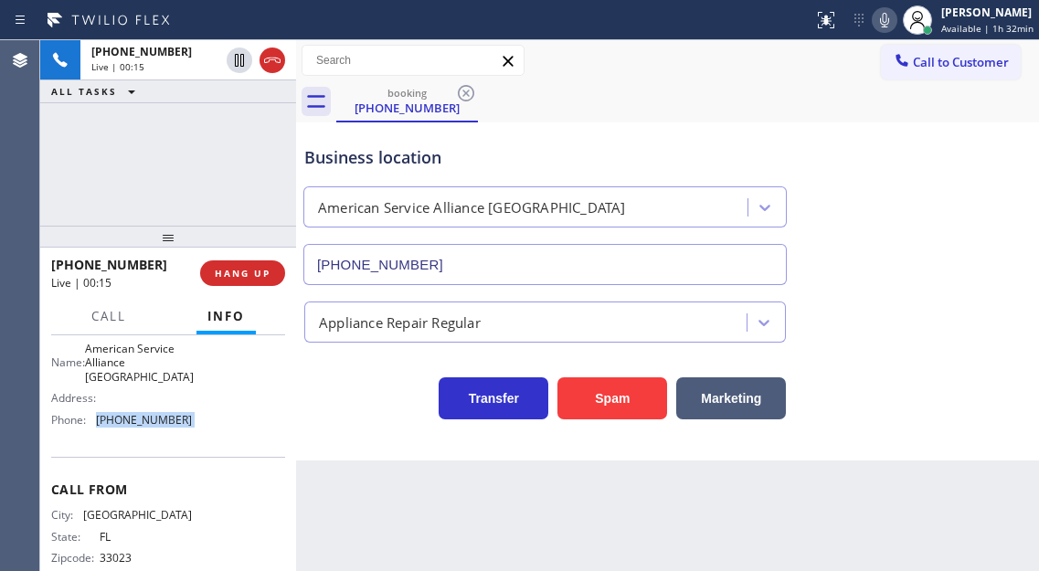
click at [119, 427] on span "[PHONE_NUMBER]" at bounding box center [144, 420] width 96 height 14
click at [190, 154] on div "[PHONE_NUMBER] Live | 04:47 ALL TASKS ALL TASKS ACTIVE TASKS TASKS IN WRAP UP" at bounding box center [168, 132] width 256 height 185
click at [249, 279] on span "HANG UP" at bounding box center [243, 273] width 56 height 13
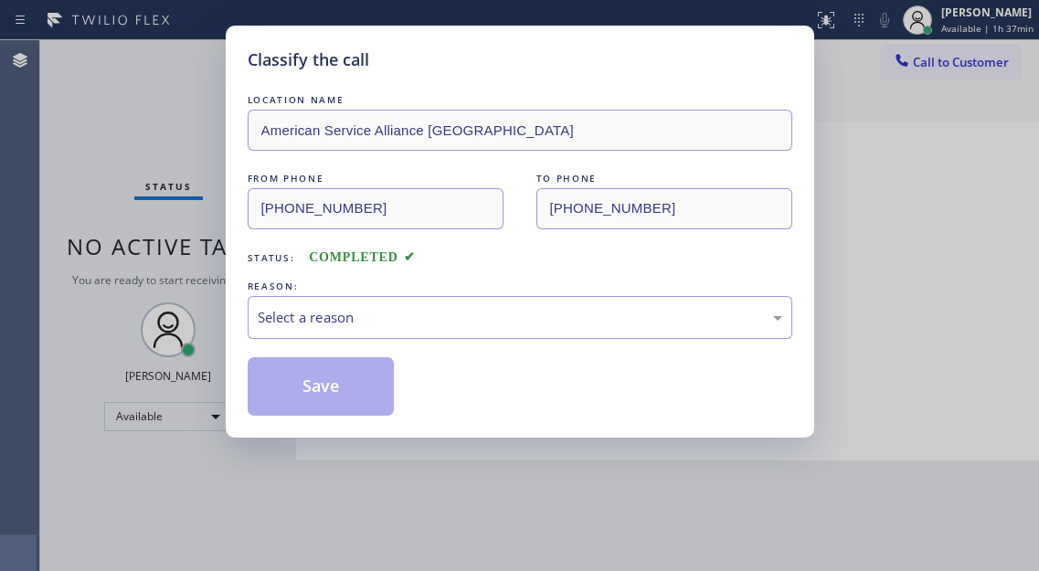
click at [249, 279] on div "REASON:" at bounding box center [520, 286] width 544 height 19
click at [449, 301] on div "Select a reason" at bounding box center [520, 317] width 544 height 43
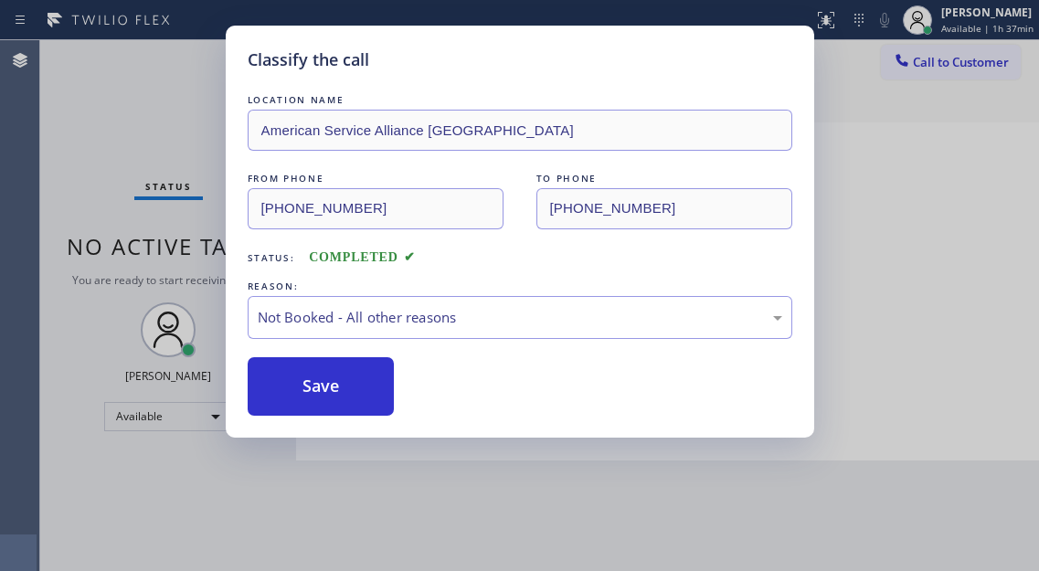
click at [353, 390] on button "Save" at bounding box center [321, 386] width 147 height 58
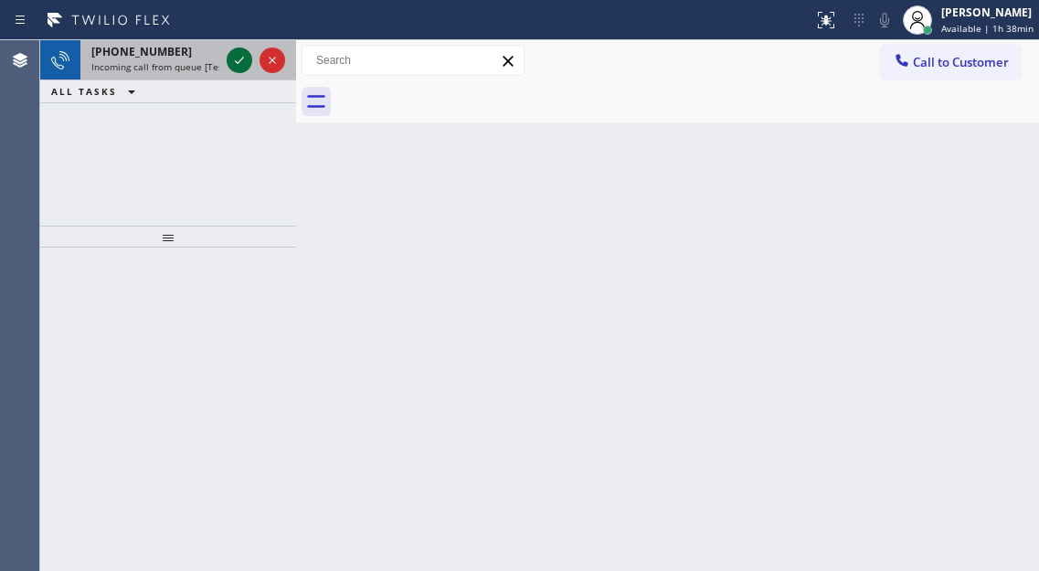
click at [241, 66] on icon at bounding box center [239, 60] width 22 height 22
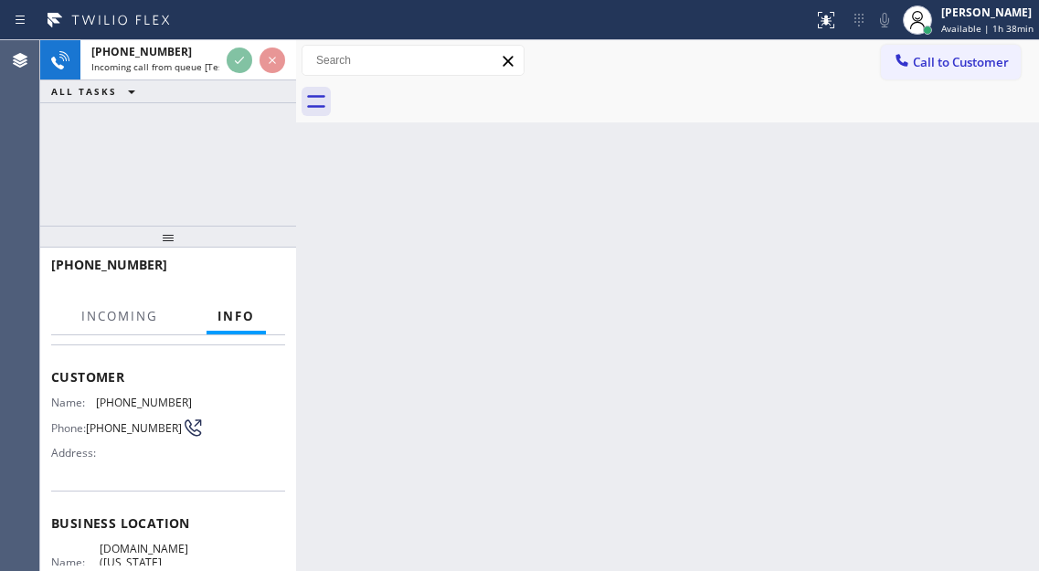
scroll to position [274, 0]
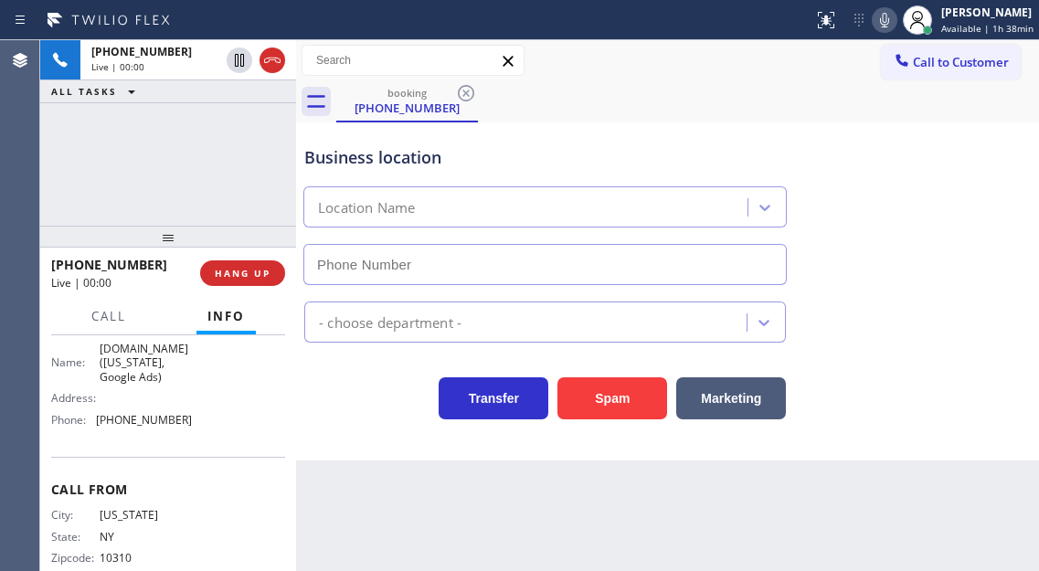
click at [138, 365] on span "[DOMAIN_NAME] ([US_STATE], Google Ads)" at bounding box center [145, 363] width 91 height 42
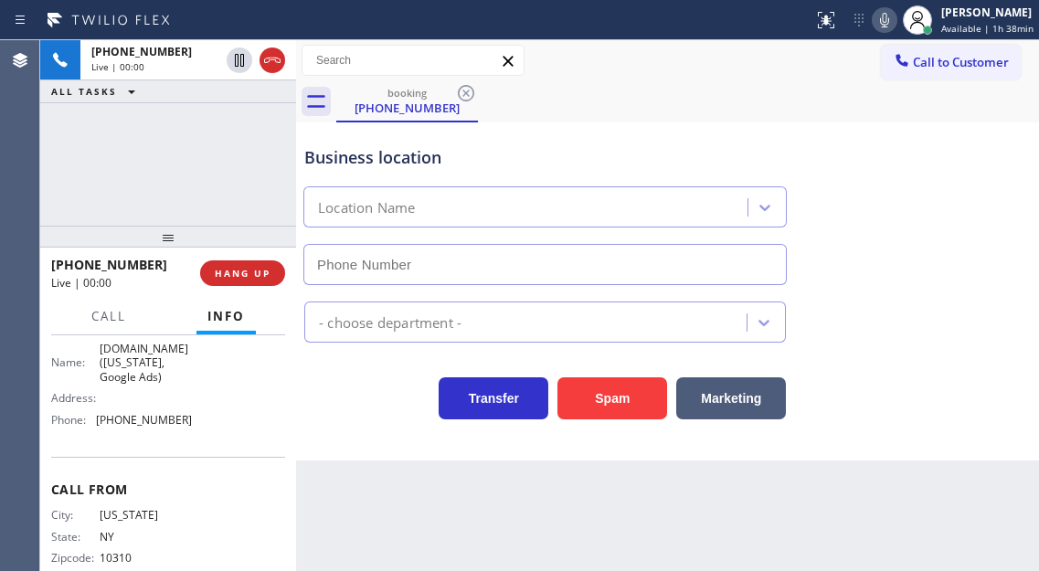
click at [138, 365] on span "[DOMAIN_NAME] ([US_STATE], Google Ads)" at bounding box center [145, 363] width 91 height 42
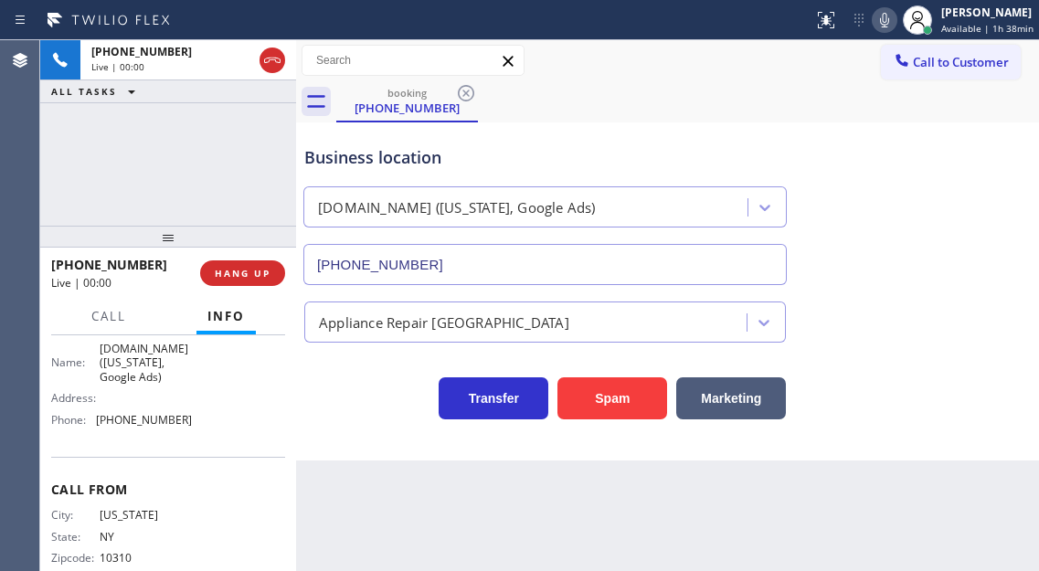
type input "[PHONE_NUMBER]"
click at [138, 365] on span "[DOMAIN_NAME] ([US_STATE], Google Ads)" at bounding box center [145, 363] width 91 height 42
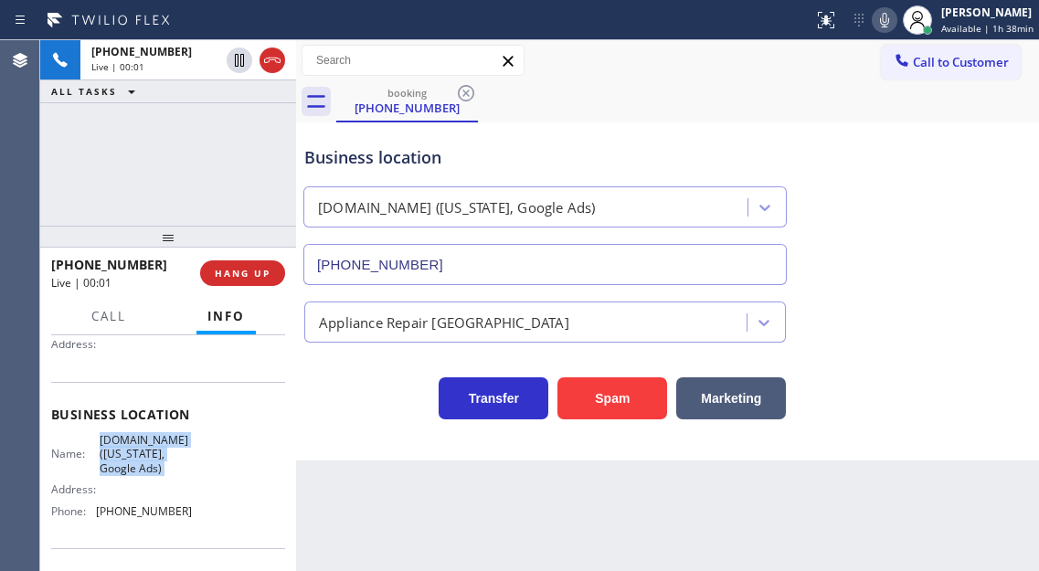
click at [156, 452] on span "[DOMAIN_NAME] ([US_STATE], Google Ads)" at bounding box center [145, 454] width 91 height 42
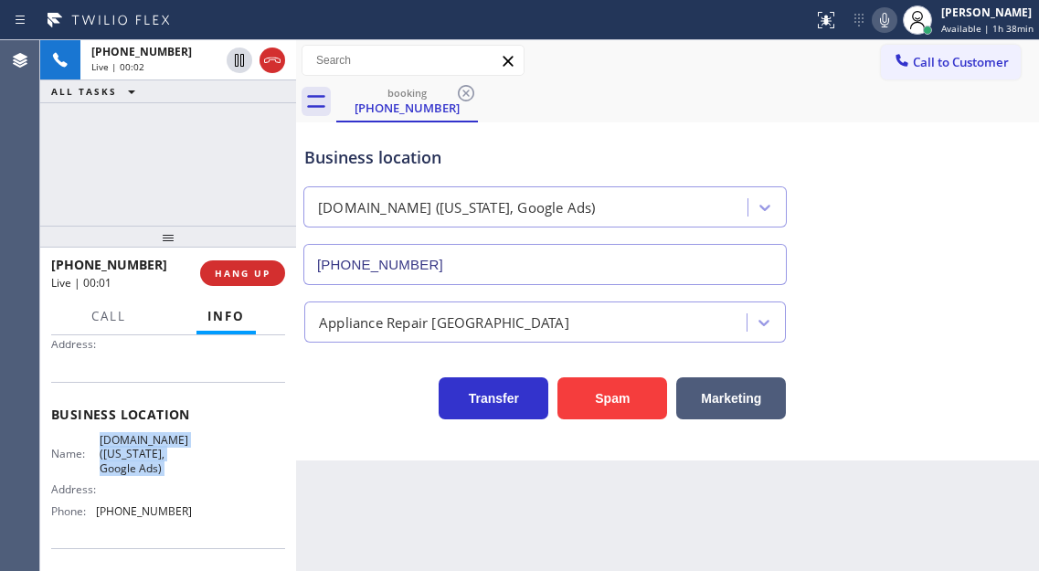
scroll to position [91, 0]
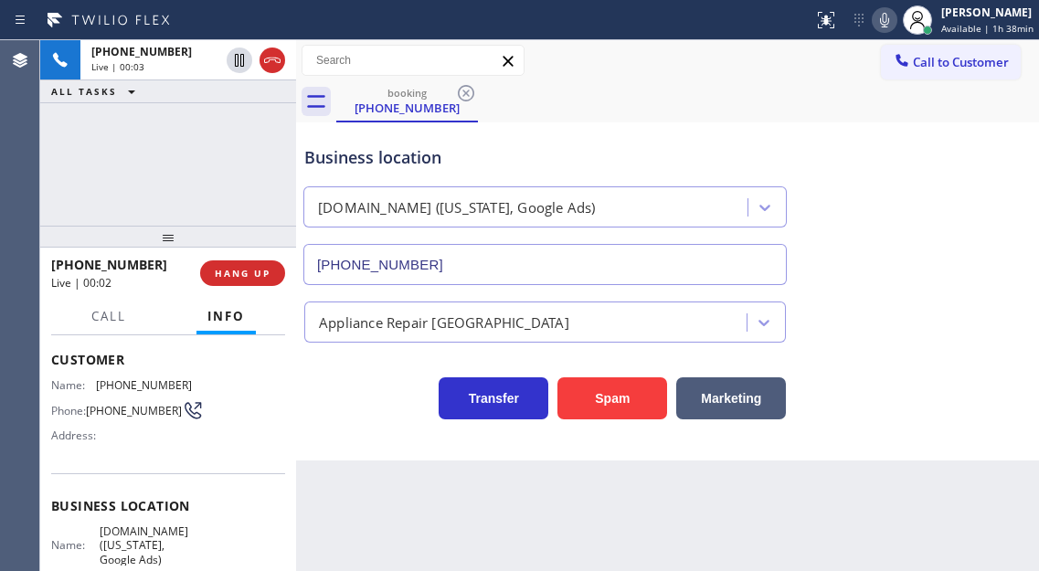
click at [130, 410] on span "[PHONE_NUMBER]" at bounding box center [134, 411] width 96 height 14
click at [269, 432] on div "Name: [PHONE_NUMBER] Phone: [PHONE_NUMBER] Address:" at bounding box center [168, 414] width 234 height 72
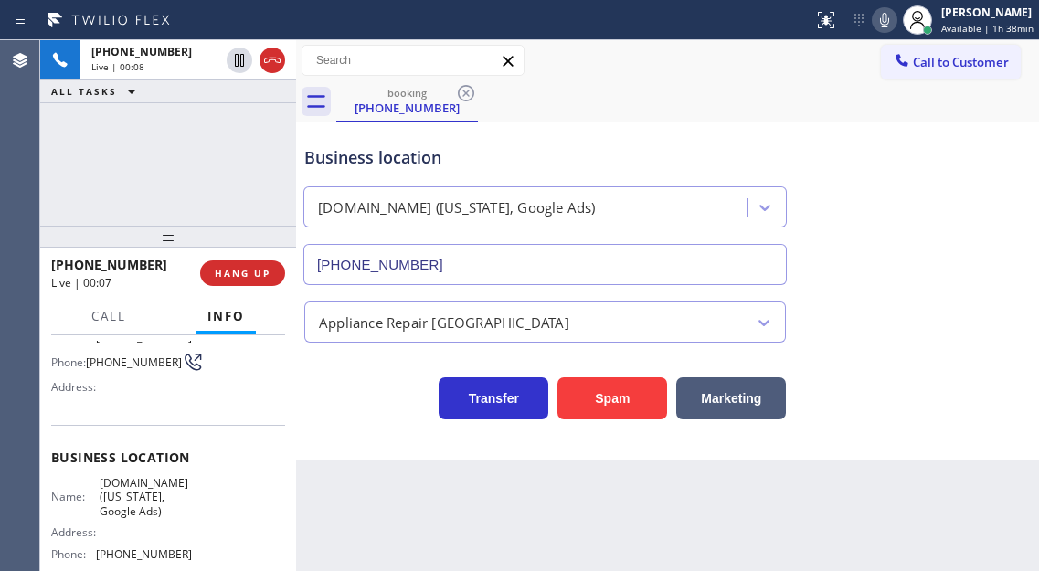
scroll to position [183, 0]
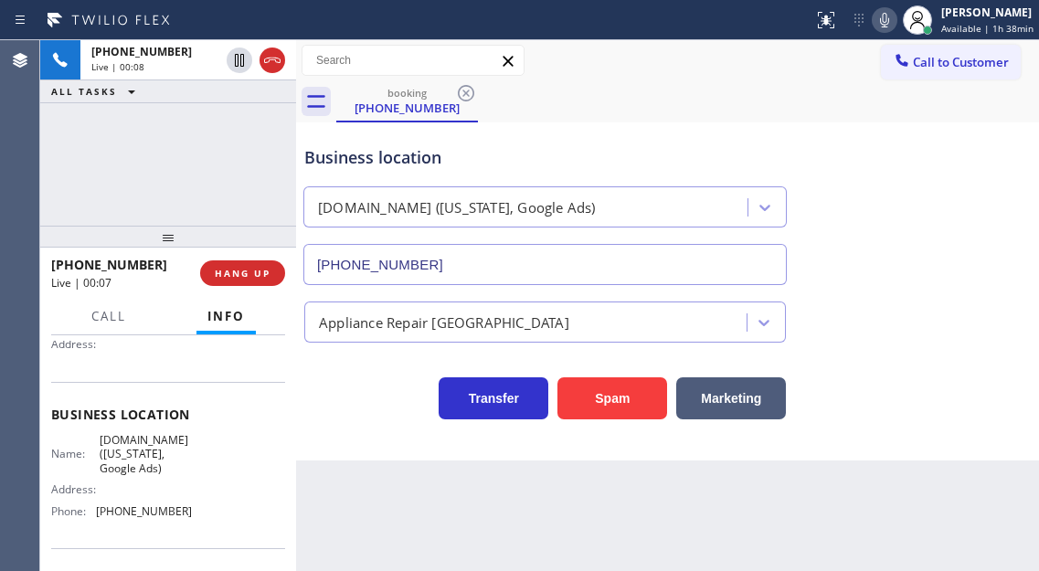
click at [169, 445] on span "[DOMAIN_NAME] ([US_STATE], Google Ads)" at bounding box center [145, 454] width 91 height 42
click at [270, 456] on div "Name: [DOMAIN_NAME] ([US_STATE], Google Ads) Address: Phone: [PHONE_NUMBER]" at bounding box center [168, 479] width 234 height 92
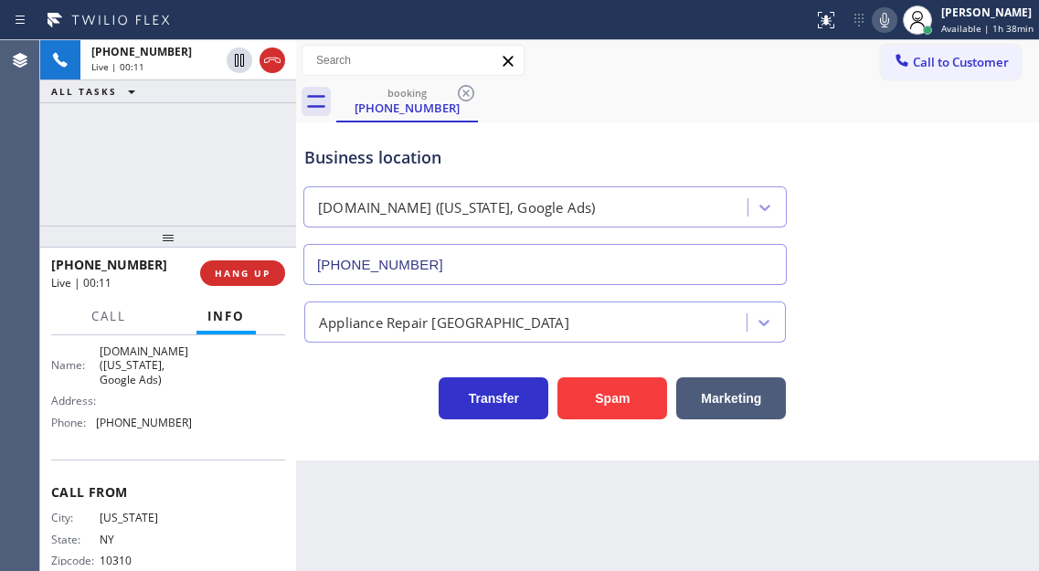
scroll to position [274, 0]
click at [136, 434] on div "Name: [DOMAIN_NAME] ([US_STATE], Google Ads) Address: Phone: [PHONE_NUMBER]" at bounding box center [121, 388] width 141 height 92
click at [360, 168] on div "Business location" at bounding box center [544, 157] width 481 height 25
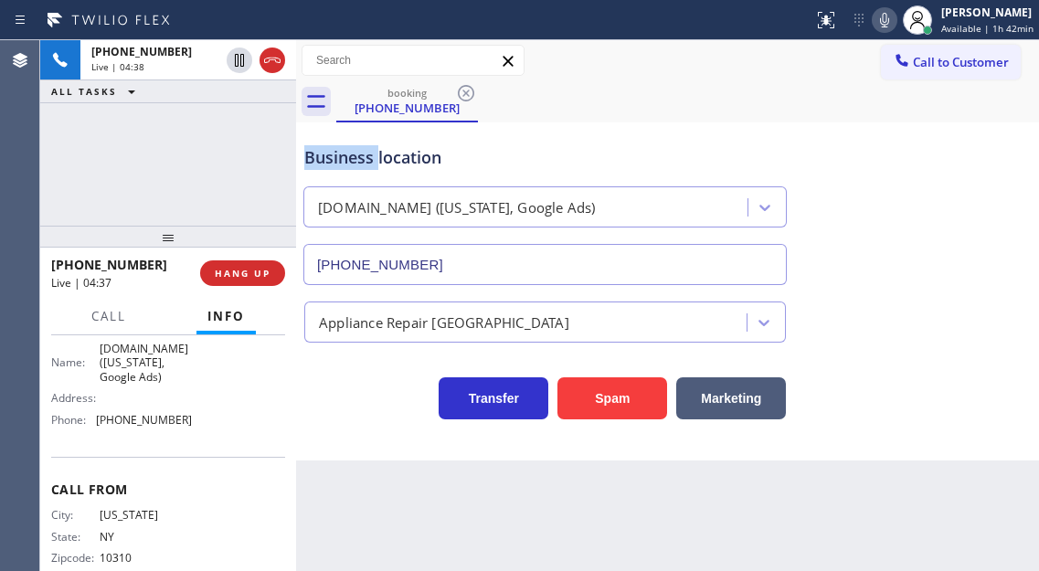
click at [360, 168] on div "Business location" at bounding box center [544, 157] width 481 height 25
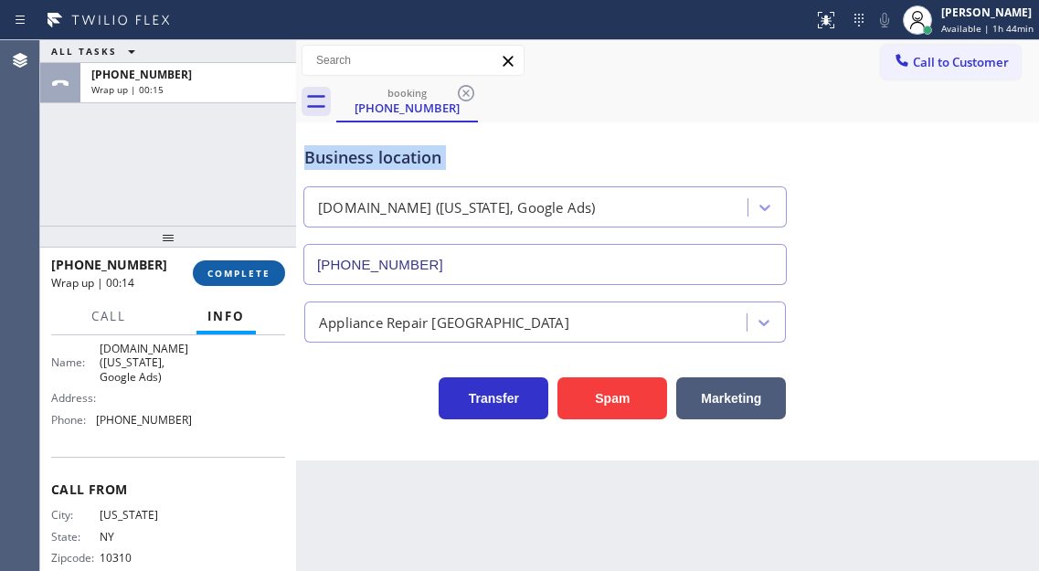
click at [231, 272] on span "COMPLETE" at bounding box center [238, 273] width 63 height 13
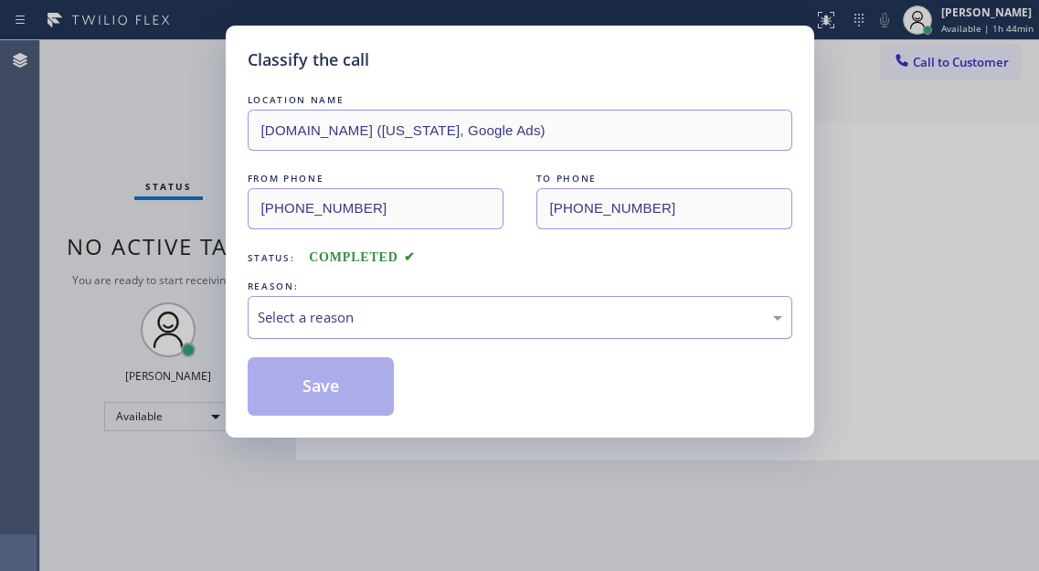
click at [395, 326] on div "Select a reason" at bounding box center [520, 317] width 524 height 21
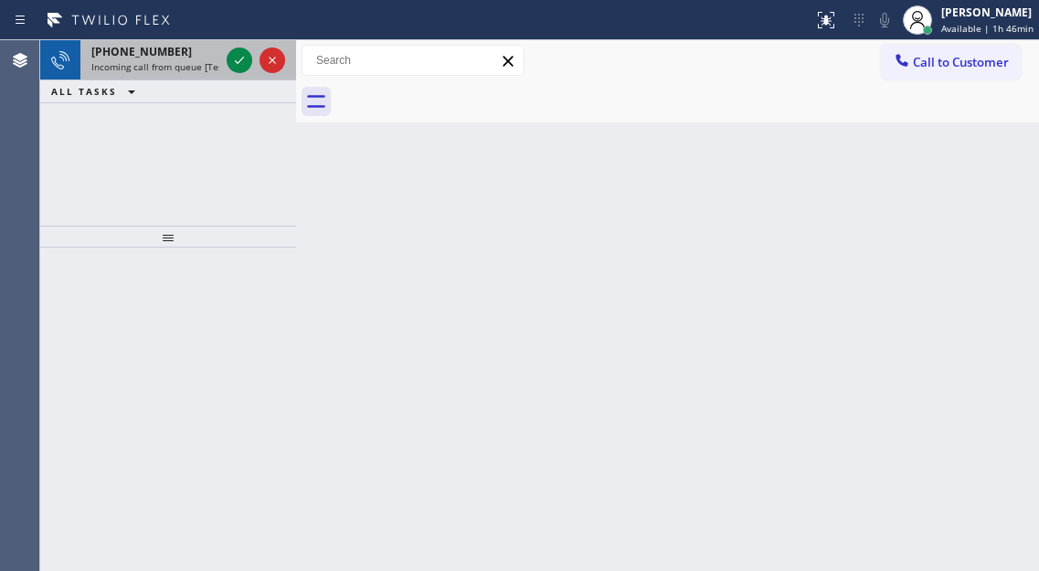
click at [163, 69] on span "Incoming call from queue [Test] All" at bounding box center [167, 66] width 152 height 13
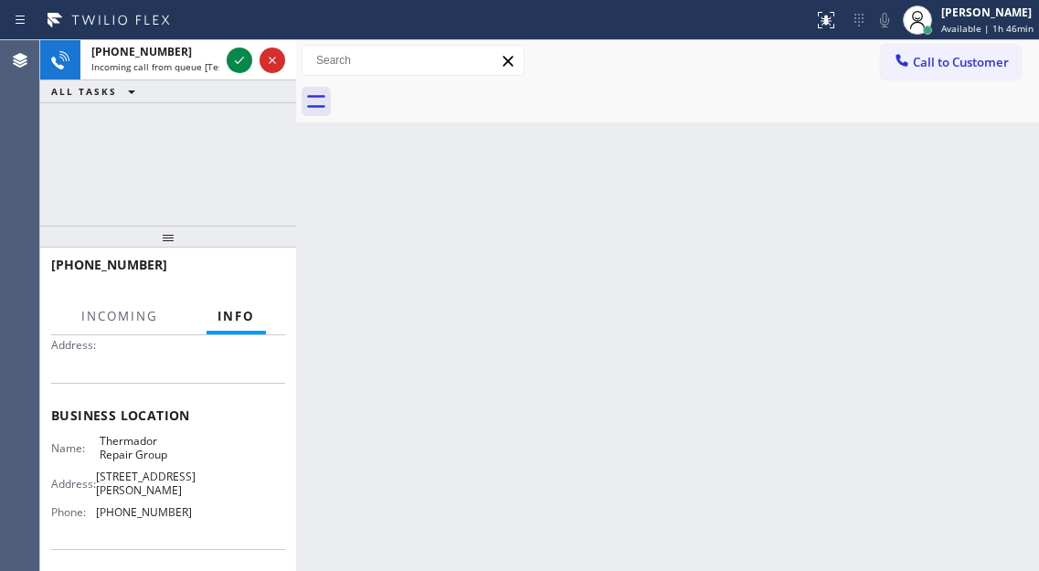
scroll to position [183, 0]
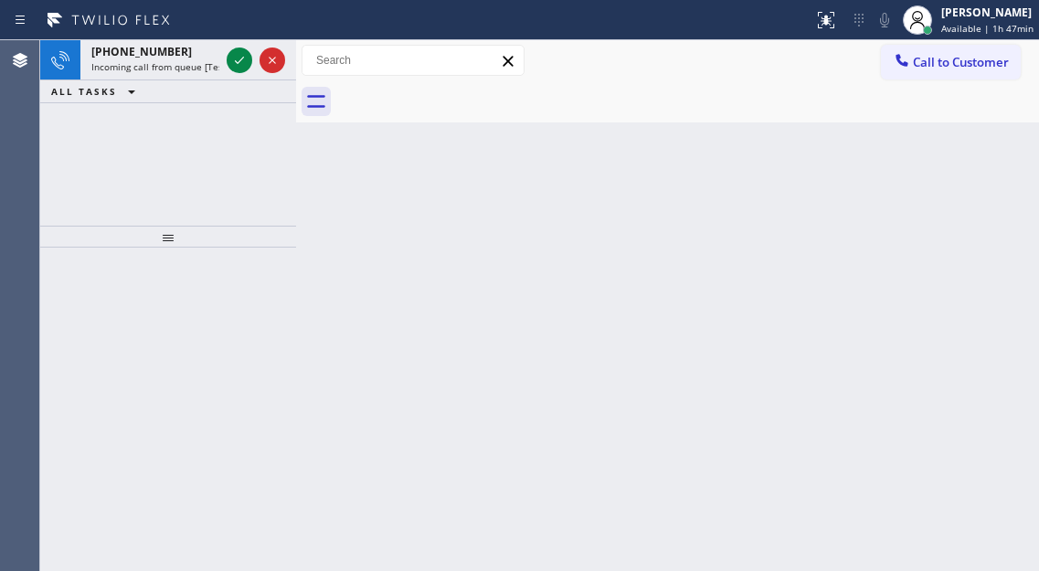
click at [944, 153] on div "Back to Dashboard Change Sender ID Customers Technicians Select a contact Outbo…" at bounding box center [667, 305] width 743 height 531
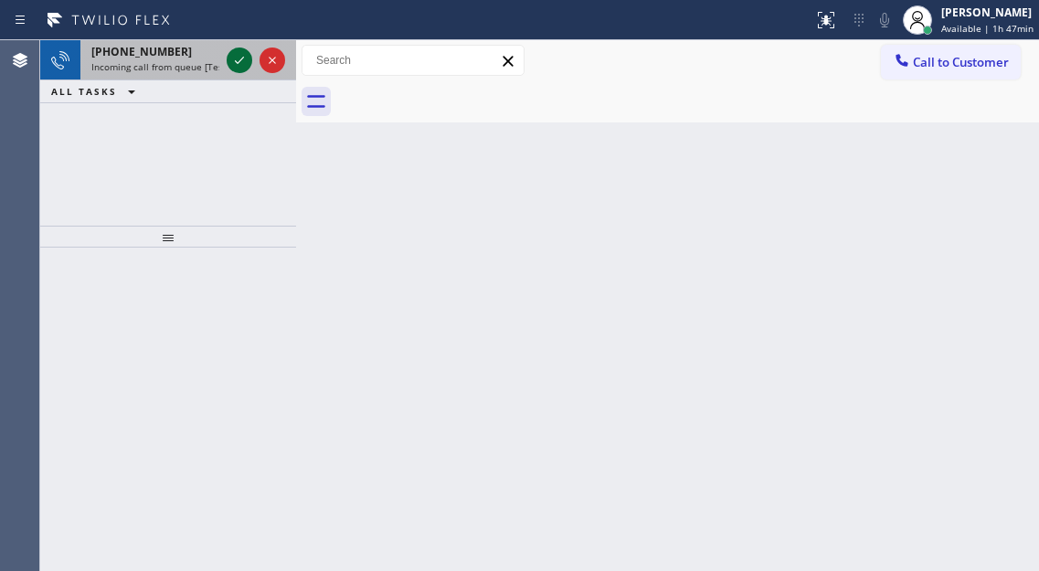
click at [237, 58] on icon at bounding box center [239, 60] width 22 height 22
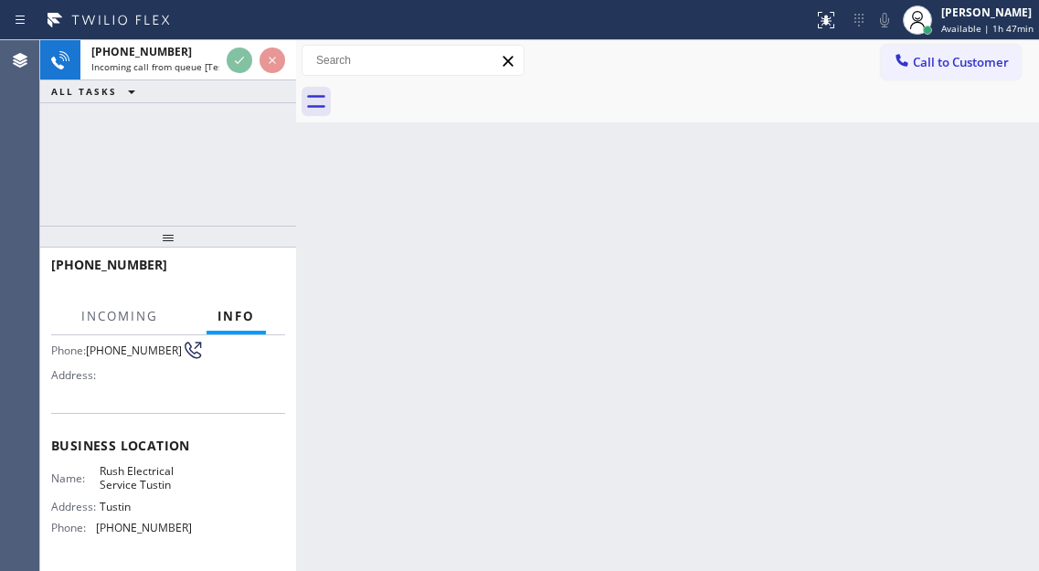
scroll to position [183, 0]
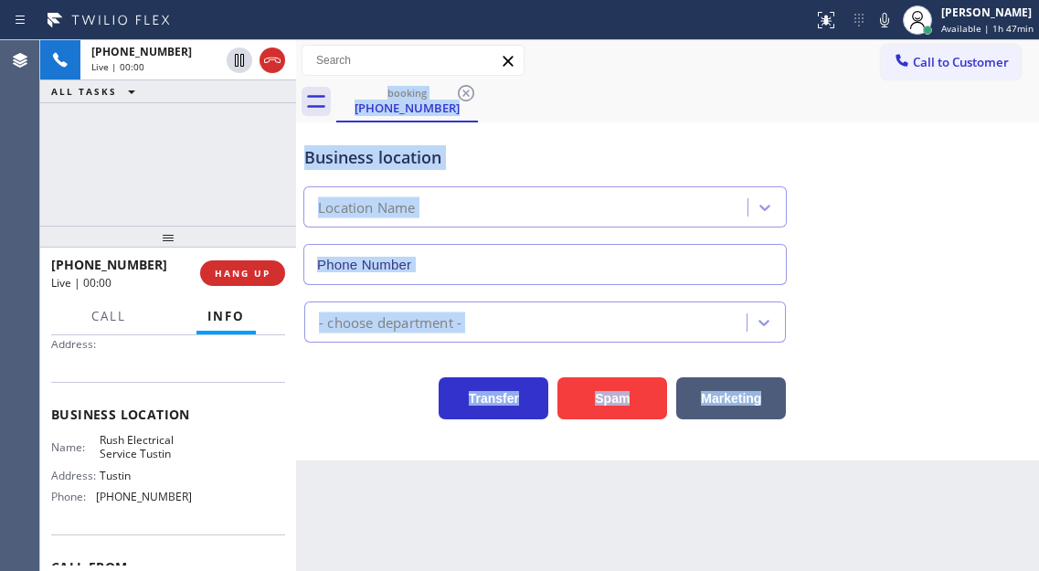
click at [134, 454] on span "Rush Electrical Service Tustin" at bounding box center [145, 447] width 91 height 28
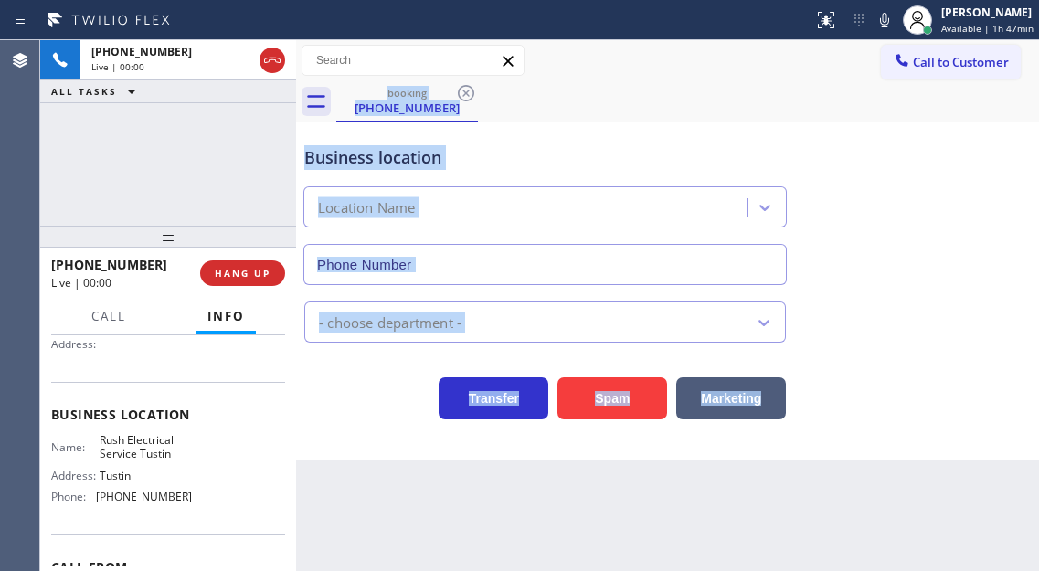
click at [134, 454] on span "Rush Electrical Service Tustin" at bounding box center [145, 447] width 91 height 28
type input "[PHONE_NUMBER]"
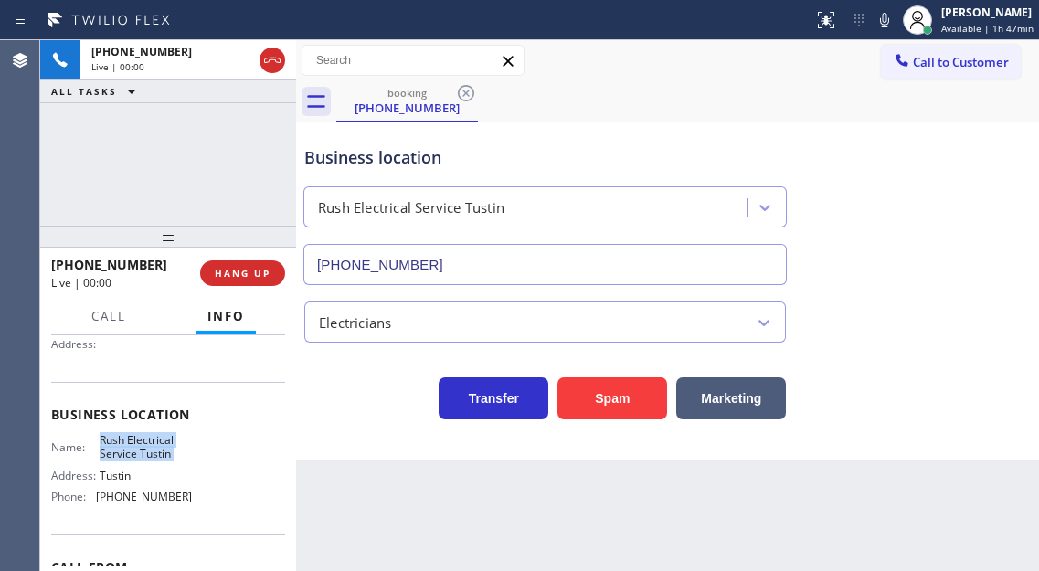
click at [134, 454] on span "Rush Electrical Service Tustin" at bounding box center [145, 447] width 91 height 28
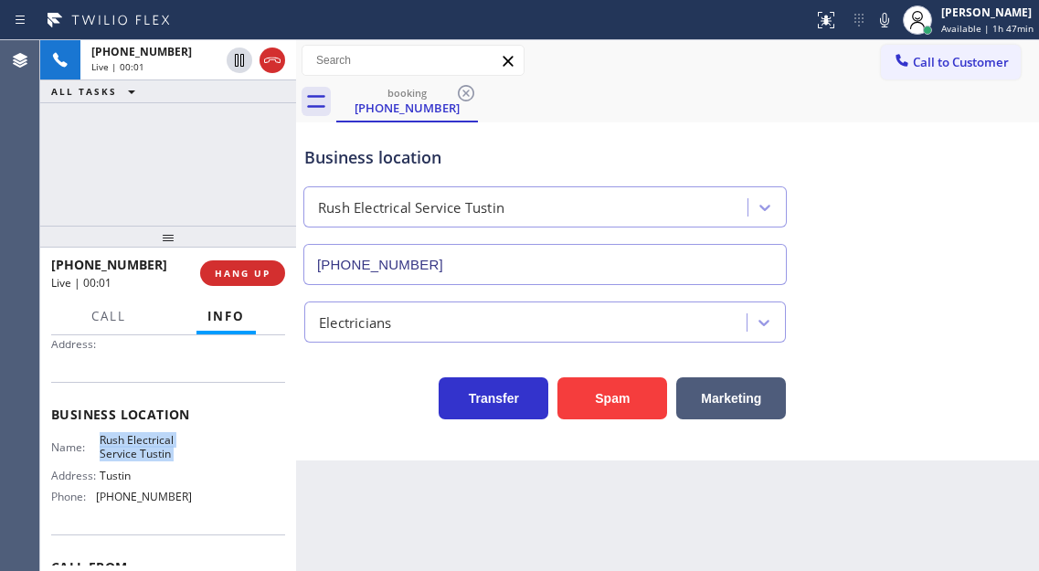
click at [161, 451] on span "Rush Electrical Service Tustin" at bounding box center [145, 447] width 91 height 28
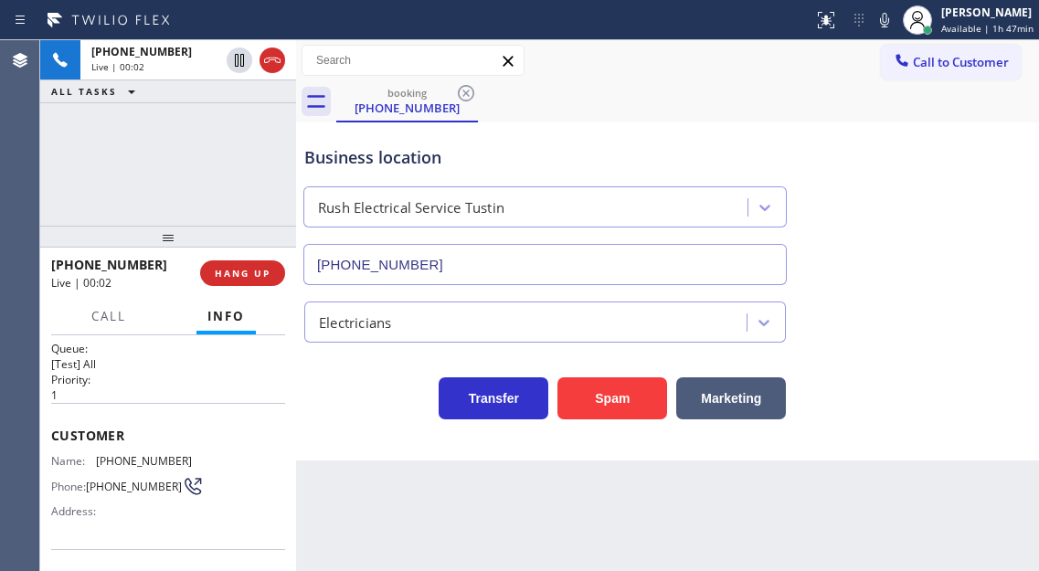
scroll to position [0, 0]
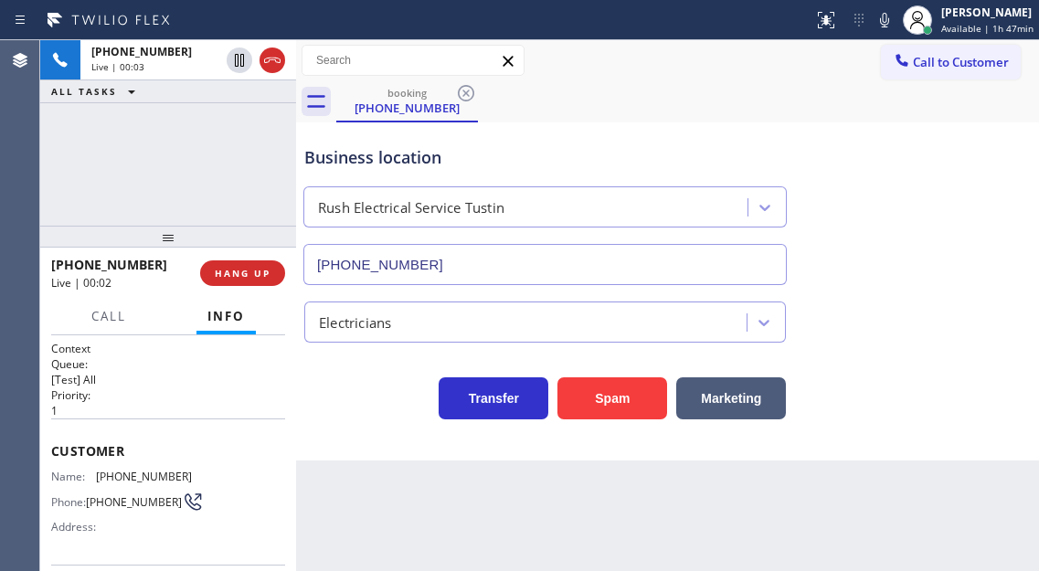
click at [130, 483] on span "[PHONE_NUMBER]" at bounding box center [144, 476] width 96 height 14
copy span "[PHONE_NUMBER]"
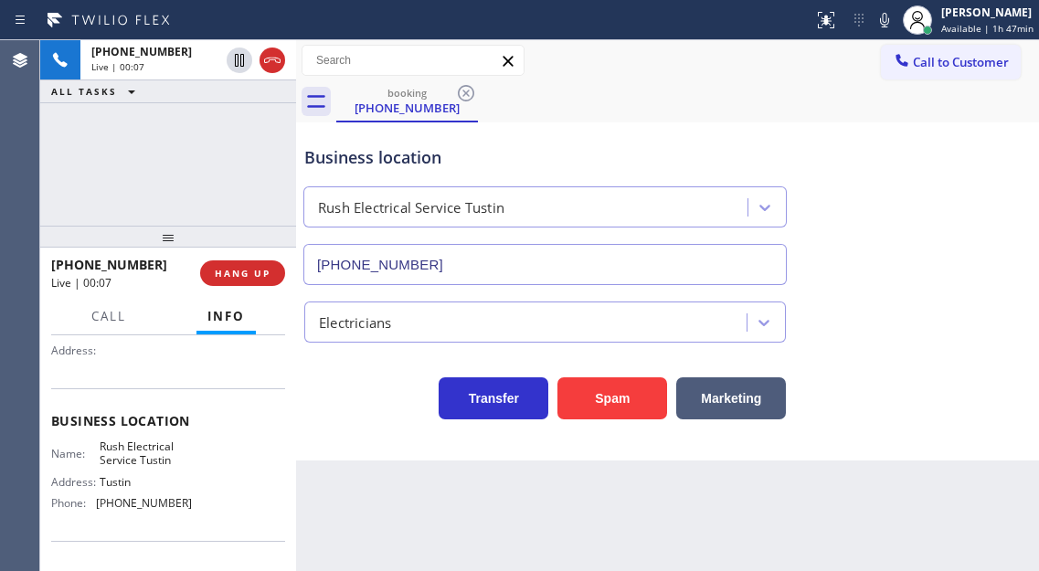
scroll to position [183, 0]
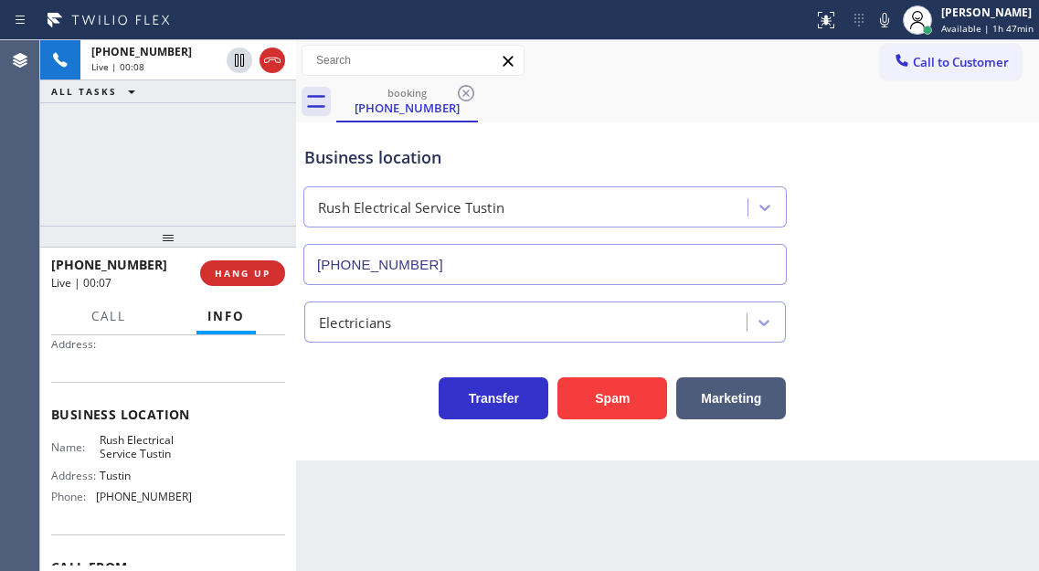
click at [130, 452] on span "Rush Electrical Service Tustin" at bounding box center [145, 447] width 91 height 28
copy span "Rush Electrical Service Tustin"
click at [145, 500] on span "[PHONE_NUMBER]" at bounding box center [144, 497] width 96 height 14
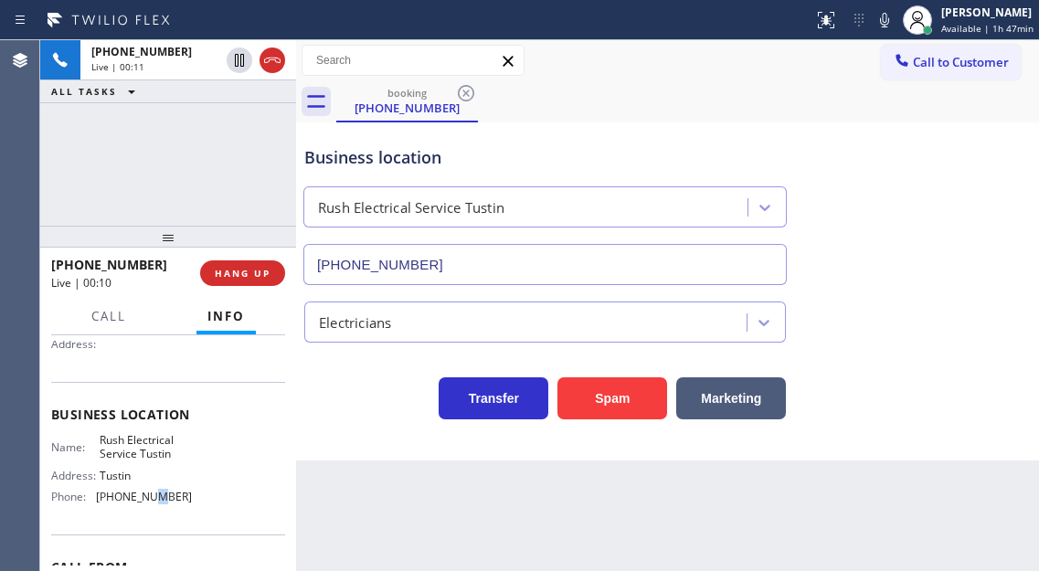
click at [145, 500] on span "[PHONE_NUMBER]" at bounding box center [144, 497] width 96 height 14
copy span "(949) 998-4239"
click at [348, 147] on div "Business location" at bounding box center [544, 157] width 481 height 25
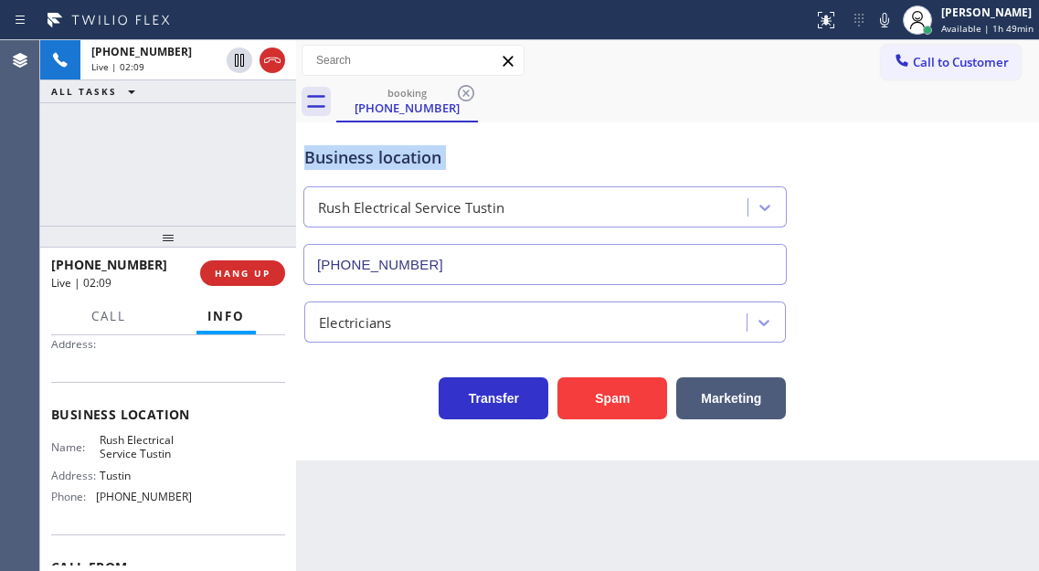
click at [348, 147] on div "Business location" at bounding box center [544, 157] width 481 height 25
click at [378, 150] on div "Business location" at bounding box center [544, 157] width 481 height 25
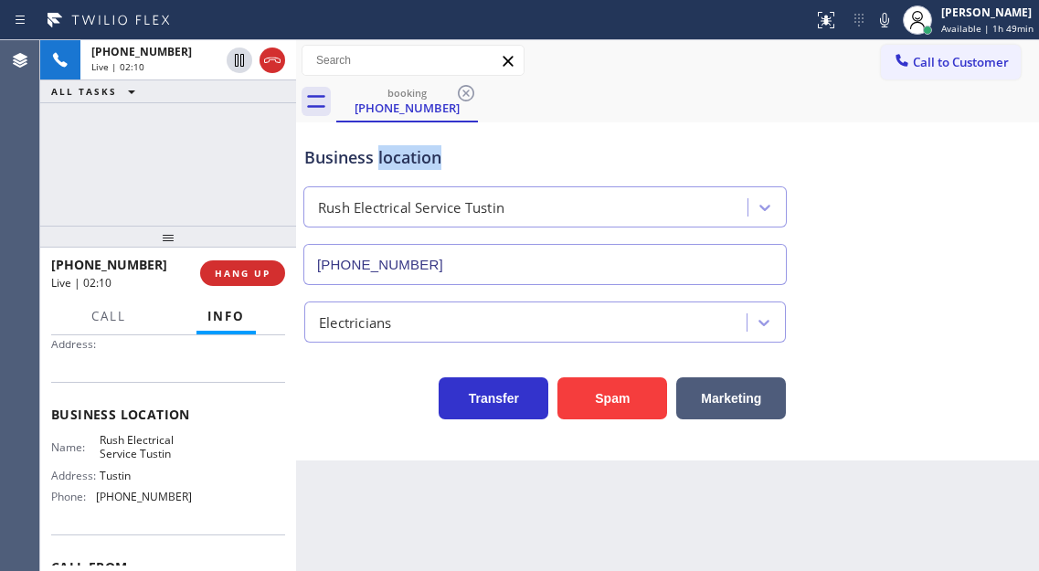
click at [378, 150] on div "Business location" at bounding box center [544, 157] width 481 height 25
click at [248, 173] on div "+17144934192 Live | 02:11 ALL TASKS ALL TASKS ACTIVE TASKS TASKS IN WRAP UP" at bounding box center [168, 132] width 256 height 185
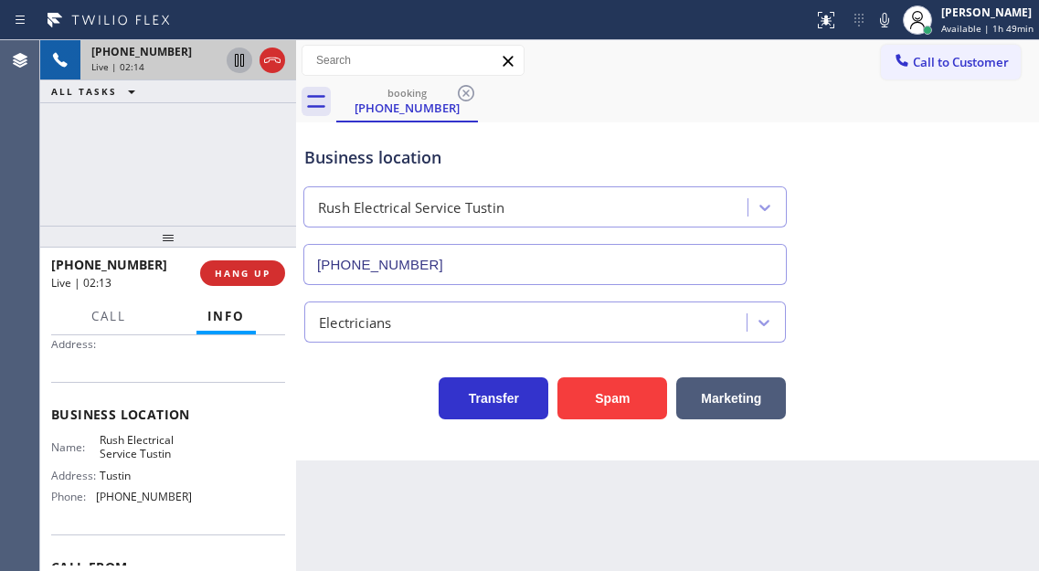
click at [237, 64] on icon at bounding box center [239, 60] width 22 height 22
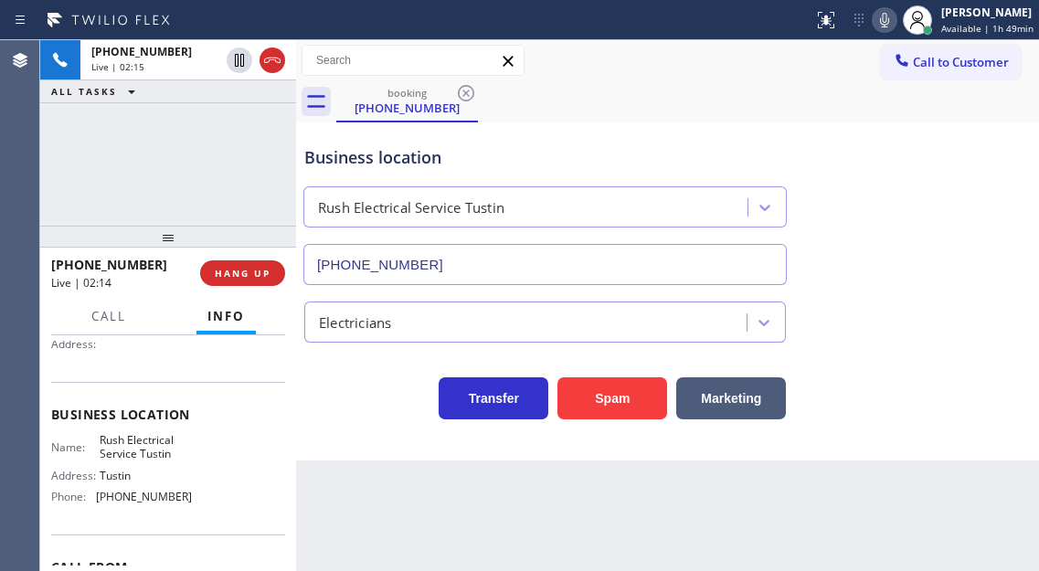
click at [879, 9] on icon at bounding box center [884, 20] width 22 height 22
click at [949, 127] on div "Business location Rush Electrical Service Tustin (949) 998-4239" at bounding box center [667, 202] width 733 height 165
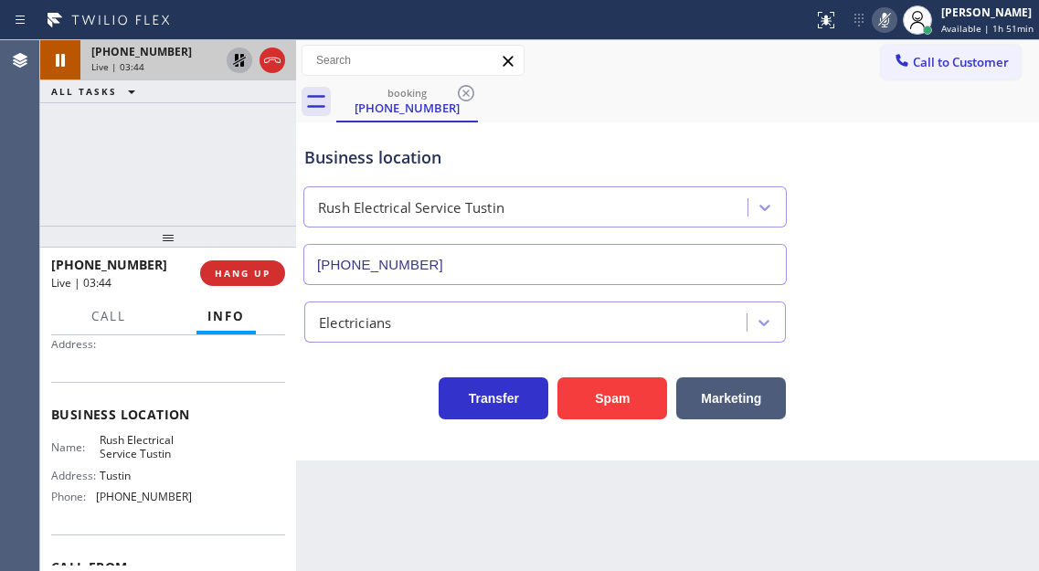
click at [241, 58] on icon at bounding box center [239, 60] width 13 height 13
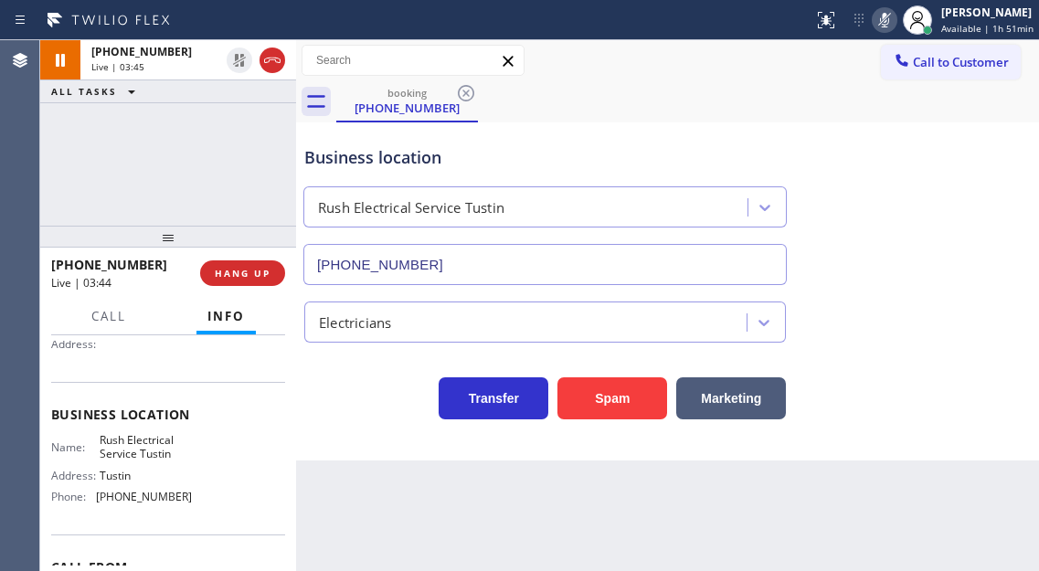
click at [882, 16] on icon at bounding box center [884, 20] width 22 height 22
click at [248, 274] on span "HANG UP" at bounding box center [243, 273] width 56 height 13
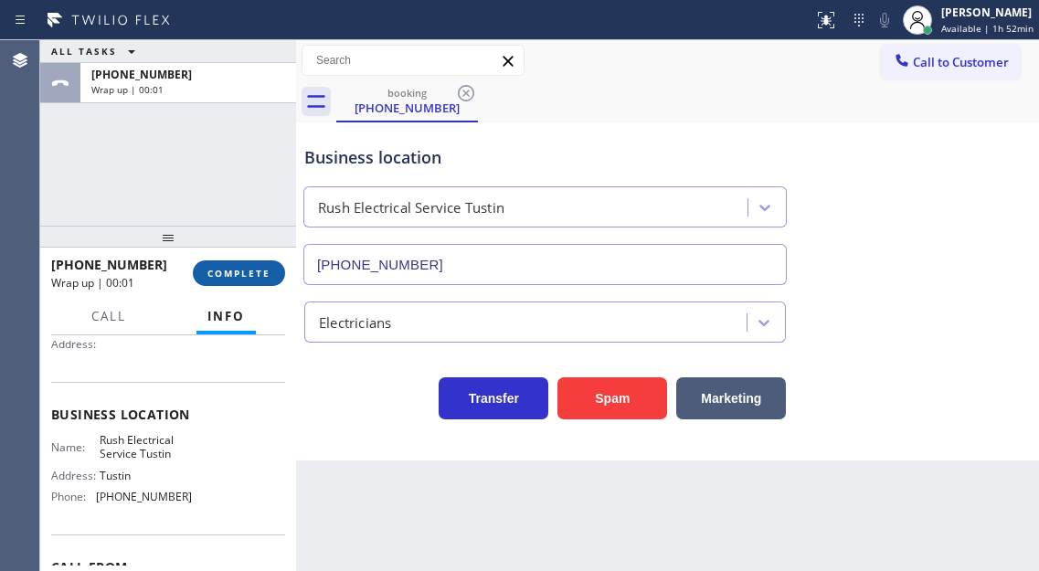
click at [248, 274] on span "COMPLETE" at bounding box center [238, 273] width 63 height 13
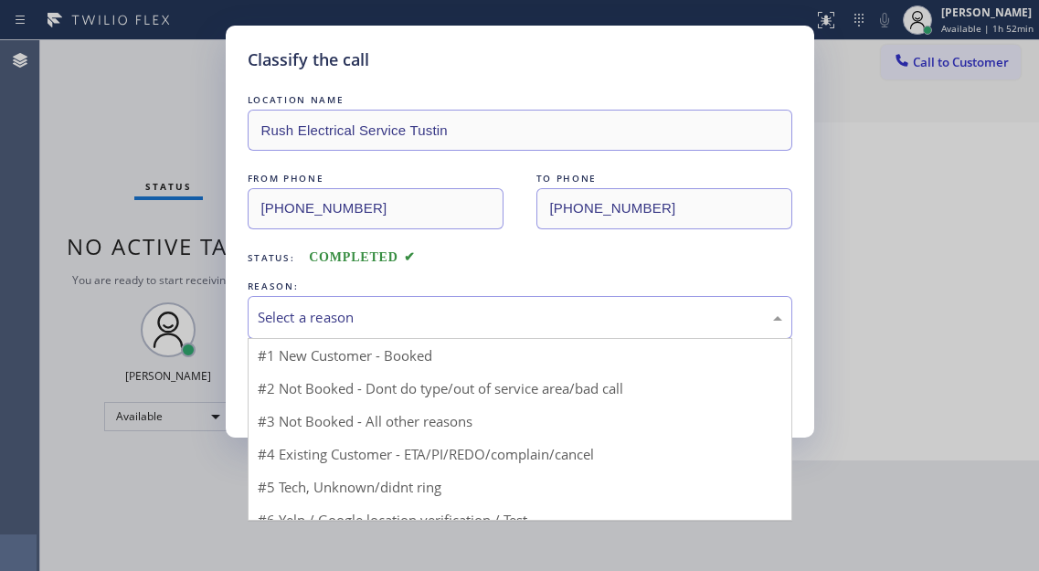
click at [366, 323] on div "Select a reason" at bounding box center [520, 317] width 524 height 21
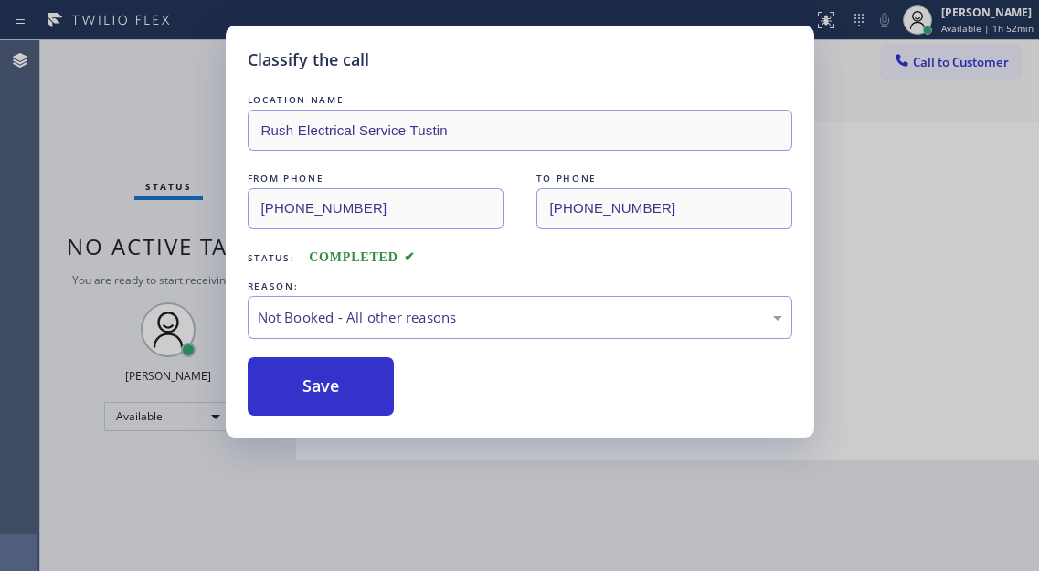
click at [366, 390] on button "Save" at bounding box center [321, 386] width 147 height 58
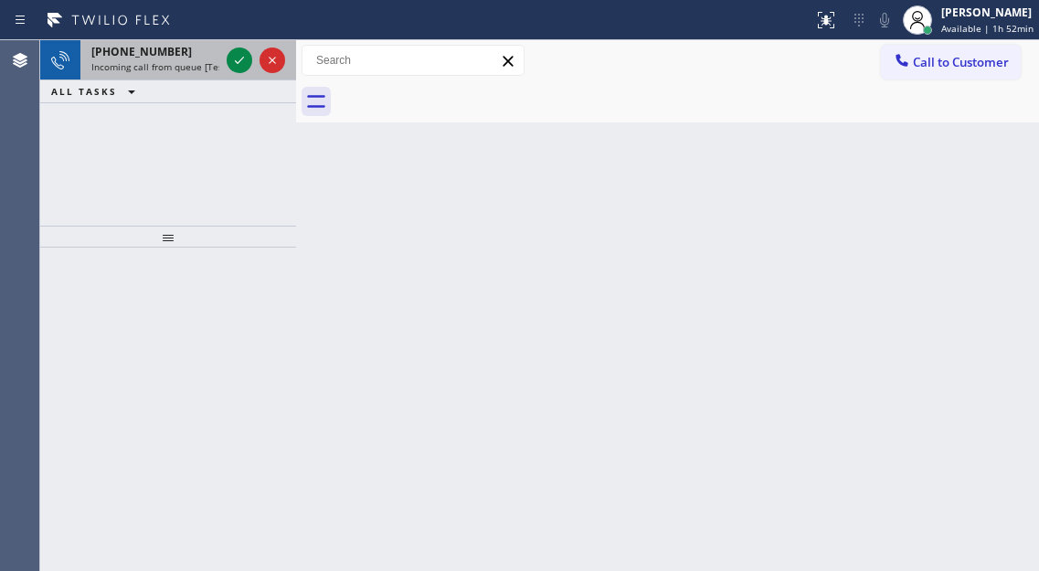
click at [155, 78] on div "+16025256839 Incoming call from queue [Test] All" at bounding box center [151, 60] width 142 height 40
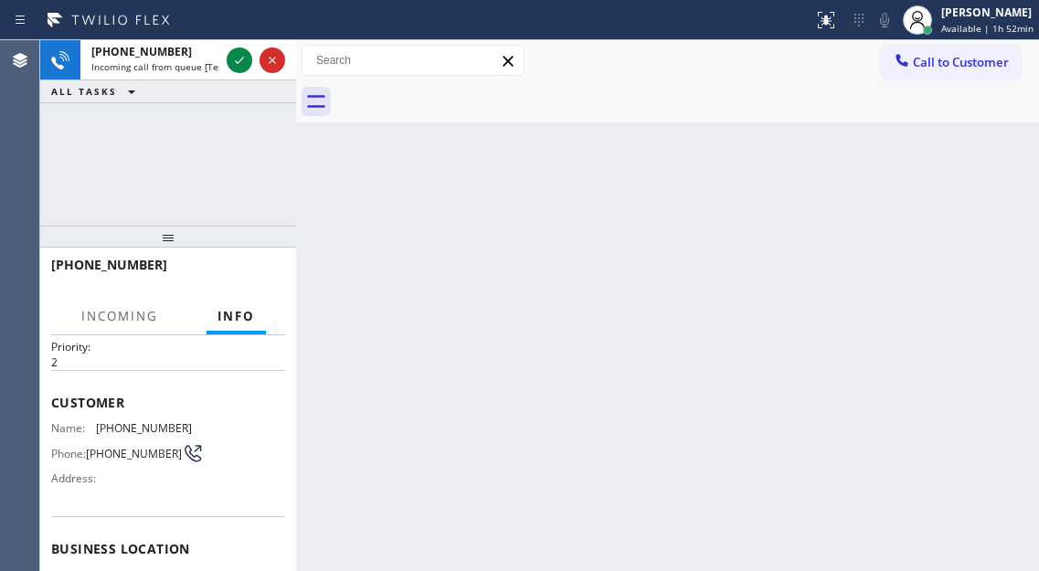
scroll to position [183, 0]
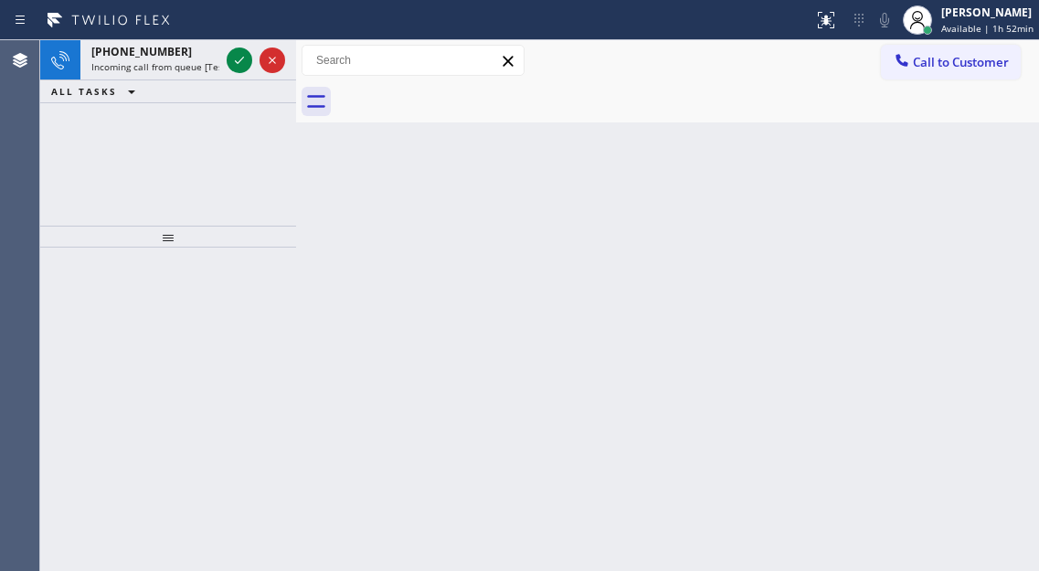
click at [238, 62] on icon at bounding box center [239, 60] width 9 height 7
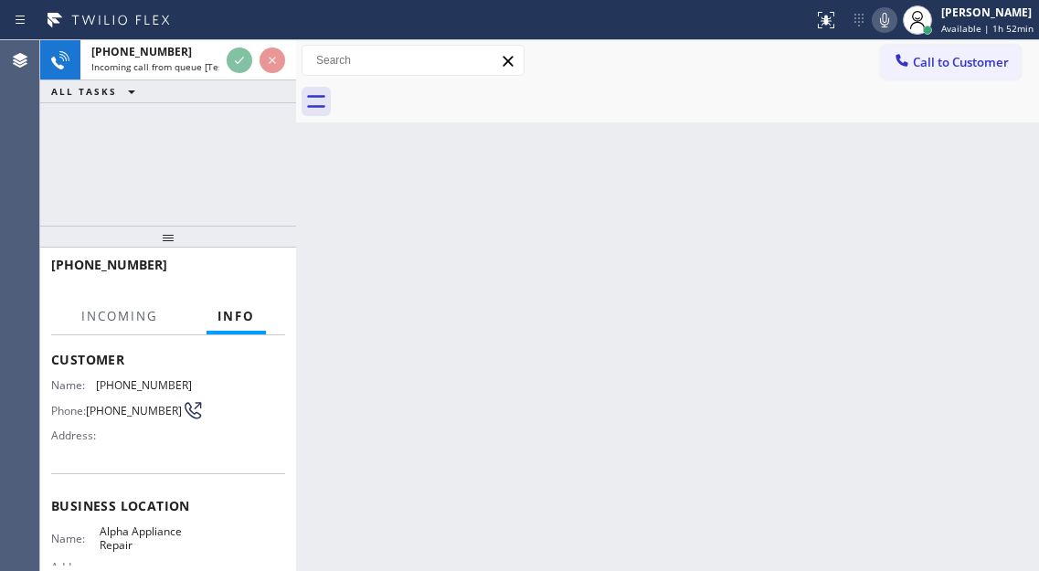
scroll to position [183, 0]
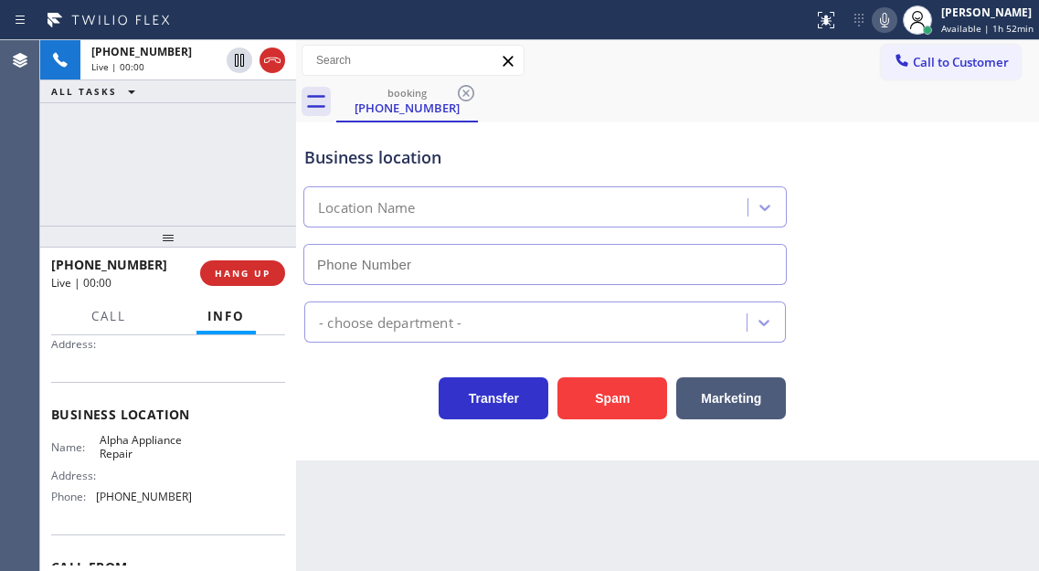
type input "(817) 969-3047"
click at [159, 461] on span "Alpha Appliance Repair" at bounding box center [145, 447] width 91 height 28
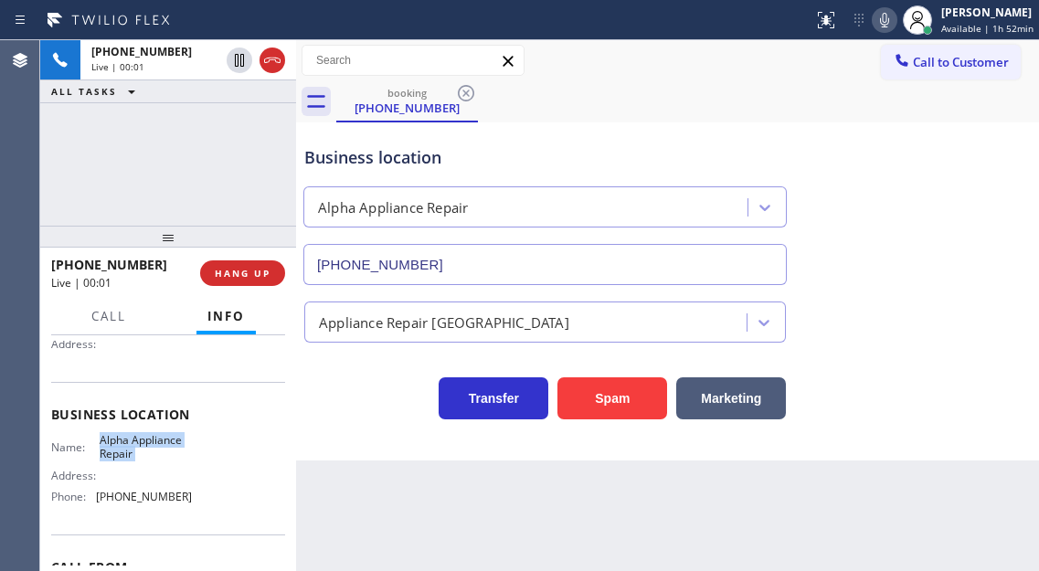
click at [159, 461] on span "Alpha Appliance Repair" at bounding box center [145, 447] width 91 height 28
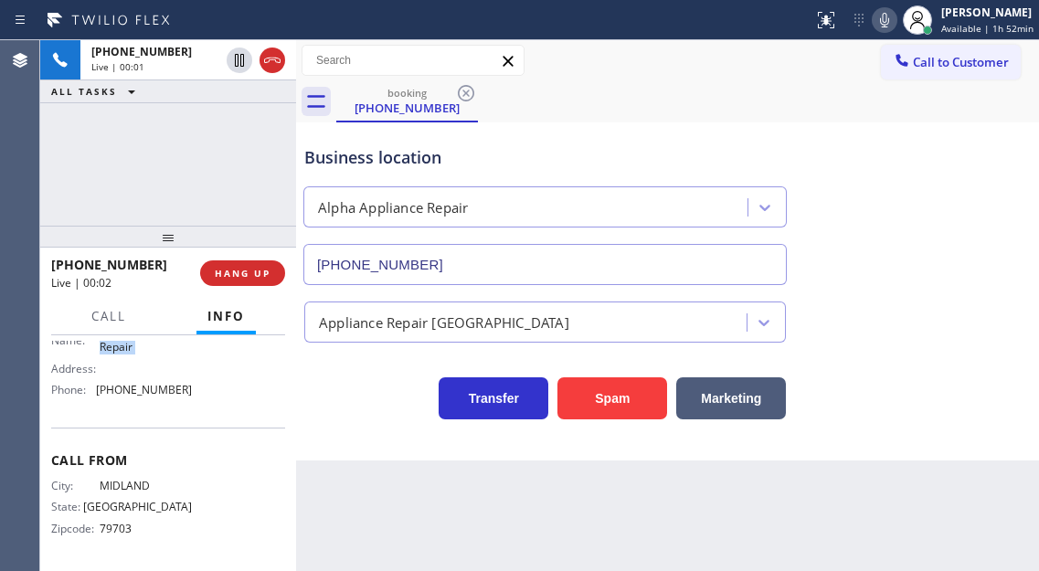
scroll to position [296, 0]
click at [256, 277] on span "HANG UP" at bounding box center [243, 273] width 56 height 13
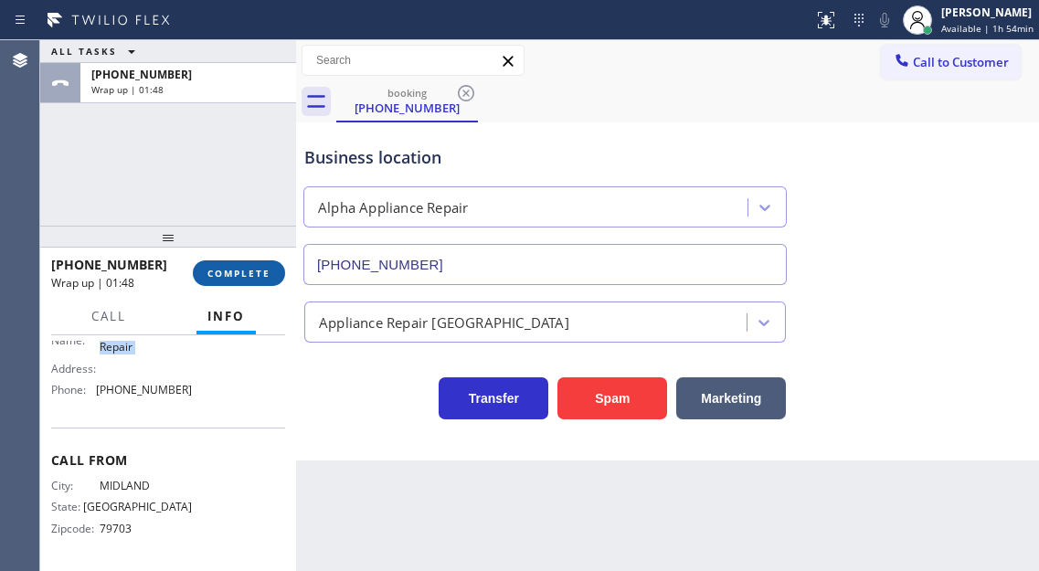
click at [234, 278] on span "COMPLETE" at bounding box center [238, 273] width 63 height 13
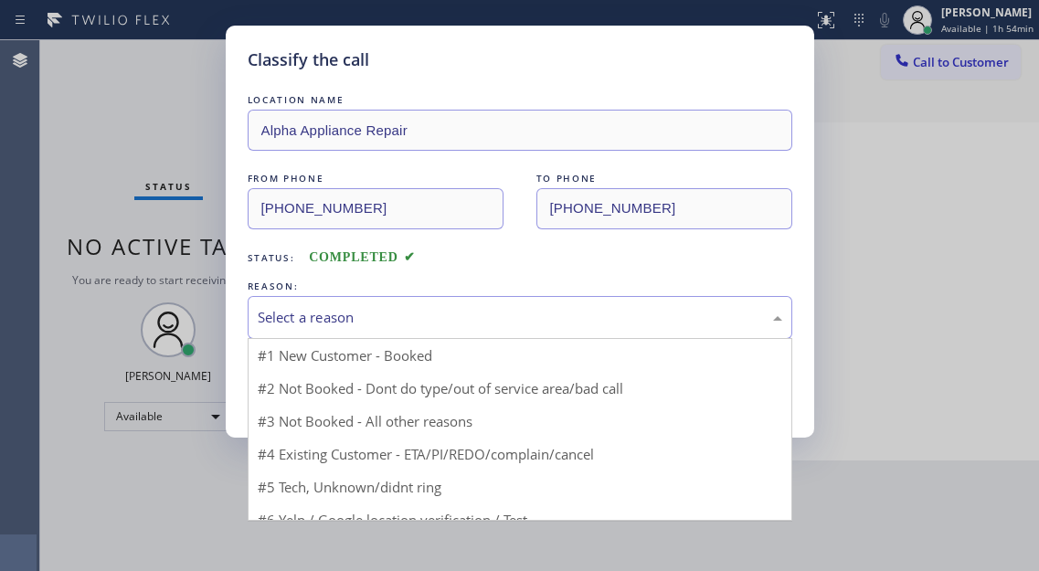
click at [441, 311] on div "Select a reason" at bounding box center [520, 317] width 524 height 21
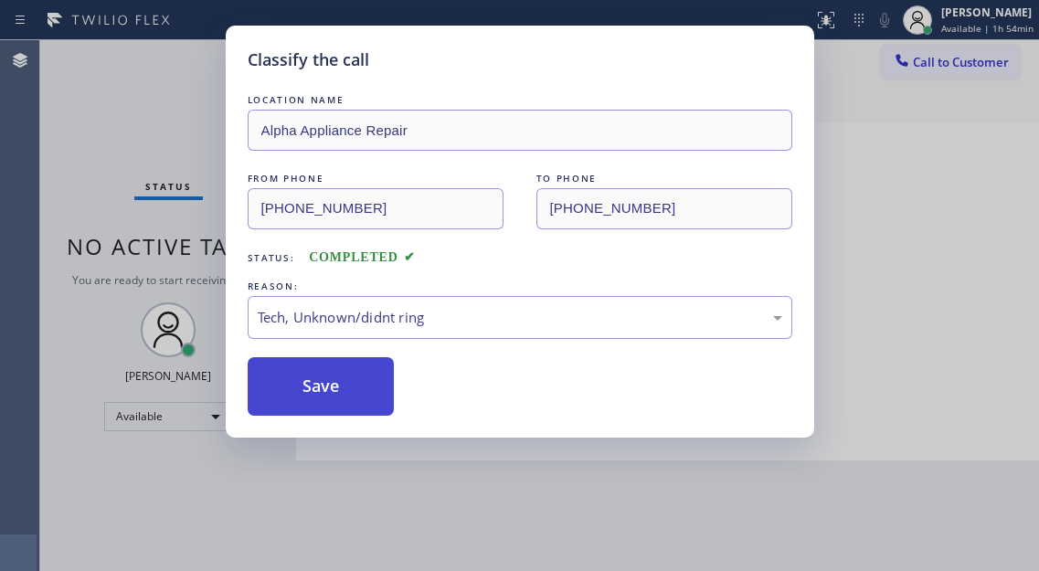
click at [354, 390] on button "Save" at bounding box center [321, 386] width 147 height 58
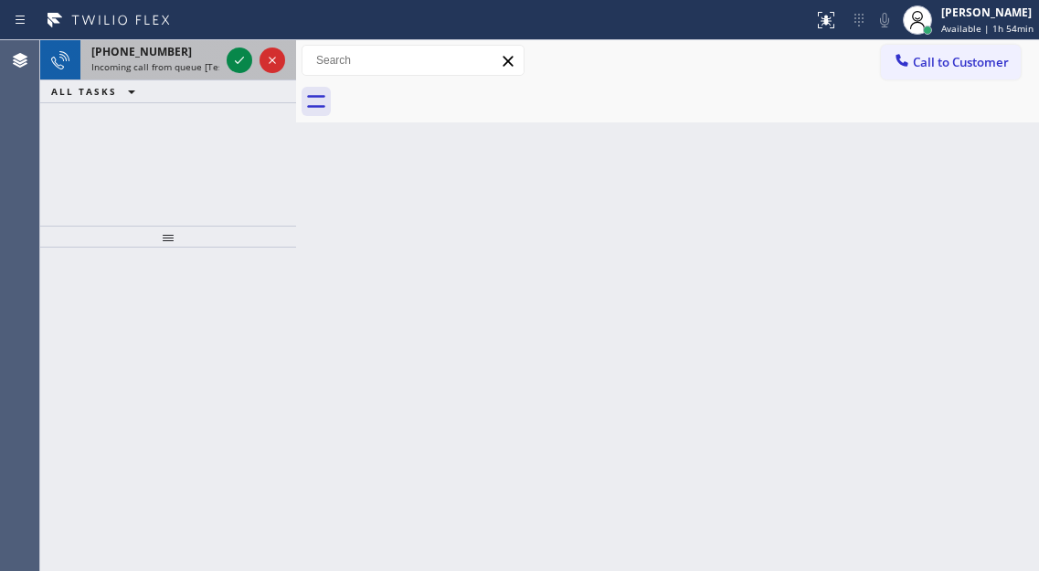
click at [190, 58] on div "+19173304510" at bounding box center [155, 52] width 128 height 16
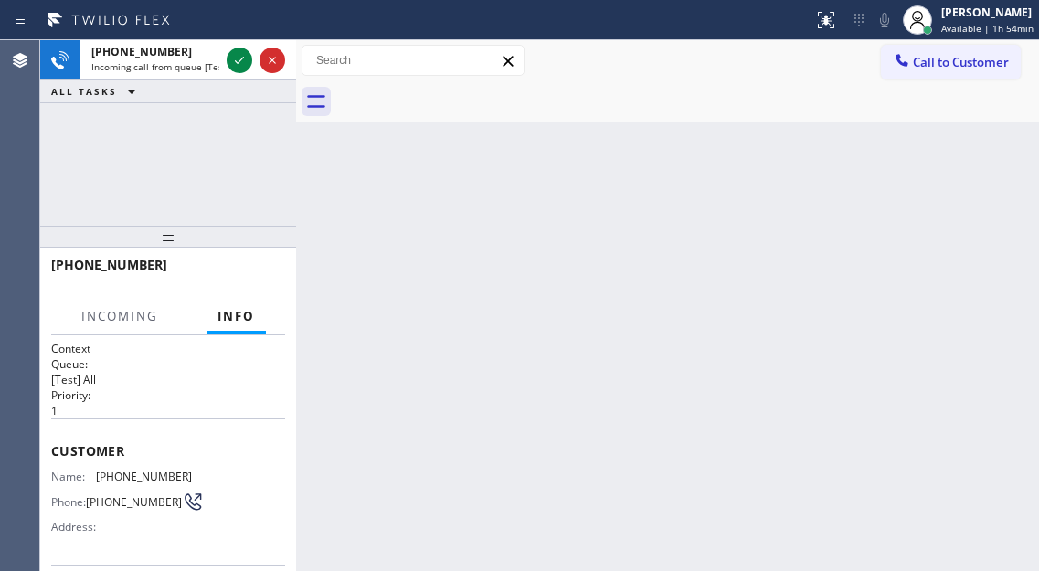
scroll to position [175, 0]
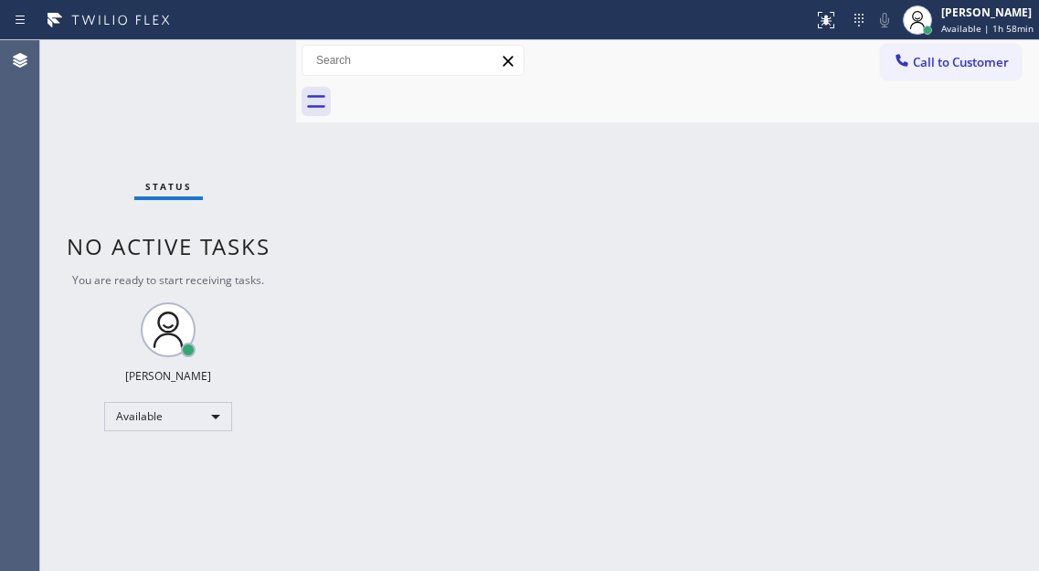
click at [206, 70] on div "Status No active tasks You are ready to start receiving tasks. [PERSON_NAME]" at bounding box center [168, 305] width 256 height 531
click at [968, 237] on div "Back to Dashboard Change Sender ID Customers Technicians Select a contact Outbo…" at bounding box center [667, 305] width 743 height 531
click at [973, 260] on div "Back to Dashboard Change Sender ID Customers Technicians Select a contact Outbo…" at bounding box center [667, 305] width 743 height 531
click at [943, 228] on div "Back to Dashboard Change Sender ID Customers Technicians Select a contact Outbo…" at bounding box center [667, 305] width 743 height 531
click at [230, 56] on div "Status No active tasks You are ready to start receiving tasks. [PERSON_NAME]" at bounding box center [168, 305] width 256 height 531
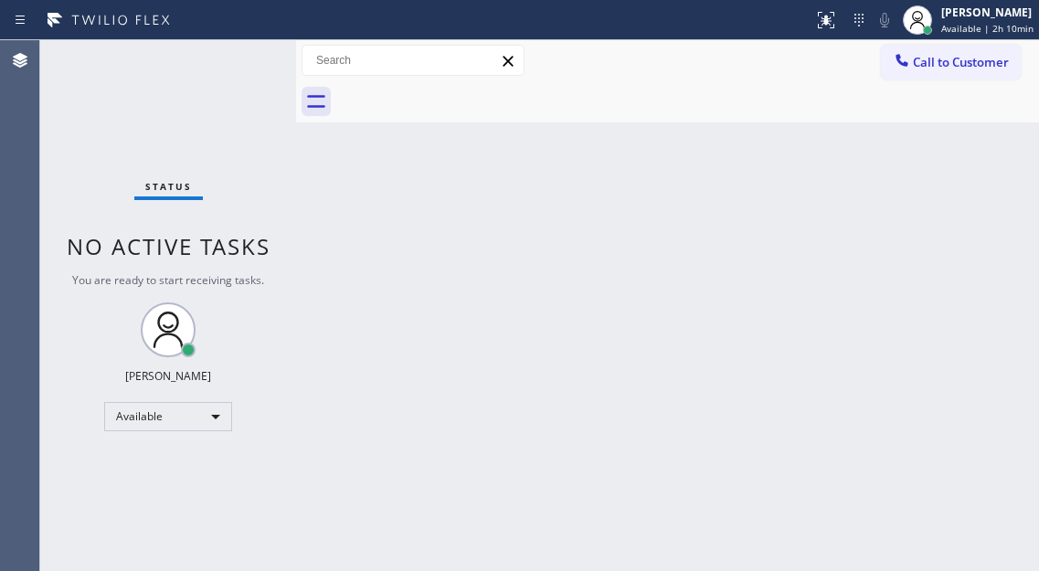
click at [942, 181] on div "Back to Dashboard Change Sender ID Customers Technicians Select a contact Outbo…" at bounding box center [667, 305] width 743 height 531
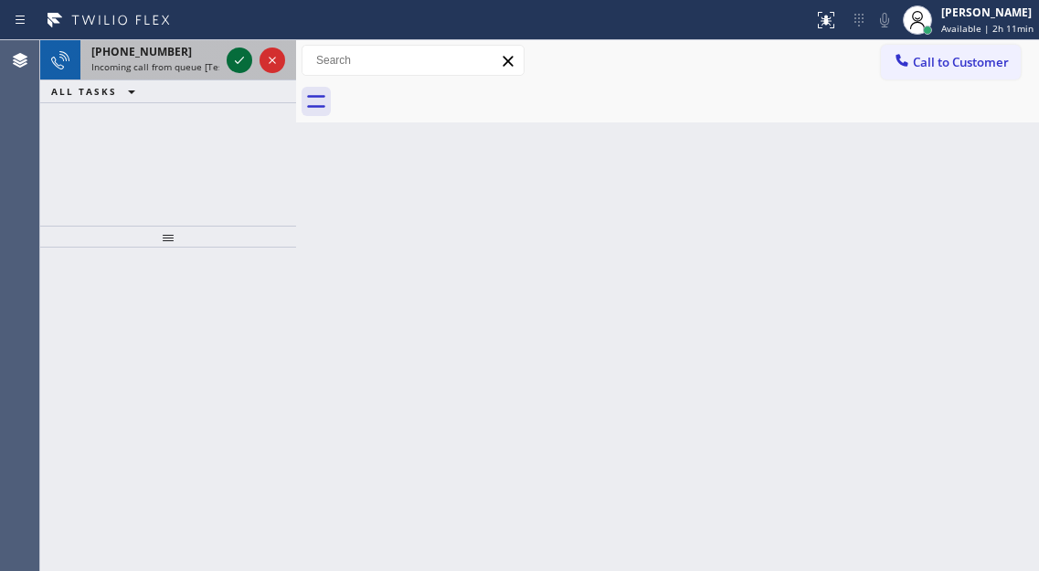
click at [239, 60] on icon at bounding box center [239, 60] width 22 height 22
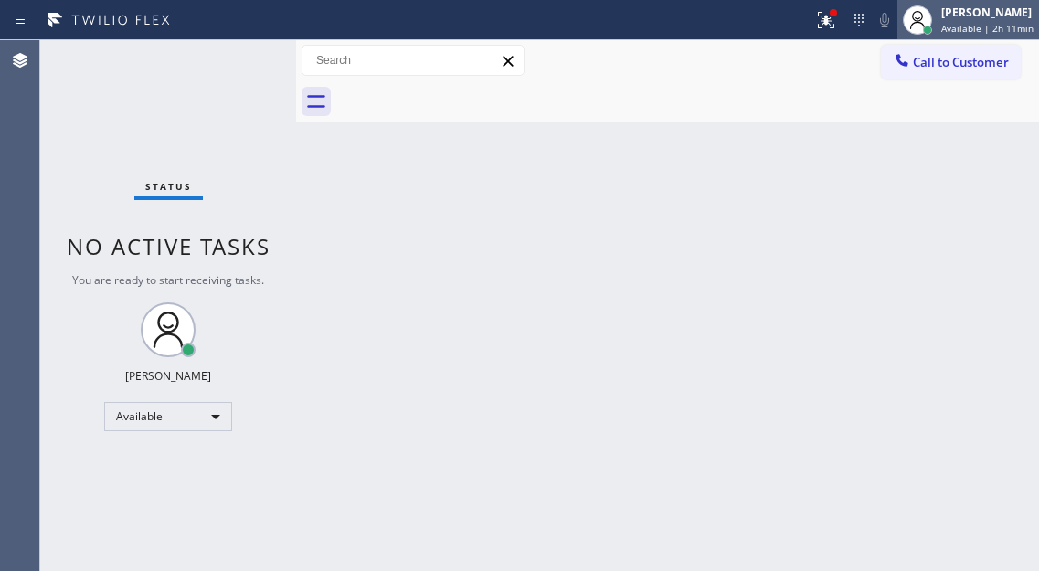
click at [994, 17] on div "[PERSON_NAME]" at bounding box center [987, 13] width 92 height 16
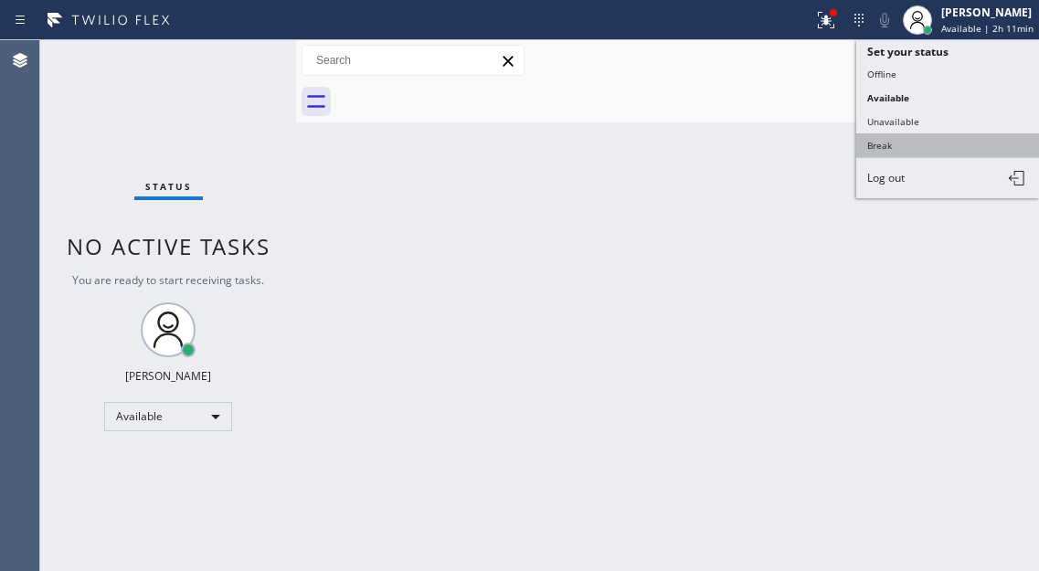
click at [918, 134] on button "Break" at bounding box center [947, 145] width 183 height 24
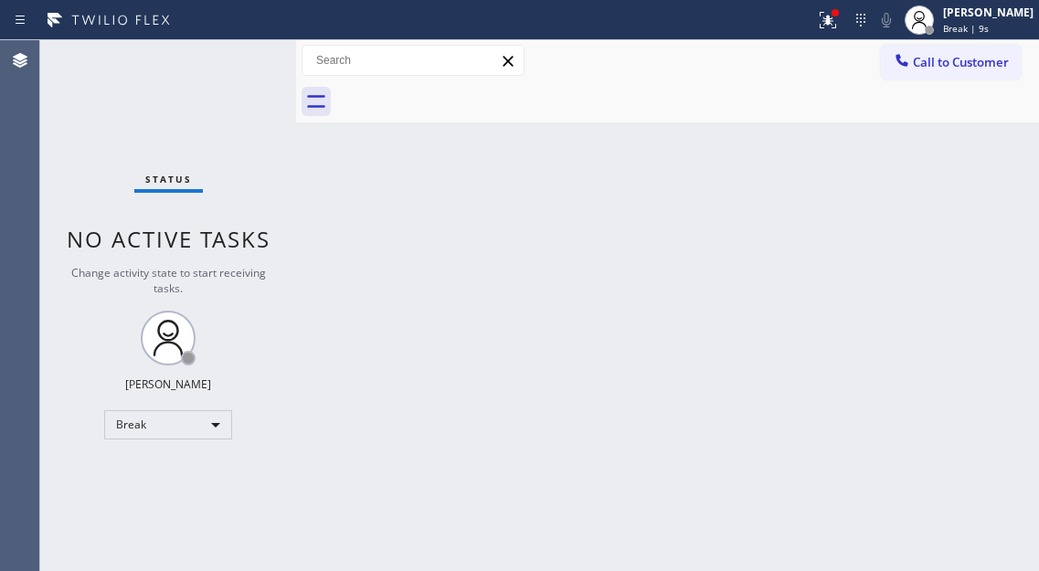
click at [945, 146] on div "Back to Dashboard Change Sender ID Customers Technicians Select a contact Outbo…" at bounding box center [667, 305] width 743 height 531
click at [868, 30] on icon at bounding box center [860, 20] width 22 height 22
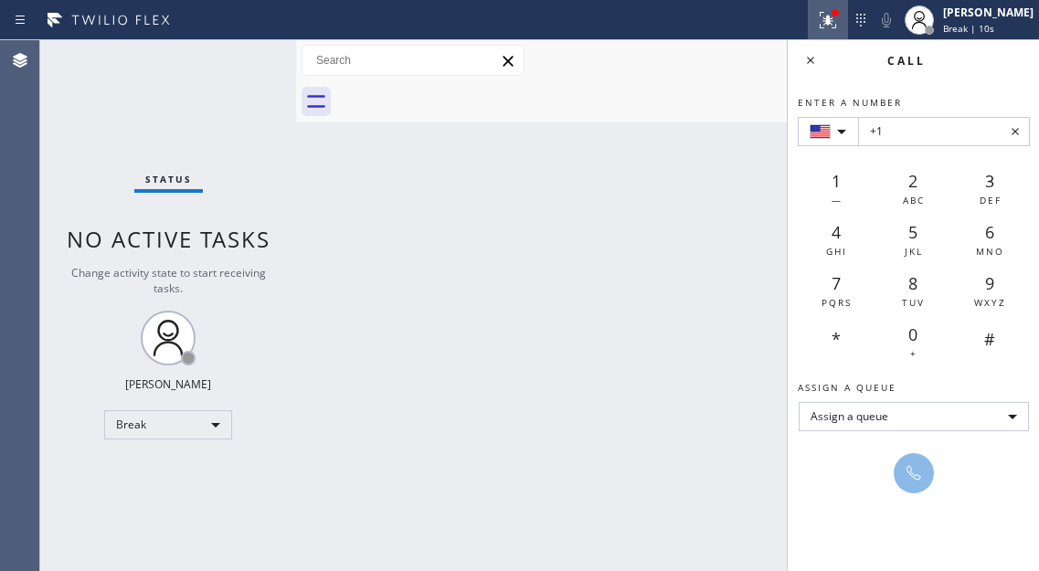
click at [833, 18] on icon at bounding box center [828, 20] width 22 height 22
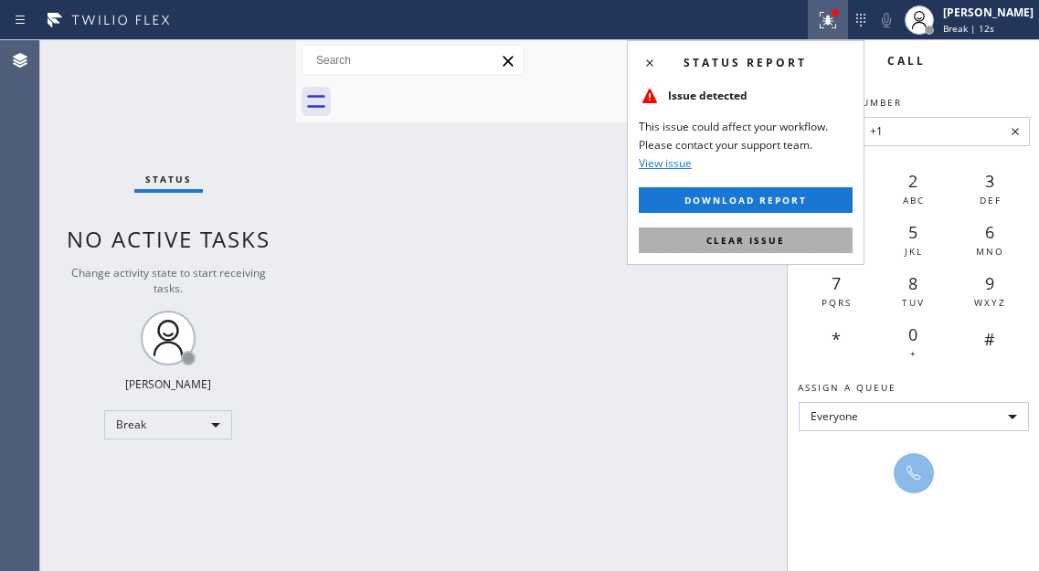
click at [755, 246] on span "Clear issue" at bounding box center [745, 240] width 79 height 13
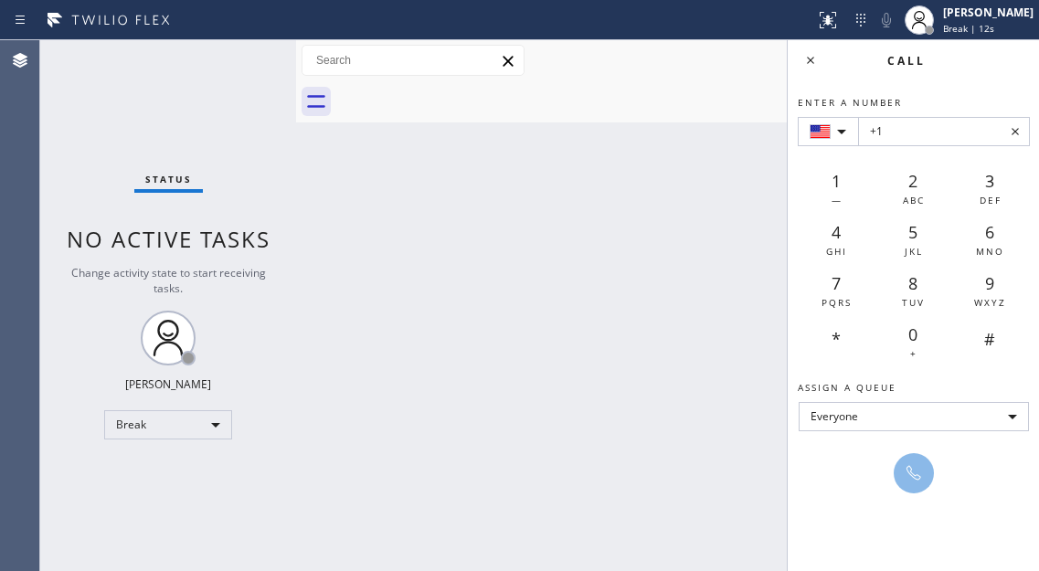
click at [802, 73] on div "Call" at bounding box center [912, 60] width 251 height 40
click at [805, 70] on icon at bounding box center [810, 60] width 22 height 22
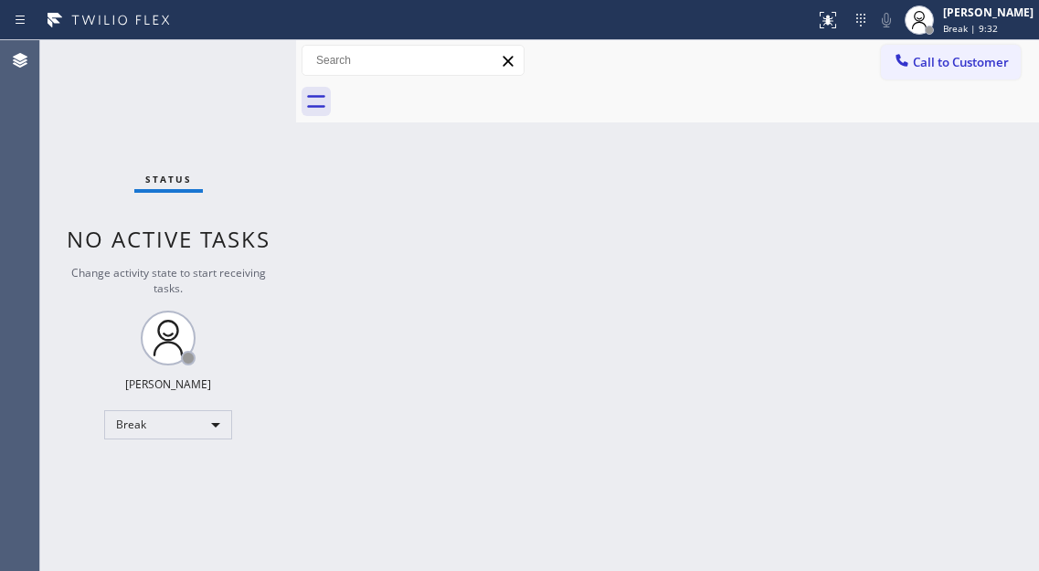
click at [957, 220] on div "Back to Dashboard Change Sender ID Customers Technicians Select a contact Outbo…" at bounding box center [667, 305] width 743 height 531
click at [966, 29] on span "Break | 14:30" at bounding box center [973, 28] width 60 height 13
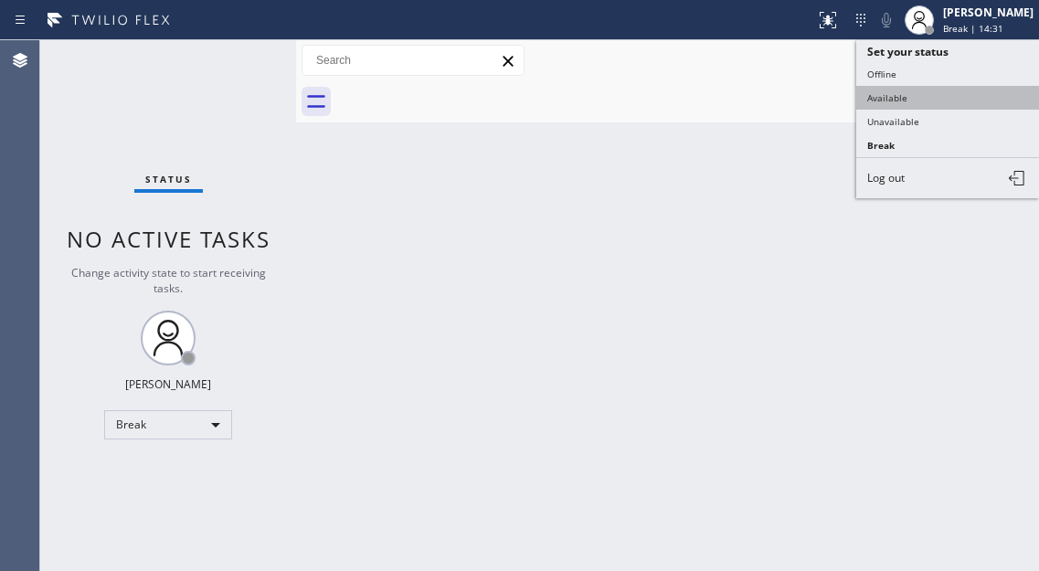
click at [945, 103] on button "Available" at bounding box center [947, 98] width 183 height 24
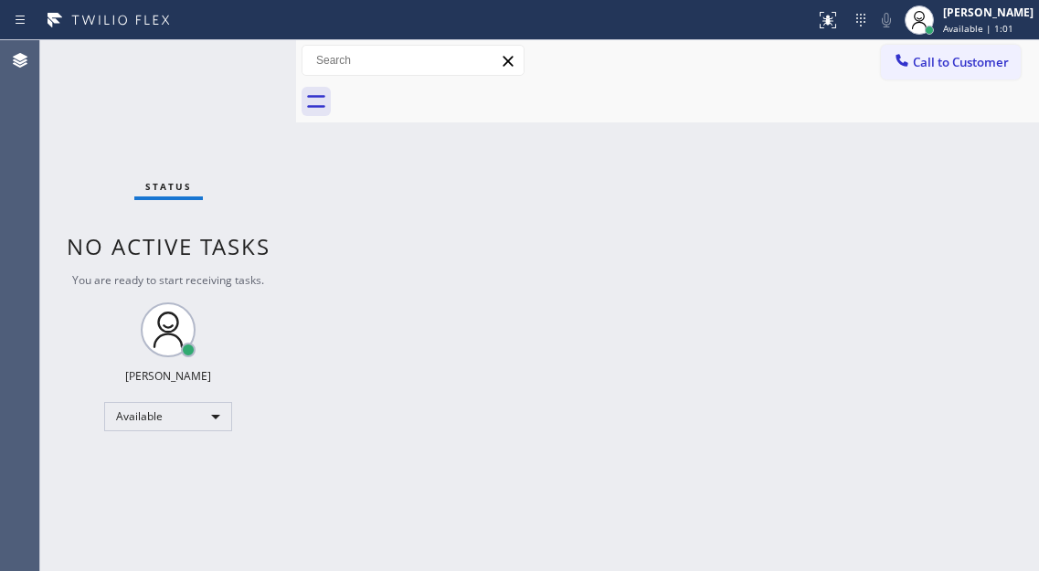
click at [239, 66] on div "Status No active tasks You are ready to start receiving tasks. [PERSON_NAME]" at bounding box center [168, 305] width 256 height 531
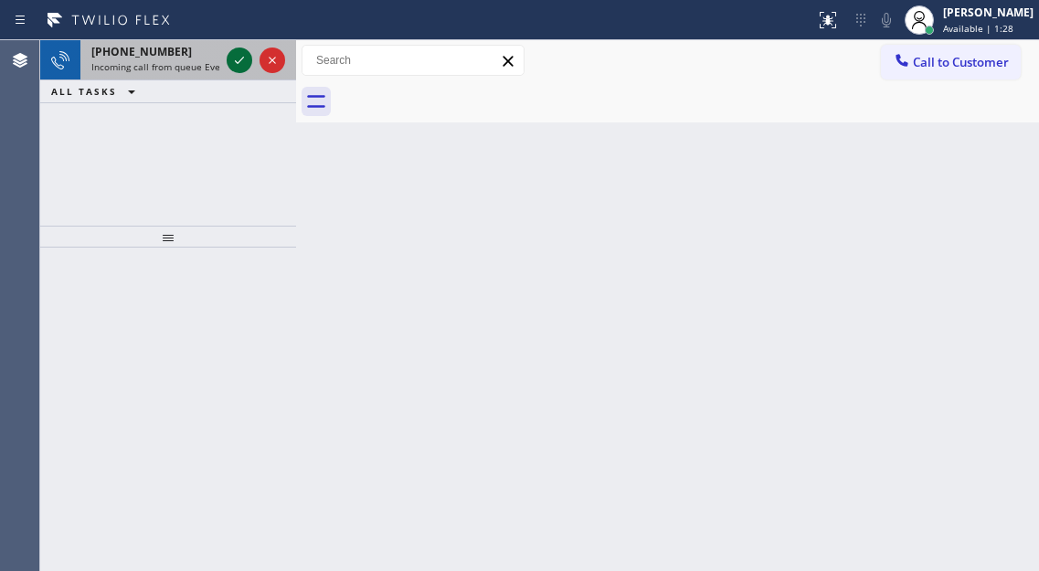
click at [237, 64] on icon at bounding box center [239, 60] width 22 height 22
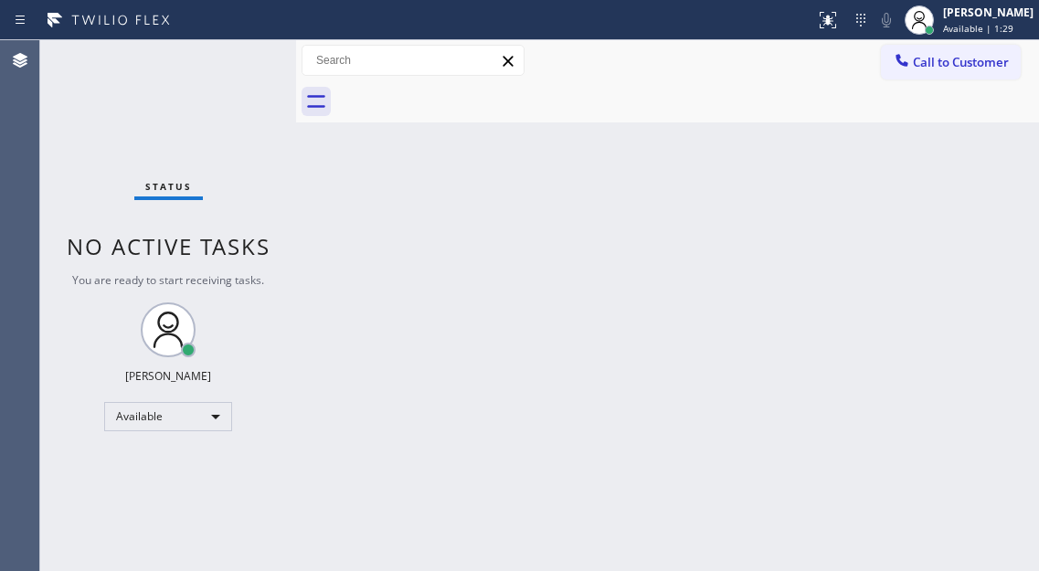
click at [237, 64] on div "Status No active tasks You are ready to start receiving tasks. [PERSON_NAME]" at bounding box center [168, 305] width 256 height 531
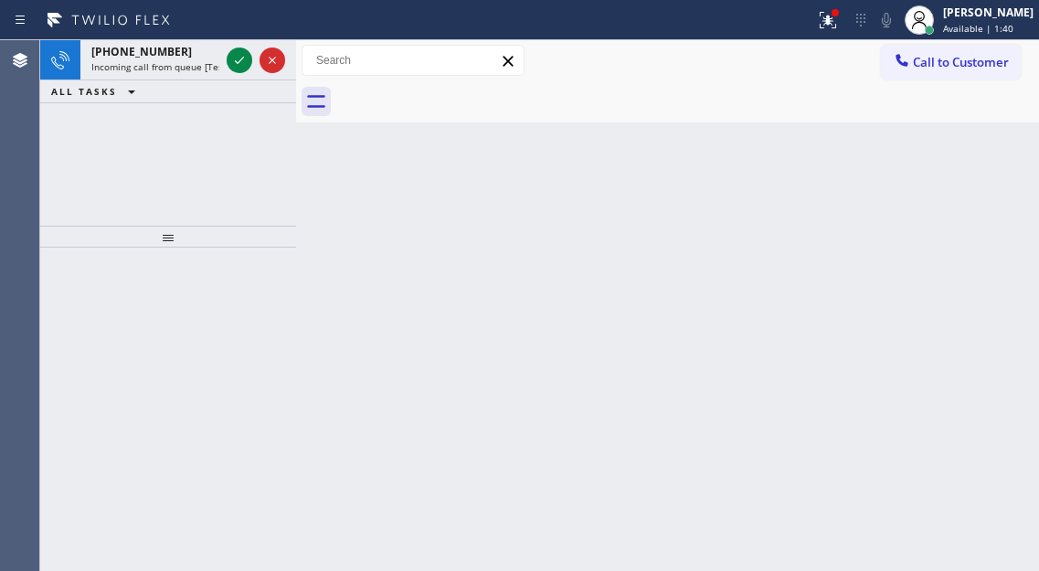
click at [966, 175] on div "Back to Dashboard Change Sender ID Customers Technicians Select a contact Outbo…" at bounding box center [667, 305] width 743 height 531
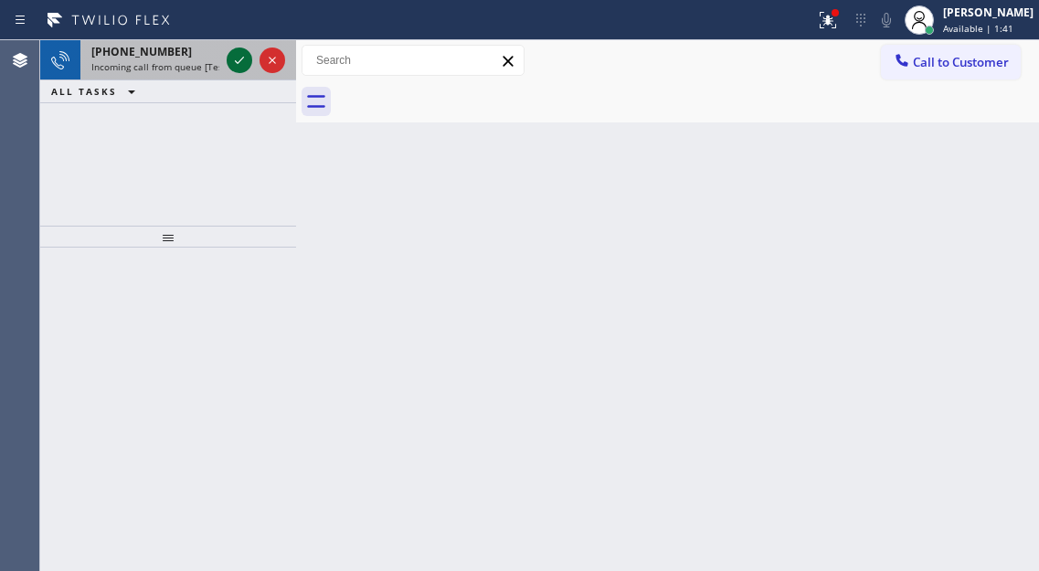
click at [237, 69] on icon at bounding box center [239, 60] width 22 height 22
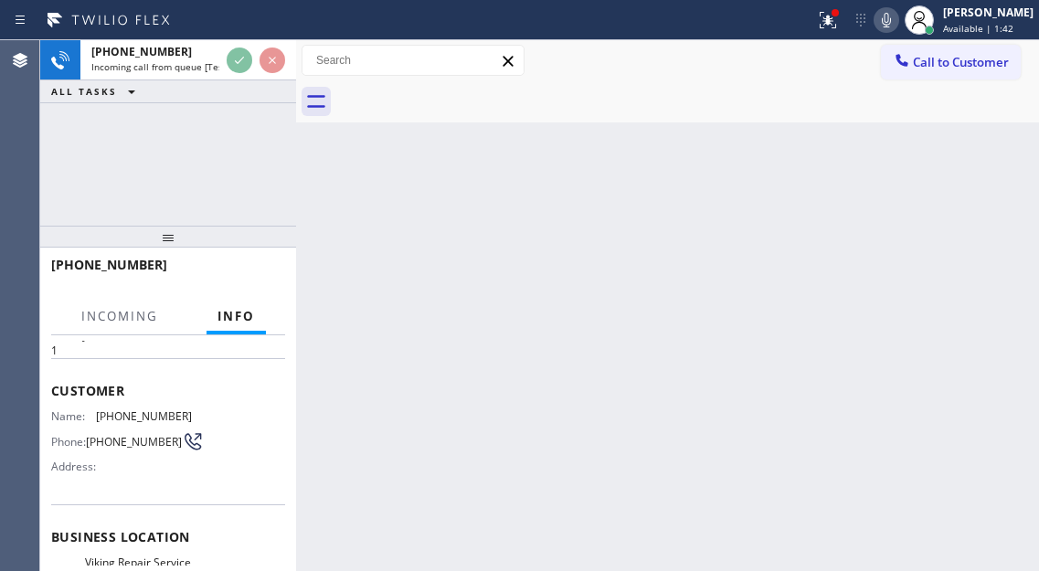
scroll to position [91, 0]
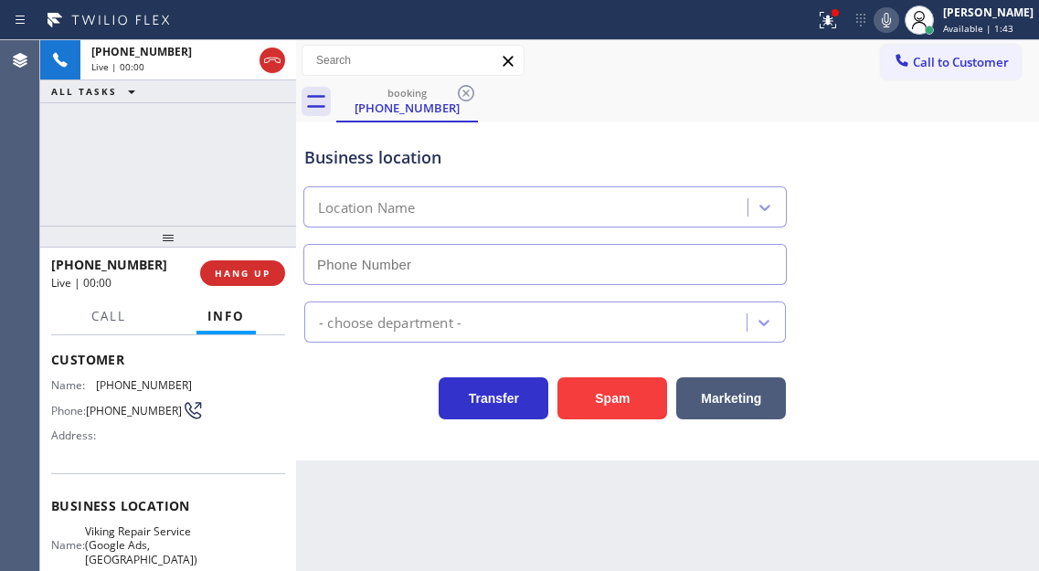
type input "(469) 405-9719"
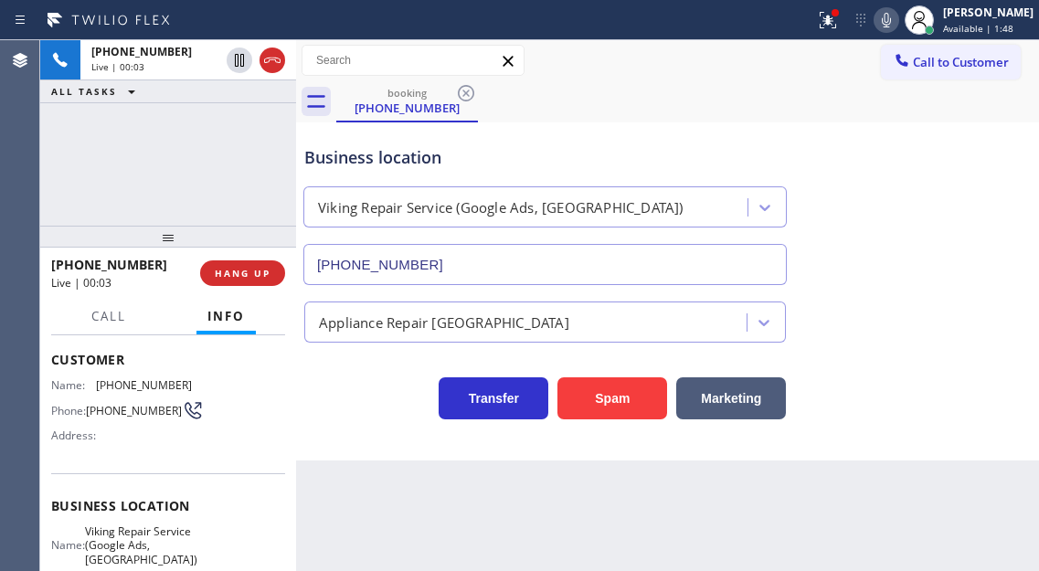
click at [104, 411] on span "(214) 478-1634" at bounding box center [134, 411] width 96 height 14
copy div "(214) 478-1634"
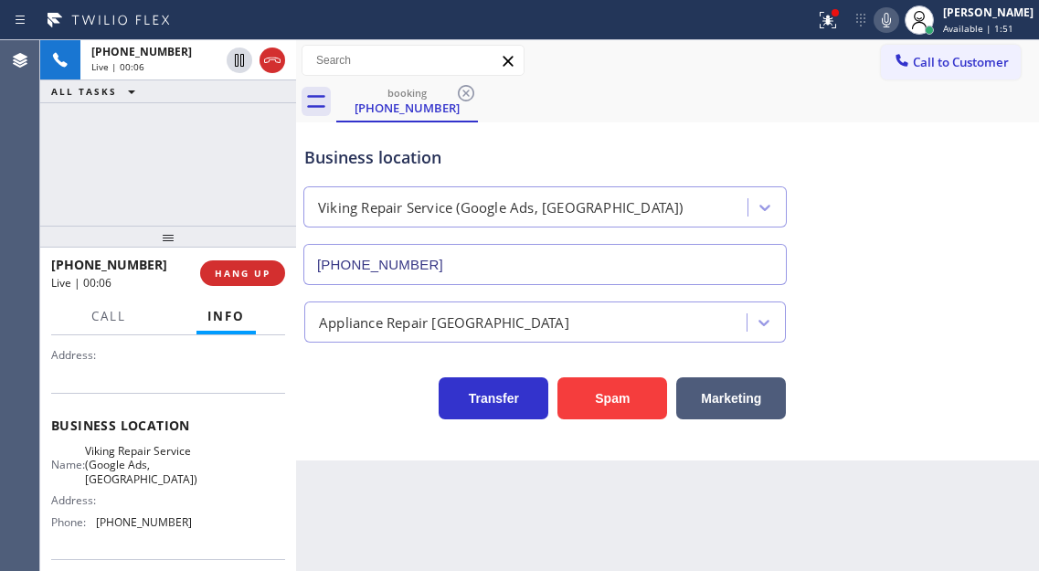
scroll to position [274, 0]
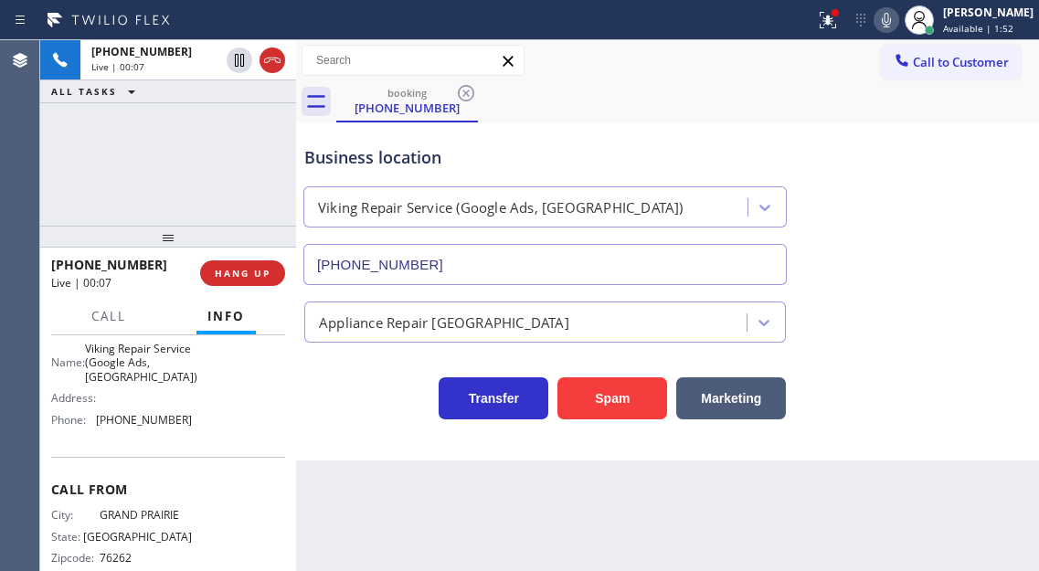
click at [159, 360] on span "Viking Repair Service (Google Ads, Dallas)" at bounding box center [141, 363] width 112 height 42
copy span "Viking Repair Service (Google Ads, Dallas)"
click at [289, 413] on div "Context Queue: [Test] All Priority: 1 Customer Name: (214) 478-1634 Phone: (214…" at bounding box center [168, 453] width 256 height 236
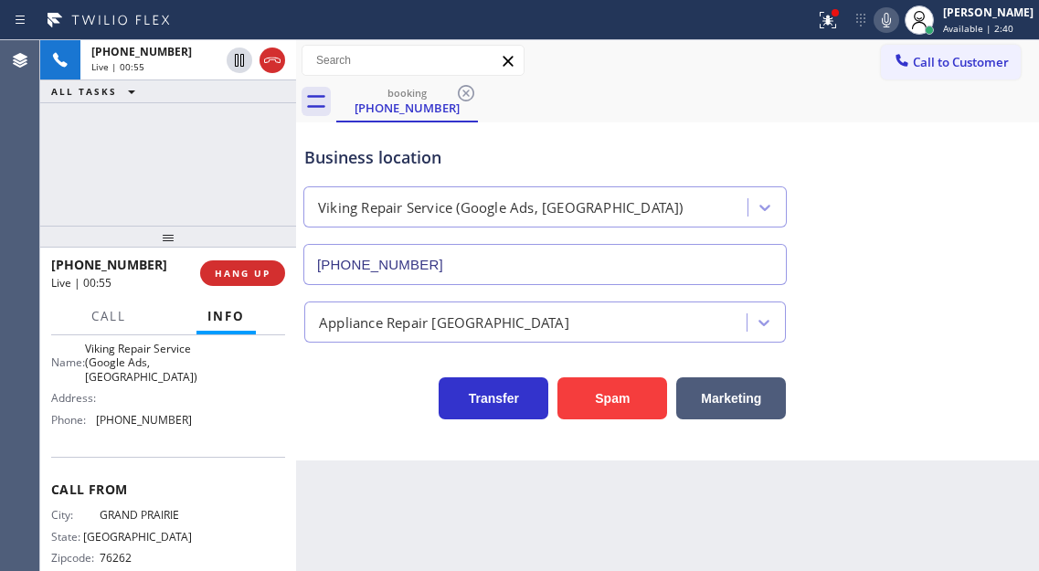
scroll to position [311, 0]
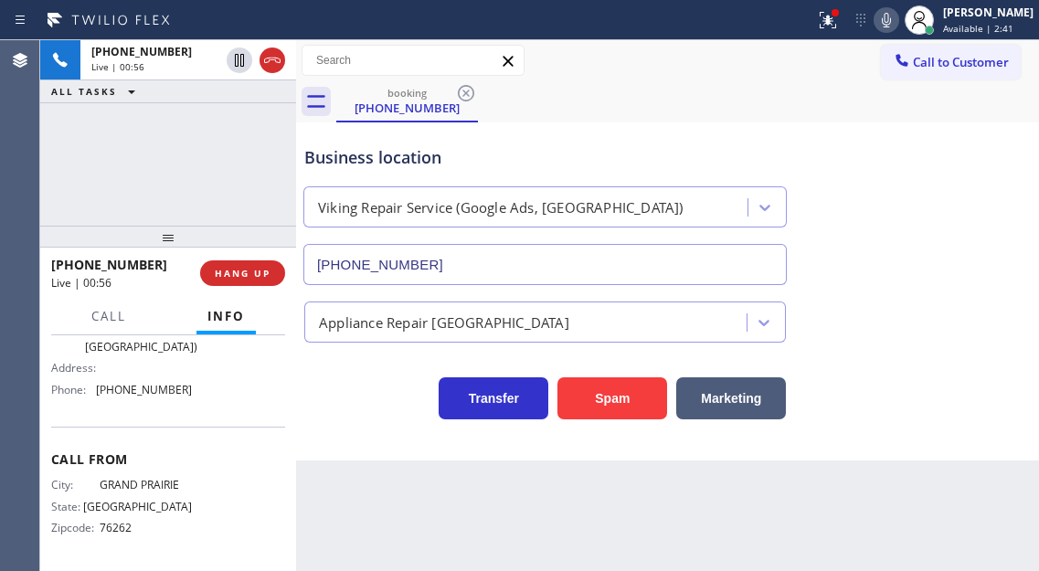
click at [138, 398] on div "Name: Viking Repair Service (Google Ads, Dallas) Address: Phone: (469) 405-9719" at bounding box center [121, 357] width 141 height 92
copy span "(469) 405-9719"
drag, startPoint x: 849, startPoint y: 30, endPoint x: 849, endPoint y: 55, distance: 24.7
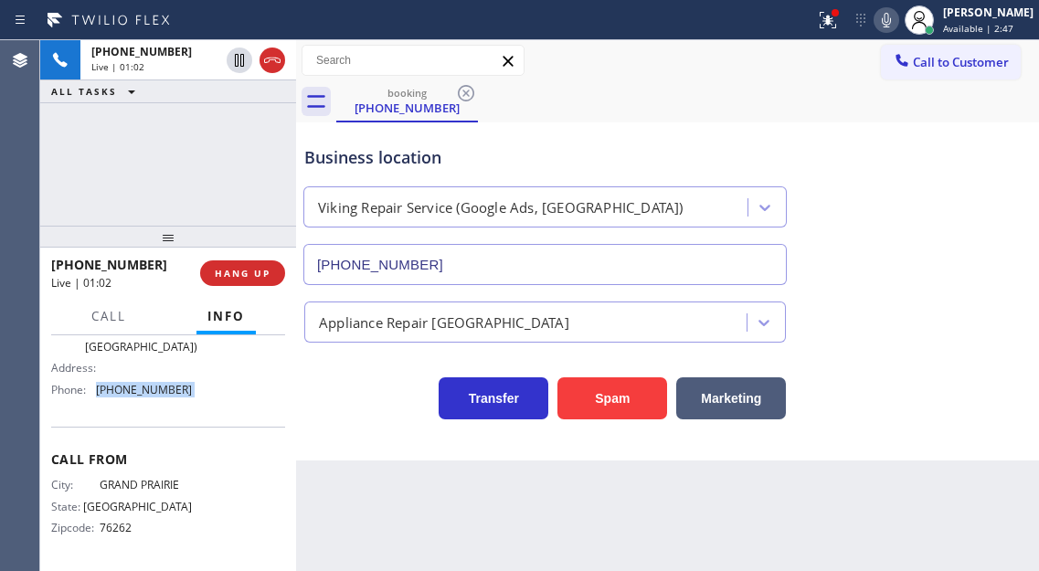
click at [839, 30] on icon at bounding box center [828, 20] width 22 height 22
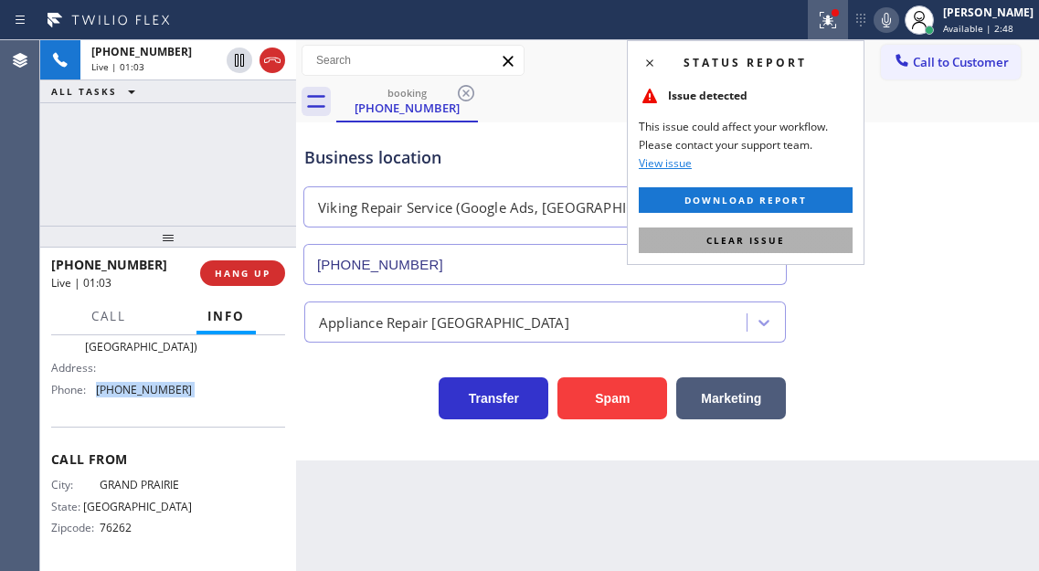
click at [819, 241] on button "Clear issue" at bounding box center [745, 240] width 214 height 26
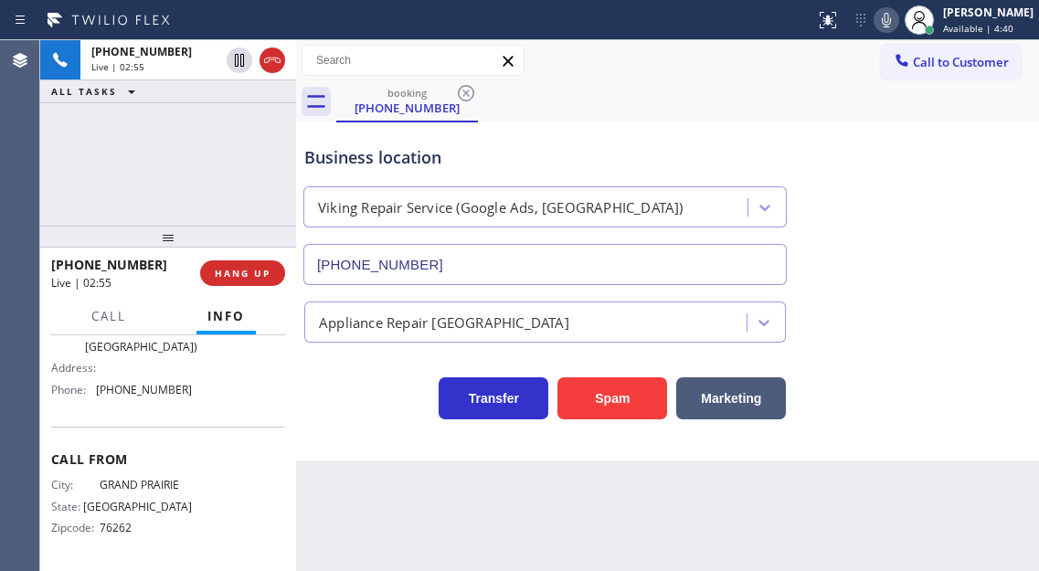
click at [212, 173] on div "+12144781634 Live | 02:55 ALL TASKS ALL TASKS ACTIVE TASKS TASKS IN WRAP UP" at bounding box center [168, 132] width 256 height 185
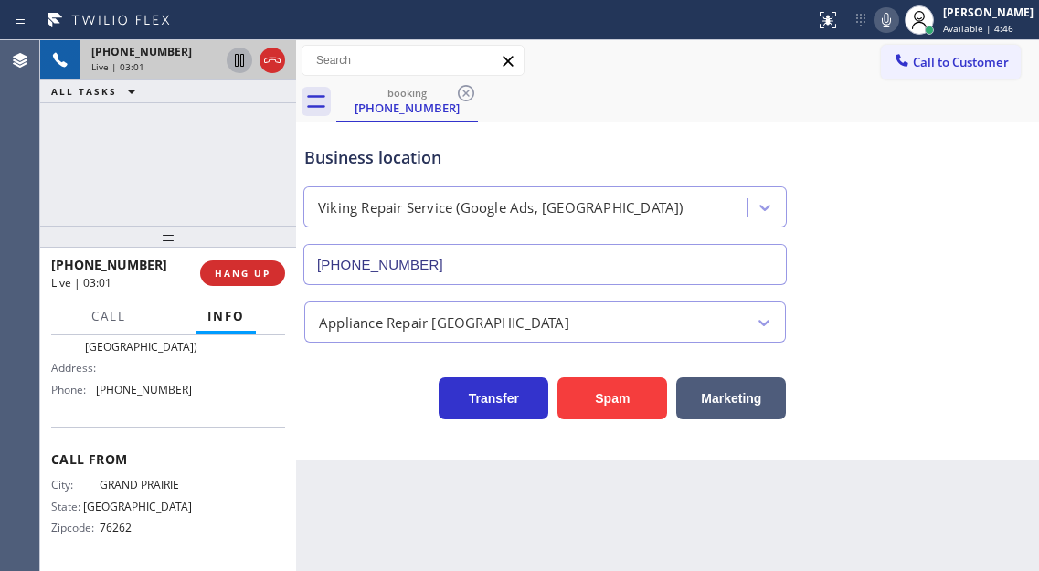
click at [237, 64] on icon at bounding box center [239, 60] width 9 height 13
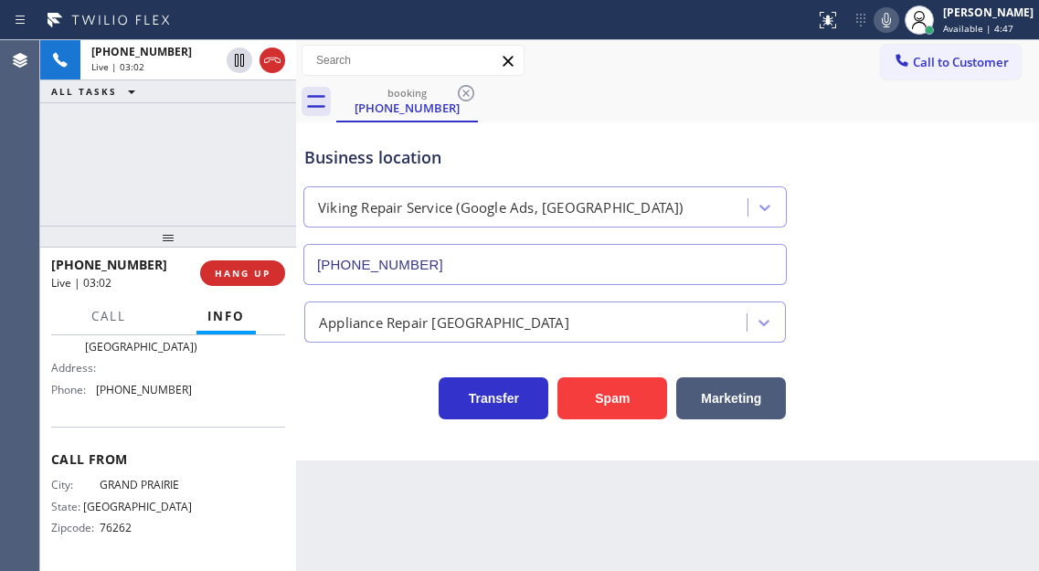
click at [897, 21] on icon at bounding box center [886, 20] width 22 height 22
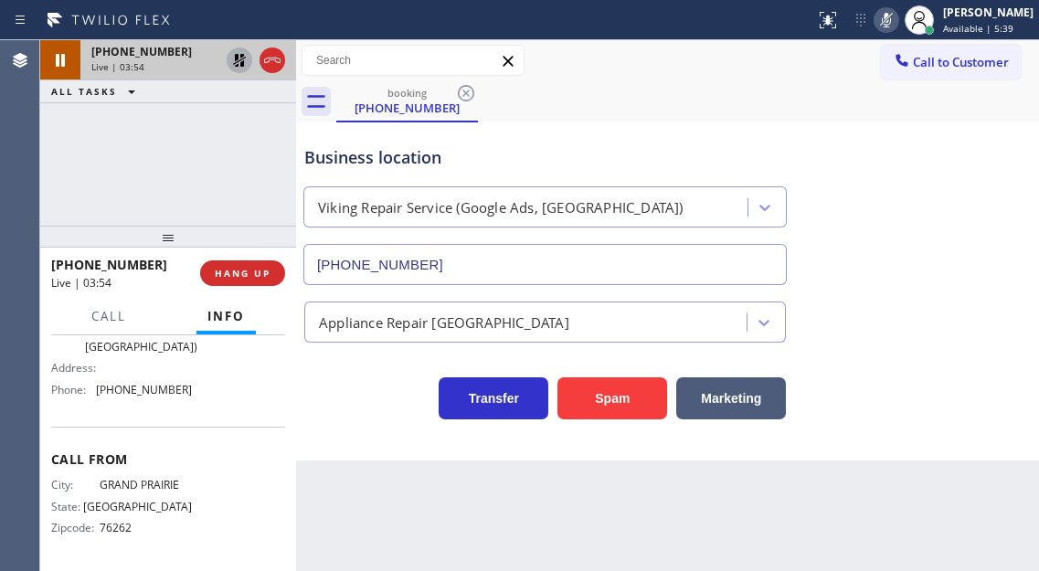
click at [245, 63] on icon at bounding box center [239, 60] width 22 height 22
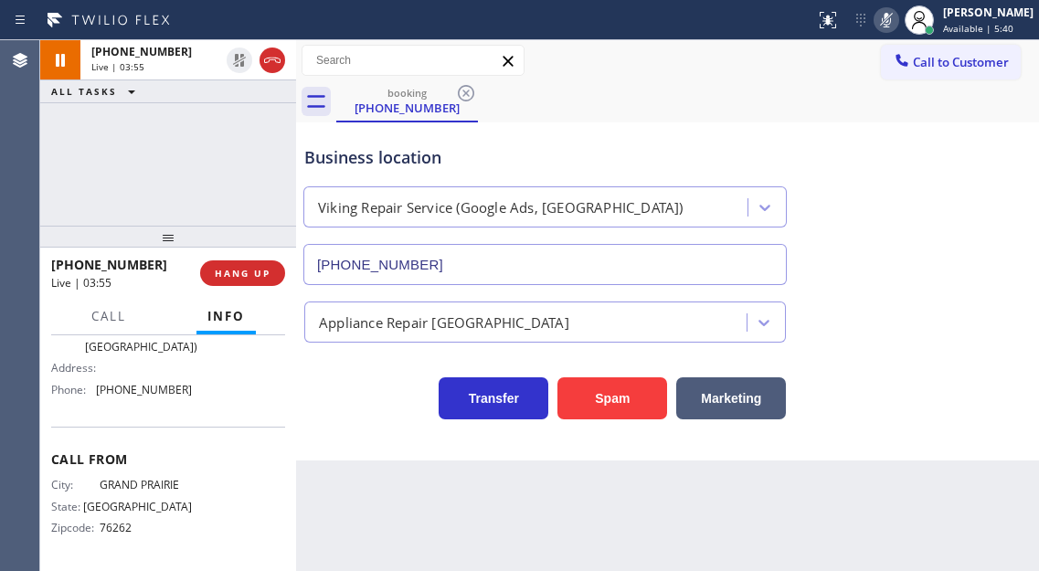
click at [895, 29] on icon at bounding box center [886, 20] width 22 height 22
click at [250, 283] on button "HANG UP" at bounding box center [242, 273] width 85 height 26
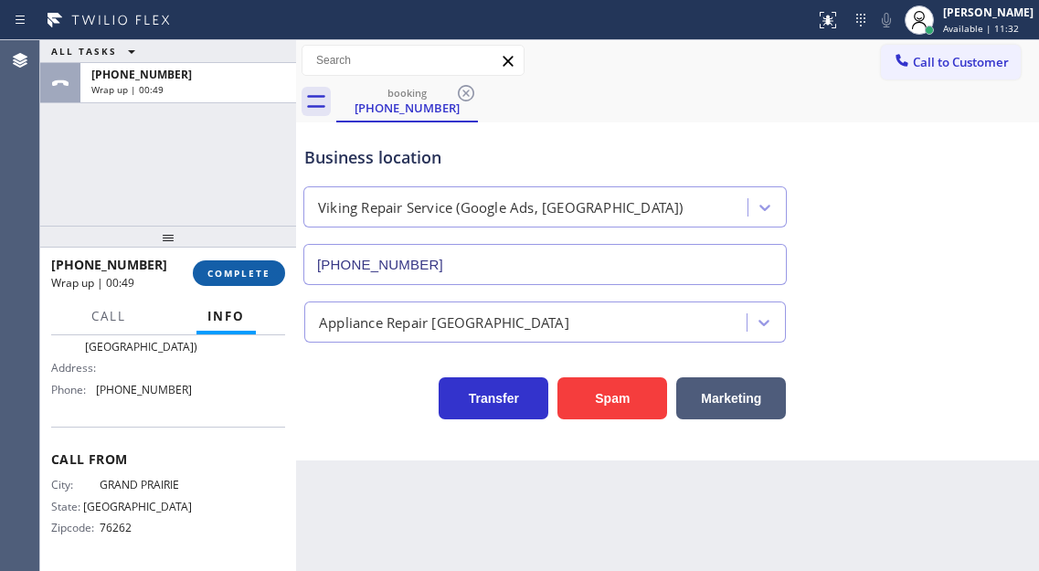
click at [237, 273] on span "COMPLETE" at bounding box center [238, 273] width 63 height 13
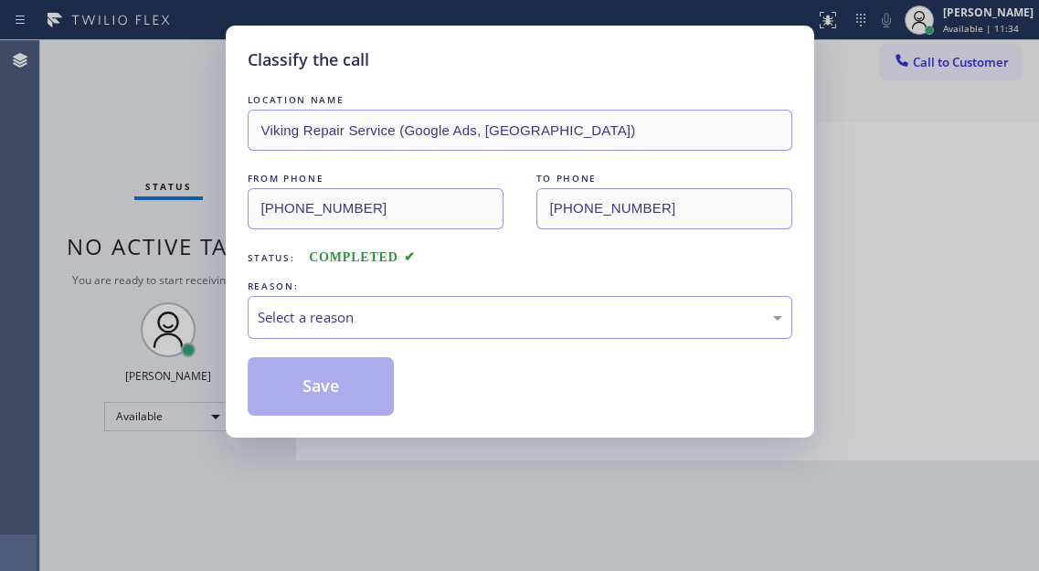
click at [394, 347] on div "LOCATION NAME Viking Repair Service (Google Ads, Dallas) FROM PHONE (214) 478-1…" at bounding box center [520, 252] width 544 height 325
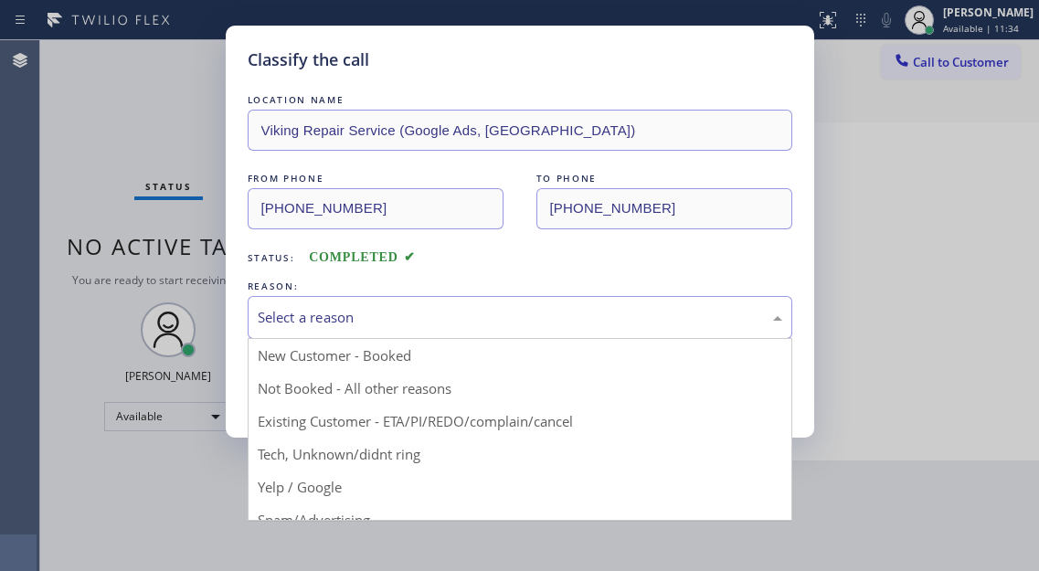
click at [377, 316] on div "Select a reason" at bounding box center [520, 317] width 524 height 21
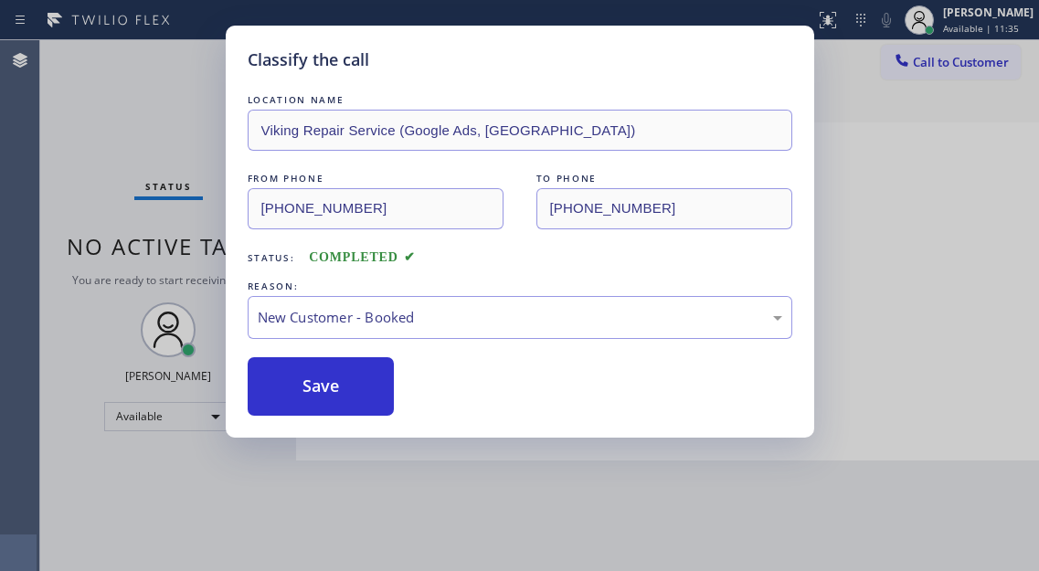
click at [378, 425] on div "Classify the call LOCATION NAME Viking Repair Service (Google Ads, Dallas) FROM…" at bounding box center [520, 232] width 588 height 412
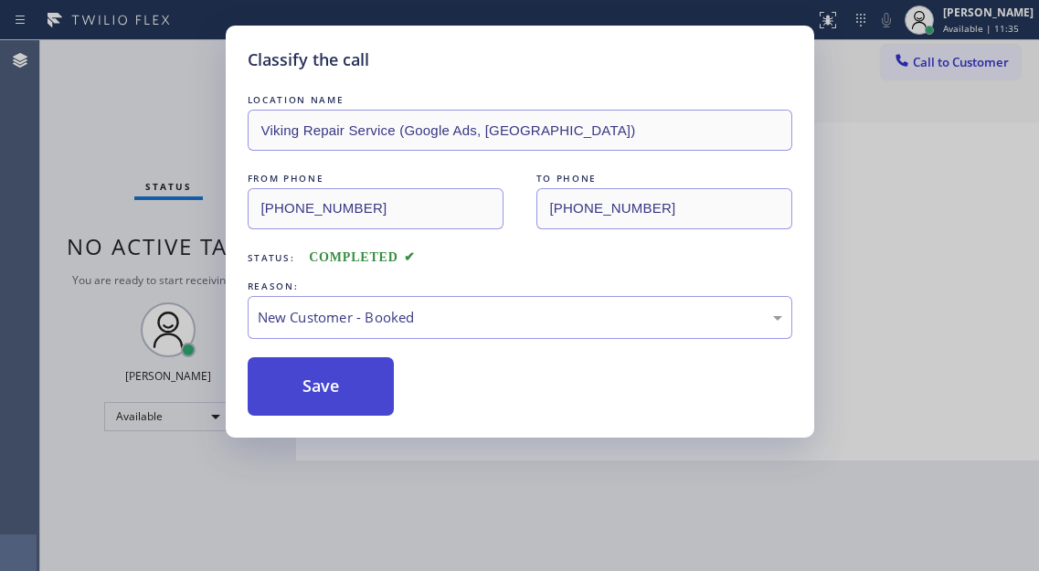
click at [363, 396] on button "Save" at bounding box center [321, 386] width 147 height 58
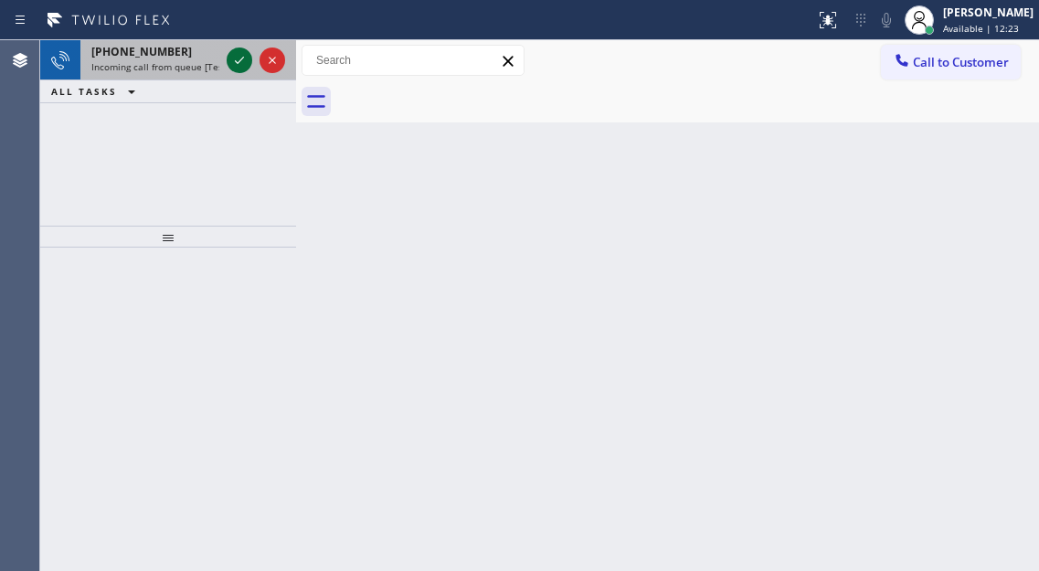
click at [232, 62] on icon at bounding box center [239, 60] width 22 height 22
click at [236, 62] on icon at bounding box center [239, 60] width 9 height 7
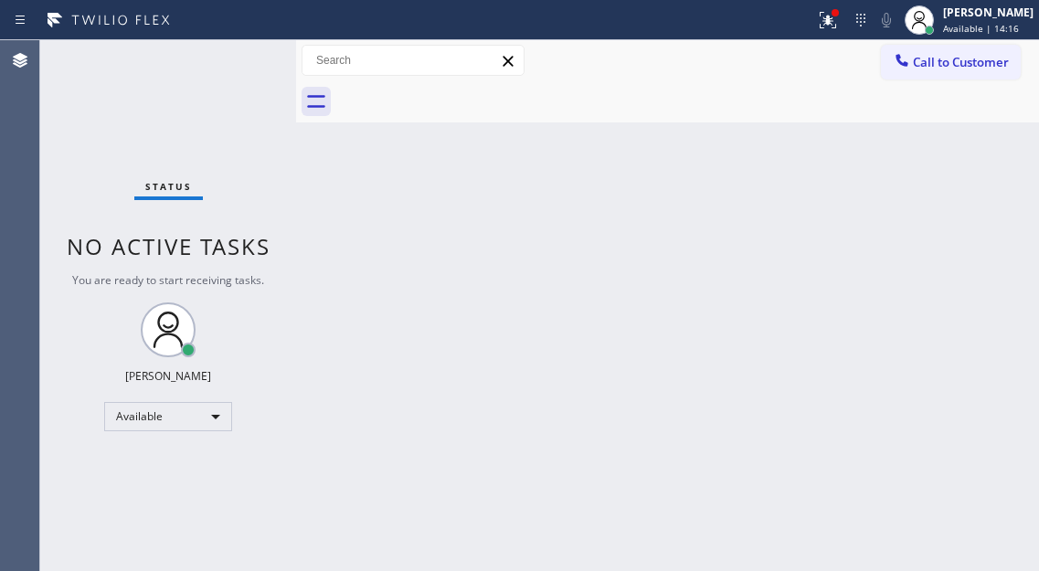
click at [973, 164] on div "Back to Dashboard Change Sender ID Customers Technicians Select a contact Outbo…" at bounding box center [667, 305] width 743 height 531
click at [839, 12] on div at bounding box center [834, 12] width 7 height 7
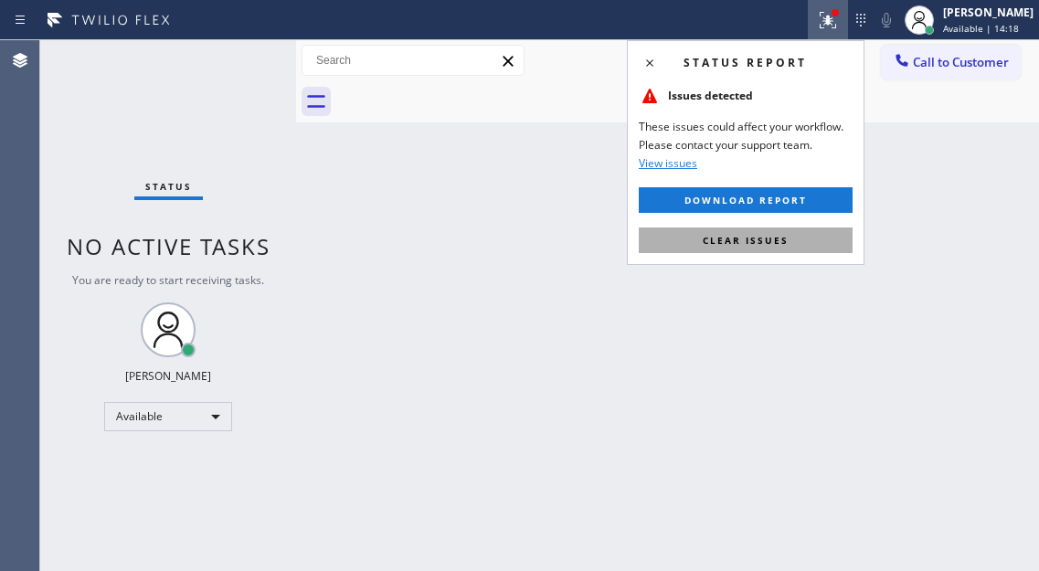
click at [810, 235] on button "Clear issues" at bounding box center [745, 240] width 214 height 26
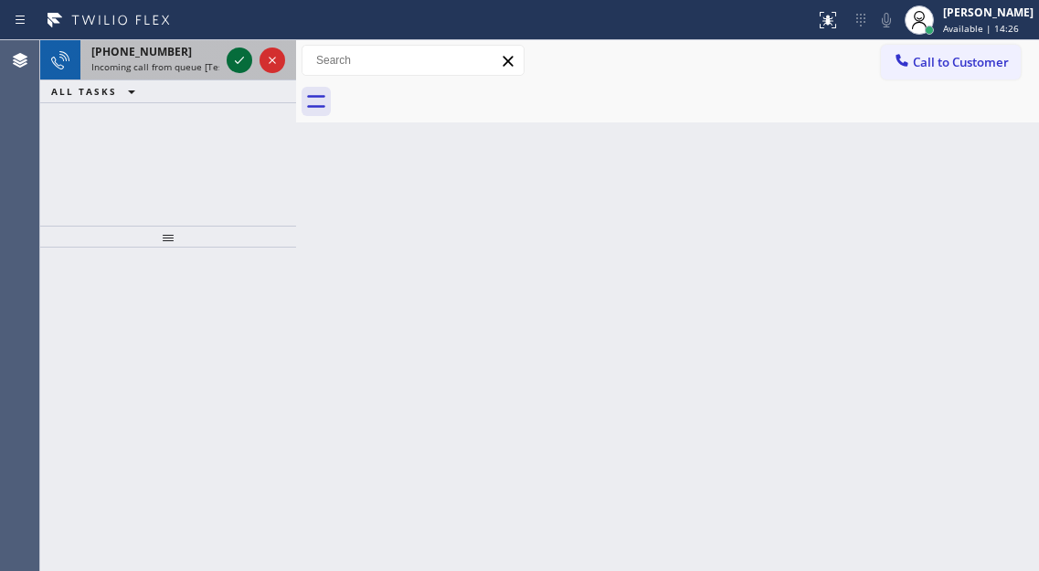
click at [238, 61] on icon at bounding box center [239, 60] width 22 height 22
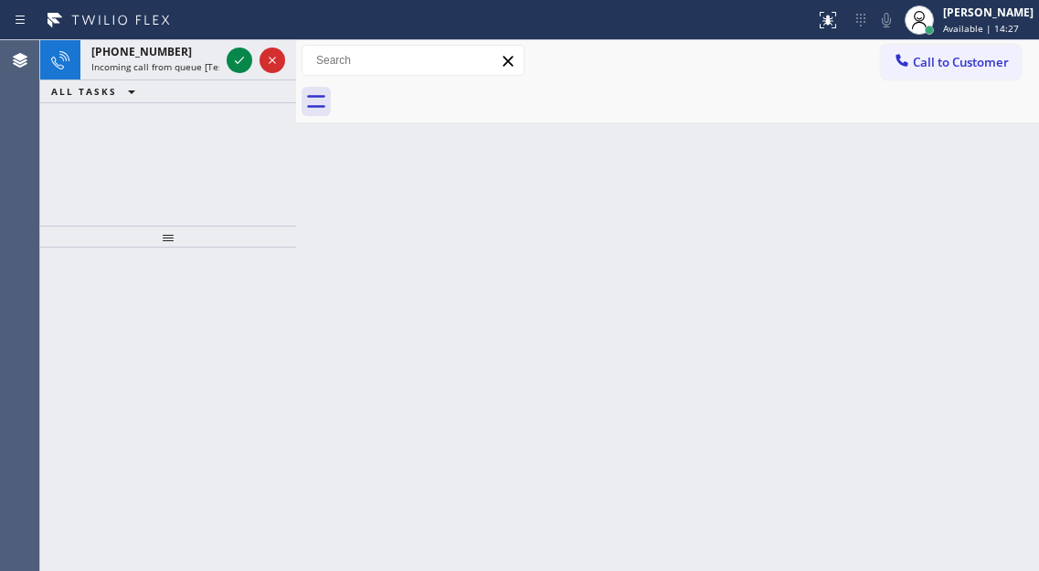
click at [238, 61] on icon at bounding box center [239, 60] width 22 height 22
click at [936, 219] on div "Back to Dashboard Change Sender ID Customers Technicians Select a contact Outbo…" at bounding box center [667, 305] width 743 height 531
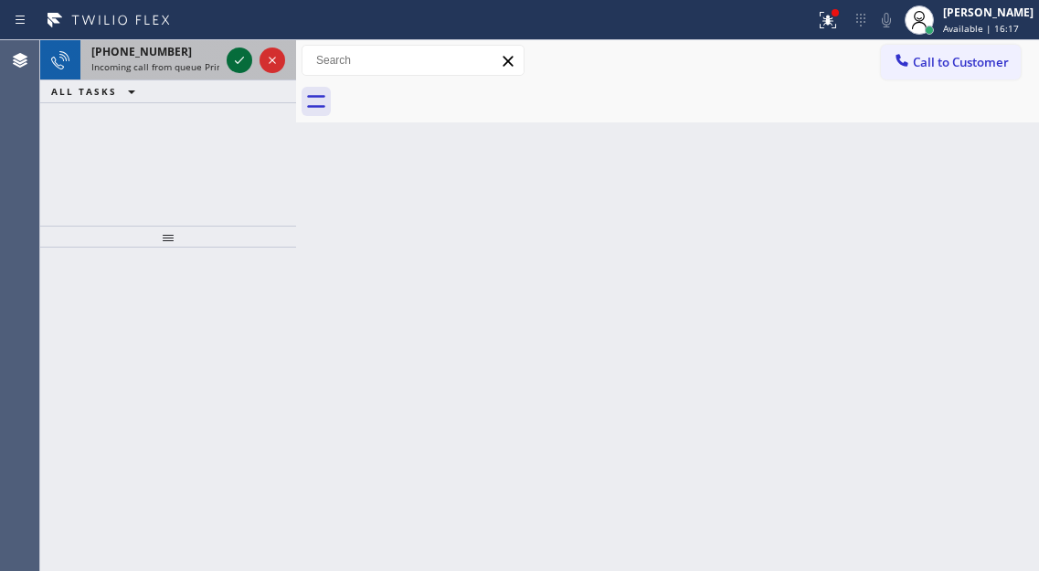
click at [236, 61] on icon at bounding box center [239, 60] width 9 height 7
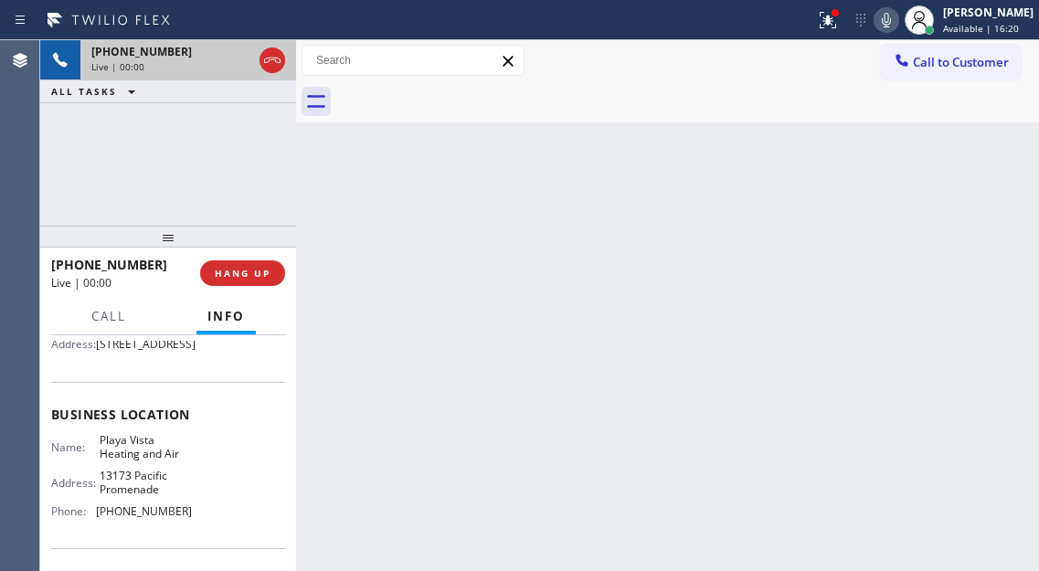
scroll to position [274, 0]
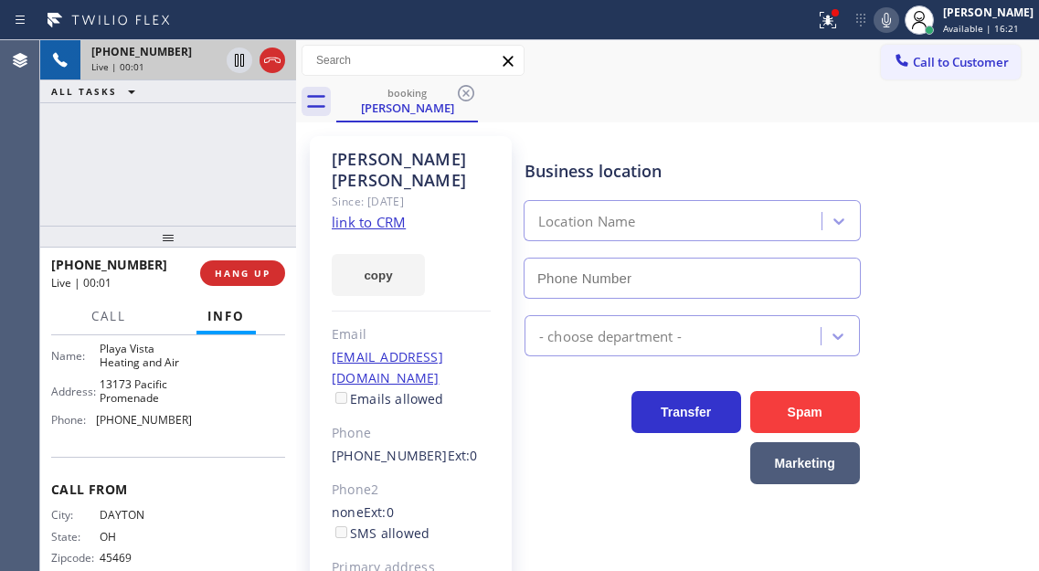
type input "(323) 686-6278"
click at [382, 213] on link "link to CRM" at bounding box center [369, 222] width 74 height 18
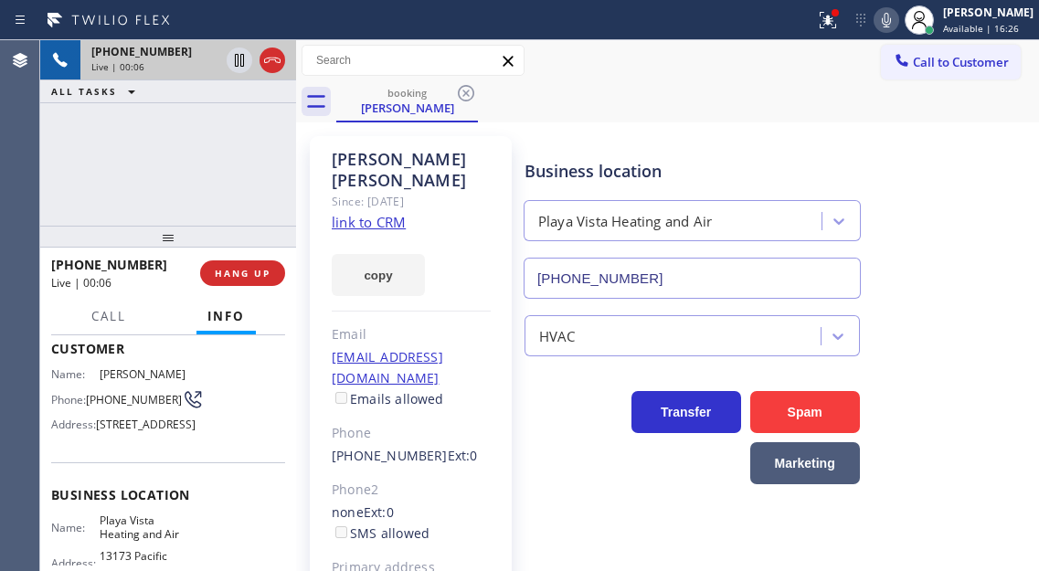
scroll to position [91, 0]
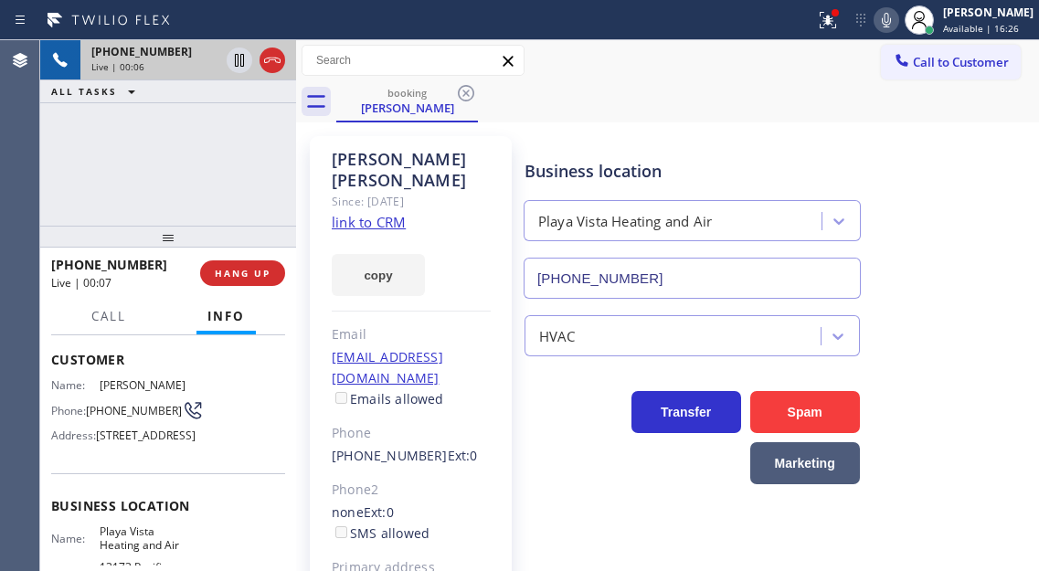
click at [102, 406] on span "(937) 554-1451" at bounding box center [134, 411] width 96 height 14
copy div "(937) 554-1451"
click at [709, 113] on div "booking Sneh Patwa" at bounding box center [687, 101] width 702 height 41
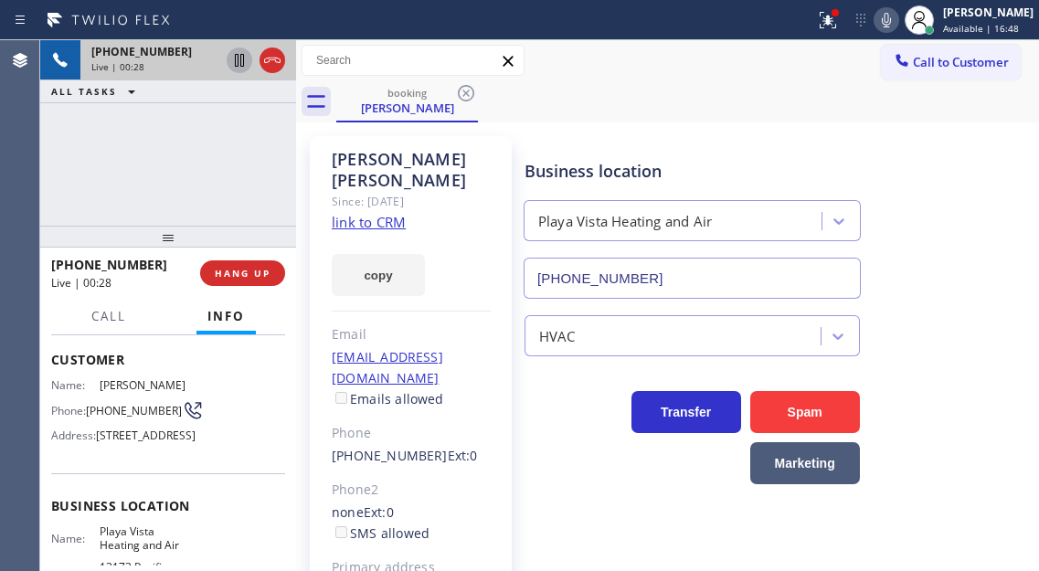
click at [234, 62] on icon at bounding box center [239, 60] width 22 height 22
click at [238, 65] on icon at bounding box center [239, 60] width 13 height 13
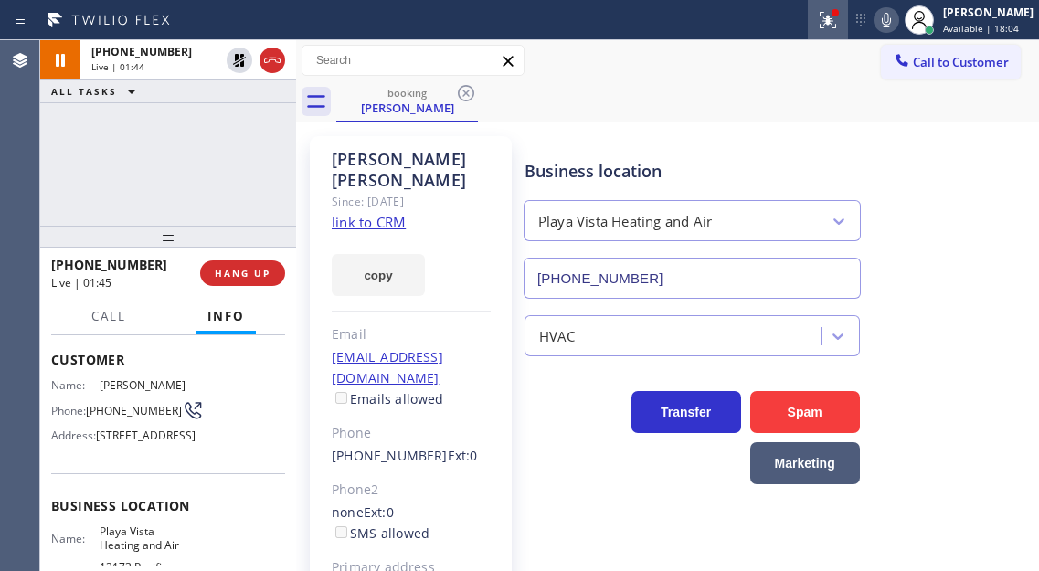
click at [837, 18] on icon at bounding box center [828, 20] width 22 height 22
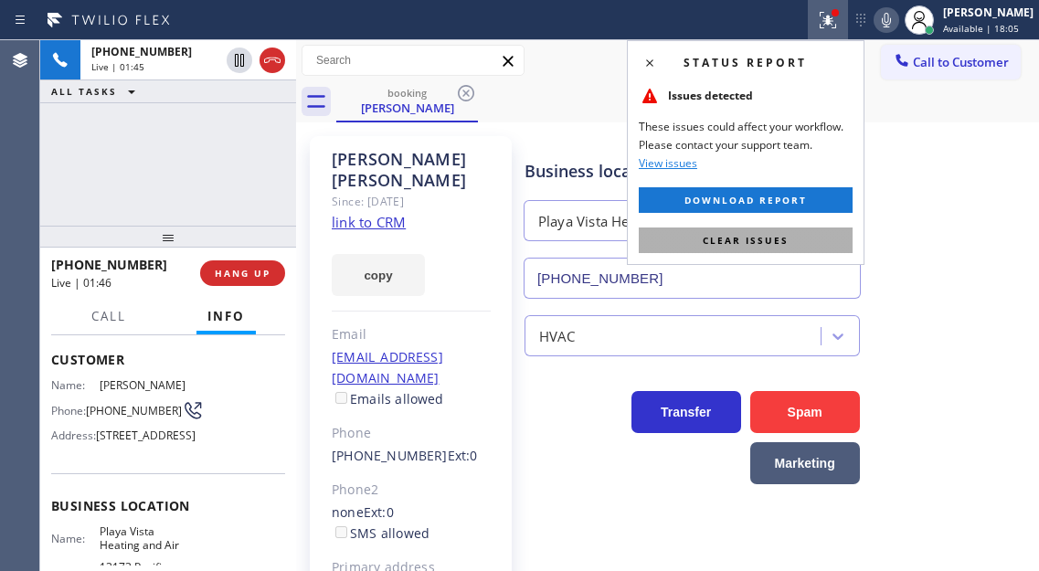
click at [783, 243] on span "Clear issues" at bounding box center [745, 240] width 86 height 13
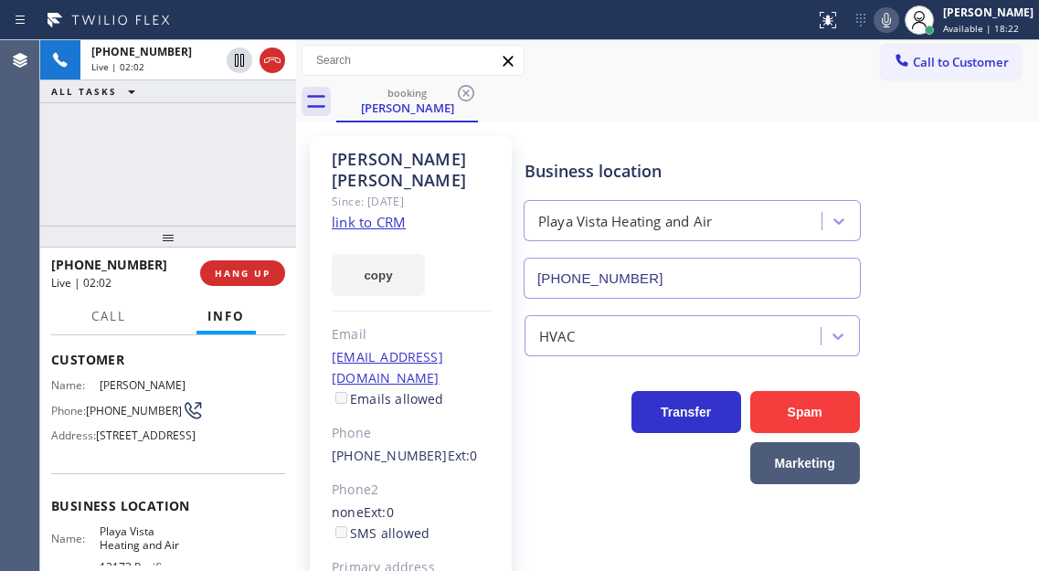
click at [979, 189] on div "Business location Playa Vista Heating and Air (323) 686-6278" at bounding box center [777, 215] width 513 height 165
click at [222, 157] on div "+19375541451 Live | 02:03 ALL TASKS ALL TASKS ACTIVE TASKS TASKS IN WRAP UP" at bounding box center [168, 132] width 256 height 185
click at [238, 275] on span "HANG UP" at bounding box center [243, 273] width 56 height 13
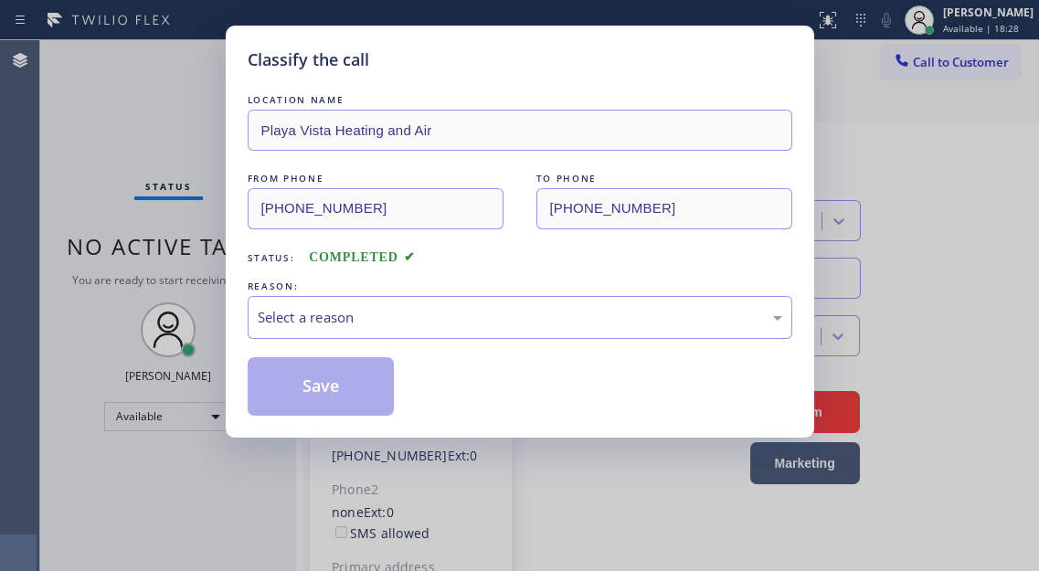
click at [238, 275] on div "Classify the call LOCATION NAME Playa Vista Heating and Air FROM PHONE (937) 55…" at bounding box center [520, 232] width 588 height 412
click at [405, 319] on div "Select a reason" at bounding box center [520, 317] width 524 height 21
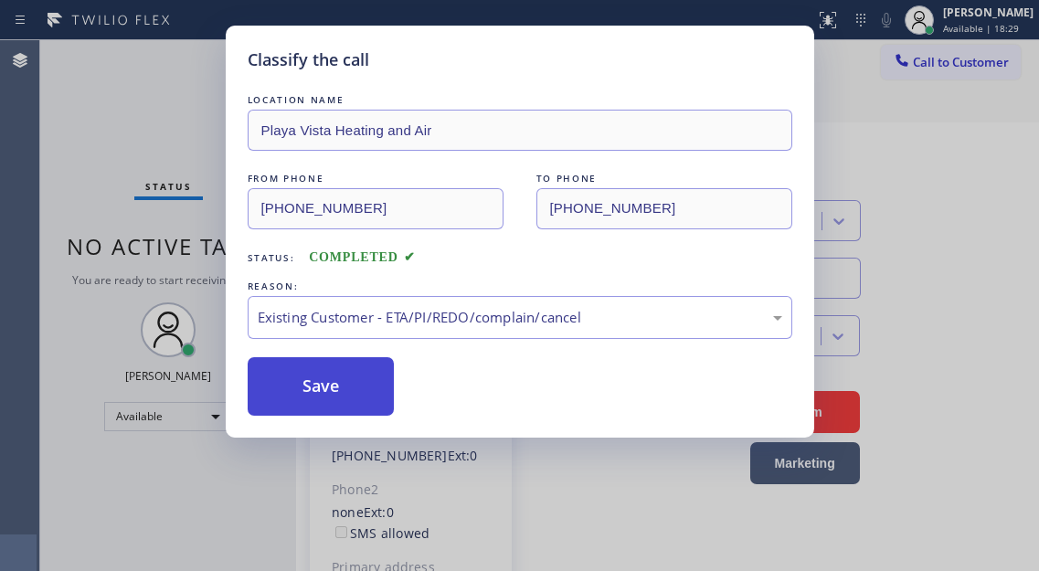
click at [347, 382] on button "Save" at bounding box center [321, 386] width 147 height 58
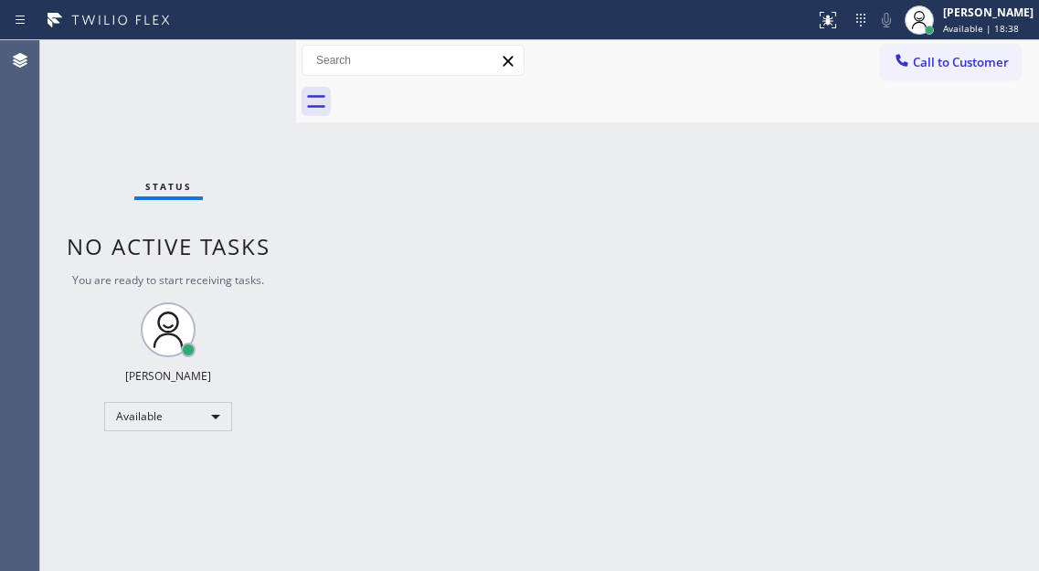
click at [951, 167] on div "Back to Dashboard Change Sender ID Customers Technicians Select a contact Outbo…" at bounding box center [667, 305] width 743 height 531
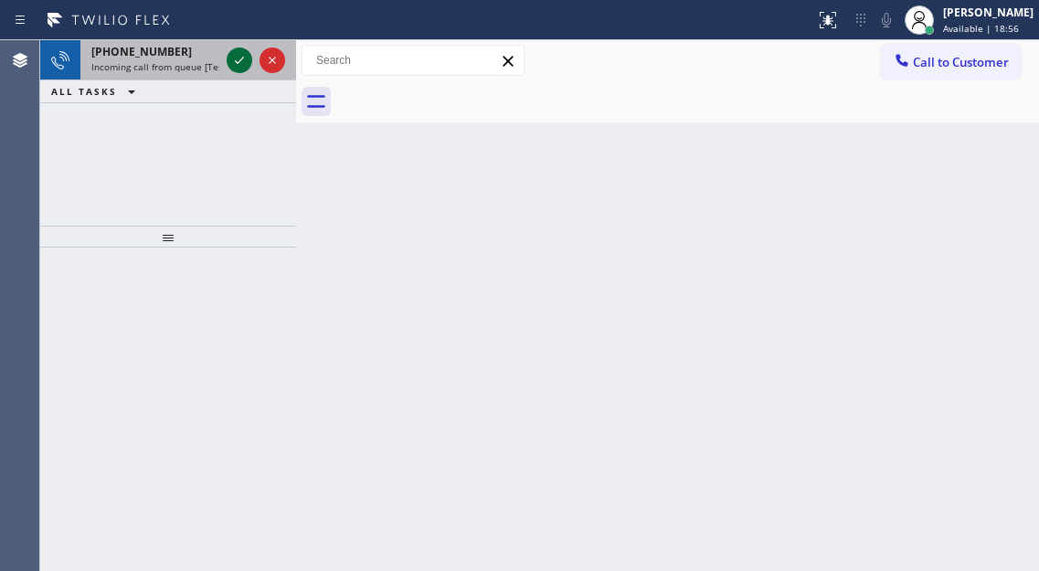
click at [242, 60] on icon at bounding box center [239, 60] width 22 height 22
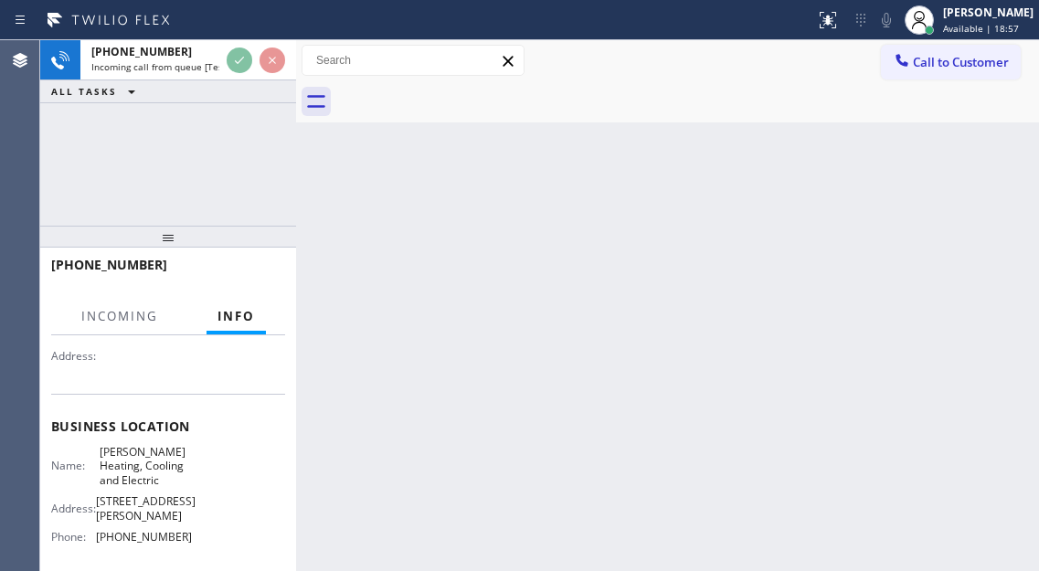
scroll to position [183, 0]
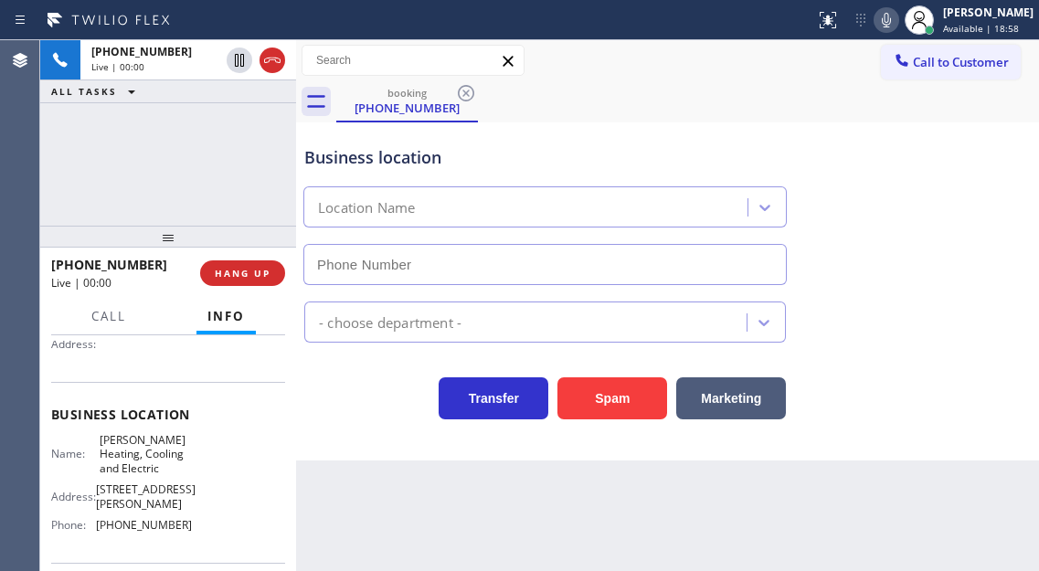
click at [132, 457] on span "Larsons Heating, Cooling and Electric" at bounding box center [145, 454] width 91 height 42
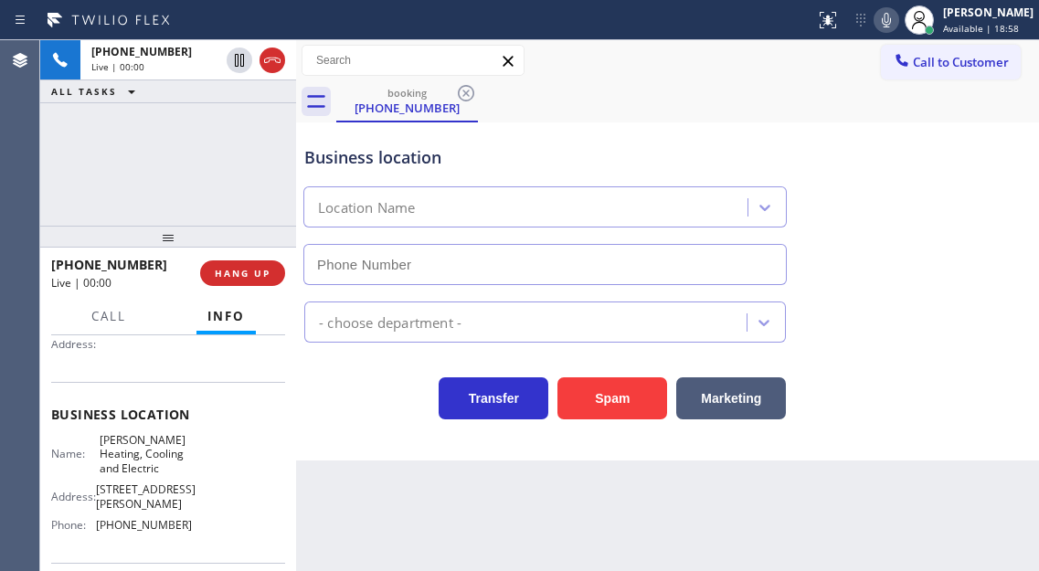
click at [132, 457] on span "Larsons Heating, Cooling and Electric" at bounding box center [145, 454] width 91 height 42
type input "(415) 906-7519"
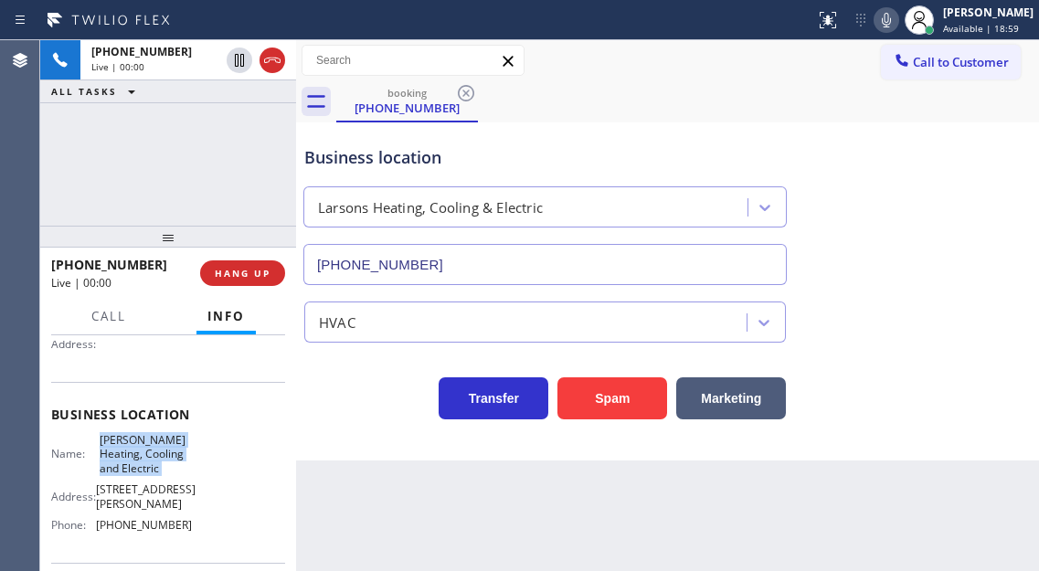
click at [132, 457] on span "Larsons Heating, Cooling and Electric" at bounding box center [145, 454] width 91 height 42
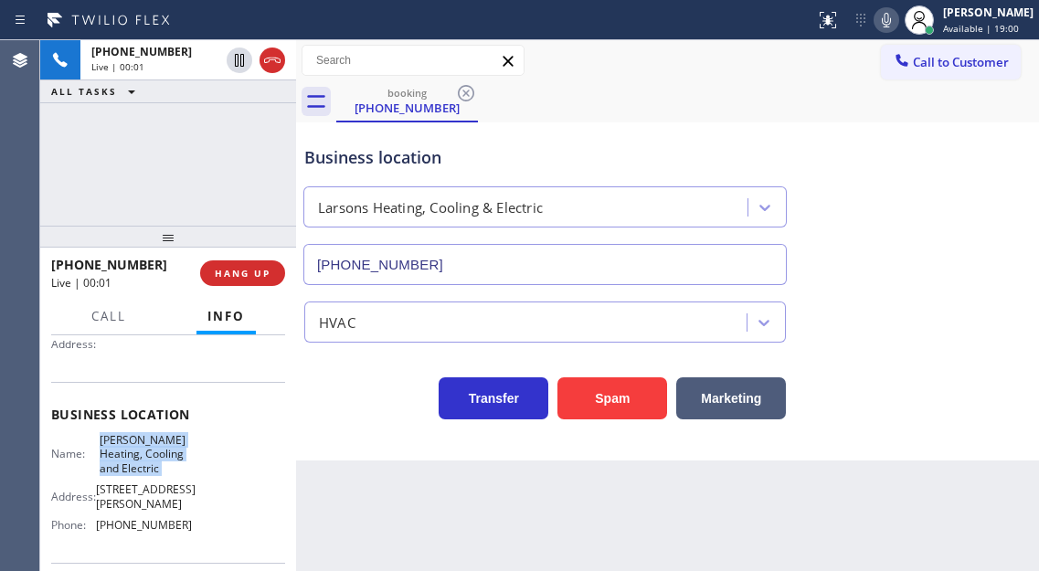
click at [132, 457] on span "Larsons Heating, Cooling and Electric" at bounding box center [145, 454] width 91 height 42
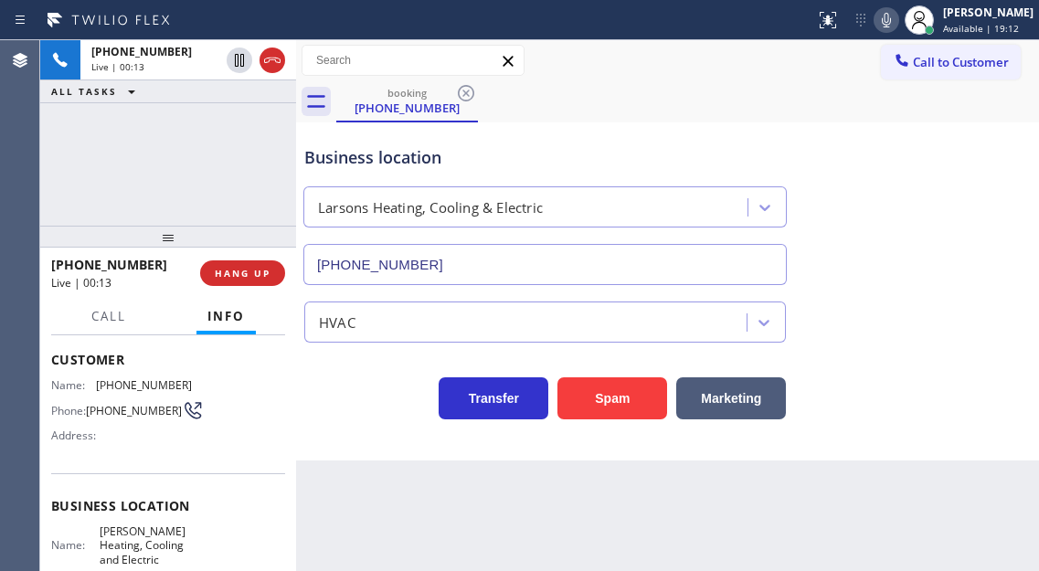
click at [118, 408] on span "(628) 310-5803" at bounding box center [134, 411] width 96 height 14
copy div "(628) 310-5803"
click at [270, 442] on div "Name: (628) 310-5803 Phone: (628) 310-5803 Address:" at bounding box center [168, 414] width 234 height 72
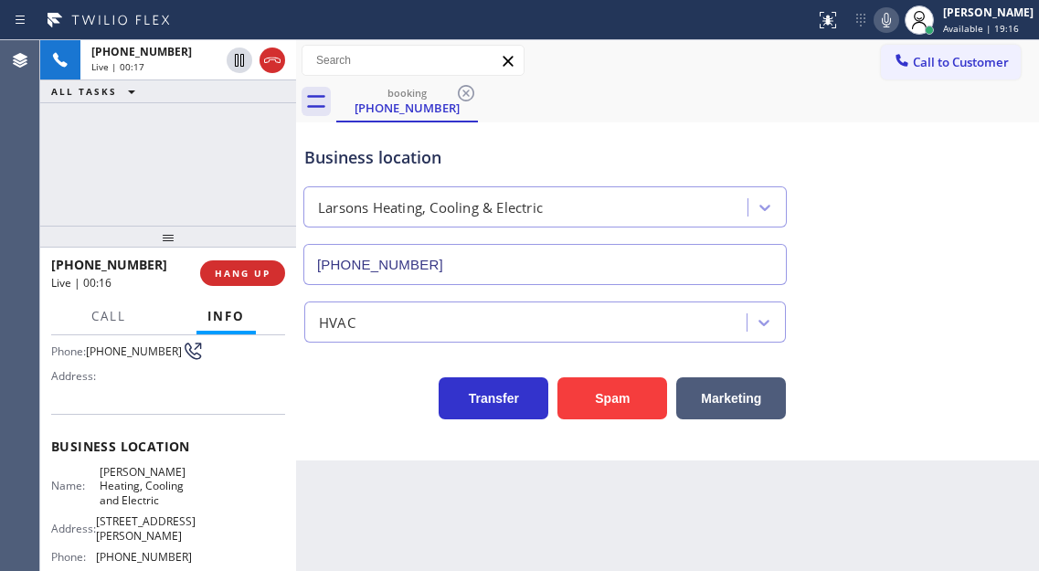
scroll to position [183, 0]
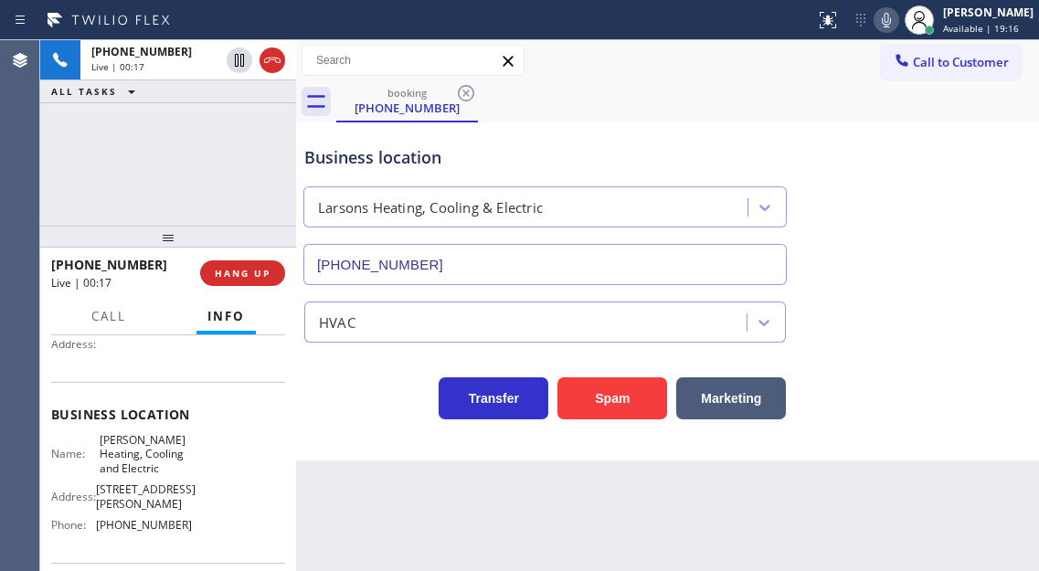
click at [152, 433] on div "Business location Name: Larsons Heating, Cooling and Electric Address: 1006 Shr…" at bounding box center [168, 472] width 234 height 181
click at [144, 470] on span "Larsons Heating, Cooling and Electric" at bounding box center [145, 454] width 91 height 42
click at [142, 458] on span "Larsons Heating, Cooling and Electric" at bounding box center [145, 454] width 91 height 42
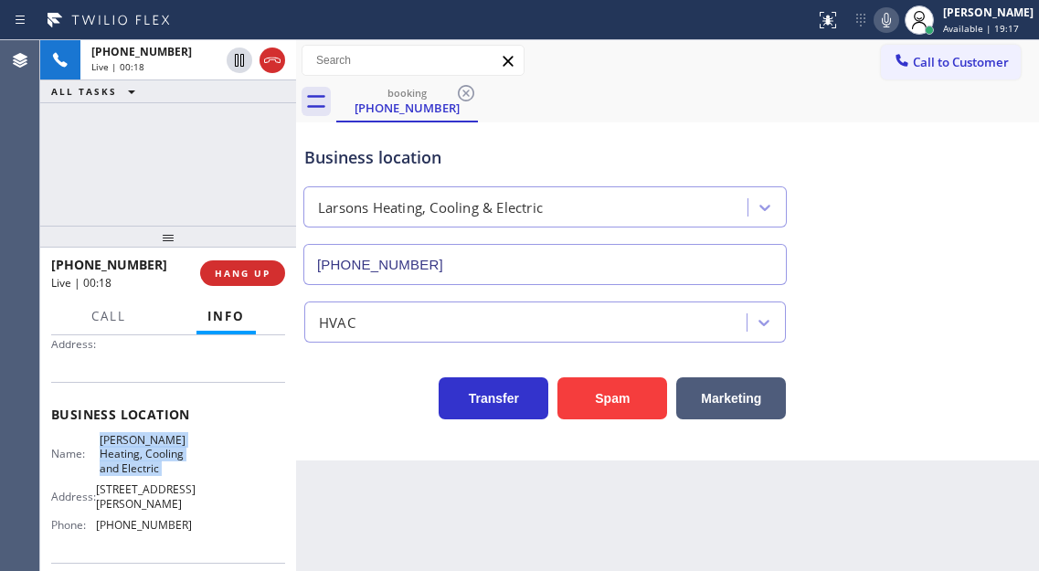
copy span "Larsons Heating, Cooling and Electric"
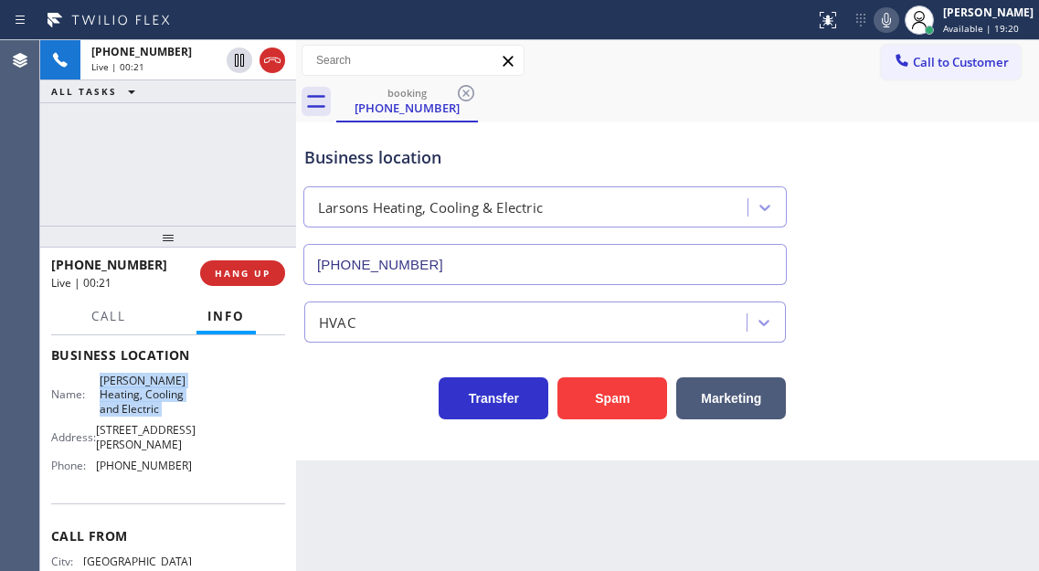
scroll to position [274, 0]
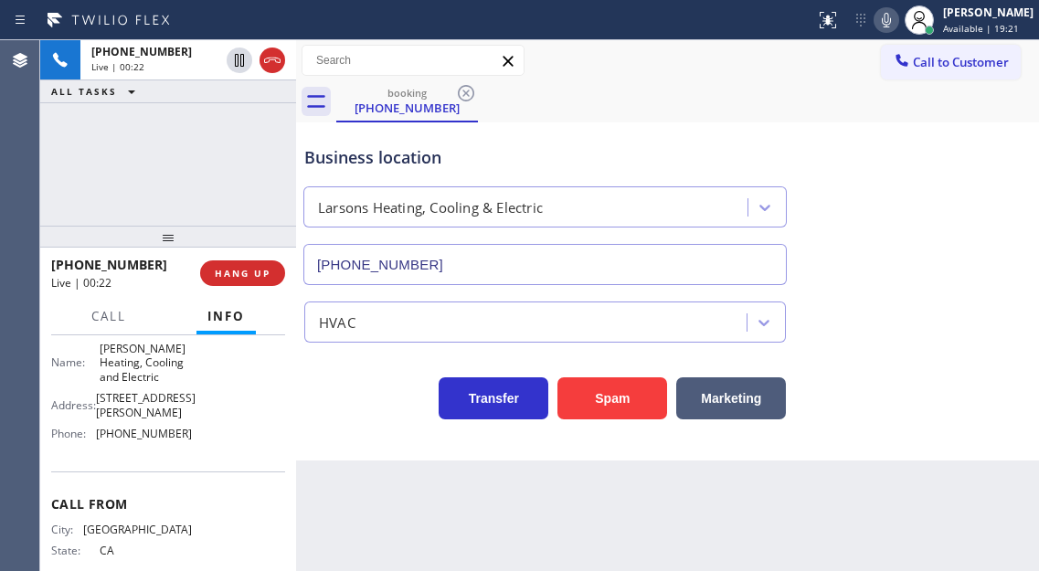
click at [167, 430] on span "(415) 906-7519" at bounding box center [144, 434] width 96 height 14
copy span "(415) 906-7519"
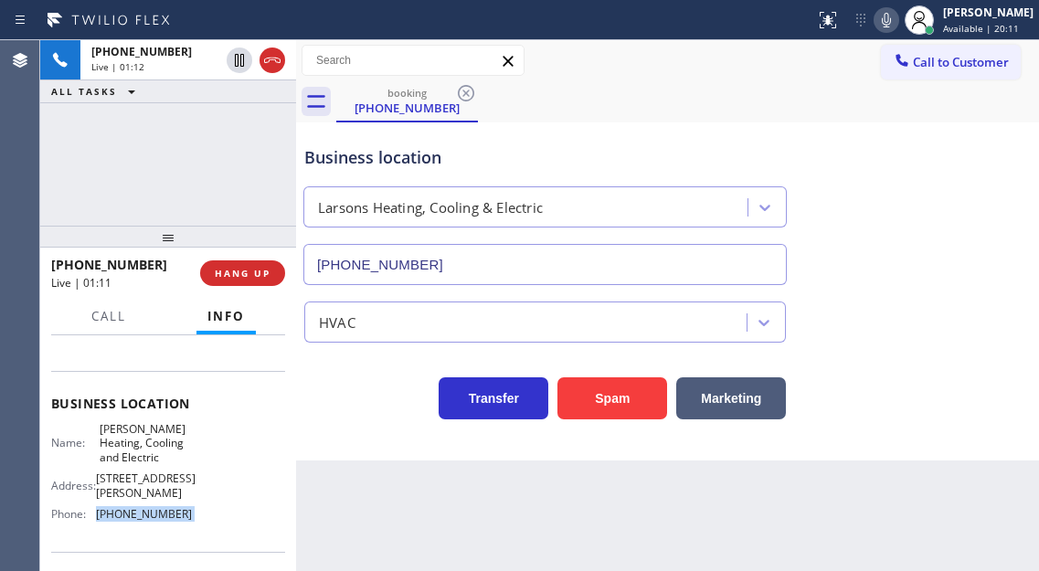
scroll to position [209, 0]
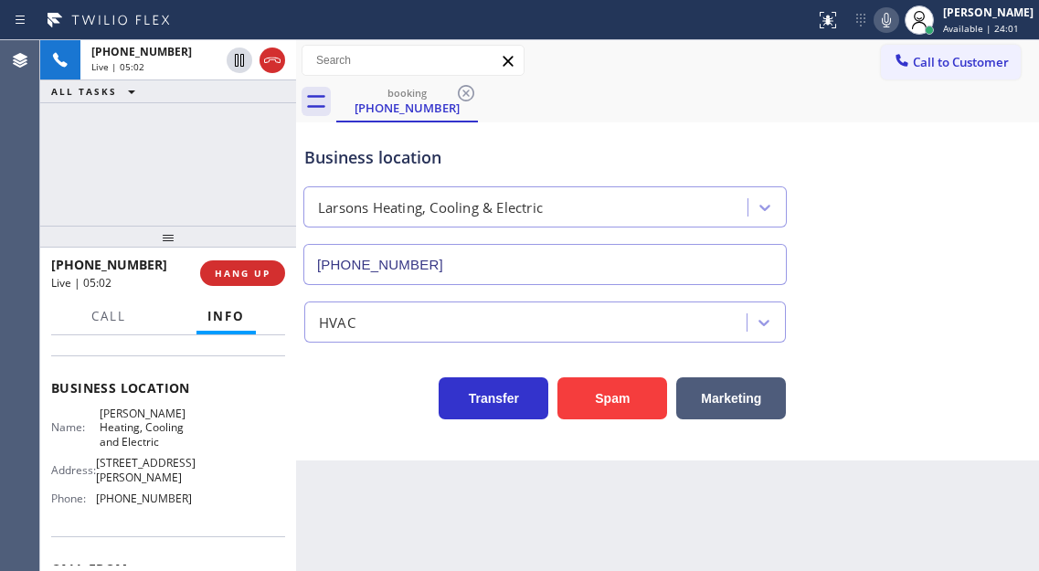
click at [222, 143] on div "+16283105803 Live | 05:02 ALL TASKS ALL TASKS ACTIVE TASKS TASKS IN WRAP UP" at bounding box center [168, 132] width 256 height 185
click at [988, 221] on div "Business location Larsons Heating, Cooling & Electric (415) 906-7519" at bounding box center [667, 202] width 733 height 165
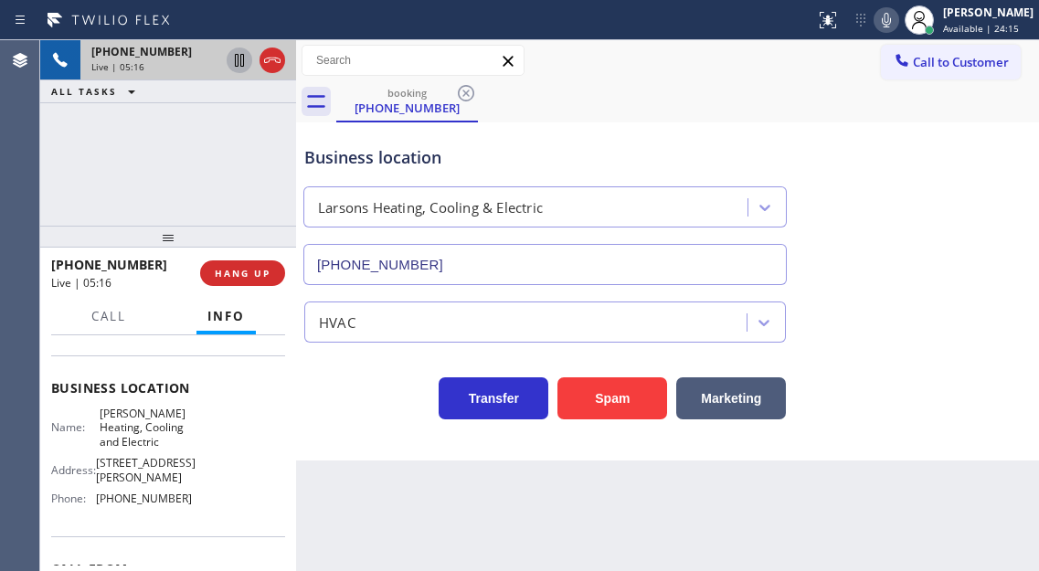
click at [239, 63] on icon at bounding box center [239, 60] width 22 height 22
drag, startPoint x: 987, startPoint y: 272, endPoint x: 845, endPoint y: 120, distance: 208.7
click at [987, 272] on div "Business location Larsons Heating, Cooling & Electric (415) 906-7519" at bounding box center [667, 202] width 733 height 165
click at [234, 66] on icon at bounding box center [239, 60] width 22 height 22
click at [969, 220] on div "Business location Larsons Heating, Cooling & Electric (415) 906-7519" at bounding box center [667, 202] width 733 height 165
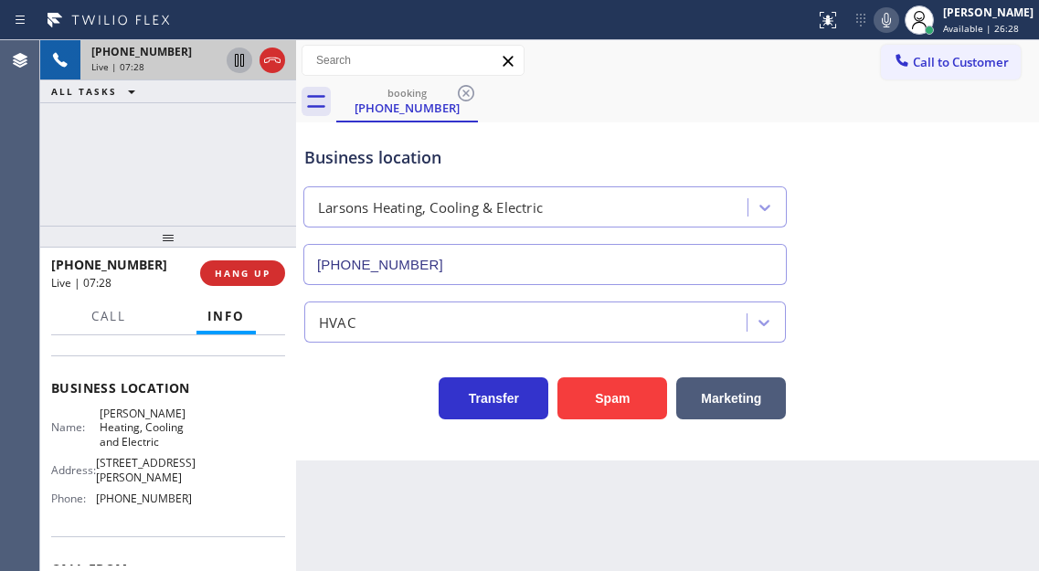
click at [955, 215] on div "Business location Larsons Heating, Cooling & Electric (415) 906-7519" at bounding box center [667, 202] width 733 height 165
click at [218, 167] on div "+16283105803 Live | 07:29 ALL TASKS ALL TASKS ACTIVE TASKS TASKS IN WRAP UP" at bounding box center [168, 132] width 256 height 185
click at [252, 274] on span "HANG UP" at bounding box center [243, 273] width 56 height 13
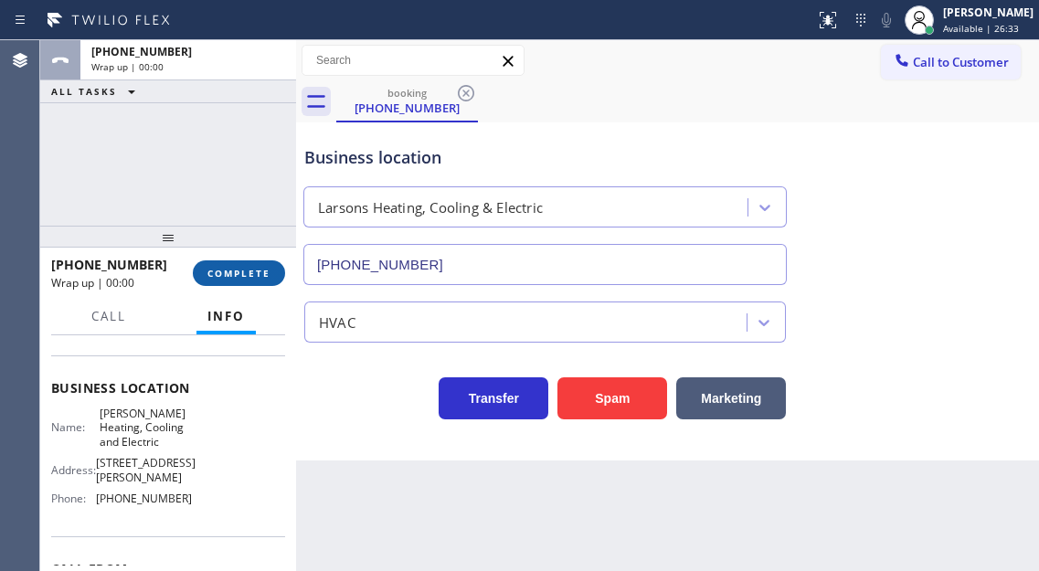
click at [252, 274] on span "COMPLETE" at bounding box center [238, 273] width 63 height 13
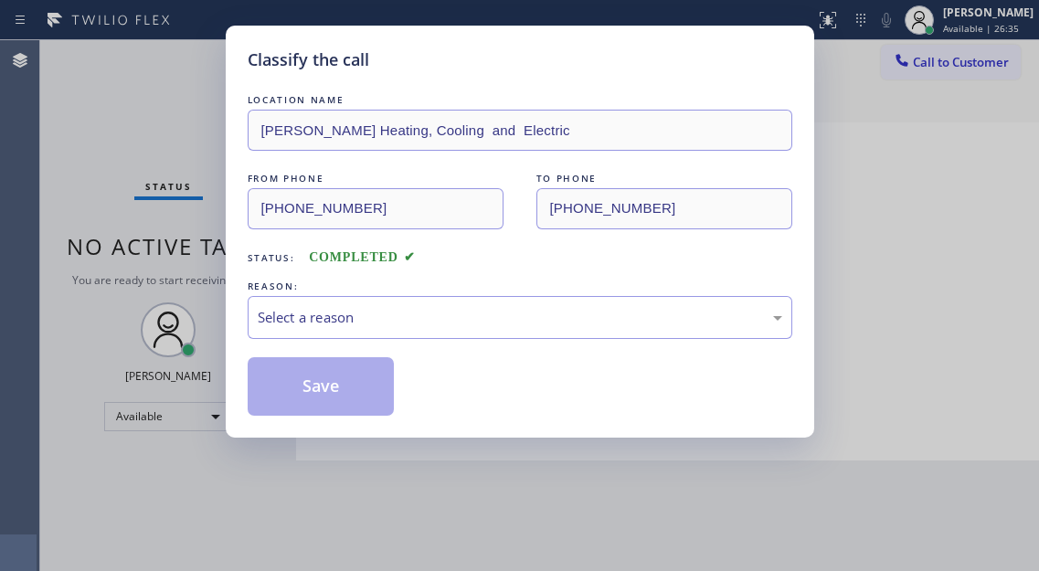
click at [252, 274] on div "LOCATION NAME Larsons Heating, Cooling and Electric FROM PHONE (628) 310-5803 T…" at bounding box center [520, 252] width 544 height 325
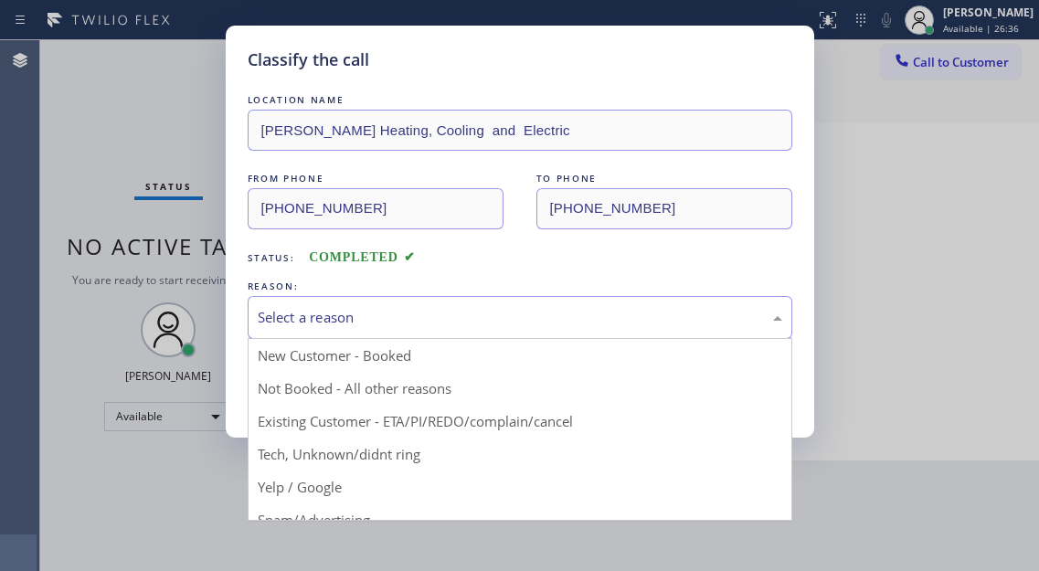
click at [299, 323] on div "Select a reason" at bounding box center [520, 317] width 524 height 21
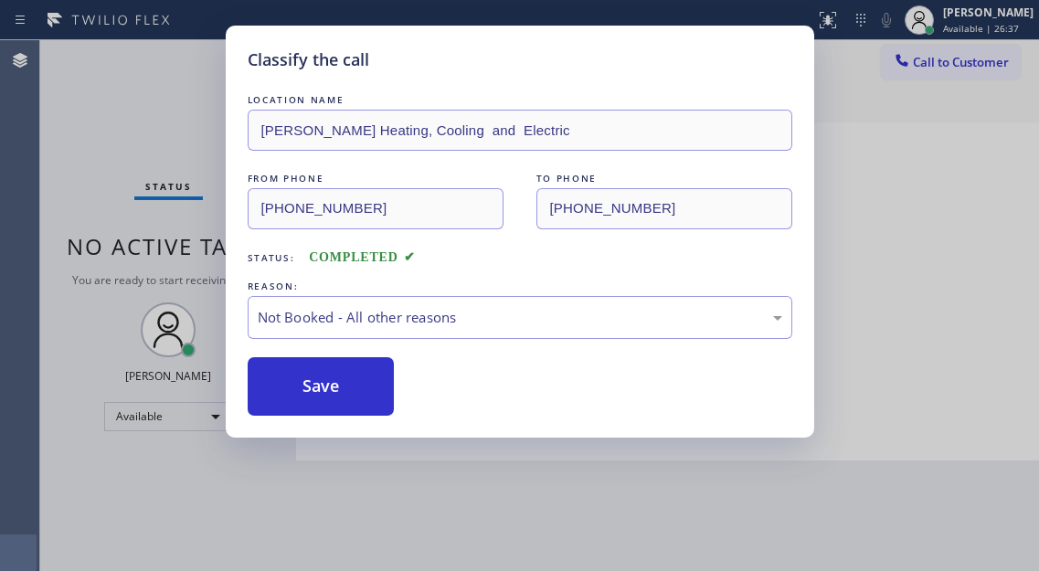
click at [332, 400] on button "Save" at bounding box center [321, 386] width 147 height 58
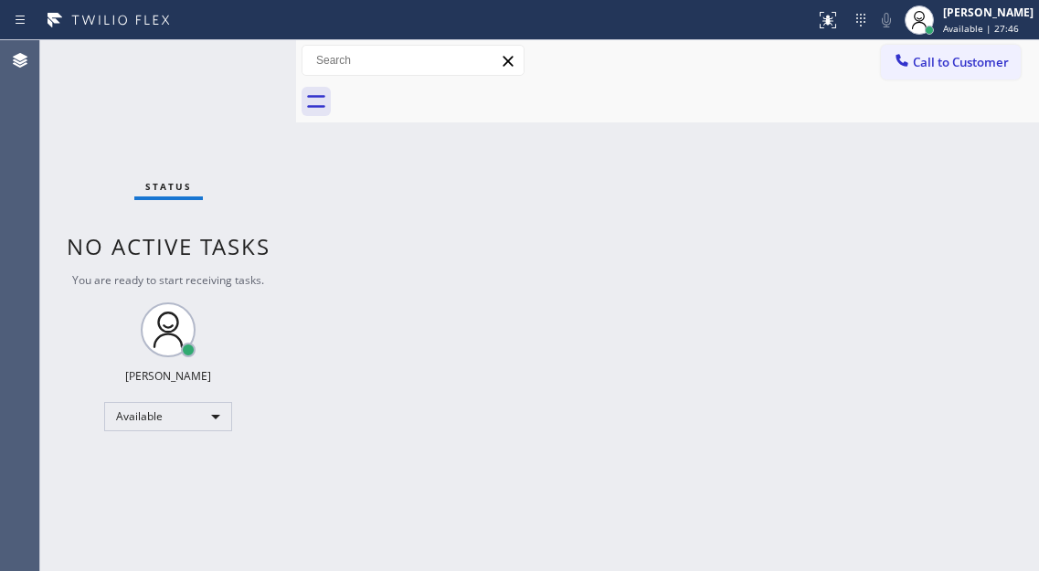
click at [951, 201] on div "Back to Dashboard Change Sender ID Customers Technicians Select a contact Outbo…" at bounding box center [667, 305] width 743 height 531
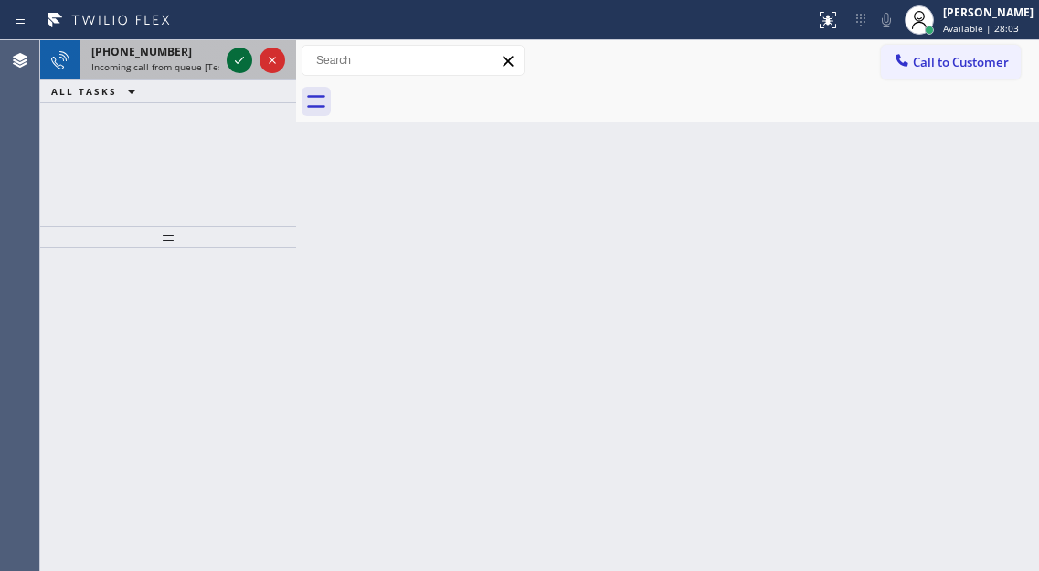
click at [242, 58] on icon at bounding box center [239, 60] width 9 height 7
click at [213, 55] on div "+17325223978" at bounding box center [155, 52] width 128 height 16
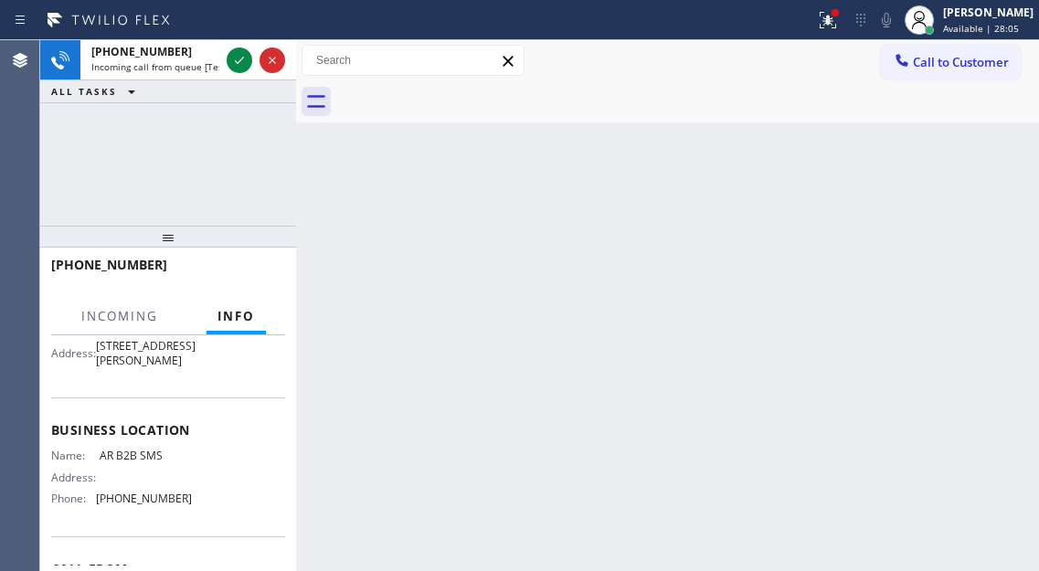
scroll to position [183, 0]
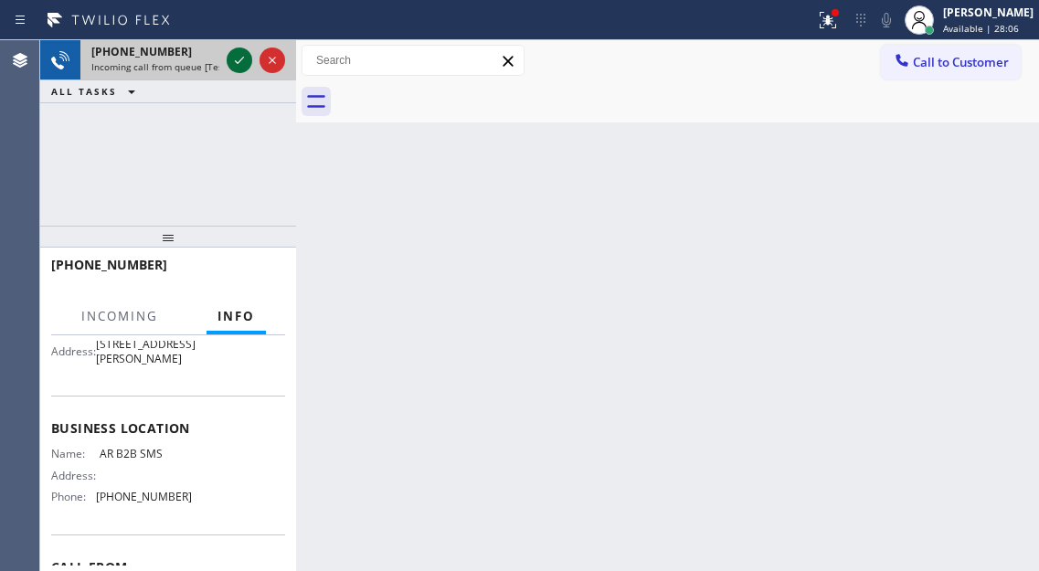
click at [237, 61] on icon at bounding box center [239, 60] width 22 height 22
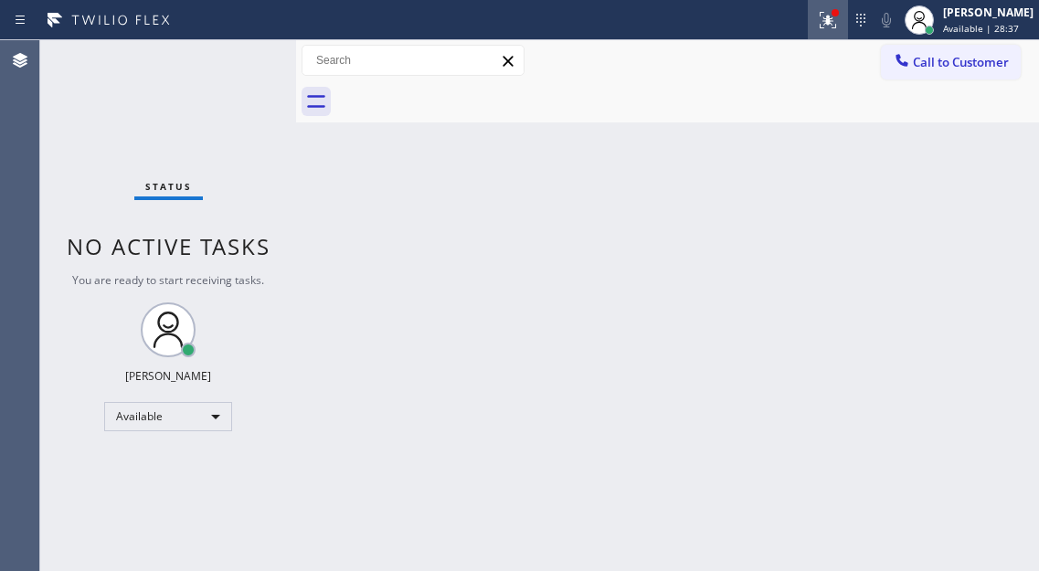
click at [829, 26] on div at bounding box center [827, 20] width 40 height 22
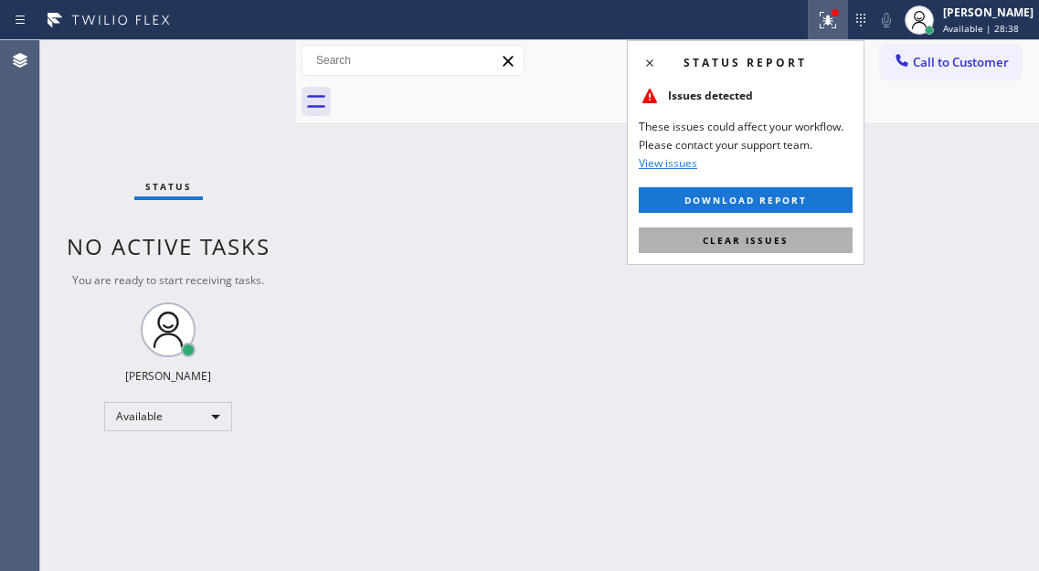
click at [739, 237] on span "Clear issues" at bounding box center [745, 240] width 86 height 13
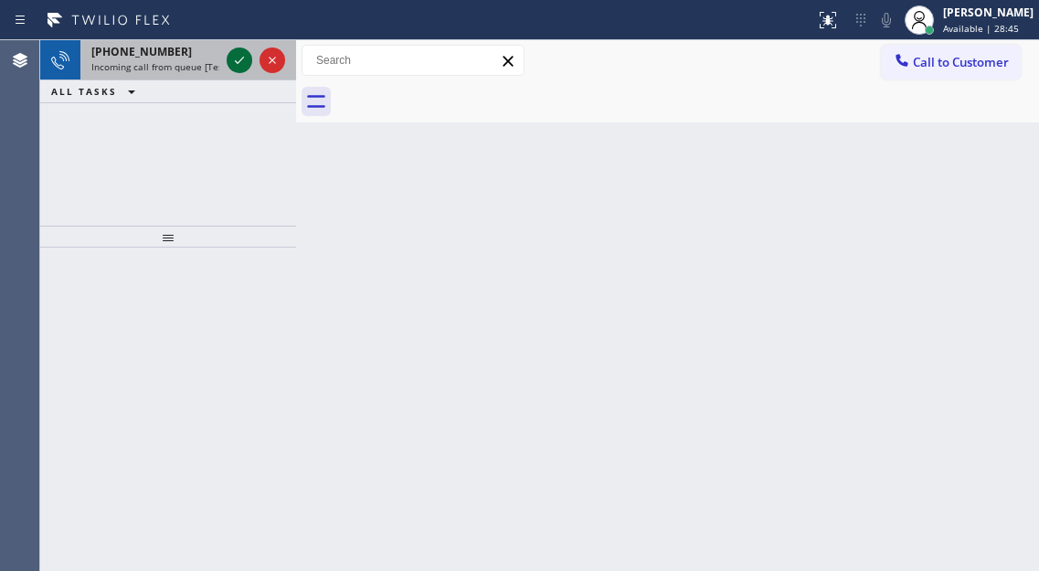
click at [238, 64] on icon at bounding box center [239, 60] width 22 height 22
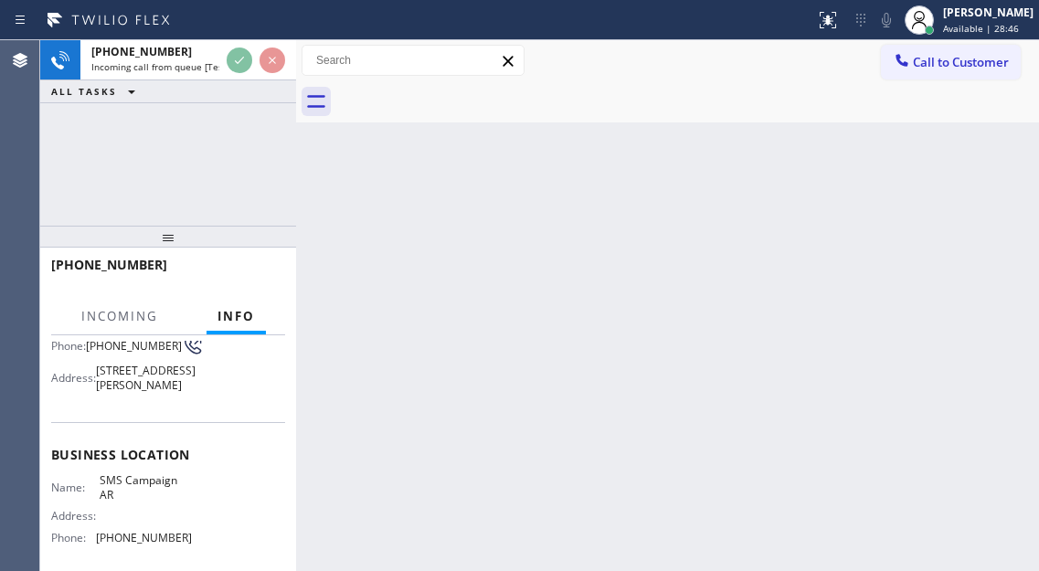
scroll to position [183, 0]
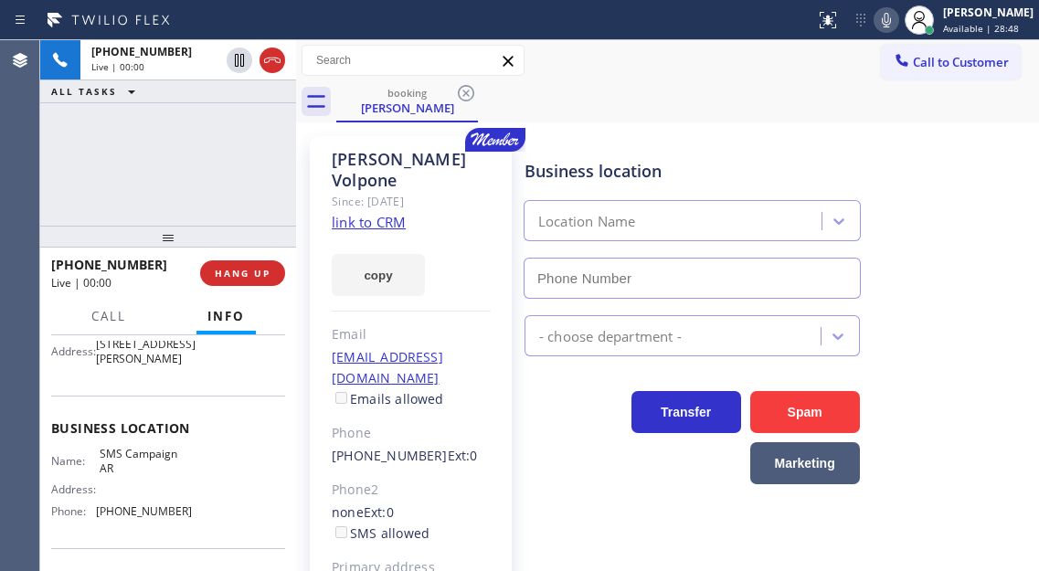
type input "(855) 253-8659"
click at [375, 213] on link "link to CRM" at bounding box center [369, 222] width 74 height 18
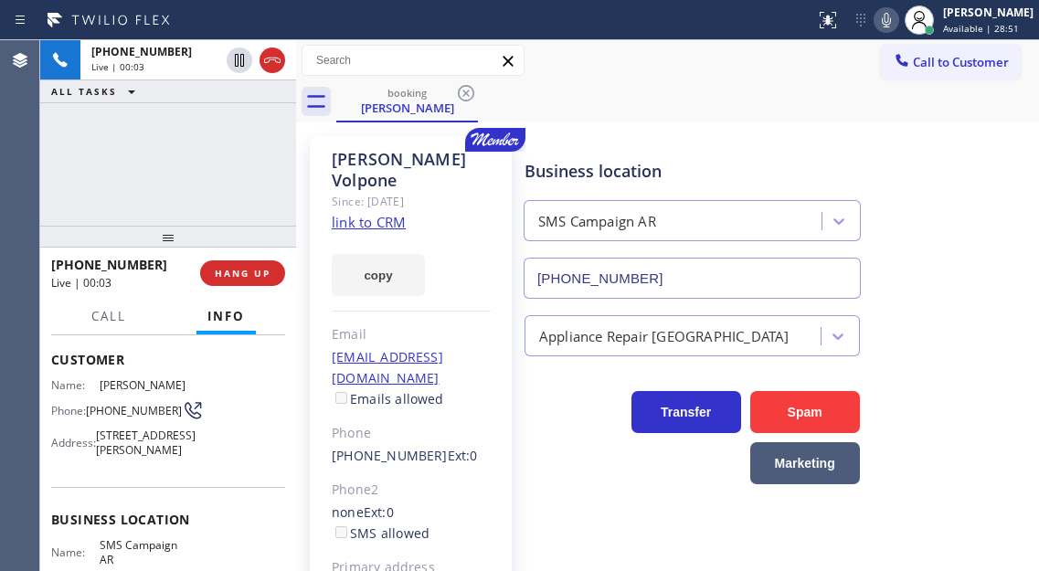
scroll to position [0, 0]
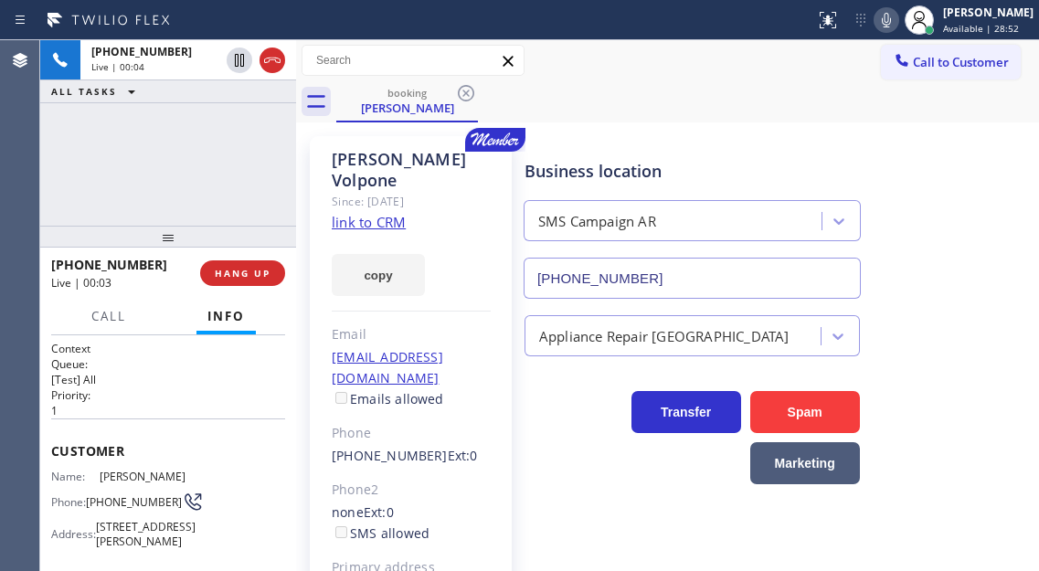
click at [109, 505] on span "(732) 522-3978" at bounding box center [134, 502] width 96 height 14
click at [745, 150] on div "Business location SMS Campaign AR (855) 253-8659" at bounding box center [692, 220] width 343 height 158
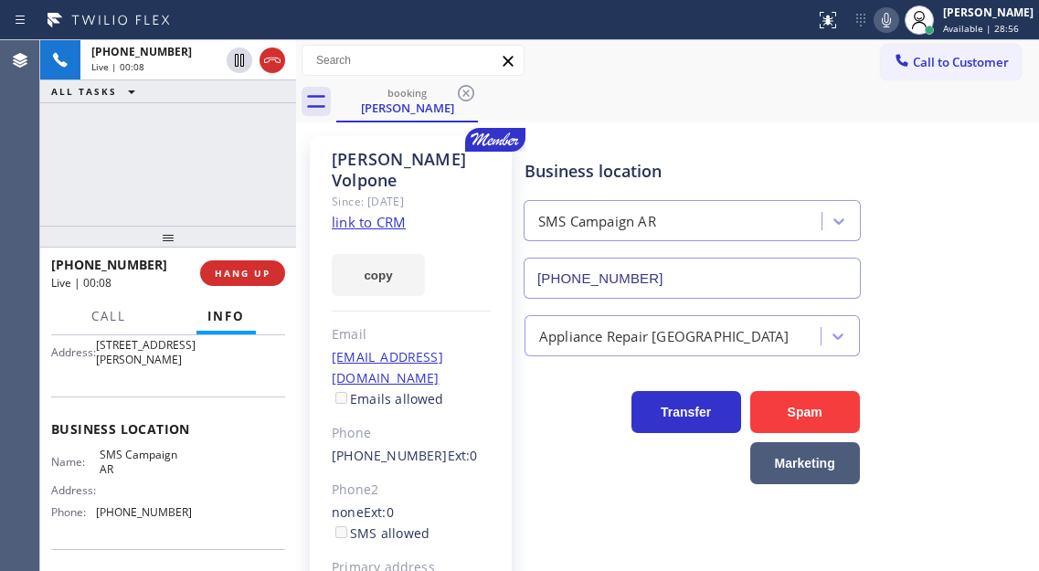
scroll to position [183, 0]
click at [129, 475] on span "SMS Campaign AR" at bounding box center [145, 461] width 91 height 28
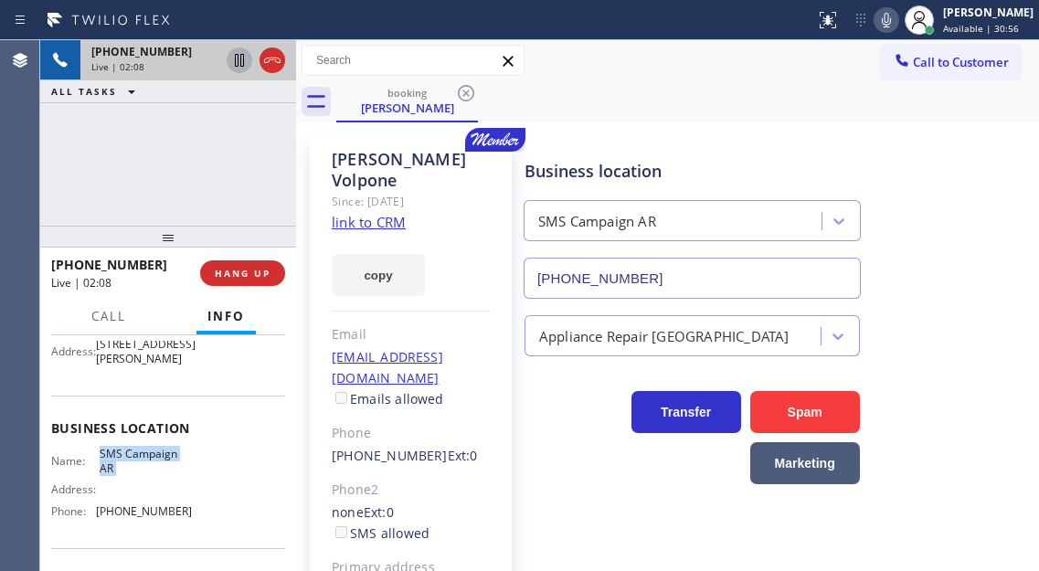
click at [239, 62] on icon at bounding box center [239, 60] width 22 height 22
click at [234, 63] on icon at bounding box center [239, 60] width 22 height 22
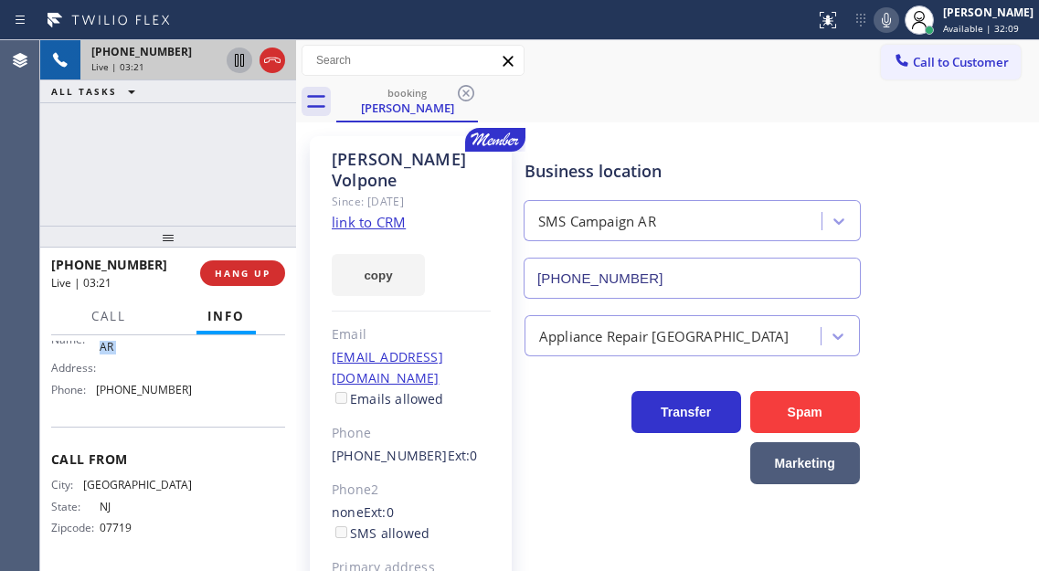
scroll to position [353, 0]
click at [151, 385] on div "Name: SMS Campaign AR Address: Phone: (855) 253-8659" at bounding box center [121, 364] width 141 height 79
click at [153, 174] on div "+17325223978 Live | 04:49 ALL TASKS ALL TASKS ACTIVE TASKS TASKS IN WRAP UP" at bounding box center [168, 132] width 256 height 185
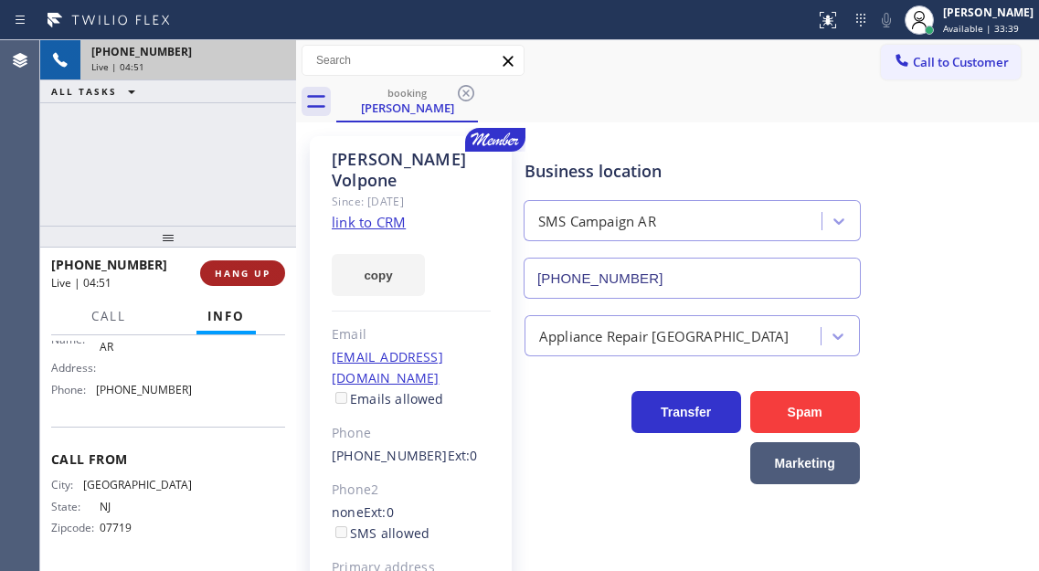
click at [260, 276] on span "HANG UP" at bounding box center [243, 273] width 56 height 13
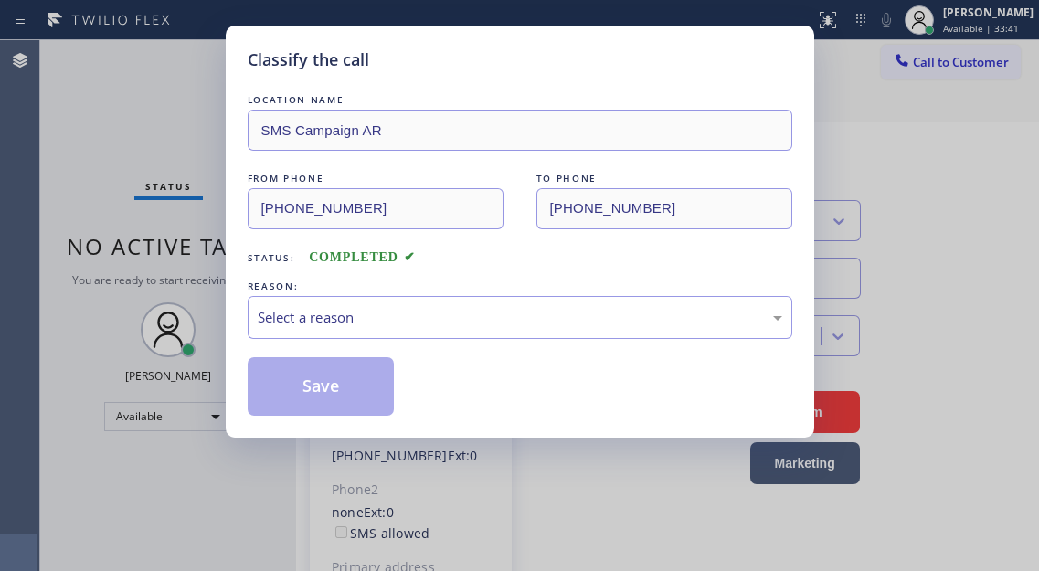
click at [260, 277] on div "REASON:" at bounding box center [520, 286] width 544 height 19
click at [304, 325] on div "Select a reason" at bounding box center [520, 317] width 524 height 21
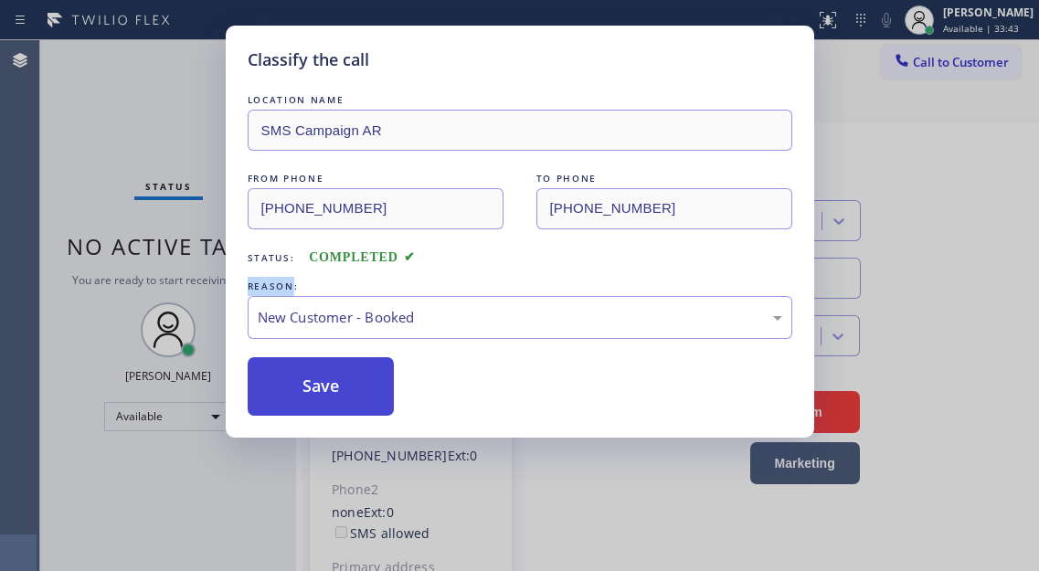
click at [331, 376] on button "Save" at bounding box center [321, 386] width 147 height 58
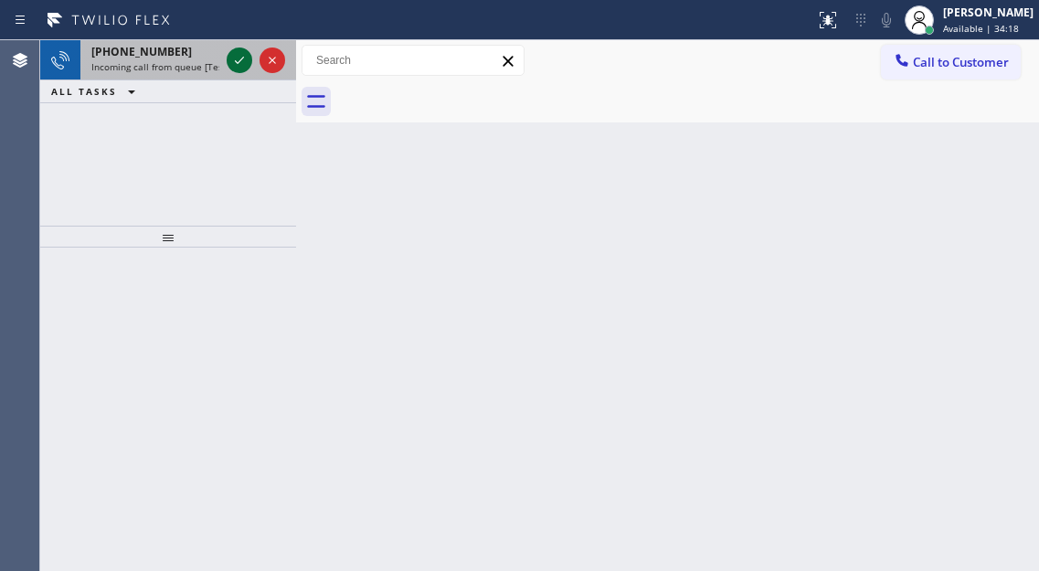
click at [234, 66] on icon at bounding box center [239, 60] width 22 height 22
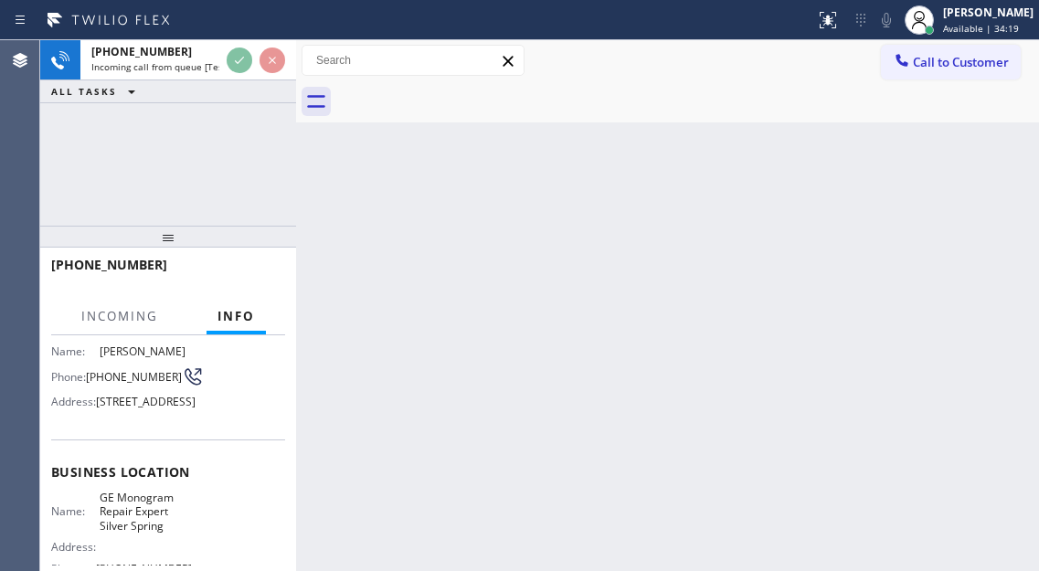
scroll to position [183, 0]
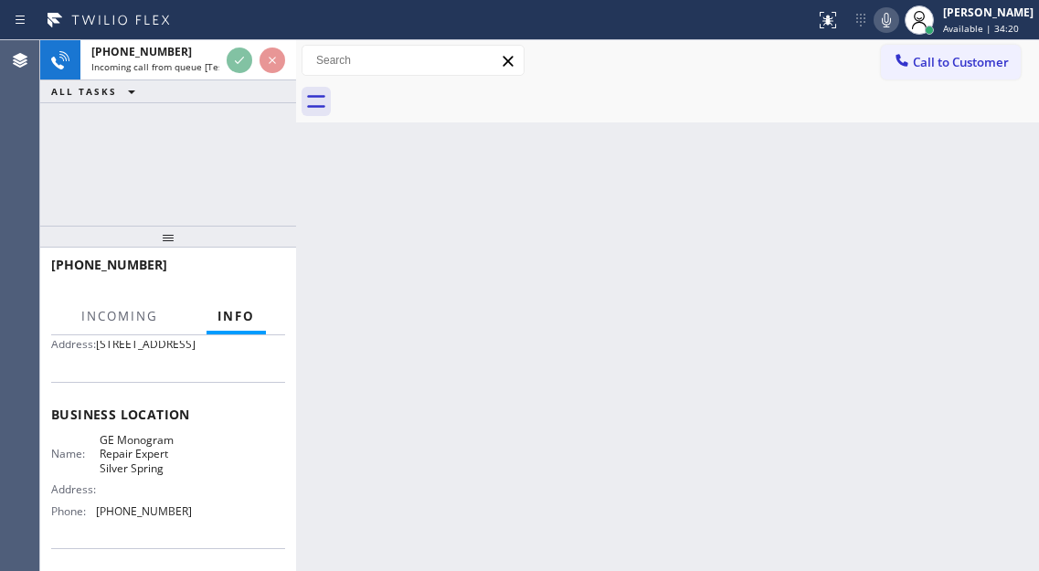
click at [130, 475] on span "GE Monogram Repair Expert Silver Spring" at bounding box center [145, 454] width 91 height 42
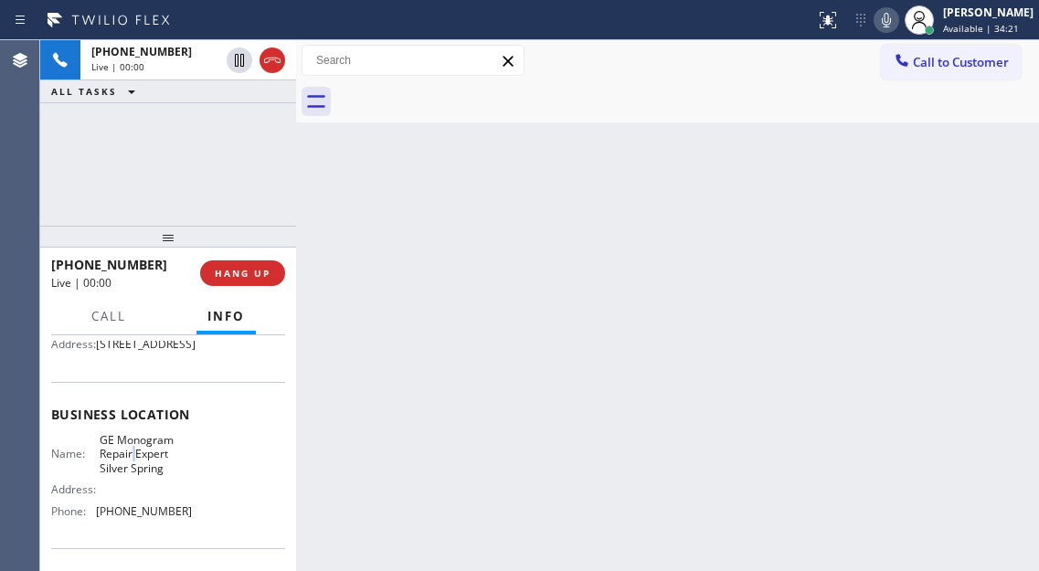
click at [130, 475] on span "GE Monogram Repair Expert Silver Spring" at bounding box center [145, 454] width 91 height 42
click at [129, 475] on span "GE Monogram Repair Expert Silver Spring" at bounding box center [145, 454] width 91 height 42
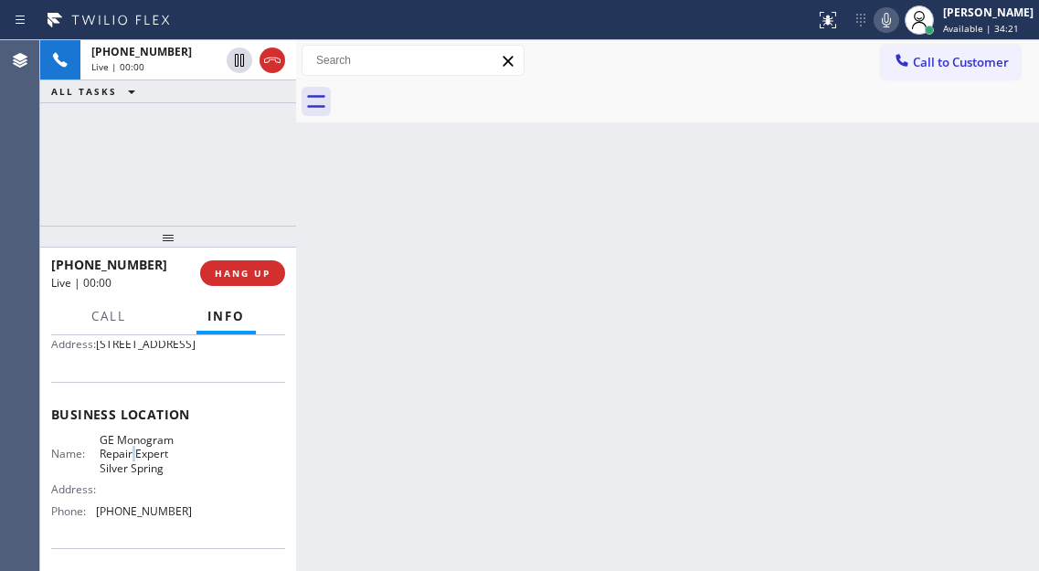
click at [129, 475] on span "GE Monogram Repair Expert Silver Spring" at bounding box center [145, 454] width 91 height 42
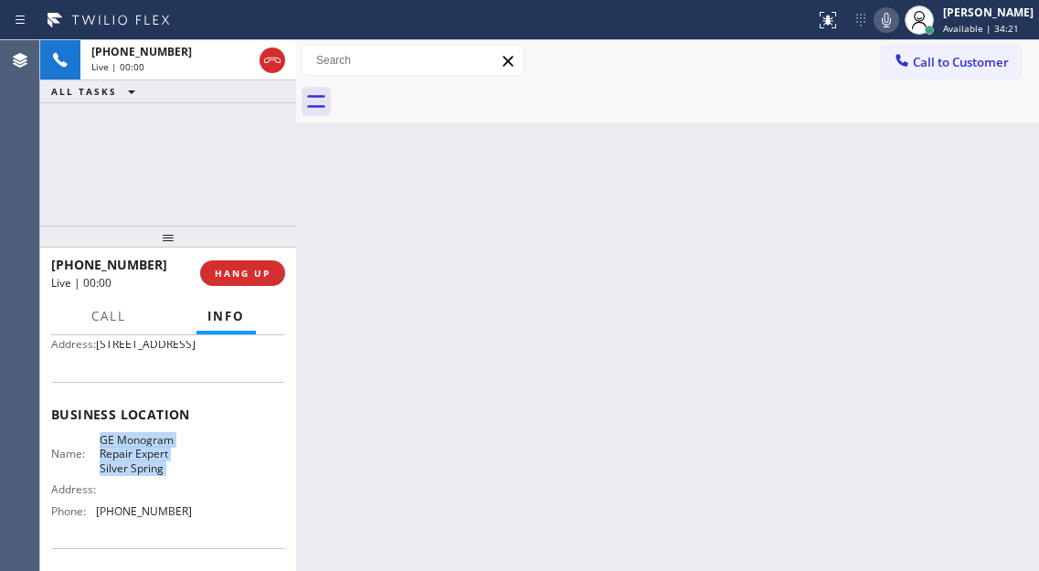
click at [129, 475] on span "GE Monogram Repair Expert Silver Spring" at bounding box center [145, 454] width 91 height 42
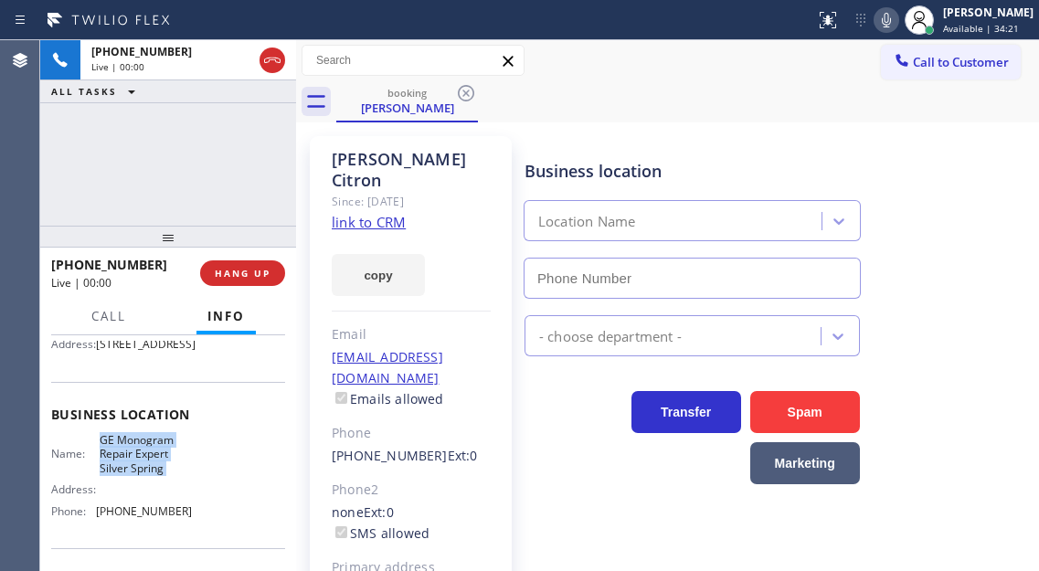
click at [129, 475] on span "GE Monogram Repair Expert Silver Spring" at bounding box center [145, 454] width 91 height 42
type input "(410) 291-1407"
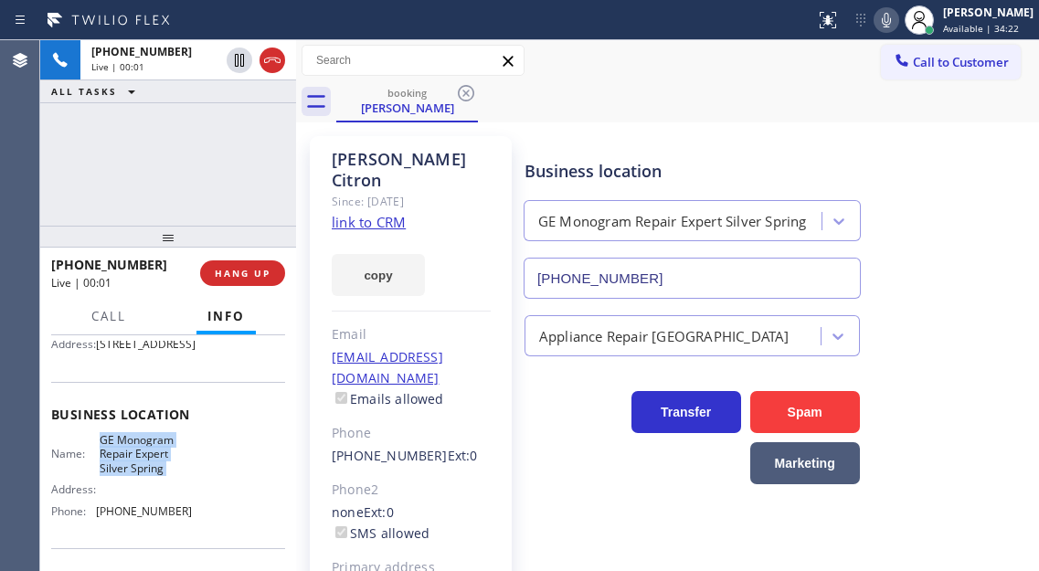
click at [129, 475] on span "GE Monogram Repair Expert Silver Spring" at bounding box center [145, 454] width 91 height 42
click at [390, 213] on link "link to CRM" at bounding box center [369, 222] width 74 height 18
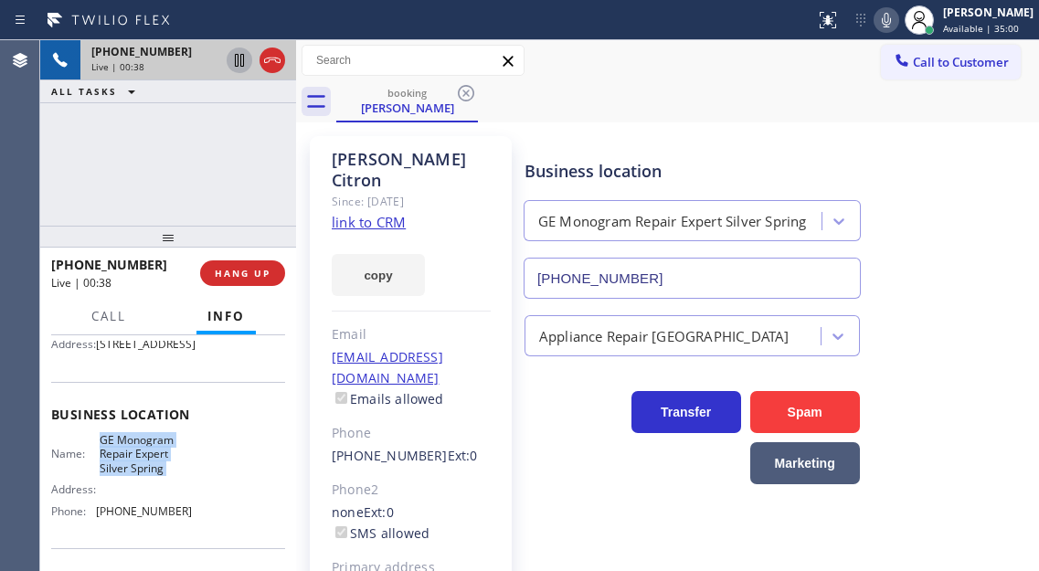
click at [237, 62] on icon at bounding box center [239, 60] width 9 height 13
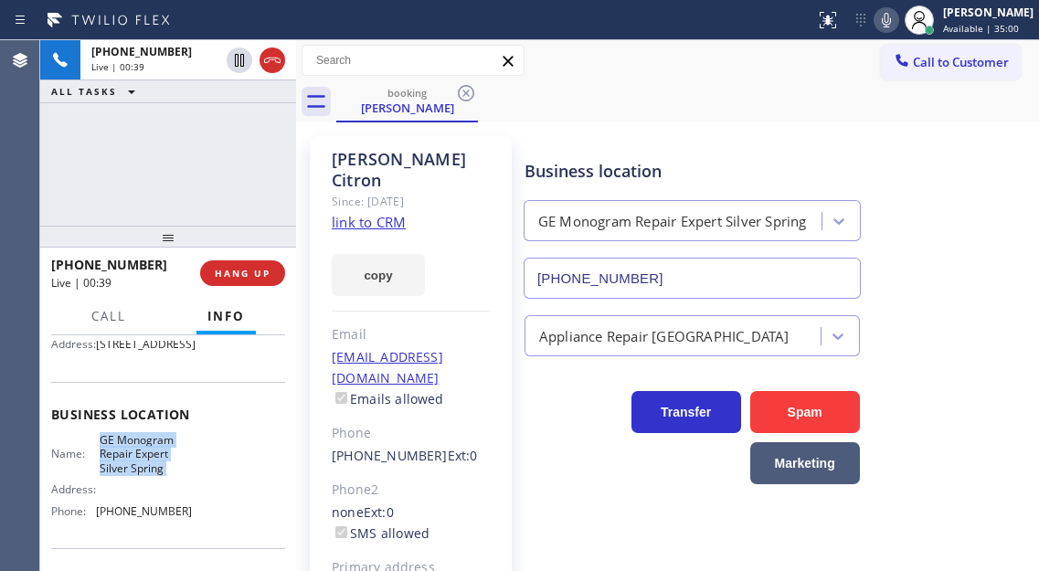
click at [896, 23] on icon at bounding box center [886, 20] width 22 height 22
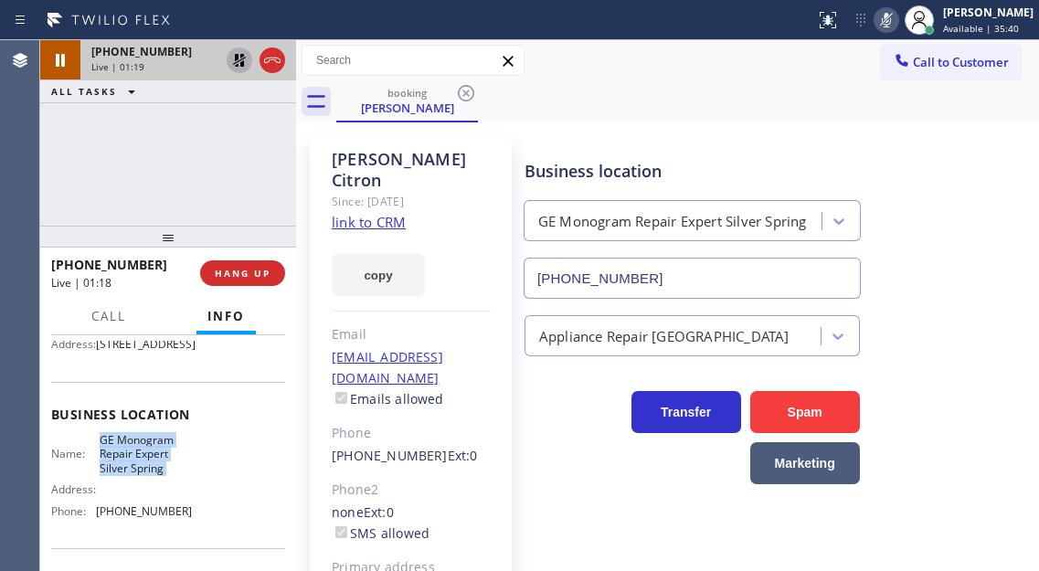
click at [238, 58] on icon at bounding box center [239, 60] width 13 height 13
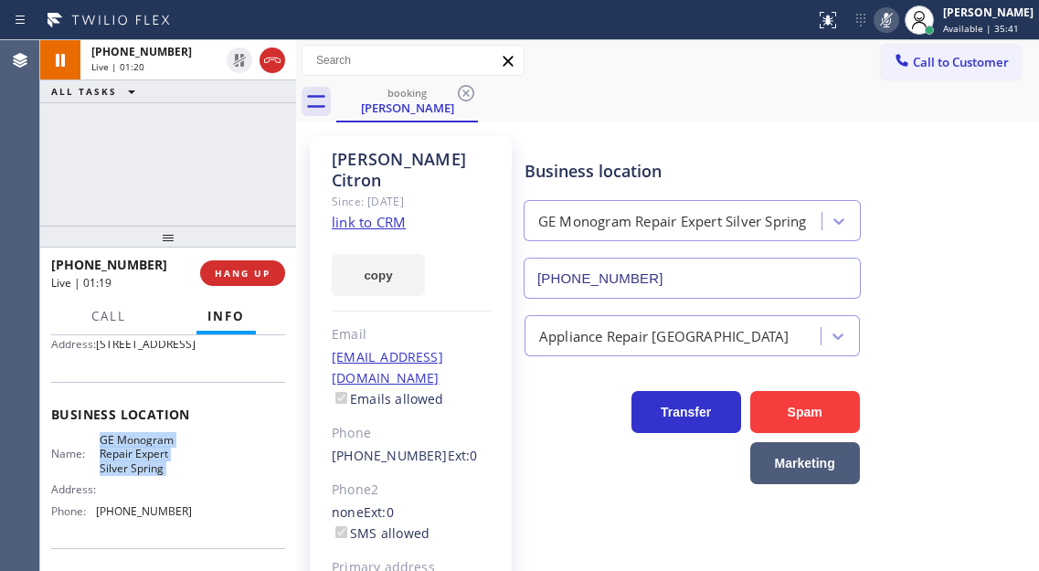
click at [897, 26] on icon at bounding box center [886, 20] width 22 height 22
drag, startPoint x: 166, startPoint y: 159, endPoint x: 174, endPoint y: 170, distance: 13.7
click at [167, 159] on div "+14075953666 Live | 01:41 ALL TASKS ALL TASKS ACTIVE TASKS TASKS IN WRAP UP" at bounding box center [168, 132] width 256 height 185
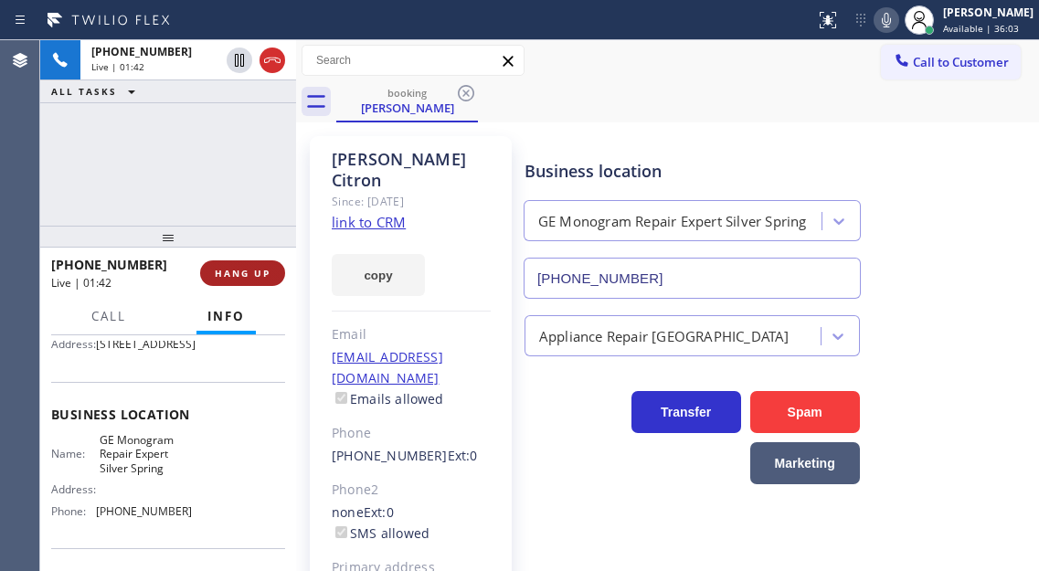
click at [244, 279] on span "HANG UP" at bounding box center [243, 273] width 56 height 13
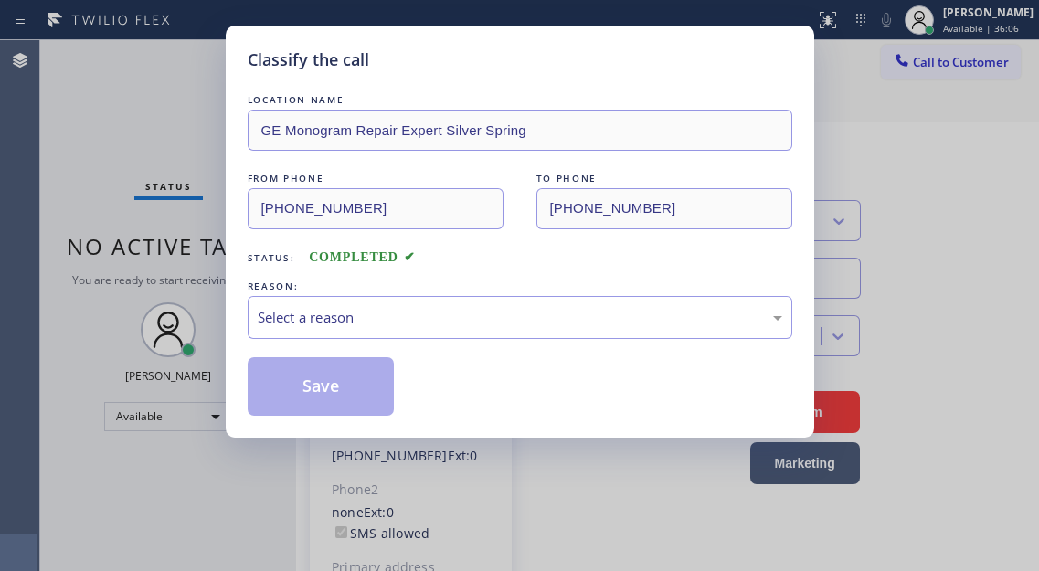
click at [244, 279] on div "Classify the call LOCATION NAME GE Monogram Repair Expert Silver Spring FROM PH…" at bounding box center [520, 232] width 588 height 412
click at [442, 304] on div "Select a reason" at bounding box center [520, 317] width 544 height 43
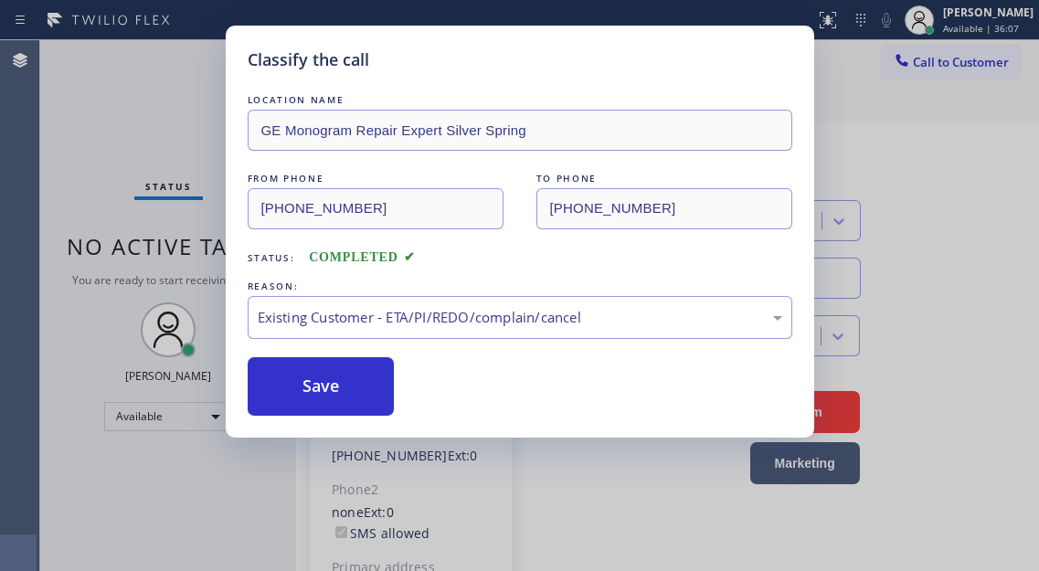
click at [370, 395] on button "Save" at bounding box center [321, 386] width 147 height 58
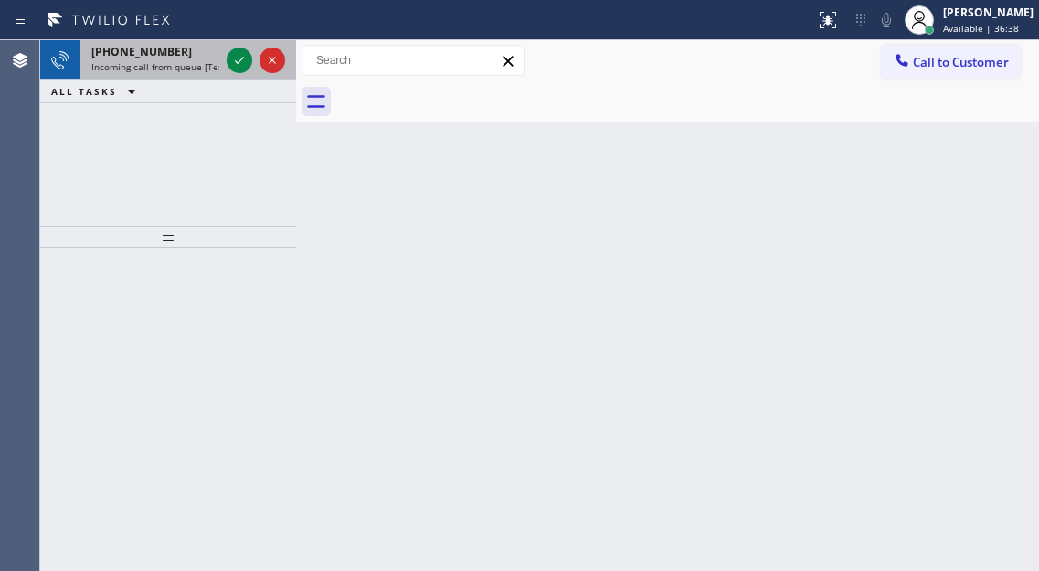
click at [207, 66] on span "Incoming call from queue [Test] All" at bounding box center [167, 66] width 152 height 13
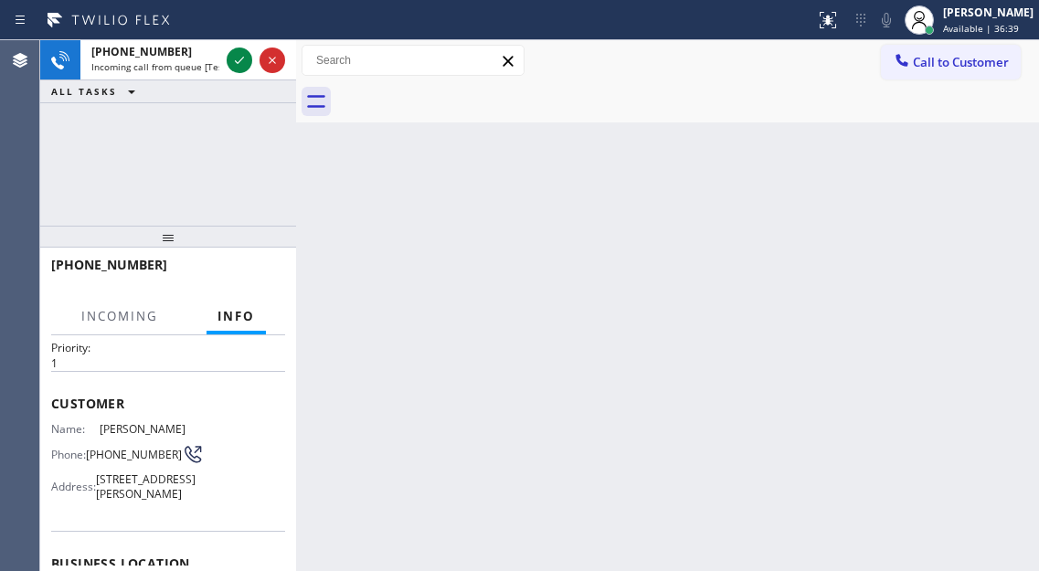
scroll to position [162, 0]
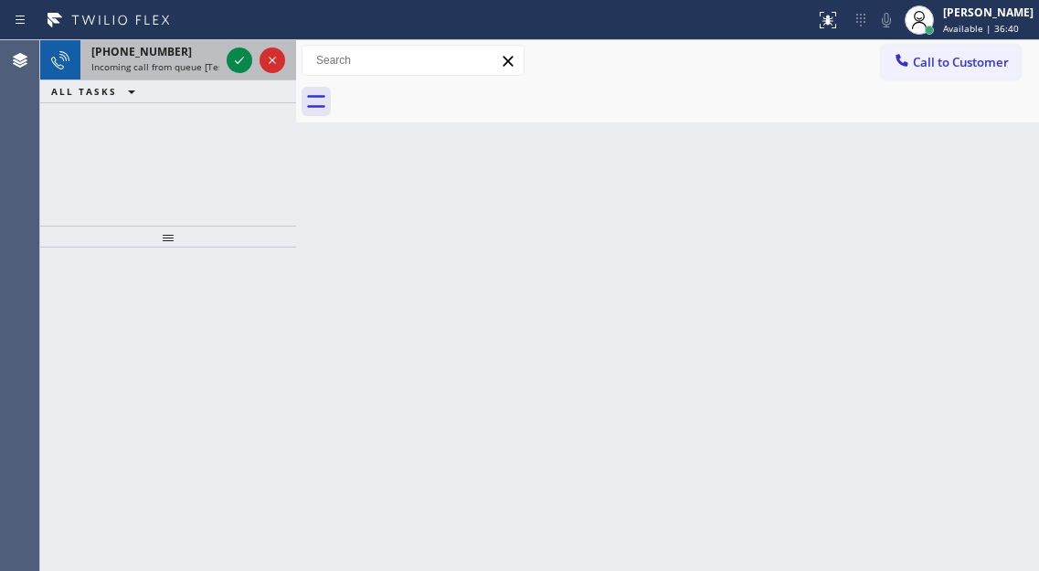
click at [174, 73] on div "+16232171017 Incoming call from queue [Test] All" at bounding box center [151, 60] width 142 height 40
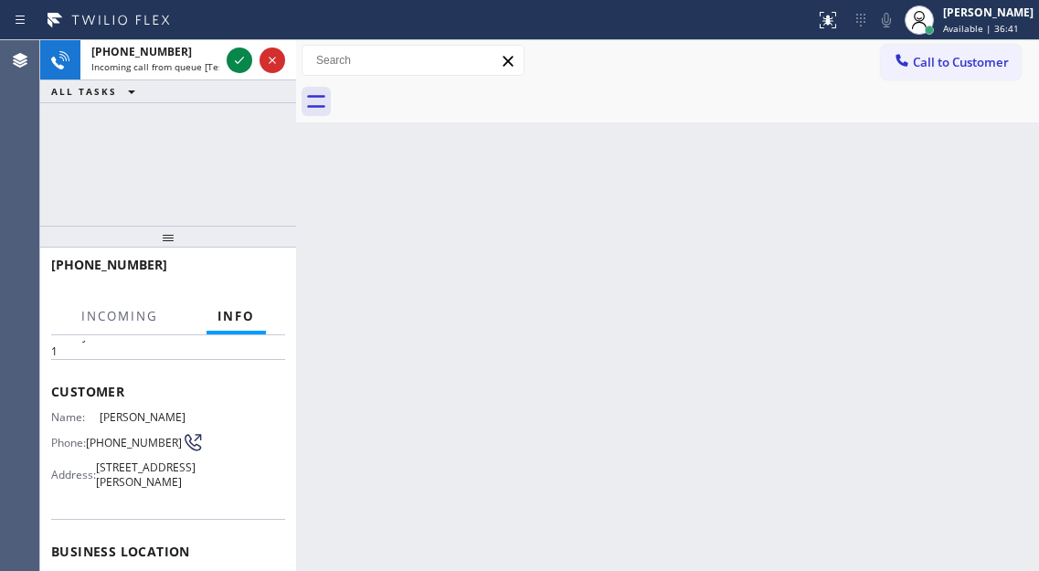
scroll to position [91, 0]
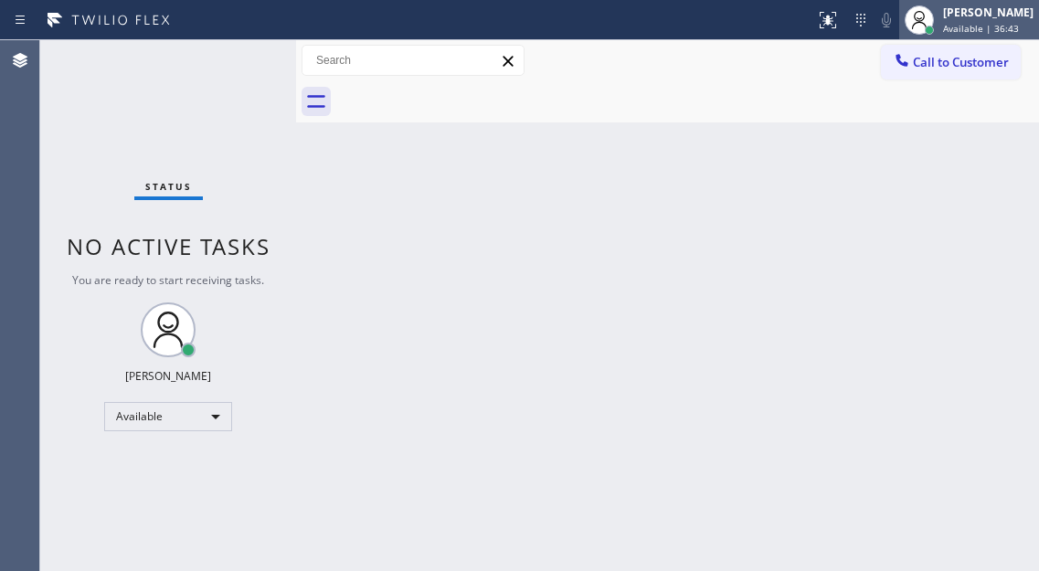
click at [984, 29] on span "Available | 36:43" at bounding box center [981, 28] width 76 height 13
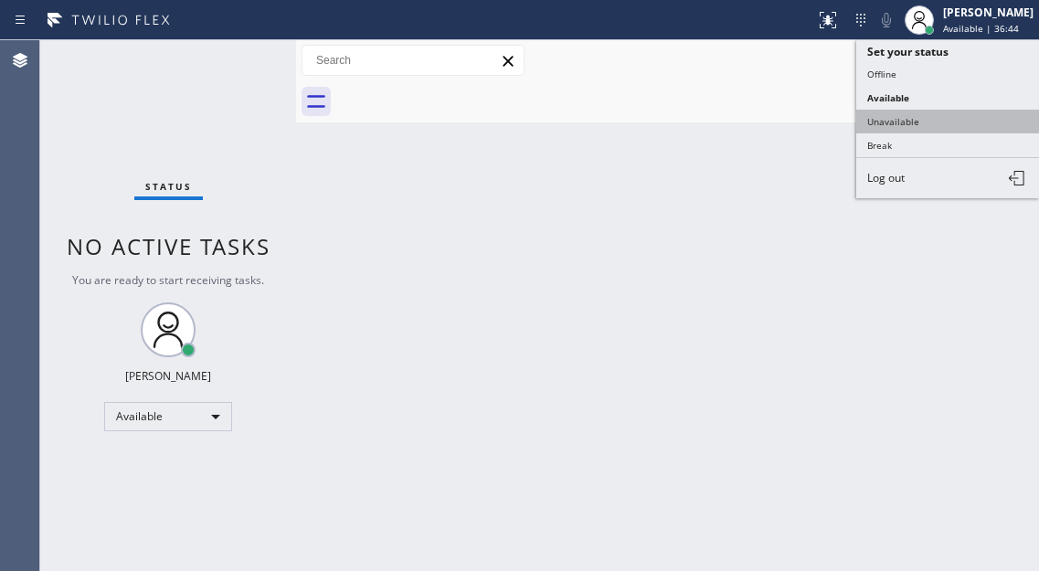
click at [960, 117] on button "Unavailable" at bounding box center [947, 122] width 183 height 24
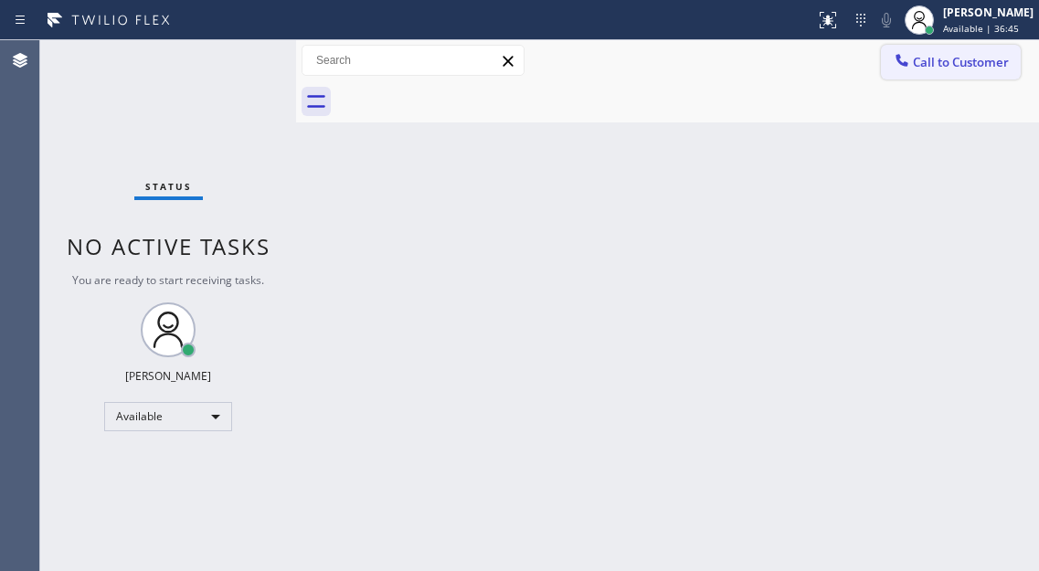
click at [957, 69] on span "Call to Customer" at bounding box center [961, 62] width 96 height 16
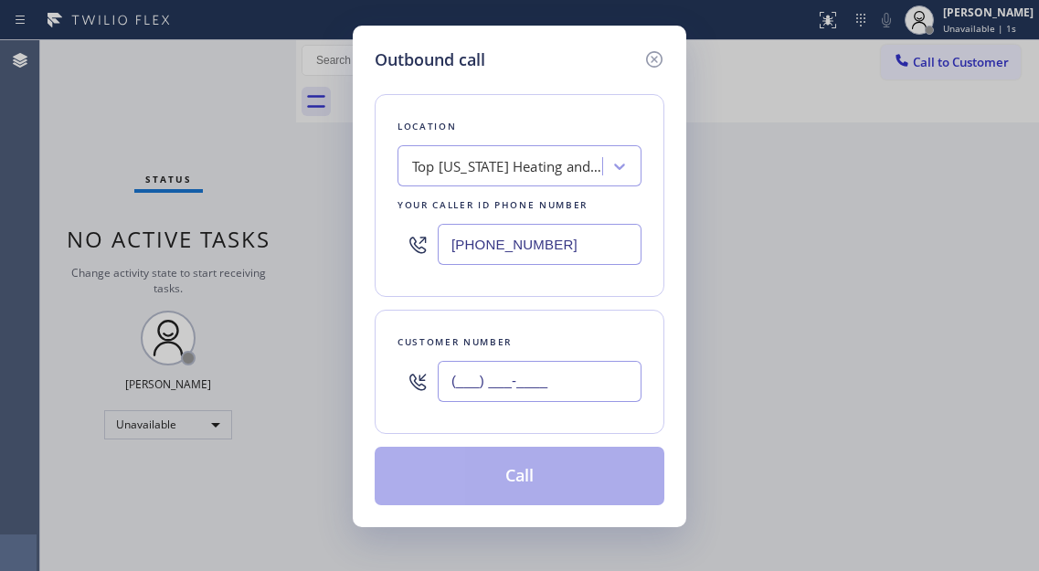
click at [605, 383] on input "(___) ___-____" at bounding box center [540, 381] width 204 height 41
paste input "732) 522-3978"
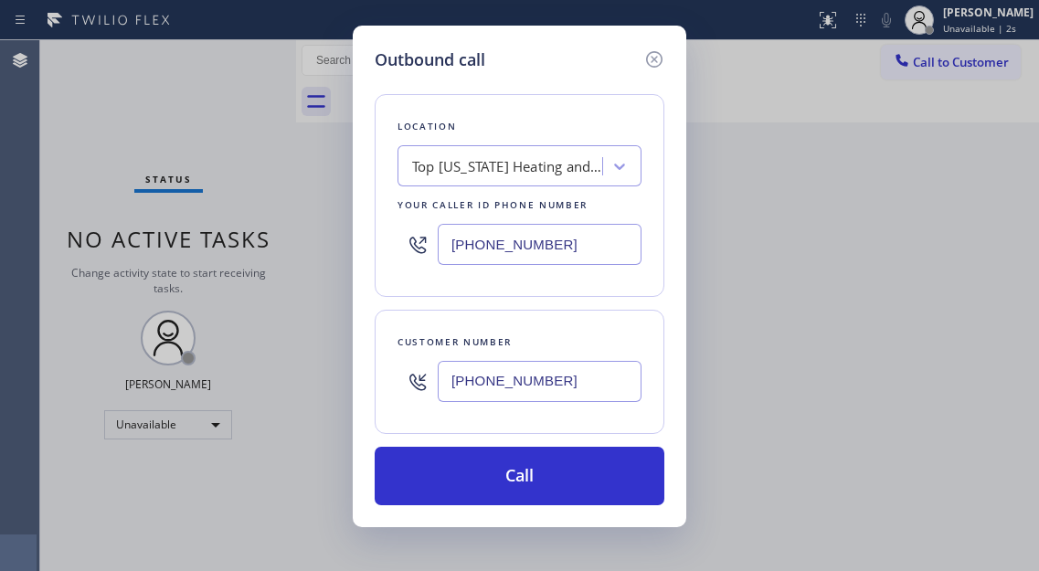
type input "(732) 522-3978"
click at [547, 259] on input "[PHONE_NUMBER]" at bounding box center [540, 244] width 204 height 41
paste input "855) 253-8659"
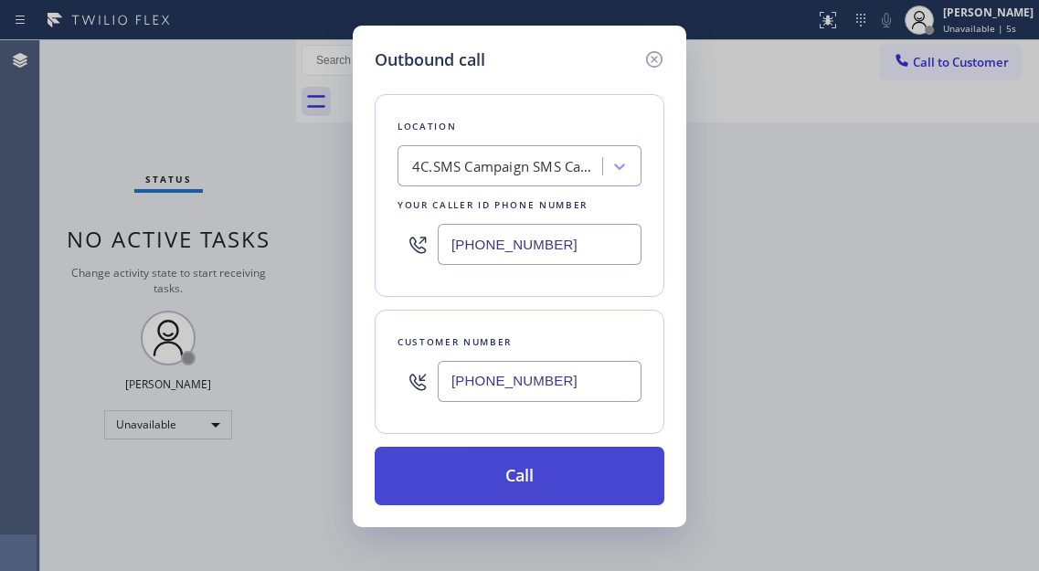
type input "(855) 253-8659"
click at [579, 468] on button "Call" at bounding box center [520, 476] width 290 height 58
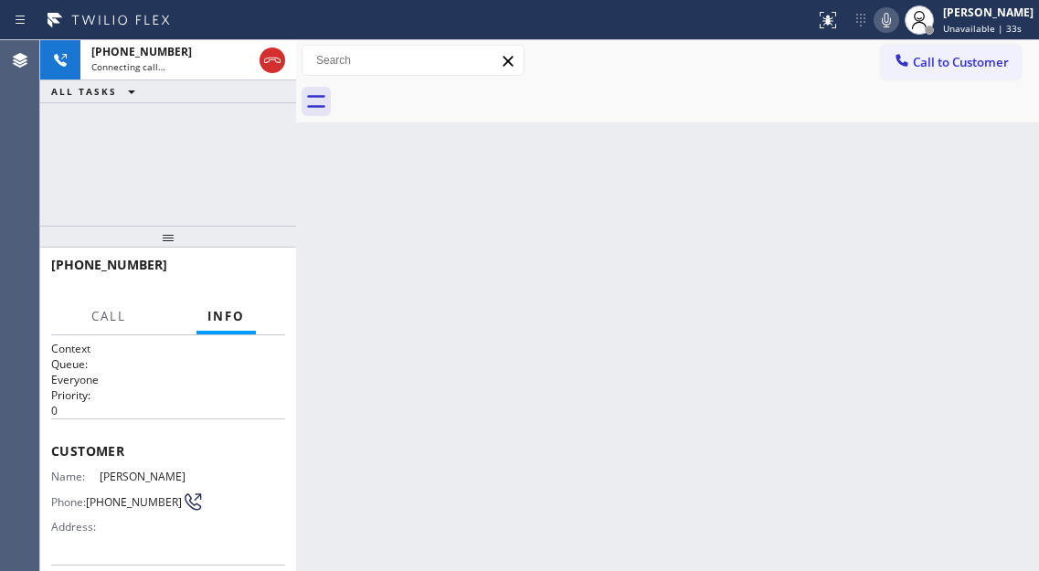
click at [192, 129] on div "+17325223978 Connecting call… ALL TASKS ALL TASKS ACTIVE TASKS TASKS IN WRAP UP" at bounding box center [168, 132] width 256 height 185
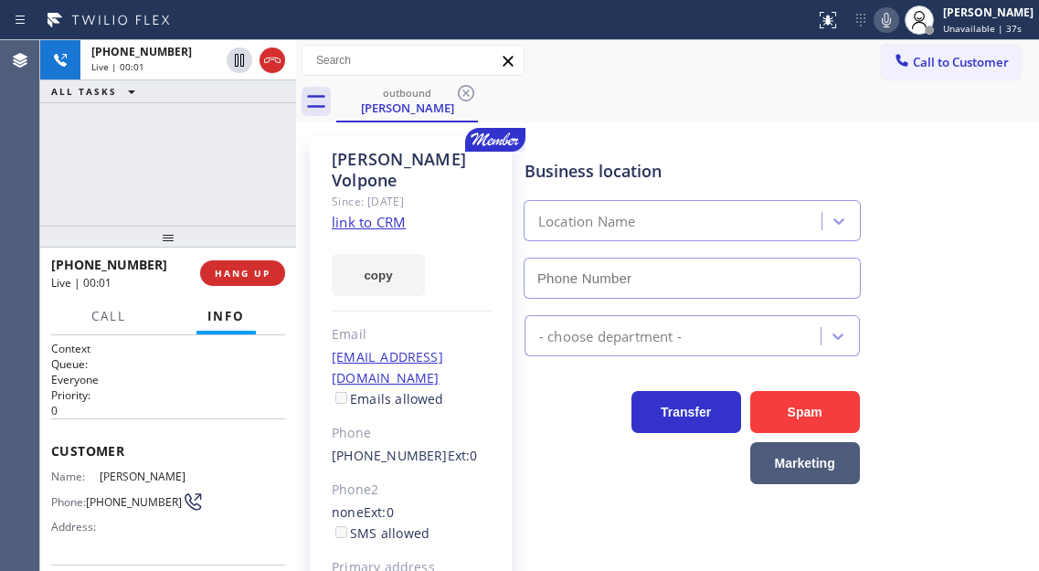
click at [248, 166] on div "+17325223978 Live | 00:01 ALL TASKS ALL TASKS ACTIVE TASKS TASKS IN WRAP UP" at bounding box center [168, 132] width 256 height 185
type input "(855) 253-8659"
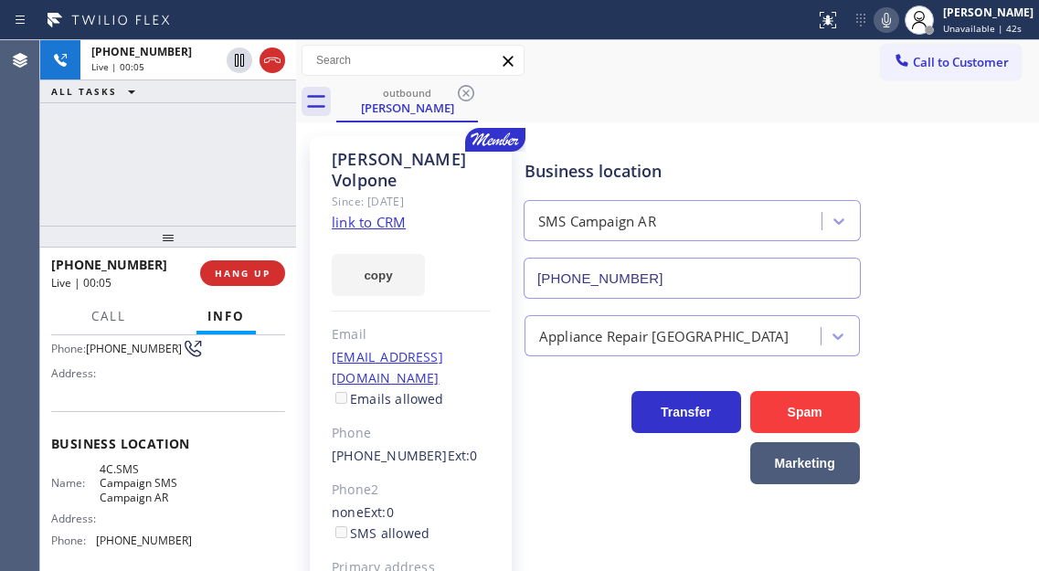
scroll to position [183, 0]
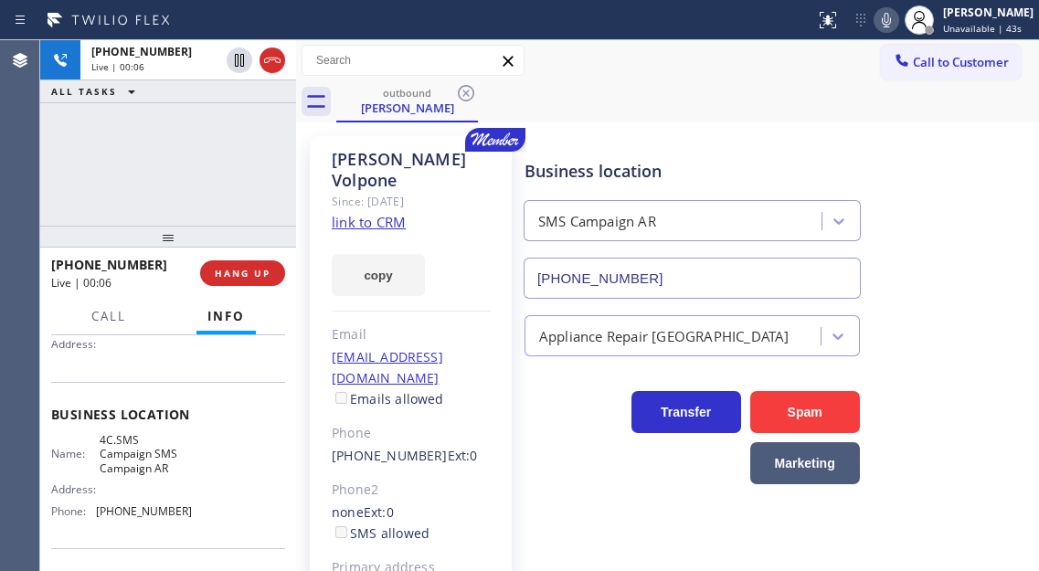
click at [153, 457] on span "4C.SMS Campaign SMS Campaign AR" at bounding box center [145, 454] width 91 height 42
click at [174, 175] on div "+17325223978 Live | 00:21 ALL TASKS ALL TASKS ACTIVE TASKS TASKS IN WRAP UP" at bounding box center [168, 132] width 256 height 185
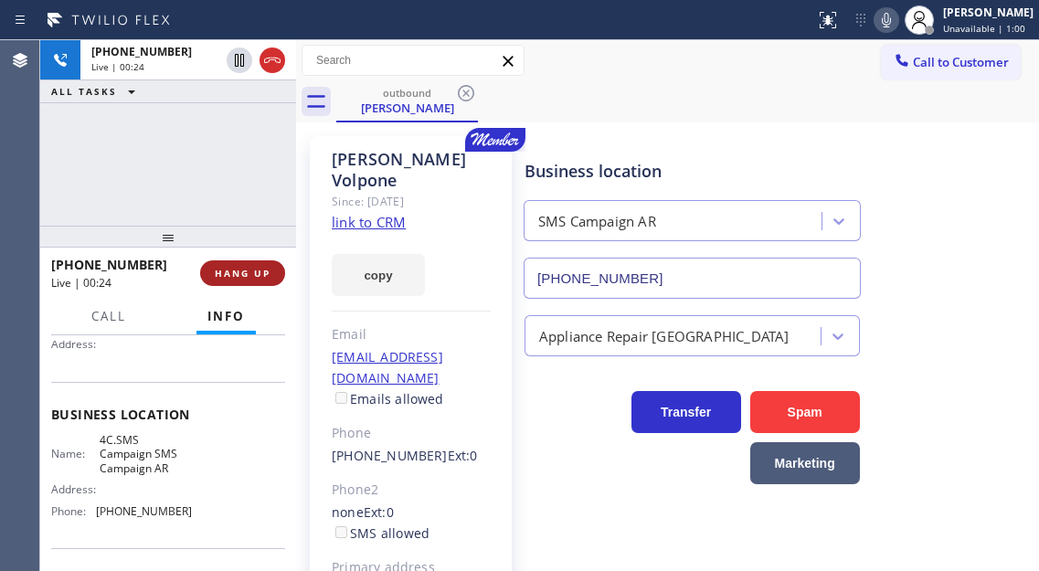
click at [252, 271] on span "HANG UP" at bounding box center [243, 273] width 56 height 13
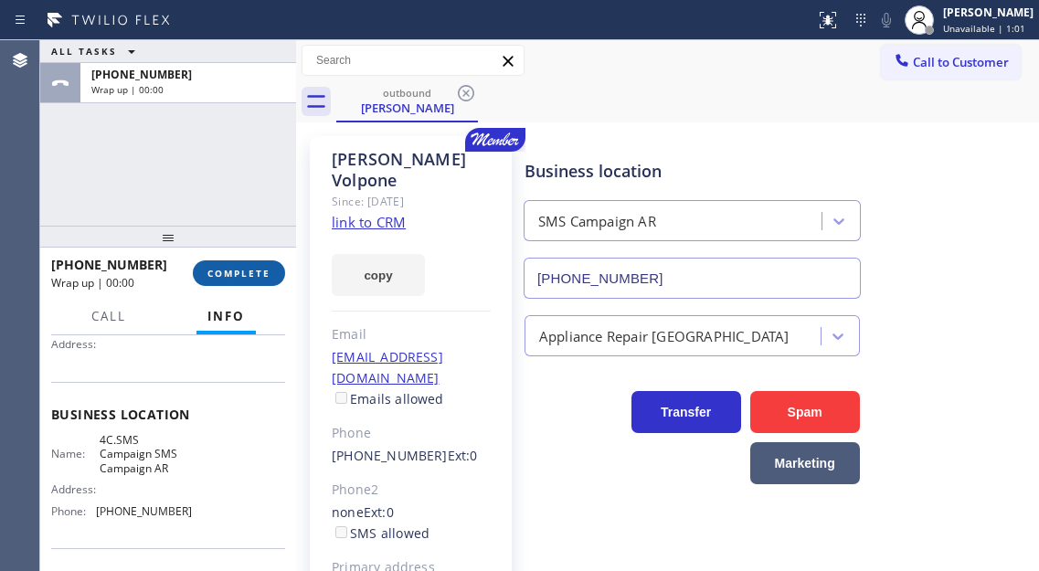
click at [252, 271] on span "COMPLETE" at bounding box center [238, 273] width 63 height 13
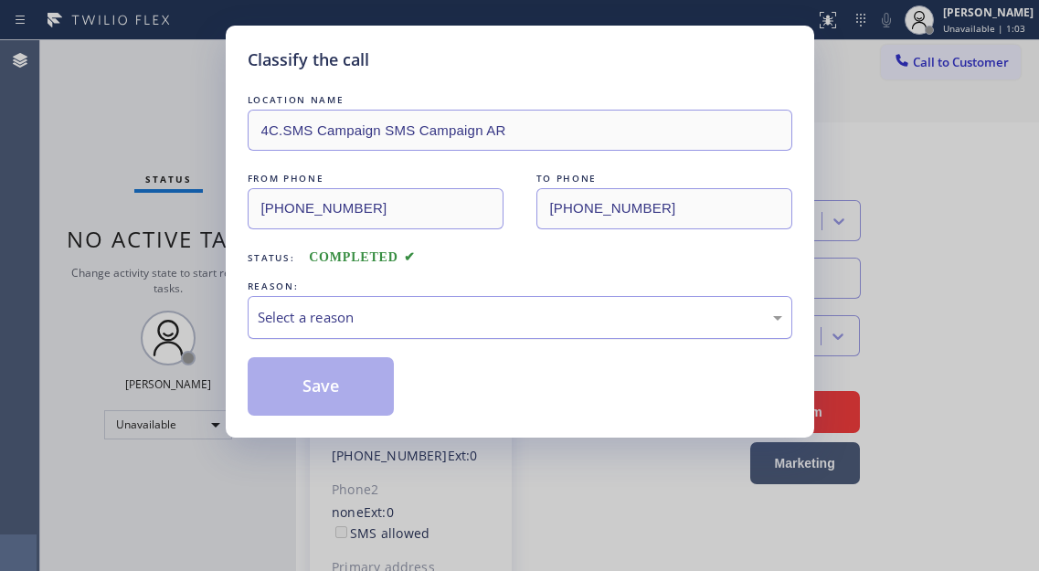
click at [385, 319] on div "Select a reason" at bounding box center [520, 317] width 524 height 21
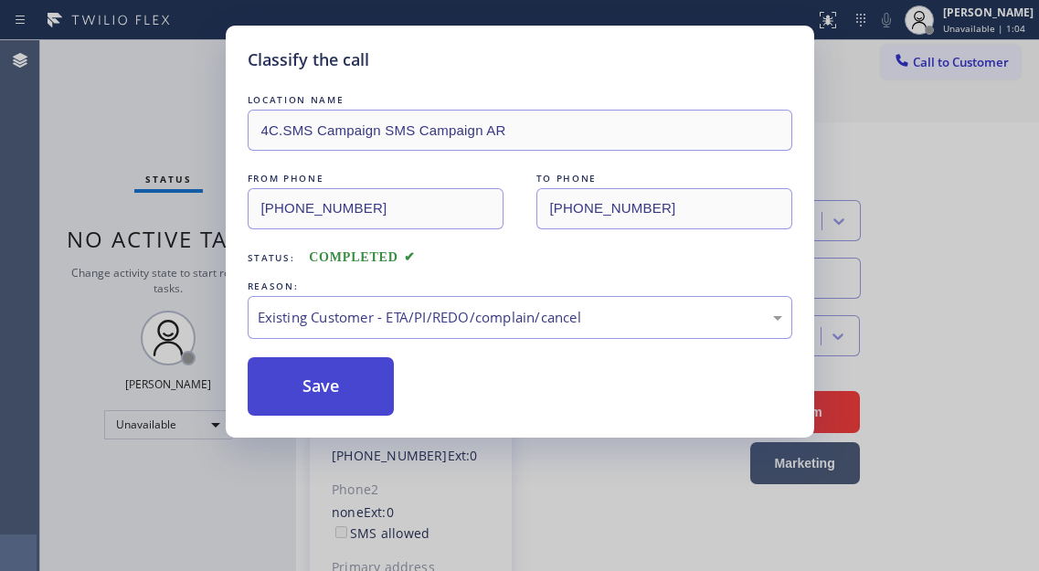
click at [364, 387] on button "Save" at bounding box center [321, 386] width 147 height 58
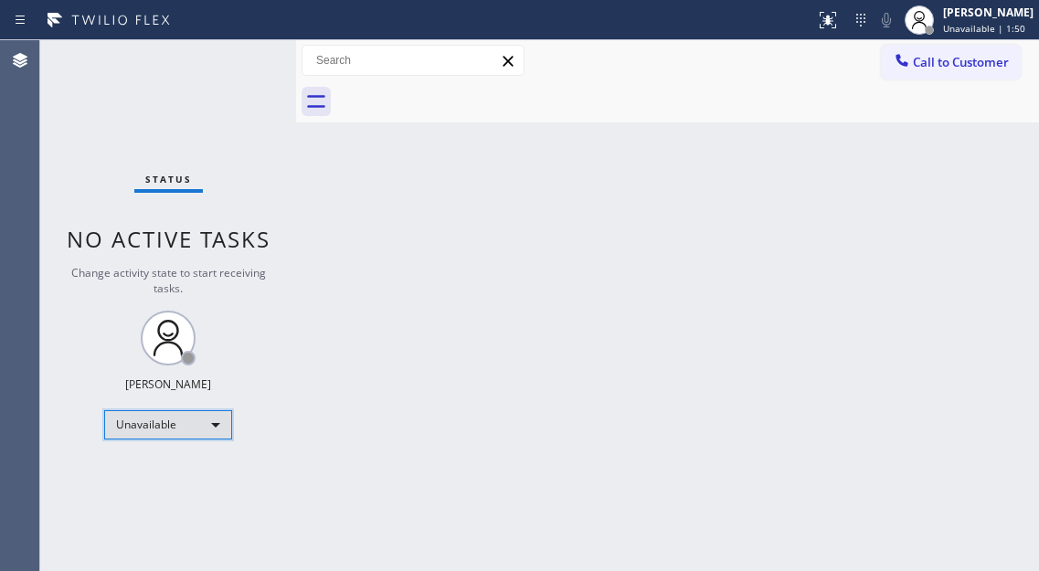
click at [212, 417] on div "Unavailable" at bounding box center [168, 424] width 128 height 29
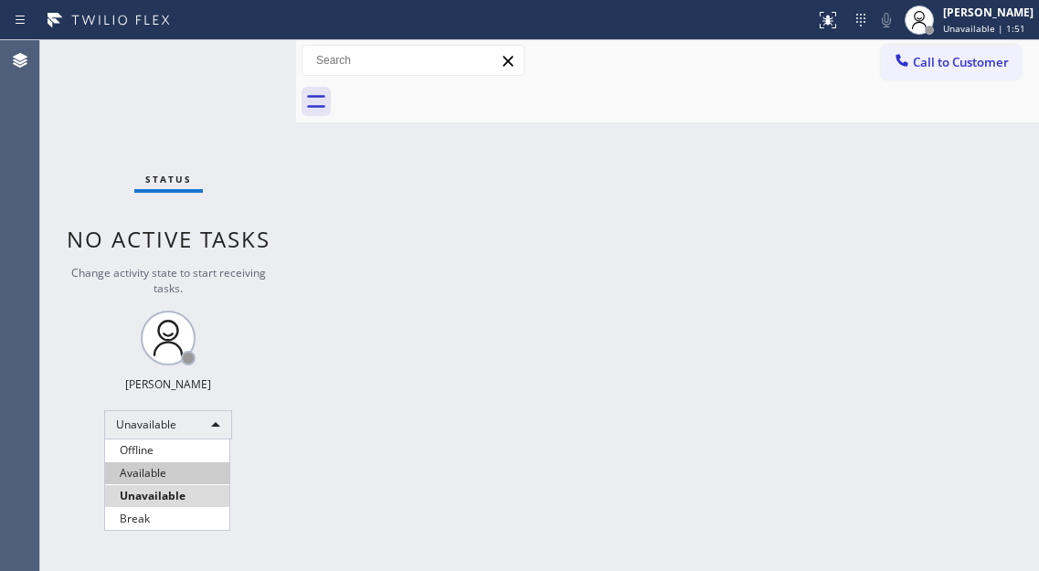
click at [187, 467] on li "Available" at bounding box center [167, 473] width 124 height 22
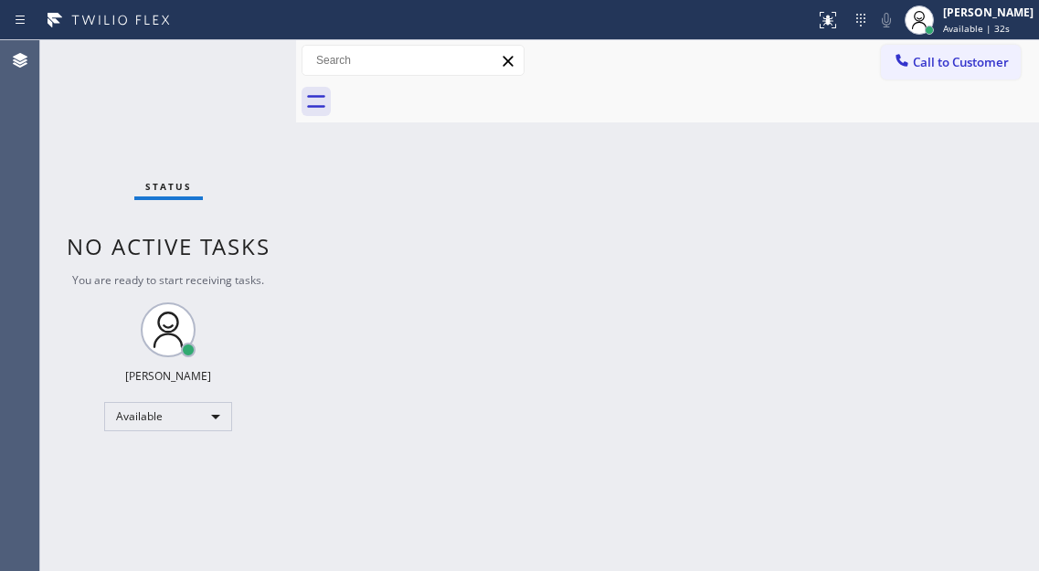
click at [950, 181] on div "Back to Dashboard Change Sender ID Customers Technicians Select a contact Outbo…" at bounding box center [667, 305] width 743 height 531
click at [245, 69] on div "Status No active tasks You are ready to start receiving tasks. [PERSON_NAME]" at bounding box center [168, 305] width 256 height 531
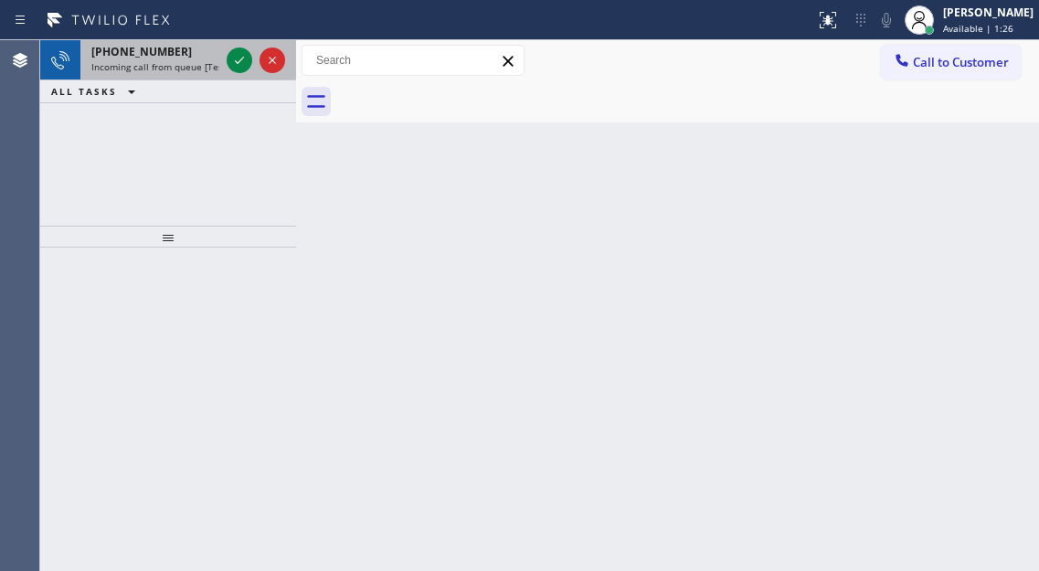
click at [224, 56] on div at bounding box center [256, 60] width 66 height 40
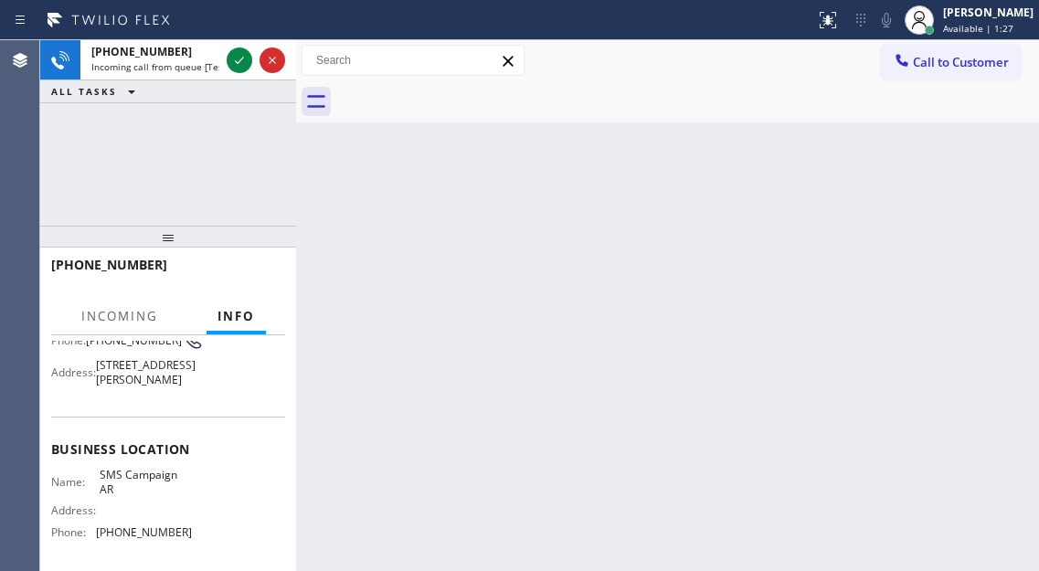
scroll to position [183, 0]
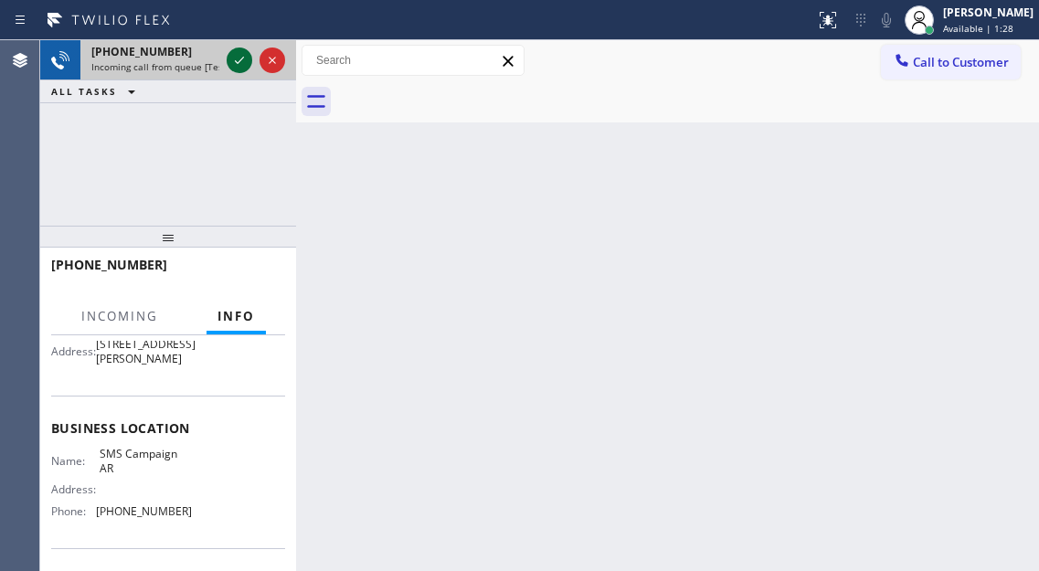
click at [237, 62] on icon at bounding box center [239, 60] width 9 height 7
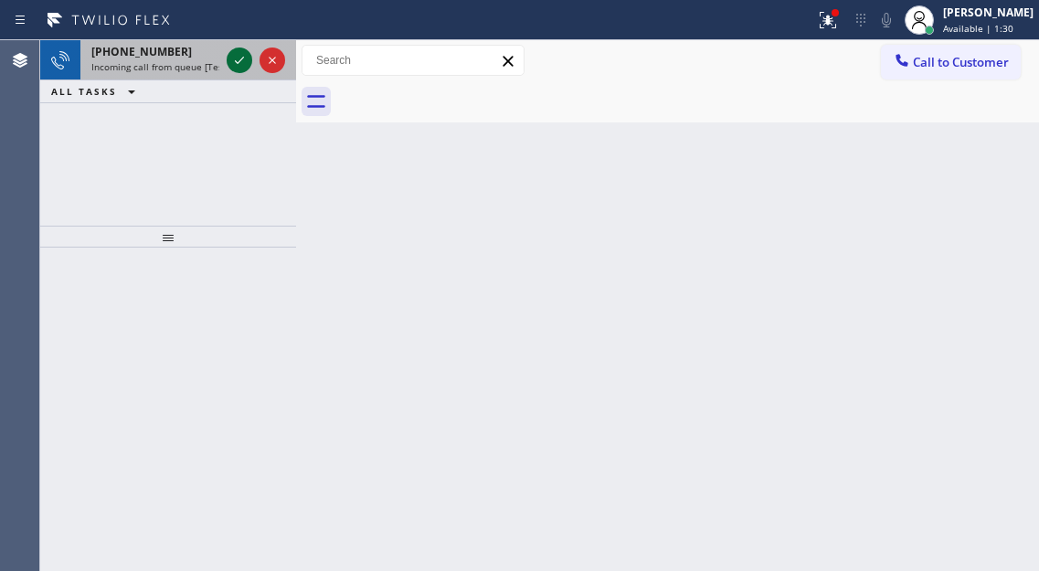
click at [241, 60] on icon at bounding box center [239, 60] width 9 height 7
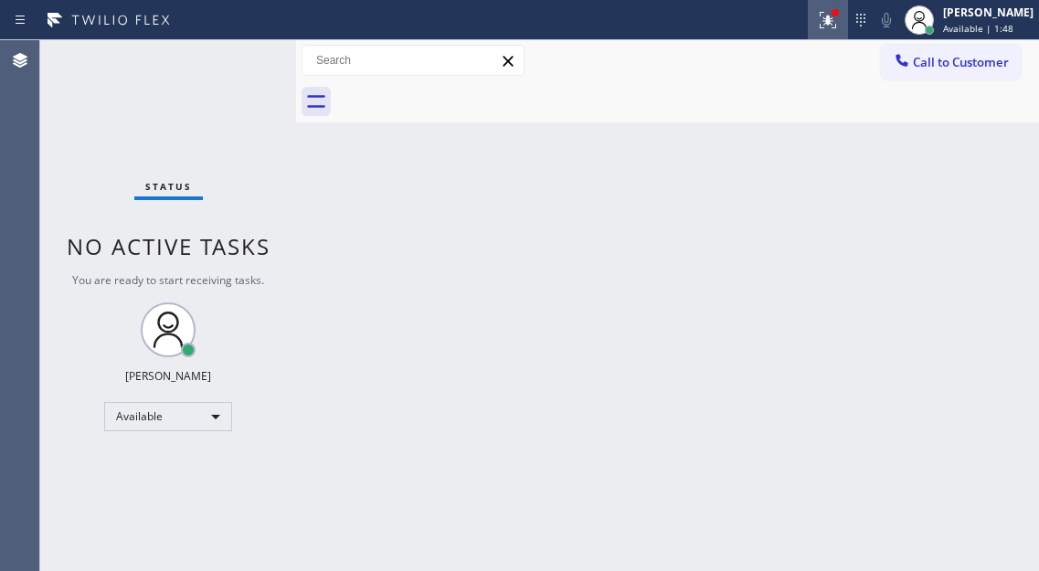
click at [839, 25] on icon at bounding box center [828, 20] width 22 height 22
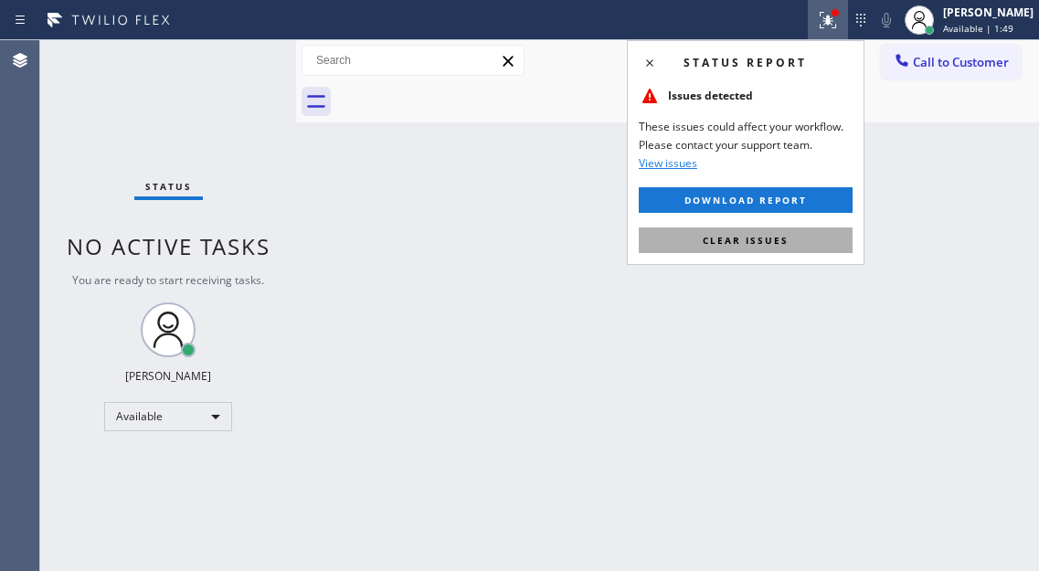
click at [787, 245] on button "Clear issues" at bounding box center [745, 240] width 214 height 26
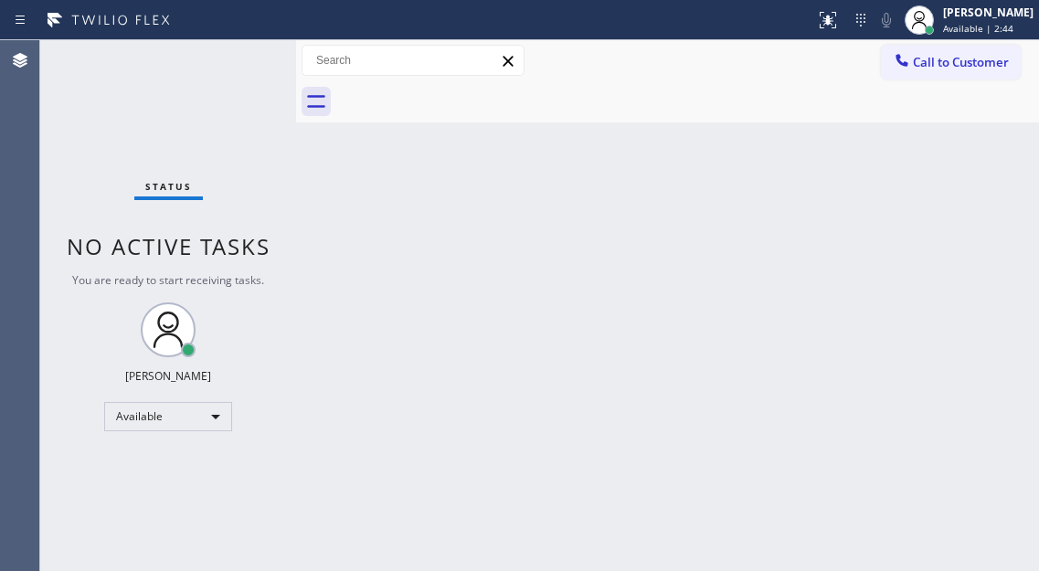
click at [985, 290] on div "Back to Dashboard Change Sender ID Customers Technicians Select a contact Outbo…" at bounding box center [667, 305] width 743 height 531
click at [247, 70] on div "Status No active tasks You are ready to start receiving tasks. [PERSON_NAME]" at bounding box center [168, 305] width 256 height 531
drag, startPoint x: 1009, startPoint y: 294, endPoint x: 972, endPoint y: 287, distance: 38.2
click at [1009, 294] on div "Back to Dashboard Change Sender ID Customers Technicians Select a contact Outbo…" at bounding box center [667, 305] width 743 height 531
click at [247, 81] on div "Status No active tasks You are ready to start receiving tasks. [PERSON_NAME]" at bounding box center [168, 305] width 256 height 531
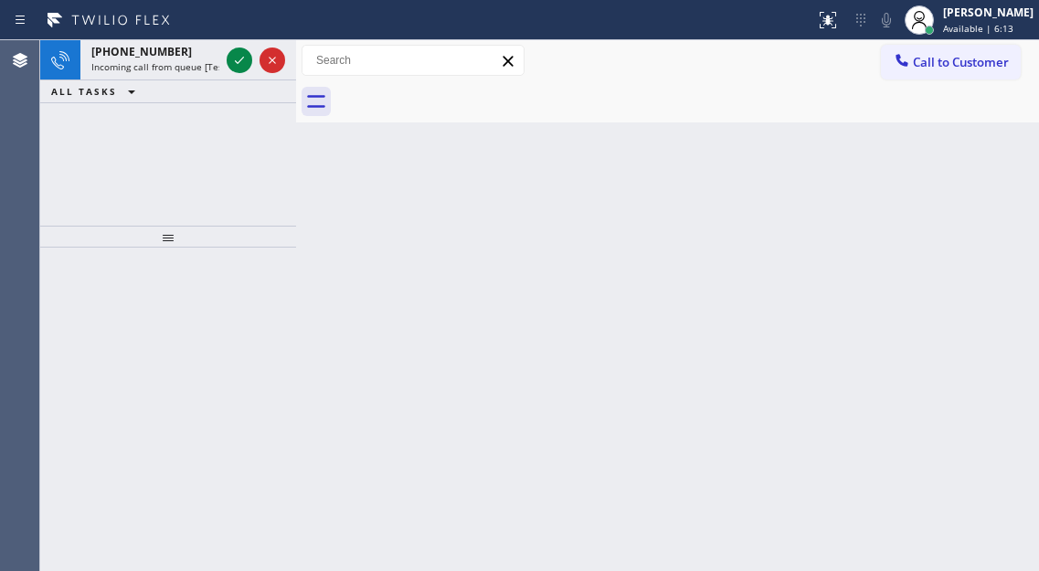
click at [961, 247] on div "Back to Dashboard Change Sender ID Customers Technicians Select a contact Outbo…" at bounding box center [667, 305] width 743 height 531
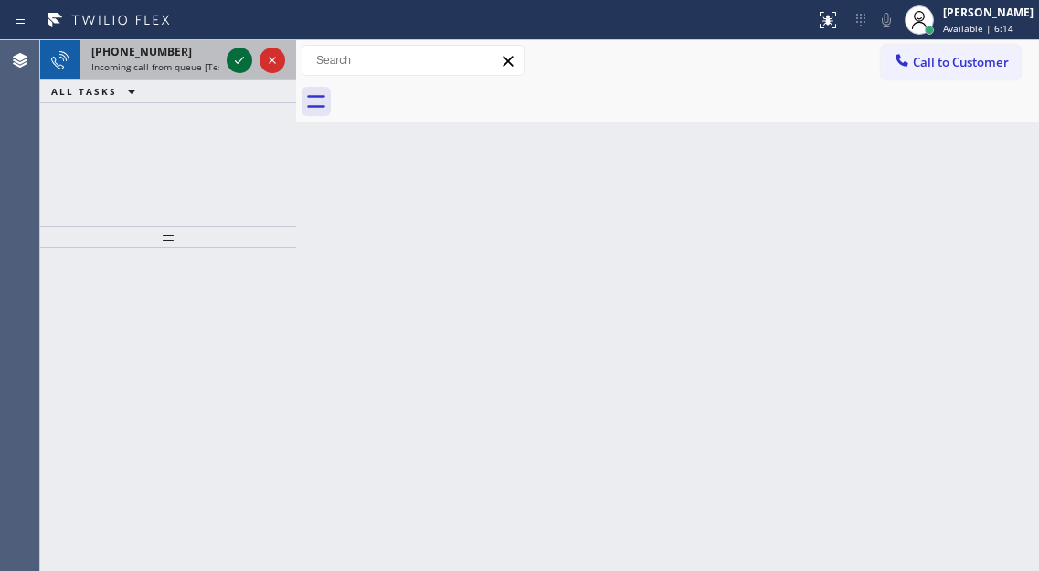
click at [241, 69] on icon at bounding box center [239, 60] width 22 height 22
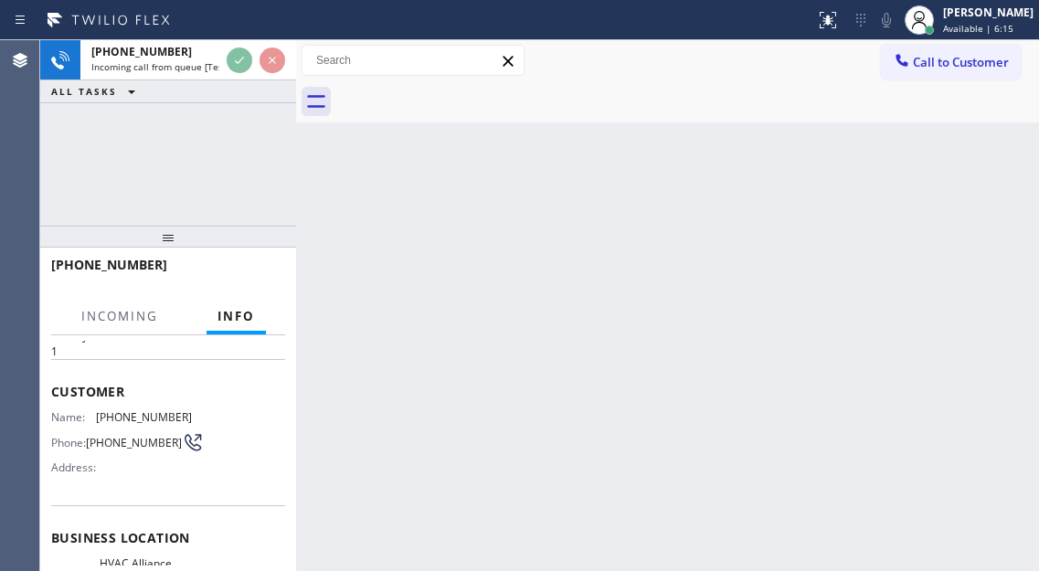
scroll to position [183, 0]
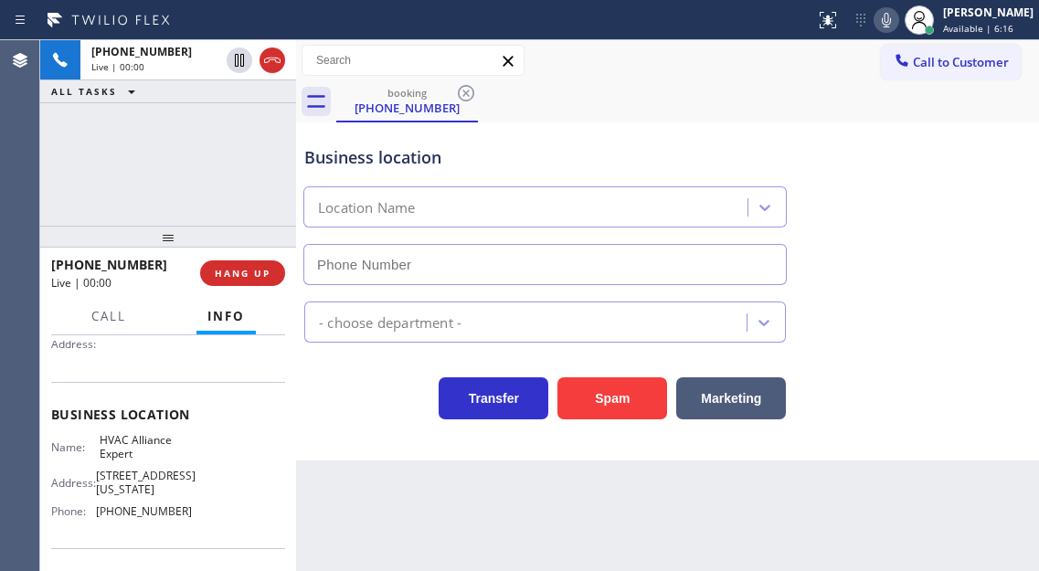
click at [128, 457] on span "HVAC Alliance Expert" at bounding box center [145, 447] width 91 height 28
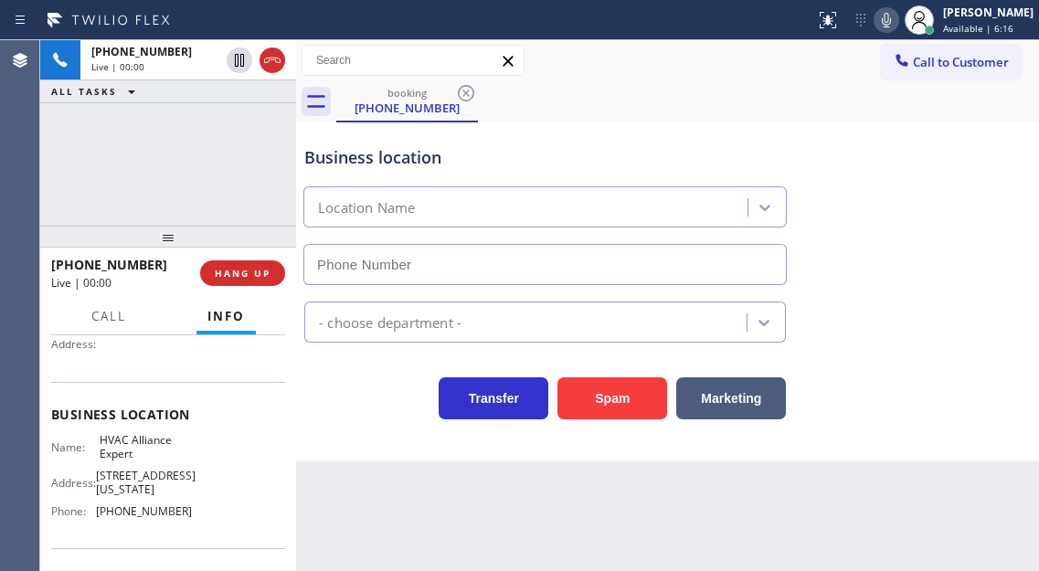
click at [128, 457] on span "HVAC Alliance Expert" at bounding box center [145, 447] width 91 height 28
type input "[PHONE_NUMBER]"
click at [128, 457] on span "HVAC Alliance Expert" at bounding box center [145, 447] width 91 height 28
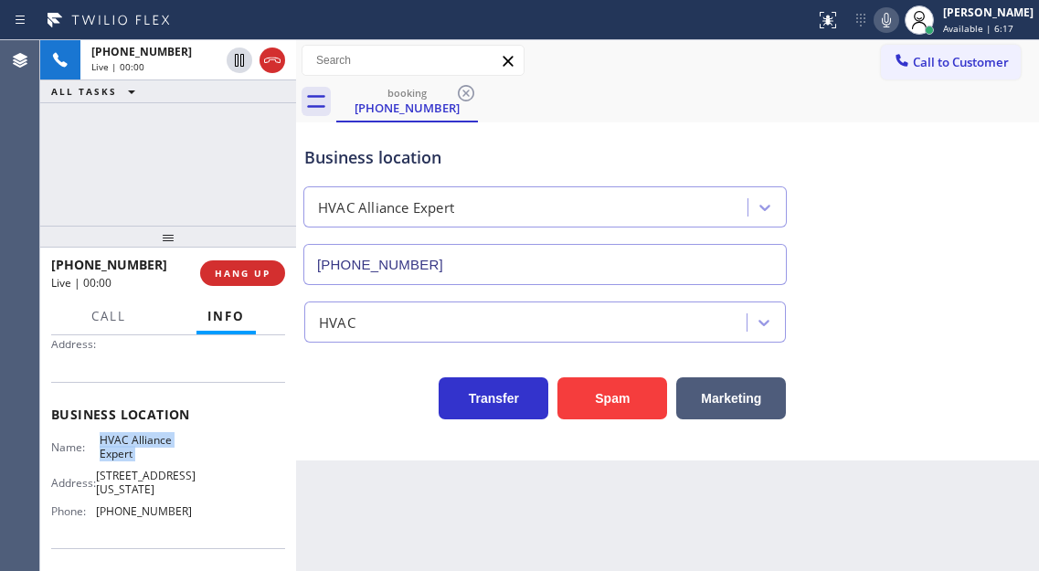
click at [128, 457] on span "HVAC Alliance Expert" at bounding box center [145, 447] width 91 height 28
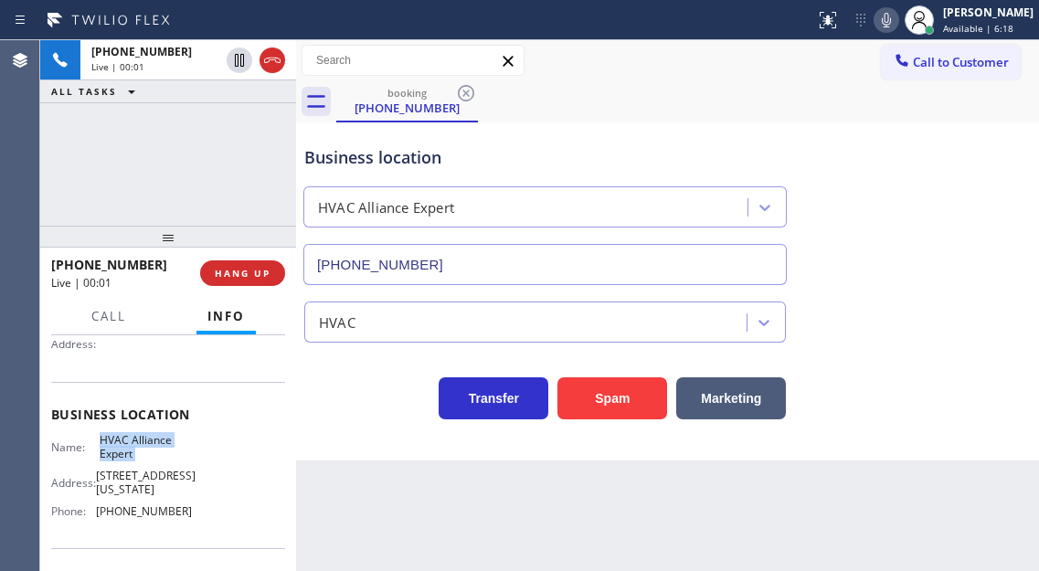
click at [128, 457] on span "HVAC Alliance Expert" at bounding box center [145, 447] width 91 height 28
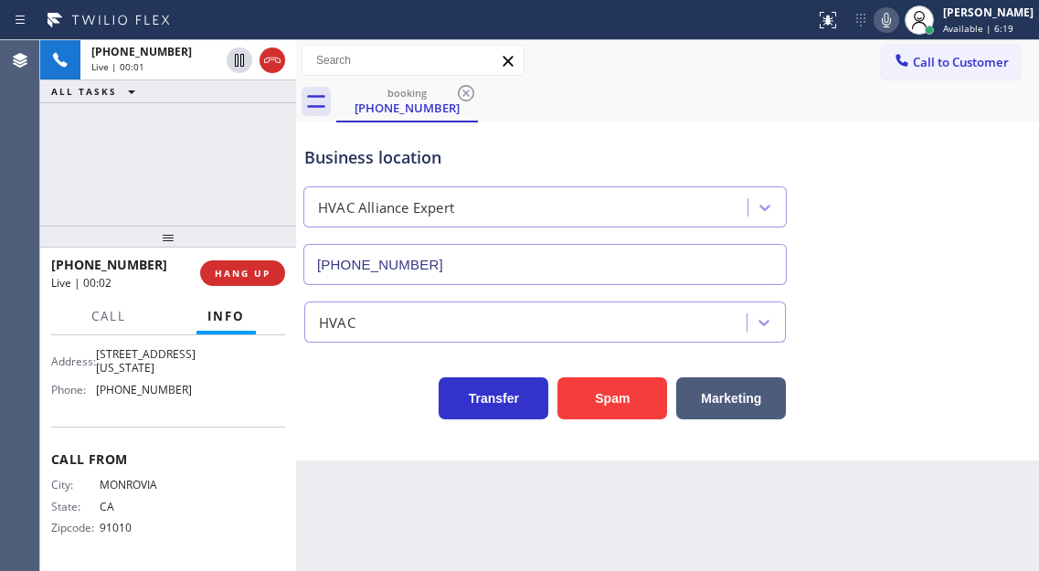
scroll to position [311, 0]
click at [127, 492] on div "City: MONROVIA State: CA Zipcode: 91010" at bounding box center [121, 510] width 141 height 64
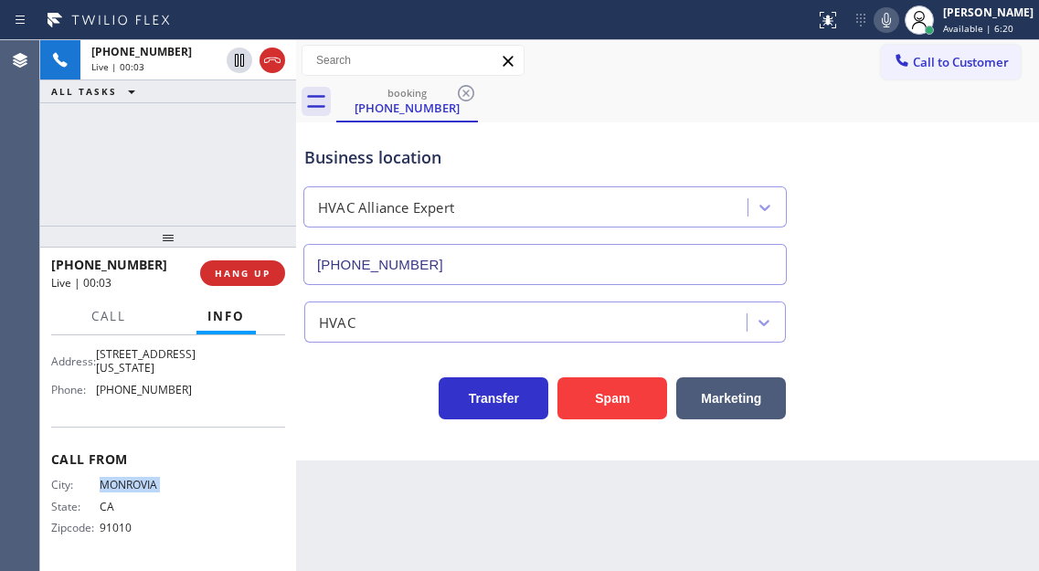
click at [127, 492] on div "City: MONROVIA State: CA Zipcode: 91010" at bounding box center [121, 510] width 141 height 64
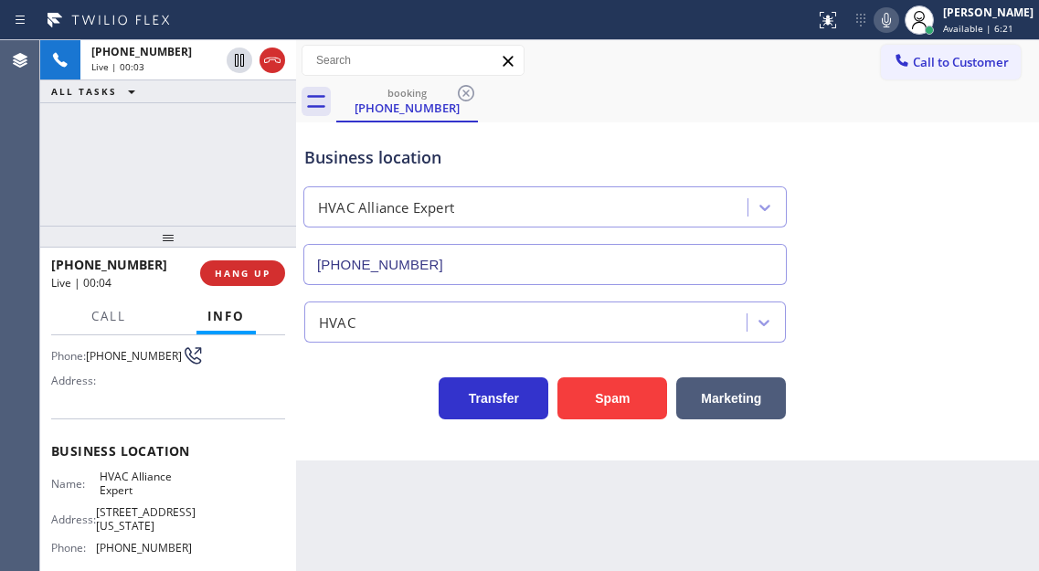
scroll to position [128, 0]
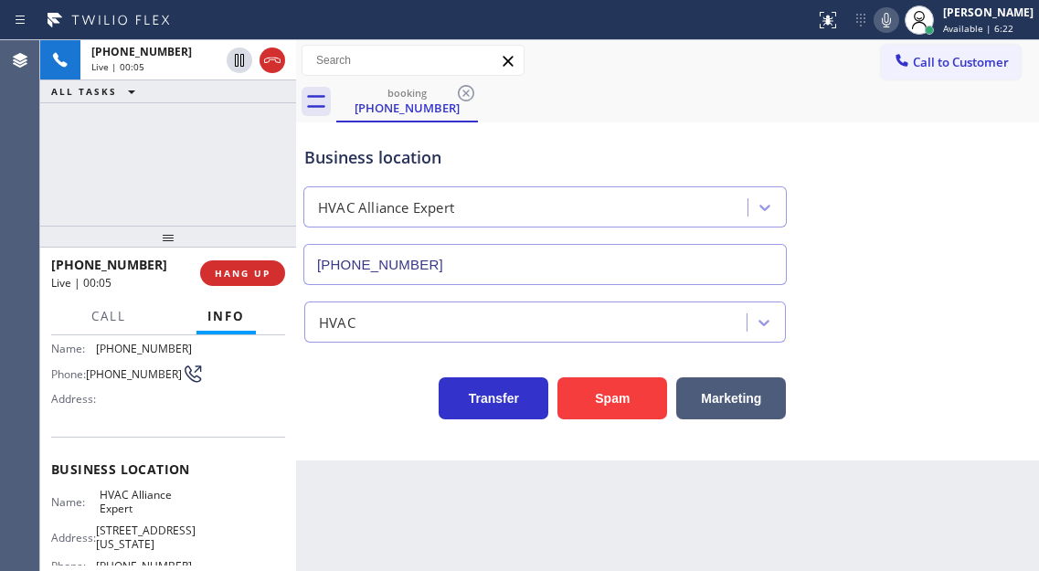
click at [129, 377] on span "(626) 491-8139" at bounding box center [134, 374] width 96 height 14
click at [111, 505] on span "HVAC Alliance Expert" at bounding box center [145, 502] width 91 height 28
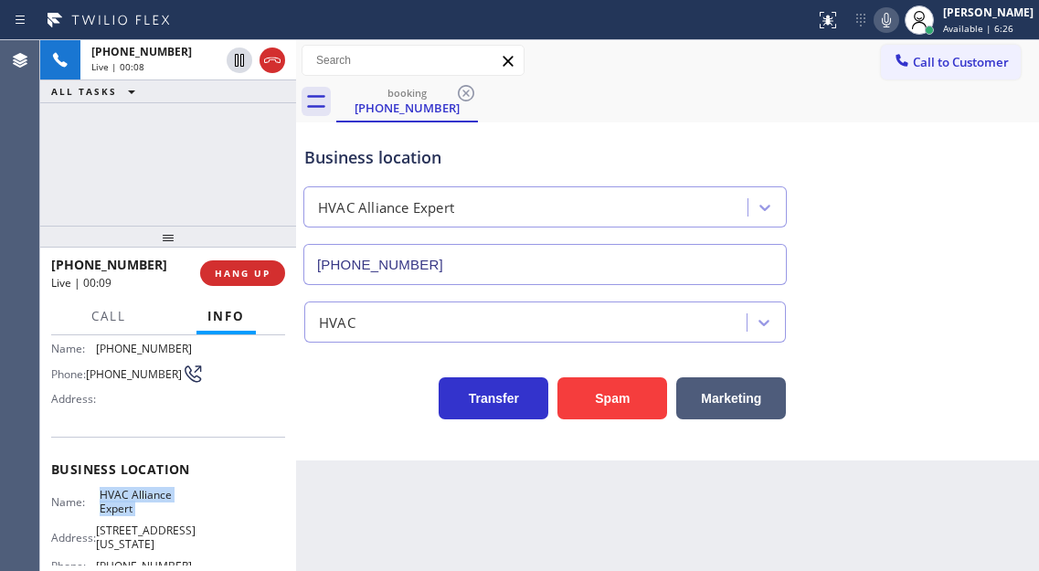
click at [111, 505] on span "HVAC Alliance Expert" at bounding box center [145, 502] width 91 height 28
click at [596, 406] on button "Spam" at bounding box center [612, 398] width 110 height 42
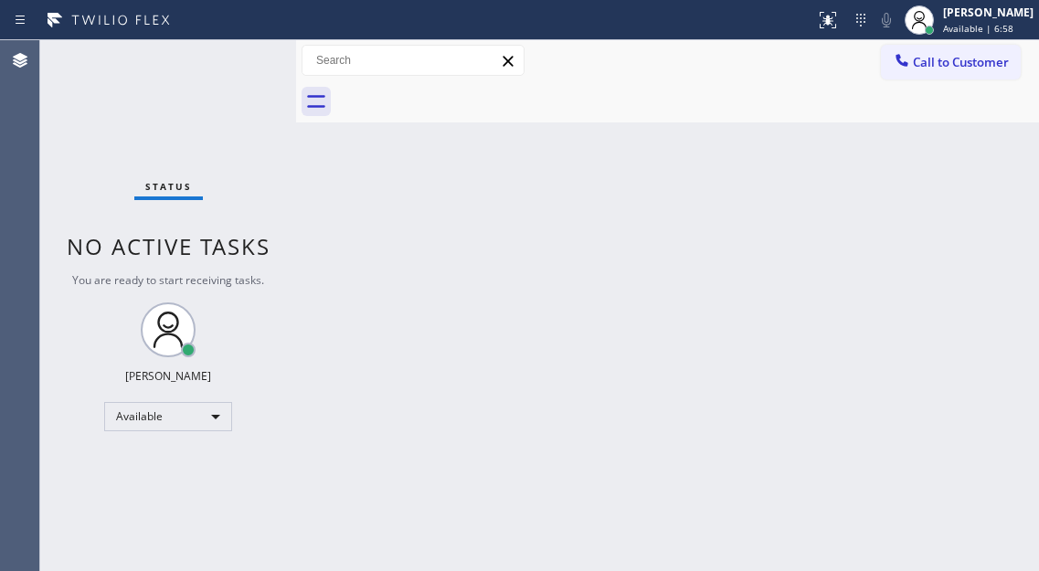
drag, startPoint x: 997, startPoint y: 151, endPoint x: 969, endPoint y: 135, distance: 32.3
click at [997, 151] on div "Back to Dashboard Change Sender ID Customers Technicians Select a contact Outbo…" at bounding box center [667, 305] width 743 height 531
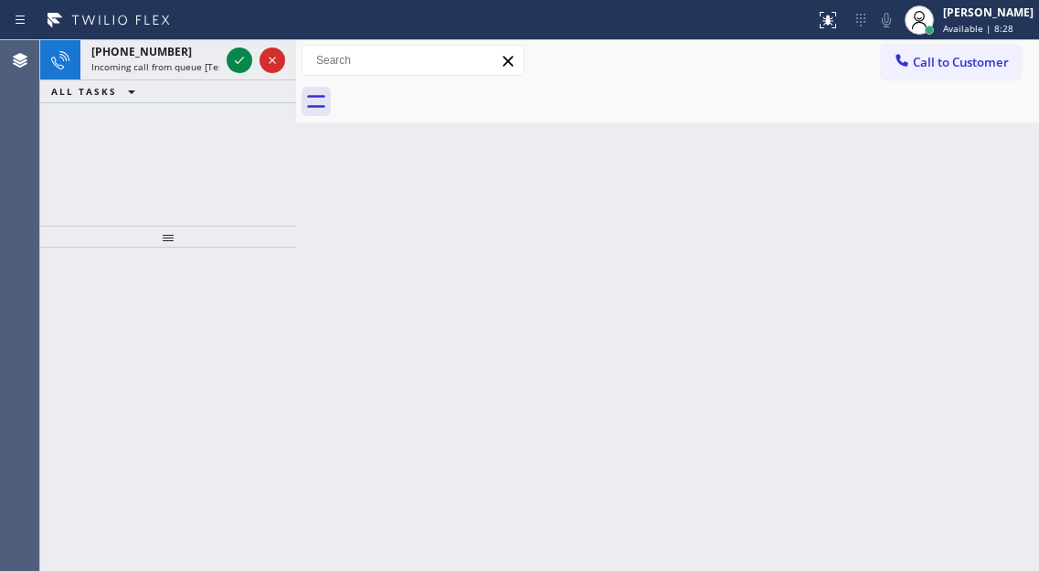
click at [967, 151] on div "Back to Dashboard Change Sender ID Customers Technicians Select a contact Outbo…" at bounding box center [667, 305] width 743 height 531
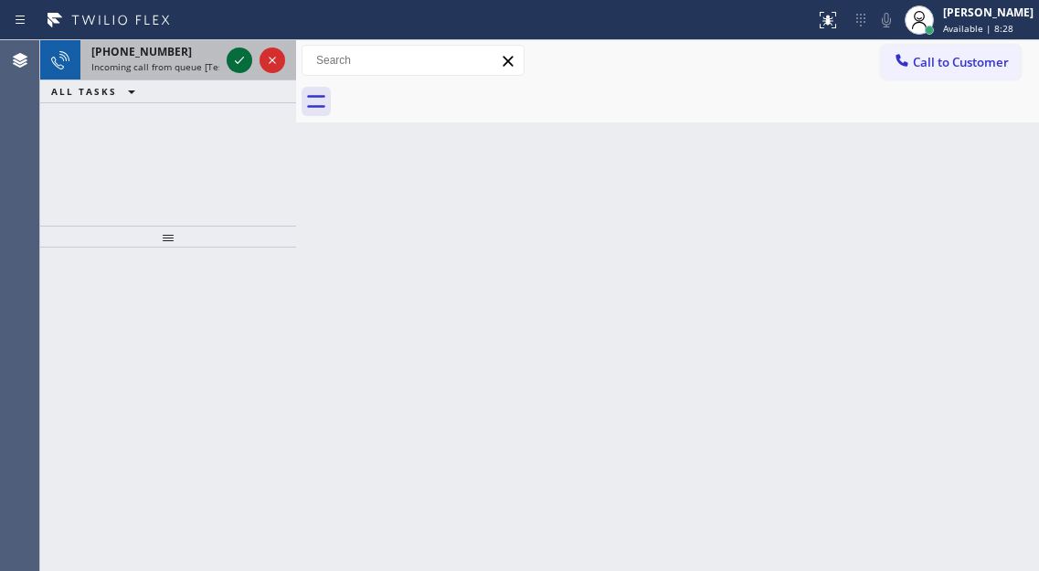
click at [237, 66] on icon at bounding box center [239, 60] width 22 height 22
click at [237, 67] on icon at bounding box center [239, 60] width 22 height 22
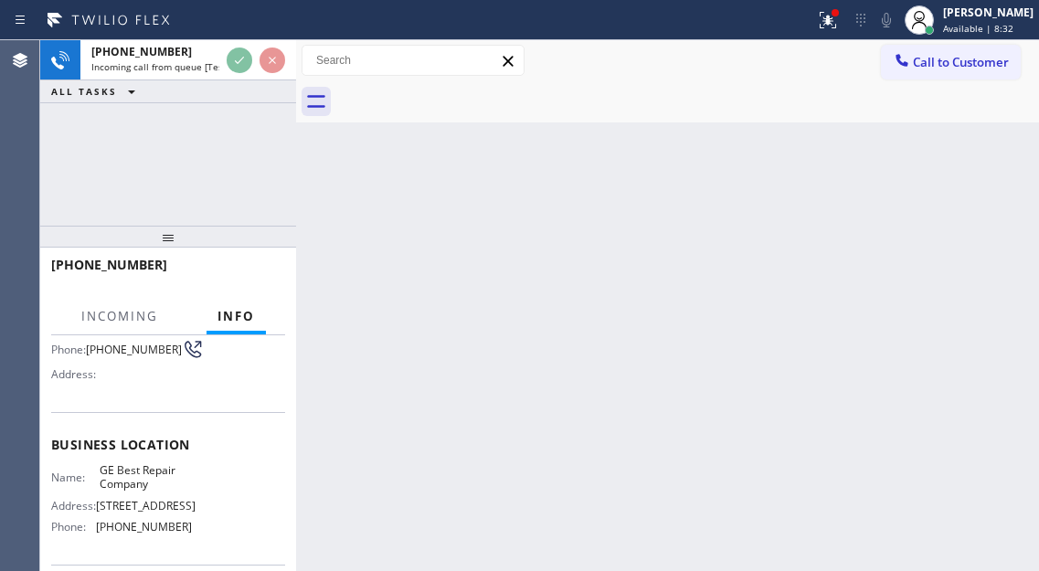
scroll to position [183, 0]
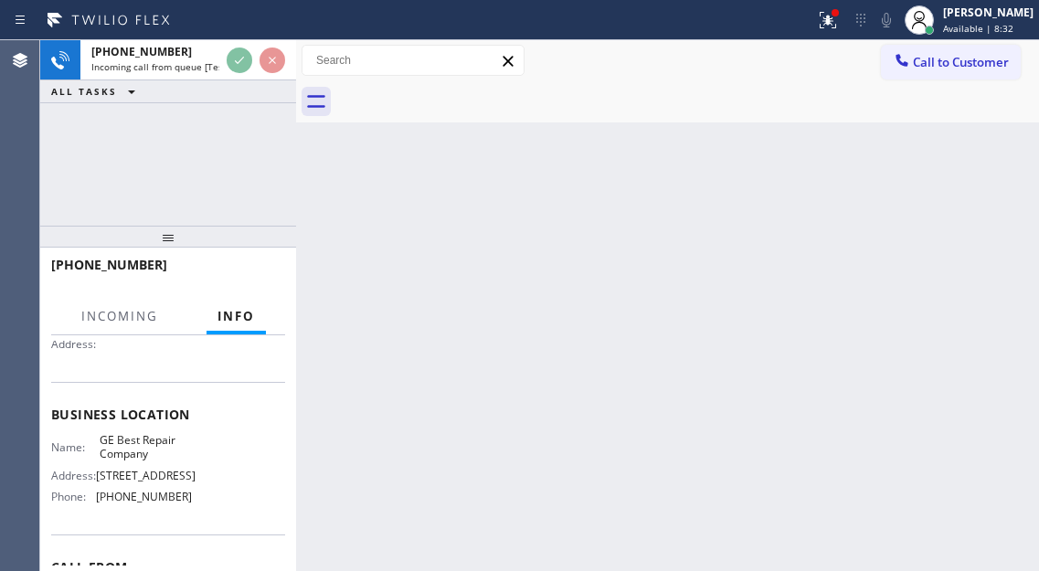
click at [142, 456] on span "GE Best Repair Company" at bounding box center [145, 447] width 91 height 28
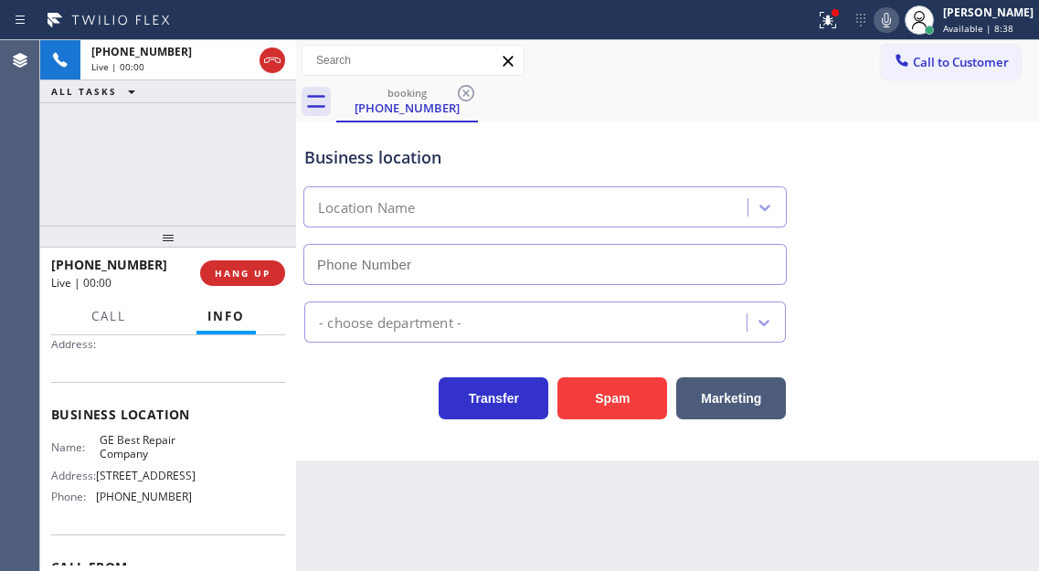
click at [943, 154] on div "Back to Dashboard Change Sender ID Customers Technicians Select a contact Outbo…" at bounding box center [667, 305] width 743 height 531
type input "(602) 783-8699"
click at [143, 459] on span "GE Best Repair Company" at bounding box center [145, 447] width 91 height 28
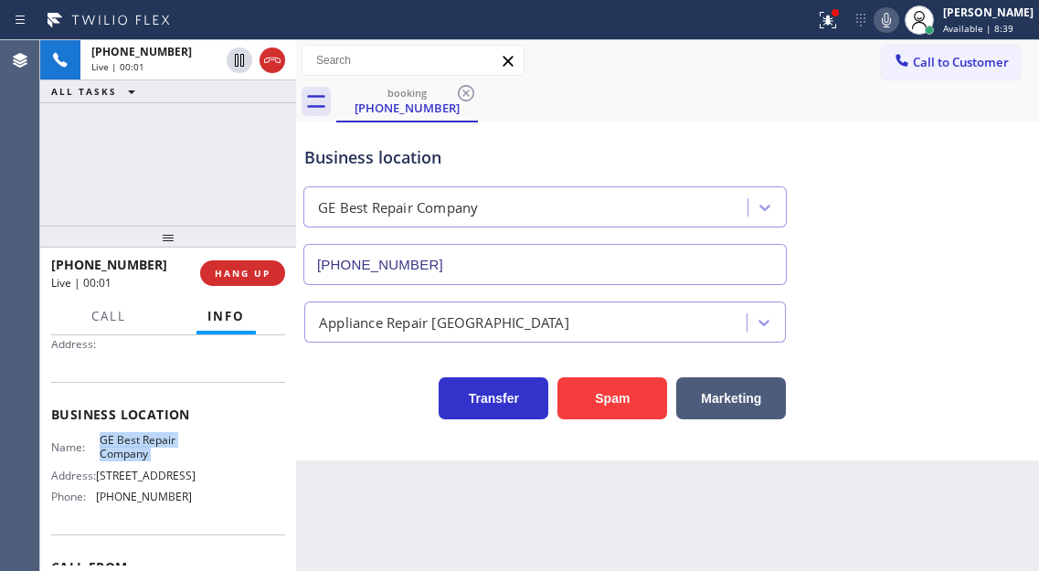
click at [143, 459] on span "GE Best Repair Company" at bounding box center [145, 447] width 91 height 28
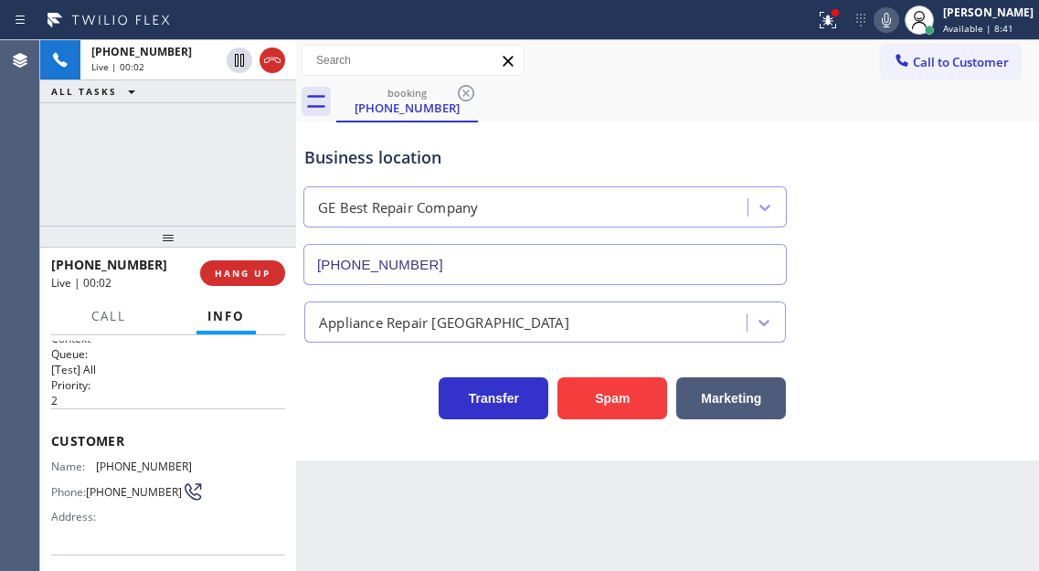
scroll to position [0, 0]
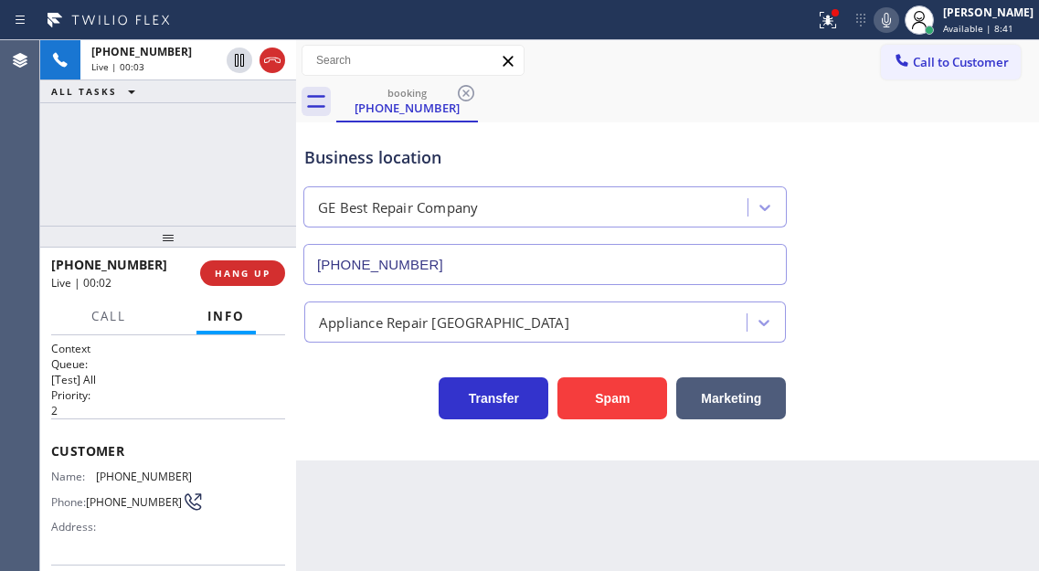
click at [126, 480] on span "(602) 828-0786" at bounding box center [144, 476] width 96 height 14
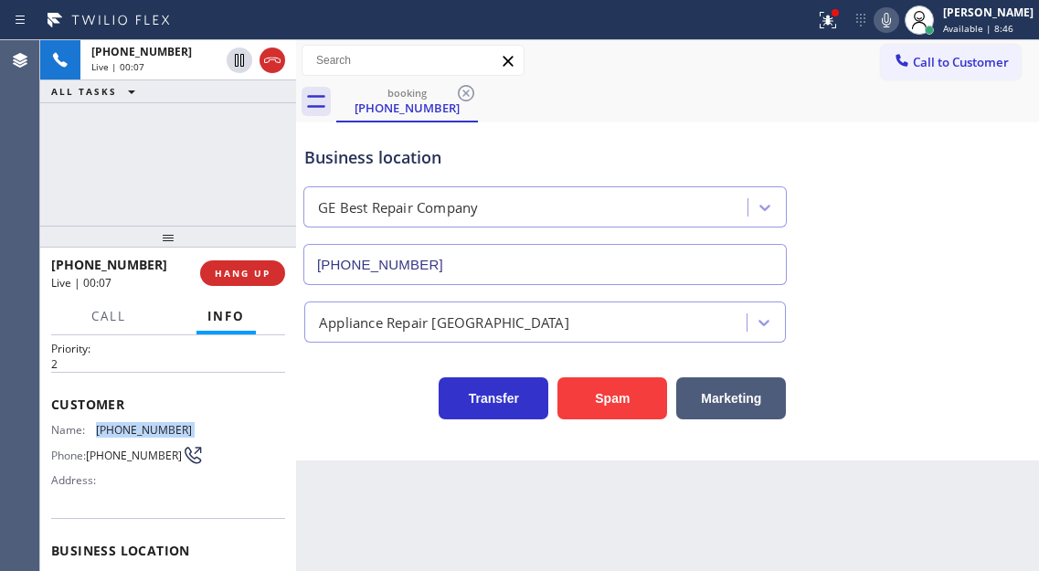
scroll to position [91, 0]
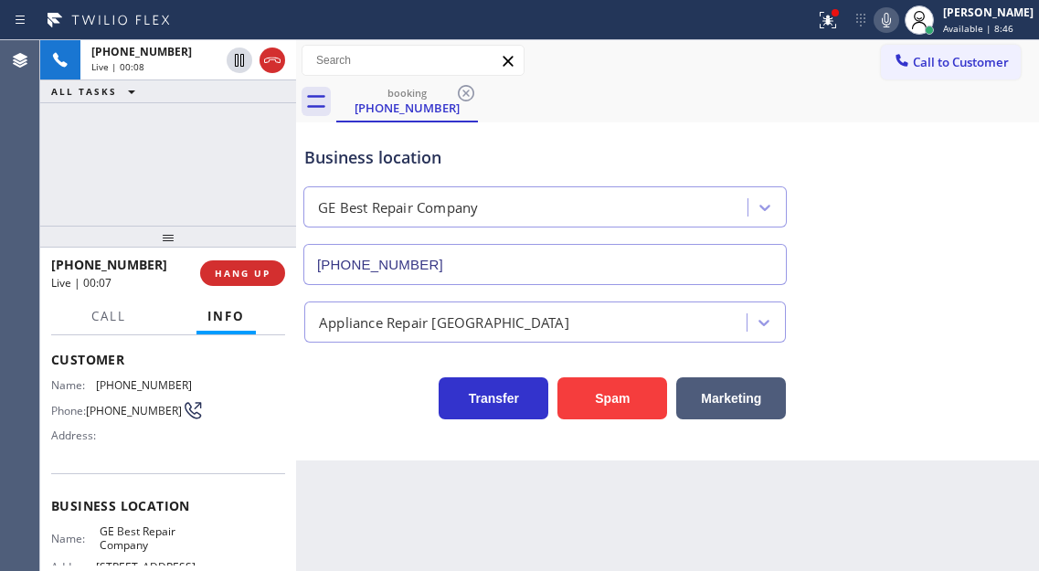
click at [142, 547] on span "GE Best Repair Company" at bounding box center [145, 538] width 91 height 28
click at [839, 26] on icon at bounding box center [828, 20] width 22 height 22
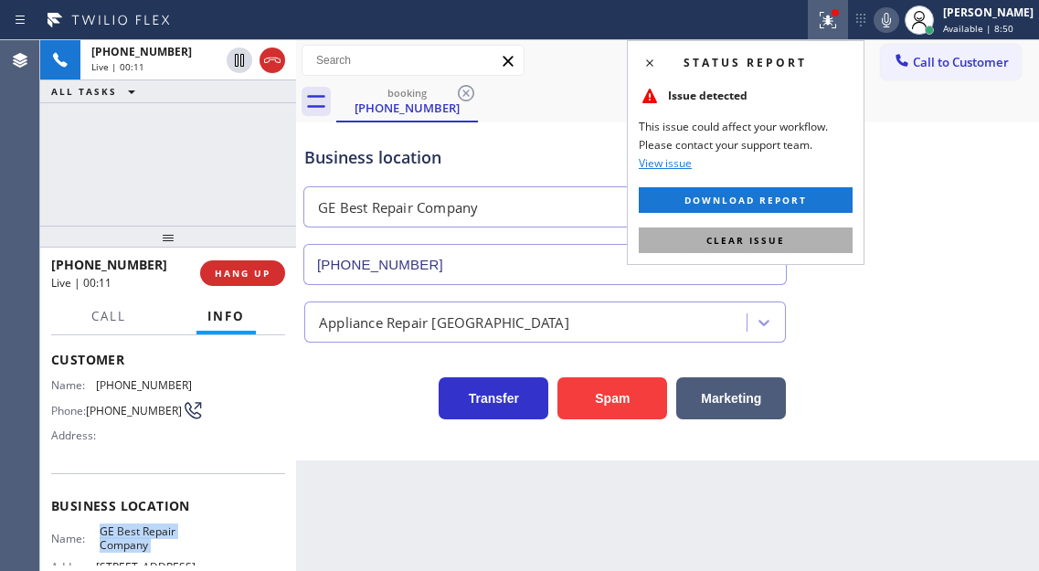
click at [818, 238] on button "Clear issue" at bounding box center [745, 240] width 214 height 26
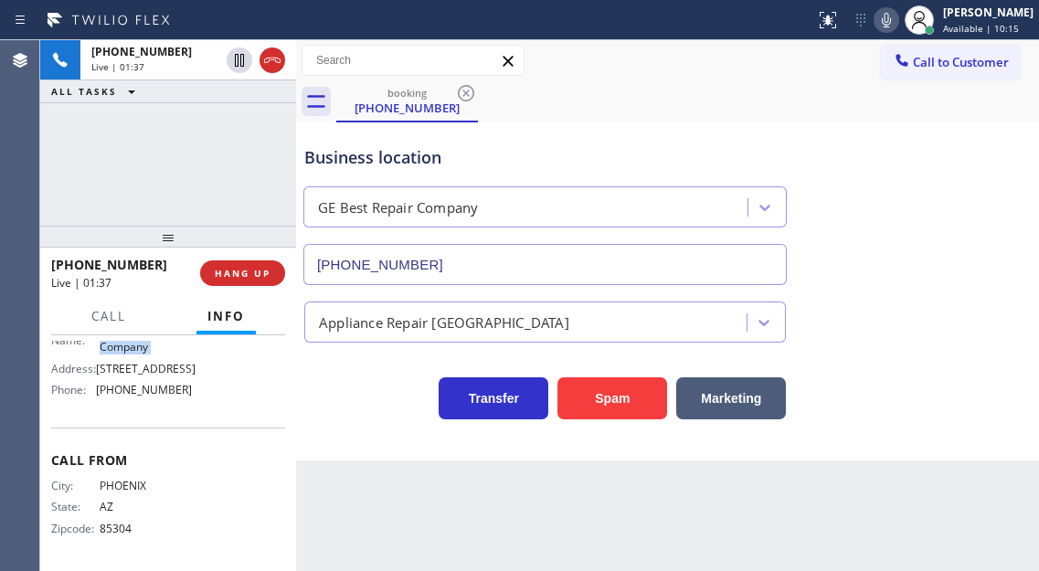
scroll to position [296, 0]
click at [153, 394] on span "(602) 783-8699" at bounding box center [144, 390] width 96 height 14
click at [224, 134] on div "+16028280786 Live | 02:06 ALL TASKS ALL TASKS ACTIVE TASKS TASKS IN WRAP UP" at bounding box center [168, 132] width 256 height 185
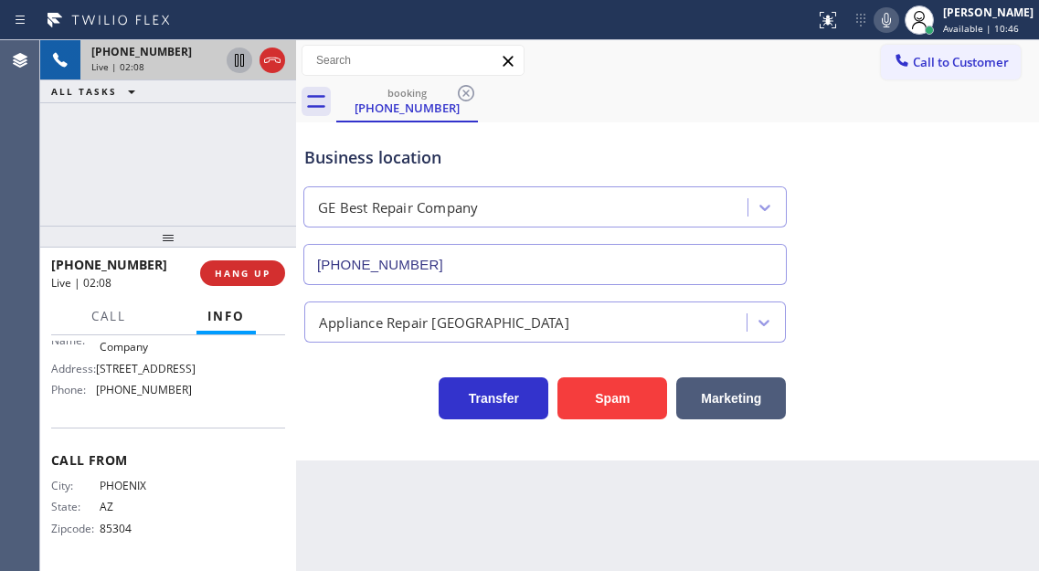
click at [241, 60] on icon at bounding box center [239, 60] width 9 height 13
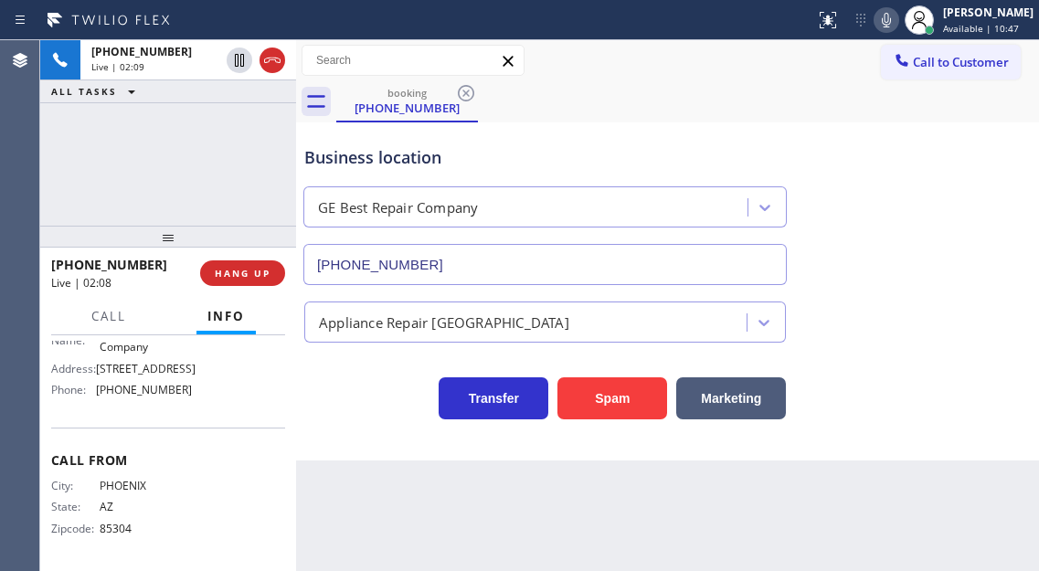
click at [897, 26] on icon at bounding box center [886, 20] width 22 height 22
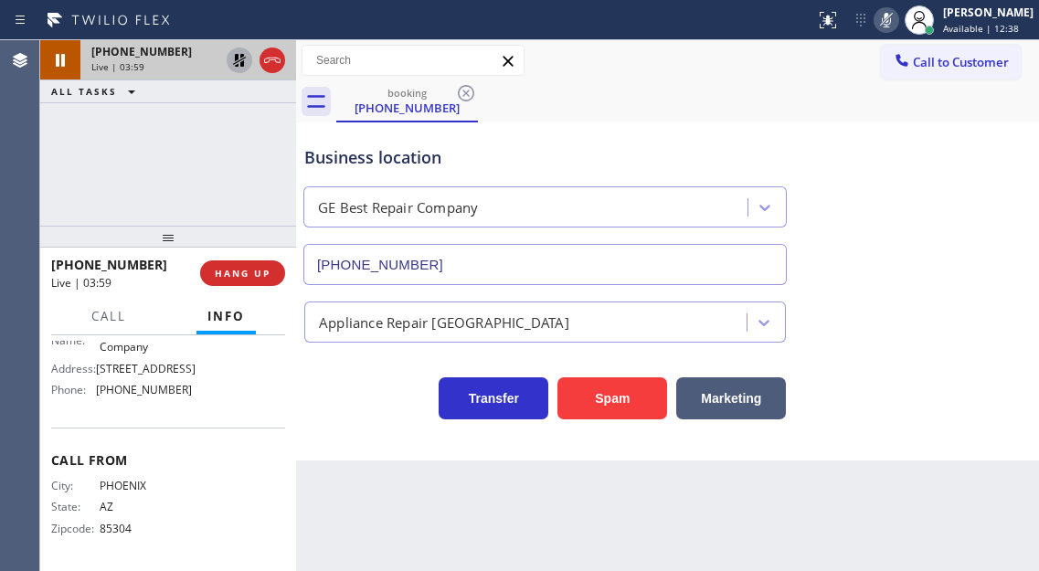
click at [236, 61] on icon at bounding box center [239, 60] width 22 height 22
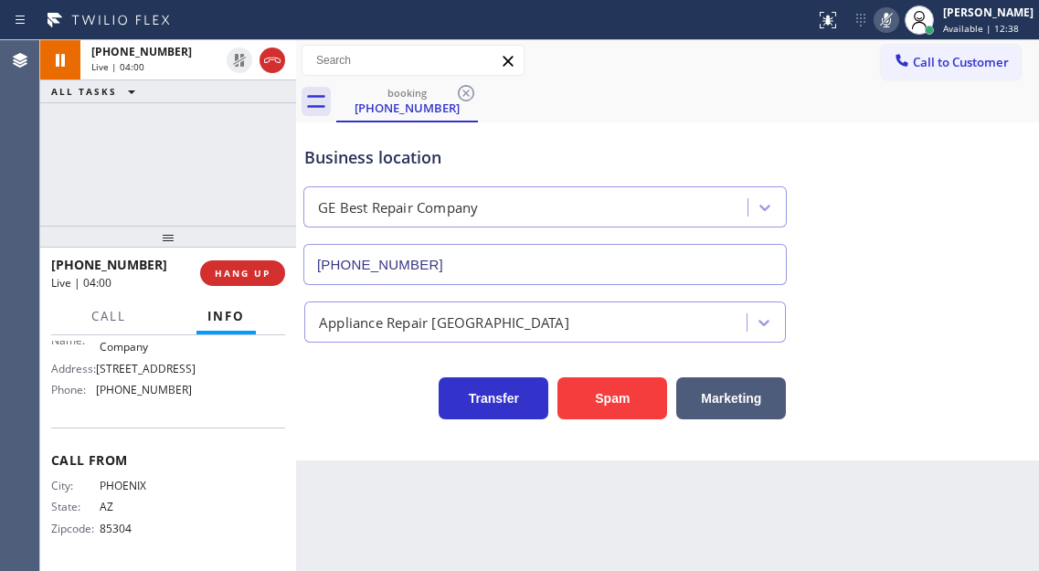
click at [891, 22] on icon at bounding box center [885, 20] width 9 height 15
click at [211, 164] on div "+16028280786 Live | 04:10 ALL TASKS ALL TASKS ACTIVE TASKS TASKS IN WRAP UP" at bounding box center [168, 132] width 256 height 185
click at [986, 193] on div "Business location GE Best Repair Company (602) 783-8699" at bounding box center [667, 202] width 733 height 165
click at [81, 315] on button "Call" at bounding box center [108, 317] width 57 height 36
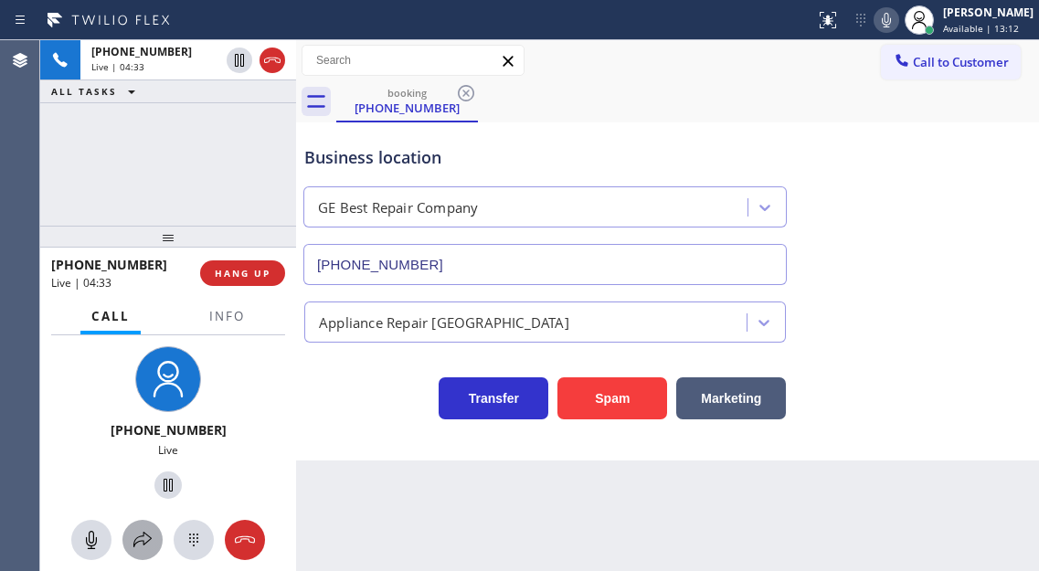
click at [156, 554] on button at bounding box center [142, 540] width 40 height 40
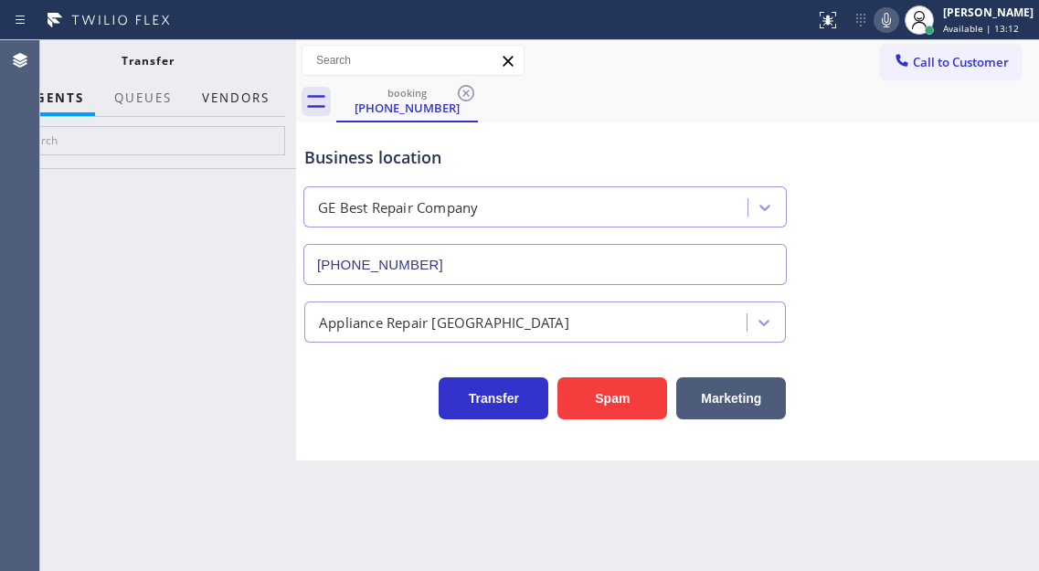
click at [248, 95] on button "Vendors" at bounding box center [236, 98] width 90 height 36
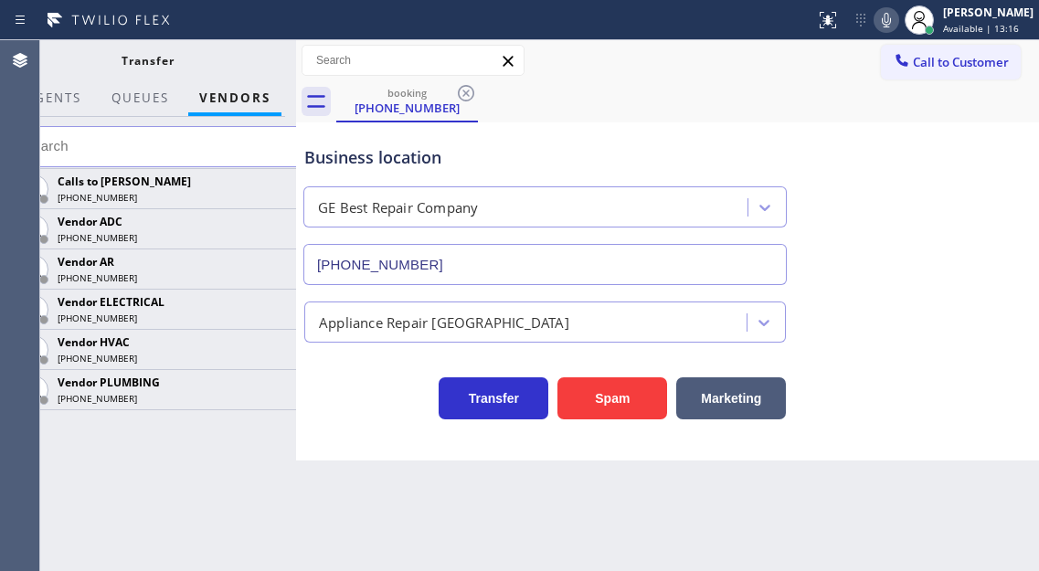
click at [254, 152] on input "text" at bounding box center [158, 146] width 297 height 41
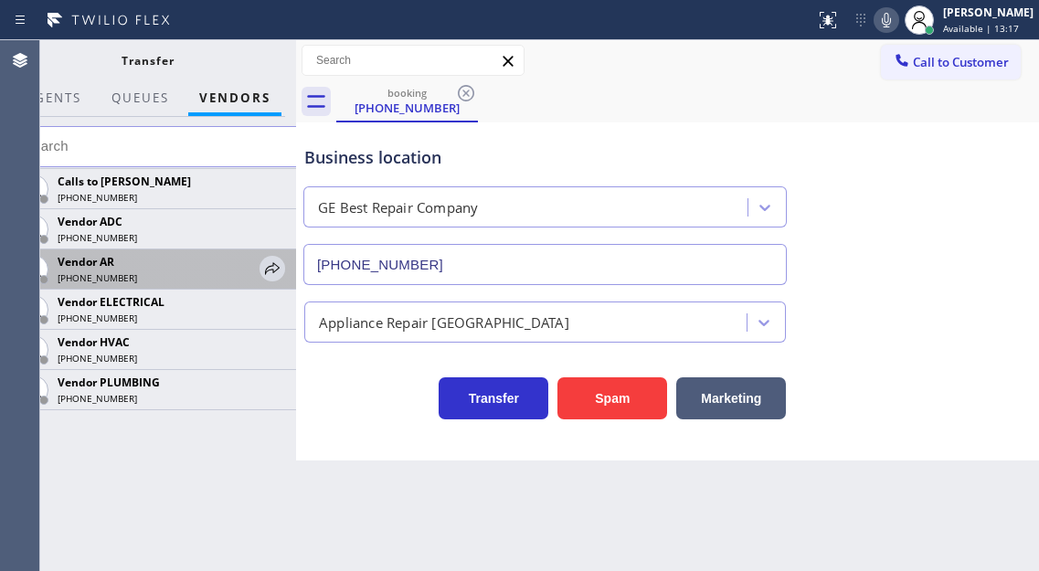
click at [258, 271] on div "Vendor AR (888) 627-0156" at bounding box center [157, 269] width 206 height 32
click at [265, 269] on icon at bounding box center [272, 269] width 22 height 22
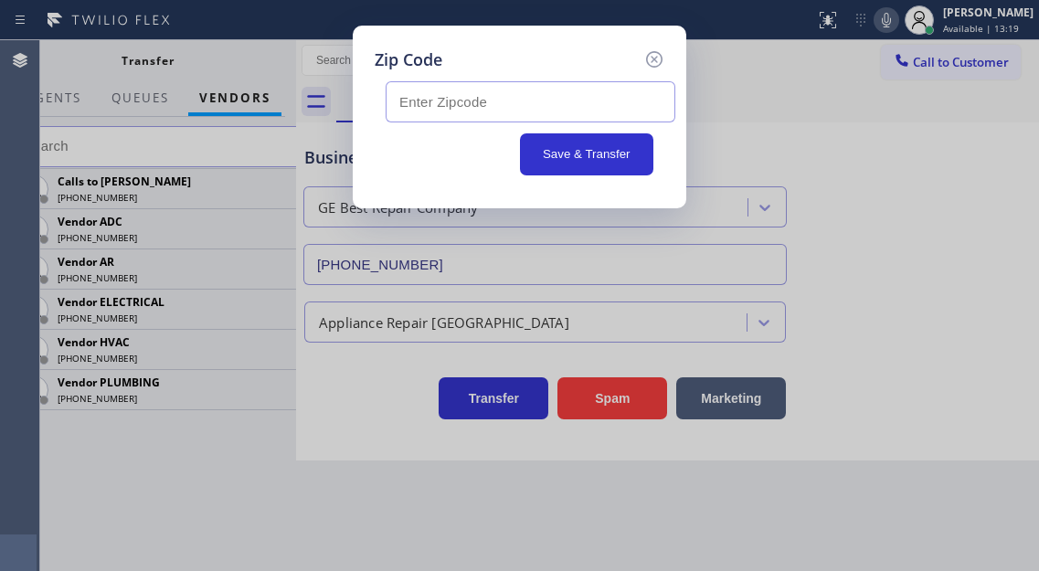
click at [441, 113] on input "text" at bounding box center [530, 101] width 290 height 41
paste input "85382"
type input "85382"
click at [620, 155] on button "Save & Transfer" at bounding box center [587, 154] width 134 height 42
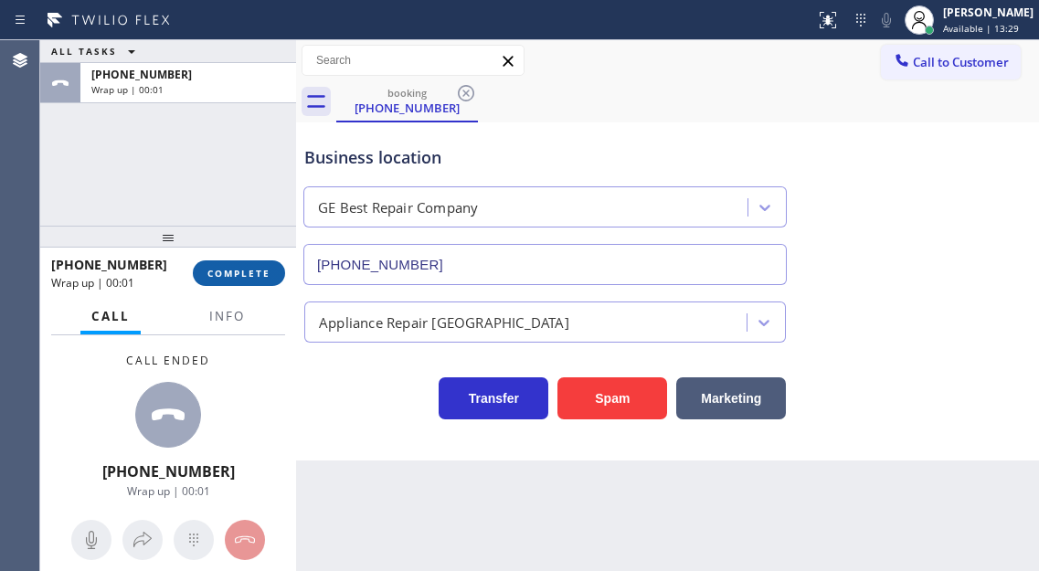
click at [254, 273] on span "COMPLETE" at bounding box center [238, 273] width 63 height 13
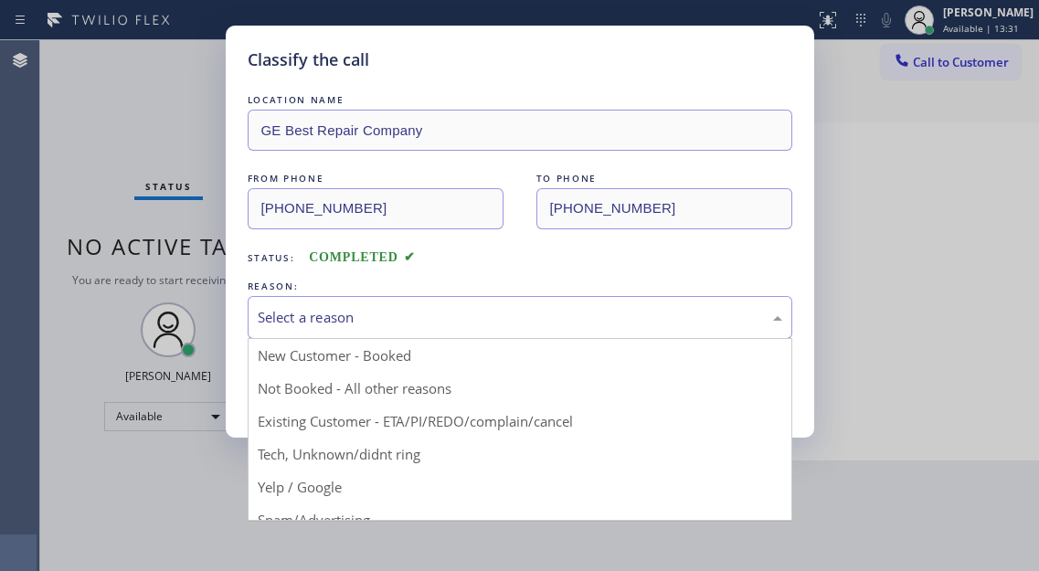
click at [360, 315] on div "Select a reason" at bounding box center [520, 317] width 524 height 21
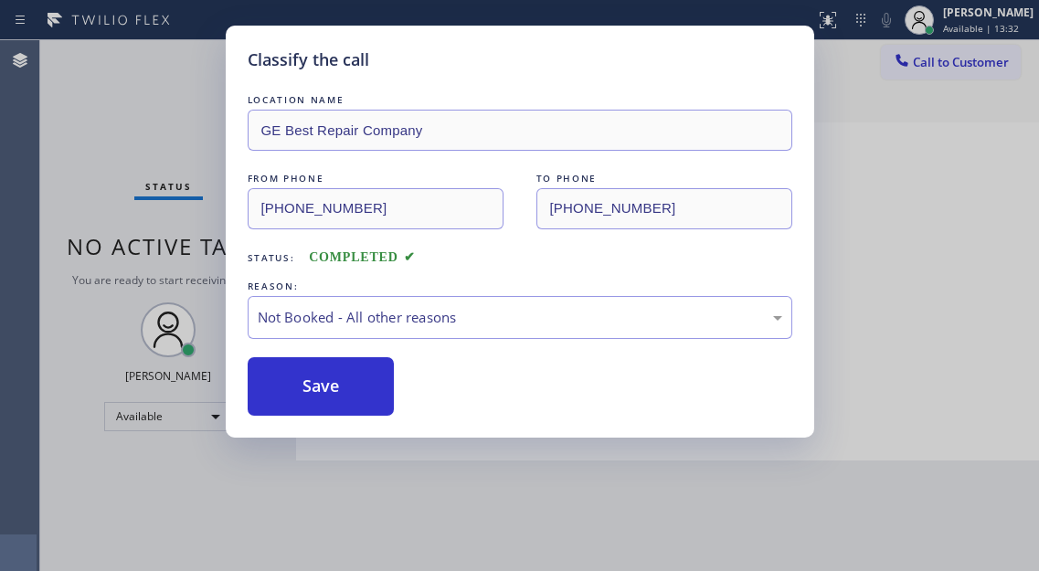
click at [343, 391] on button "Save" at bounding box center [321, 386] width 147 height 58
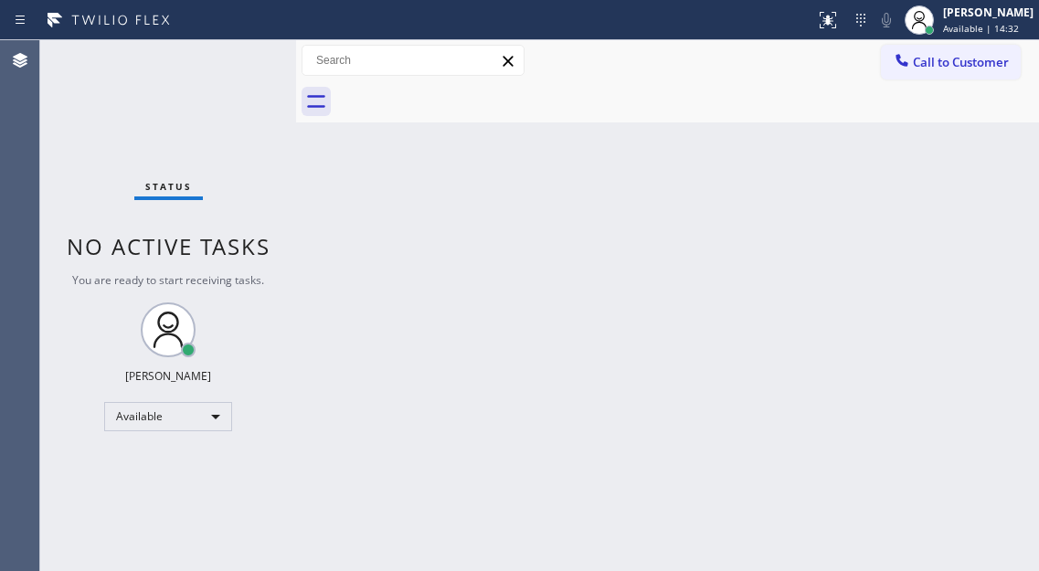
click at [970, 192] on div "Back to Dashboard Change Sender ID Customers Technicians Select a contact Outbo…" at bounding box center [667, 305] width 743 height 531
click at [234, 74] on div "Status No active tasks You are ready to start receiving tasks. [PERSON_NAME]" at bounding box center [168, 305] width 256 height 531
click at [939, 32] on div at bounding box center [919, 20] width 40 height 40
click at [930, 16] on icon at bounding box center [919, 20] width 22 height 22
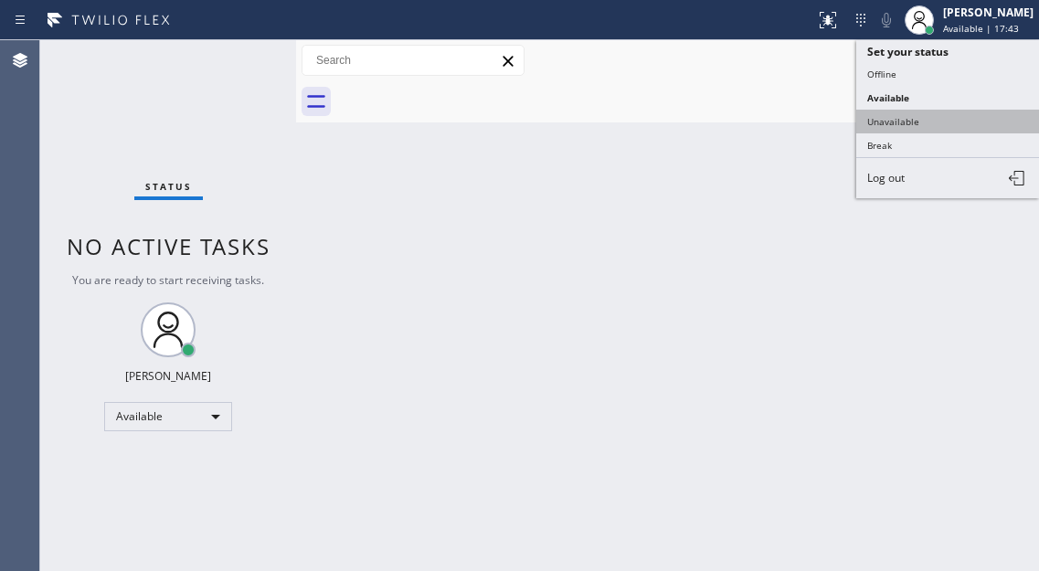
click at [883, 128] on button "Unavailable" at bounding box center [947, 122] width 183 height 24
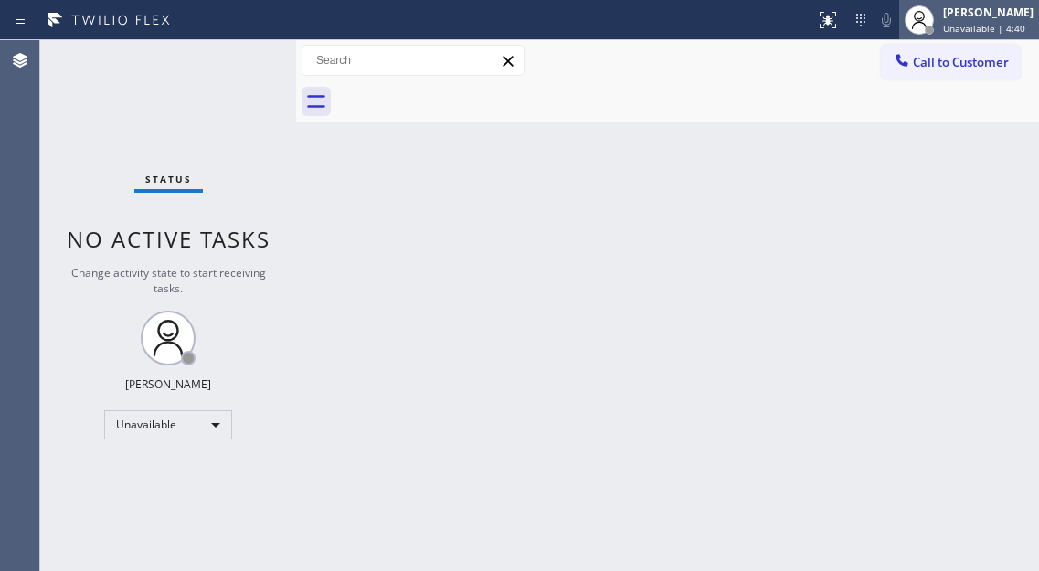
click at [957, 26] on span "Unavailable | 4:40" at bounding box center [984, 28] width 82 height 13
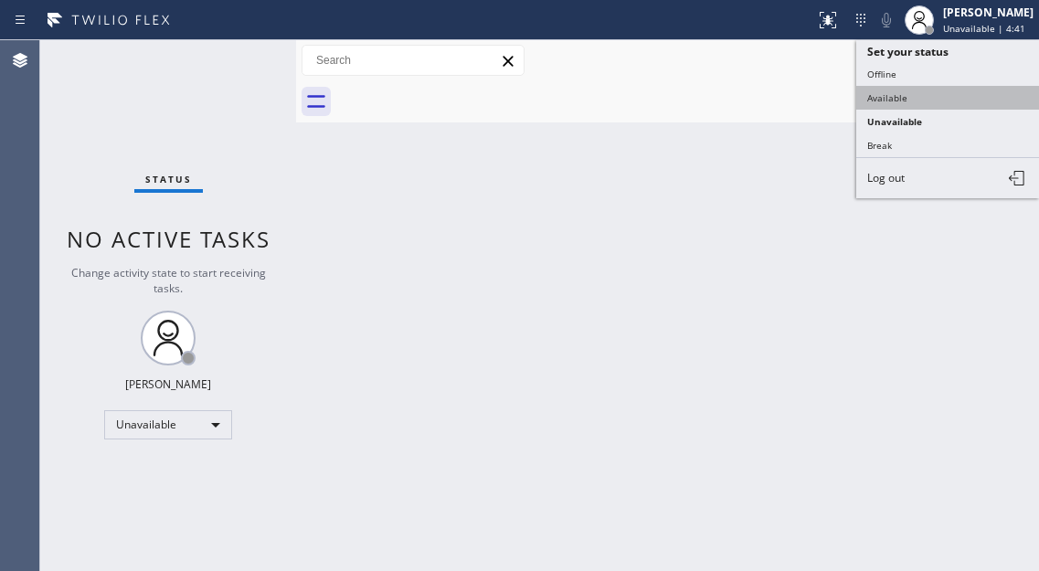
click at [925, 93] on button "Available" at bounding box center [947, 98] width 183 height 24
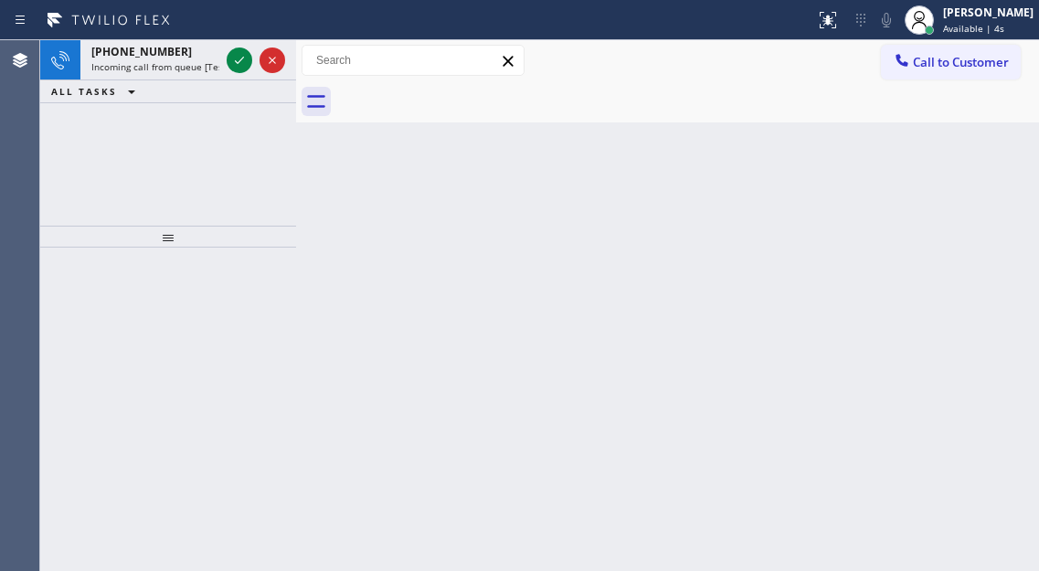
click at [976, 170] on div "Back to Dashboard Change Sender ID Customers Technicians Select a contact Outbo…" at bounding box center [667, 305] width 743 height 531
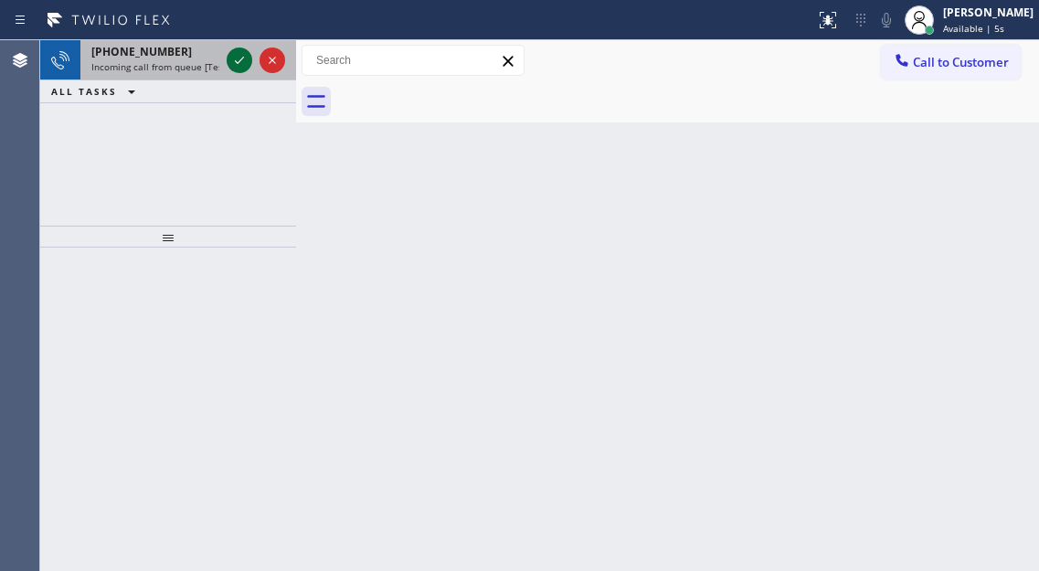
click at [239, 59] on icon at bounding box center [239, 60] width 22 height 22
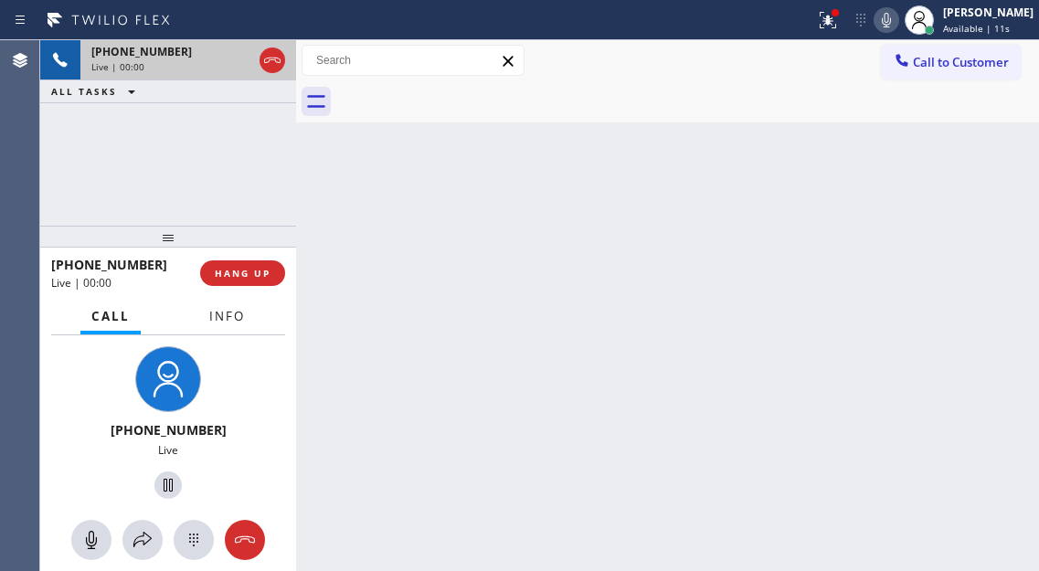
click at [217, 316] on span "Info" at bounding box center [227, 316] width 36 height 16
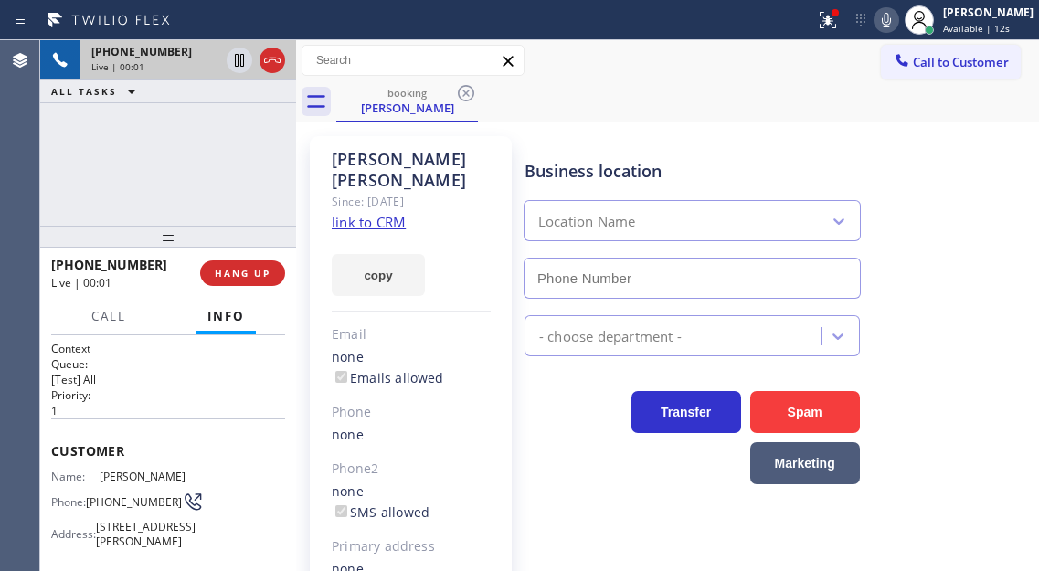
type input "[PHONE_NUMBER]"
click at [390, 213] on link "link to CRM" at bounding box center [369, 222] width 74 height 18
click at [118, 506] on span "(925) 336-0430" at bounding box center [134, 502] width 96 height 14
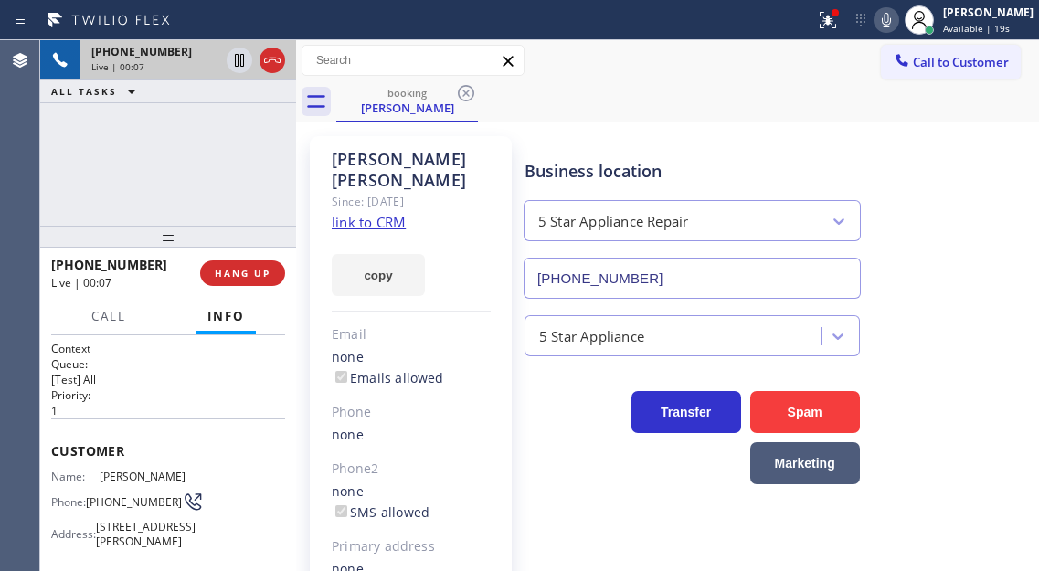
click at [568, 150] on div "Business location 5 Star Appliance Repair [PHONE_NUMBER]" at bounding box center [692, 220] width 343 height 158
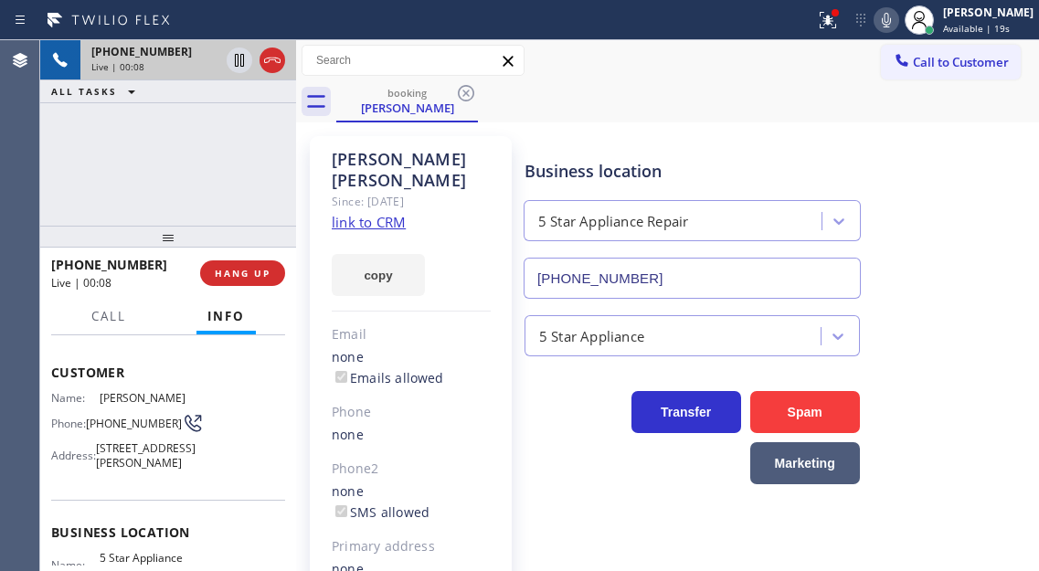
scroll to position [183, 0]
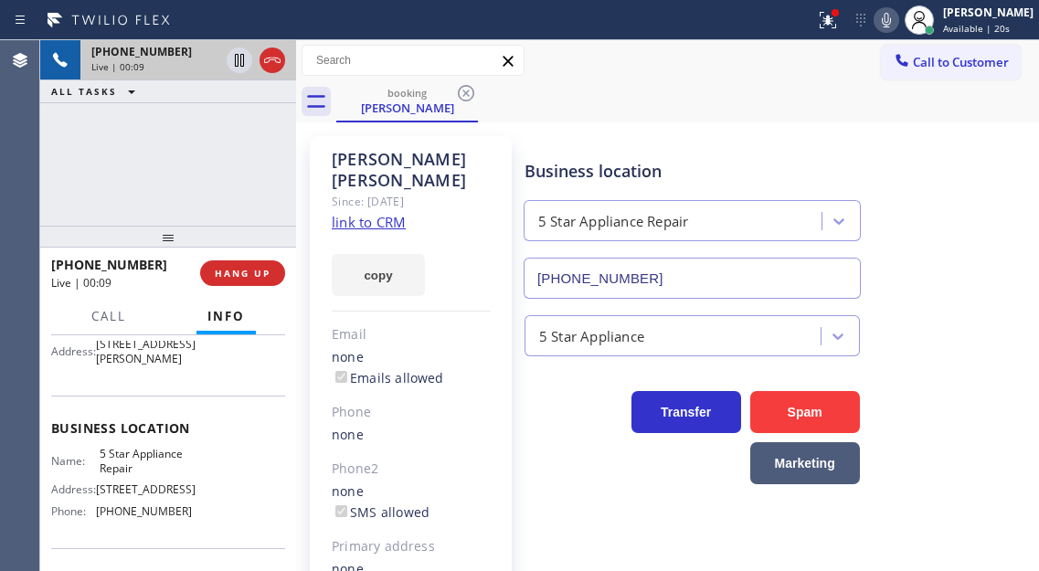
click at [132, 475] on span "5 Star Appliance Repair" at bounding box center [145, 461] width 91 height 28
click at [217, 149] on div "+19253360430 Live | 00:47 ALL TASKS ALL TASKS ACTIVE TASKS TASKS IN WRAP UP" at bounding box center [168, 132] width 256 height 185
click at [237, 62] on icon at bounding box center [239, 60] width 22 height 22
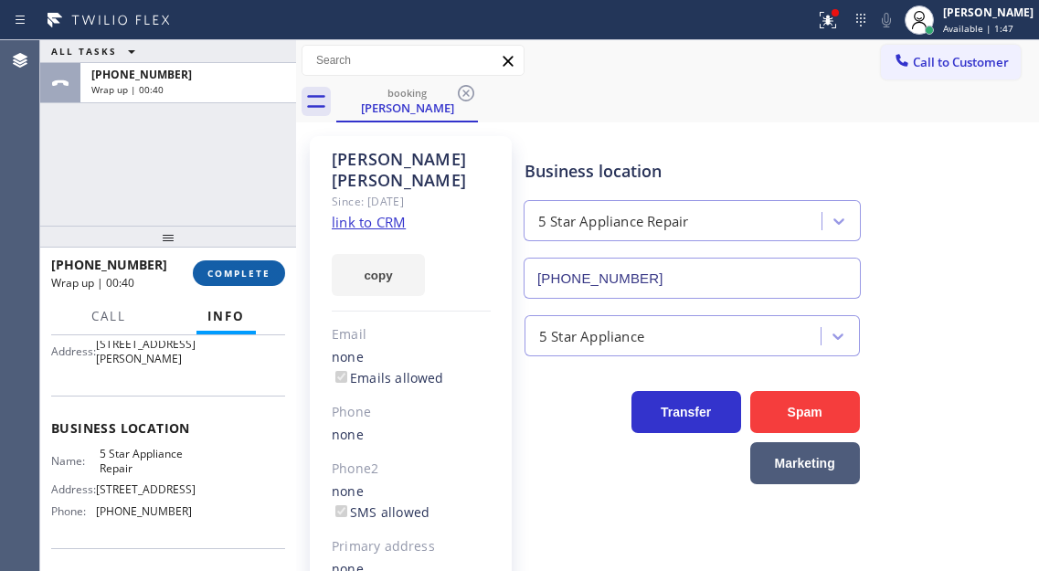
click at [242, 272] on span "COMPLETE" at bounding box center [238, 273] width 63 height 13
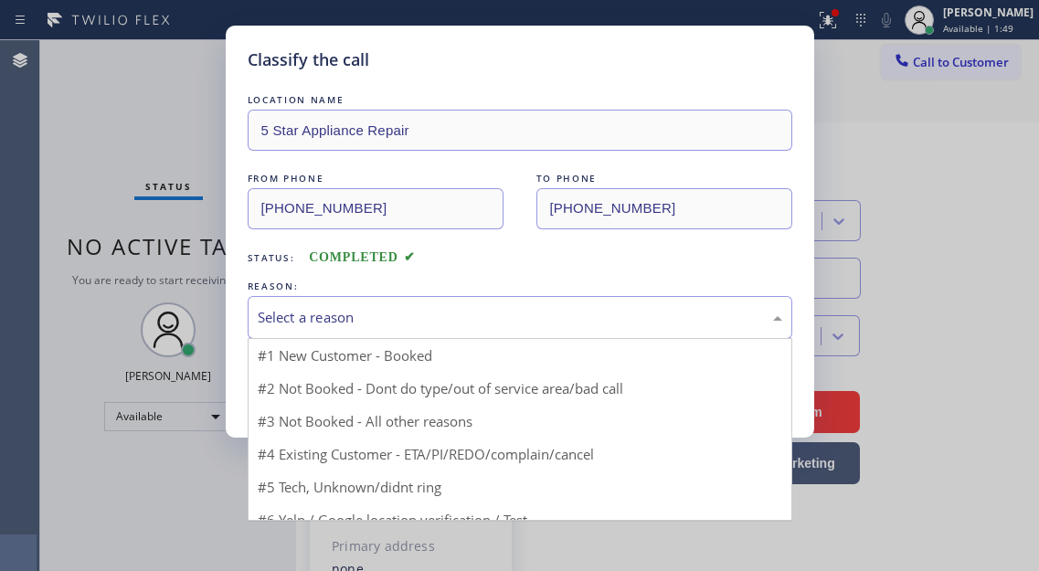
click at [380, 326] on div "Select a reason" at bounding box center [520, 317] width 524 height 21
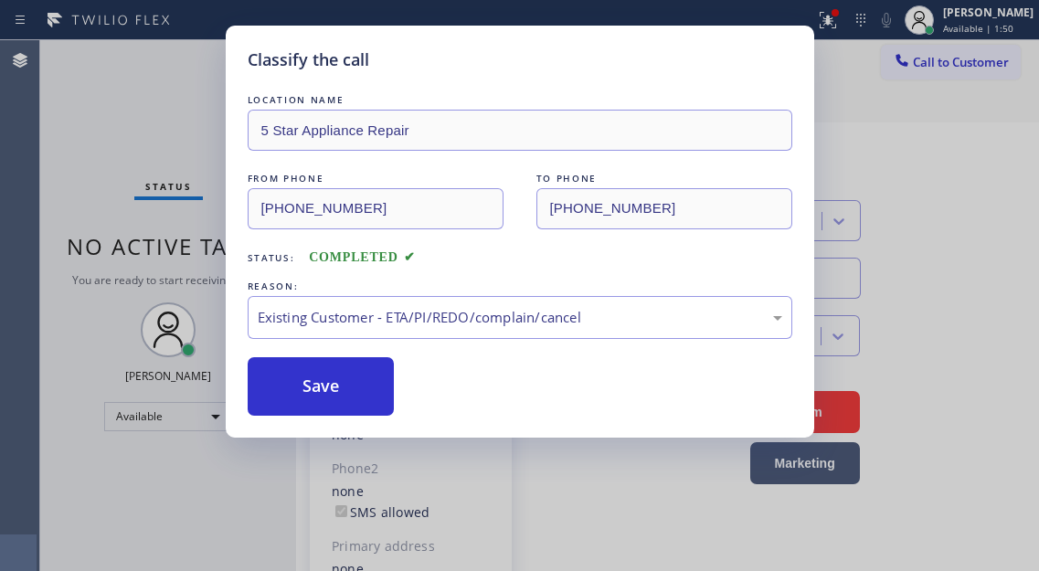
click at [395, 384] on div "Save" at bounding box center [520, 386] width 544 height 58
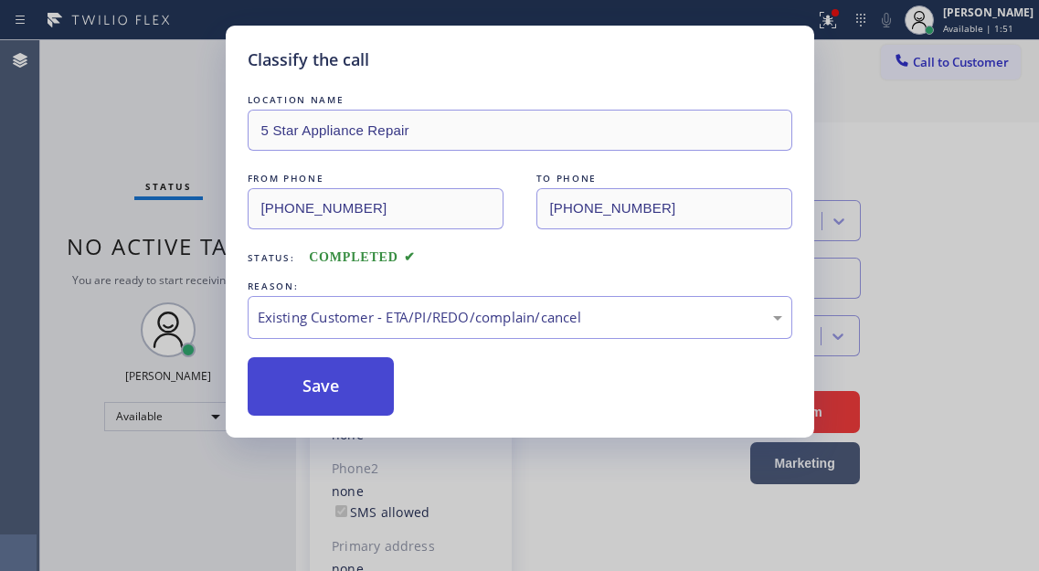
click at [376, 381] on button "Save" at bounding box center [321, 386] width 147 height 58
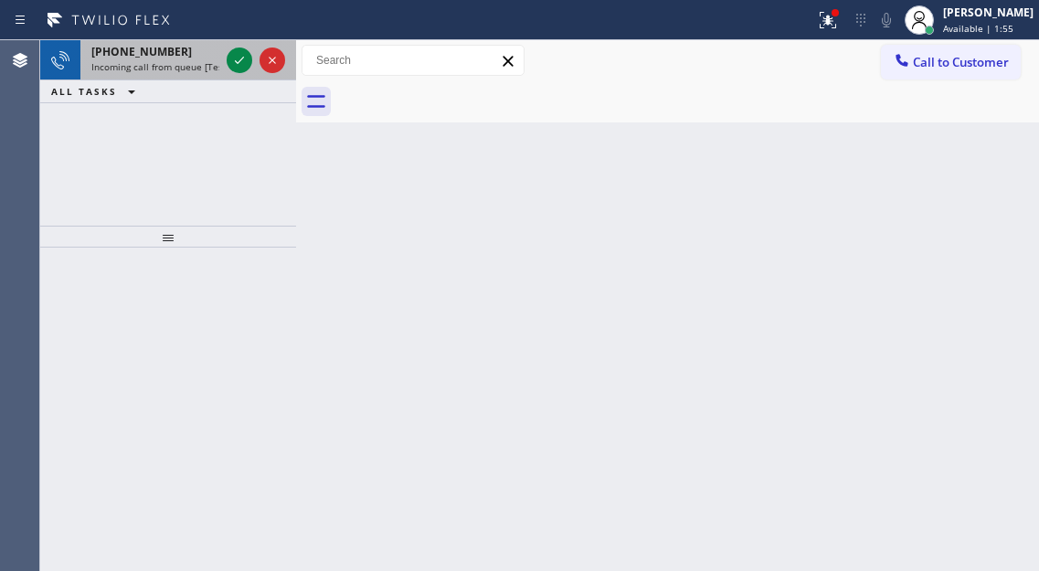
click at [162, 56] on span "+13105316730" at bounding box center [141, 52] width 100 height 16
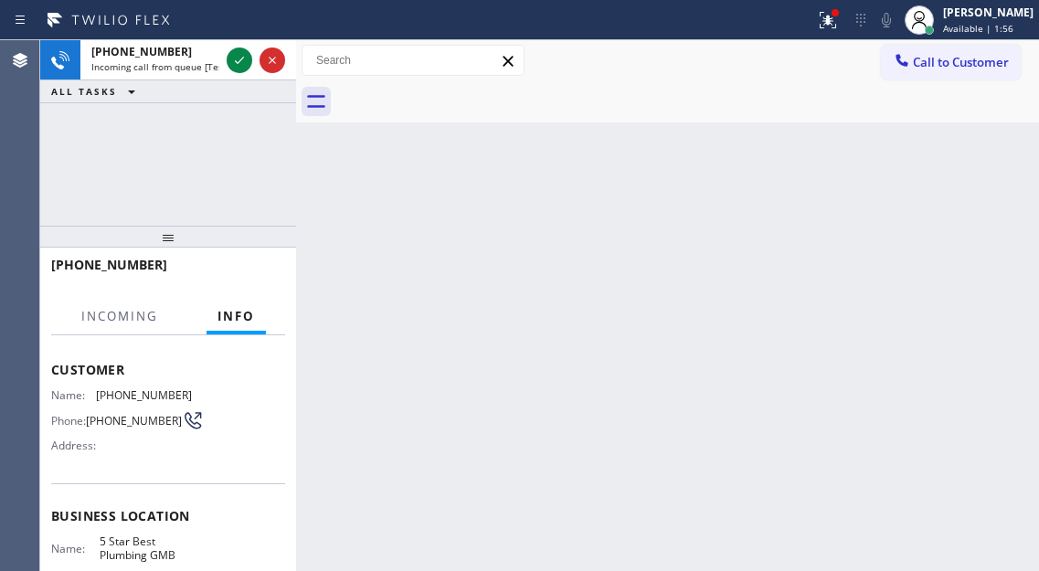
scroll to position [183, 0]
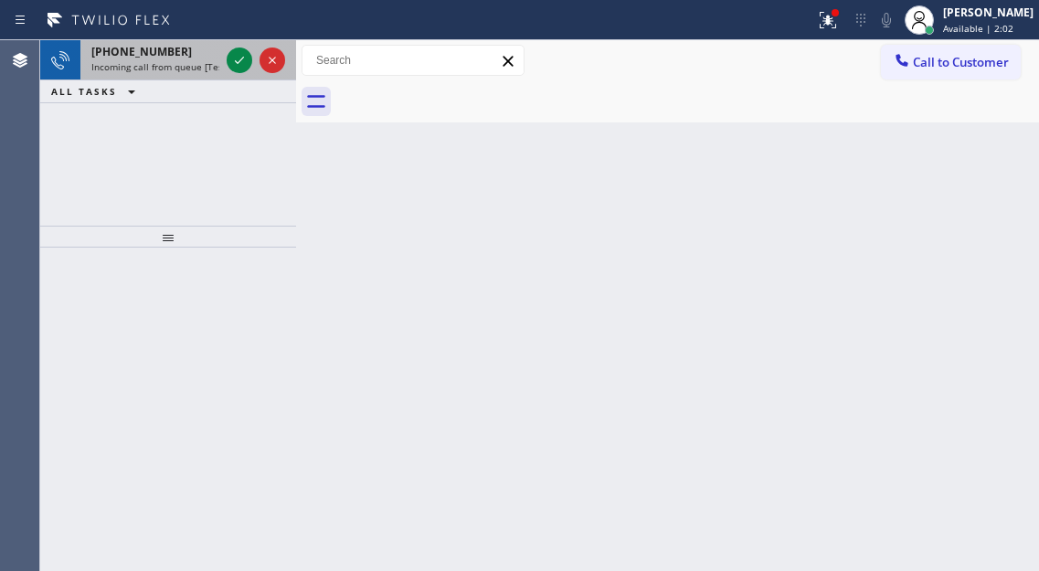
click at [142, 68] on span "Incoming call from queue [Test] All" at bounding box center [167, 66] width 152 height 13
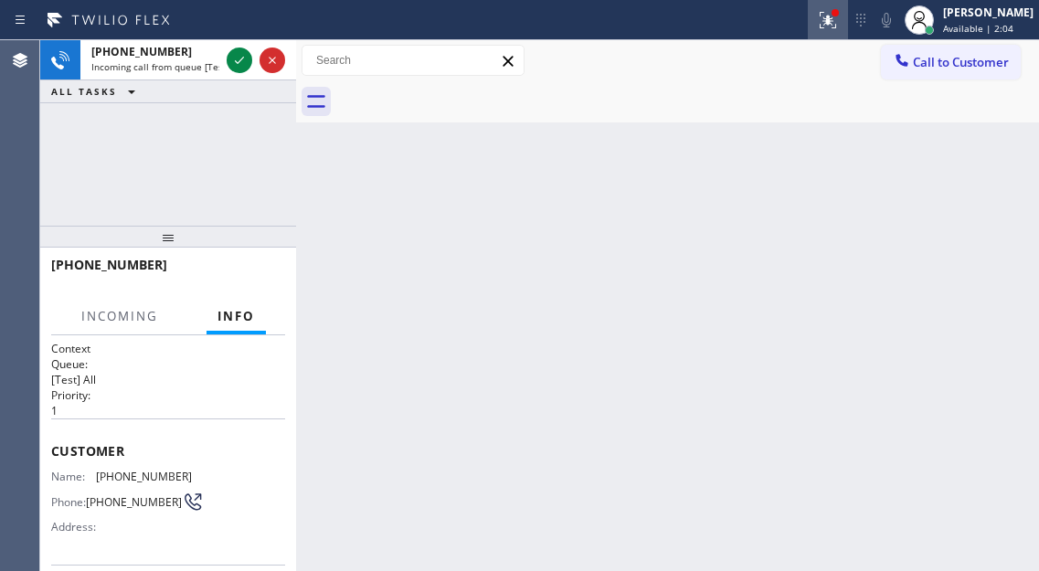
click at [839, 29] on icon at bounding box center [828, 20] width 22 height 22
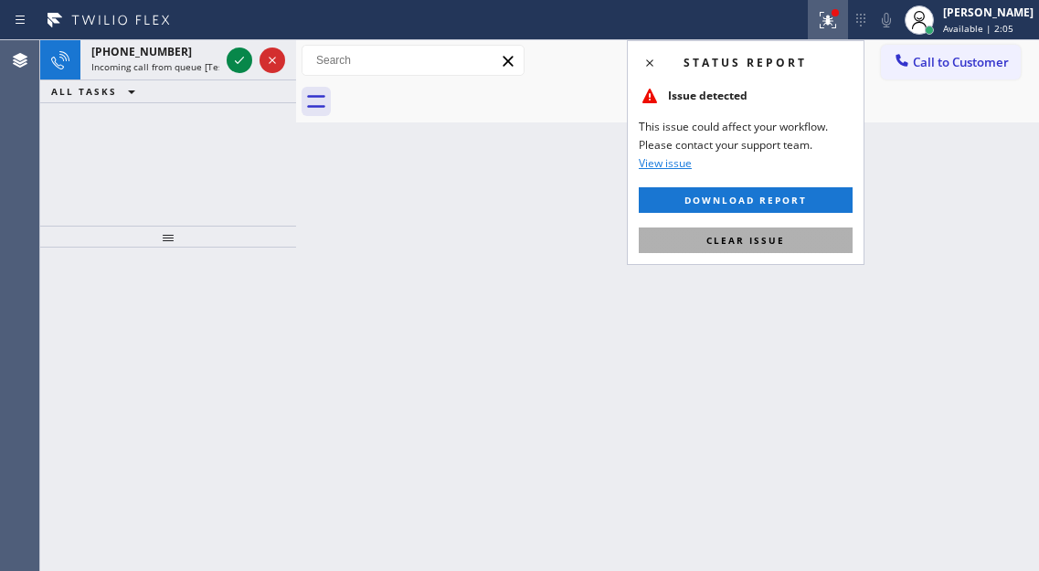
click at [821, 242] on button "Clear issue" at bounding box center [745, 240] width 214 height 26
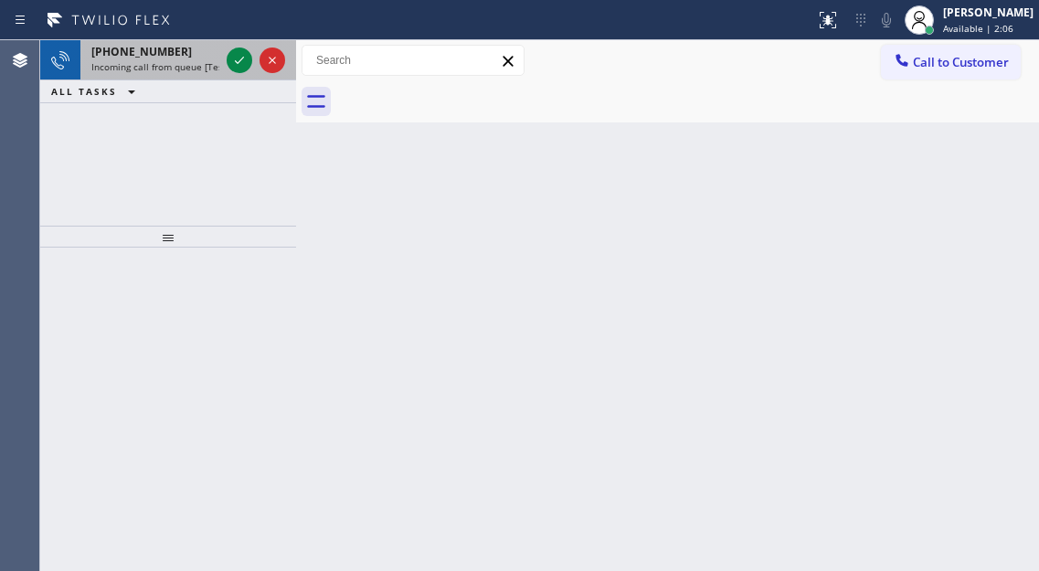
click at [143, 70] on span "Incoming call from queue [Test] All" at bounding box center [167, 66] width 152 height 13
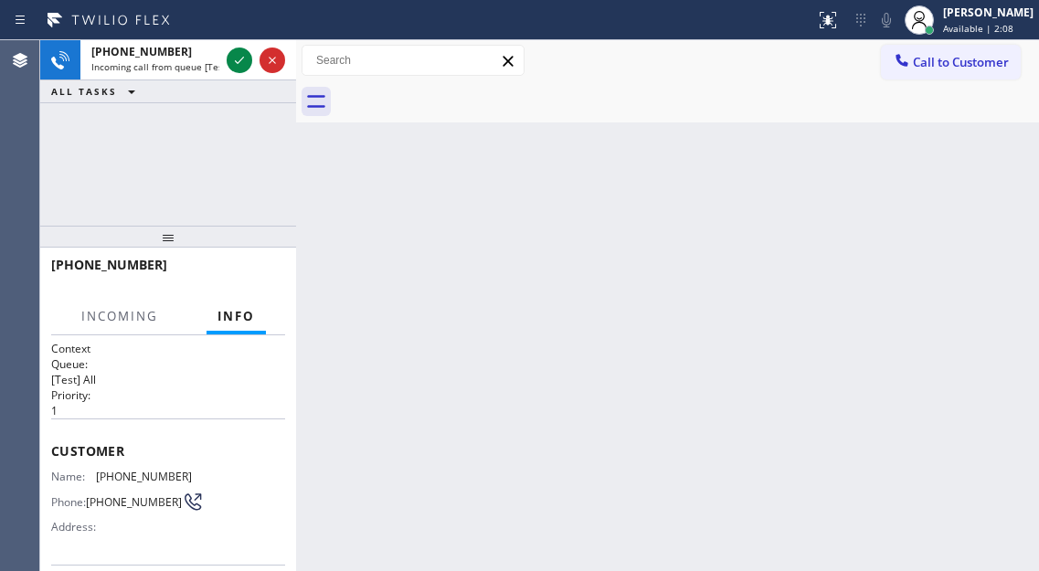
click at [175, 172] on div "+13105316730 Incoming call from queue [Test] All ALL TASKS ALL TASKS ACTIVE TAS…" at bounding box center [168, 132] width 256 height 185
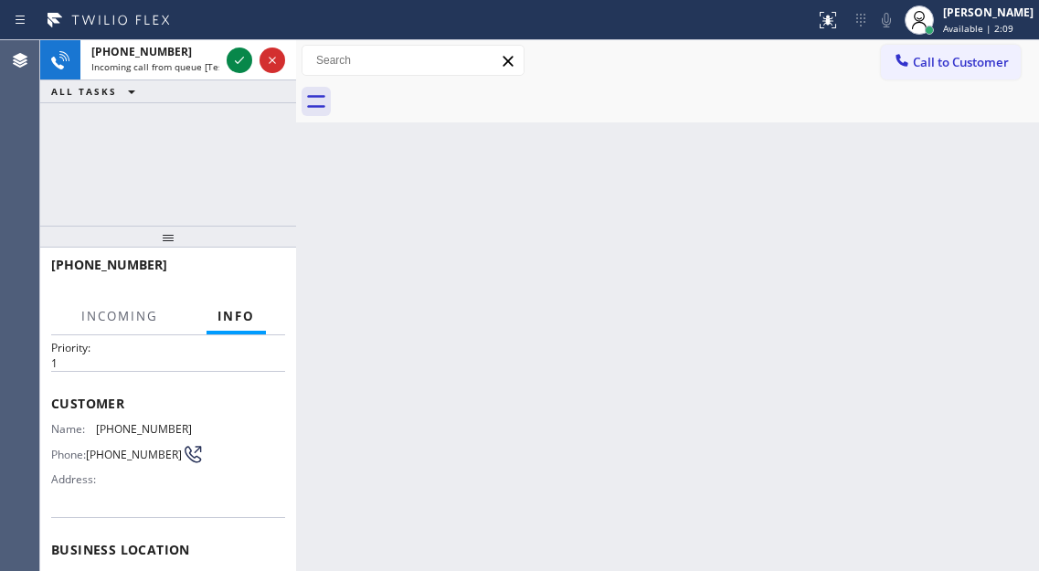
scroll to position [274, 0]
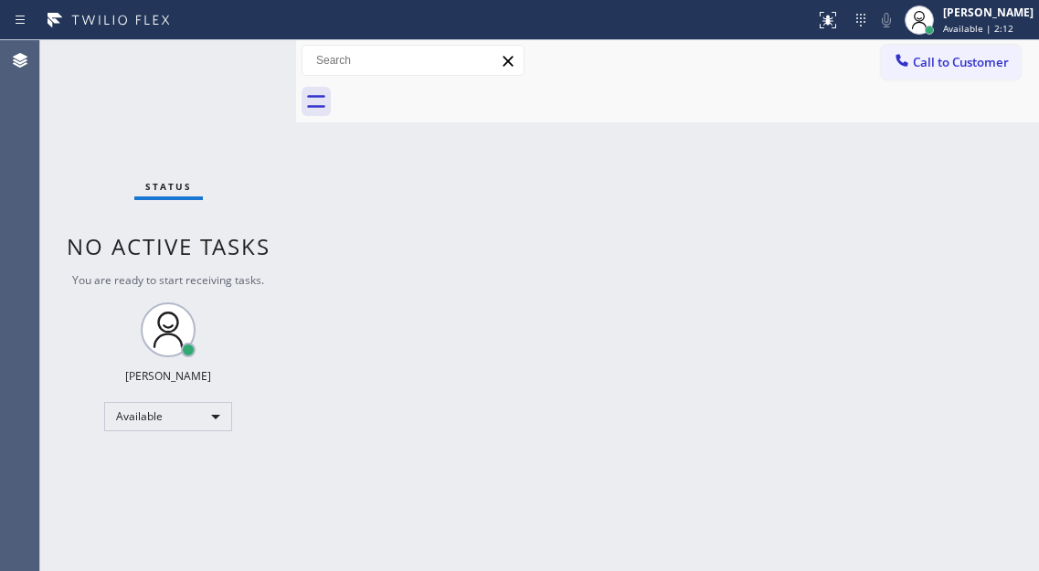
click at [237, 96] on div "Status No active tasks You are ready to start receiving tasks. [PERSON_NAME]" at bounding box center [168, 305] width 256 height 531
click at [930, 15] on icon at bounding box center [919, 20] width 22 height 22
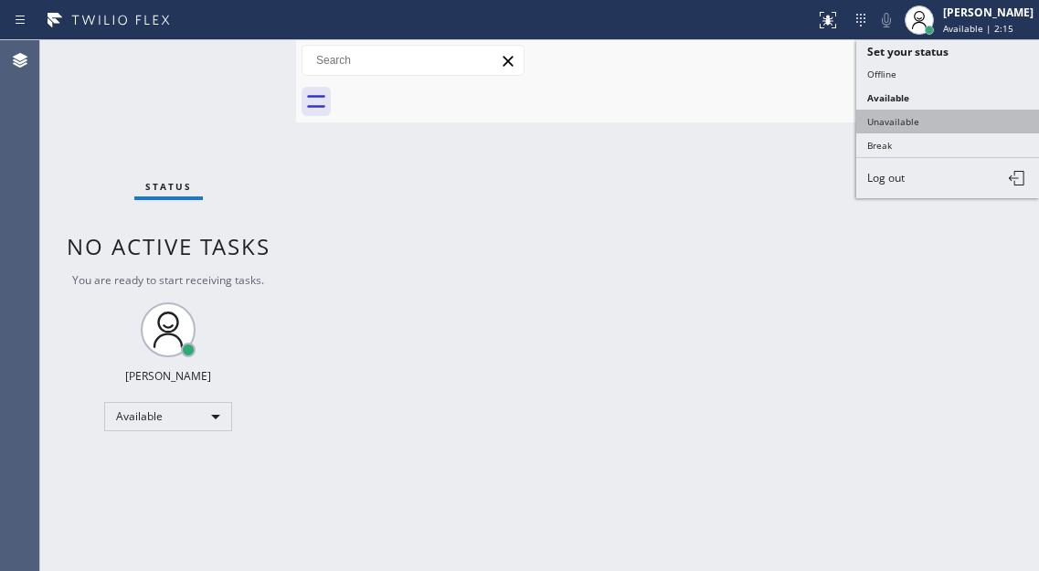
click at [945, 125] on button "Unavailable" at bounding box center [947, 122] width 183 height 24
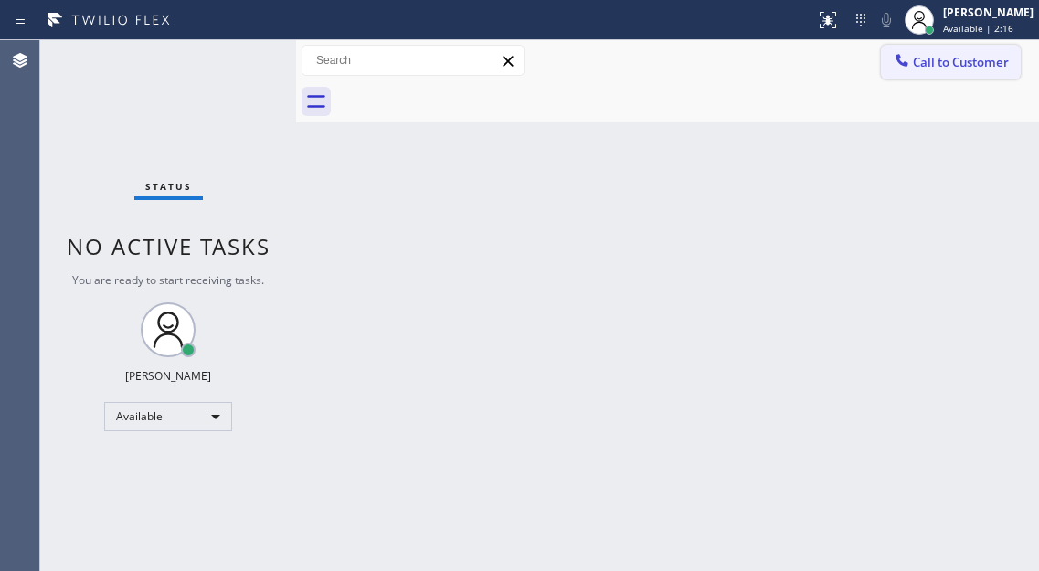
click at [955, 68] on span "Call to Customer" at bounding box center [961, 62] width 96 height 16
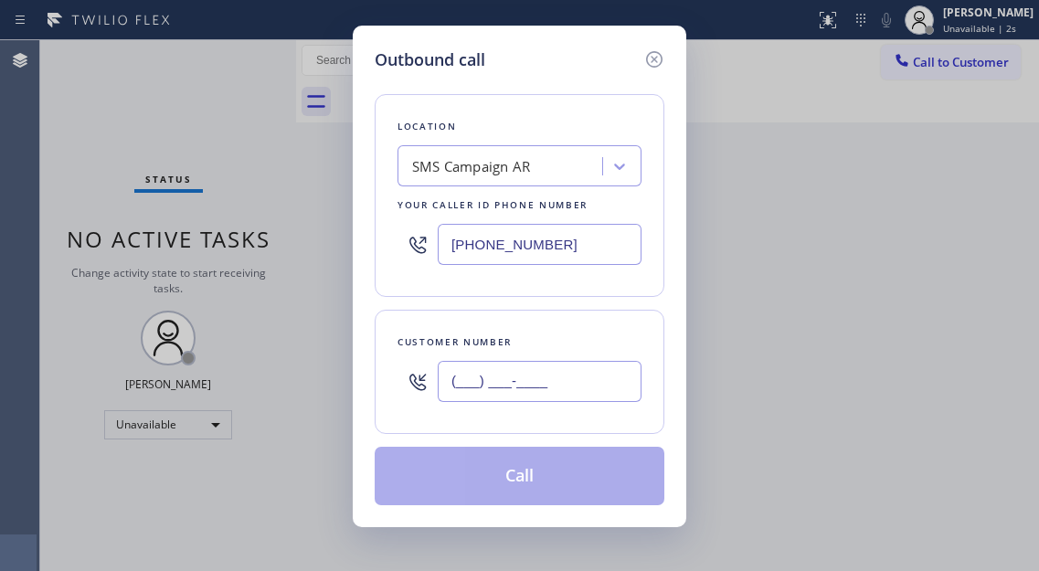
click at [577, 386] on input "(___) ___-____" at bounding box center [540, 381] width 204 height 41
paste input "925) 336-0430"
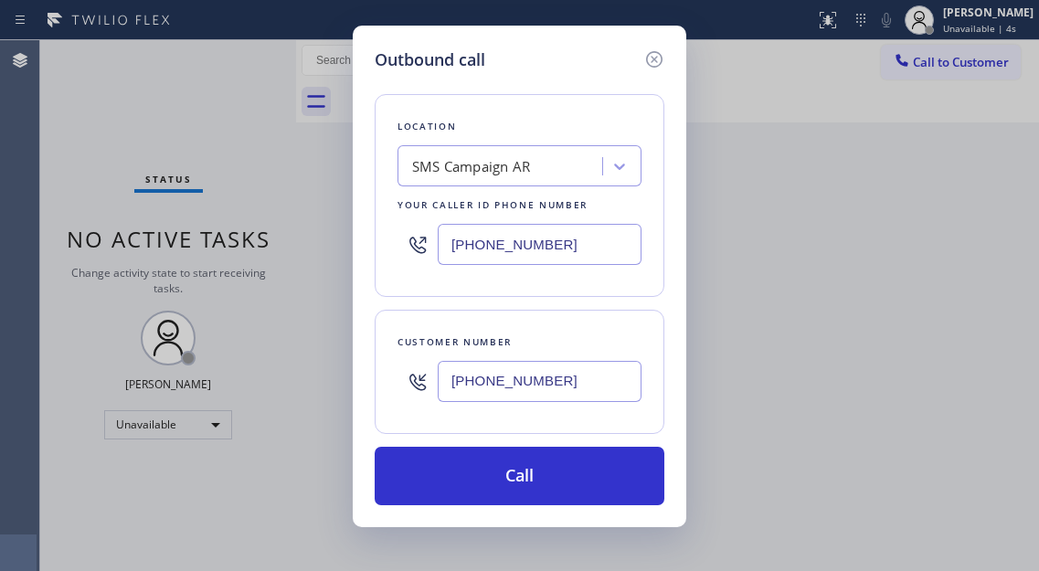
type input "(925) 336-0430"
click at [993, 171] on div "Outbound call Location SMS Campaign AR Your caller id phone number (855) 253-86…" at bounding box center [519, 285] width 1039 height 571
click at [596, 245] on input "(855) 253-8659" at bounding box center [540, 244] width 204 height 41
click at [560, 176] on div "SMS Campaign AR" at bounding box center [502, 167] width 199 height 32
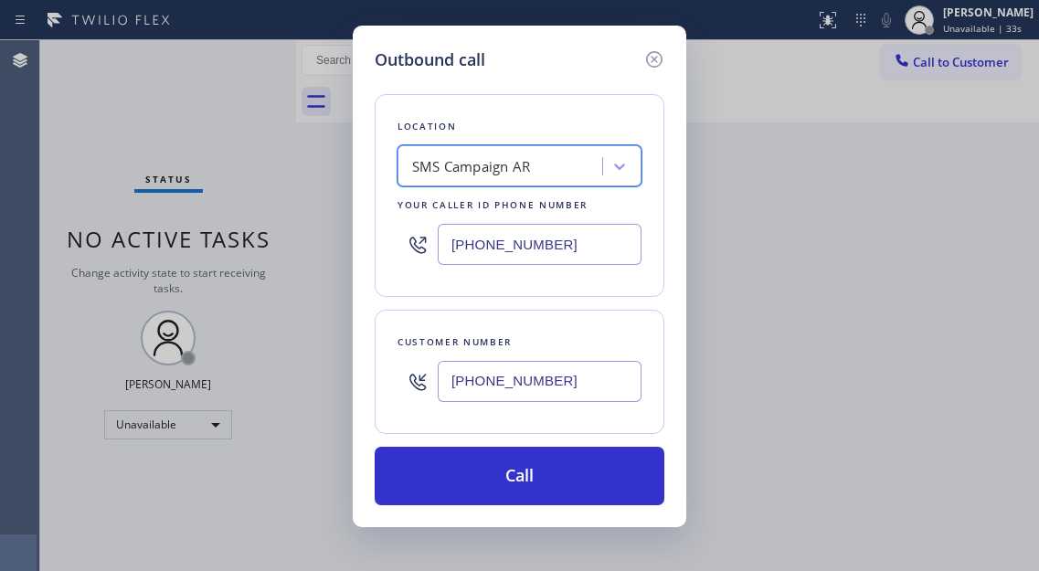
click at [560, 176] on div "SMS Campaign AR" at bounding box center [502, 167] width 199 height 32
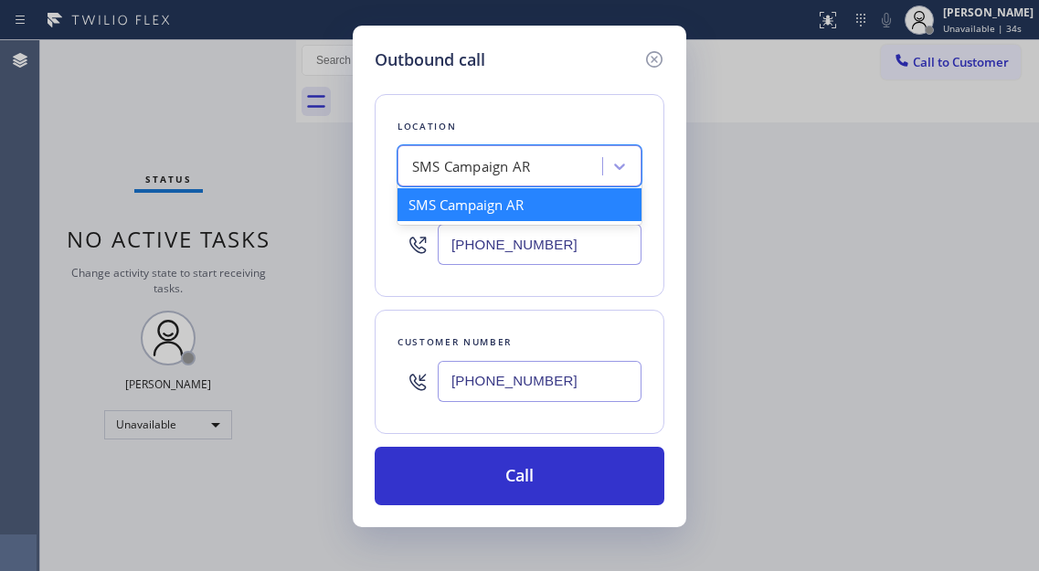
click at [555, 237] on input "(855) 253-8659" at bounding box center [540, 244] width 204 height 41
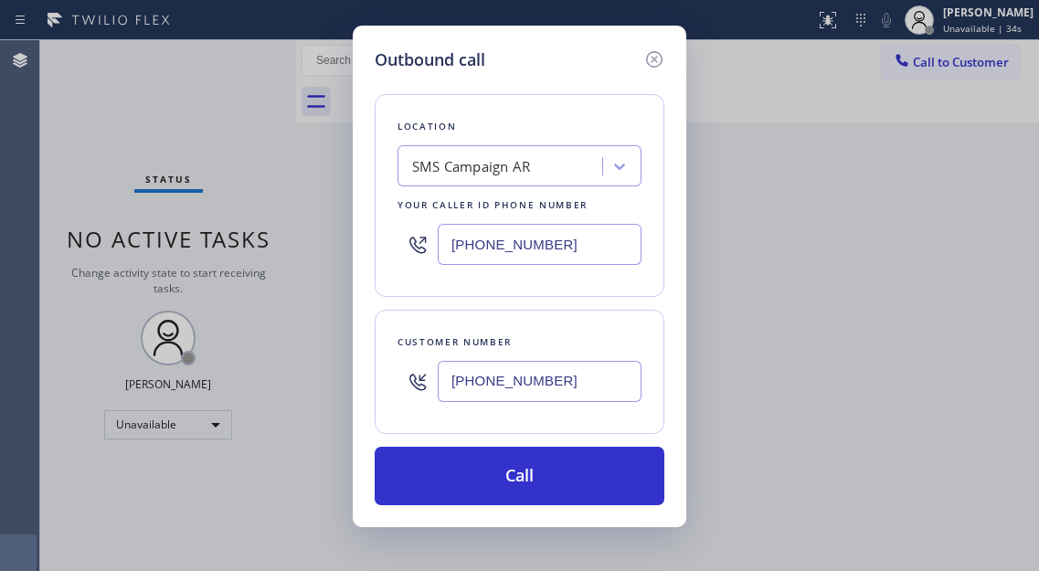
click at [555, 237] on input "(855) 253-8659" at bounding box center [540, 244] width 204 height 41
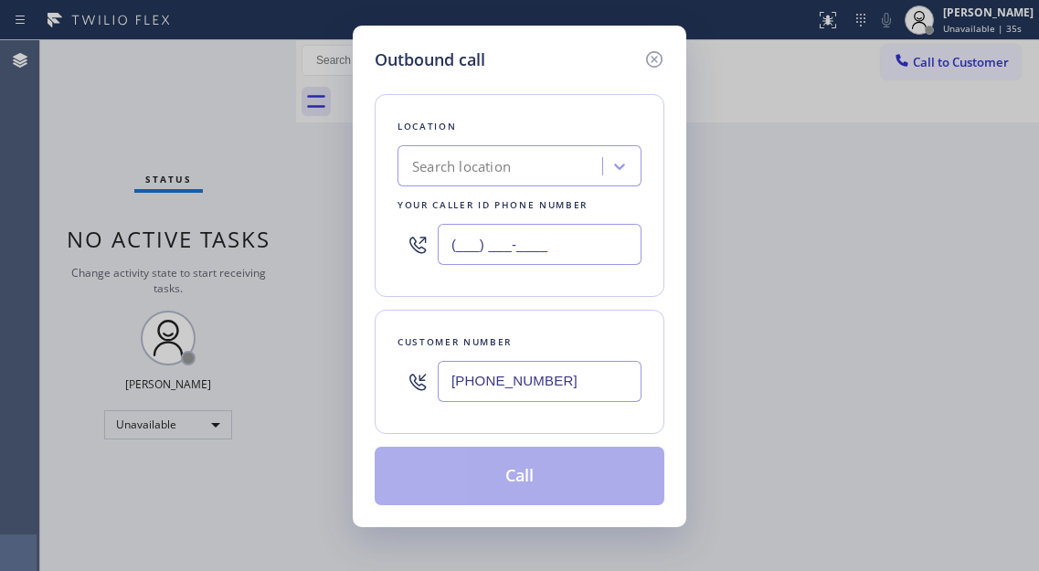
type input "(___) ___-____"
click at [502, 157] on div "Search location" at bounding box center [461, 166] width 99 height 21
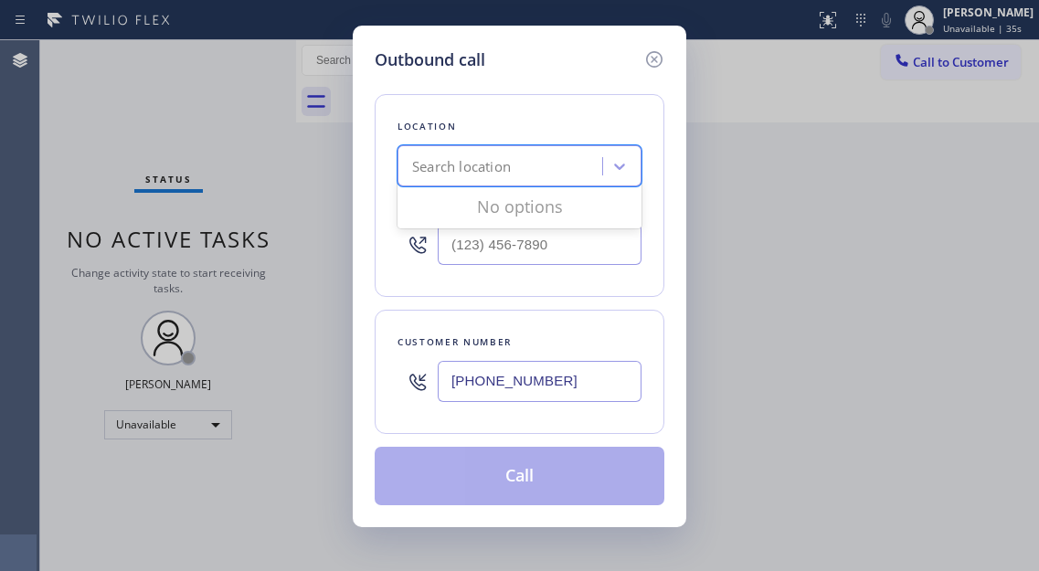
paste input "5 Star Appliance Repair"
type input "5 Star Appliance Repair"
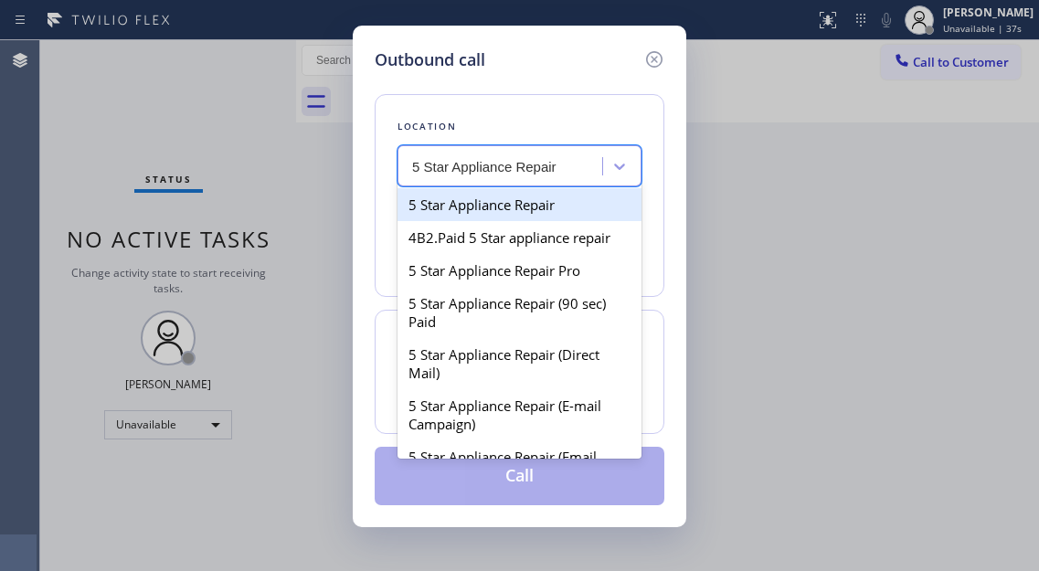
click at [495, 206] on div "5 Star Appliance Repair" at bounding box center [519, 204] width 244 height 33
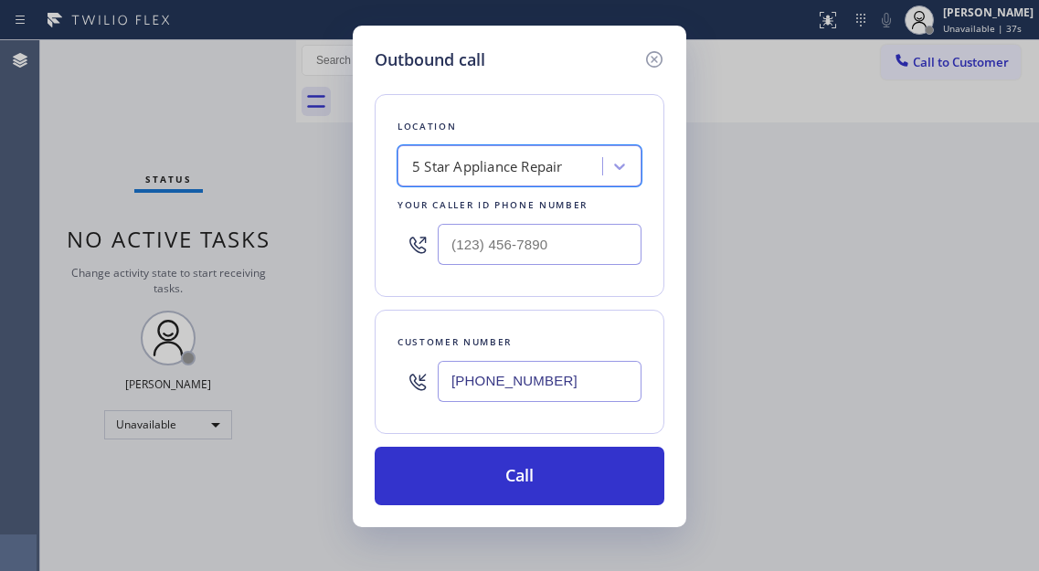
type input "[PHONE_NUMBER]"
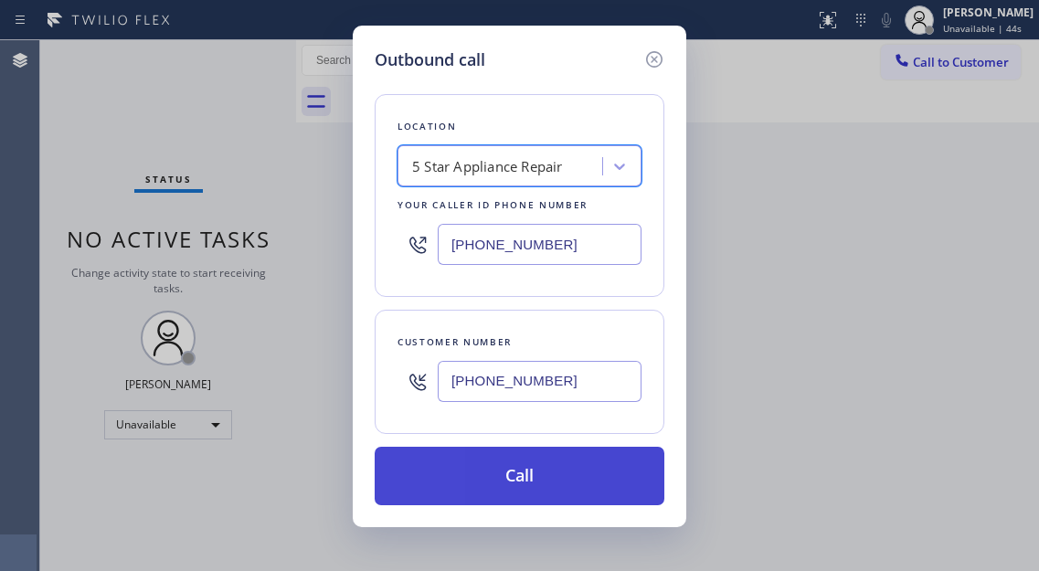
click at [533, 466] on button "Call" at bounding box center [520, 476] width 290 height 58
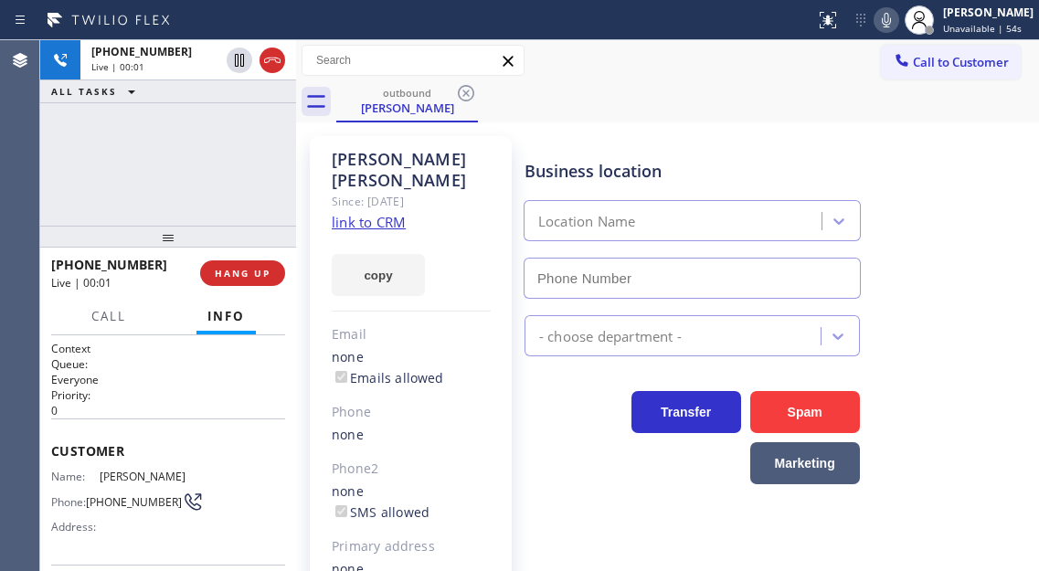
click at [957, 225] on div "Business location Location Name" at bounding box center [777, 215] width 513 height 165
type input "[PHONE_NUMBER]"
click at [975, 161] on div "Business location 5 Star Appliance Repair [PHONE_NUMBER]" at bounding box center [777, 215] width 513 height 165
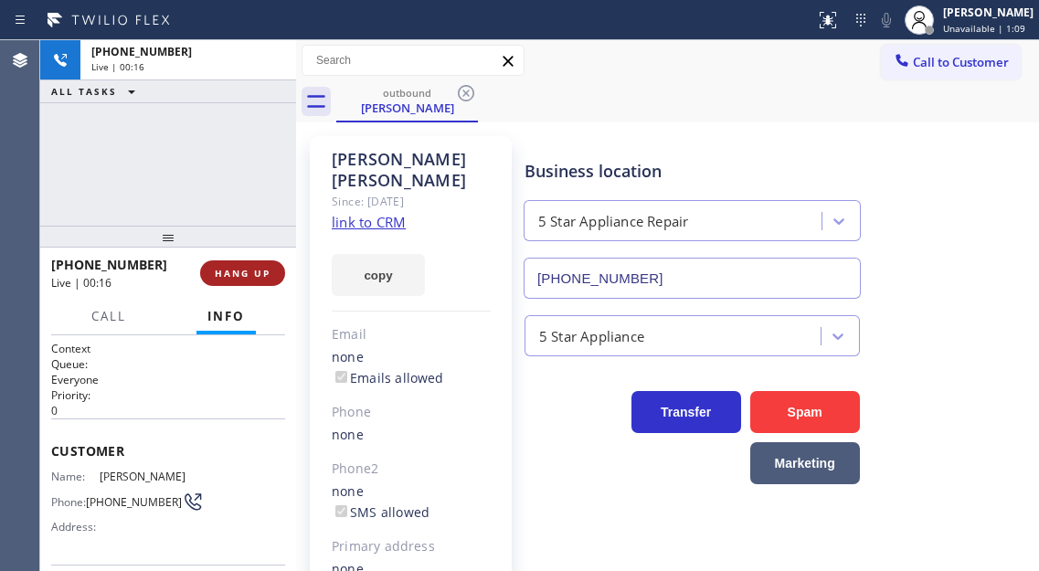
click at [230, 269] on span "HANG UP" at bounding box center [243, 273] width 56 height 13
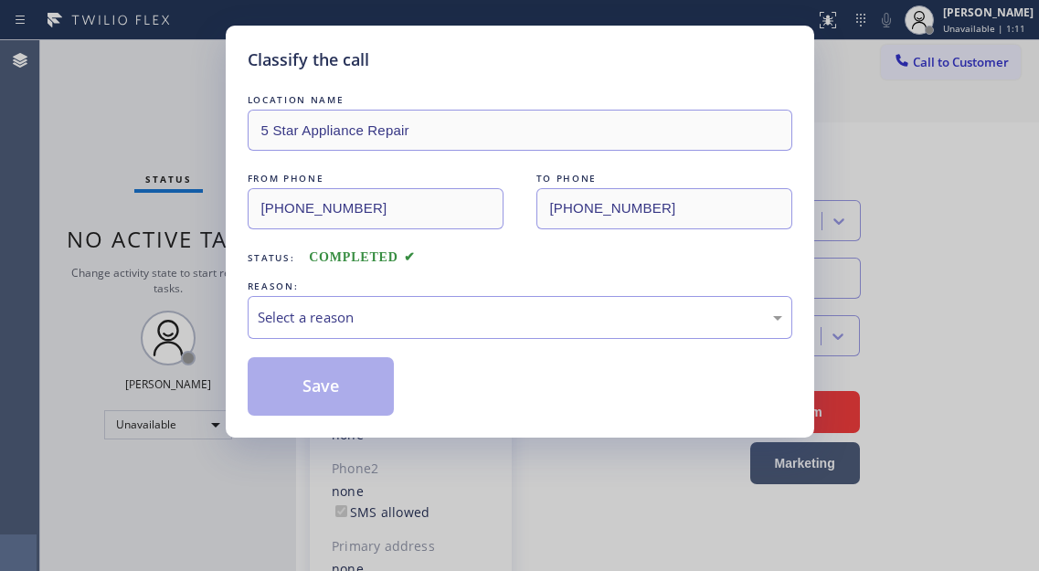
click at [256, 277] on div "REASON:" at bounding box center [520, 286] width 544 height 19
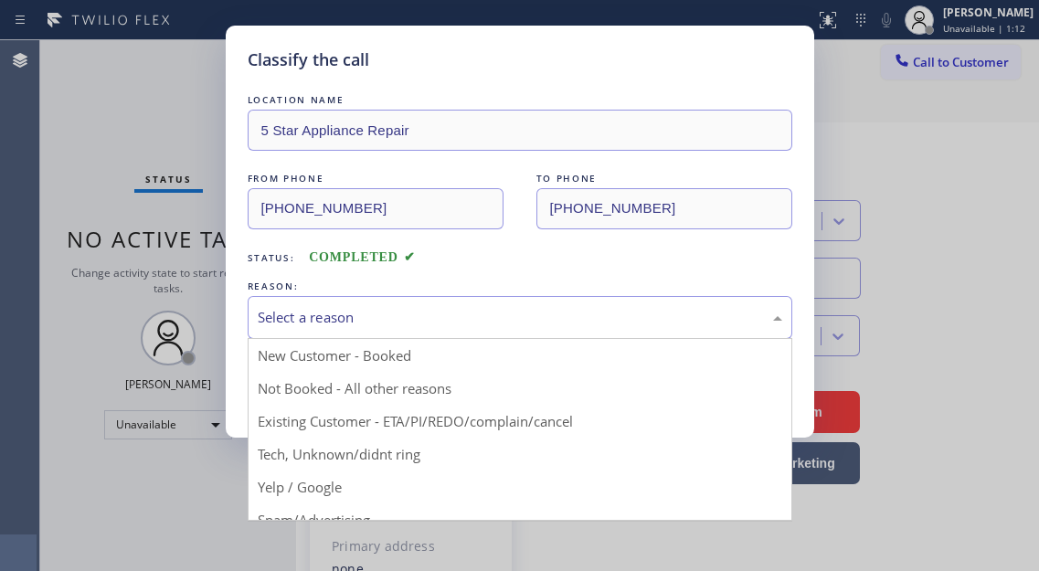
click at [347, 328] on div "Select a reason" at bounding box center [520, 317] width 544 height 43
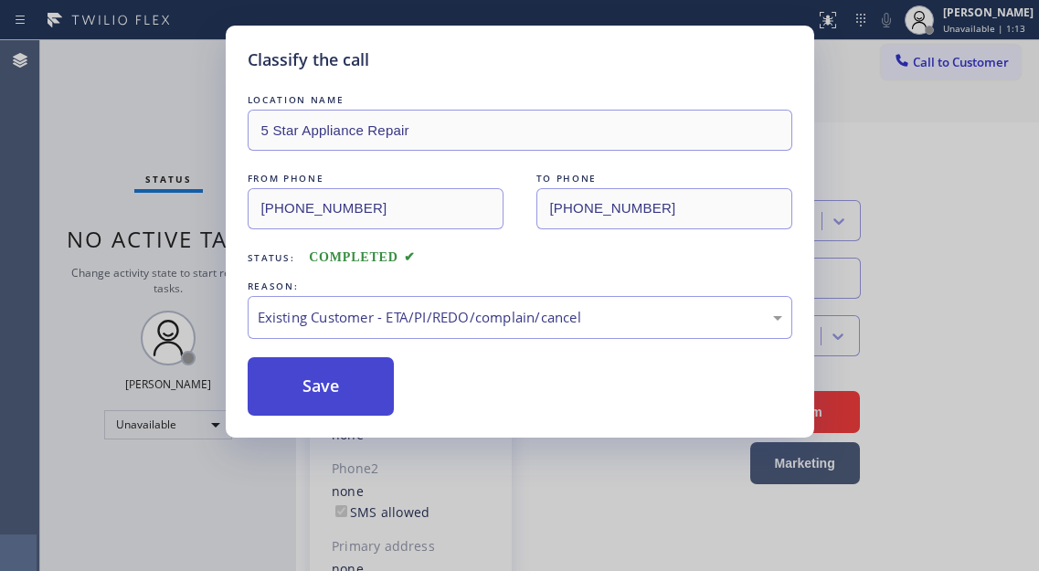
click at [305, 393] on button "Save" at bounding box center [321, 386] width 147 height 58
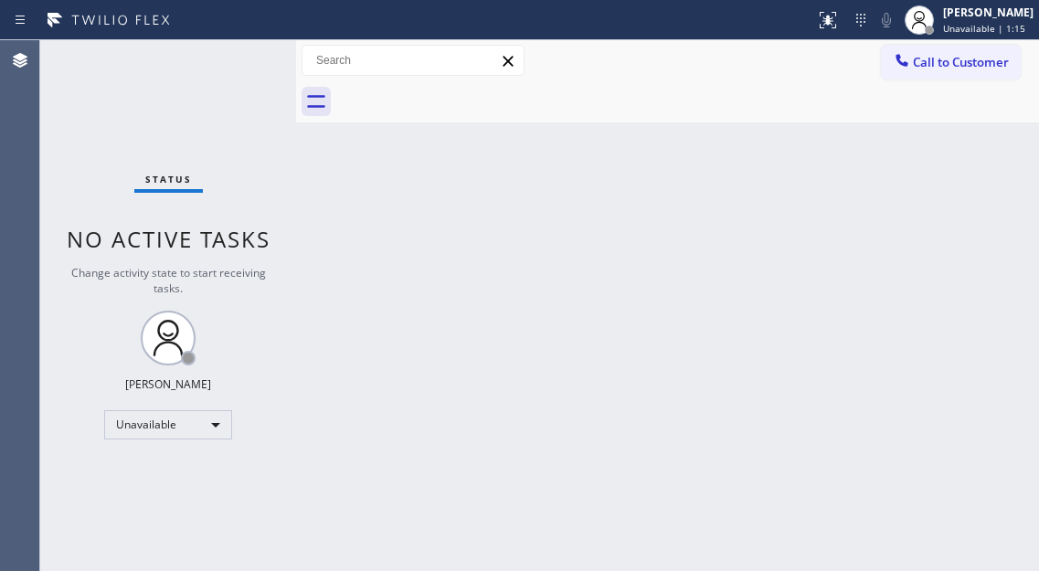
click at [939, 25] on div at bounding box center [919, 20] width 40 height 40
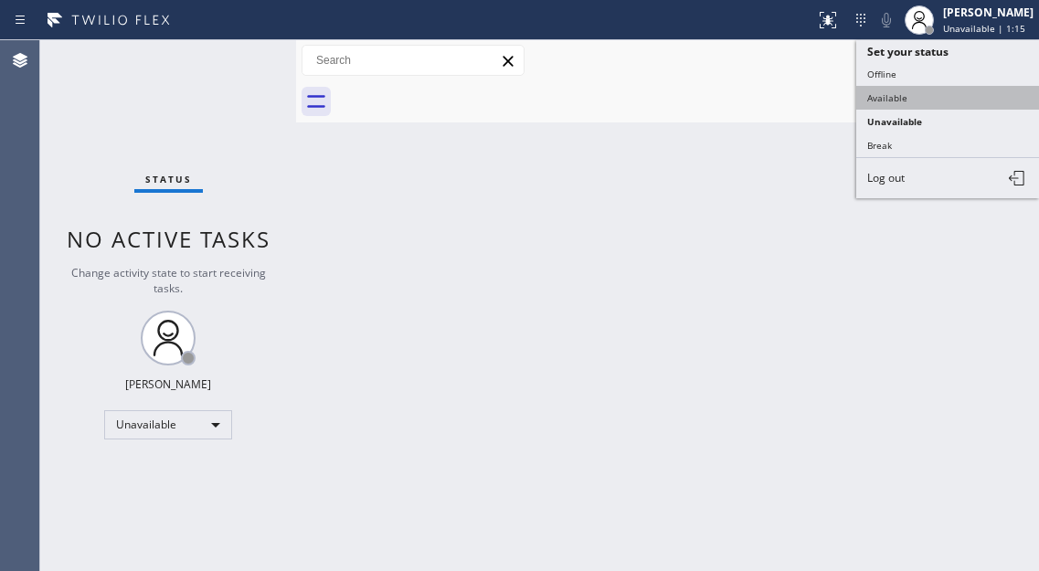
click at [903, 94] on button "Available" at bounding box center [947, 98] width 183 height 24
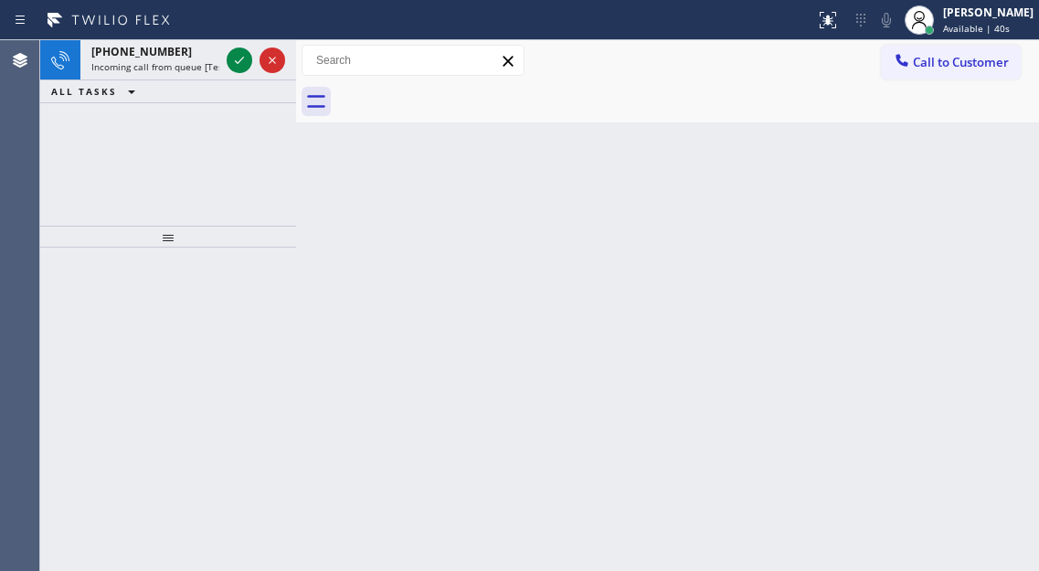
click at [959, 278] on div "Back to Dashboard Change Sender ID Customers Technicians Select a contact Outbo…" at bounding box center [667, 305] width 743 height 531
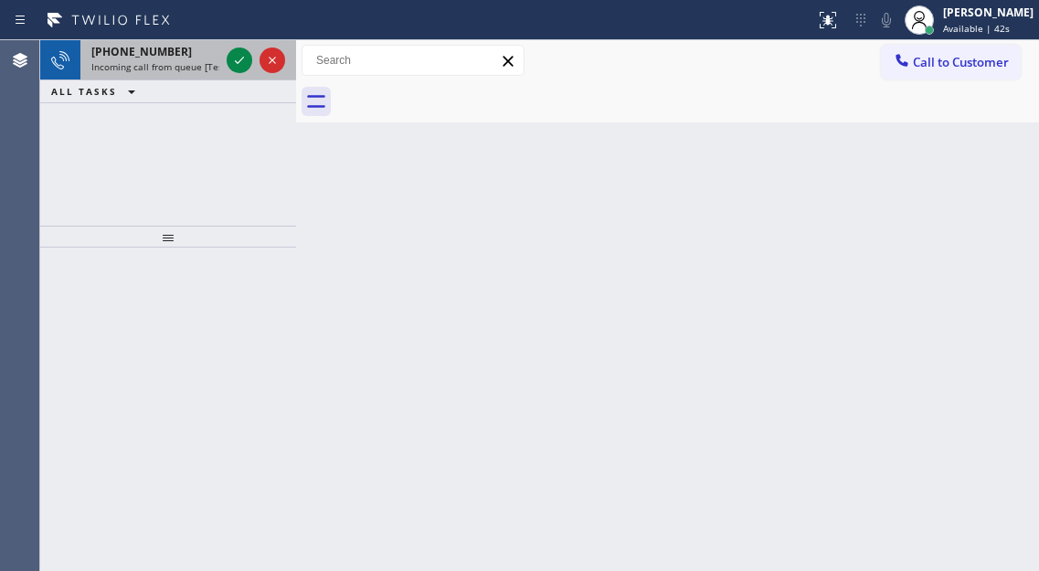
drag, startPoint x: 203, startPoint y: 64, endPoint x: 257, endPoint y: 65, distance: 53.9
click at [203, 63] on span "Incoming call from queue [Test] All" at bounding box center [167, 66] width 152 height 13
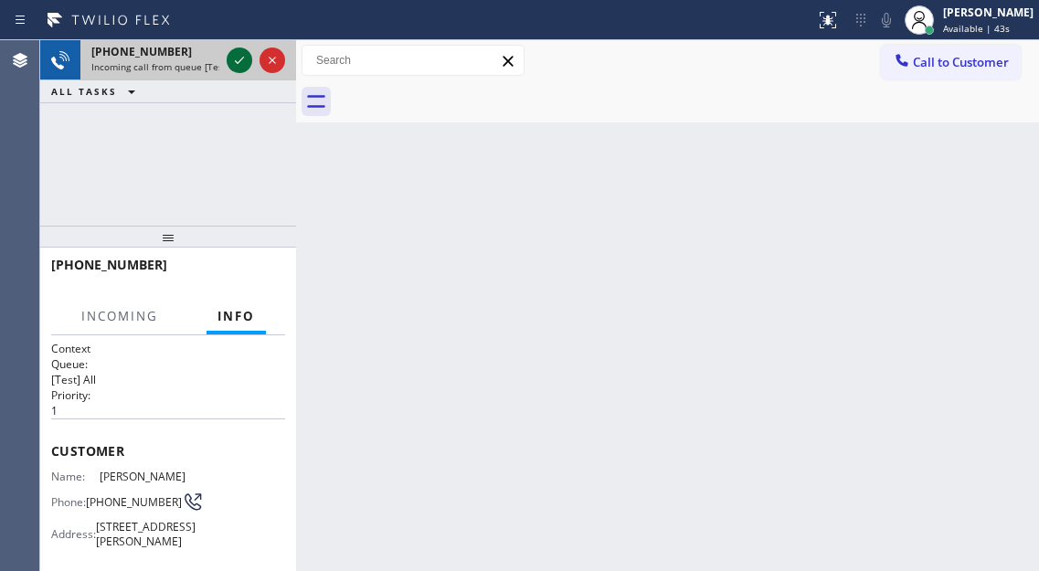
click at [237, 62] on icon at bounding box center [239, 60] width 22 height 22
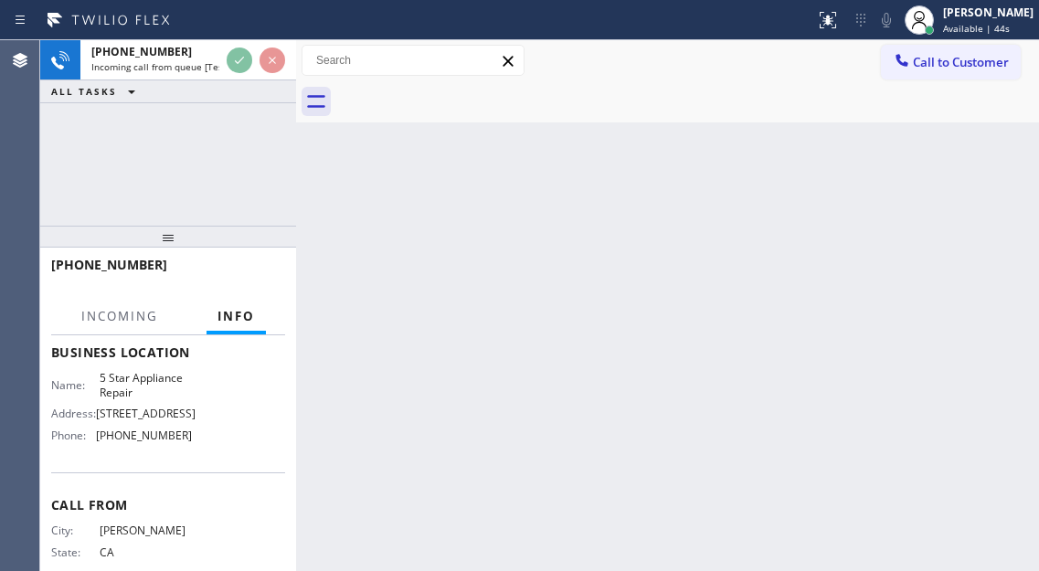
scroll to position [274, 0]
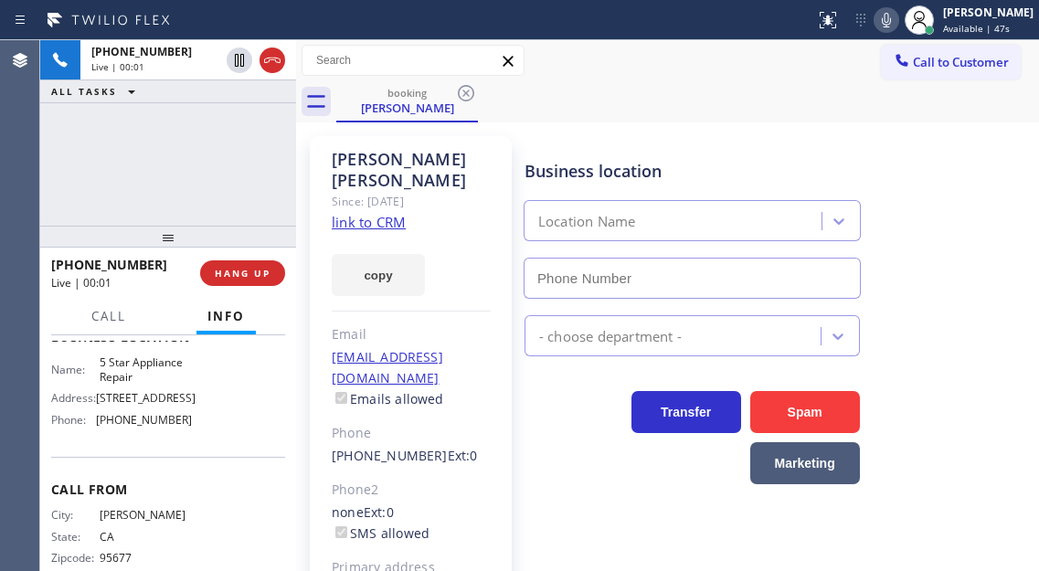
type input "[PHONE_NUMBER]"
click at [381, 213] on link "link to CRM" at bounding box center [369, 222] width 74 height 18
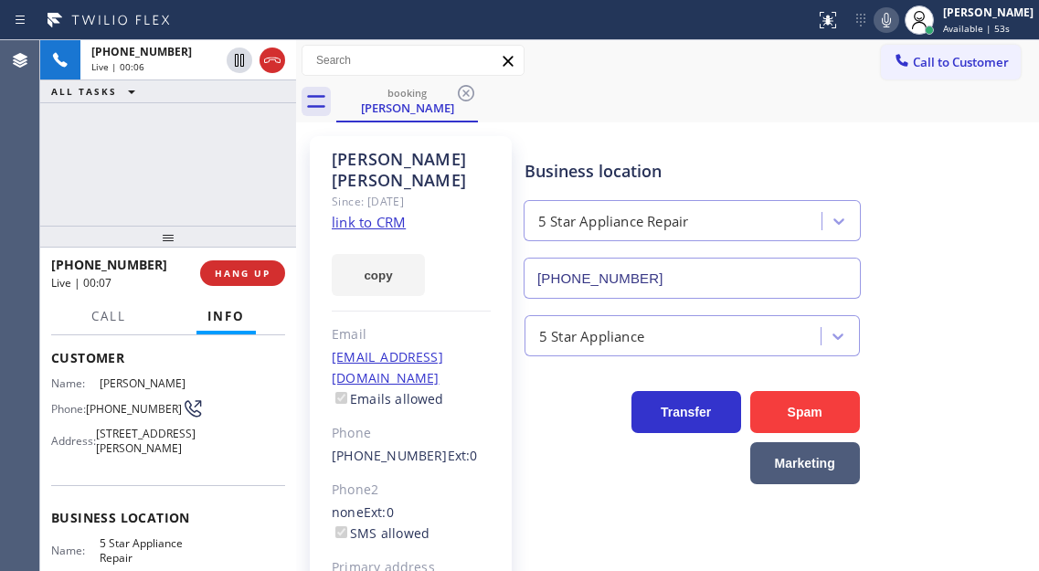
scroll to position [91, 0]
click at [109, 410] on span "(916) 303-3001" at bounding box center [134, 411] width 96 height 14
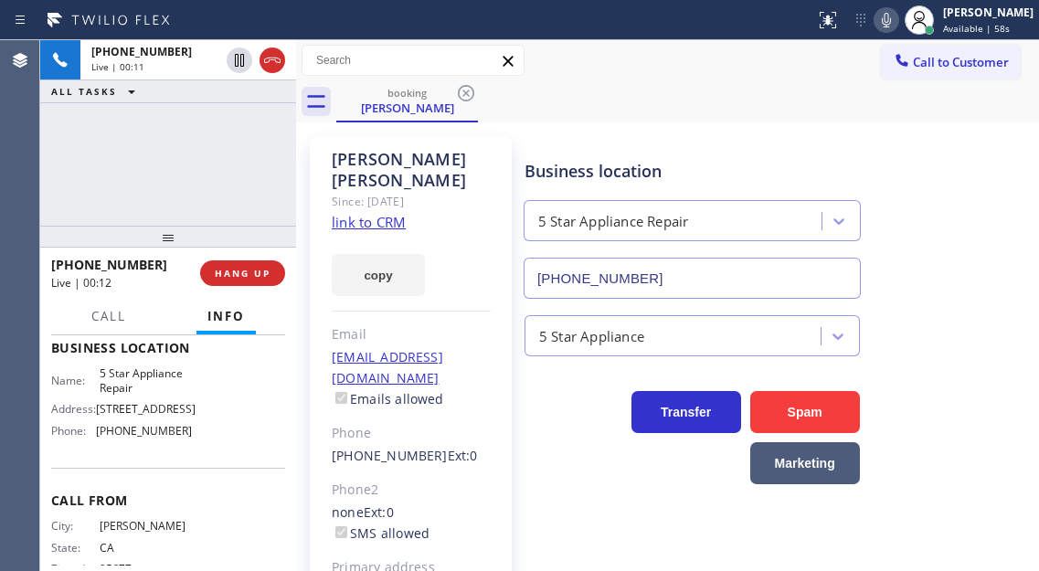
scroll to position [274, 0]
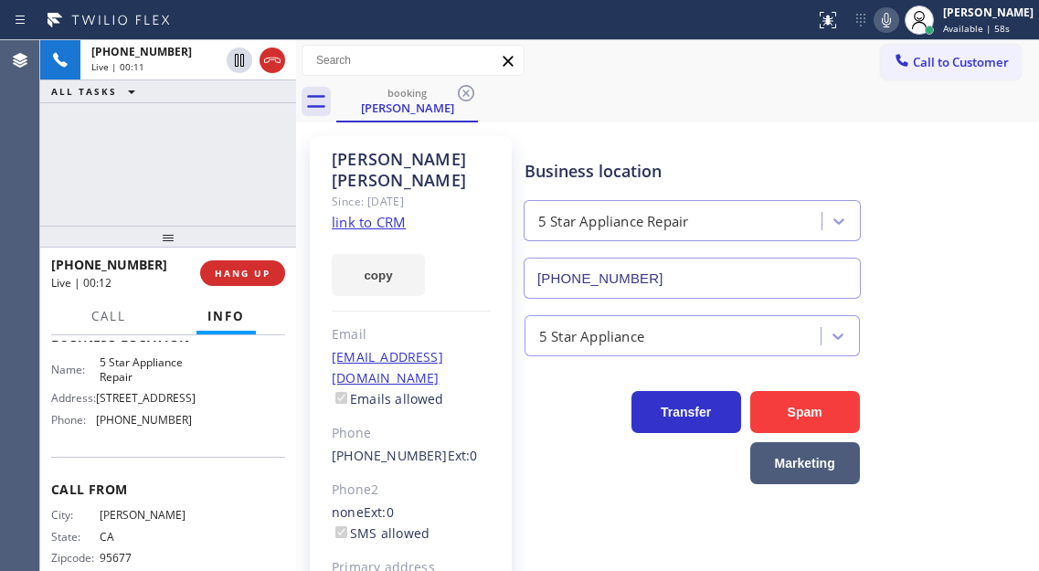
click at [122, 384] on span "5 Star Appliance Repair" at bounding box center [145, 369] width 91 height 28
click at [171, 189] on div "+19163033001 Live | 01:51 ALL TASKS ALL TASKS ACTIVE TASKS TASKS IN WRAP UP" at bounding box center [168, 132] width 256 height 185
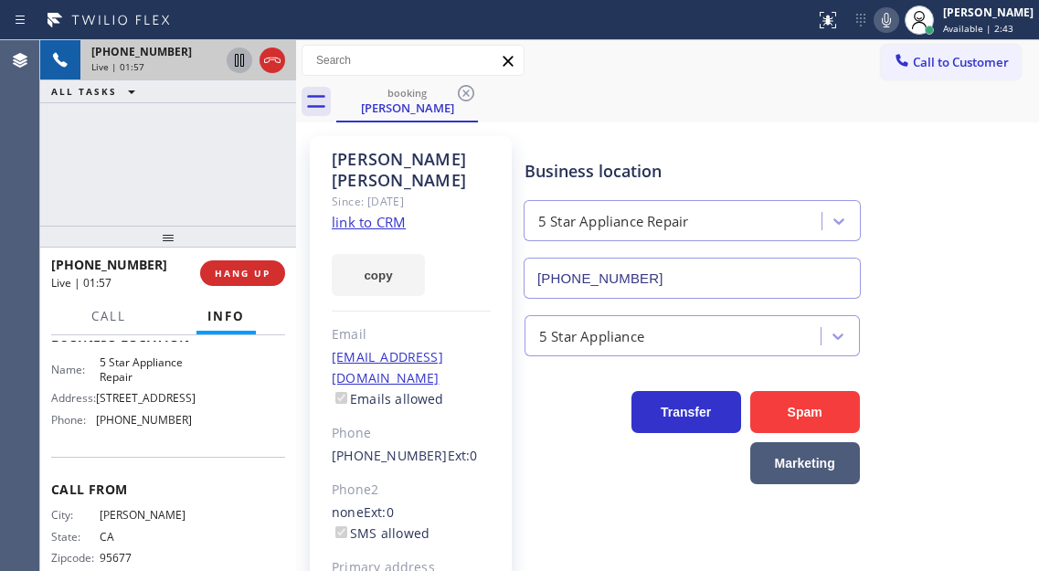
click at [237, 63] on icon at bounding box center [239, 60] width 22 height 22
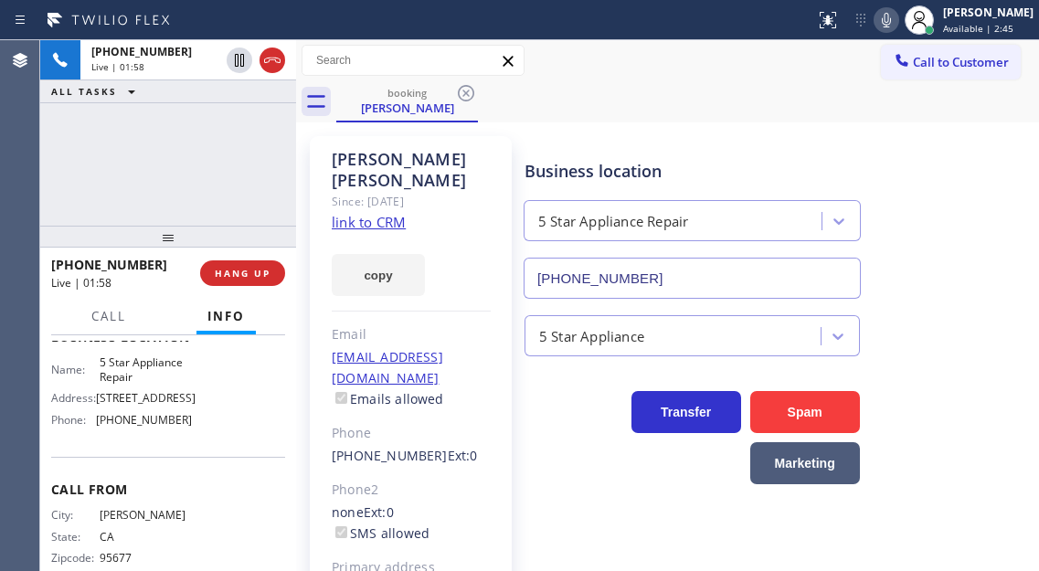
click at [891, 24] on icon at bounding box center [885, 20] width 9 height 15
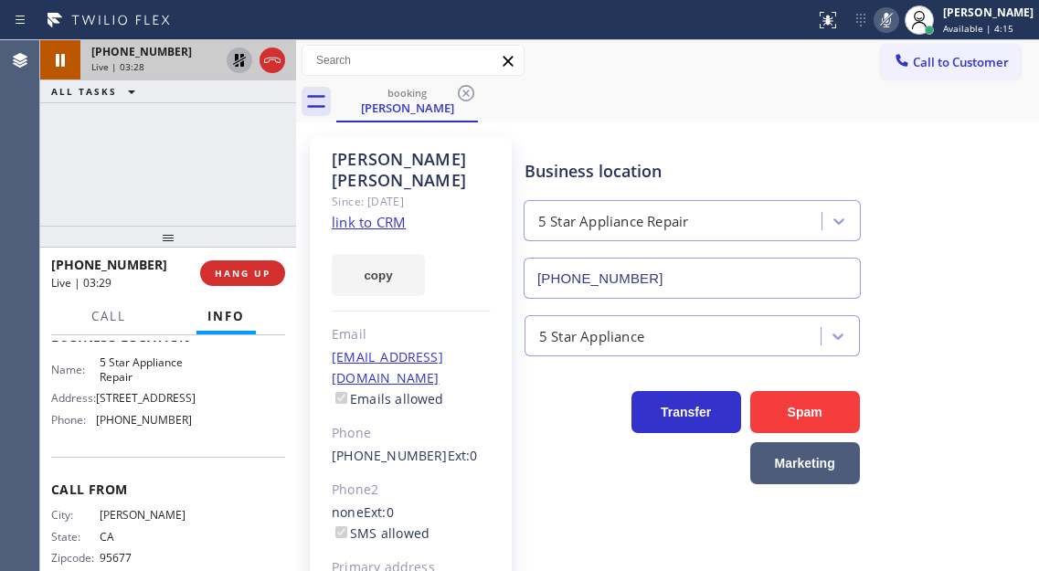
click at [233, 57] on icon at bounding box center [239, 60] width 22 height 22
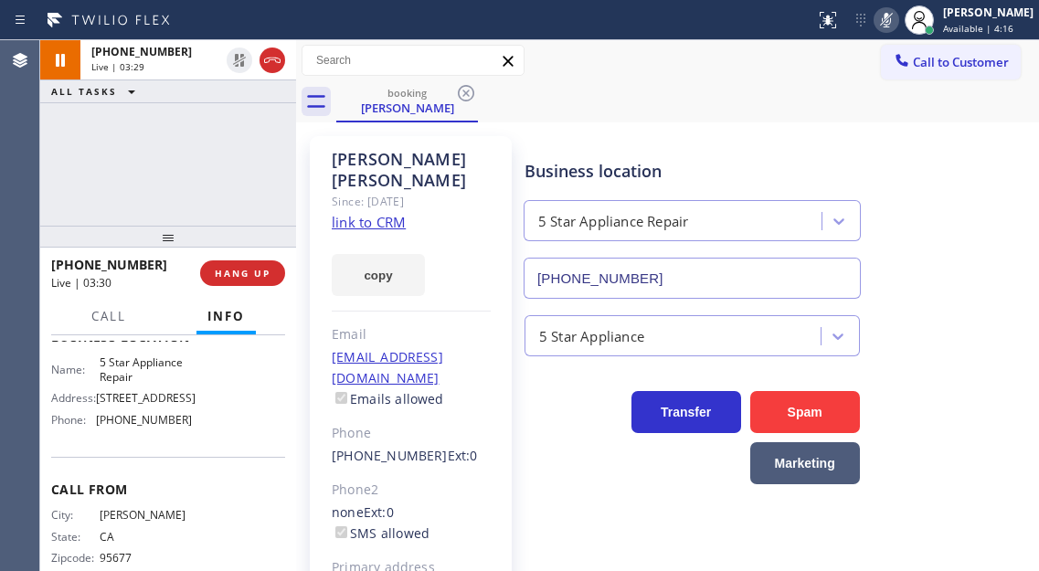
click at [897, 19] on icon at bounding box center [886, 20] width 22 height 22
click at [196, 143] on div "+19163033001 Live | 04:56 ALL TASKS ALL TASKS ACTIVE TASKS TASKS IN WRAP UP" at bounding box center [168, 132] width 256 height 185
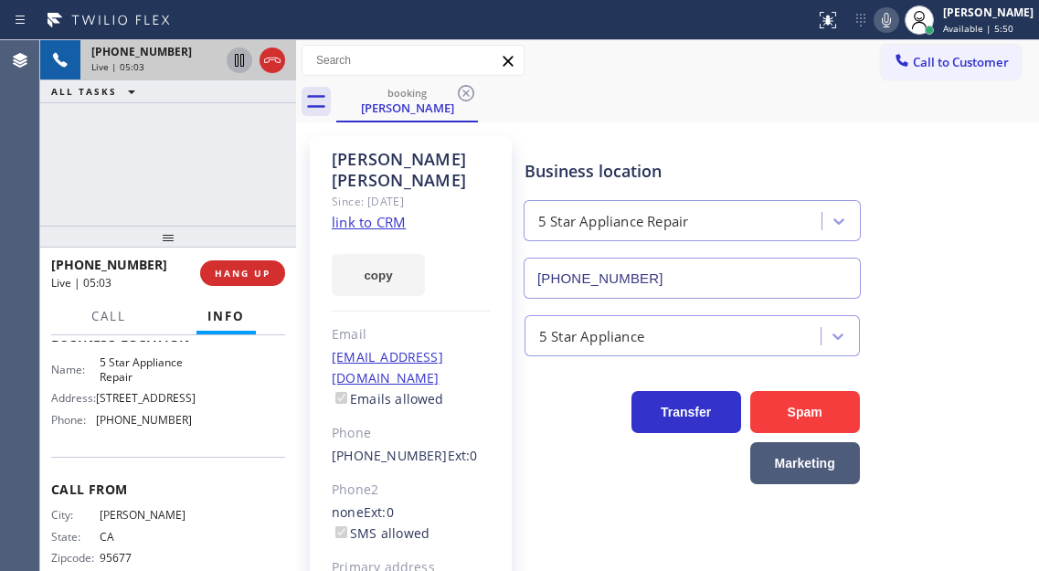
drag, startPoint x: 237, startPoint y: 62, endPoint x: 245, endPoint y: 71, distance: 11.7
click at [237, 62] on icon at bounding box center [239, 60] width 9 height 13
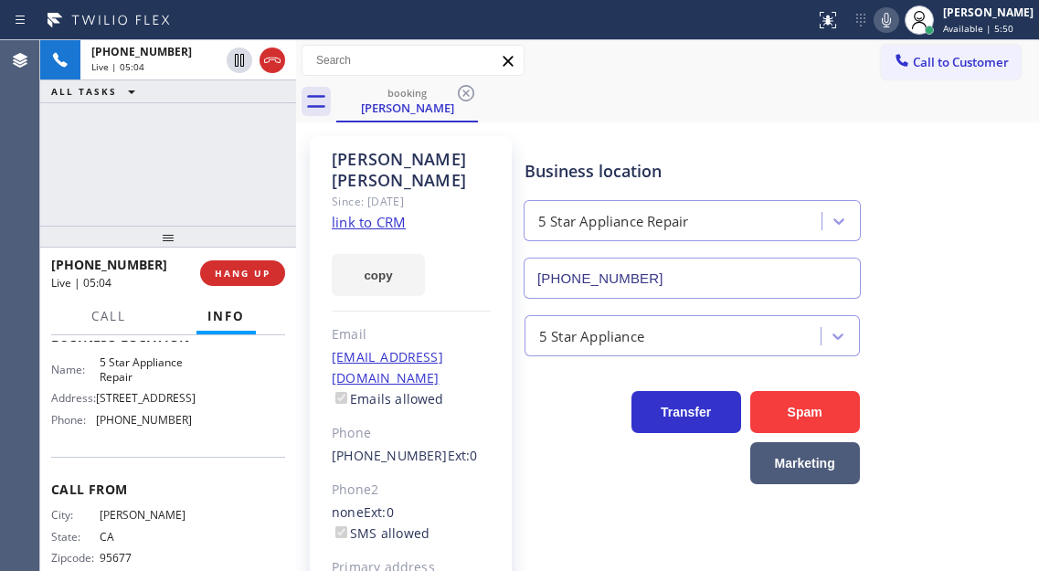
click at [897, 12] on icon at bounding box center [886, 20] width 22 height 22
click at [968, 213] on div "Business location 5 Star Appliance Repair [PHONE_NUMBER]" at bounding box center [777, 215] width 513 height 165
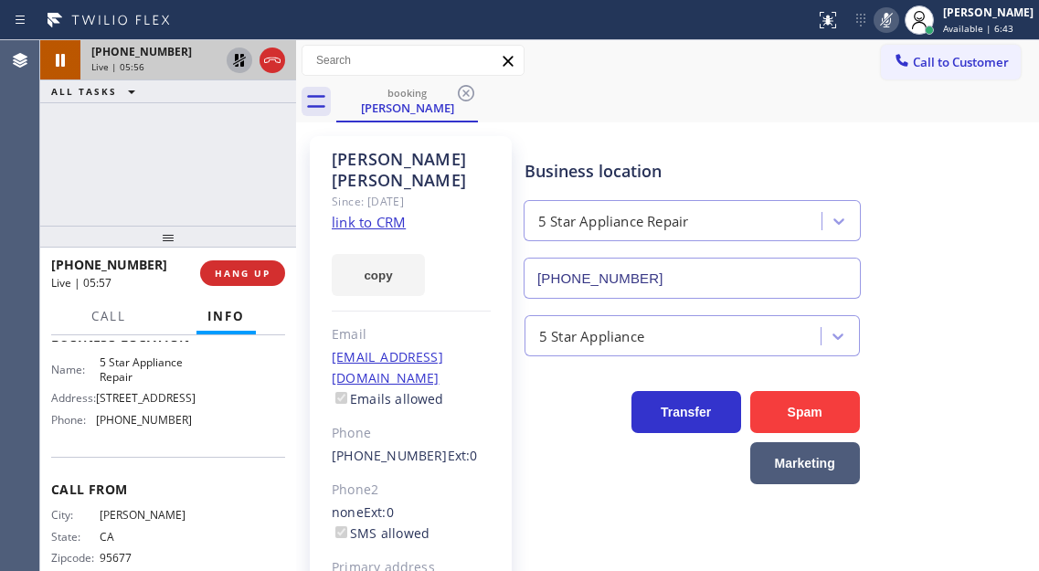
click at [234, 58] on icon at bounding box center [239, 60] width 22 height 22
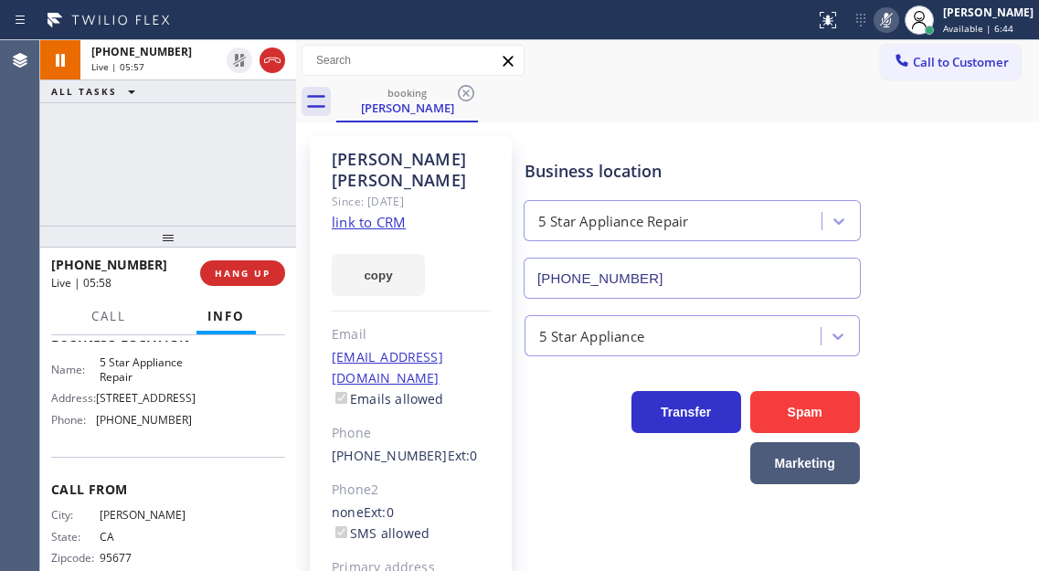
click at [894, 26] on icon at bounding box center [886, 20] width 22 height 22
click at [155, 427] on span "[PHONE_NUMBER]" at bounding box center [144, 420] width 96 height 14
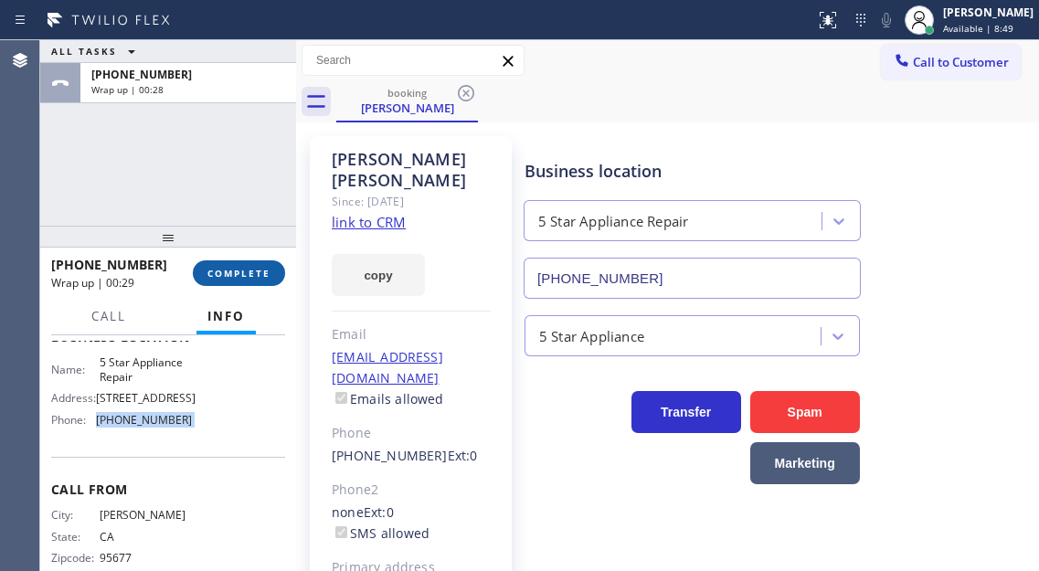
click at [232, 285] on button "COMPLETE" at bounding box center [239, 273] width 92 height 26
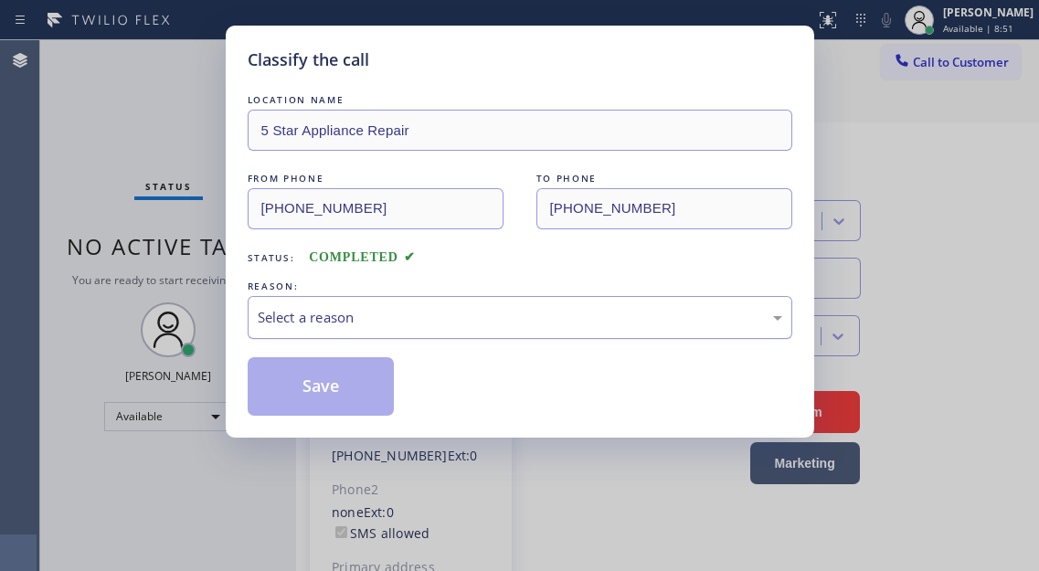
click at [392, 303] on div "Select a reason" at bounding box center [520, 317] width 544 height 43
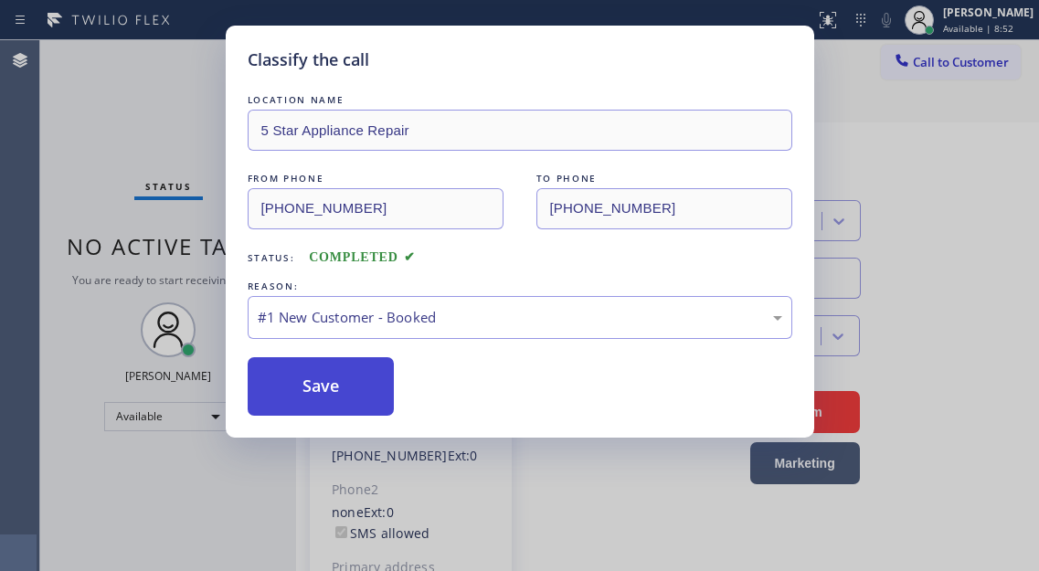
click at [355, 378] on button "Save" at bounding box center [321, 386] width 147 height 58
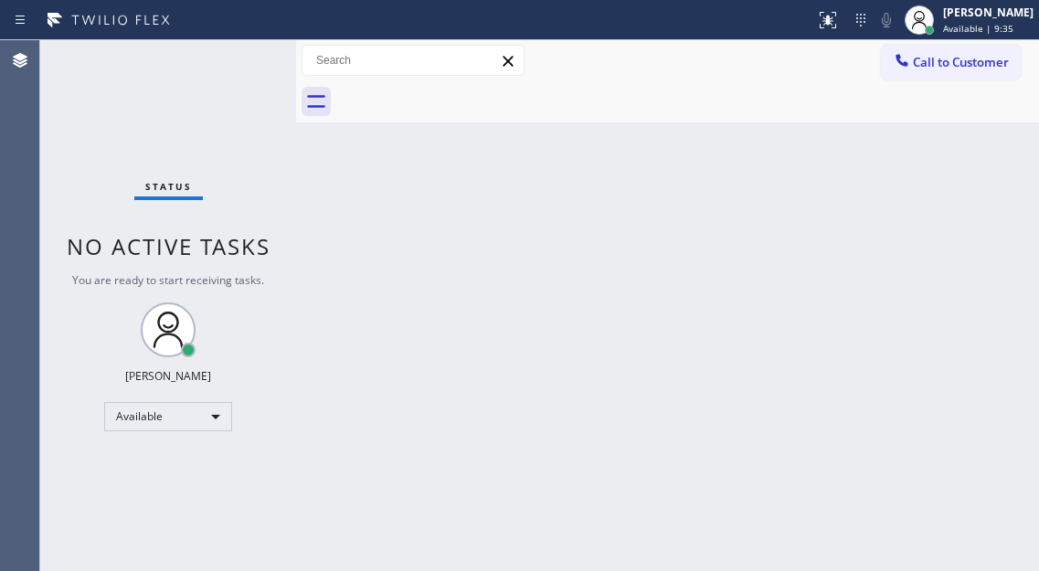
click at [239, 61] on div "Status No active tasks You are ready to start receiving tasks. [PERSON_NAME]" at bounding box center [168, 305] width 256 height 531
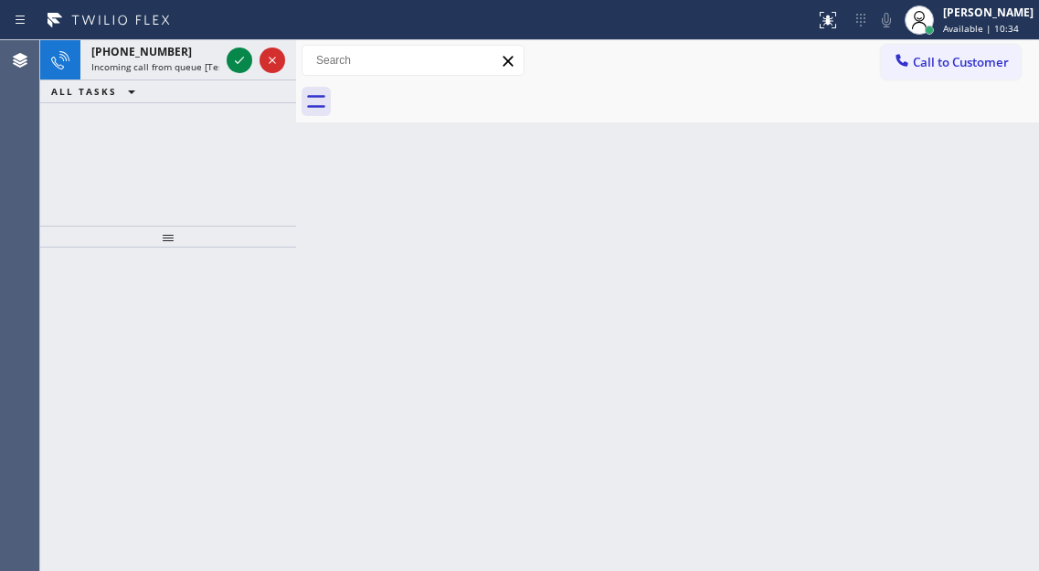
click at [944, 164] on div "Back to Dashboard Change Sender ID Customers Technicians Select a contact Outbo…" at bounding box center [667, 305] width 743 height 531
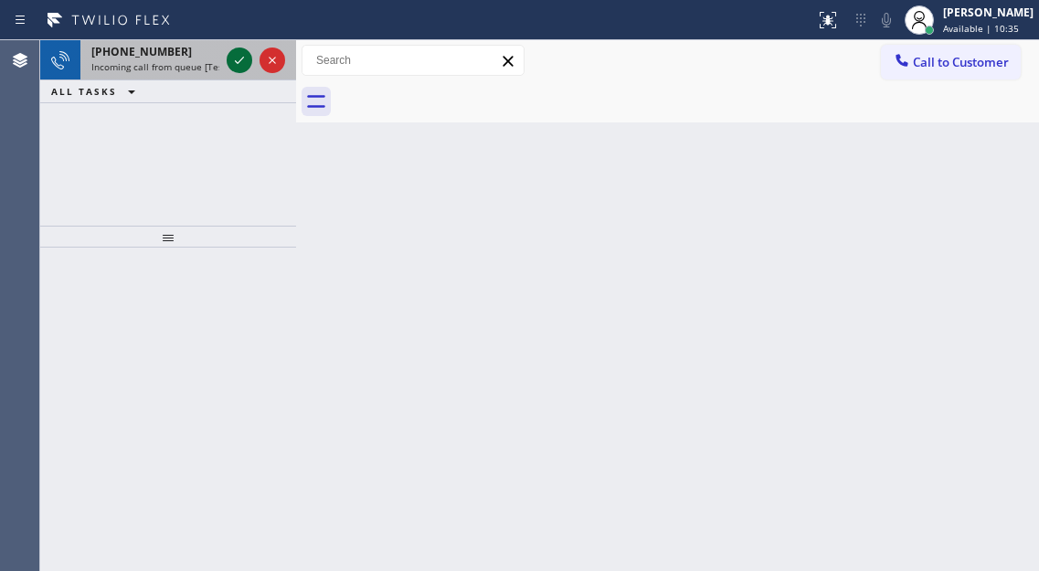
click at [235, 57] on icon at bounding box center [239, 60] width 22 height 22
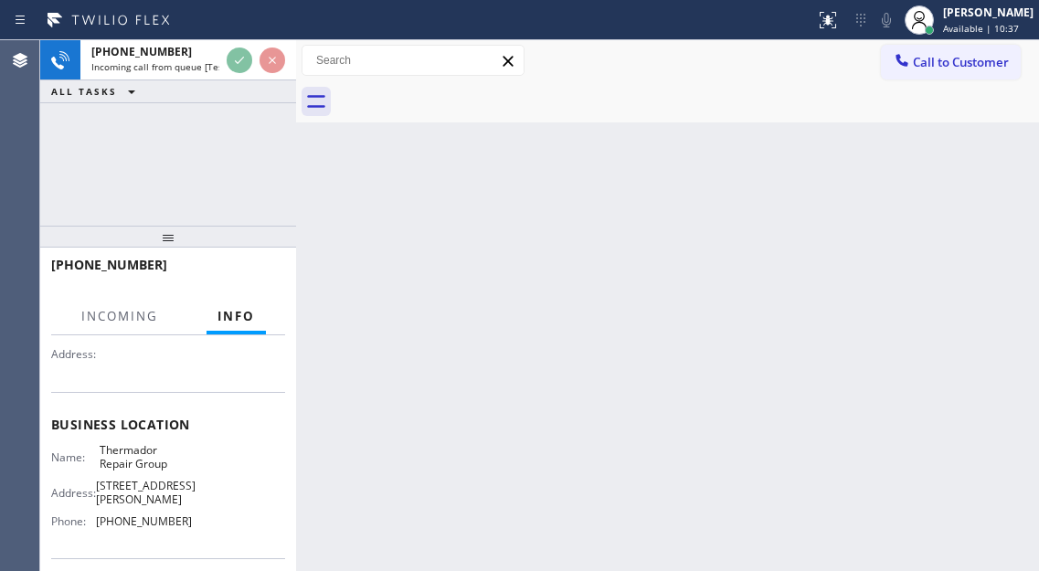
scroll to position [183, 0]
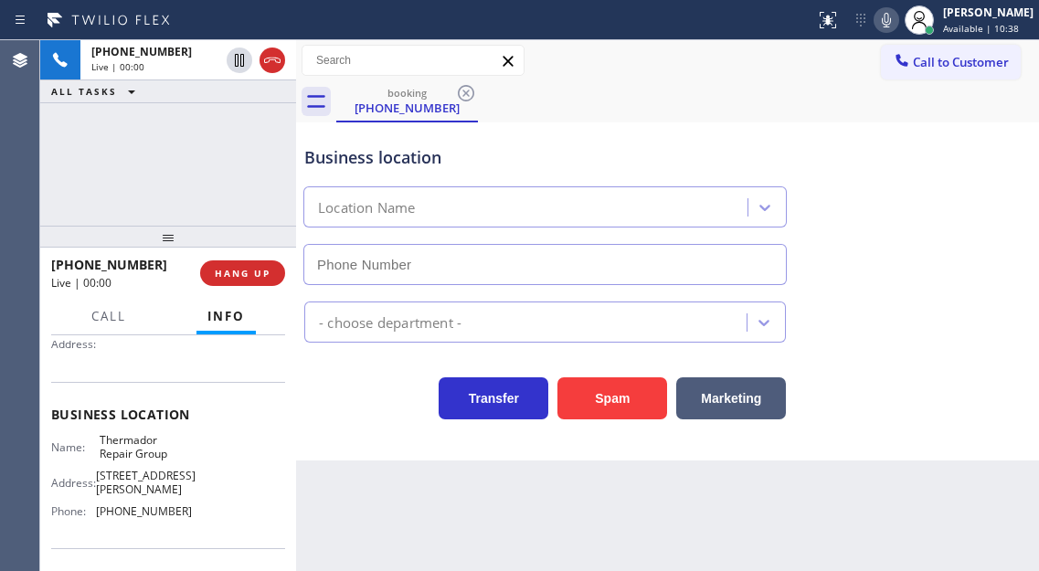
click at [153, 453] on span "Thermador Repair Group" at bounding box center [145, 447] width 91 height 28
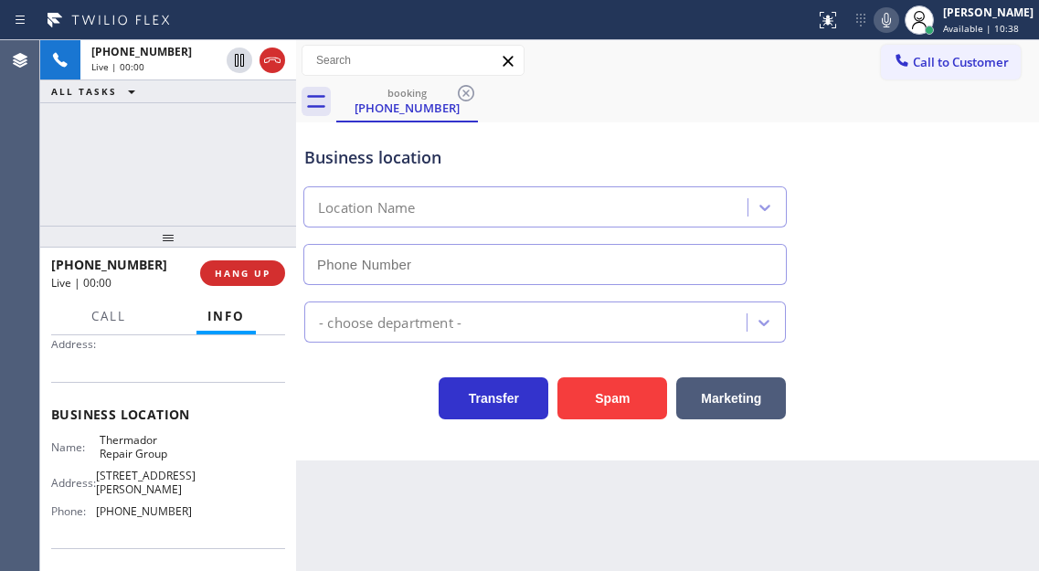
click at [153, 453] on span "Thermador Repair Group" at bounding box center [145, 447] width 91 height 28
type input "(855) 920-0838"
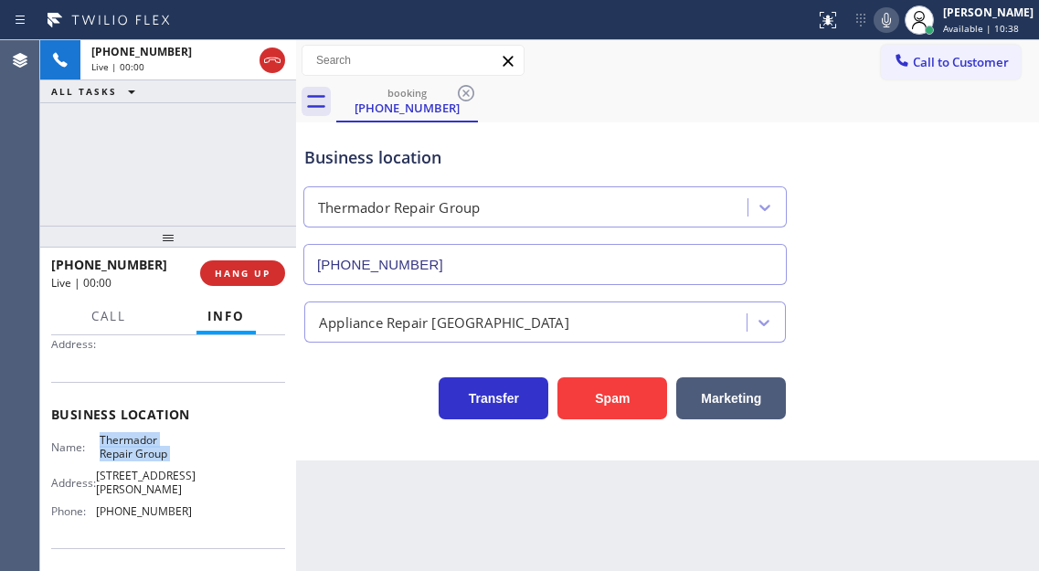
click at [153, 453] on span "Thermador Repair Group" at bounding box center [145, 447] width 91 height 28
drag, startPoint x: 952, startPoint y: 173, endPoint x: 937, endPoint y: 177, distance: 15.3
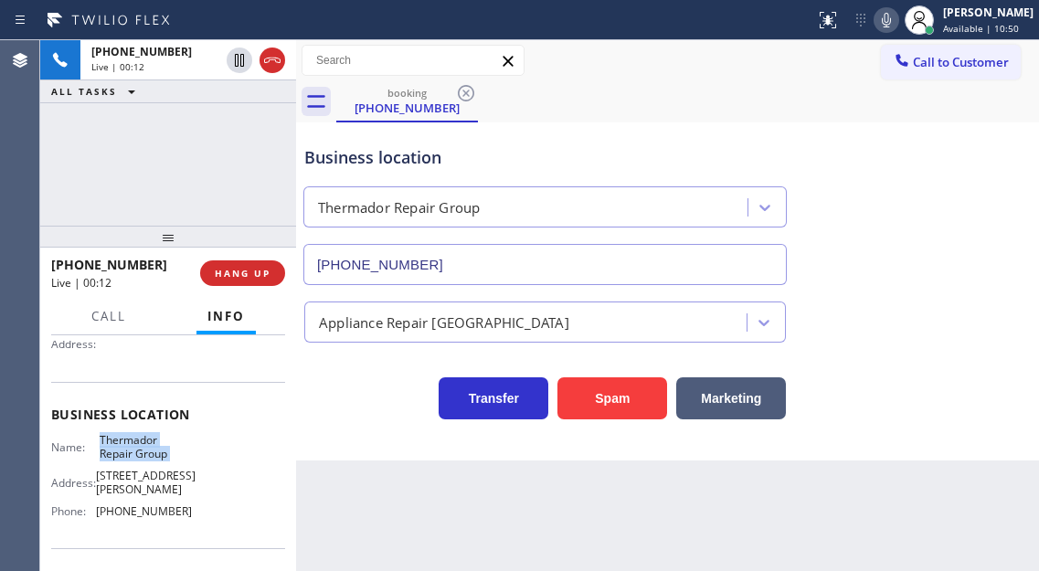
click at [952, 173] on div "Business location Thermador Repair Group (855) 920-0838" at bounding box center [667, 202] width 733 height 165
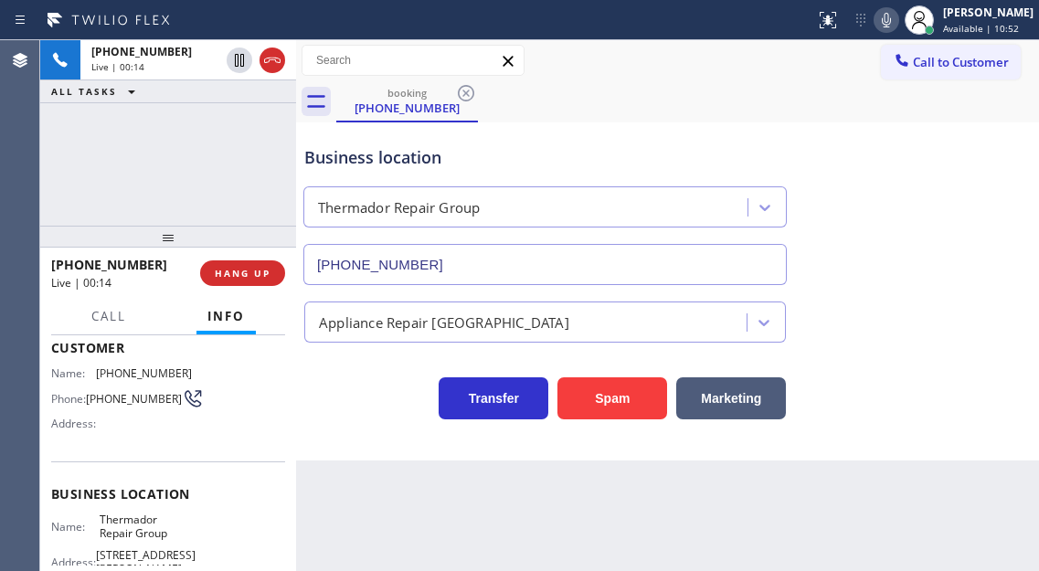
scroll to position [37, 0]
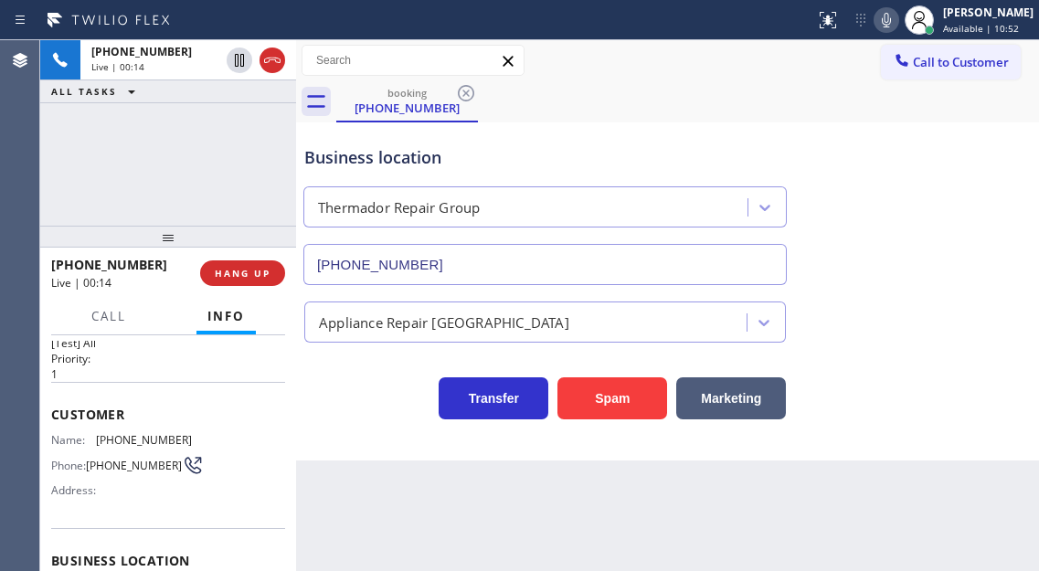
click at [124, 444] on span "(313) 433-4931" at bounding box center [144, 440] width 96 height 14
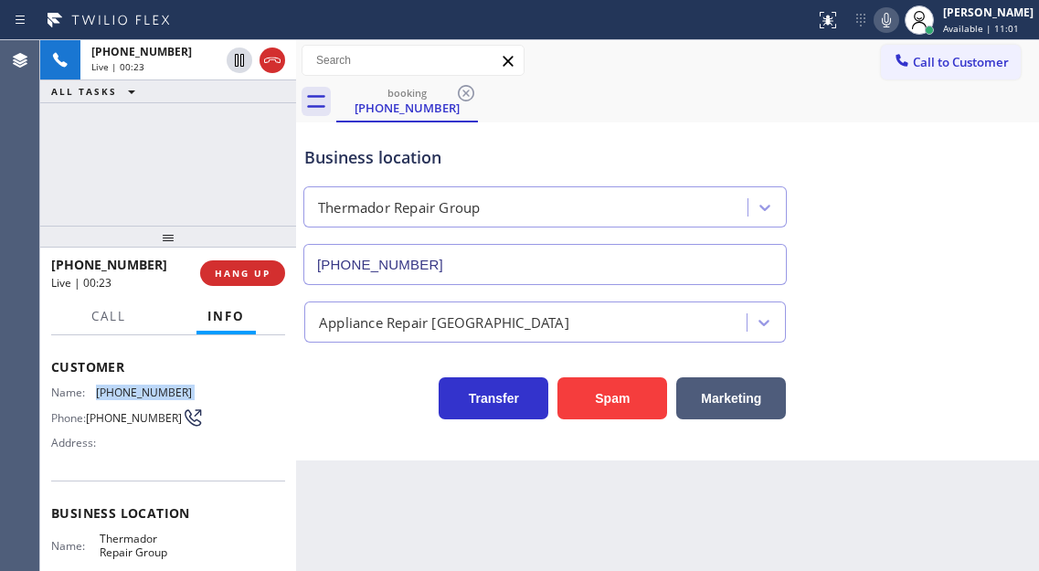
scroll to position [128, 0]
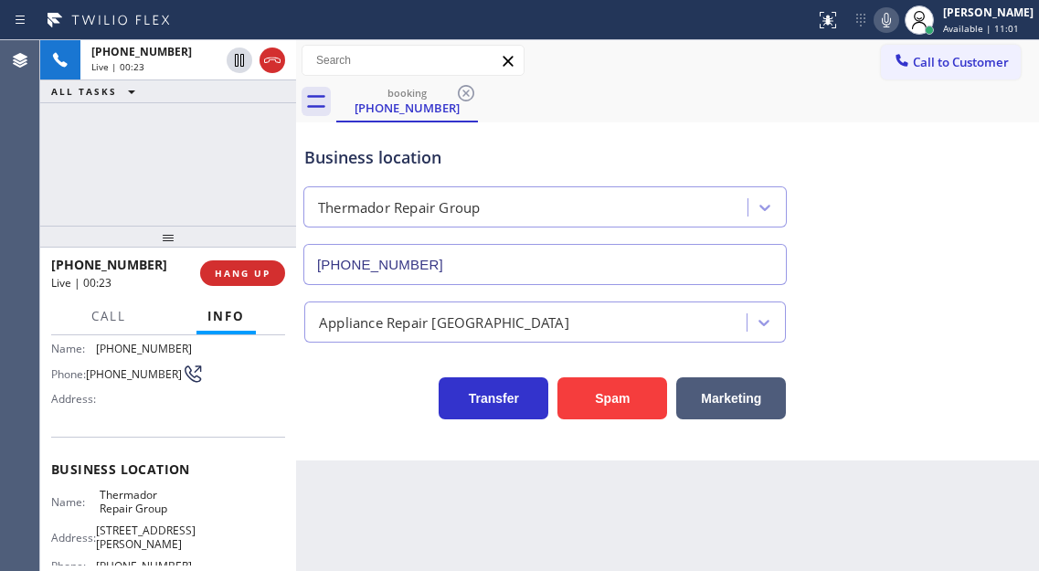
click at [132, 512] on span "Thermador Repair Group" at bounding box center [145, 502] width 91 height 28
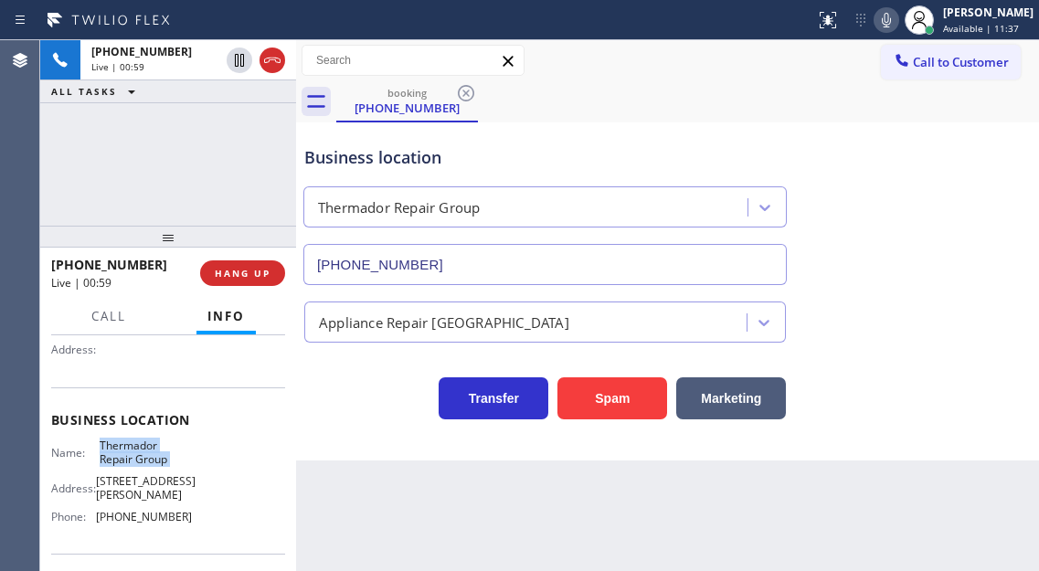
scroll to position [219, 0]
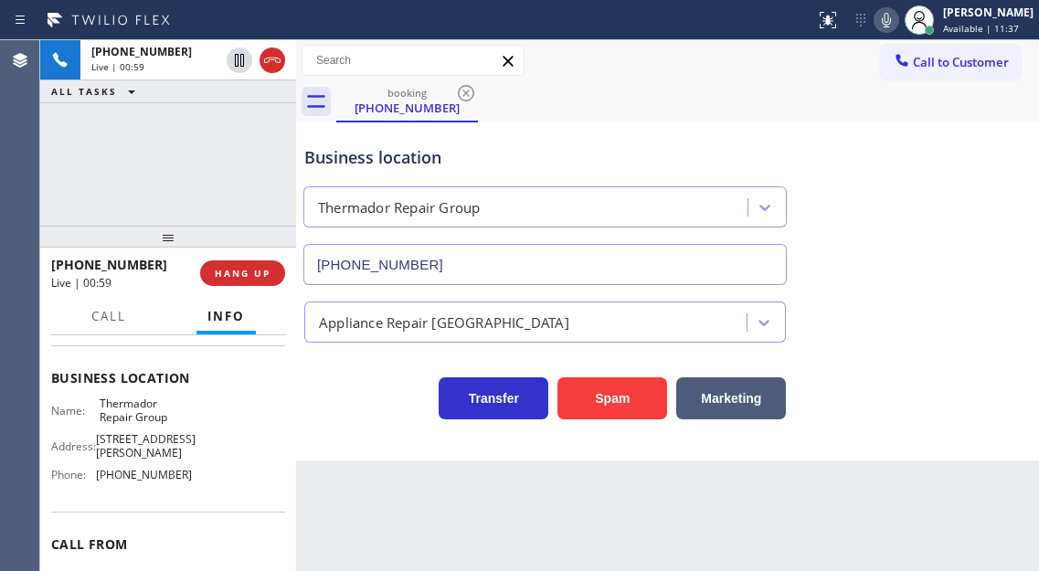
click at [144, 472] on div "Name: Thermador Repair Group Address: 335 McClelland St 3 Phone: (855) 920-0838" at bounding box center [121, 442] width 141 height 92
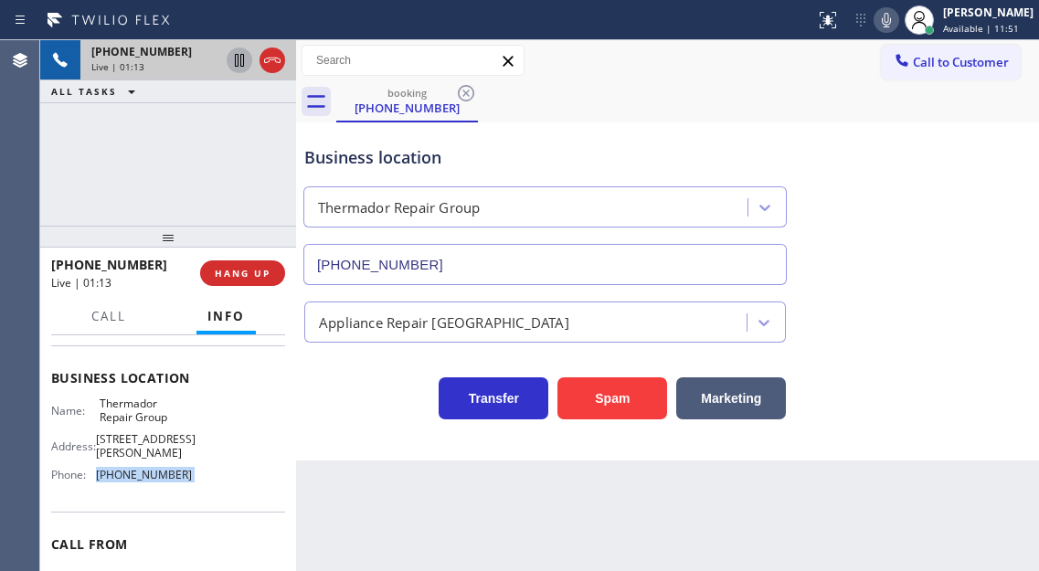
click at [233, 59] on icon at bounding box center [239, 60] width 22 height 22
click at [234, 70] on icon at bounding box center [239, 60] width 22 height 22
click at [108, 313] on span "Call" at bounding box center [108, 316] width 35 height 16
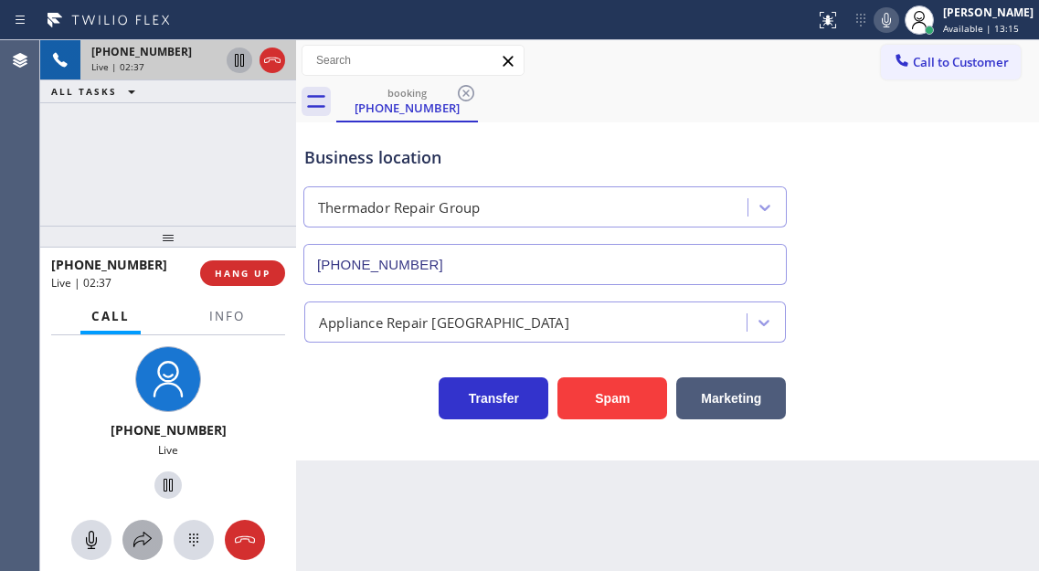
click at [146, 541] on icon at bounding box center [143, 540] width 22 height 22
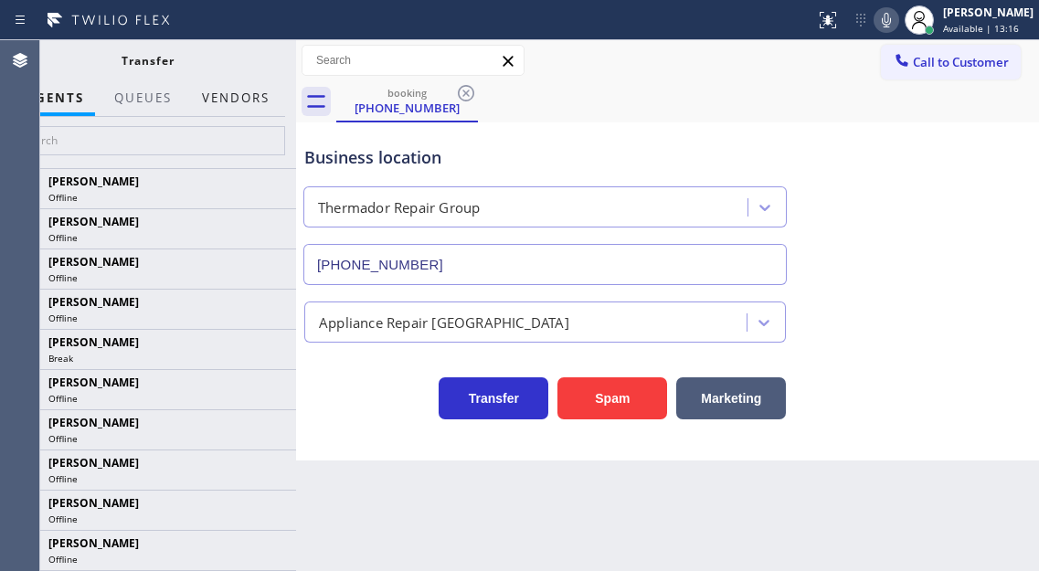
click at [218, 93] on button "Vendors" at bounding box center [236, 98] width 90 height 36
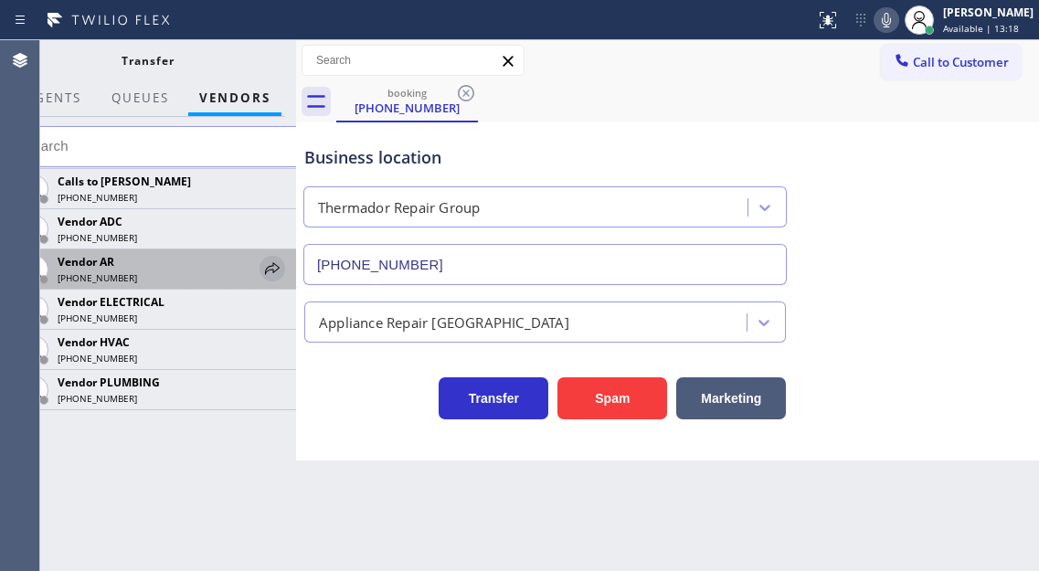
click at [276, 260] on icon at bounding box center [272, 269] width 22 height 22
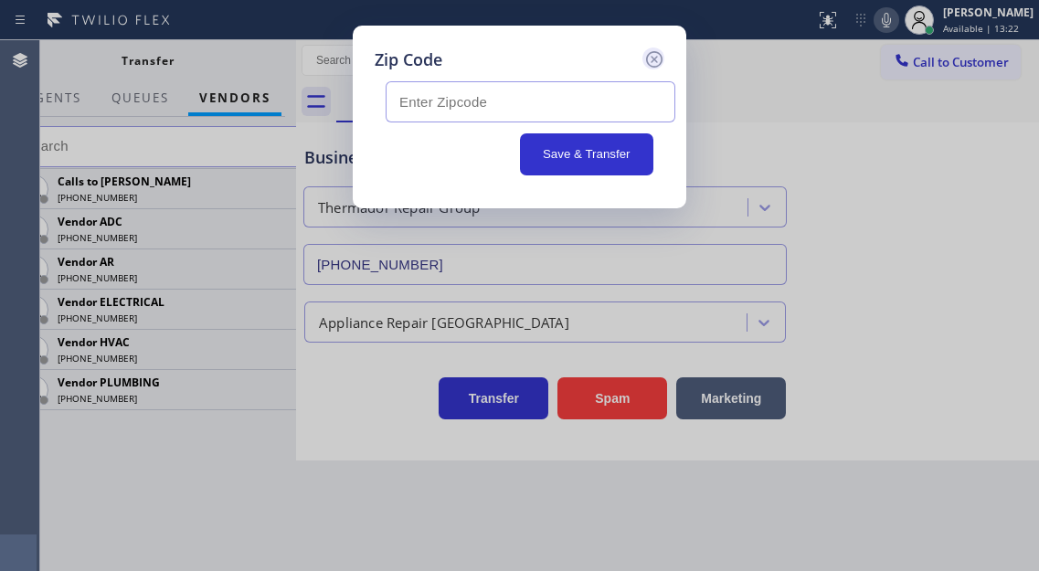
click at [658, 56] on icon at bounding box center [654, 59] width 22 height 22
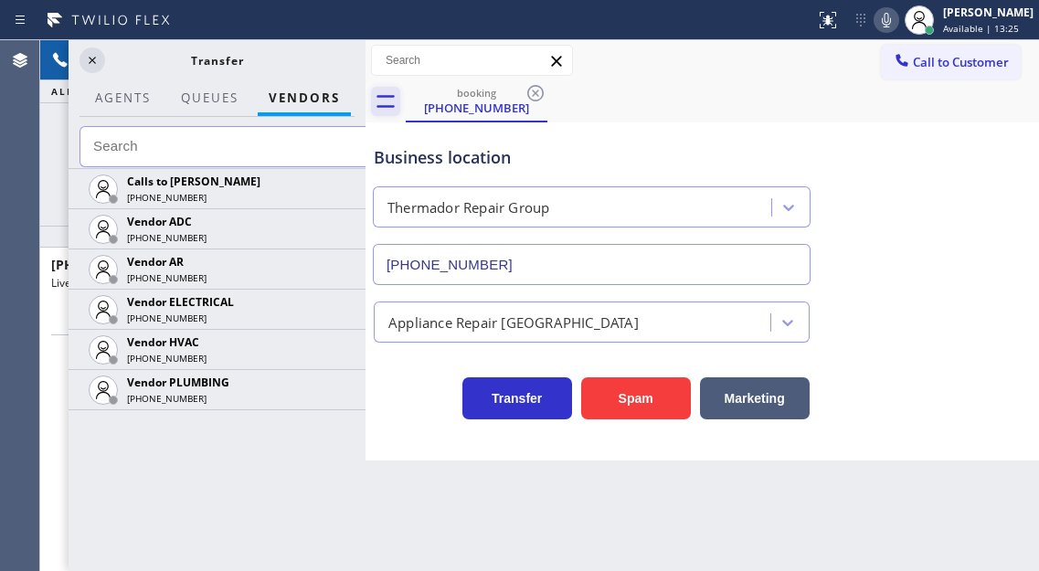
drag, startPoint x: 297, startPoint y: 99, endPoint x: 383, endPoint y: 95, distance: 85.9
click at [365, 95] on div at bounding box center [365, 305] width 0 height 531
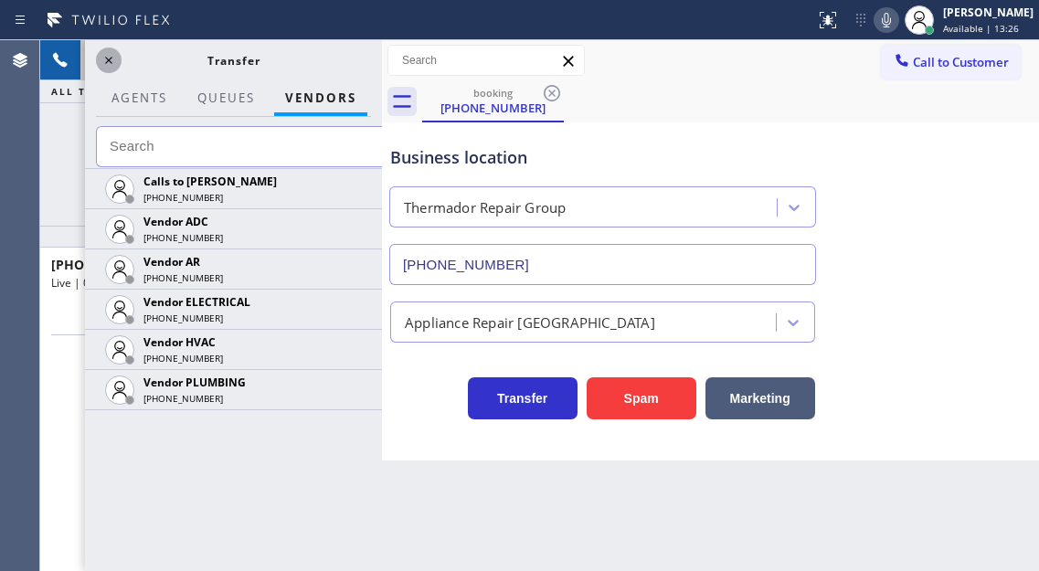
click at [107, 60] on icon at bounding box center [109, 60] width 22 height 22
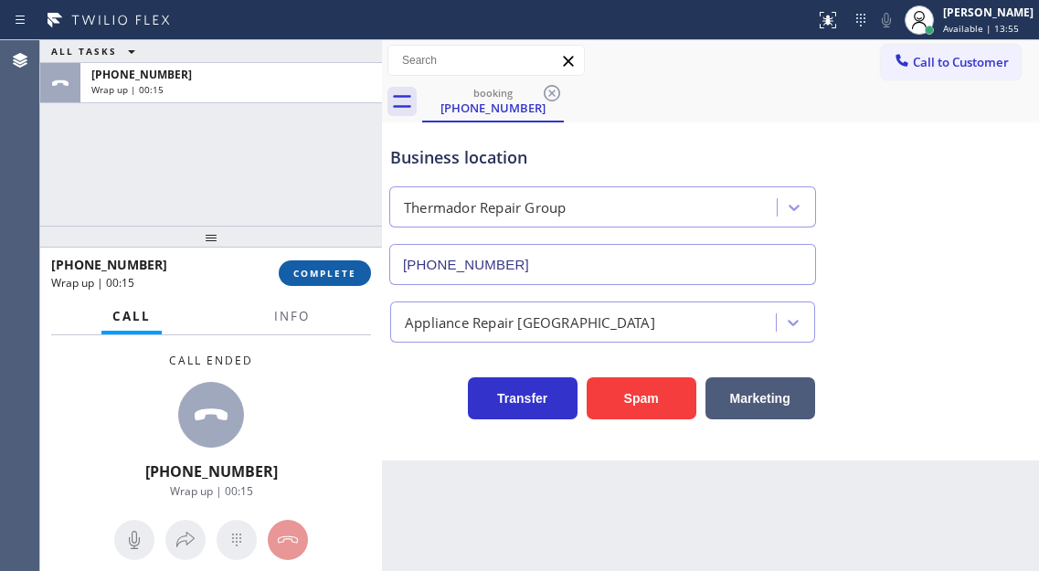
click at [320, 271] on span "COMPLETE" at bounding box center [324, 273] width 63 height 13
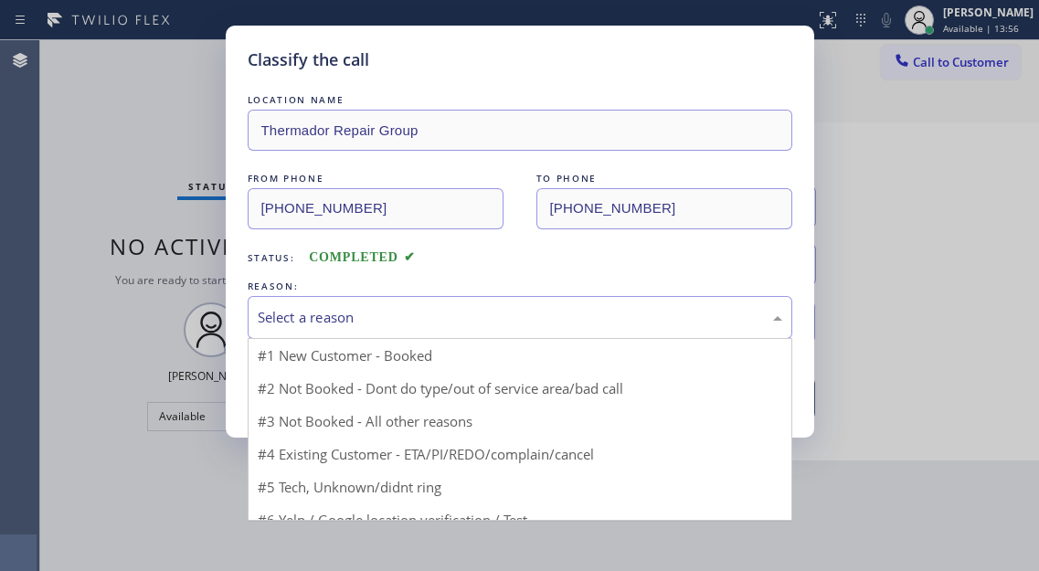
click at [415, 324] on div "Select a reason" at bounding box center [520, 317] width 524 height 21
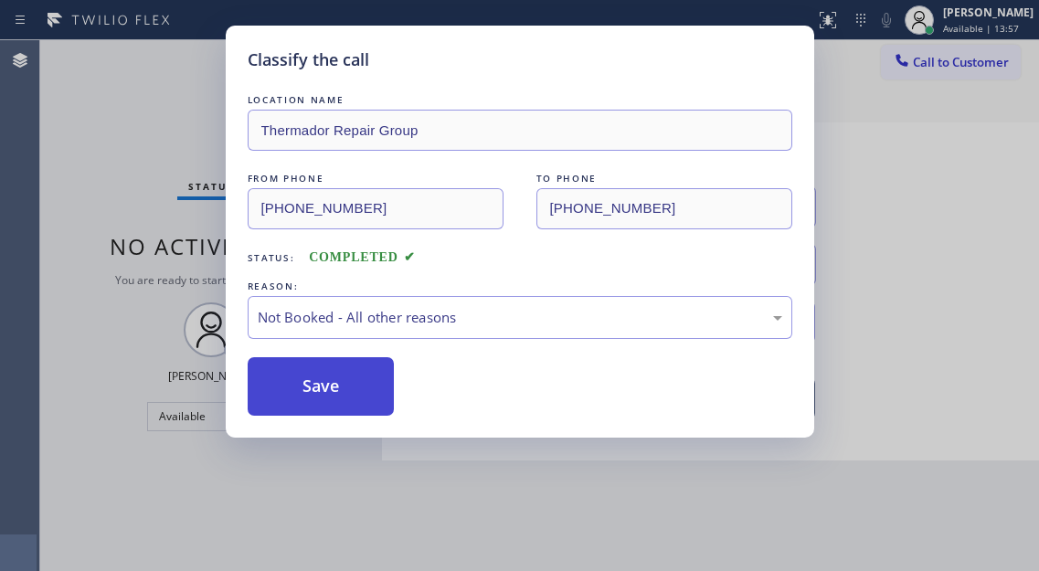
click at [374, 390] on button "Save" at bounding box center [321, 386] width 147 height 58
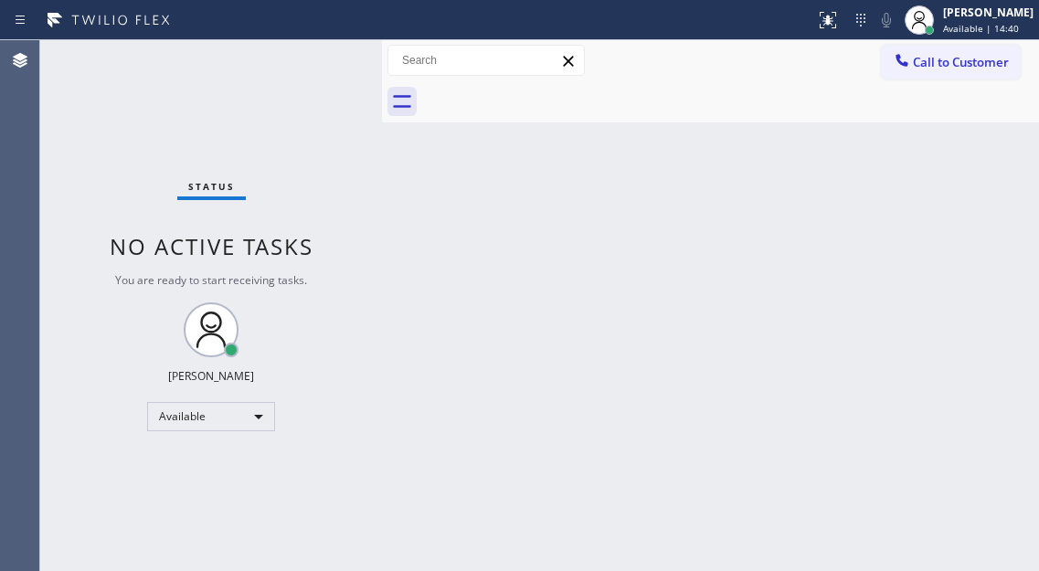
click at [947, 187] on div "Back to Dashboard Change Sender ID Customers Technicians Select a contact Outbo…" at bounding box center [710, 305] width 657 height 531
click at [298, 74] on div "Status No active tasks You are ready to start receiving tasks. [PERSON_NAME]" at bounding box center [211, 305] width 342 height 531
click at [267, 66] on div "Status No active tasks You are ready to start receiving tasks. [PERSON_NAME]" at bounding box center [211, 305] width 342 height 531
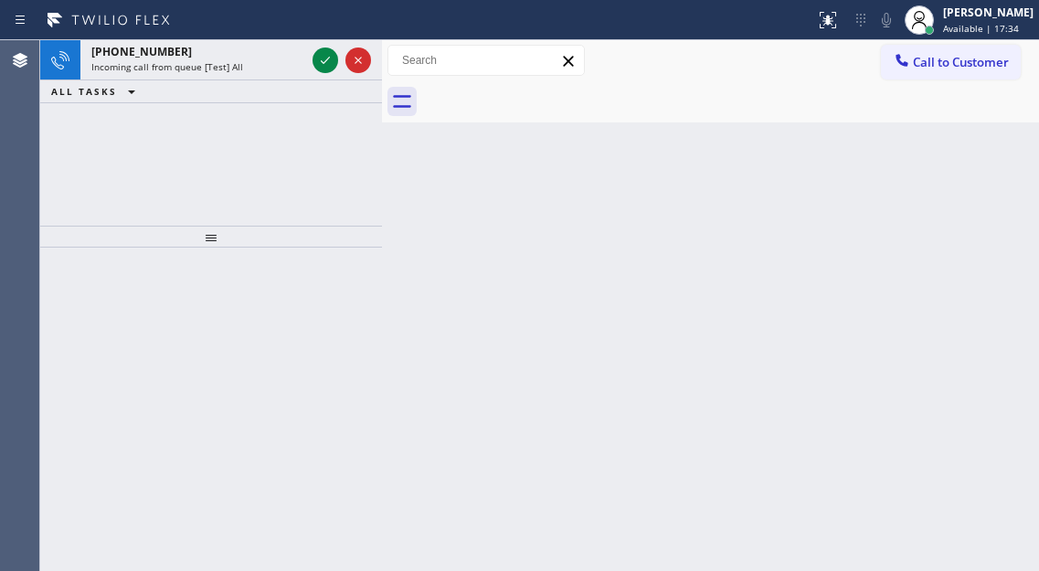
click at [322, 70] on icon at bounding box center [325, 60] width 22 height 22
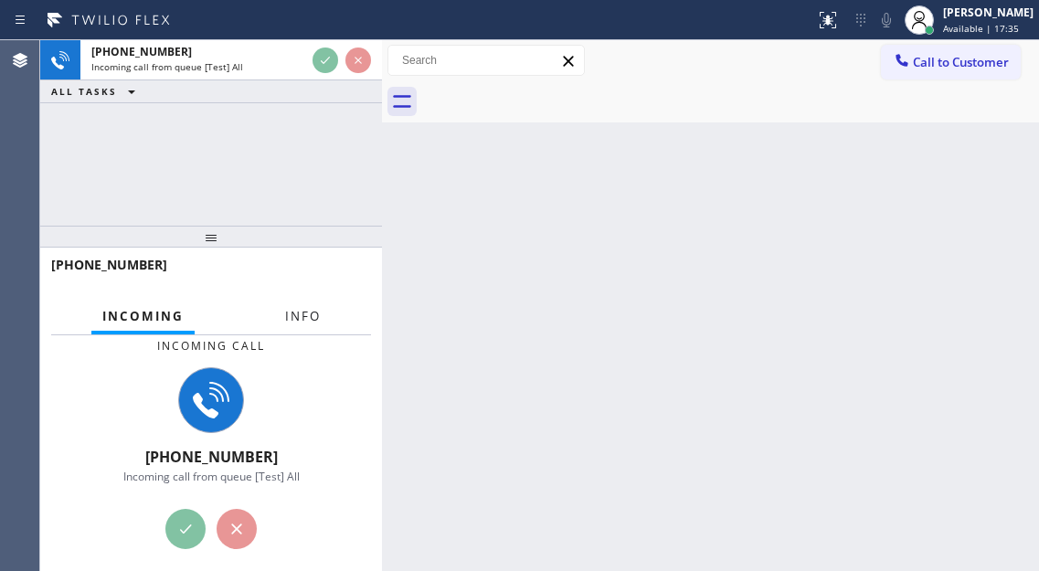
click at [311, 323] on span "Info" at bounding box center [303, 316] width 36 height 16
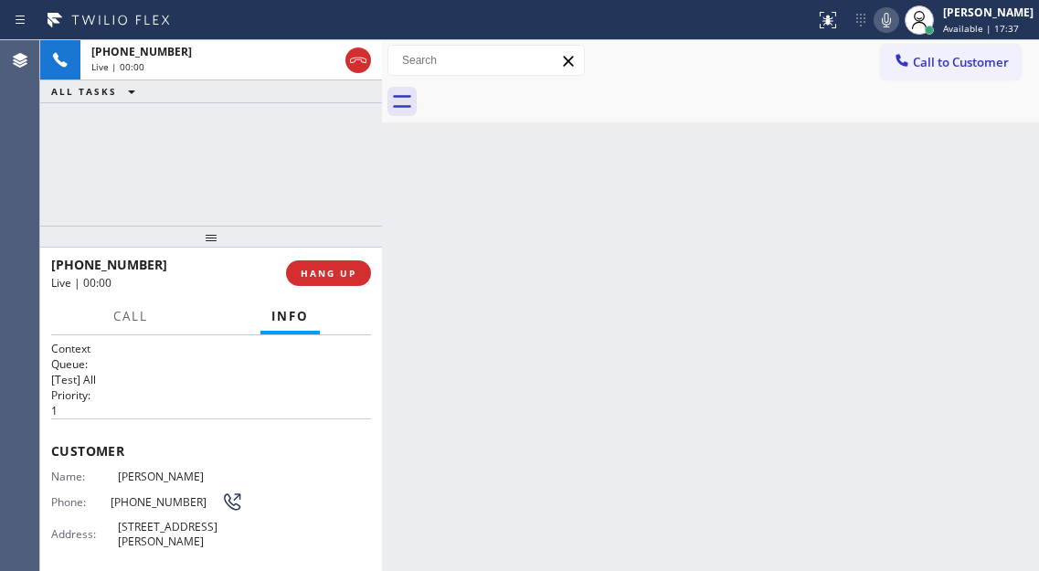
scroll to position [183, 0]
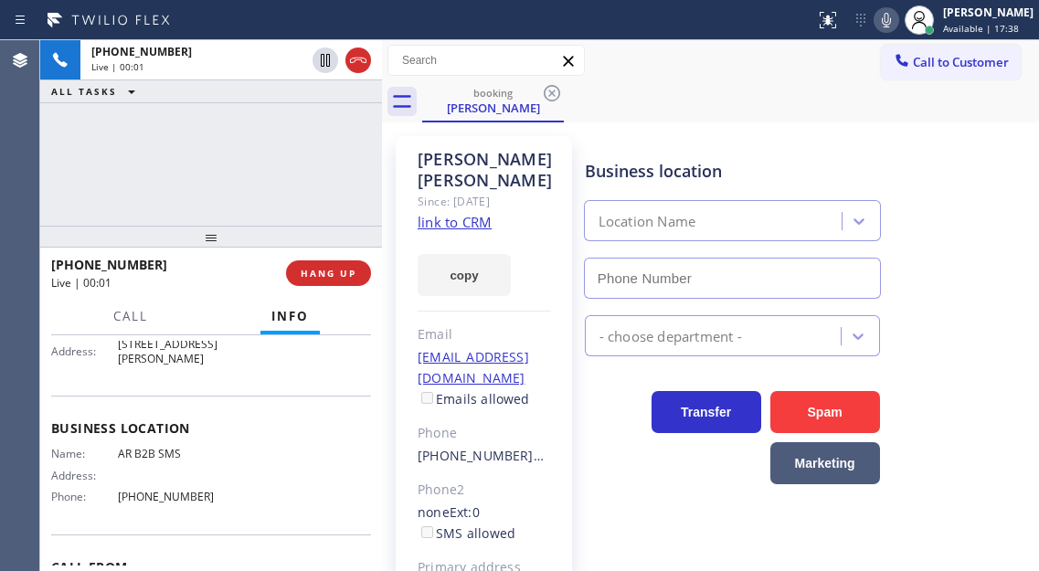
type input "(833) 692-2271"
click at [472, 213] on link "link to CRM" at bounding box center [454, 222] width 74 height 18
click at [138, 147] on div "+13106541504 Live | 00:29 ALL TASKS ALL TASKS ACTIVE TASKS TASKS IN WRAP UP" at bounding box center [211, 132] width 342 height 185
click at [310, 161] on div "+13106541504 Live | 00:53 ALL TASKS ALL TASKS ACTIVE TASKS TASKS IN WRAP UP" at bounding box center [211, 132] width 342 height 185
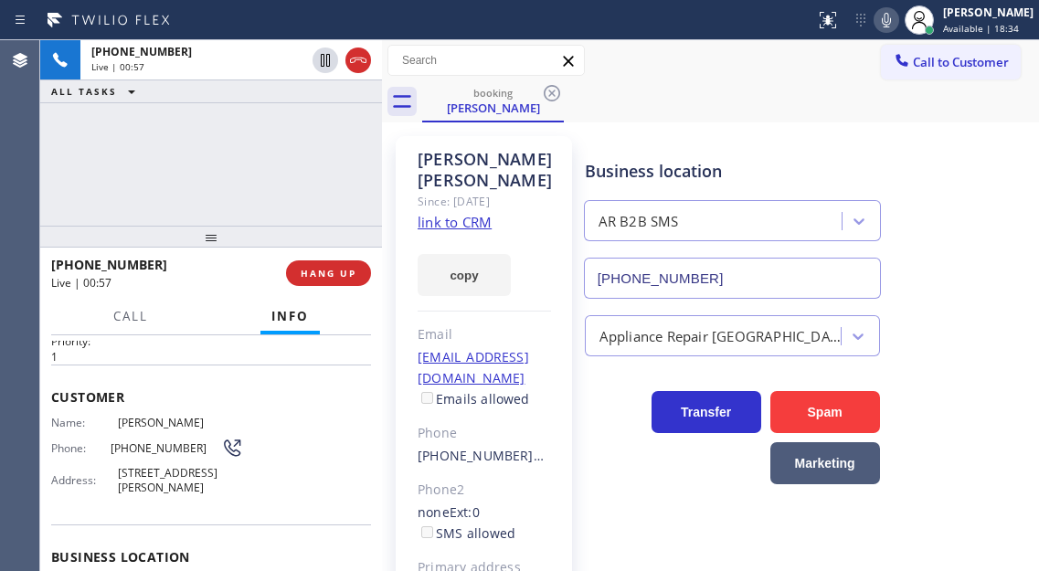
scroll to position [0, 0]
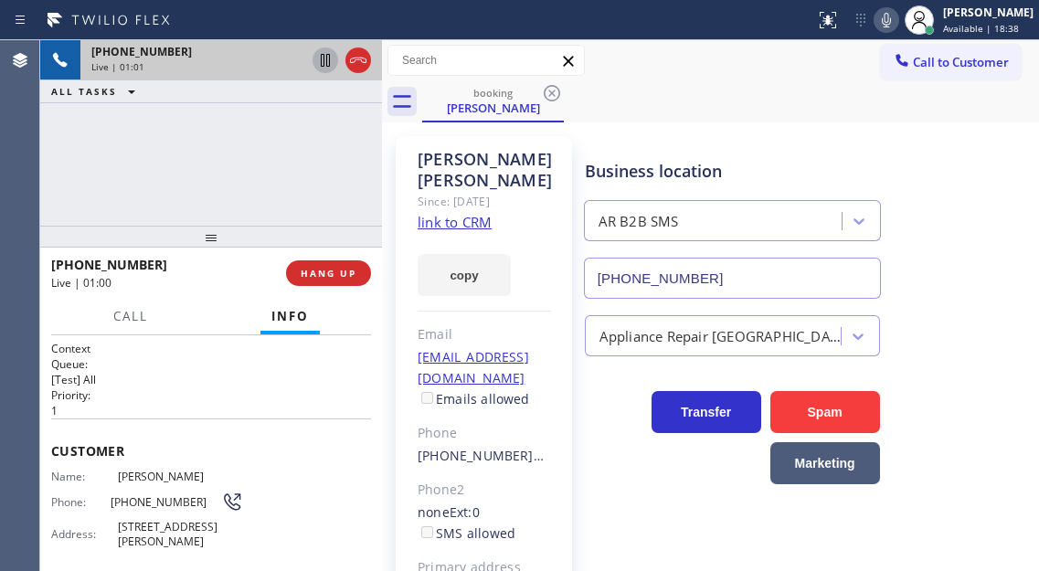
click at [328, 64] on icon at bounding box center [325, 60] width 22 height 22
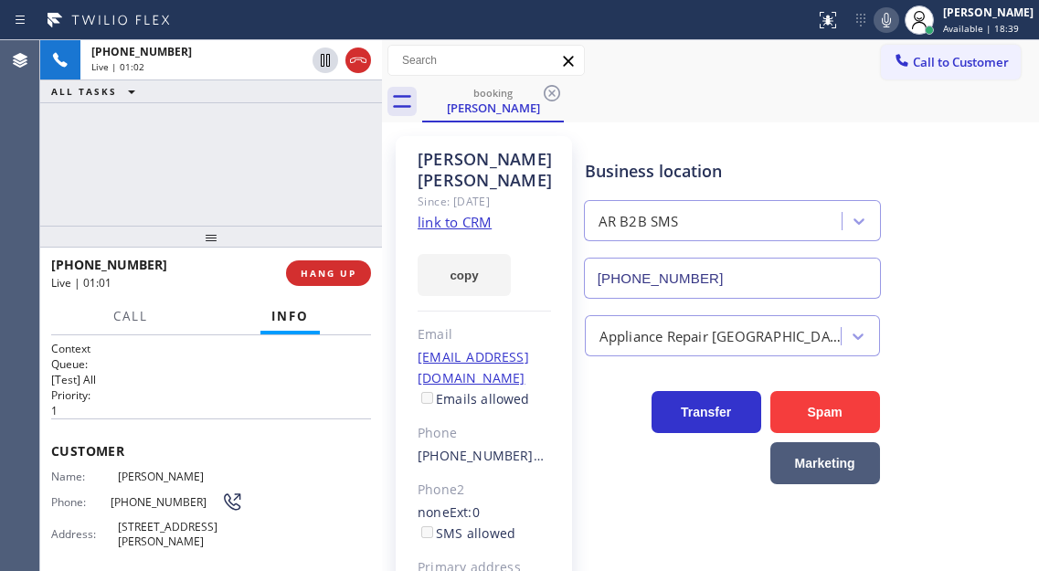
click at [897, 31] on button at bounding box center [886, 20] width 26 height 26
click at [951, 244] on div "Business location AR B2B SMS (833) 692-2271" at bounding box center [807, 215] width 453 height 165
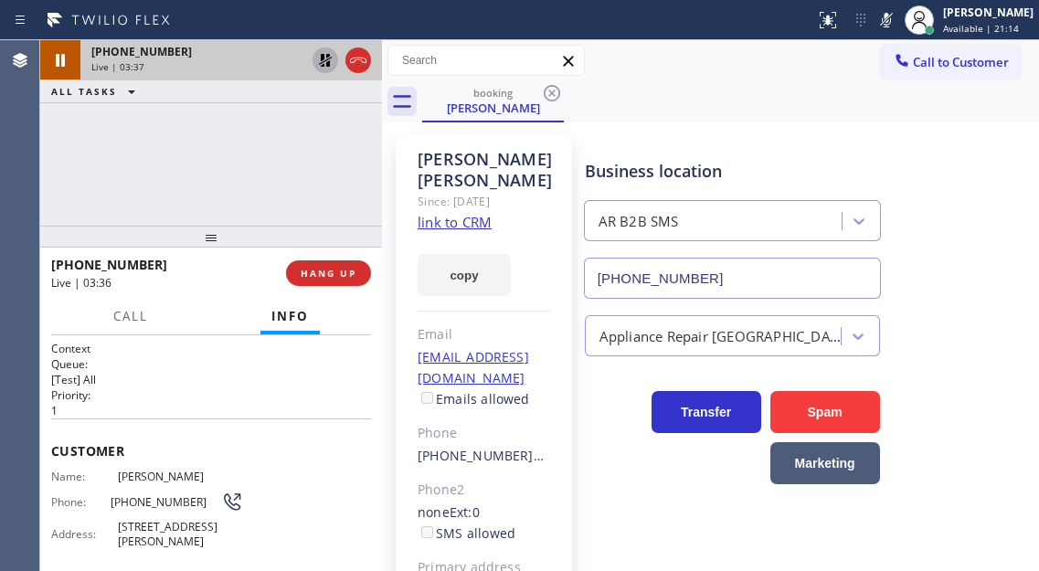
click at [322, 59] on icon at bounding box center [325, 60] width 13 height 13
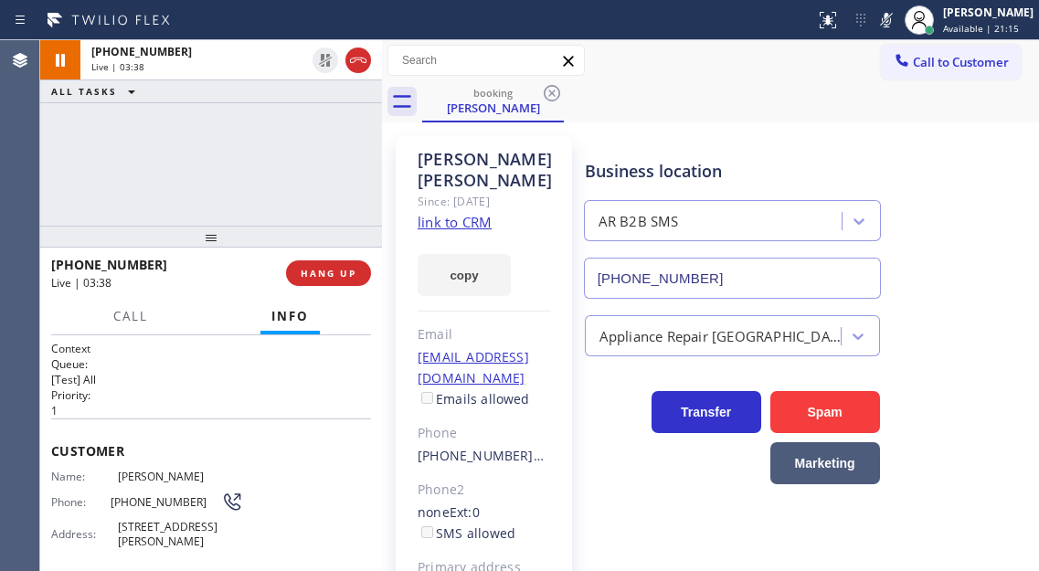
click at [897, 29] on icon at bounding box center [886, 20] width 22 height 22
click at [190, 136] on div "+13106541504 Live | 03:56 ALL TASKS ALL TASKS ACTIVE TASKS TASKS IN WRAP UP" at bounding box center [211, 132] width 342 height 185
click at [334, 282] on button "HANG UP" at bounding box center [328, 273] width 85 height 26
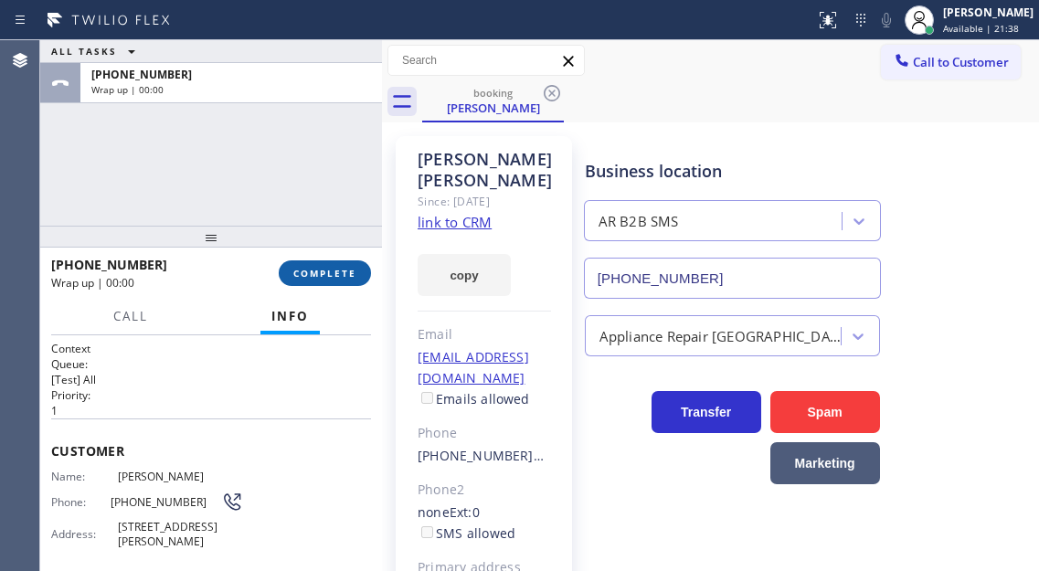
click at [334, 279] on span "COMPLETE" at bounding box center [324, 273] width 63 height 13
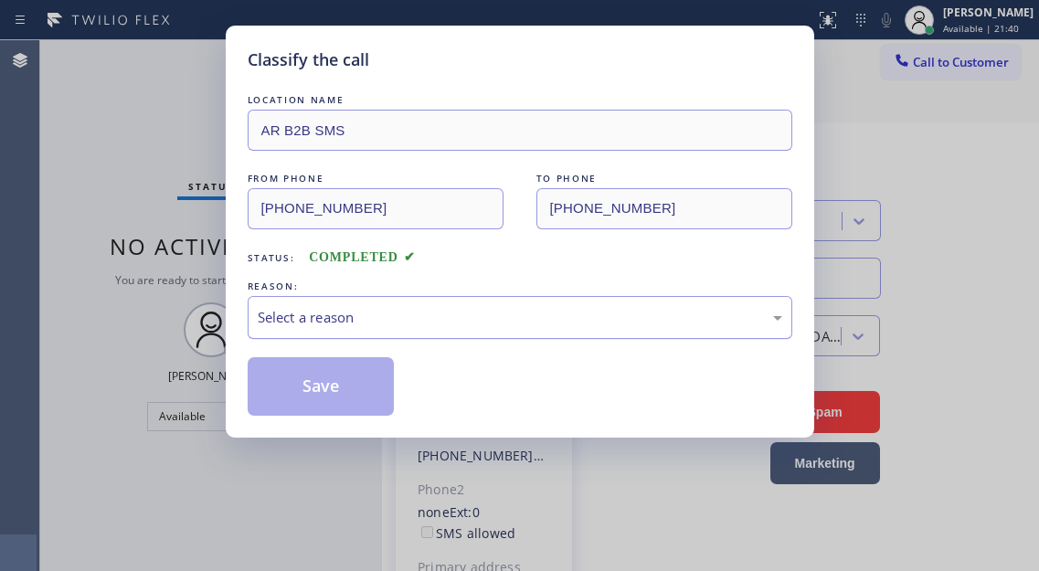
click at [543, 322] on div "Select a reason" at bounding box center [520, 317] width 524 height 21
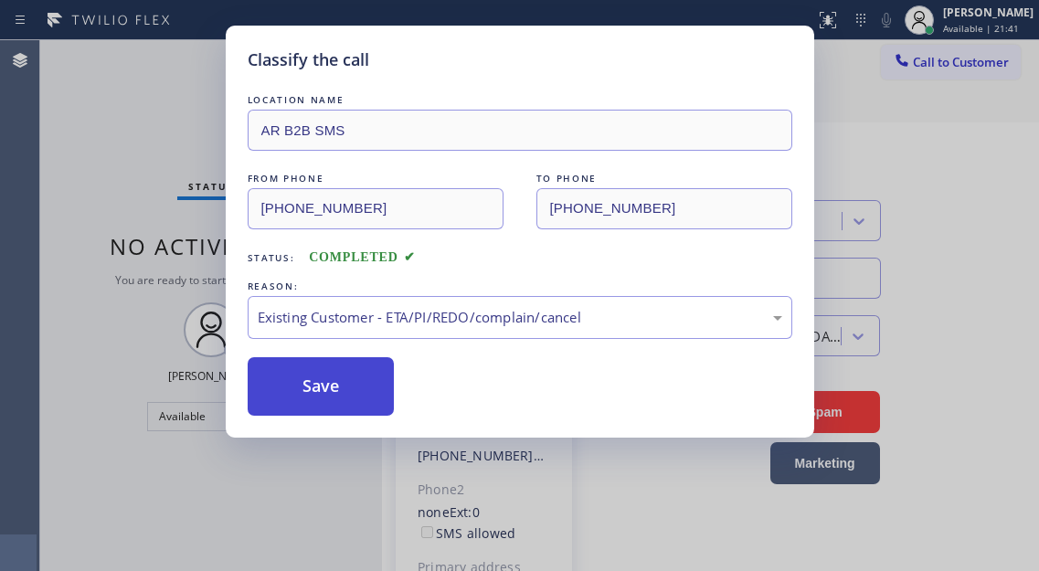
click at [380, 385] on button "Save" at bounding box center [321, 386] width 147 height 58
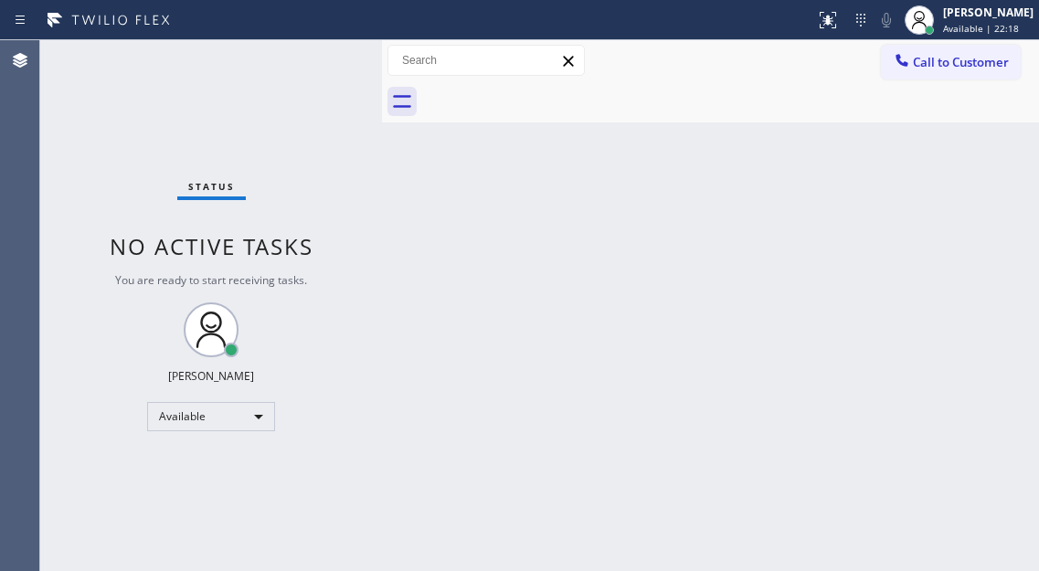
click at [978, 188] on div "Back to Dashboard Change Sender ID Customers Technicians Select a contact Outbo…" at bounding box center [710, 305] width 657 height 531
click at [965, 190] on div "Back to Dashboard Change Sender ID Customers Technicians Select a contact Outbo…" at bounding box center [710, 305] width 657 height 531
drag, startPoint x: 266, startPoint y: 48, endPoint x: 271, endPoint y: 99, distance: 50.5
click at [265, 47] on div "Status No active tasks You are ready to start receiving tasks. [PERSON_NAME]" at bounding box center [211, 305] width 342 height 531
click at [986, 174] on div "Back to Dashboard Change Sender ID Customers Technicians Select a contact Outbo…" at bounding box center [710, 305] width 657 height 531
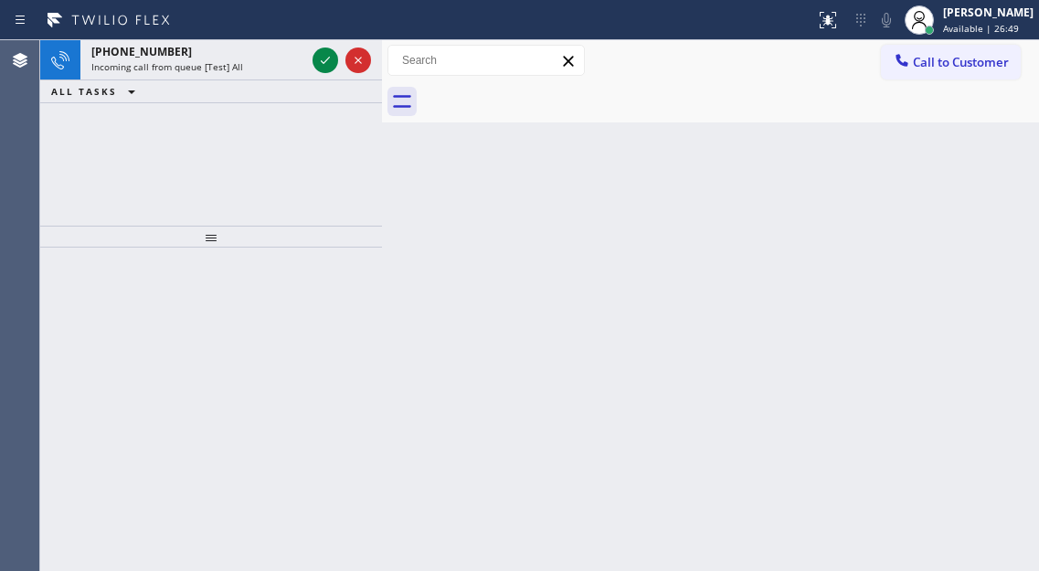
click at [968, 184] on div "Back to Dashboard Change Sender ID Customers Technicians Select a contact Outbo…" at bounding box center [710, 305] width 657 height 531
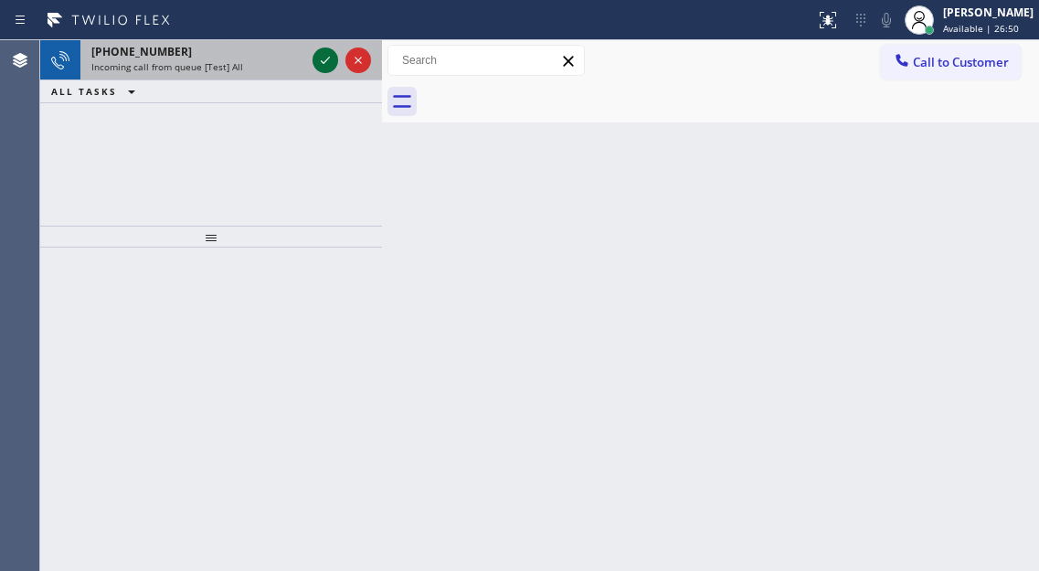
click at [326, 58] on icon at bounding box center [325, 60] width 22 height 22
click at [292, 69] on div "Incoming call from queue [Test] All" at bounding box center [198, 66] width 214 height 13
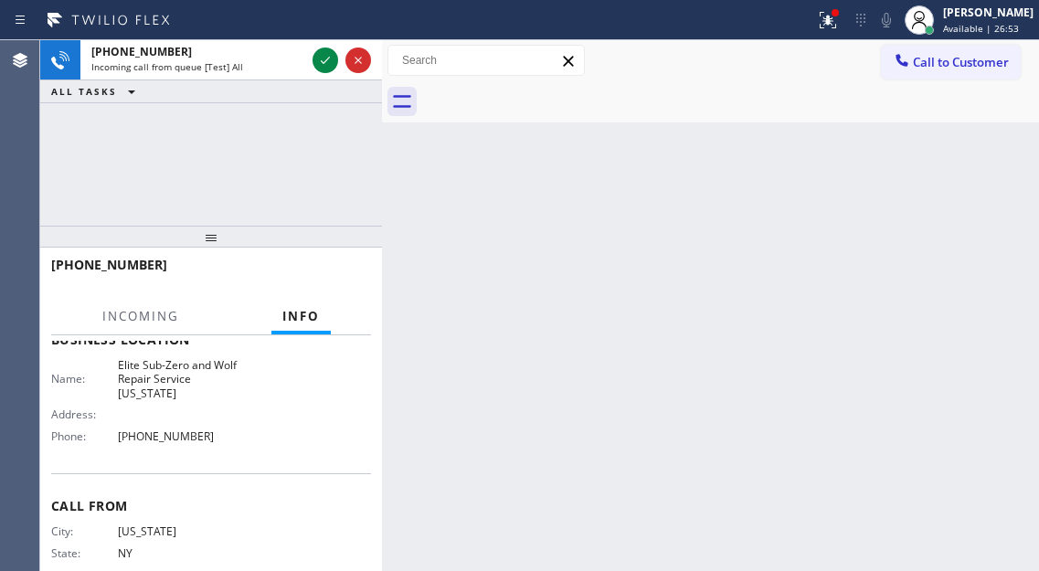
scroll to position [274, 0]
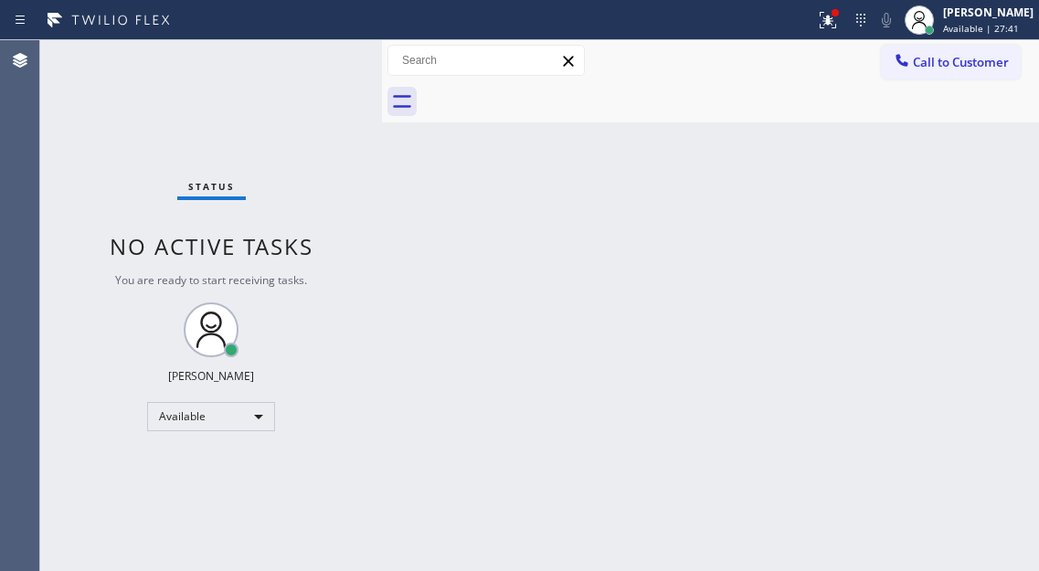
click at [325, 62] on div "Status No active tasks You are ready to start receiving tasks. [PERSON_NAME]" at bounding box center [211, 305] width 342 height 531
click at [294, 69] on div "Status No active tasks You are ready to start receiving tasks. [PERSON_NAME]" at bounding box center [211, 305] width 342 height 531
click at [838, 38] on button at bounding box center [827, 20] width 40 height 40
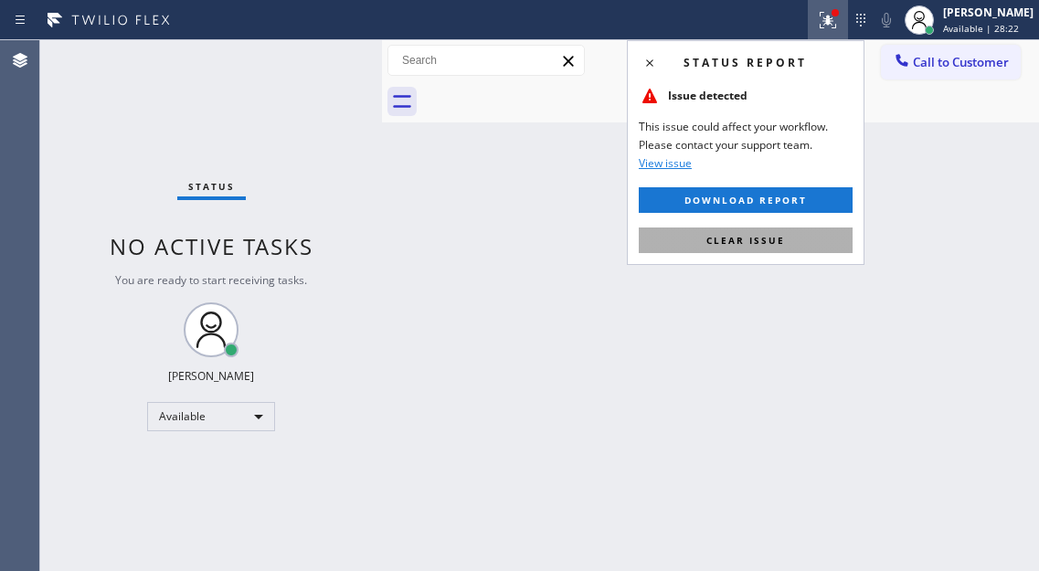
click at [802, 228] on button "Clear issue" at bounding box center [745, 240] width 214 height 26
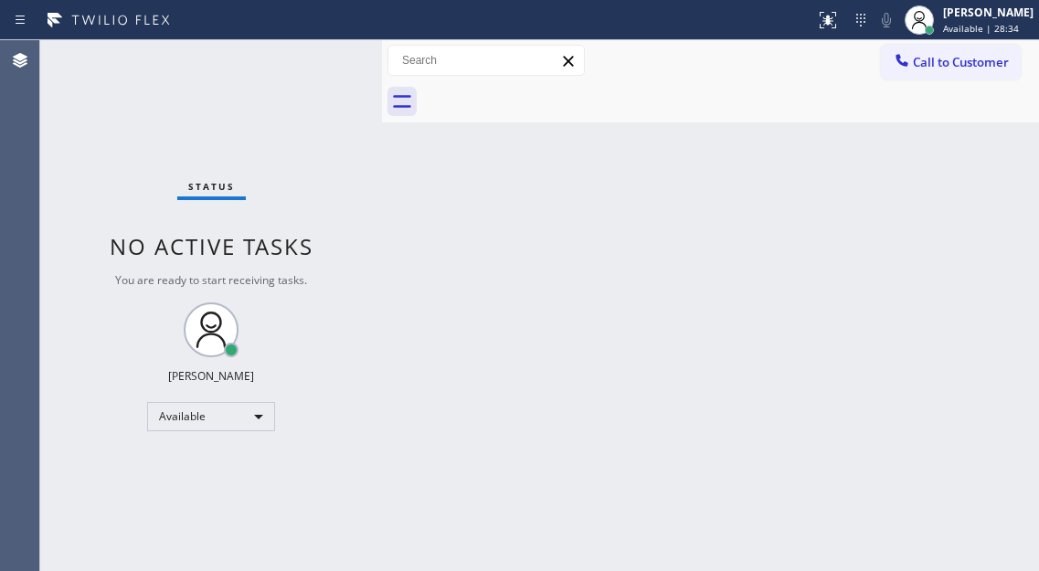
click at [998, 241] on div "Back to Dashboard Change Sender ID Customers Technicians Select a contact Outbo…" at bounding box center [710, 305] width 657 height 531
click at [311, 50] on div "Status No active tasks You are ready to start receiving tasks. [PERSON_NAME]" at bounding box center [211, 305] width 342 height 531
click at [320, 58] on div "Status No active tasks You are ready to start receiving tasks. [PERSON_NAME]" at bounding box center [211, 305] width 342 height 531
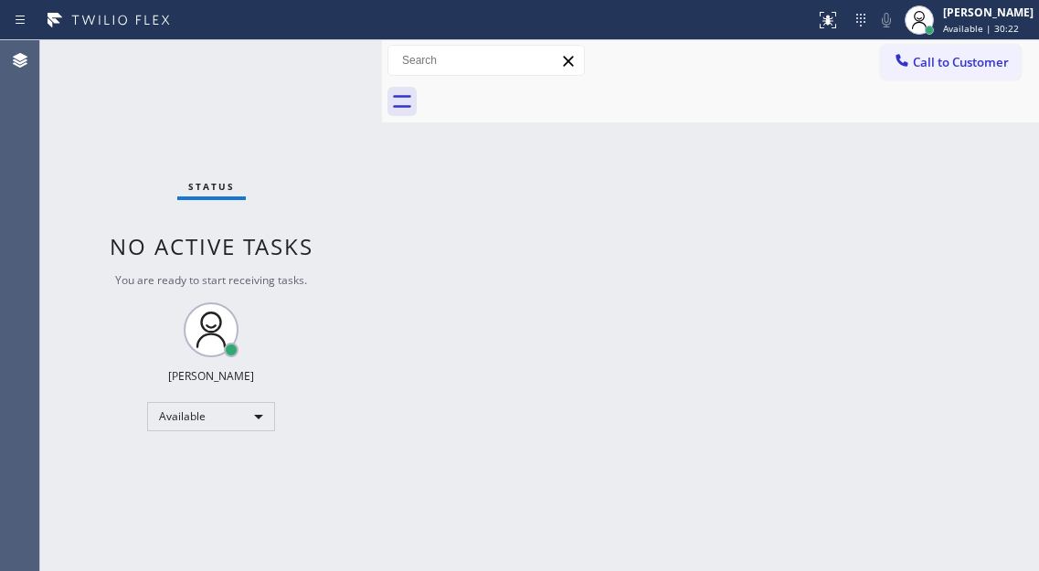
click at [320, 58] on div "Status No active tasks You are ready to start receiving tasks. [PERSON_NAME]" at bounding box center [211, 305] width 342 height 531
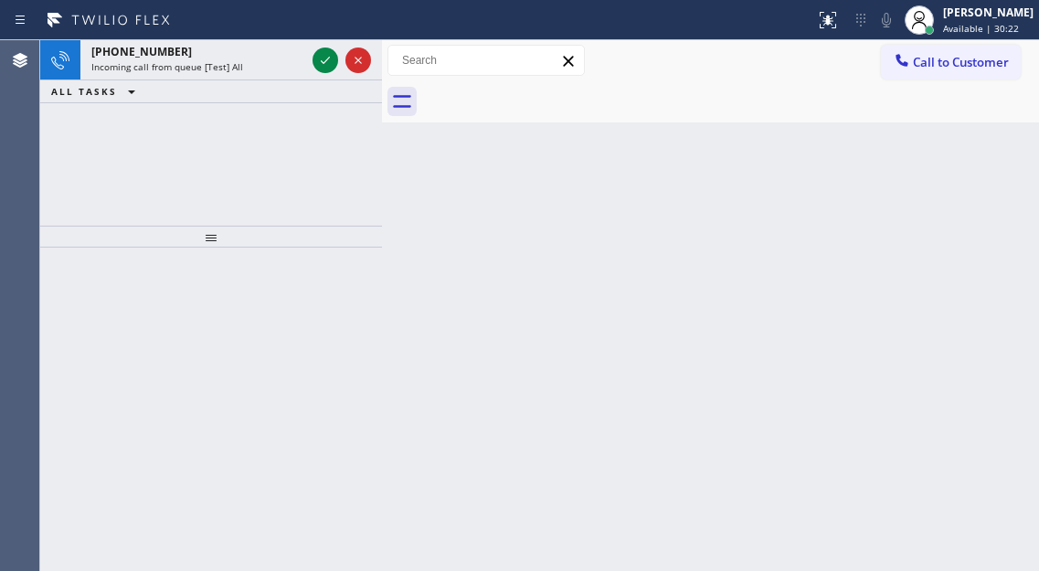
click at [320, 58] on icon at bounding box center [325, 60] width 22 height 22
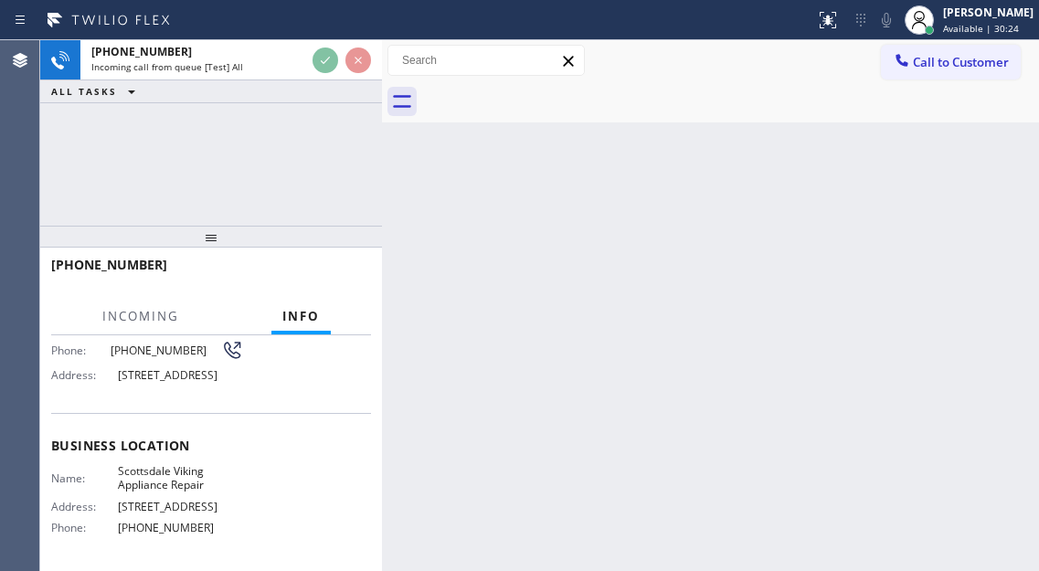
scroll to position [183, 0]
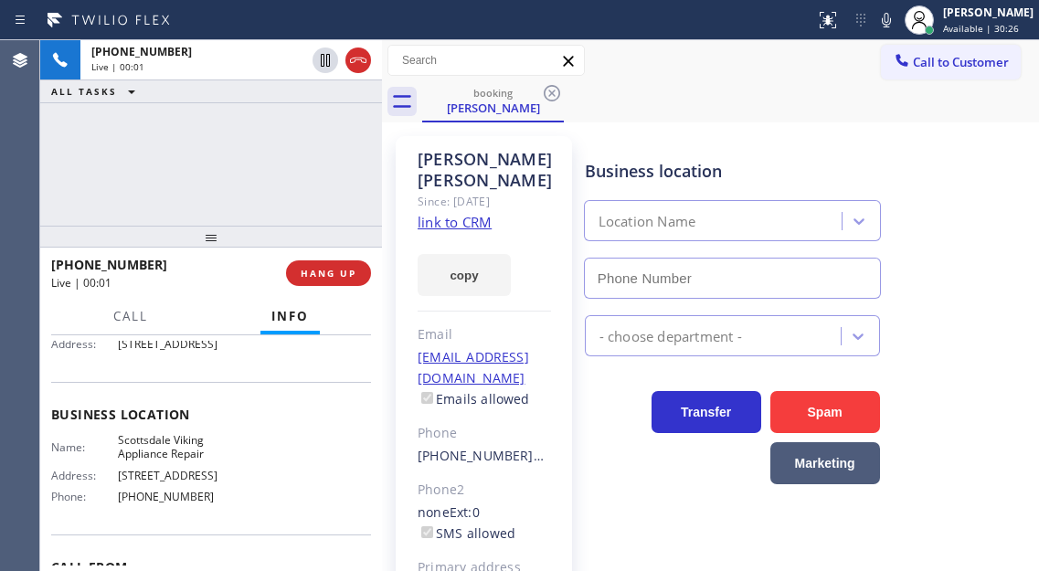
type input "(480) 787-0279"
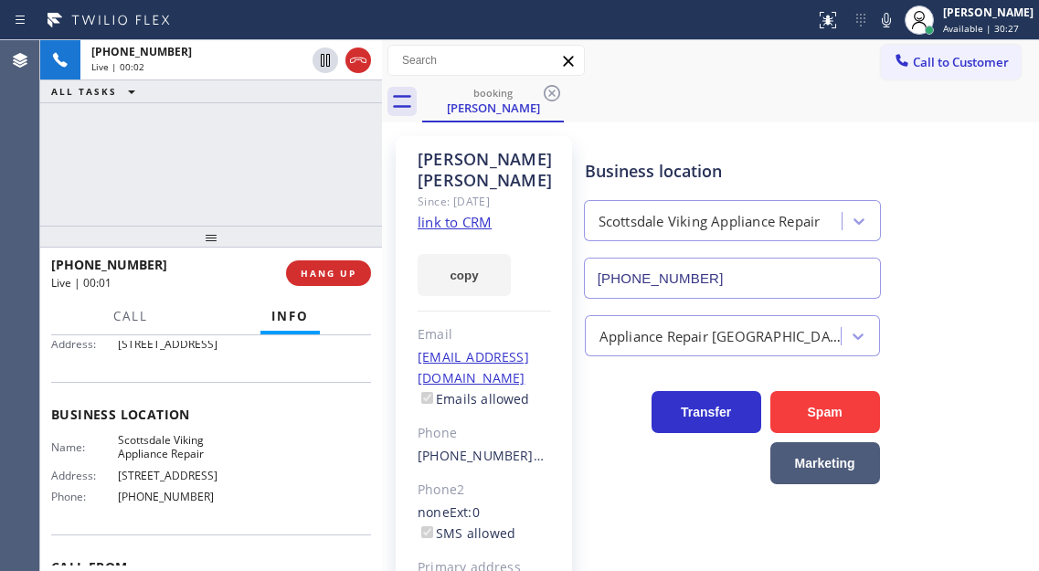
click at [479, 213] on link "link to CRM" at bounding box center [454, 222] width 74 height 18
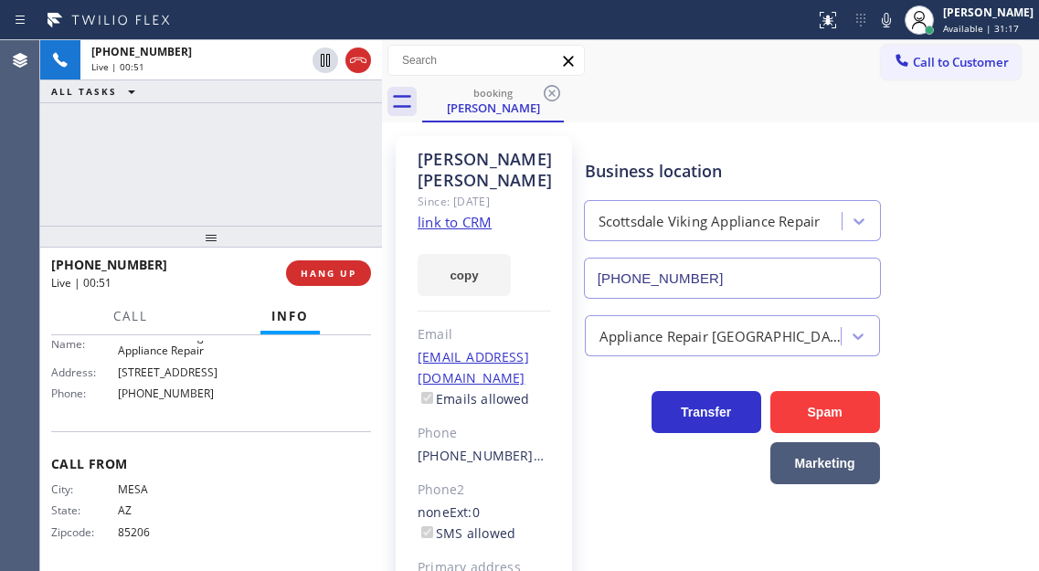
scroll to position [318, 0]
click at [217, 195] on div "+14806352150 Live | 01:42 ALL TASKS ALL TASKS ACTIVE TASKS TASKS IN WRAP UP" at bounding box center [211, 132] width 342 height 185
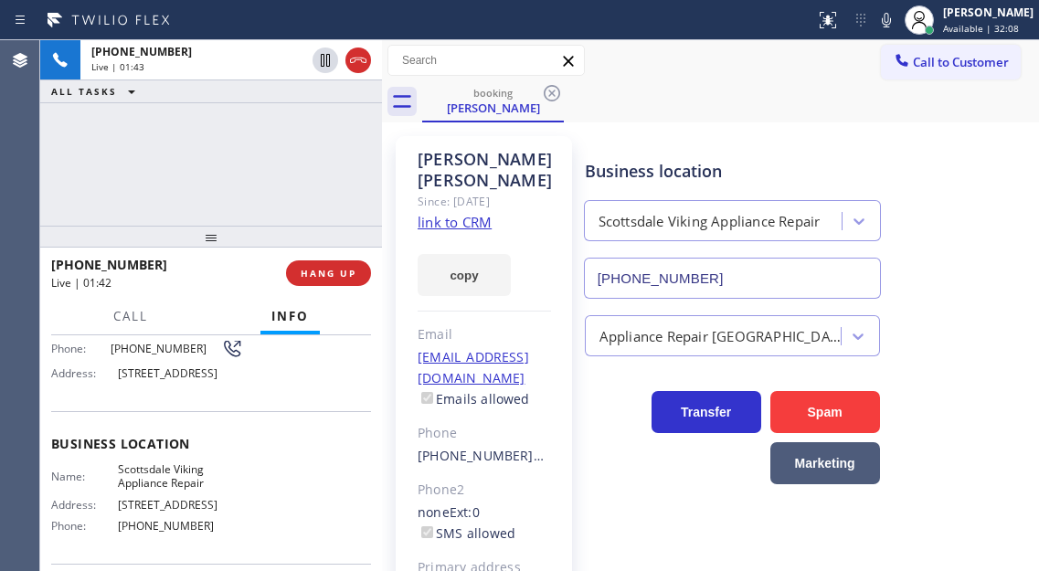
scroll to position [135, 0]
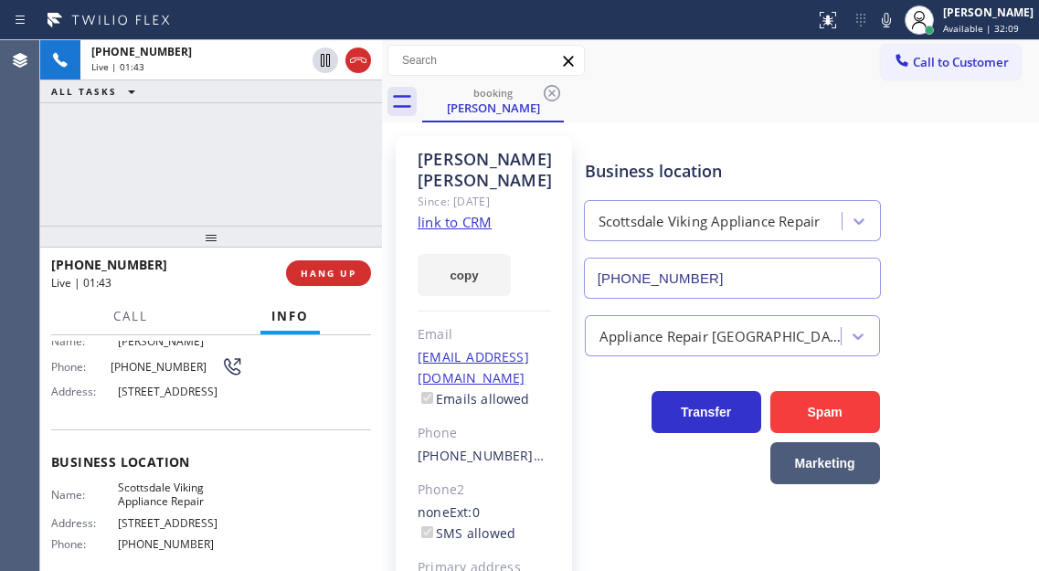
click at [135, 390] on span "12768 N Windrose Dr, Scottsdale, AZ 85260, USA" at bounding box center [180, 392] width 125 height 14
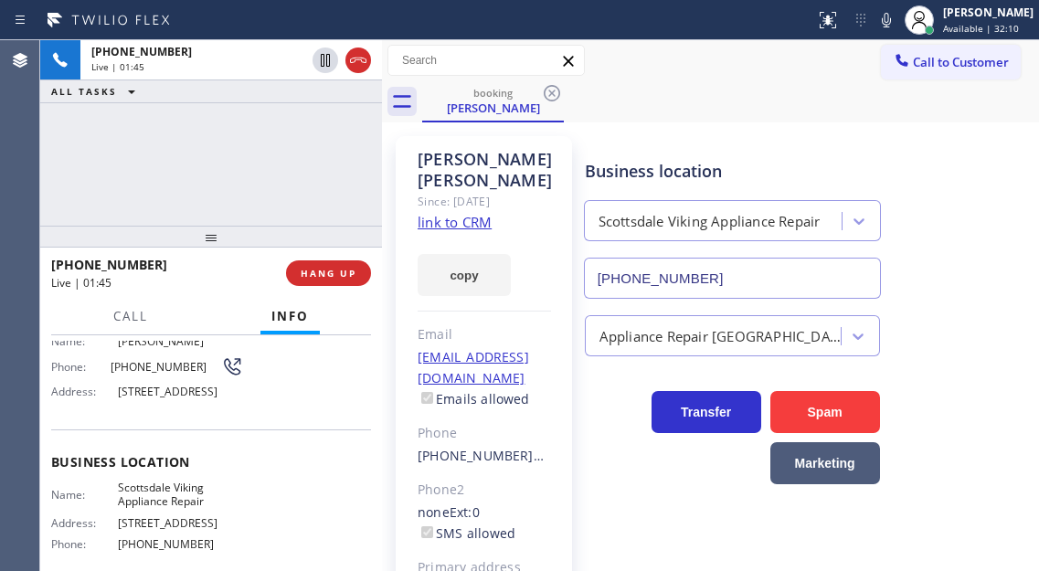
click at [137, 369] on span "(480) 635-2150" at bounding box center [166, 367] width 111 height 14
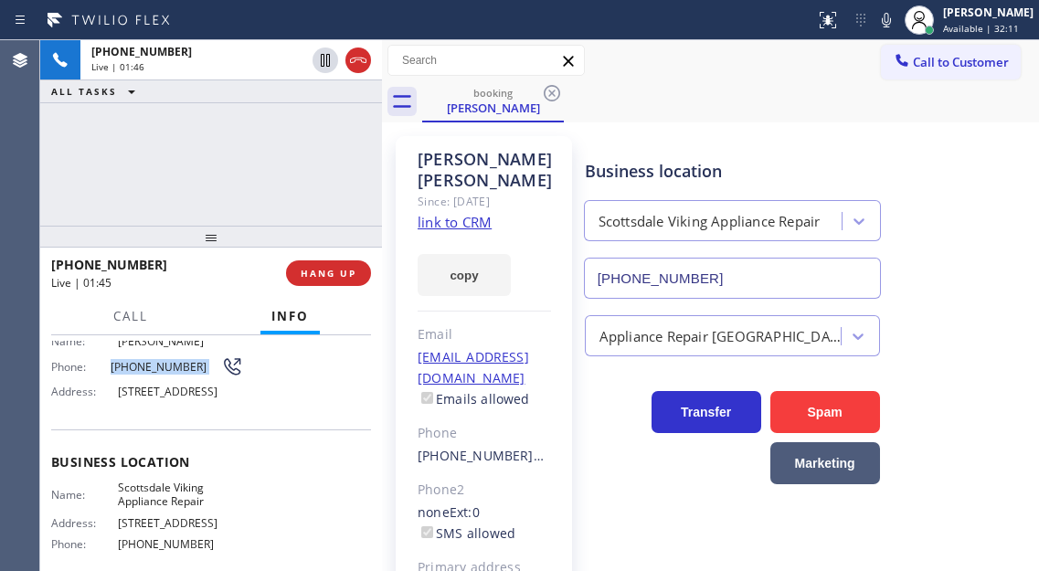
click at [137, 369] on span "(480) 635-2150" at bounding box center [166, 367] width 111 height 14
click at [156, 178] on div "+14806352150 Live | 01:50 ALL TASKS ALL TASKS ACTIVE TASKS TASKS IN WRAP UP" at bounding box center [211, 132] width 342 height 185
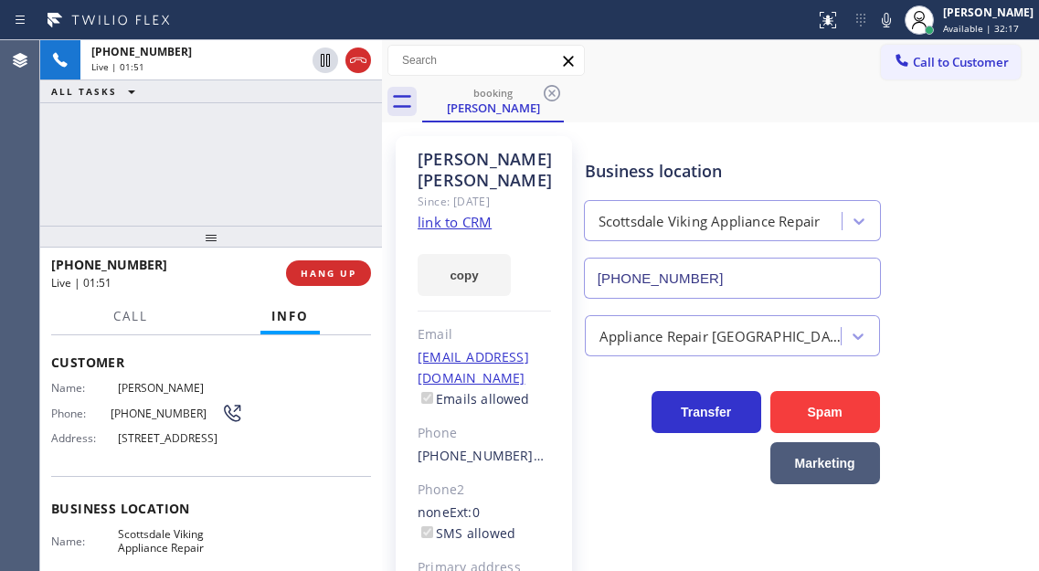
scroll to position [44, 0]
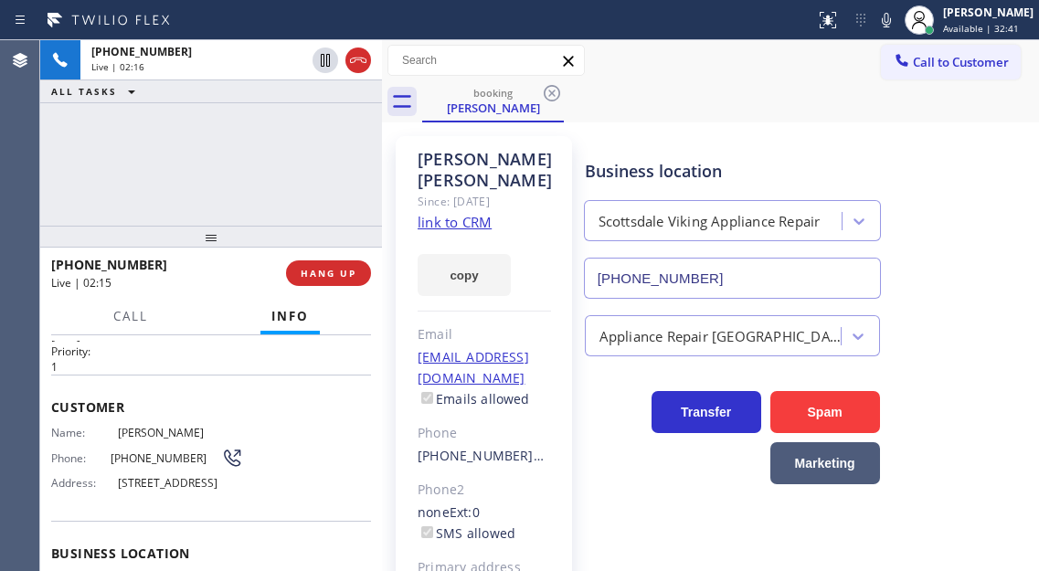
click at [244, 169] on div "+14806352150 Live | 02:16 ALL TASKS ALL TASKS ACTIVE TASKS TASKS IN WRAP UP" at bounding box center [211, 132] width 342 height 185
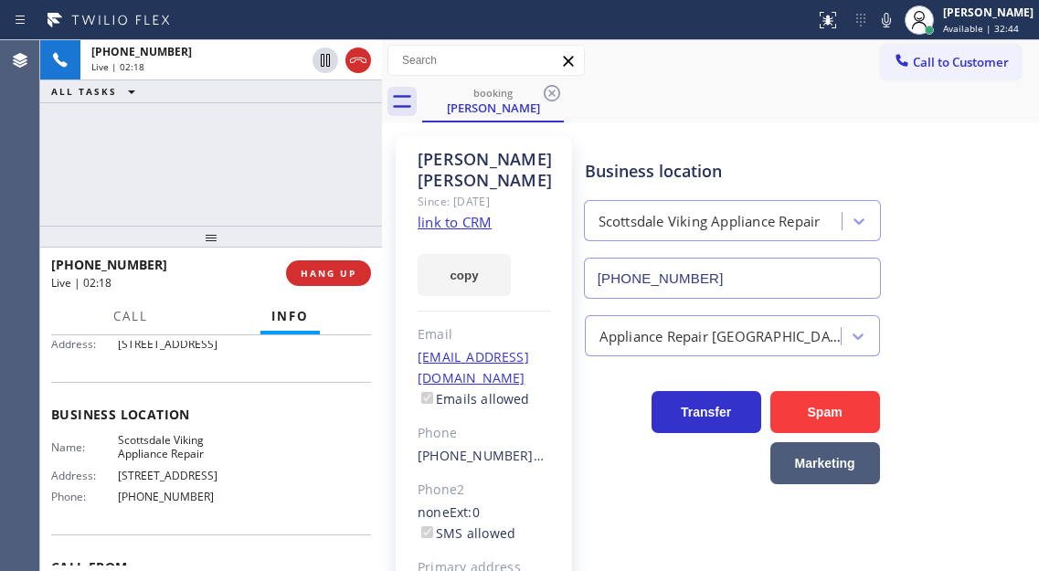
scroll to position [274, 0]
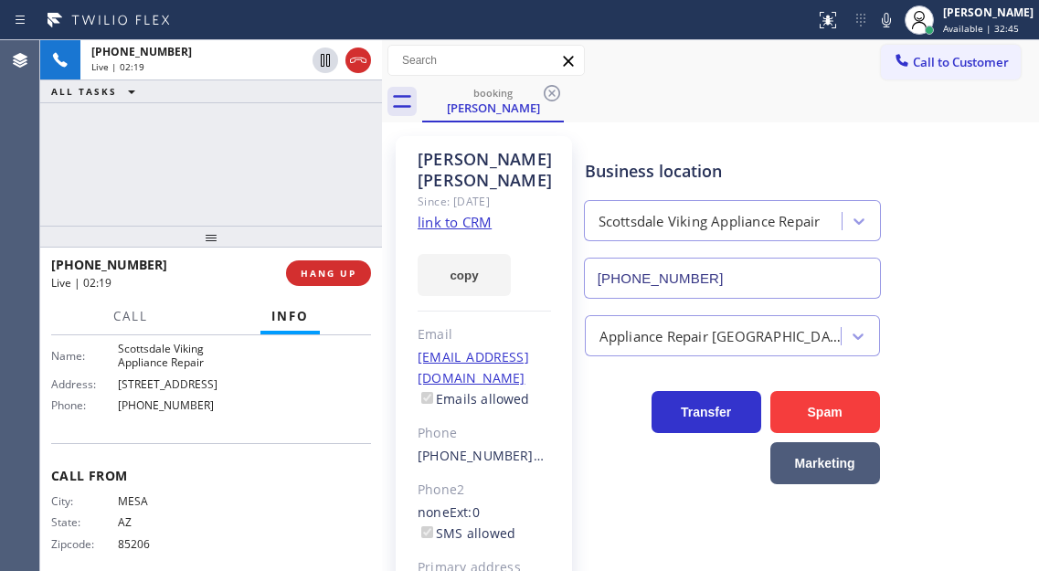
click at [264, 195] on div "+14806352150 Live | 02:19 ALL TASKS ALL TASKS ACTIVE TASKS TASKS IN WRAP UP" at bounding box center [211, 132] width 342 height 185
click at [194, 150] on div "+14806352150 Live | 02:37 ALL TASKS ALL TASKS ACTIVE TASKS TASKS IN WRAP UP" at bounding box center [211, 132] width 342 height 185
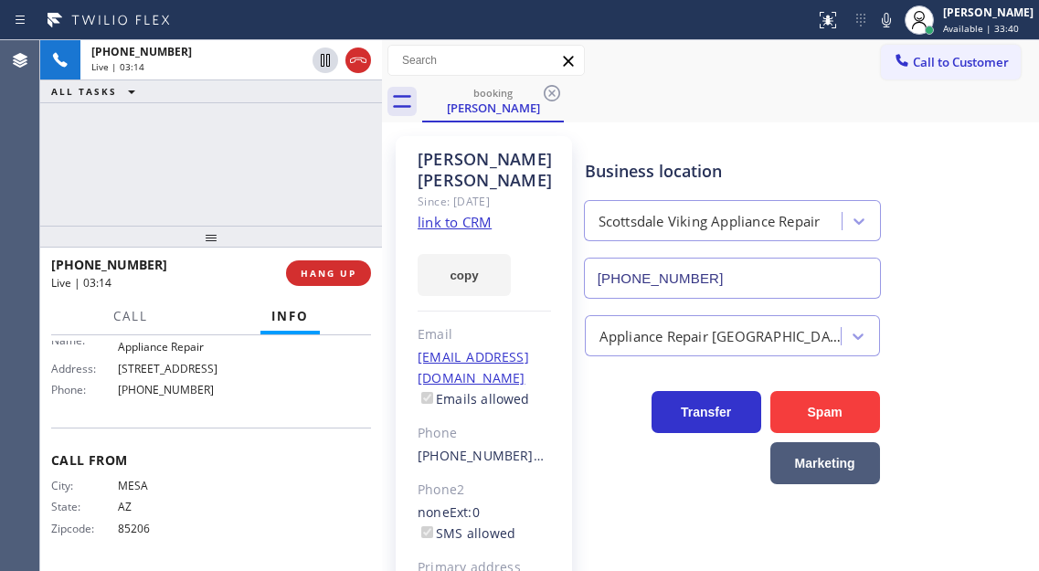
click at [167, 158] on div "+14806352150 Live | 03:14 ALL TASKS ALL TASKS ACTIVE TASKS TASKS IN WRAP UP" at bounding box center [211, 132] width 342 height 185
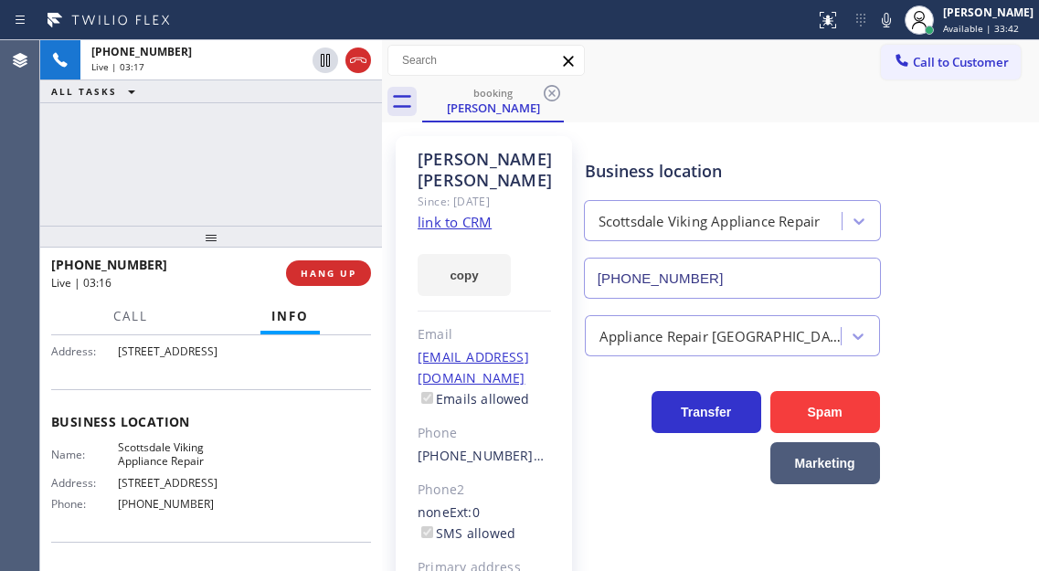
scroll to position [135, 0]
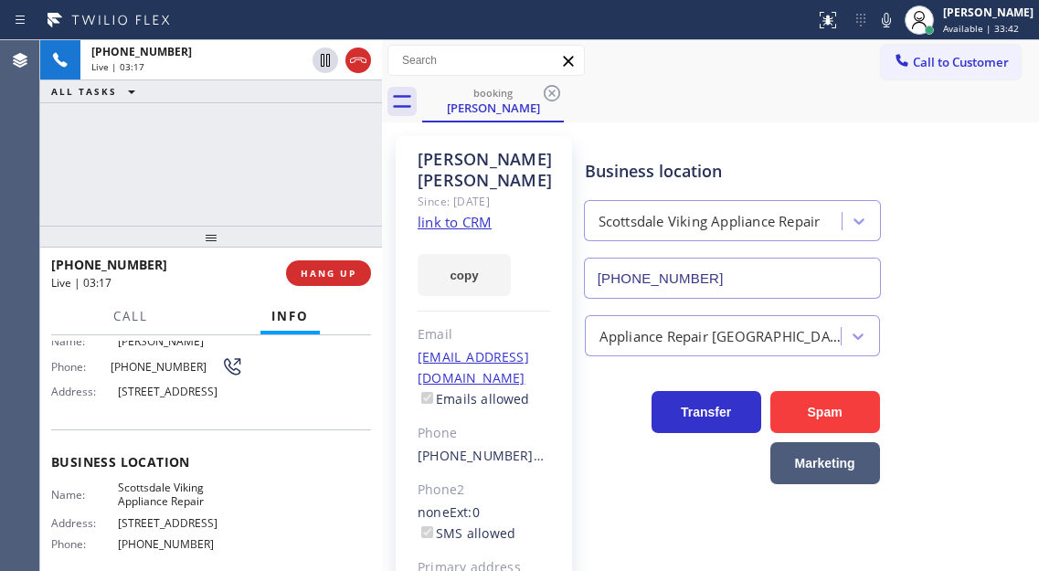
click at [230, 155] on div "+14806352150 Live | 03:17 ALL TASKS ALL TASKS ACTIVE TASKS TASKS IN WRAP UP" at bounding box center [211, 132] width 342 height 185
click at [208, 164] on div "+14806352150 Live | 03:24 ALL TASKS ALL TASKS ACTIVE TASKS TASKS IN WRAP UP" at bounding box center [211, 132] width 342 height 185
click at [337, 262] on button "HANG UP" at bounding box center [328, 273] width 85 height 26
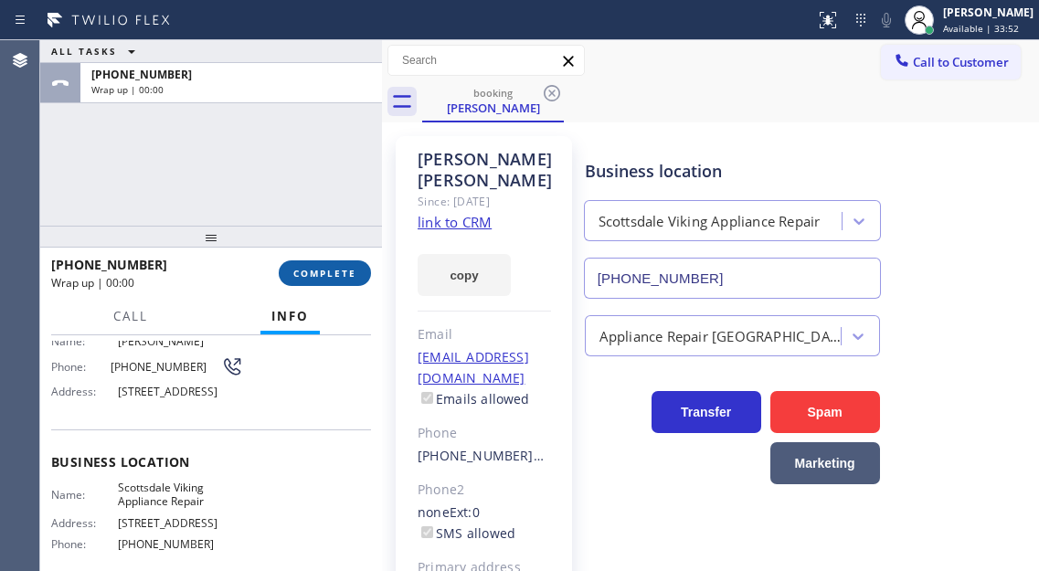
click at [339, 278] on span "COMPLETE" at bounding box center [324, 273] width 63 height 13
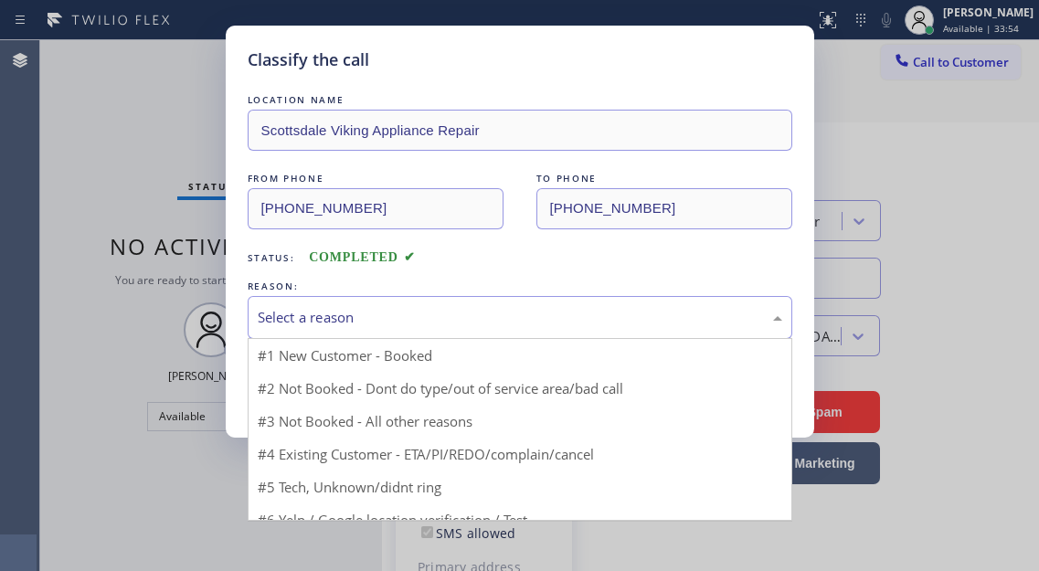
click at [467, 302] on div "Select a reason" at bounding box center [520, 317] width 544 height 43
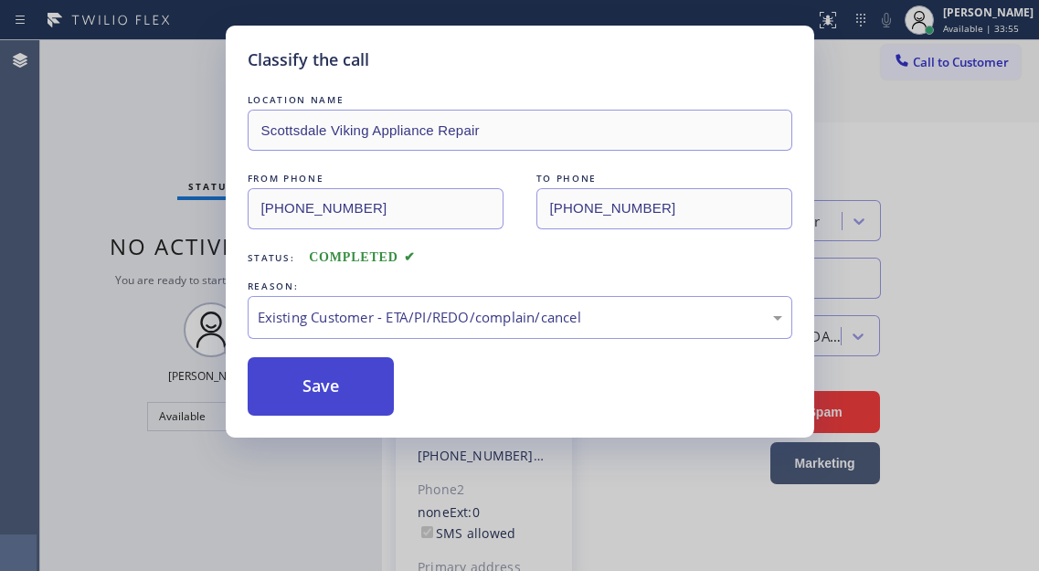
click at [376, 394] on button "Save" at bounding box center [321, 386] width 147 height 58
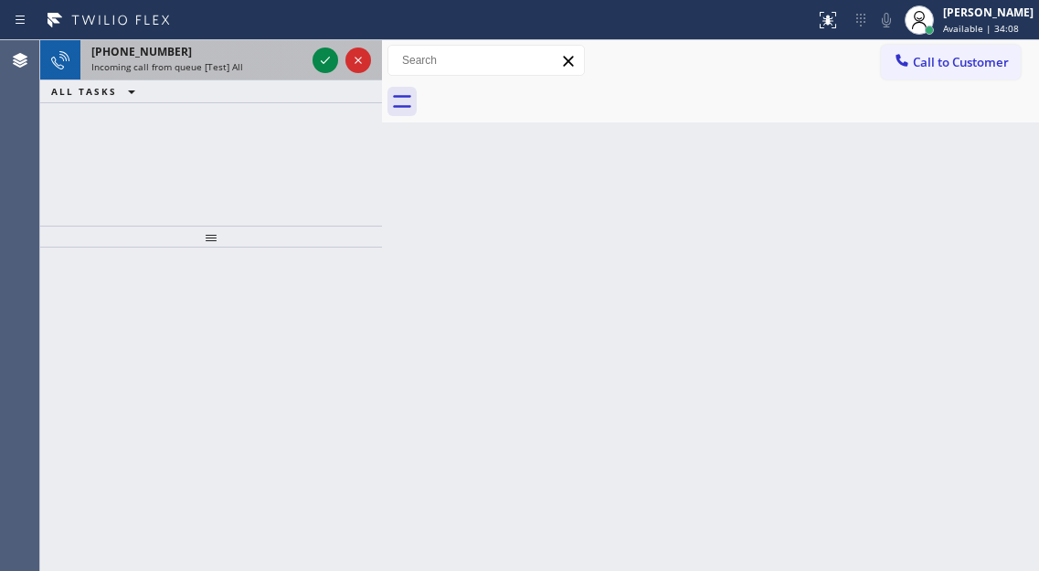
click at [204, 65] on span "Incoming call from queue [Test] All" at bounding box center [167, 66] width 152 height 13
click at [210, 58] on div "+18056441833" at bounding box center [198, 52] width 214 height 16
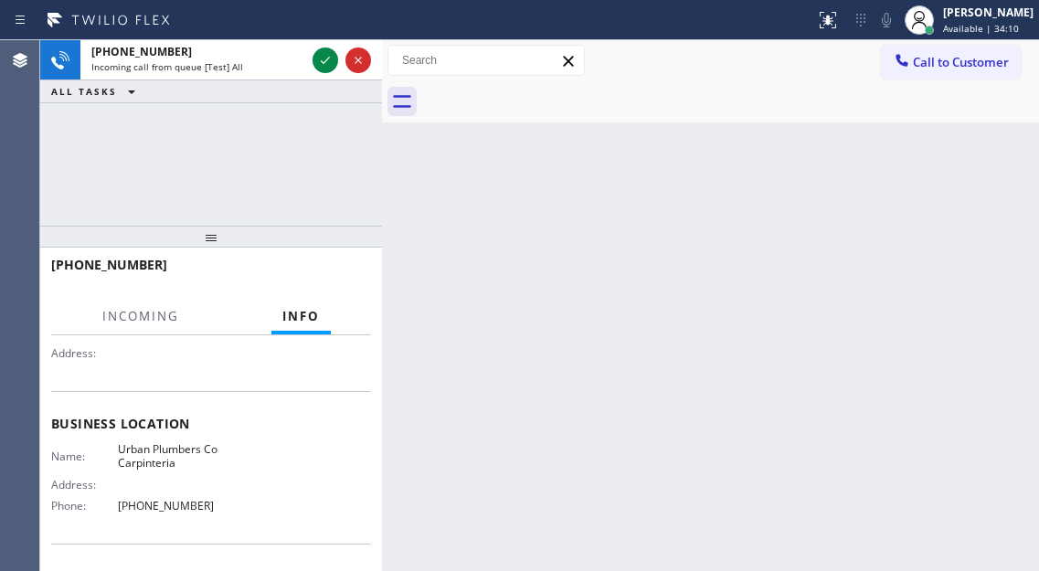
scroll to position [183, 0]
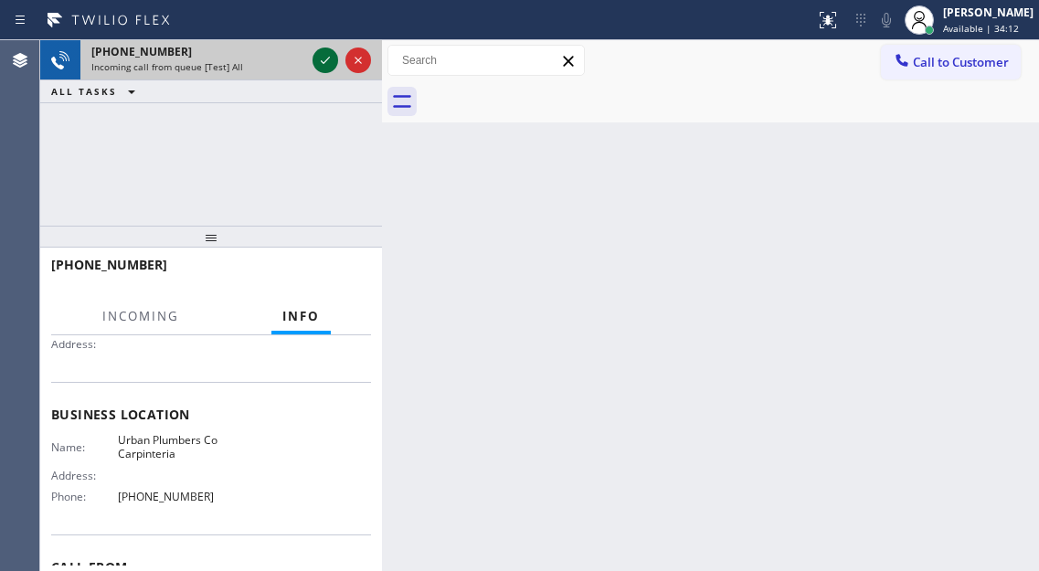
click at [320, 66] on icon at bounding box center [325, 60] width 22 height 22
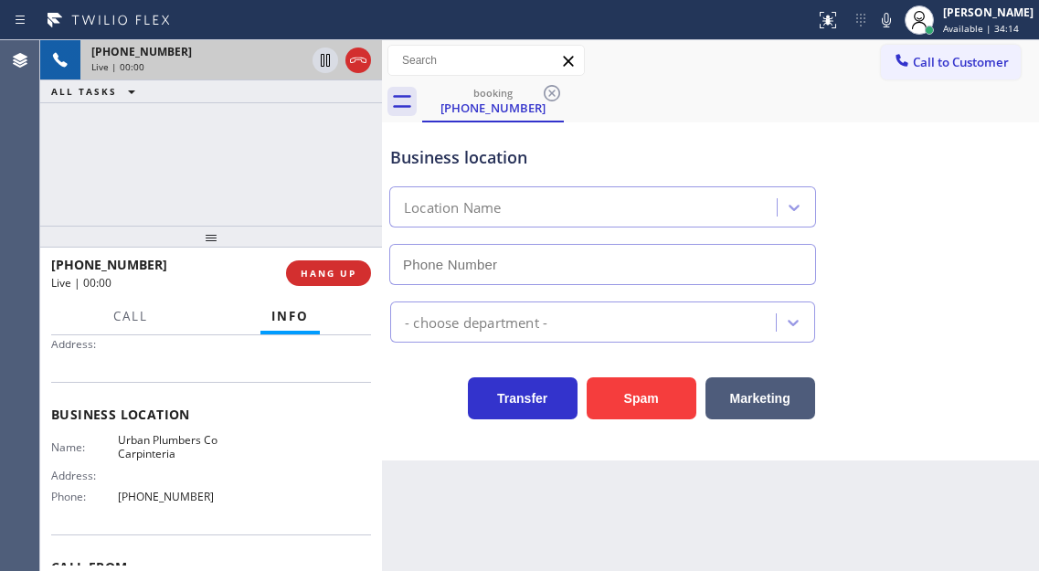
type input "(805) 600-5066"
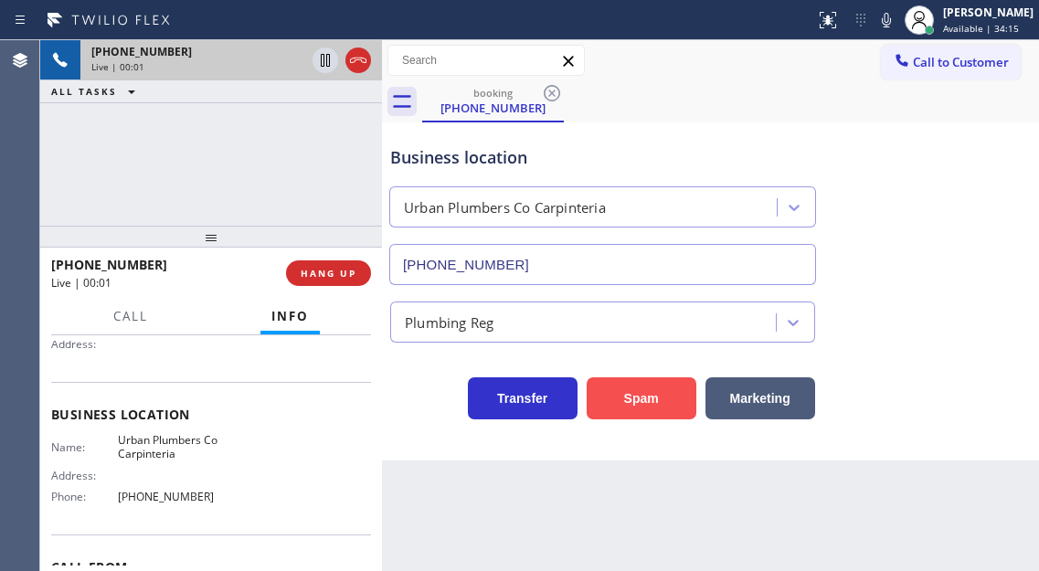
click at [624, 391] on button "Spam" at bounding box center [641, 398] width 110 height 42
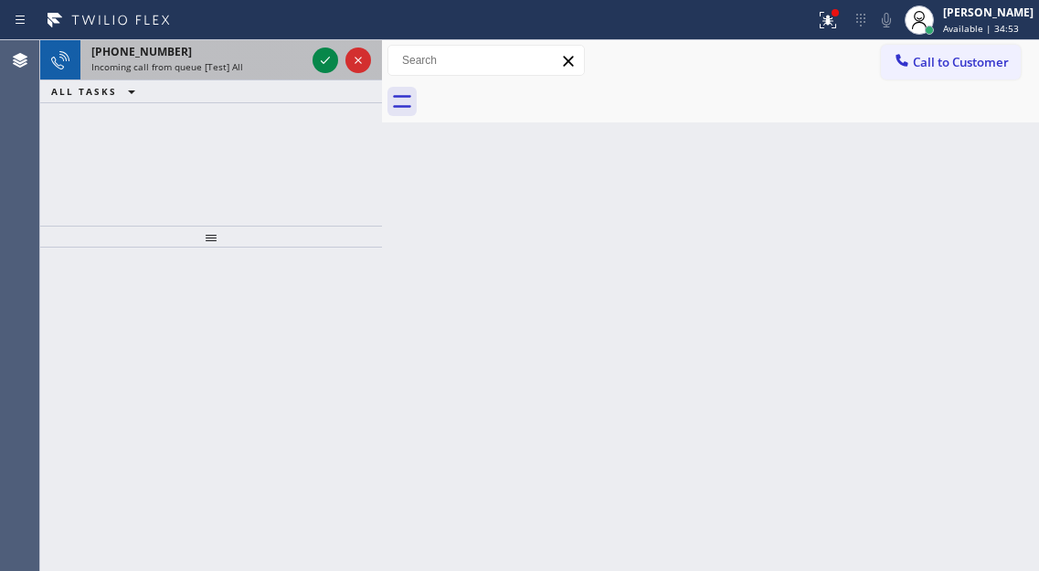
click at [244, 64] on div "Incoming call from queue [Test] All" at bounding box center [198, 66] width 214 height 13
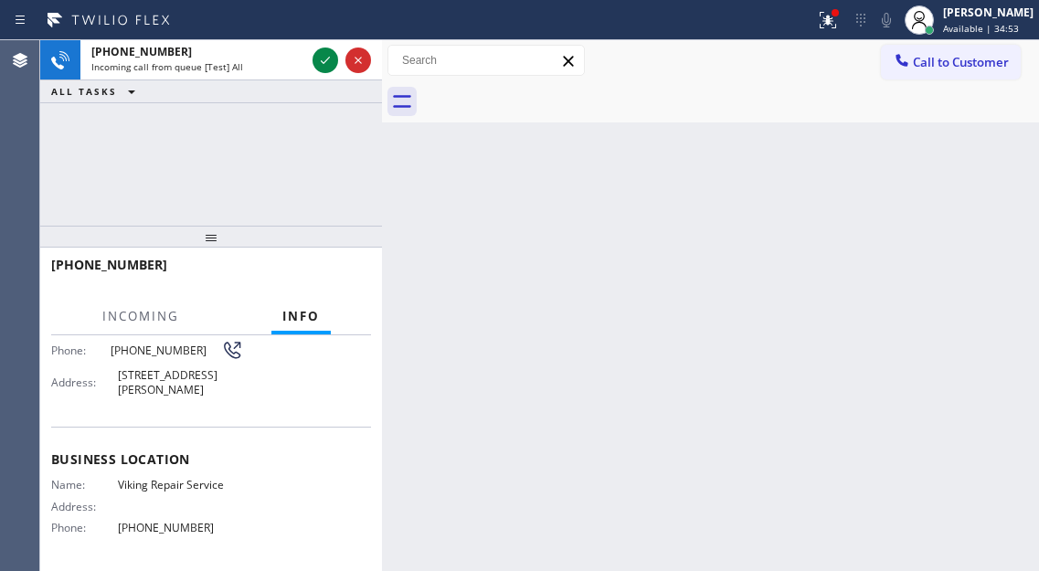
scroll to position [183, 0]
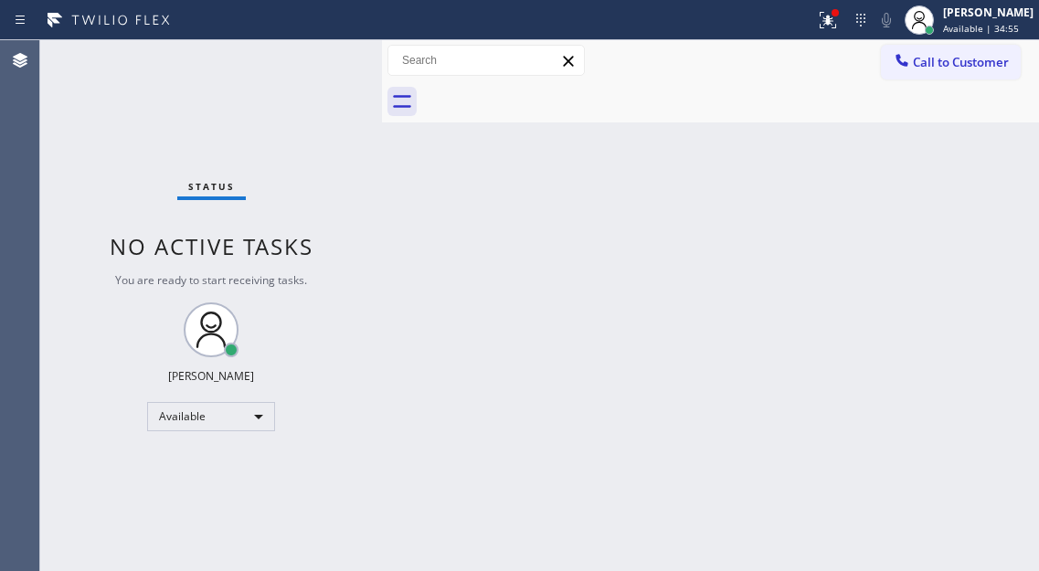
click at [322, 63] on div "Status No active tasks You are ready to start receiving tasks. [PERSON_NAME]" at bounding box center [211, 305] width 342 height 531
click at [206, 109] on div "Status No active tasks You are ready to start receiving tasks. [PERSON_NAME]" at bounding box center [211, 305] width 342 height 531
click at [839, 28] on icon at bounding box center [828, 20] width 22 height 22
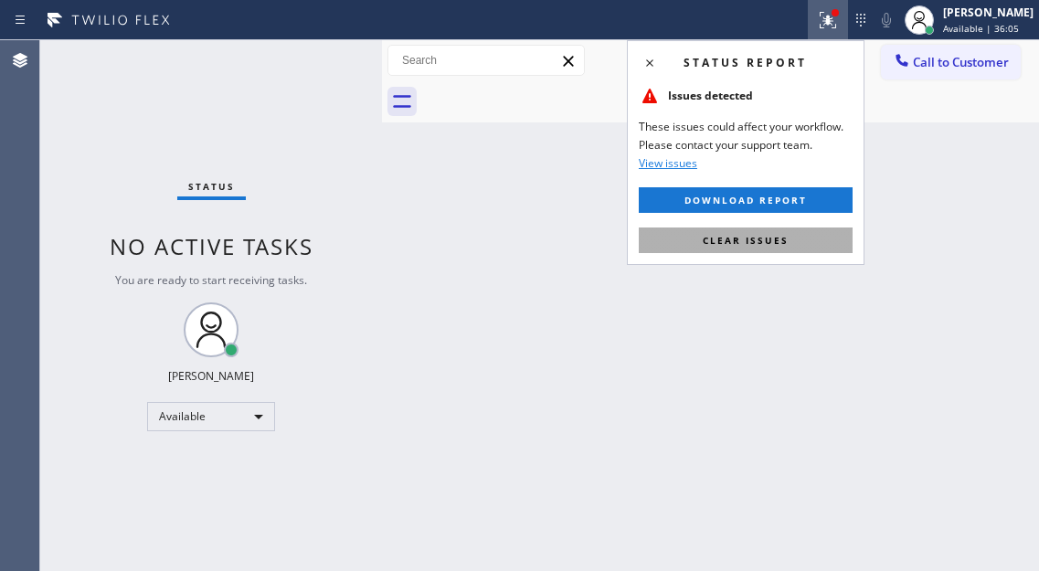
click at [801, 239] on button "Clear issues" at bounding box center [745, 240] width 214 height 26
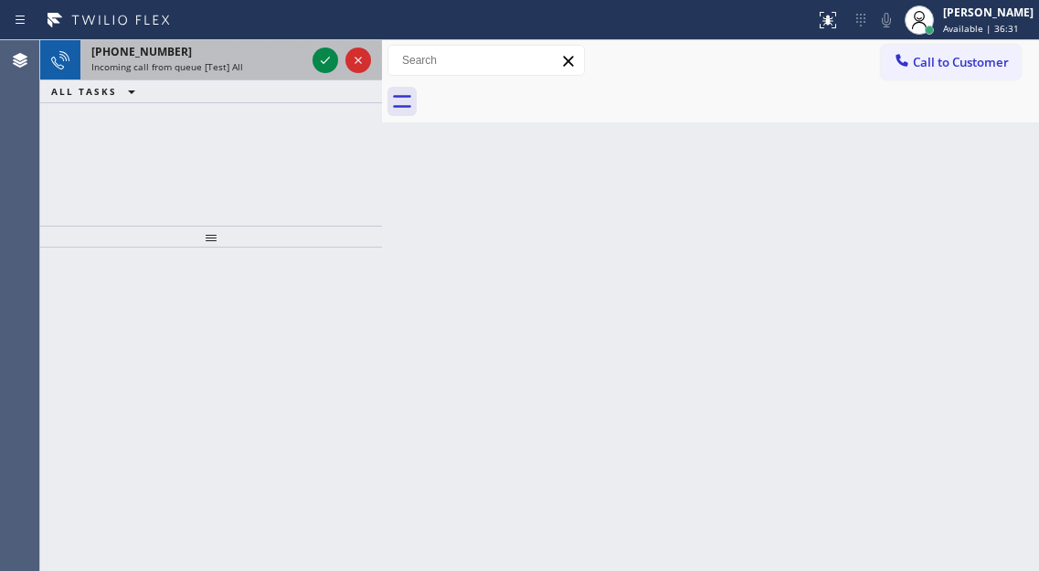
click at [174, 69] on span "Incoming call from queue [Test] All" at bounding box center [167, 66] width 152 height 13
click at [207, 47] on div "+18152177044" at bounding box center [198, 52] width 214 height 16
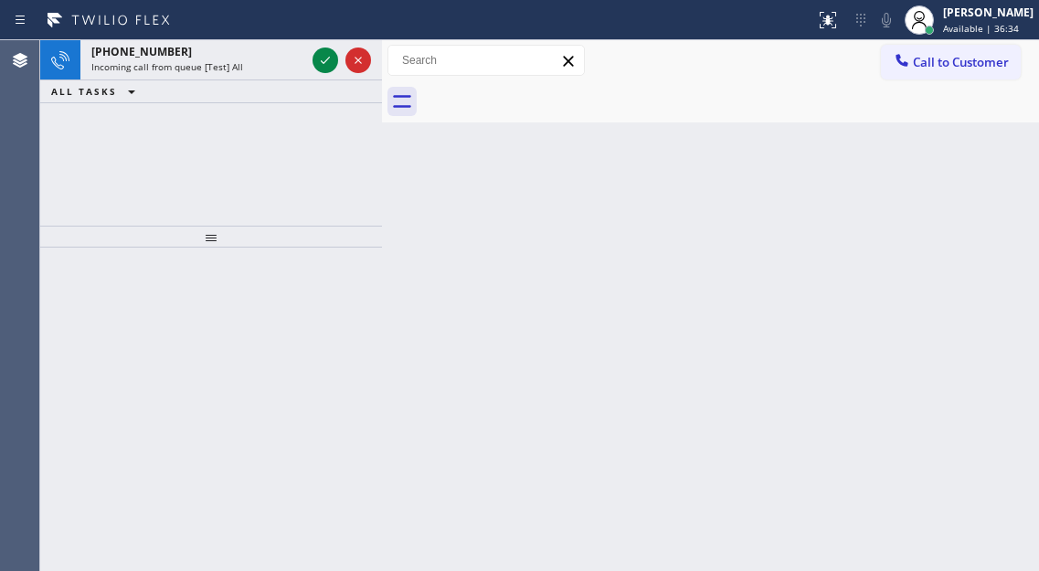
click at [249, 36] on div "Status report No issues detected If you experience an issue, please download th…" at bounding box center [519, 20] width 1039 height 40
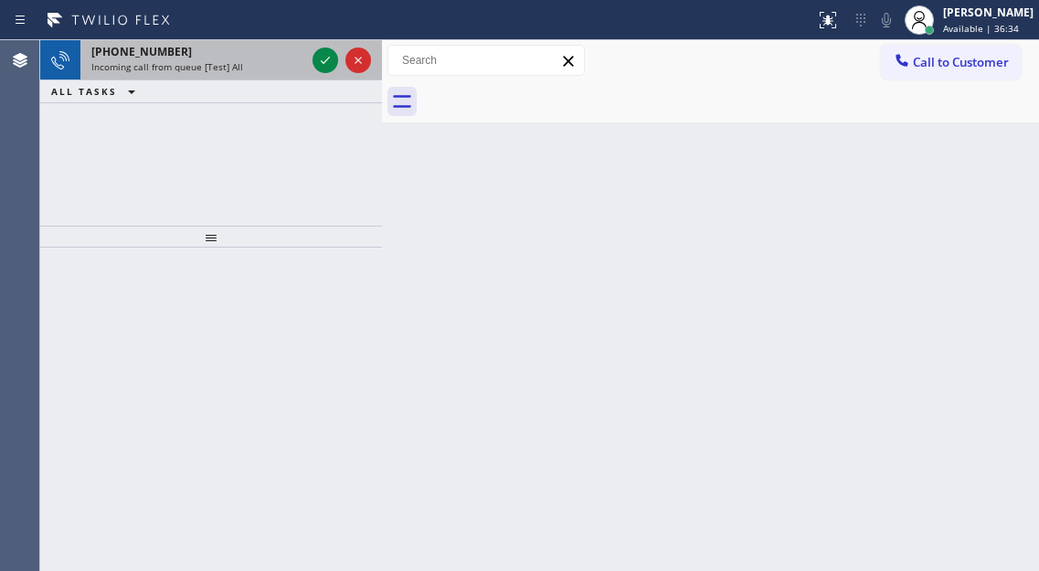
click at [251, 47] on div "+19513475562" at bounding box center [198, 52] width 214 height 16
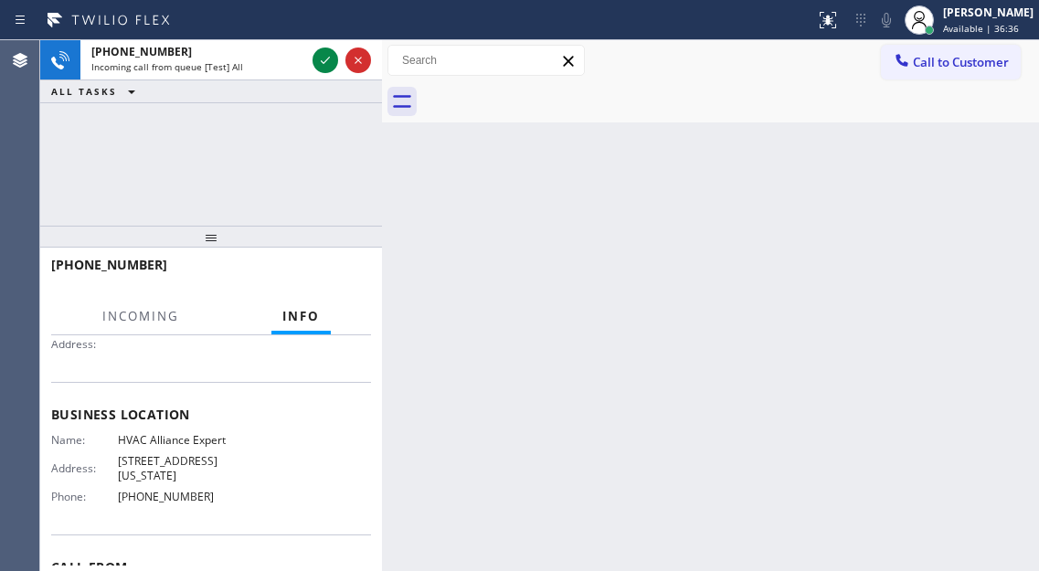
scroll to position [290, 0]
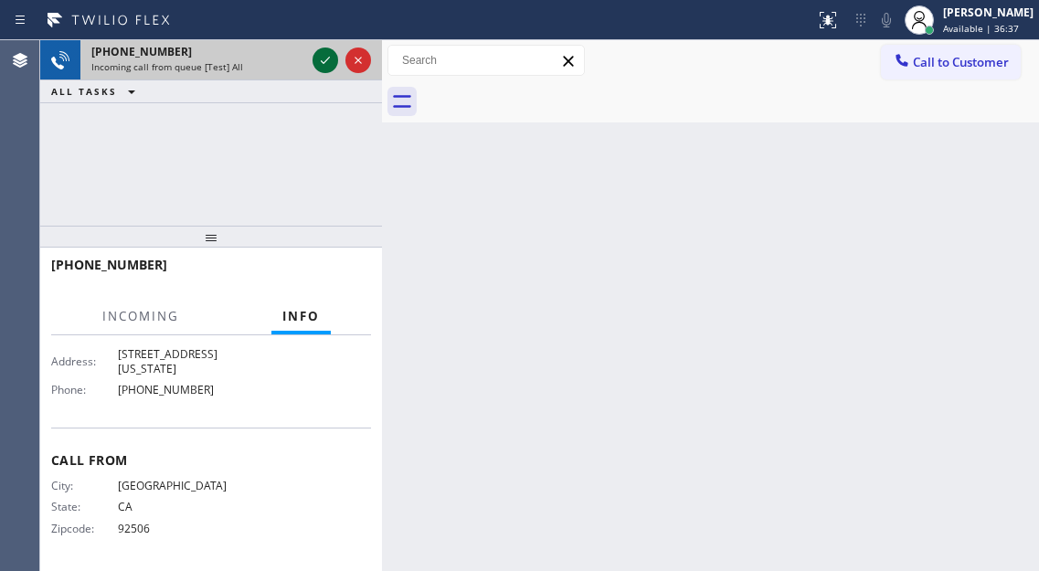
click at [328, 59] on icon at bounding box center [325, 60] width 9 height 7
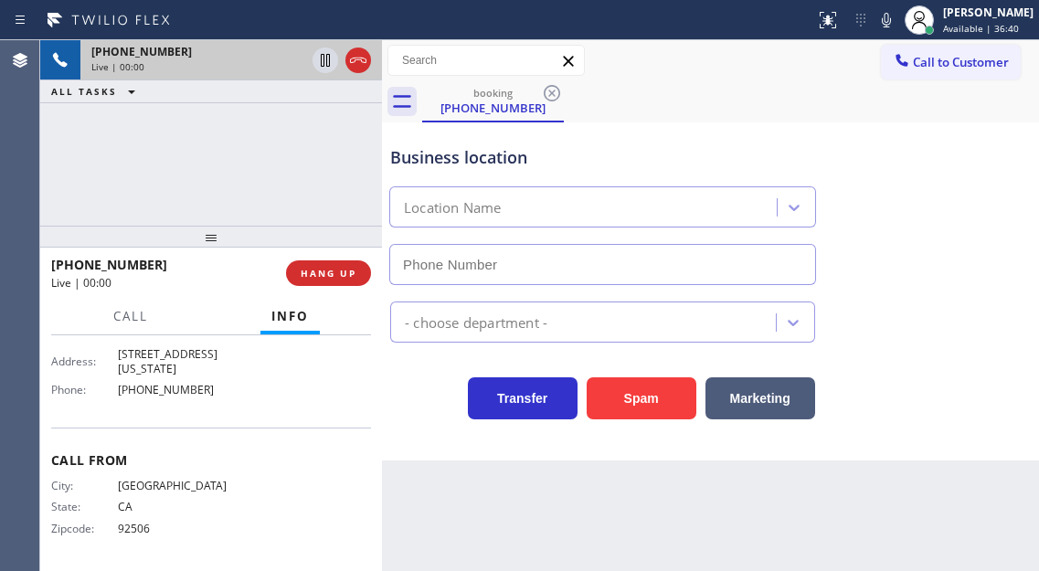
type input "[PHONE_NUMBER]"
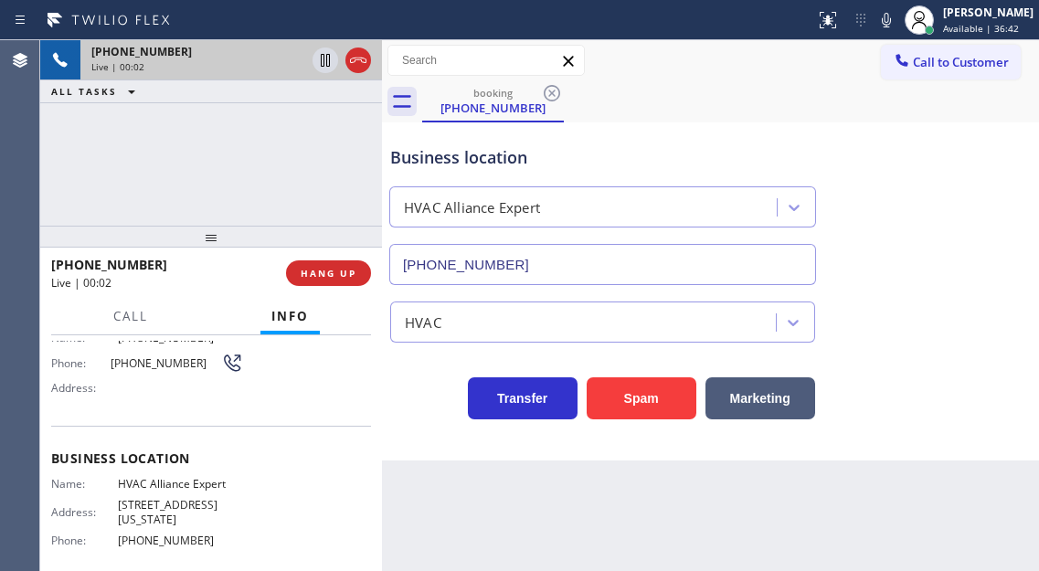
scroll to position [107, 0]
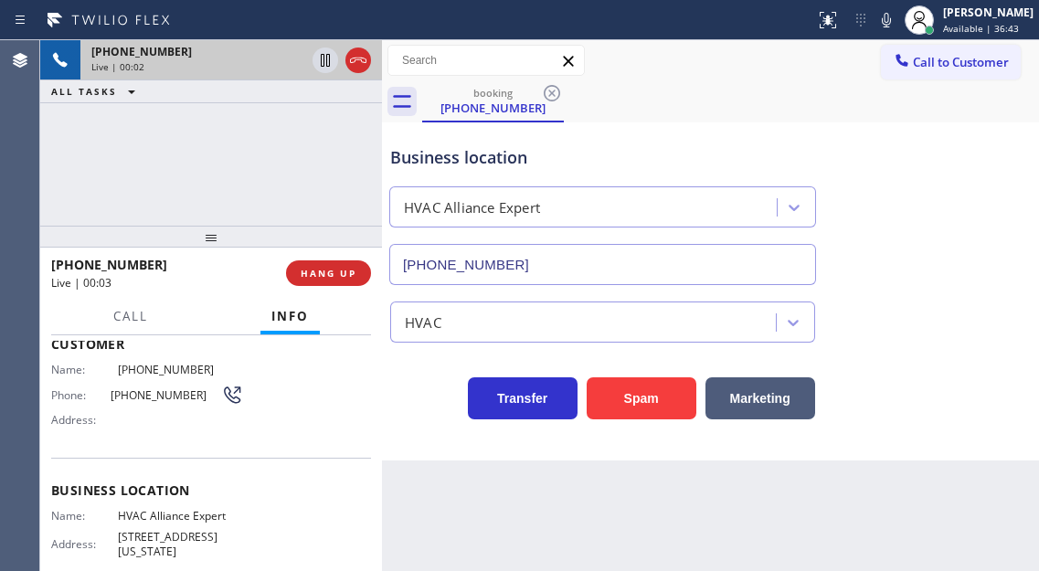
click at [147, 404] on div "Phone: (951) 347-5562" at bounding box center [147, 395] width 192 height 22
click at [355, 424] on div "Name: (951) 347-5562 Phone: (951) 347-5562 Address:" at bounding box center [211, 399] width 320 height 72
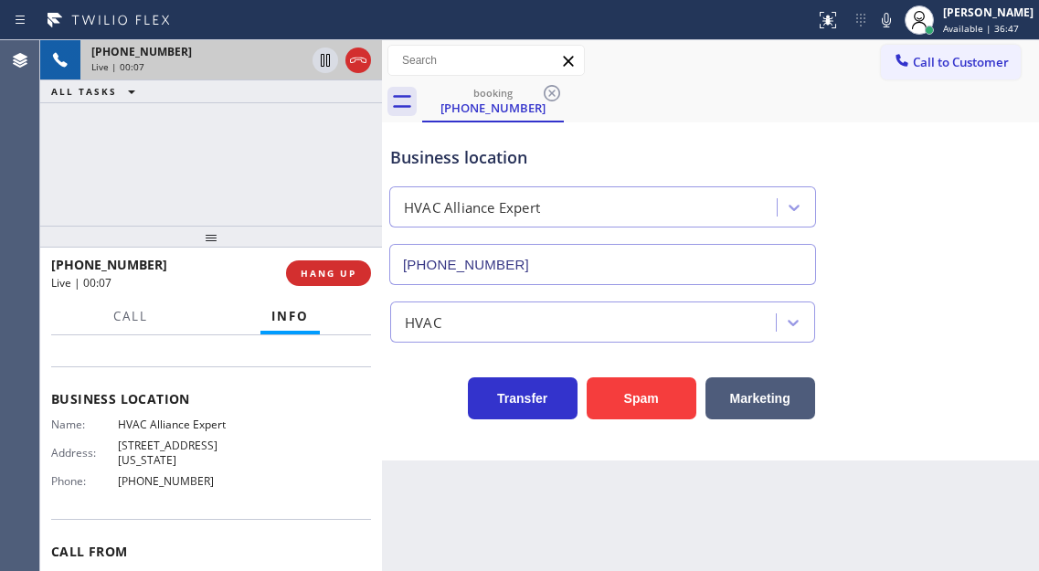
click at [141, 415] on div "Business location Name: HVAC Alliance Expert Address: [STREET_ADDRESS][US_STATE…" at bounding box center [211, 442] width 320 height 153
click at [332, 205] on div "+19513475562 Live | 00:09 ALL TASKS ALL TASKS ACTIVE TASKS TASKS IN WRAP UP" at bounding box center [211, 132] width 342 height 185
click at [348, 273] on span "HANG UP" at bounding box center [329, 273] width 56 height 13
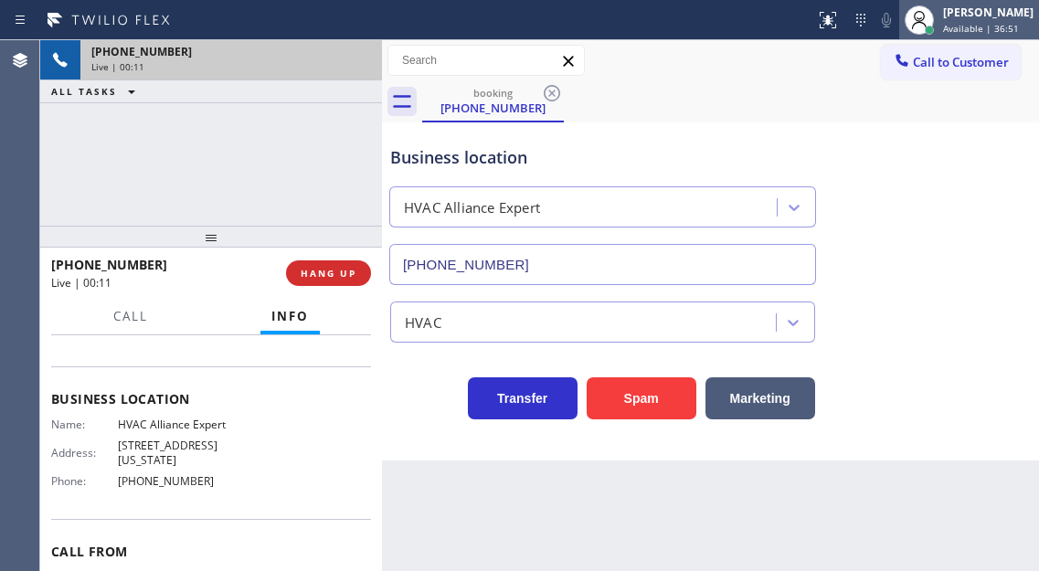
click at [978, 33] on span "Available | 36:51" at bounding box center [981, 28] width 76 height 13
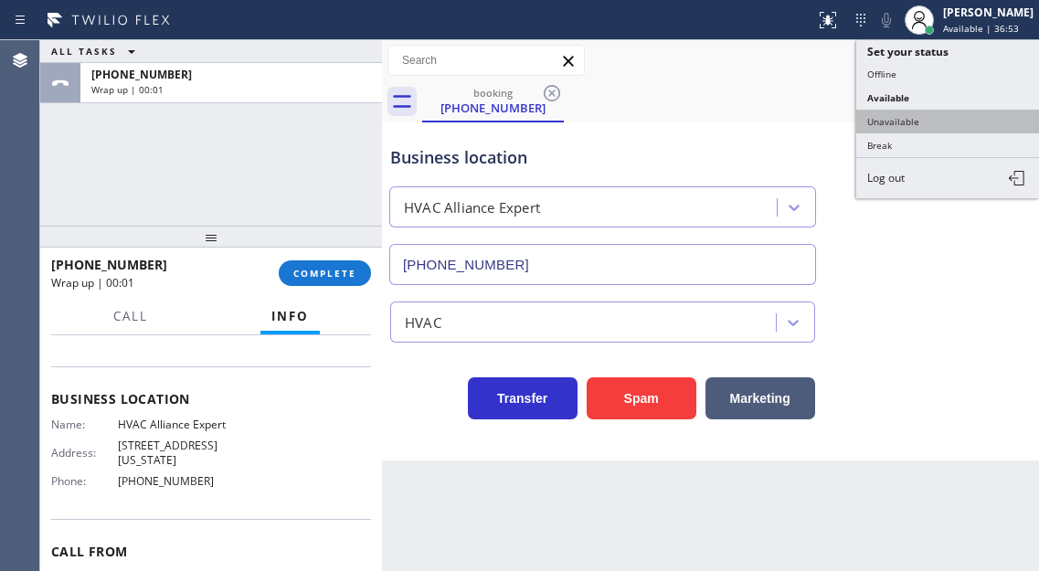
click at [946, 121] on button "Unavailable" at bounding box center [947, 122] width 183 height 24
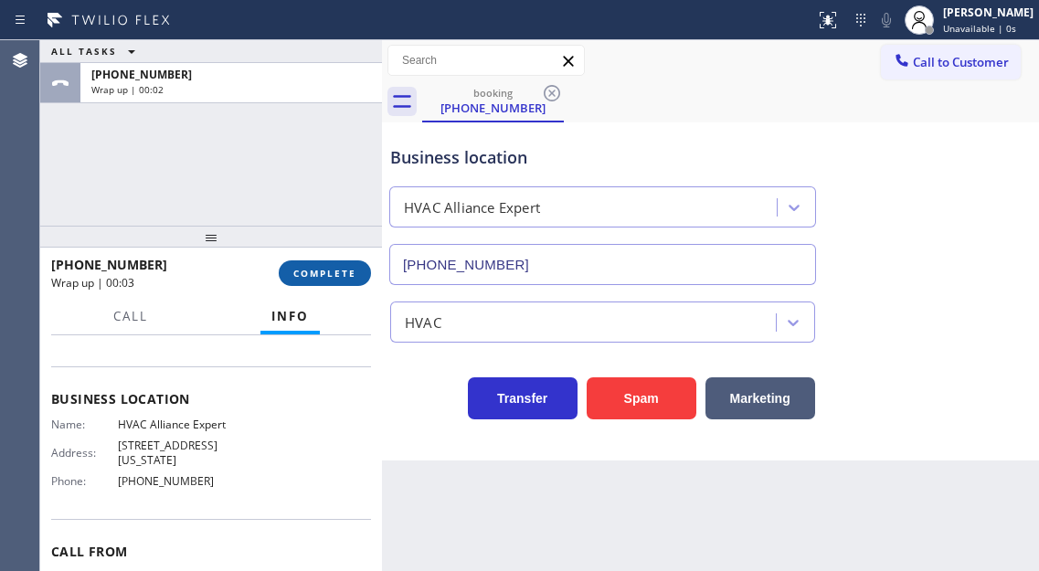
click at [338, 275] on span "COMPLETE" at bounding box center [324, 273] width 63 height 13
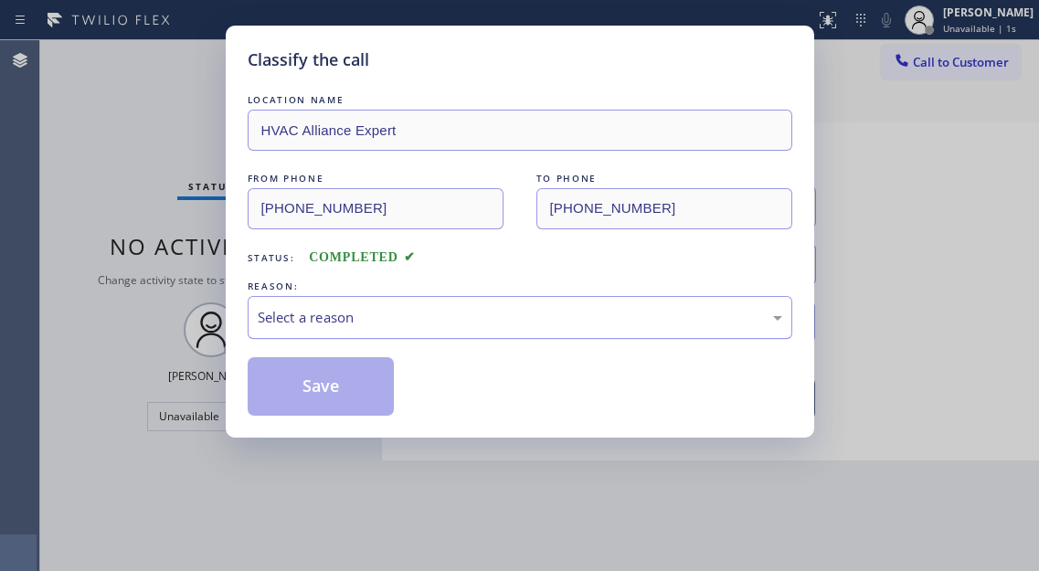
click at [511, 307] on div "Select a reason" at bounding box center [520, 317] width 524 height 21
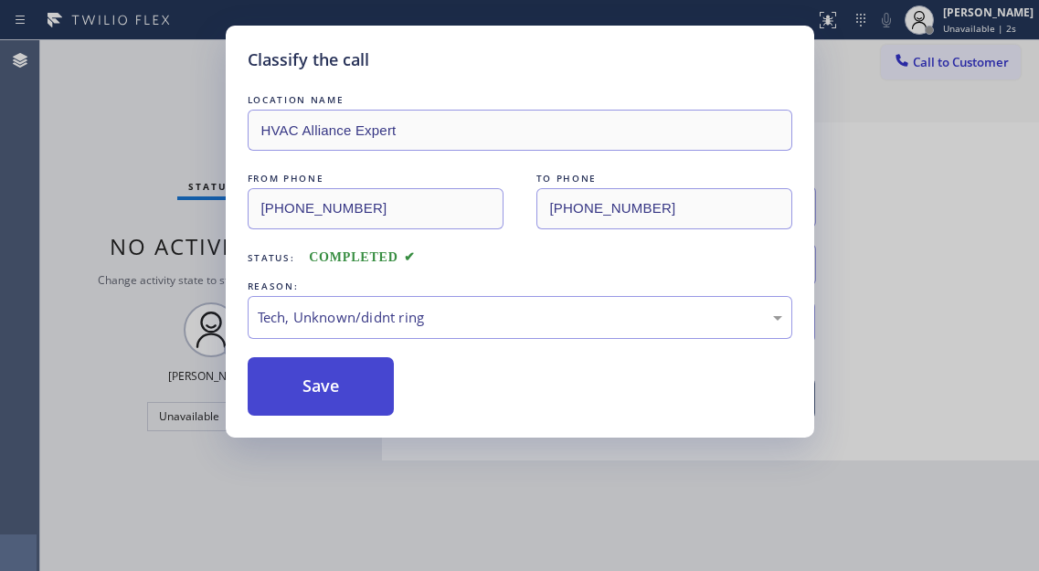
click at [376, 386] on button "Save" at bounding box center [321, 386] width 147 height 58
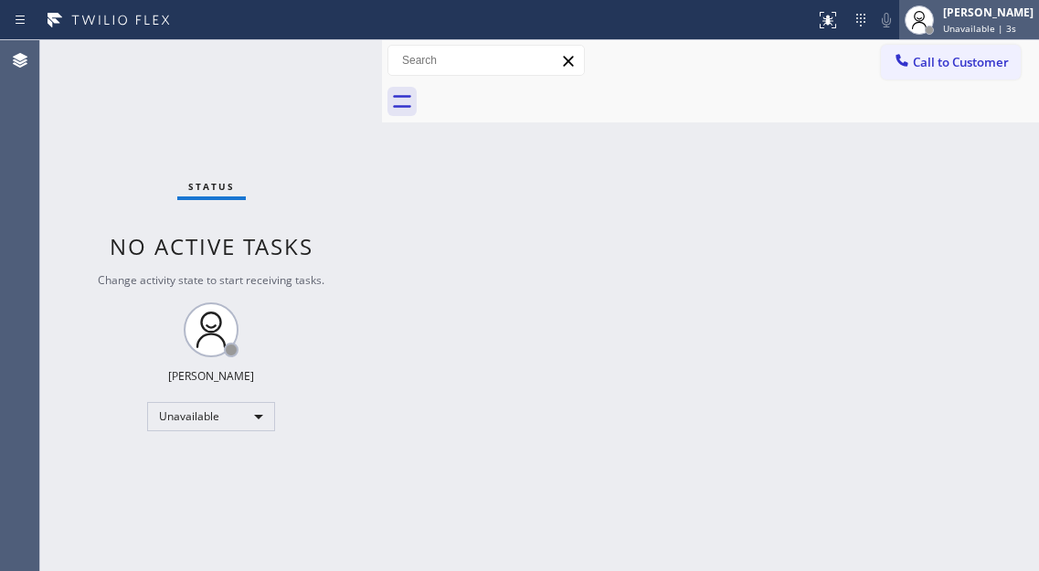
click at [972, 25] on span "Unavailable | 3s" at bounding box center [979, 28] width 73 height 13
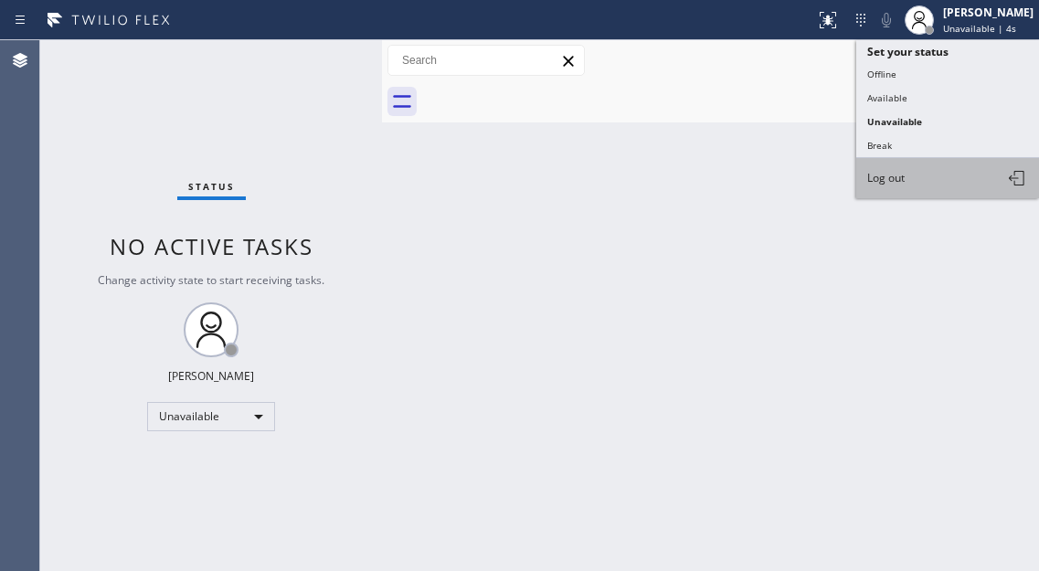
click at [923, 173] on button "Log out" at bounding box center [947, 178] width 183 height 40
